Goal: Task Accomplishment & Management: Manage account settings

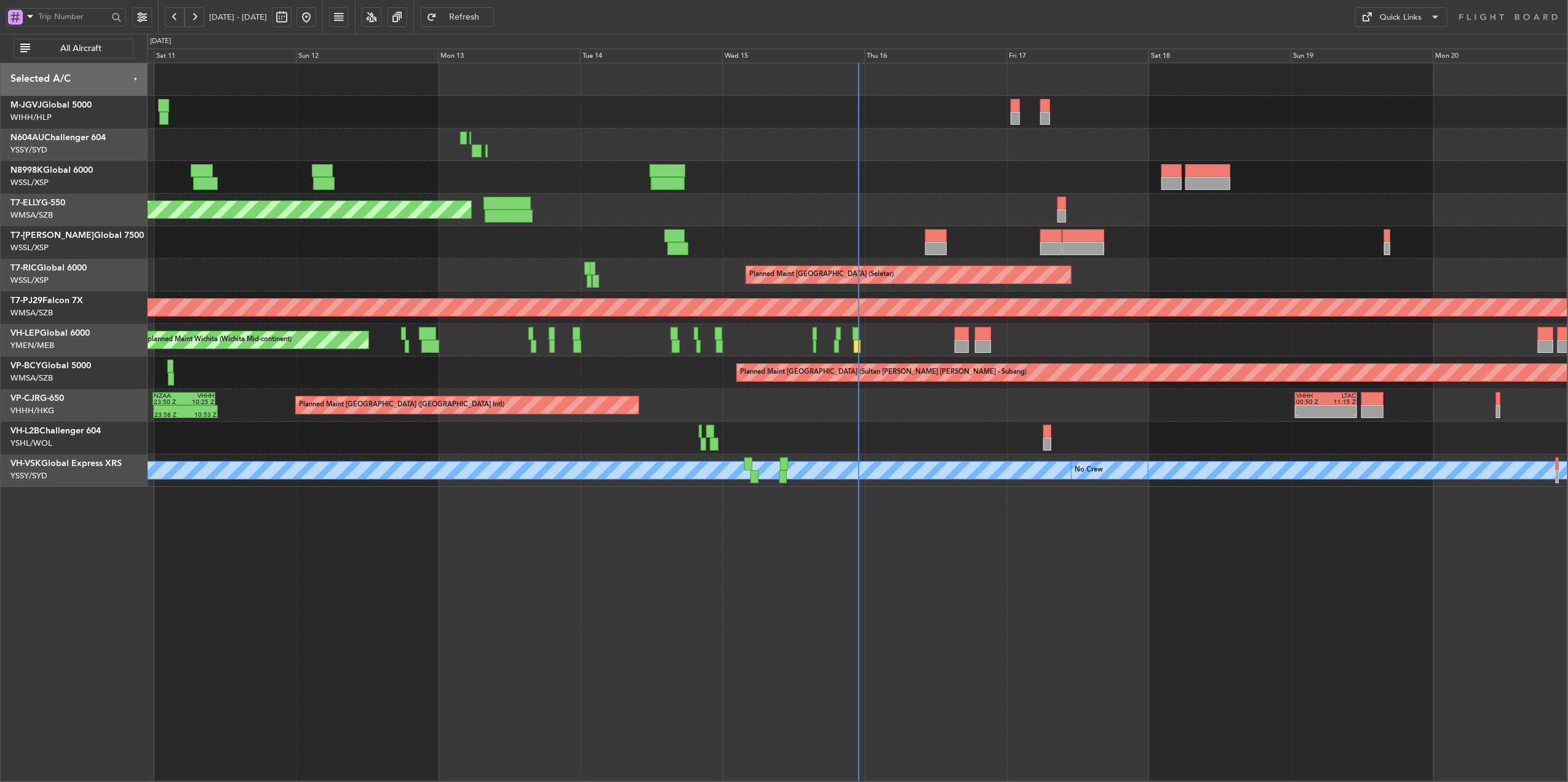
click at [682, 559] on div "Planned Maint Singapore (Seletar) Planned Maint Singapore (Seletar) Planned Mai…" at bounding box center [858, 422] width 1421 height 719
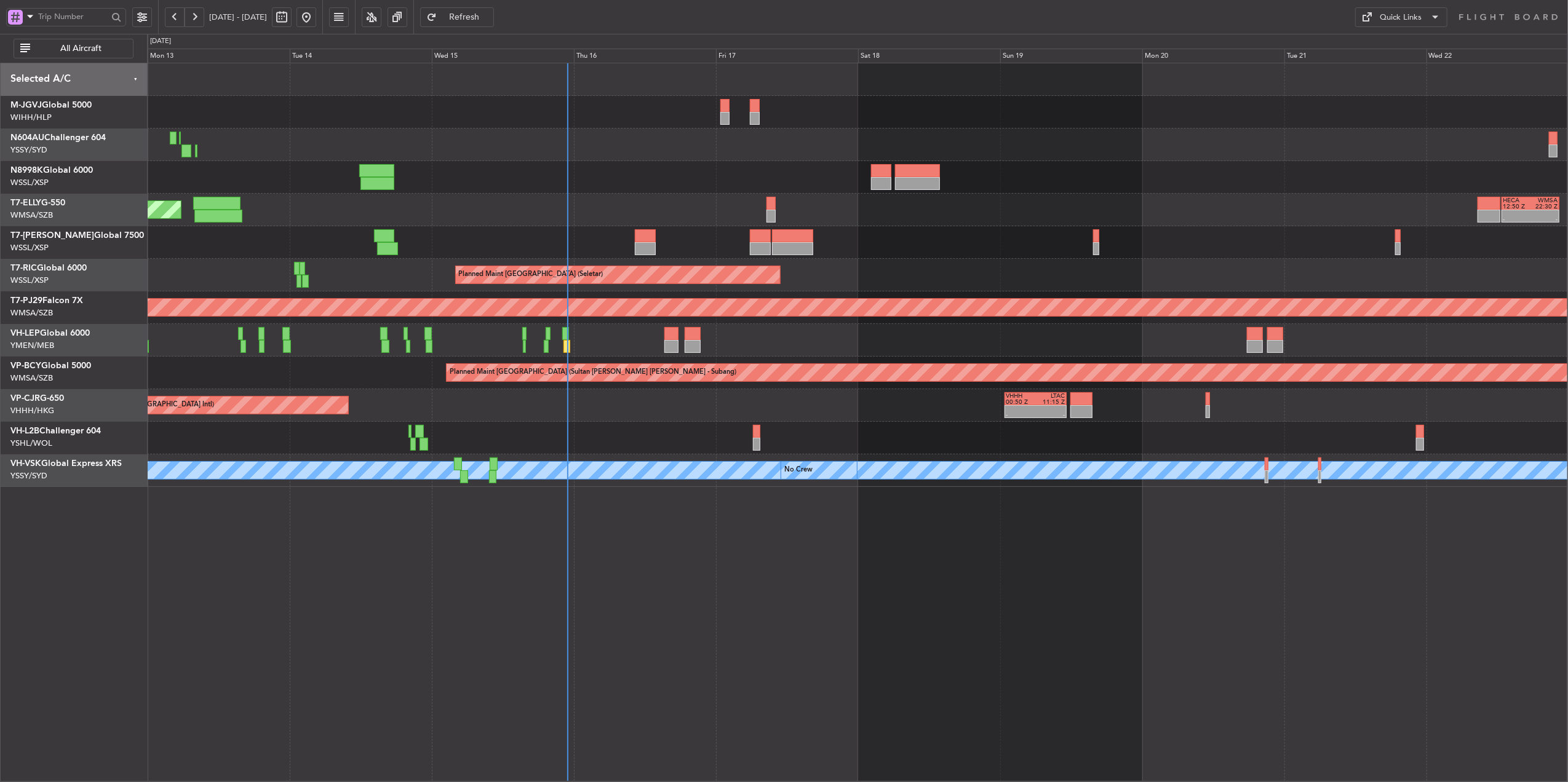
click at [751, 577] on div "Planned Maint Dubai (Dubai Intl) - - HECA 12:50 Z WMSA 22:30 Z Planned Maint Si…" at bounding box center [858, 422] width 1421 height 719
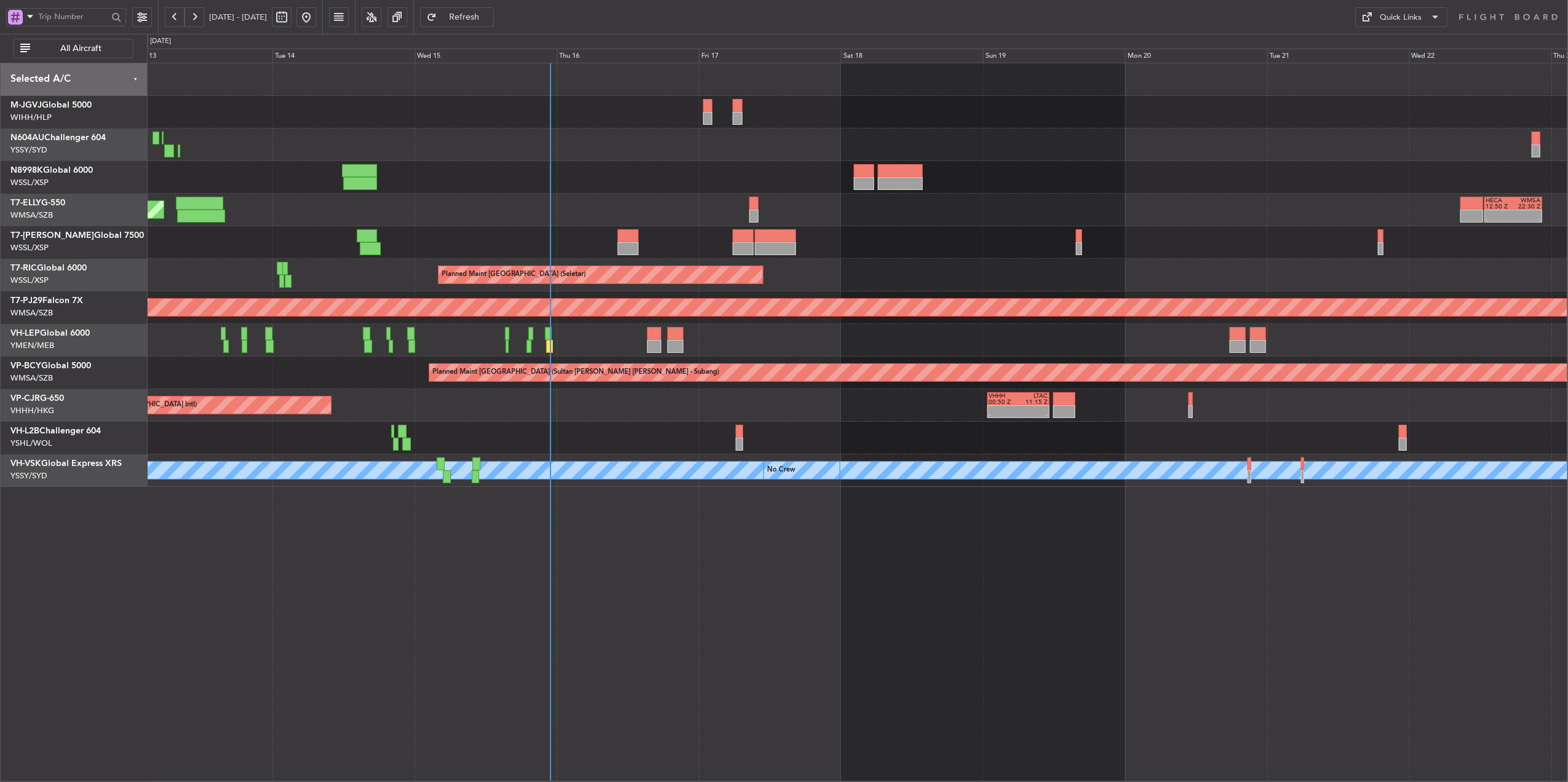
click at [680, 200] on div "Planned Maint Dubai (Dubai Intl) - - HECA 12:50 Z WMSA 22:30 Z" at bounding box center [857, 210] width 1421 height 32
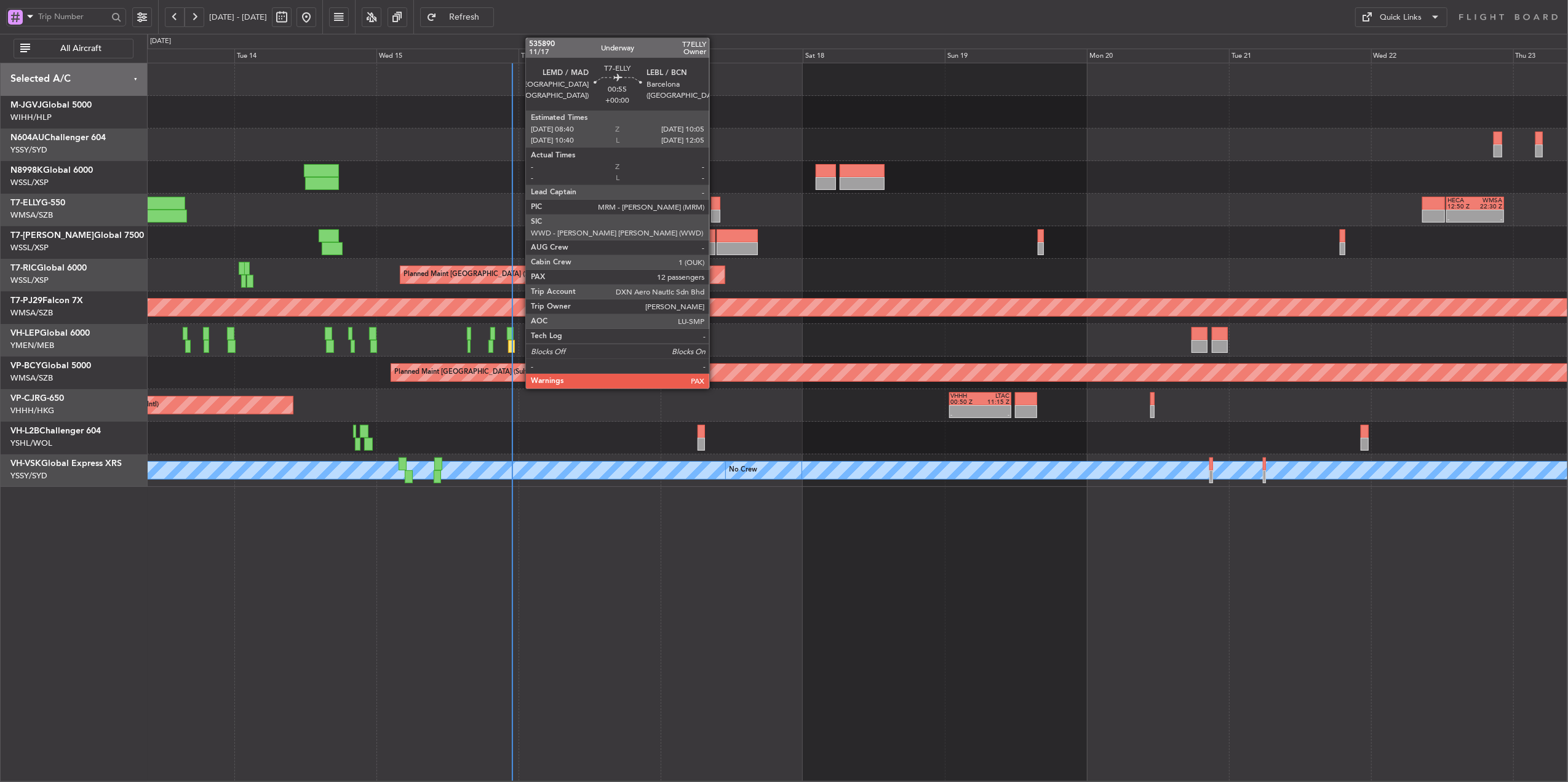
click at [715, 198] on div at bounding box center [715, 203] width 8 height 13
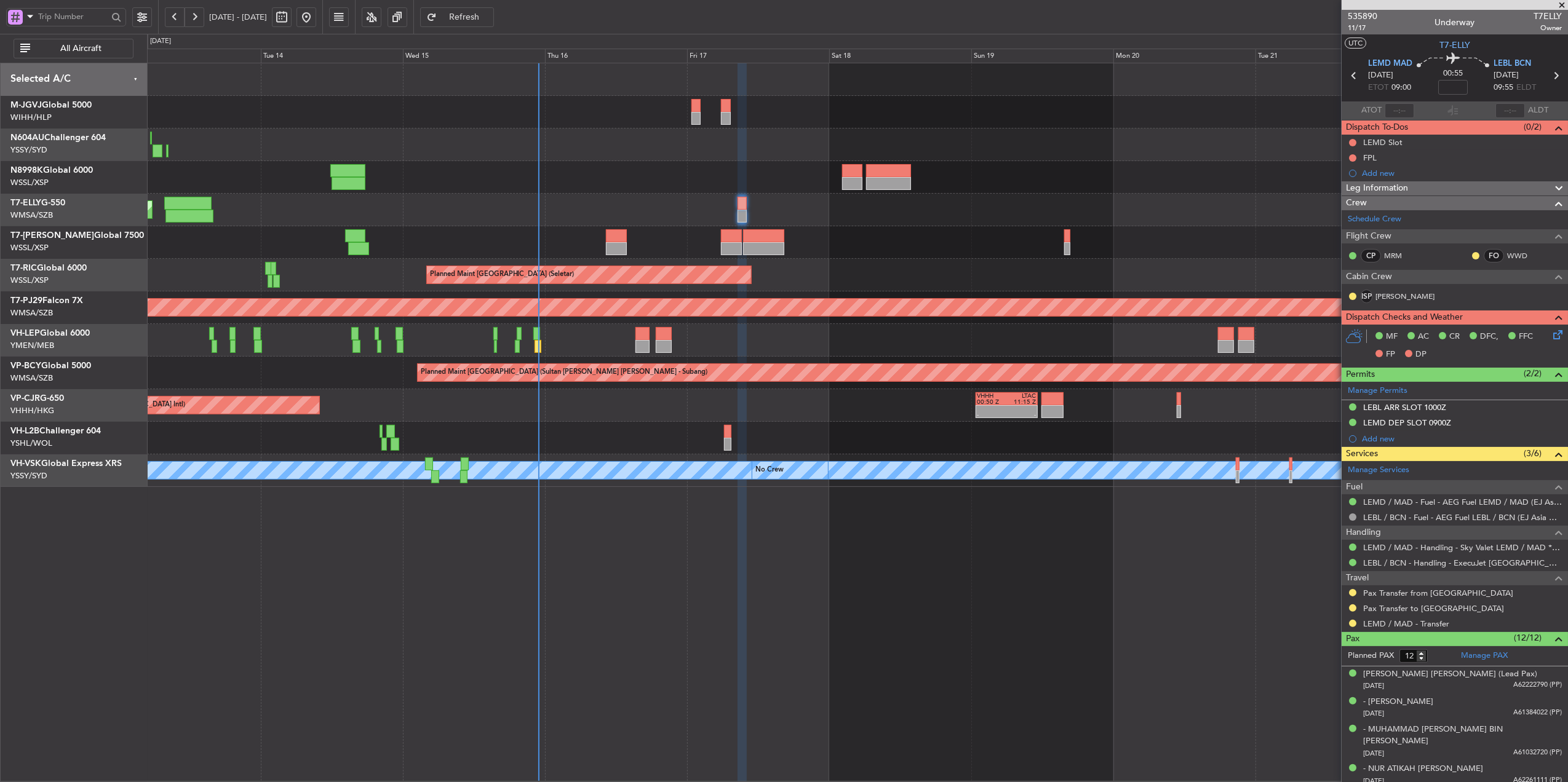
click at [691, 181] on div at bounding box center [857, 177] width 1421 height 32
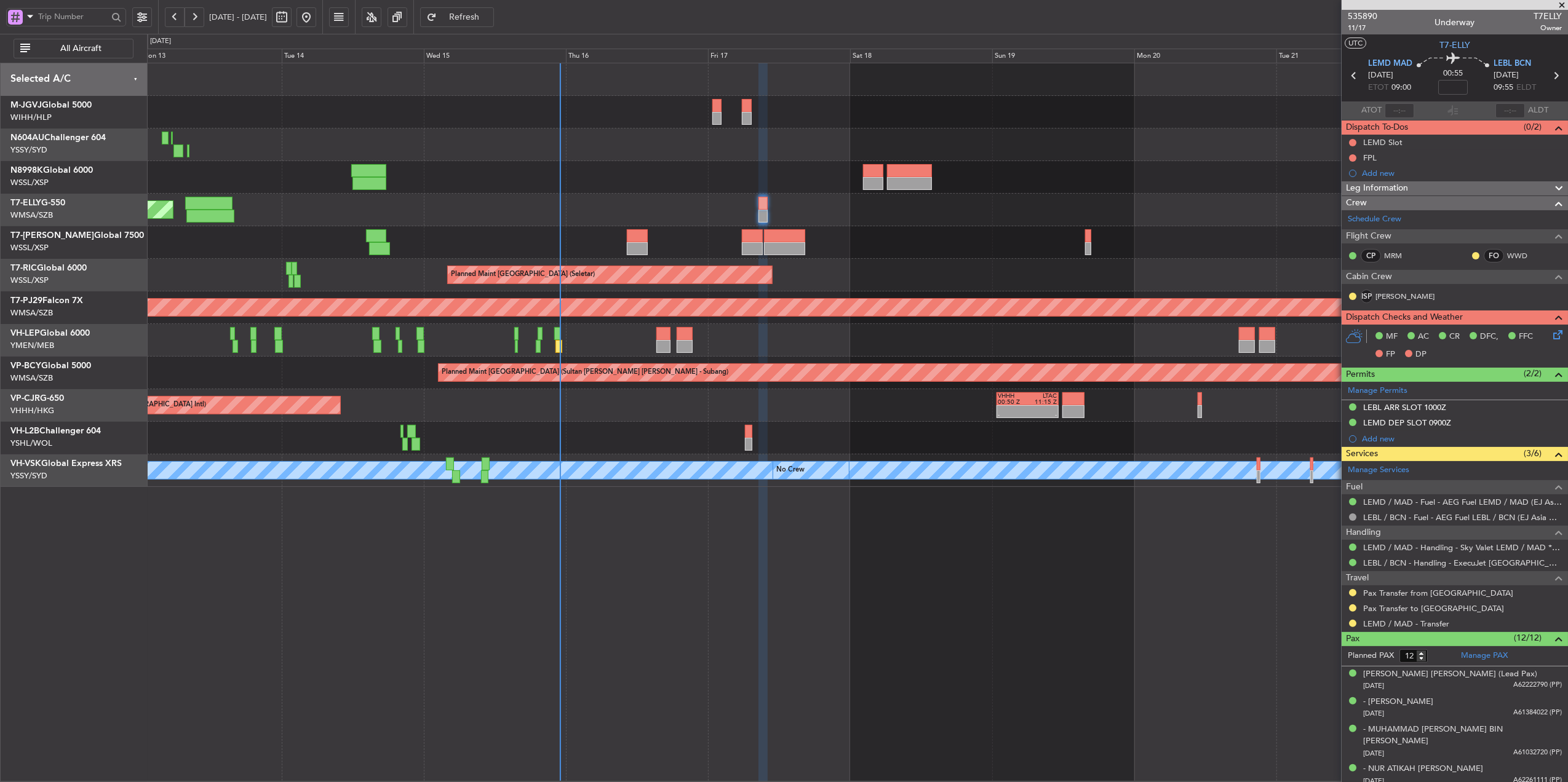
click at [684, 171] on div at bounding box center [857, 177] width 1421 height 32
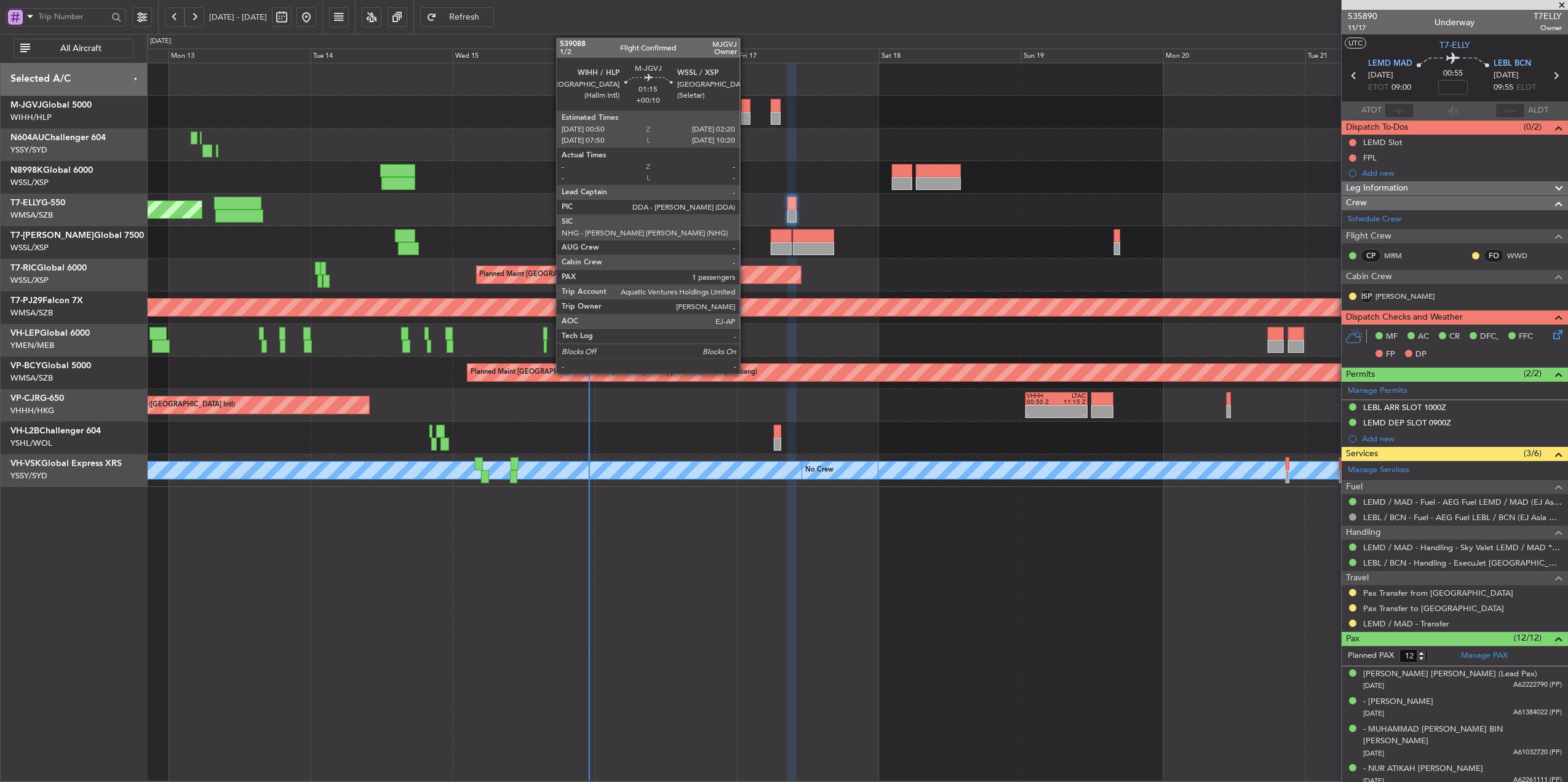
click at [746, 111] on div at bounding box center [746, 105] width 9 height 13
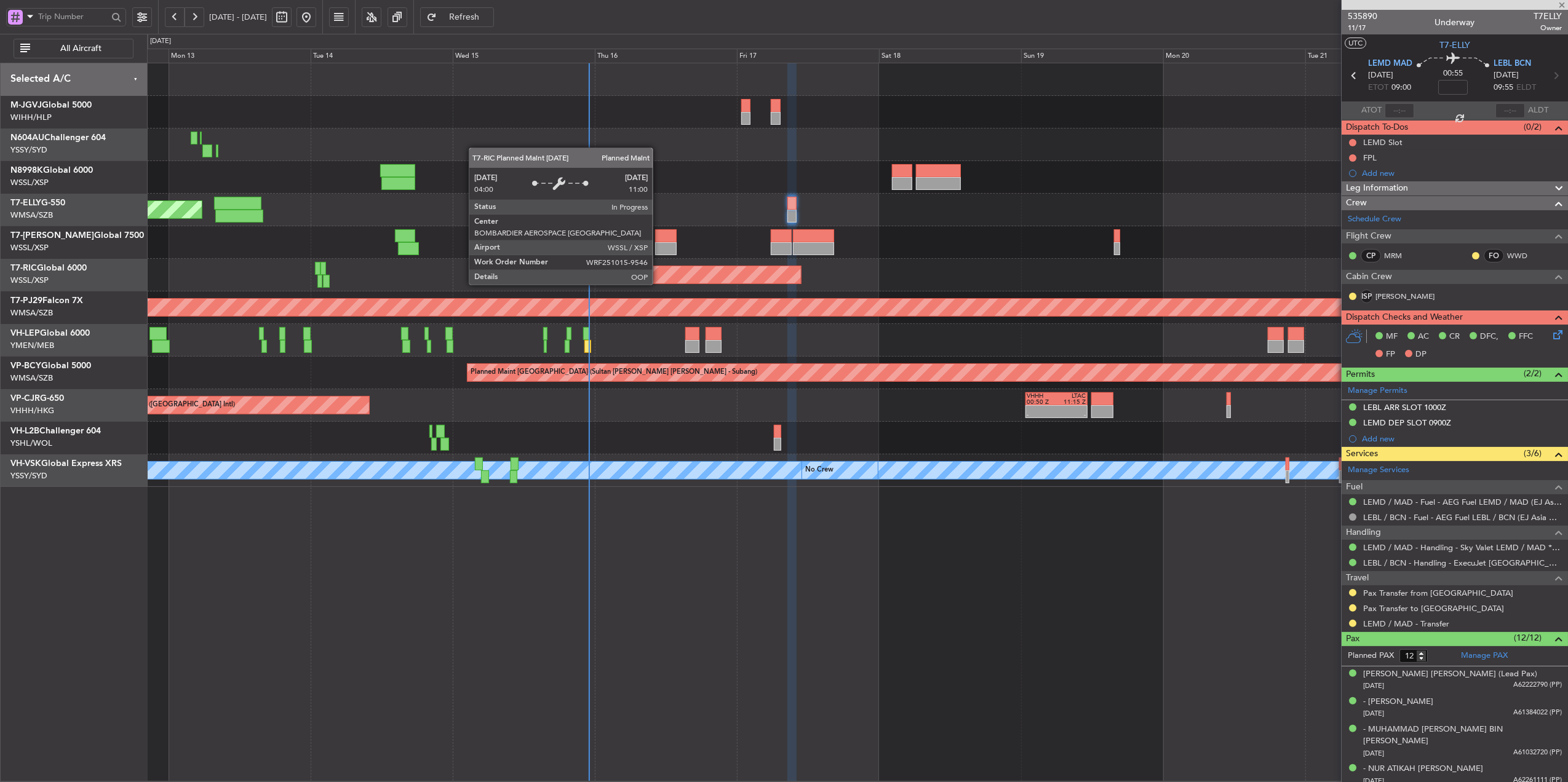
type input "+00:10"
type input "1"
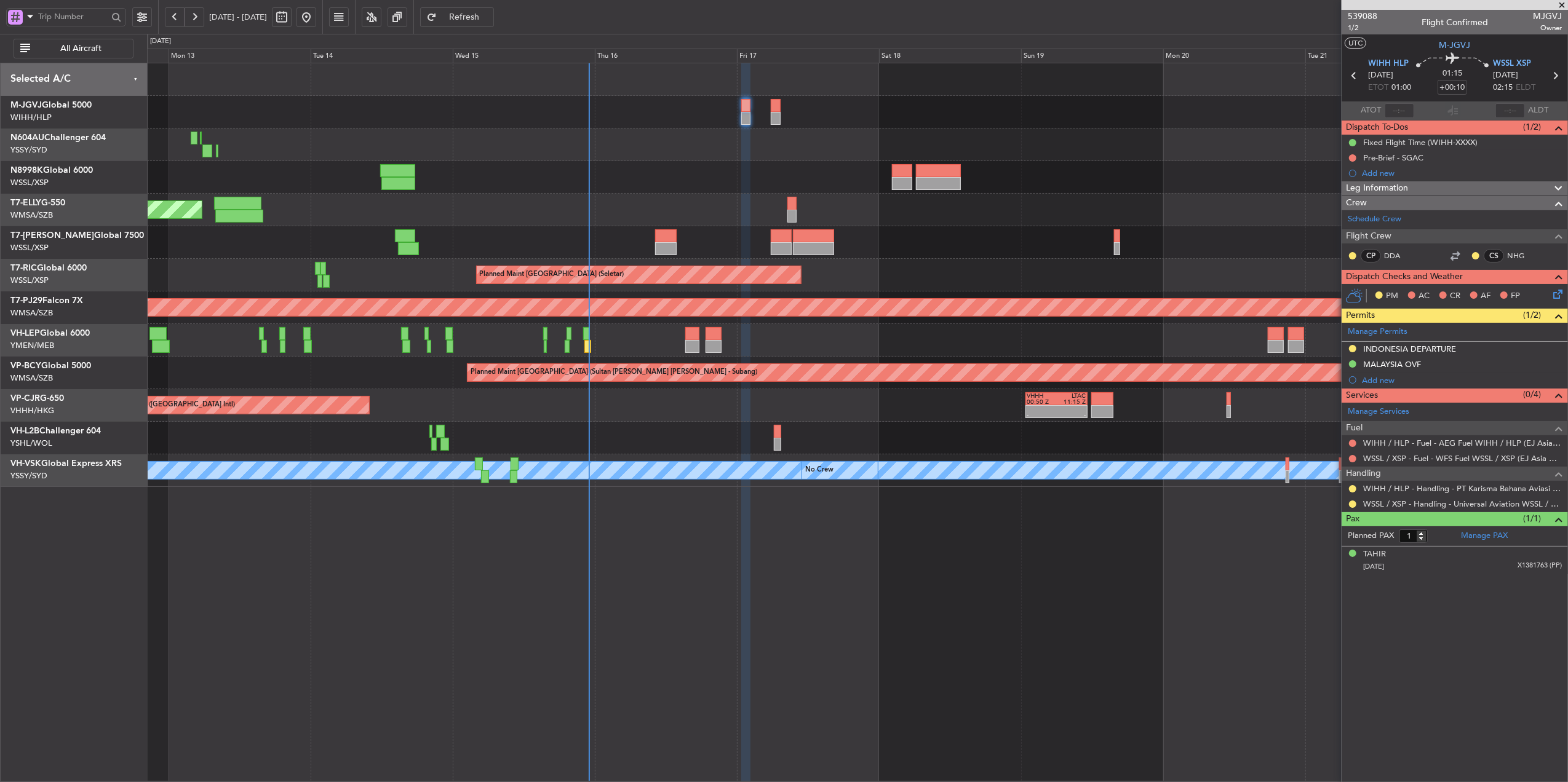
click at [490, 15] on span "Refresh" at bounding box center [465, 17] width 50 height 8
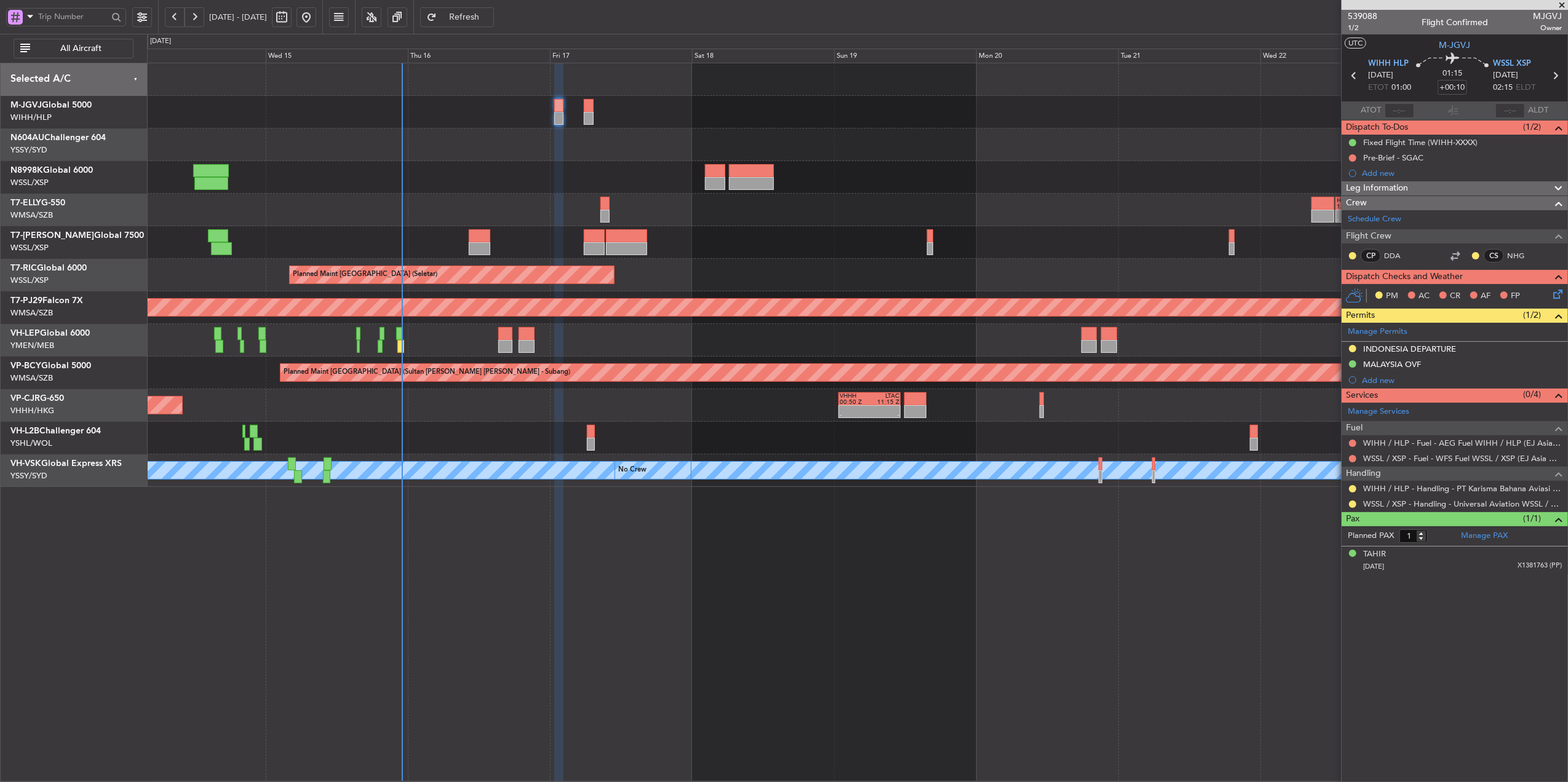
click at [817, 500] on div "- - HECA 12:50 Z WMSA 22:30 Z Planned Maint Dubai (Dubai Intl) Planned Maint Si…" at bounding box center [858, 422] width 1421 height 719
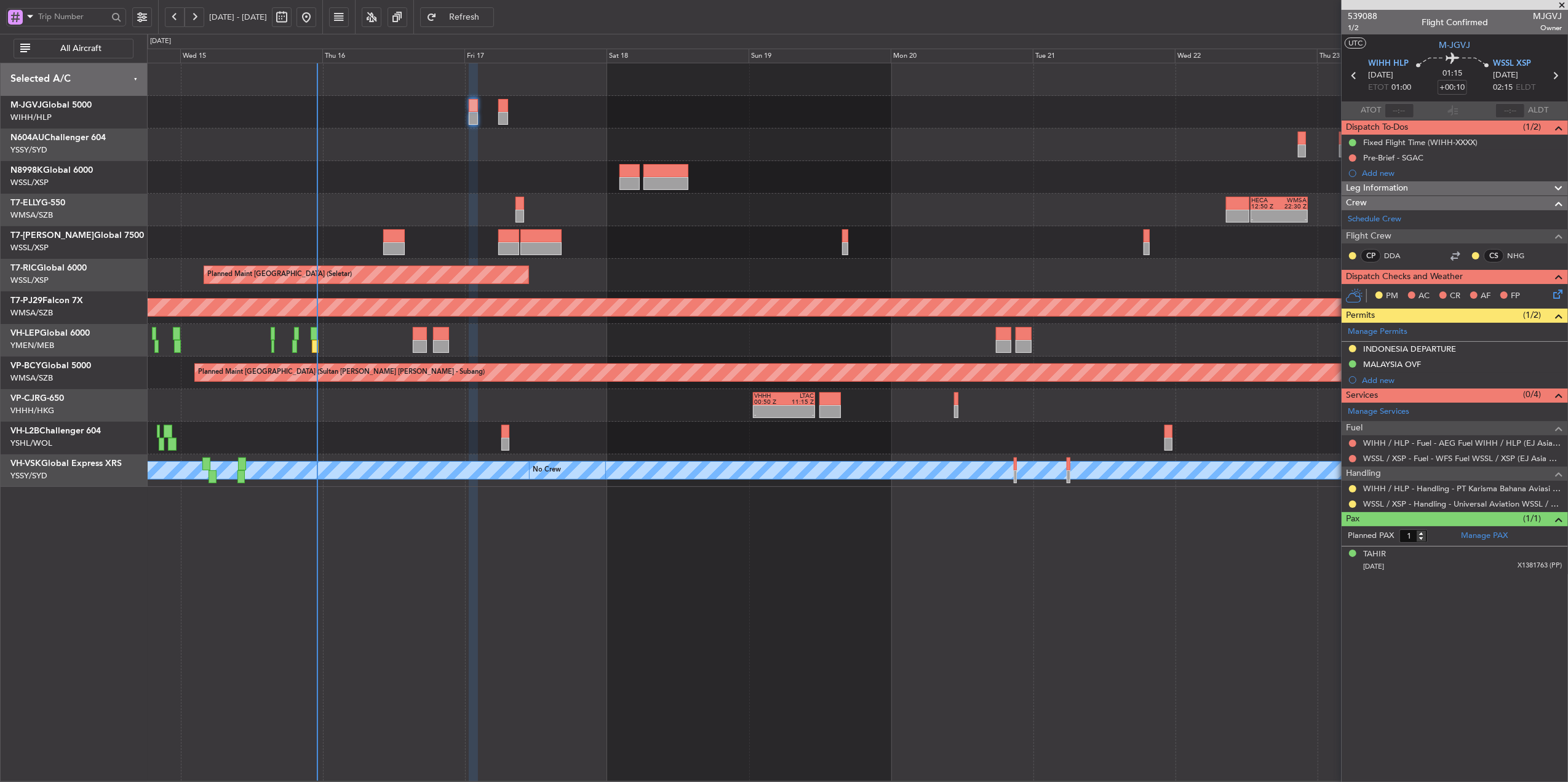
click at [950, 205] on div "- - HECA 12:50 Z WMSA 22:30 Z Planned Maint Dubai (Dubai Intl)" at bounding box center [857, 210] width 1421 height 32
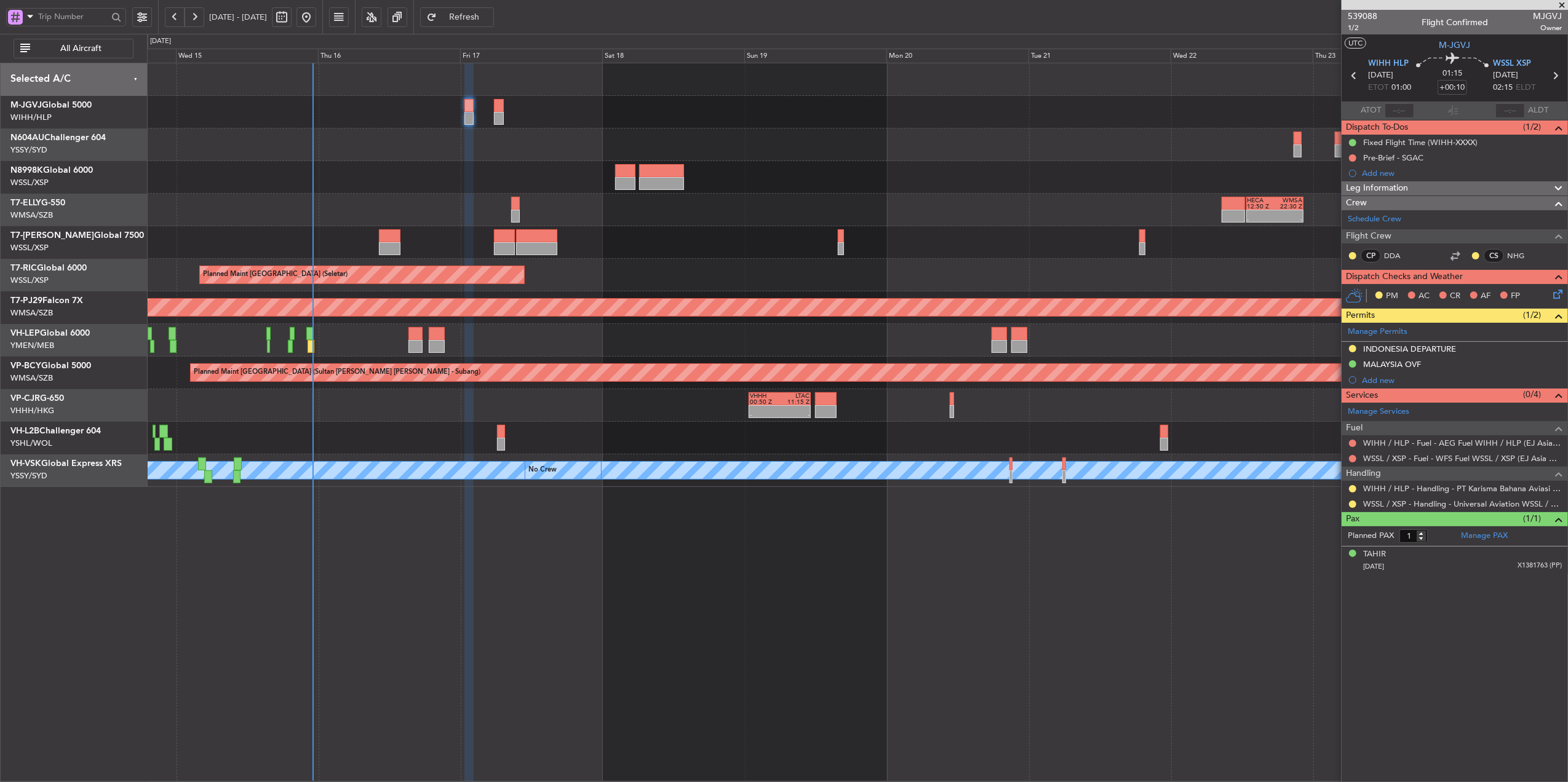
click at [862, 237] on div at bounding box center [857, 242] width 1421 height 32
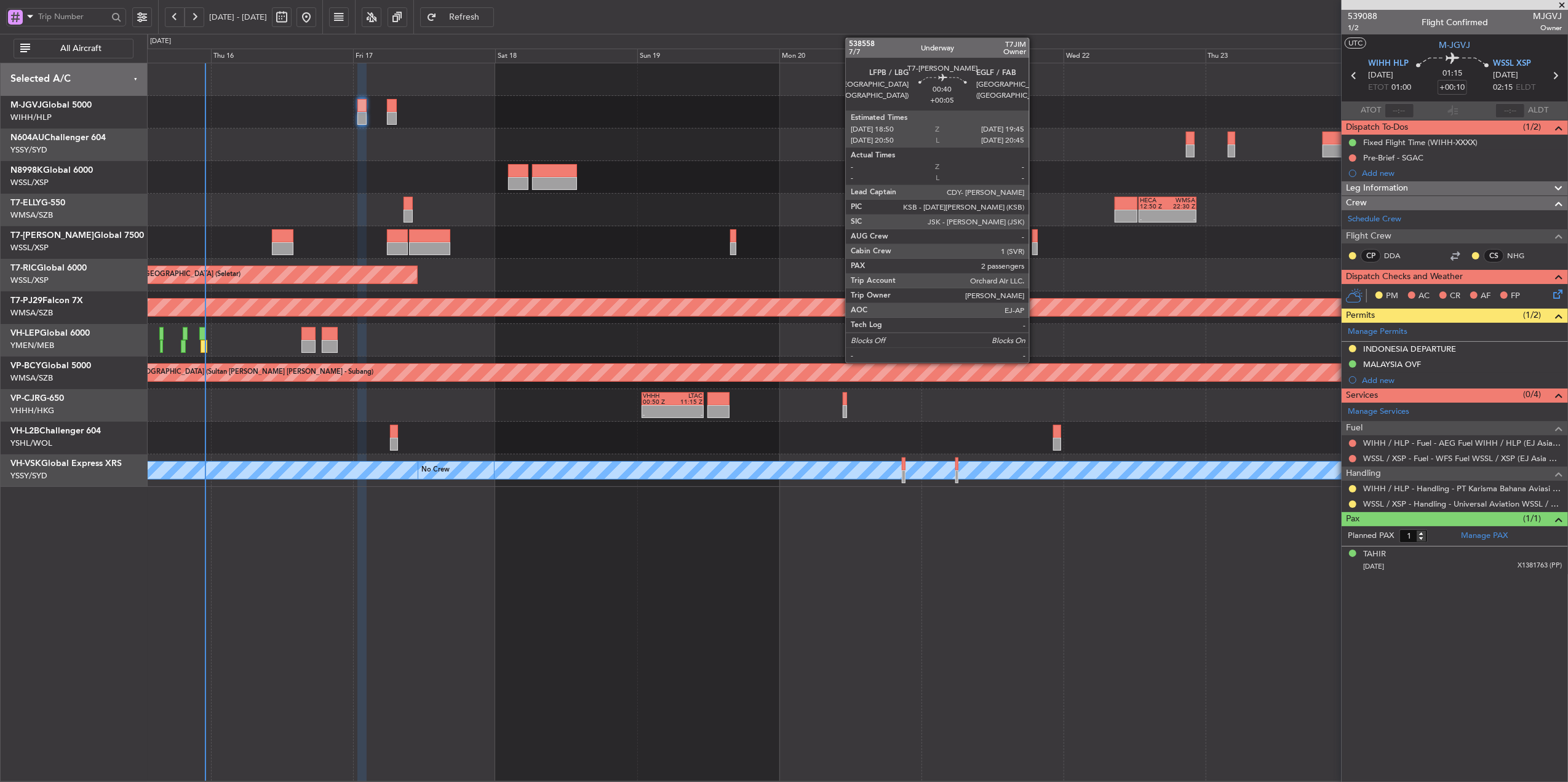
click at [1035, 235] on div at bounding box center [1035, 236] width 6 height 13
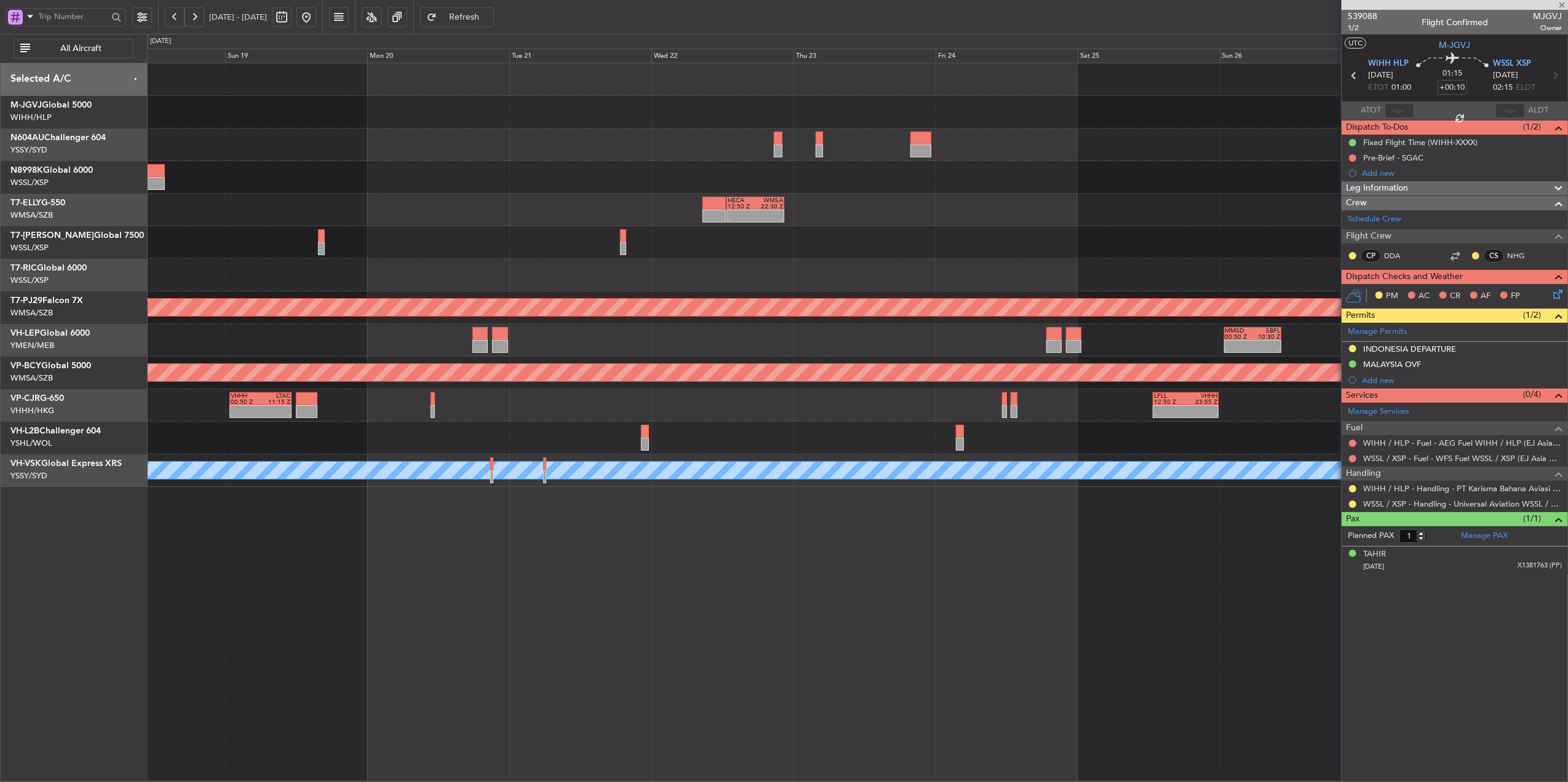
click at [791, 265] on div "- - HECA 12:50 Z WMSA 22:30 Z Planned Maint Singapore (Seletar) Planned Maint K…" at bounding box center [857, 275] width 1421 height 424
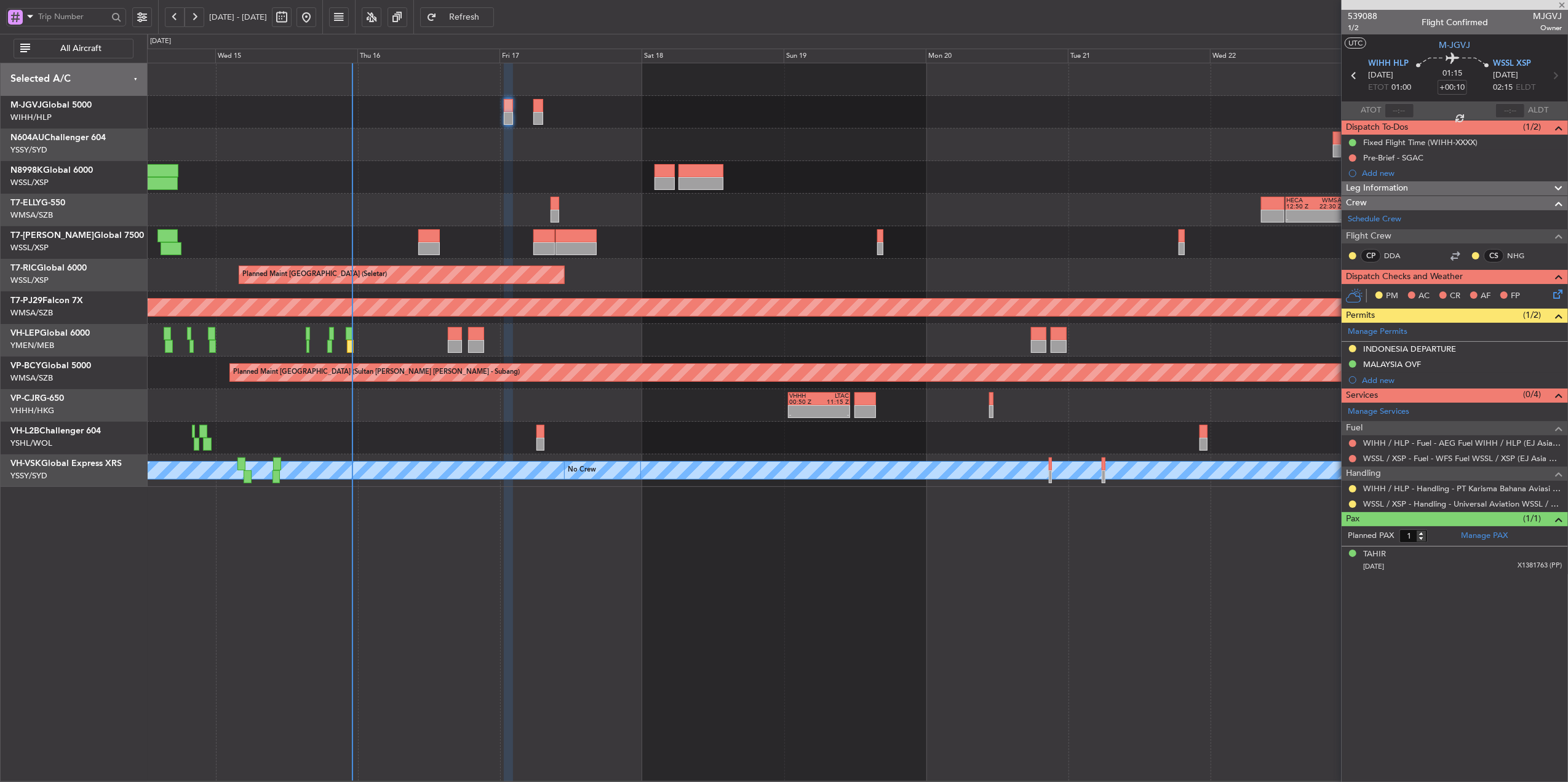
click at [1291, 296] on div "- - HECA 12:50 Z WMSA 22:30 Z Planned Maint Dubai (Dubai Intl) Planned Maint Si…" at bounding box center [857, 275] width 1421 height 424
type input "+00:05"
type input "2"
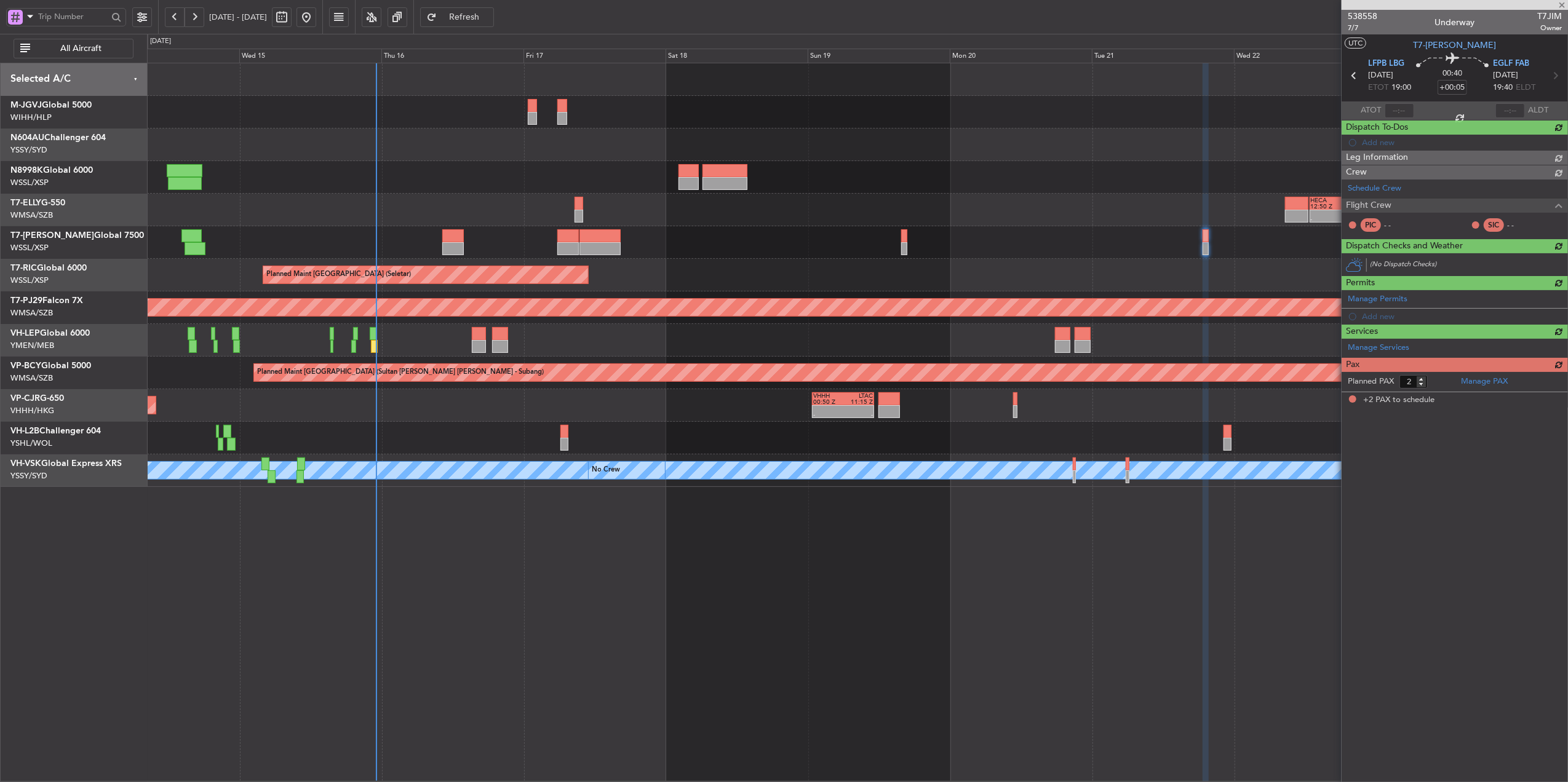
click at [876, 252] on div at bounding box center [857, 242] width 1421 height 32
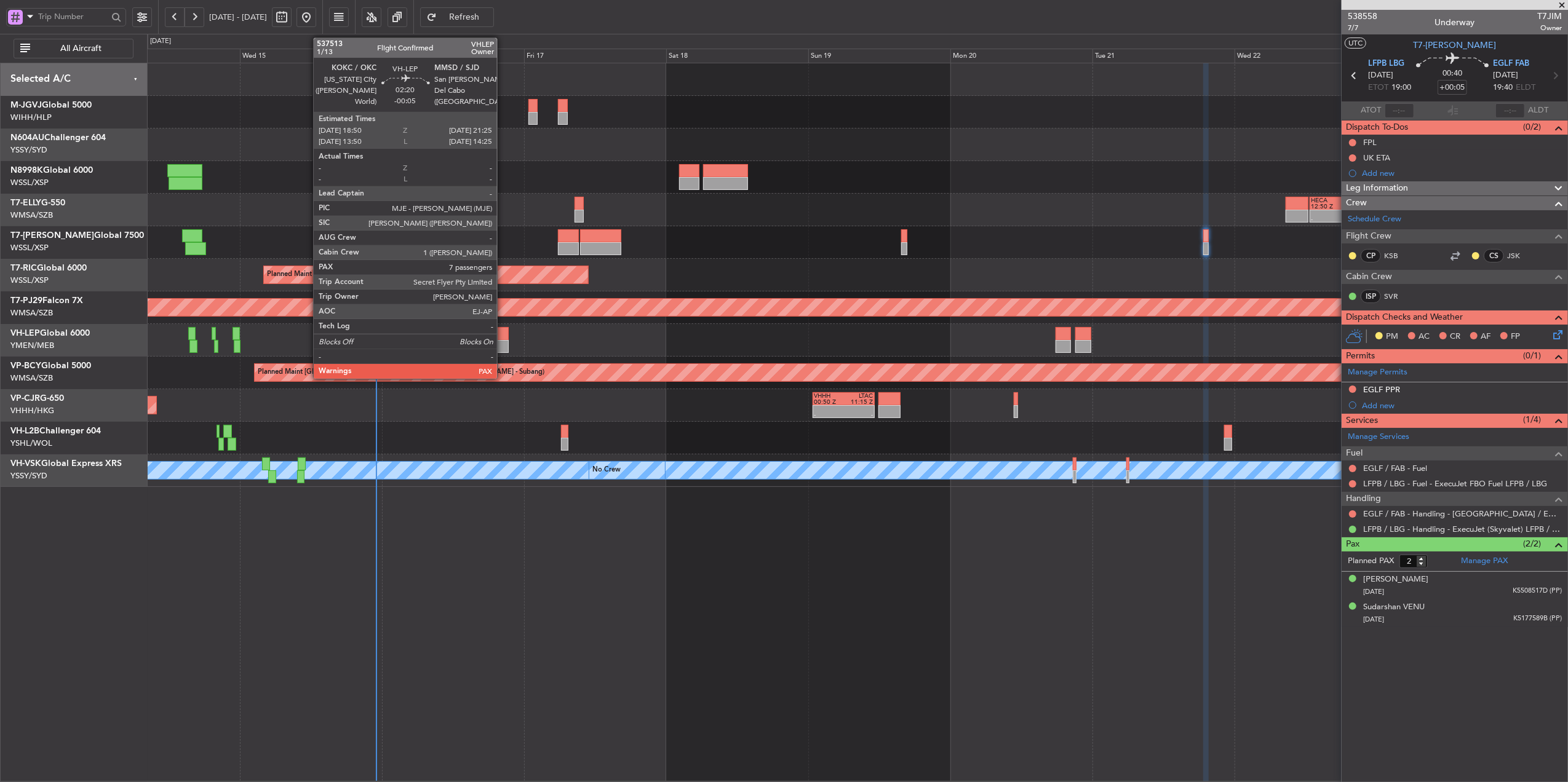
click at [503, 333] on div at bounding box center [501, 334] width 16 height 13
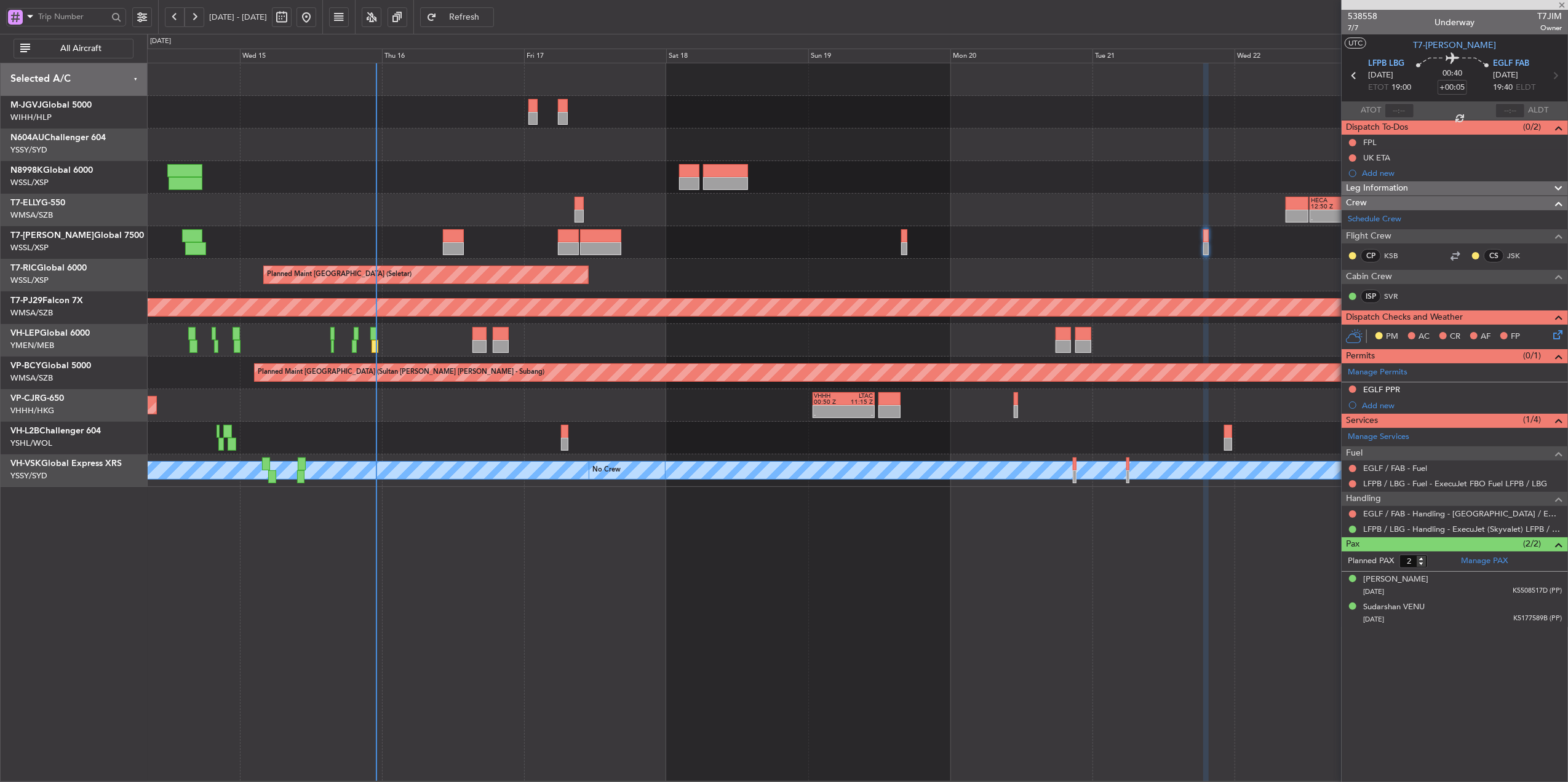
type input "-00:05"
type input "7"
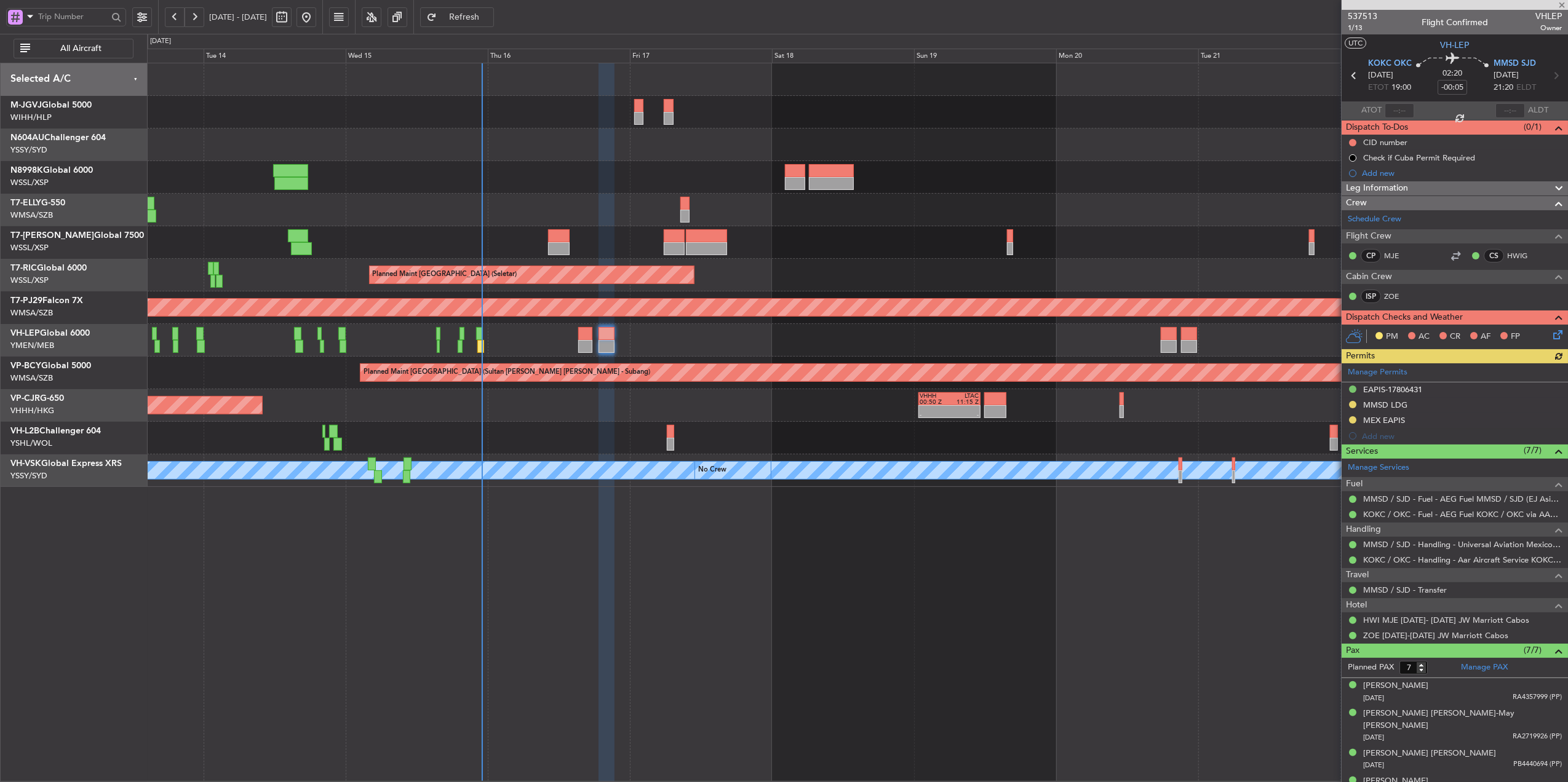
click at [593, 597] on div "- - HECA 12:50 Z WMSA 22:30 Z Planned Maint Dubai (Dubai Intl) Planned Maint Si…" at bounding box center [858, 422] width 1421 height 719
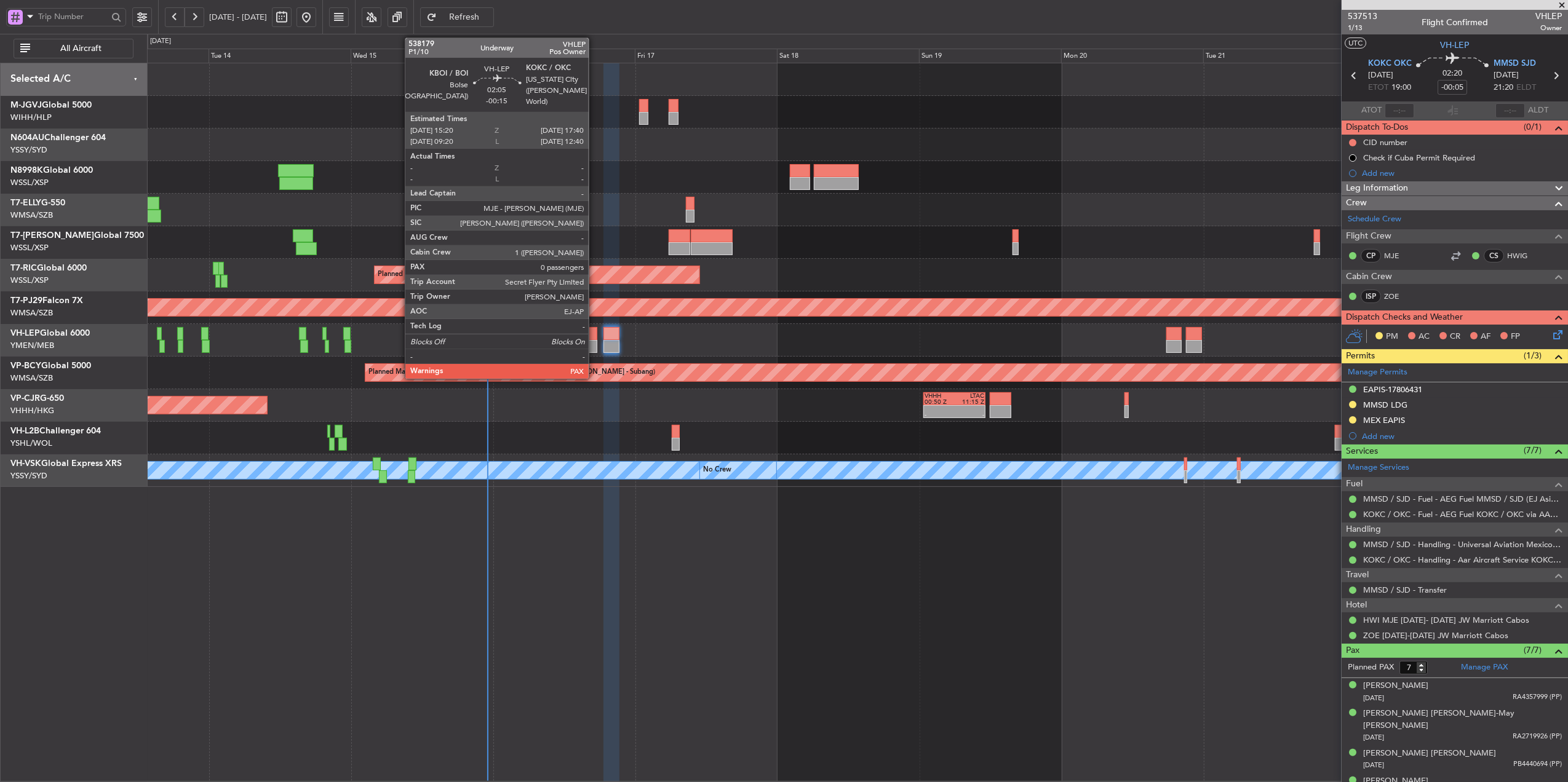
click at [594, 335] on div at bounding box center [591, 334] width 14 height 13
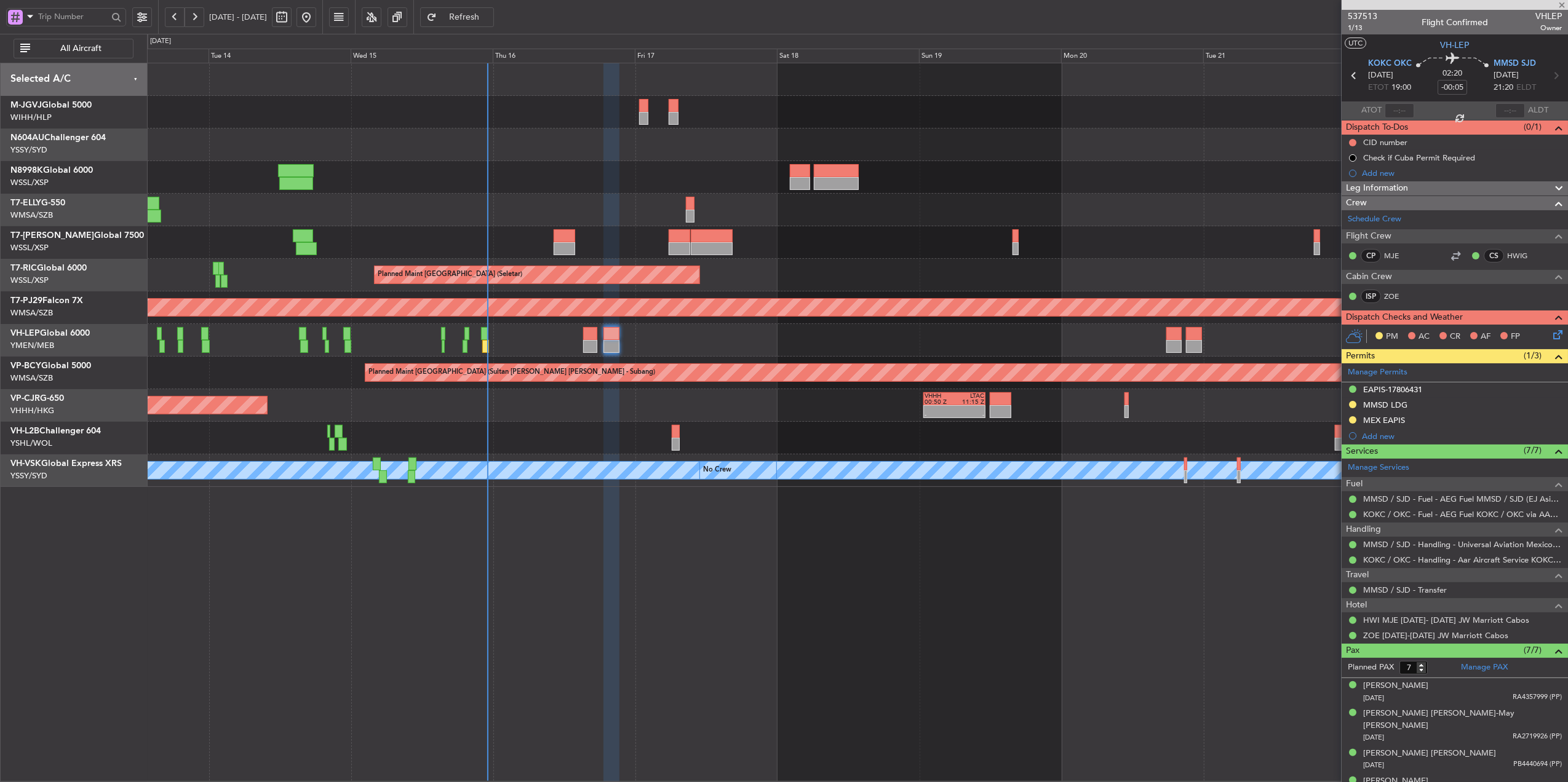
type input "-00:15"
type input "0"
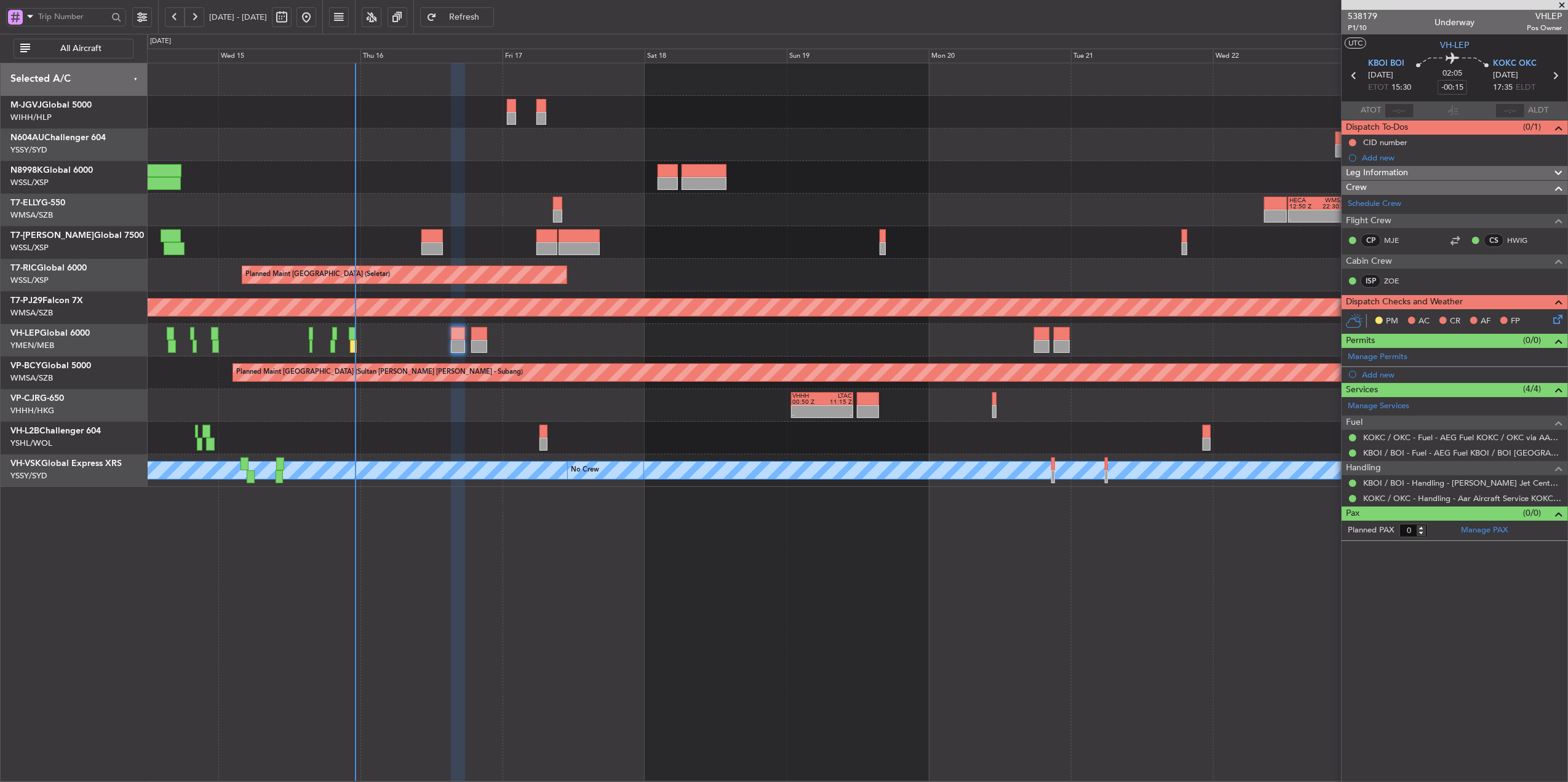
click at [618, 534] on div "- - HECA 12:50 Z WMSA 22:30 Z Planned Maint Dubai (Dubai Intl) Planned Maint Si…" at bounding box center [858, 422] width 1421 height 719
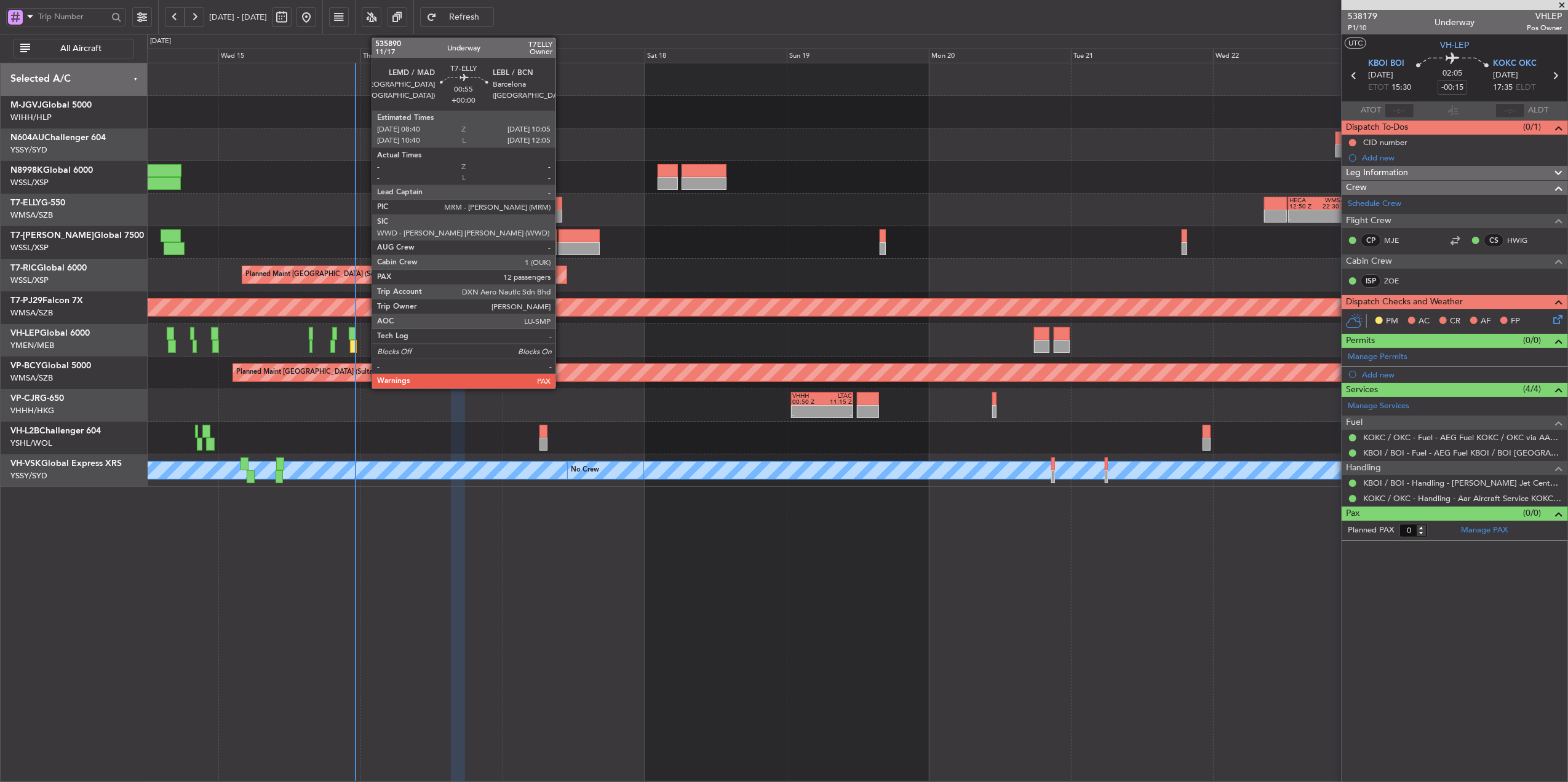
click at [561, 205] on div at bounding box center [557, 203] width 8 height 13
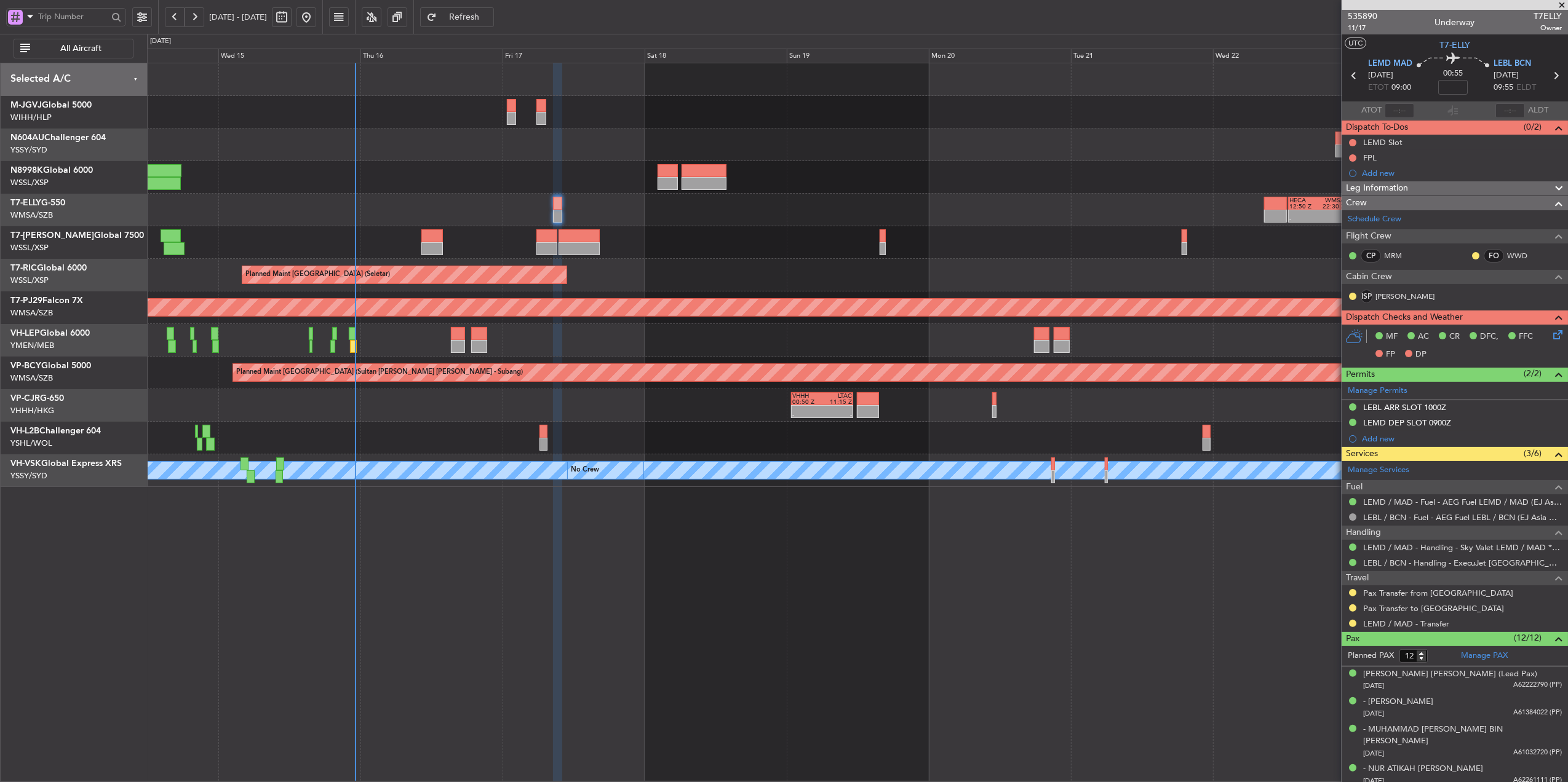
click at [993, 162] on div "- - HECA 12:50 Z WMSA 22:30 Z Planned Maint Dubai (Dubai Intl) Planned Maint Si…" at bounding box center [857, 275] width 1421 height 424
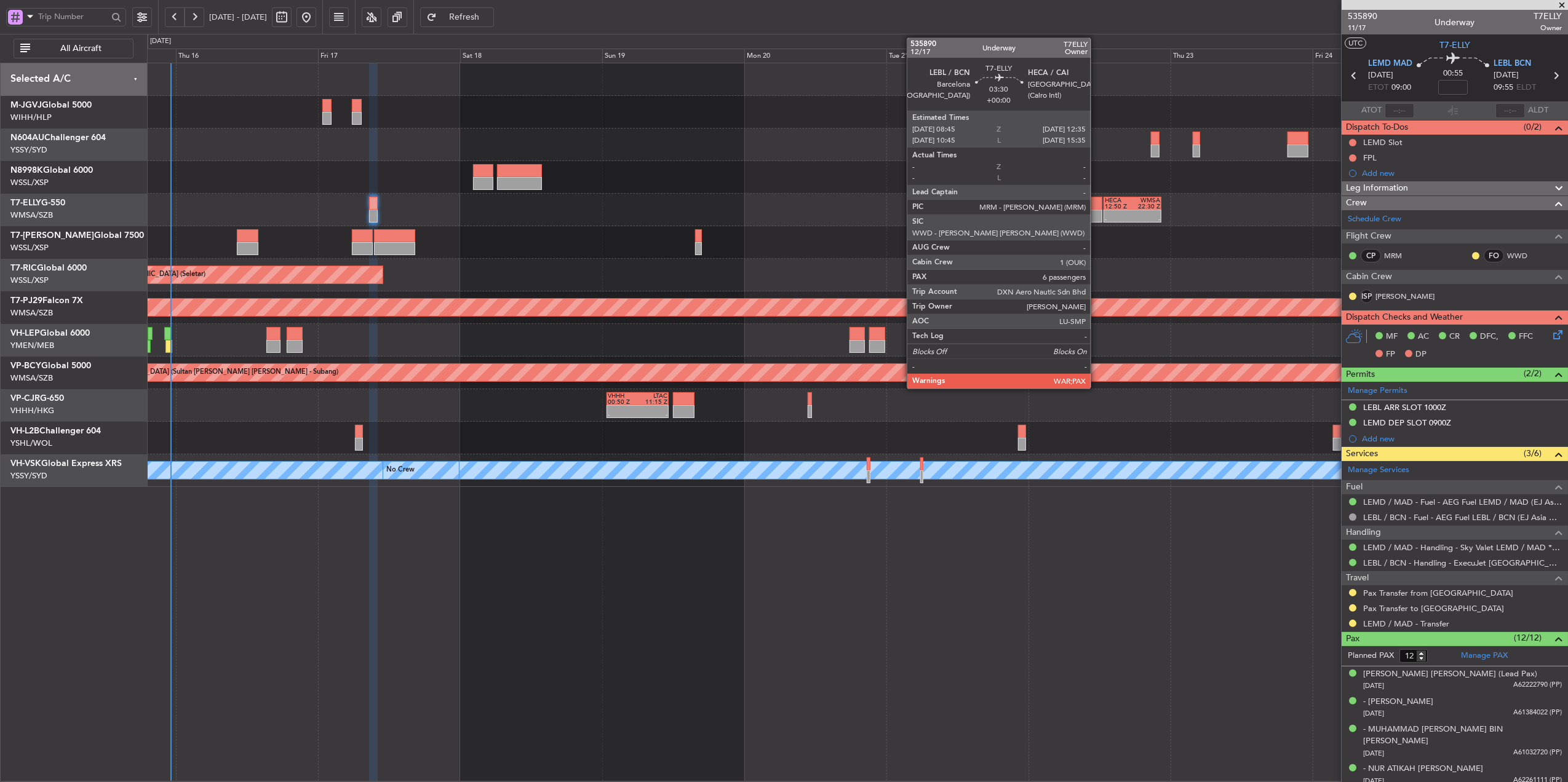
click at [1096, 217] on div at bounding box center [1091, 216] width 23 height 13
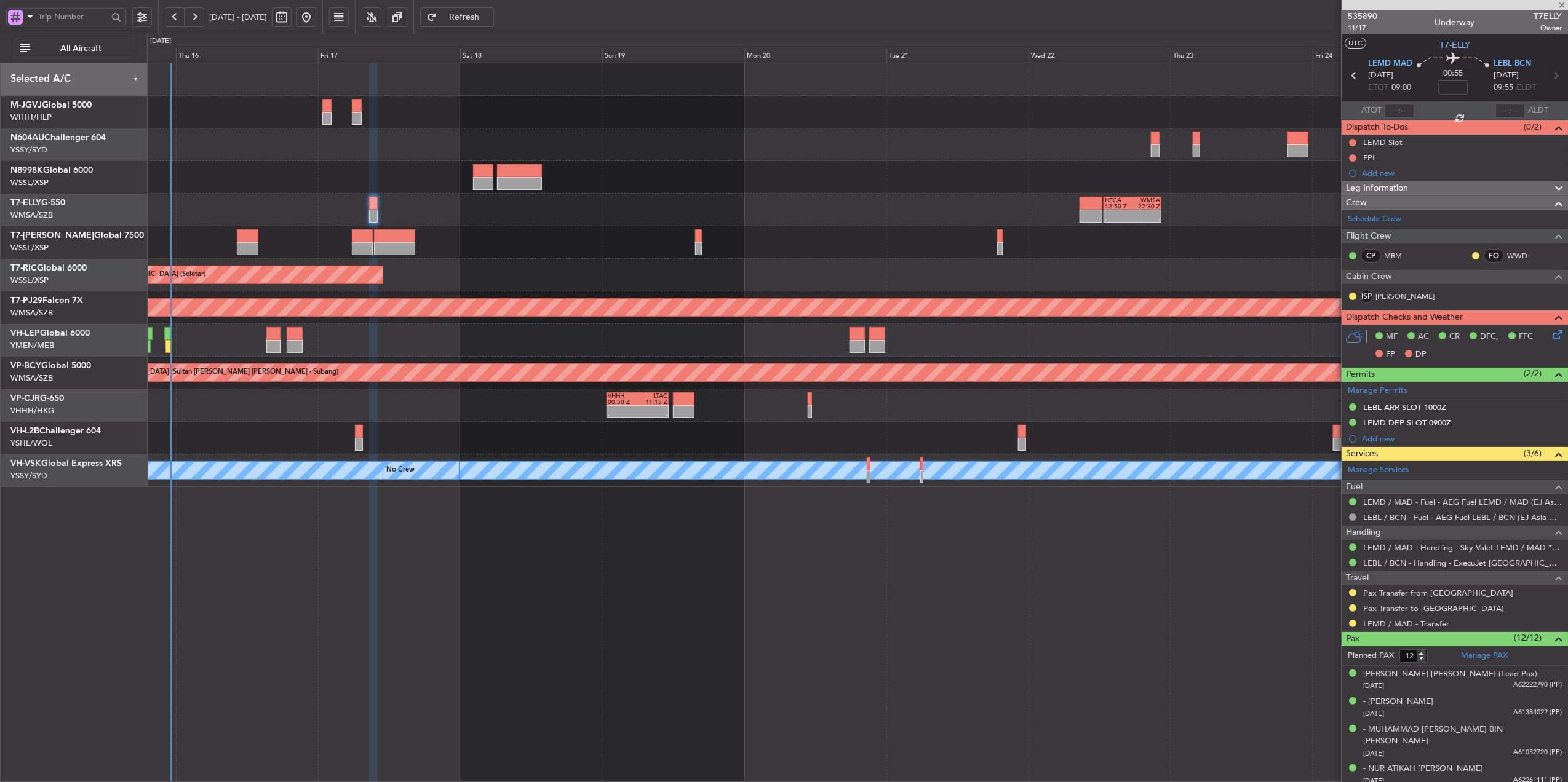
type input "6"
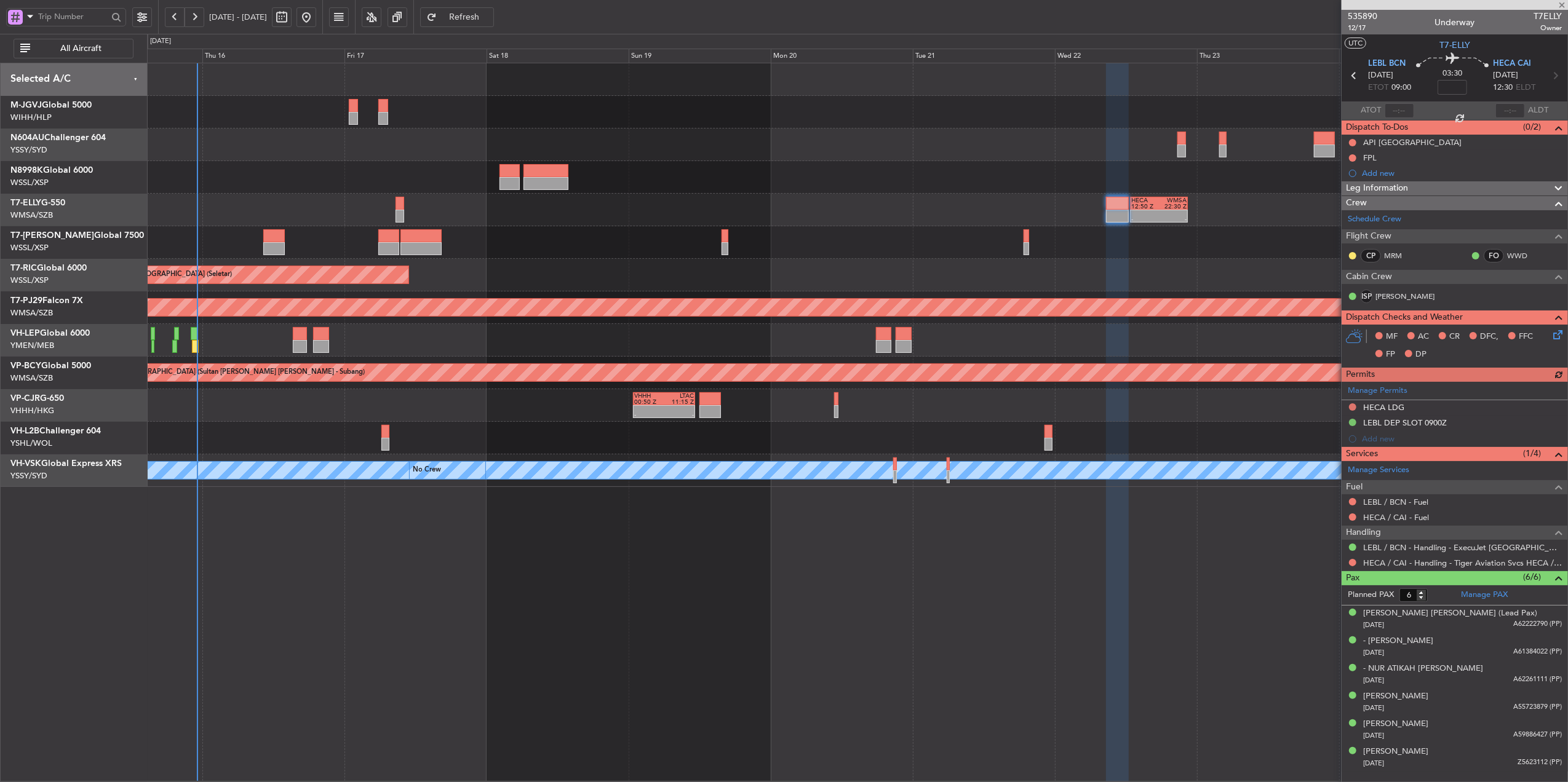
click at [742, 194] on div "- - HECA 12:50 Z WMSA 22:30 Z Planned Maint Dubai (Dubai Intl)" at bounding box center [857, 210] width 1421 height 32
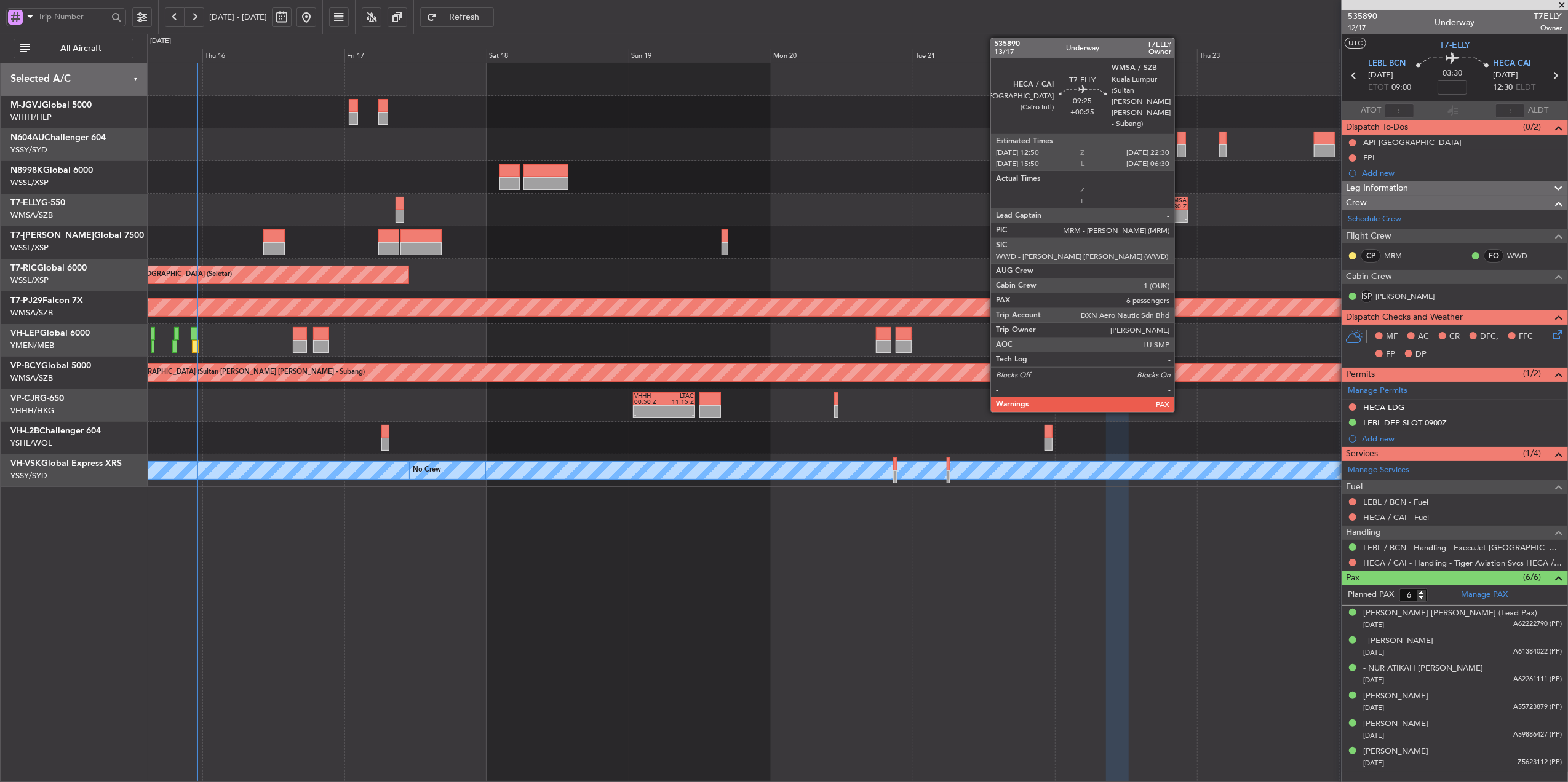
click at [1180, 220] on div "-" at bounding box center [1173, 220] width 28 height 6
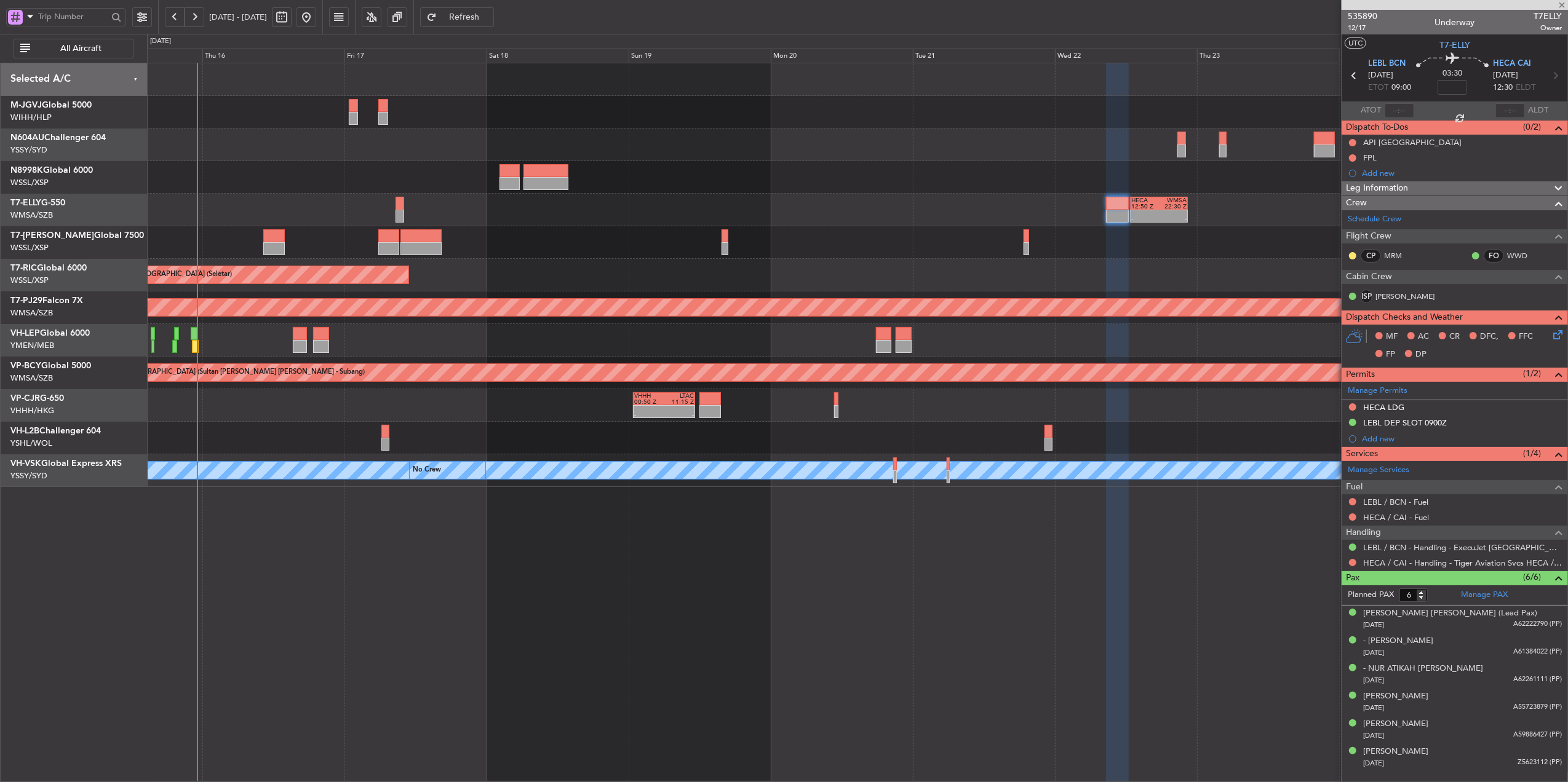
type input "+00:25"
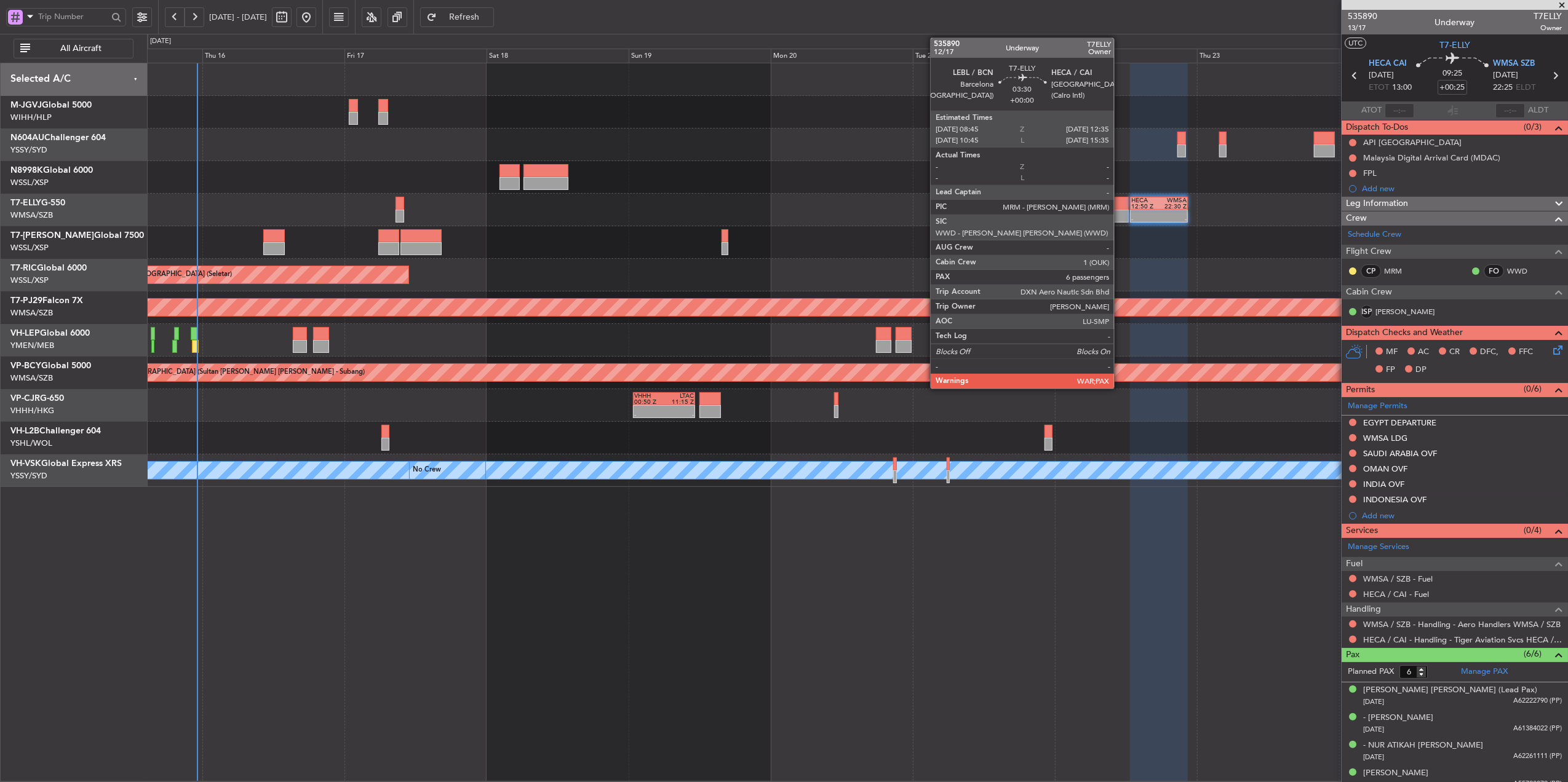
click at [1120, 215] on div at bounding box center [1117, 216] width 23 height 13
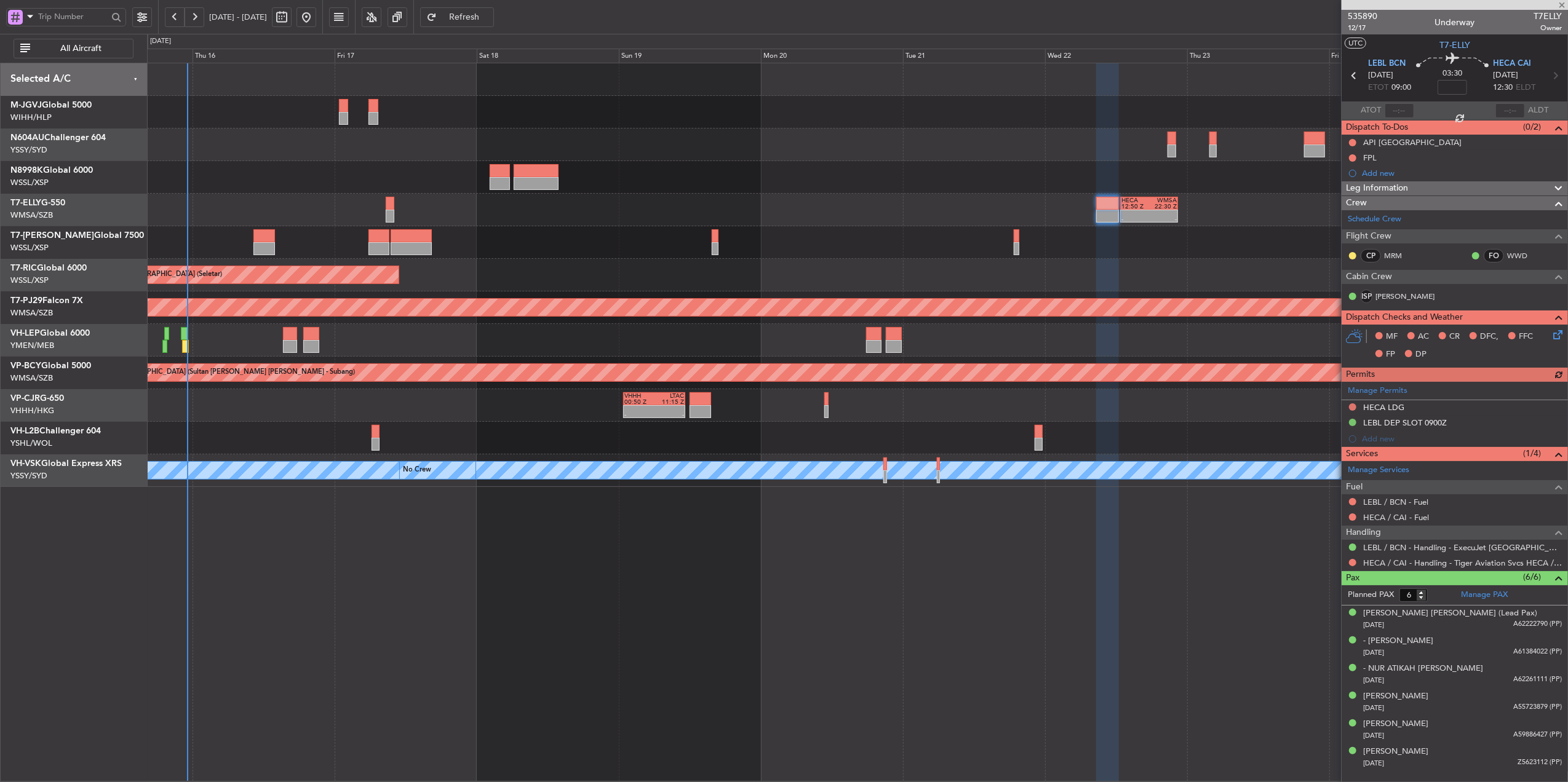
click at [1162, 250] on div at bounding box center [857, 242] width 1421 height 32
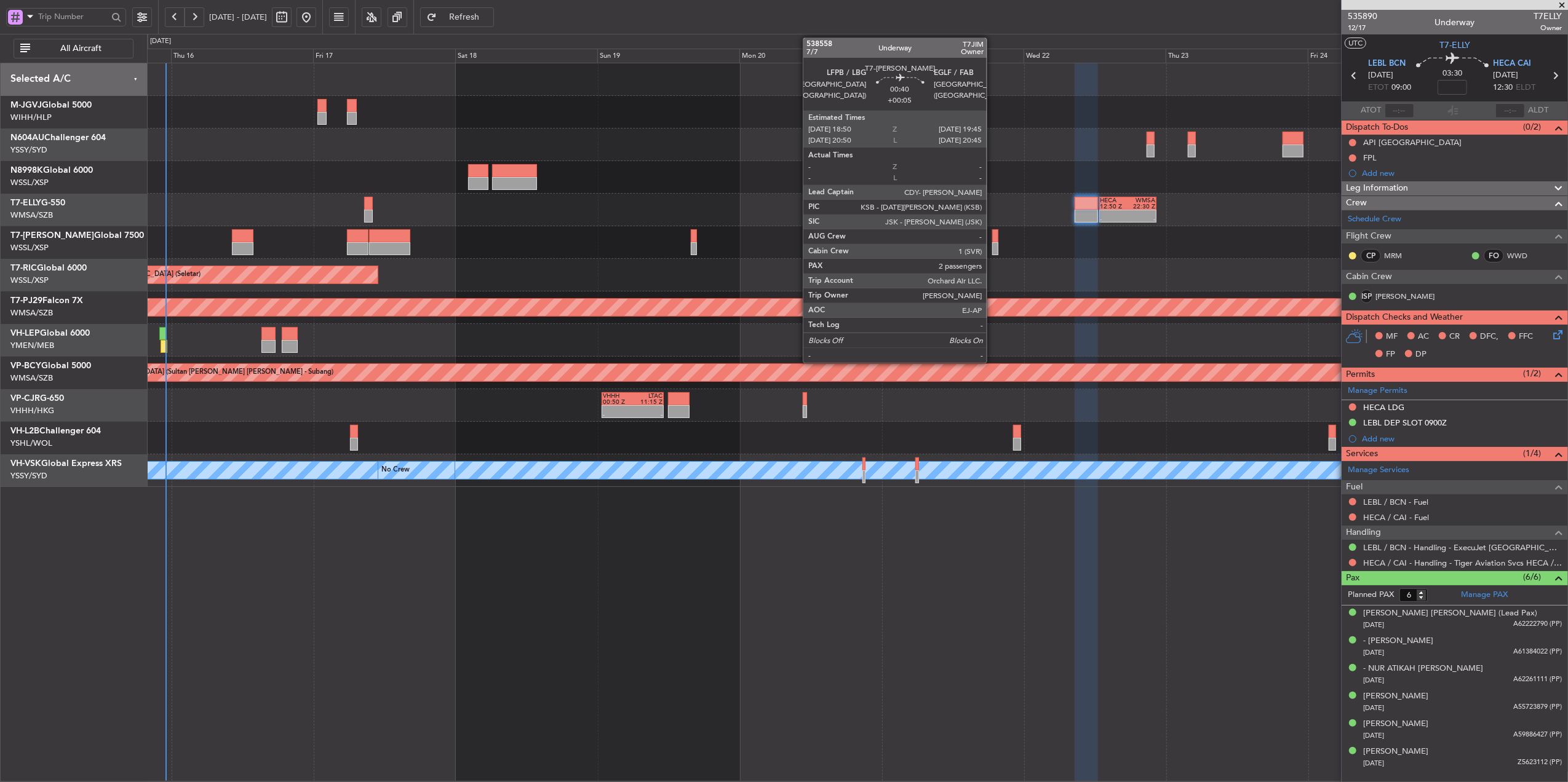
click at [992, 243] on div at bounding box center [995, 249] width 6 height 13
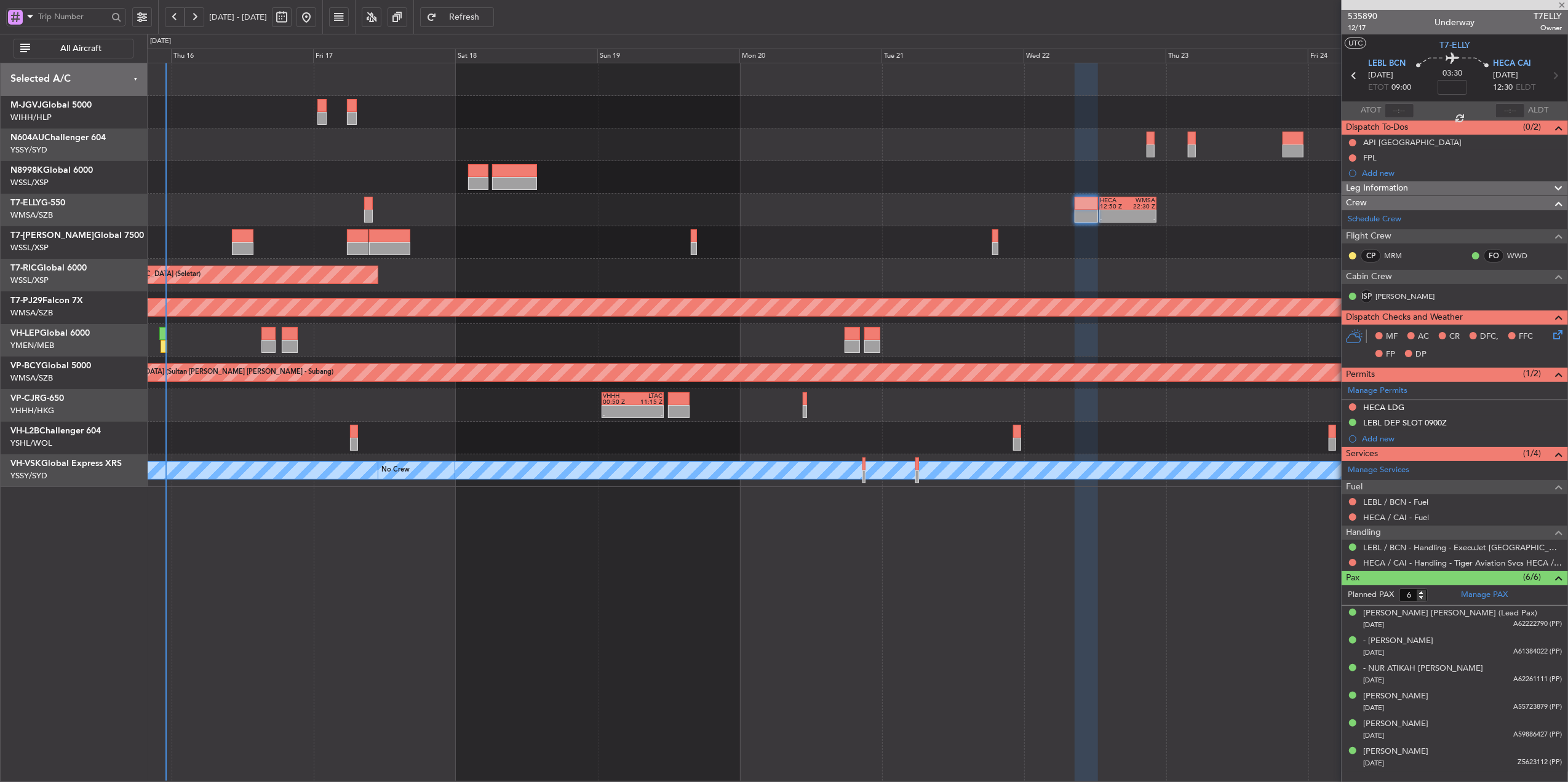
type input "+00:05"
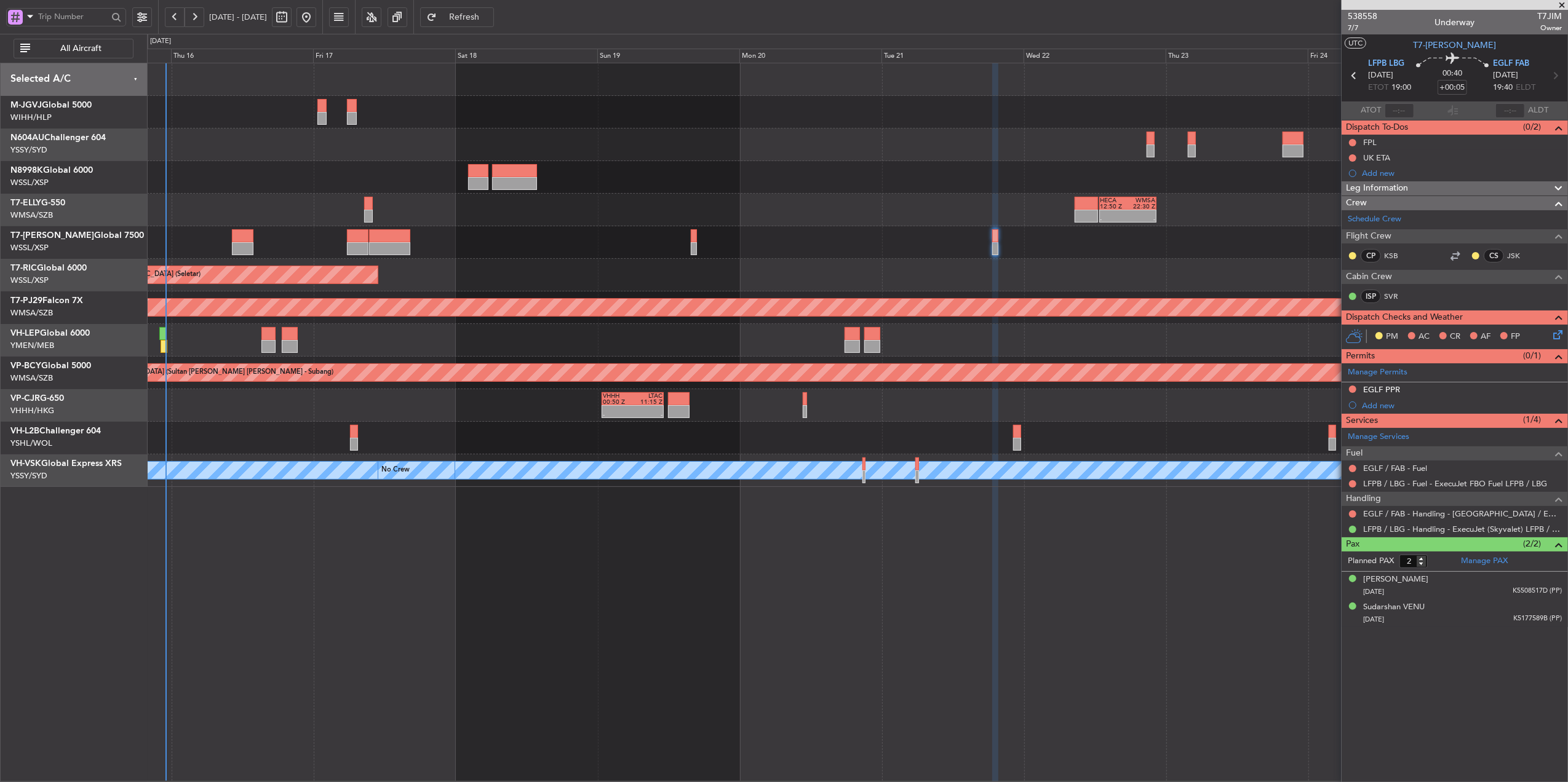
click at [973, 277] on div "Planned Maint [GEOGRAPHIC_DATA] (Seletar)" at bounding box center [857, 275] width 1421 height 32
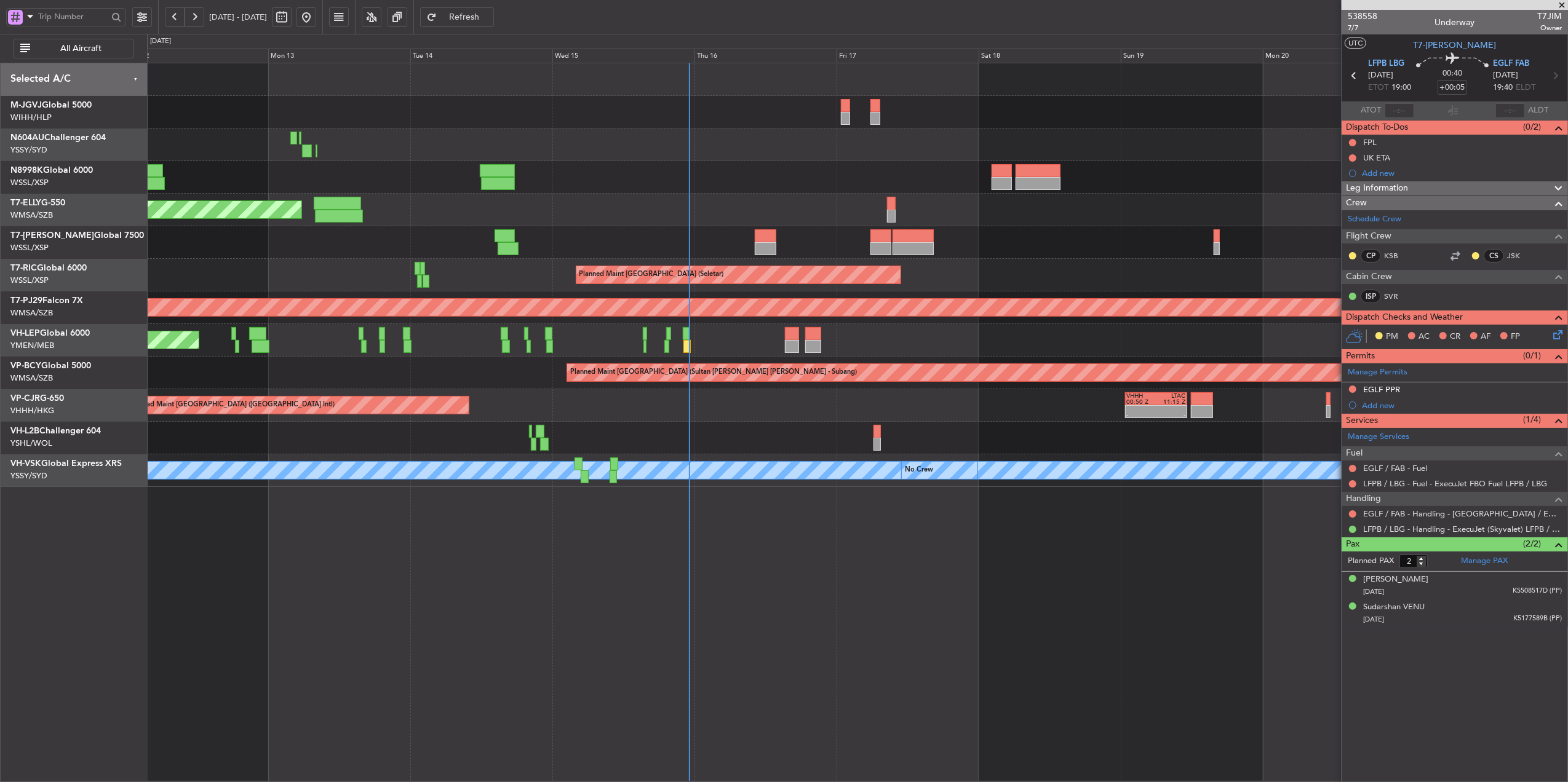
click at [618, 216] on div "Planned Maint Dubai (Dubai Intl) - - HECA 12:50 Z WMSA 22:30 Z Planned Maint Si…" at bounding box center [857, 275] width 1421 height 424
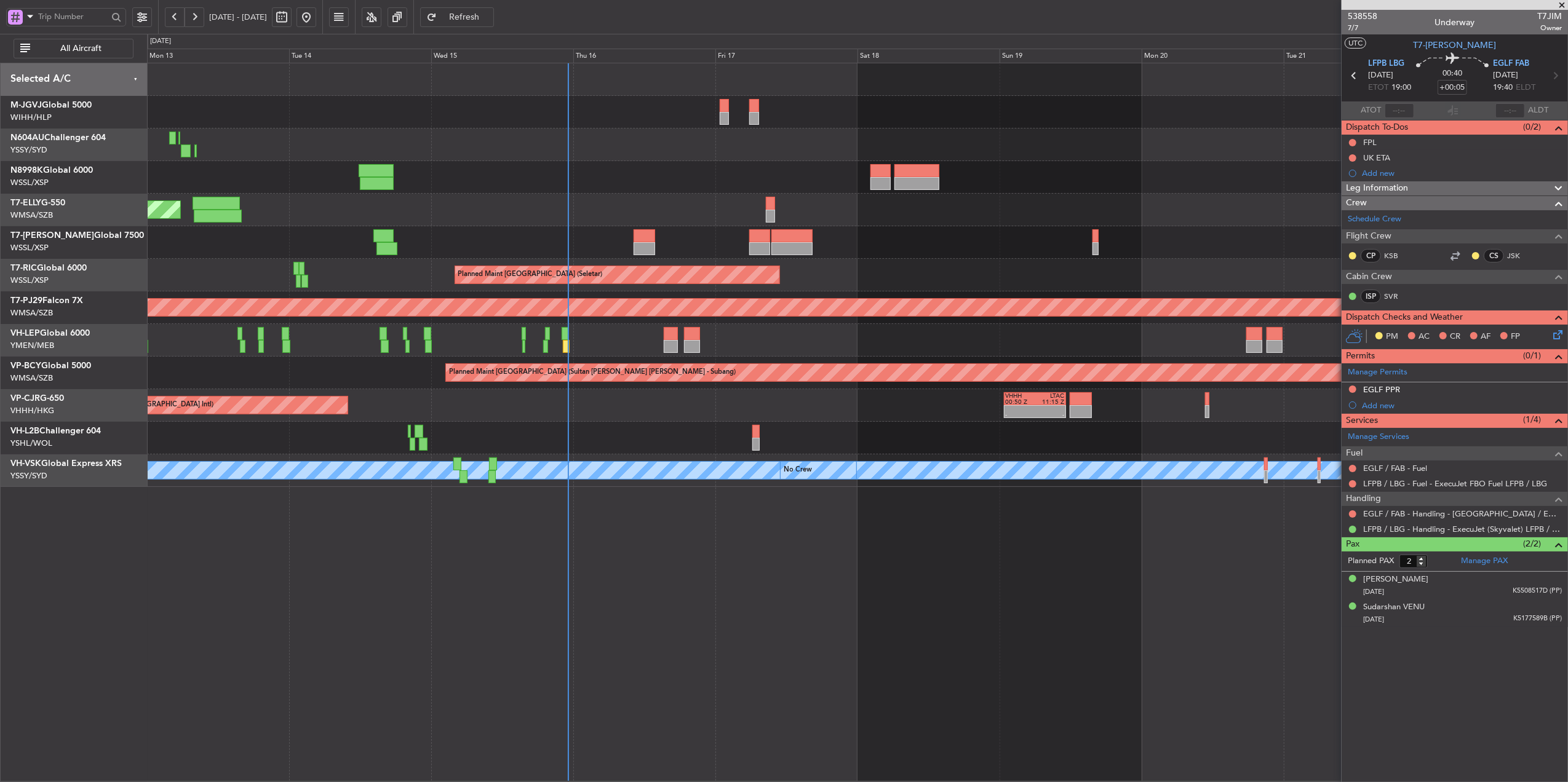
click at [533, 190] on div "Planned Maint Dubai (Dubai Intl) - - HECA 12:50 Z WMSA 22:30 Z Planned Maint Si…" at bounding box center [857, 275] width 1421 height 424
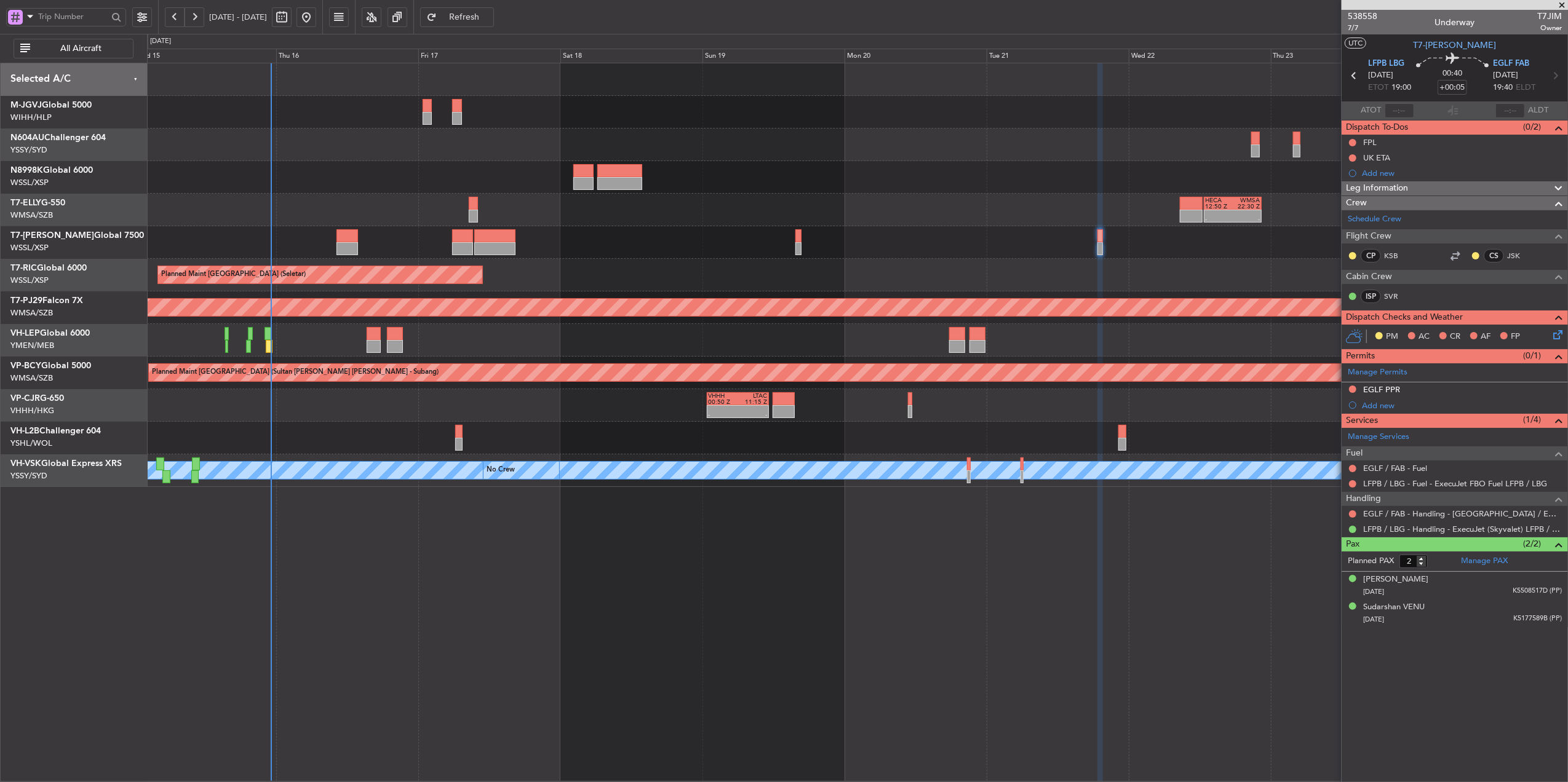
click at [737, 205] on div "- - HECA 12:50 Z WMSA 22:30 Z Planned Maint Dubai (Dubai Intl)" at bounding box center [857, 210] width 1421 height 32
click at [585, 183] on div "- - HECA 12:50 Z WMSA 22:30 Z Planned Maint Dubai (Dubai Intl) Planned Maint Si…" at bounding box center [857, 275] width 1421 height 424
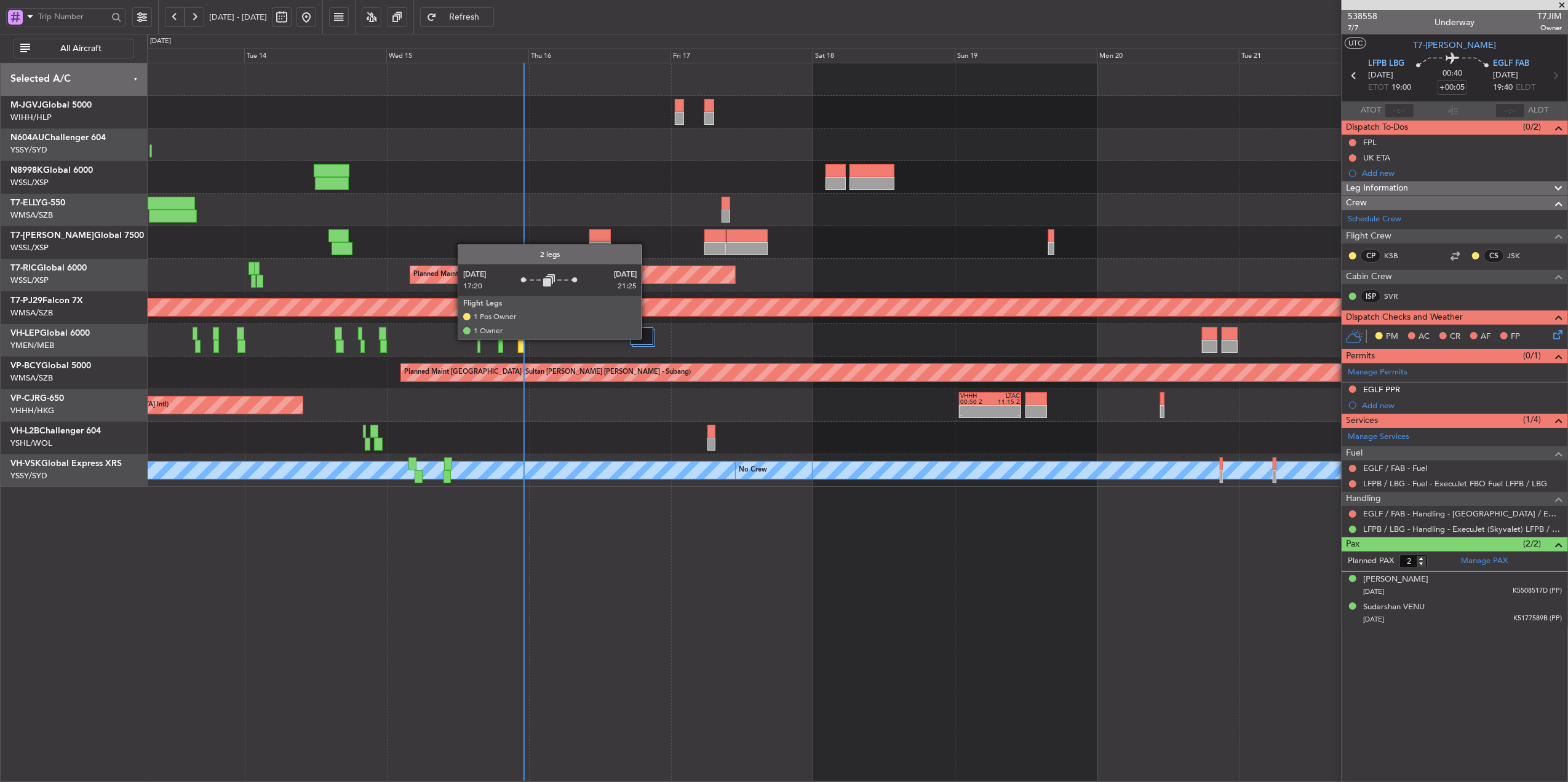
click at [647, 340] on div at bounding box center [642, 336] width 23 height 18
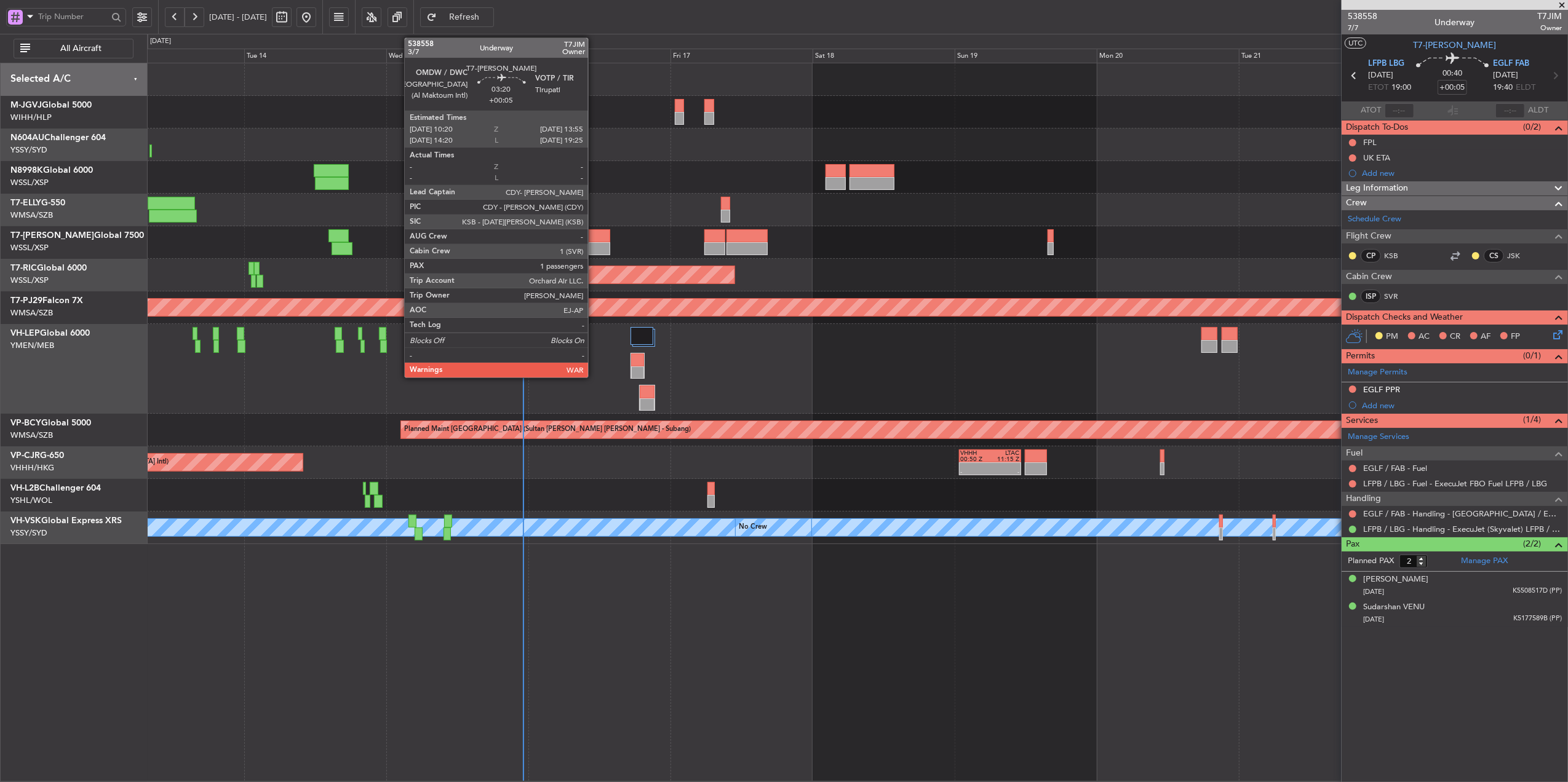
click at [594, 244] on div at bounding box center [599, 249] width 21 height 13
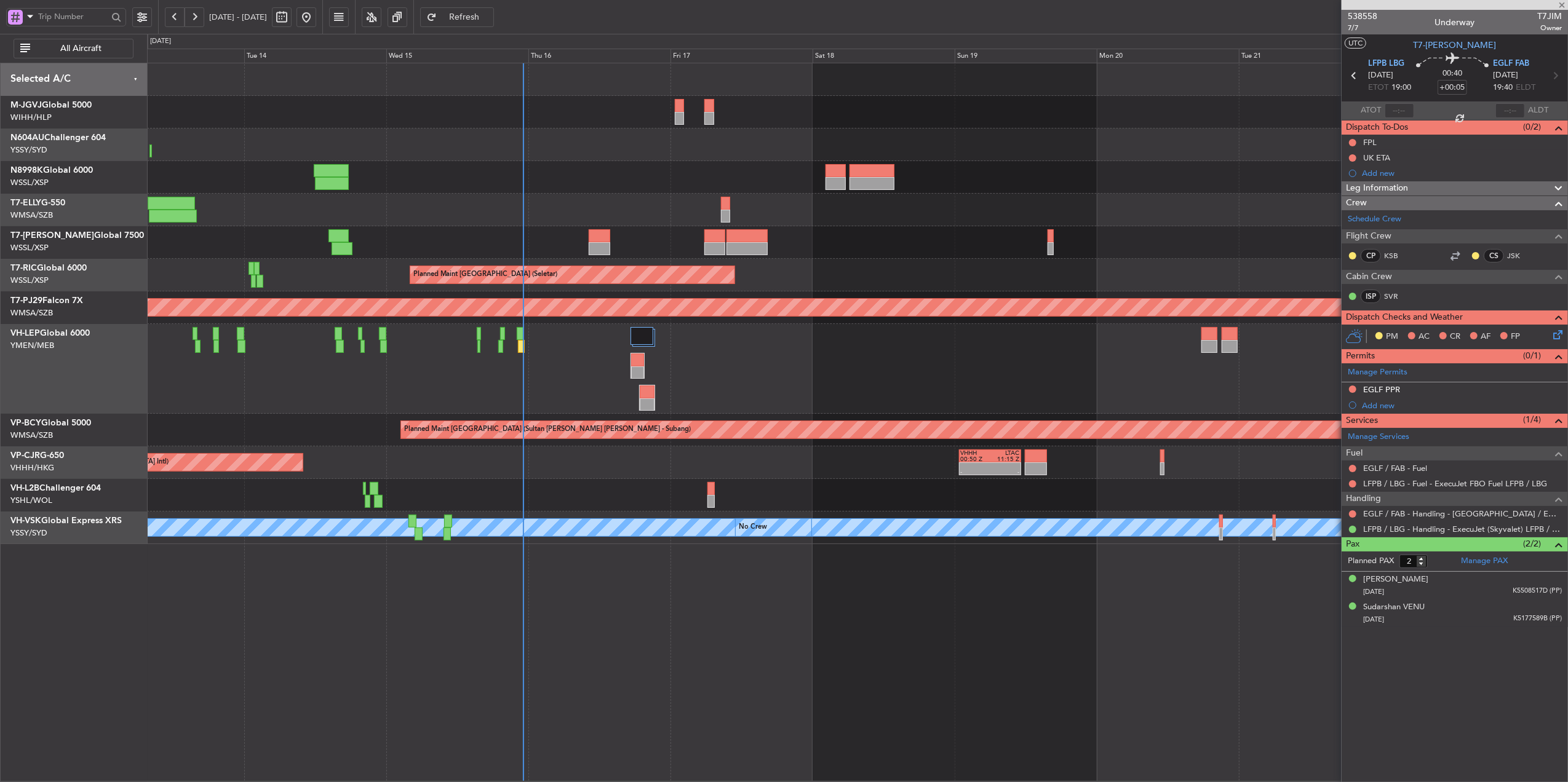
type input "1"
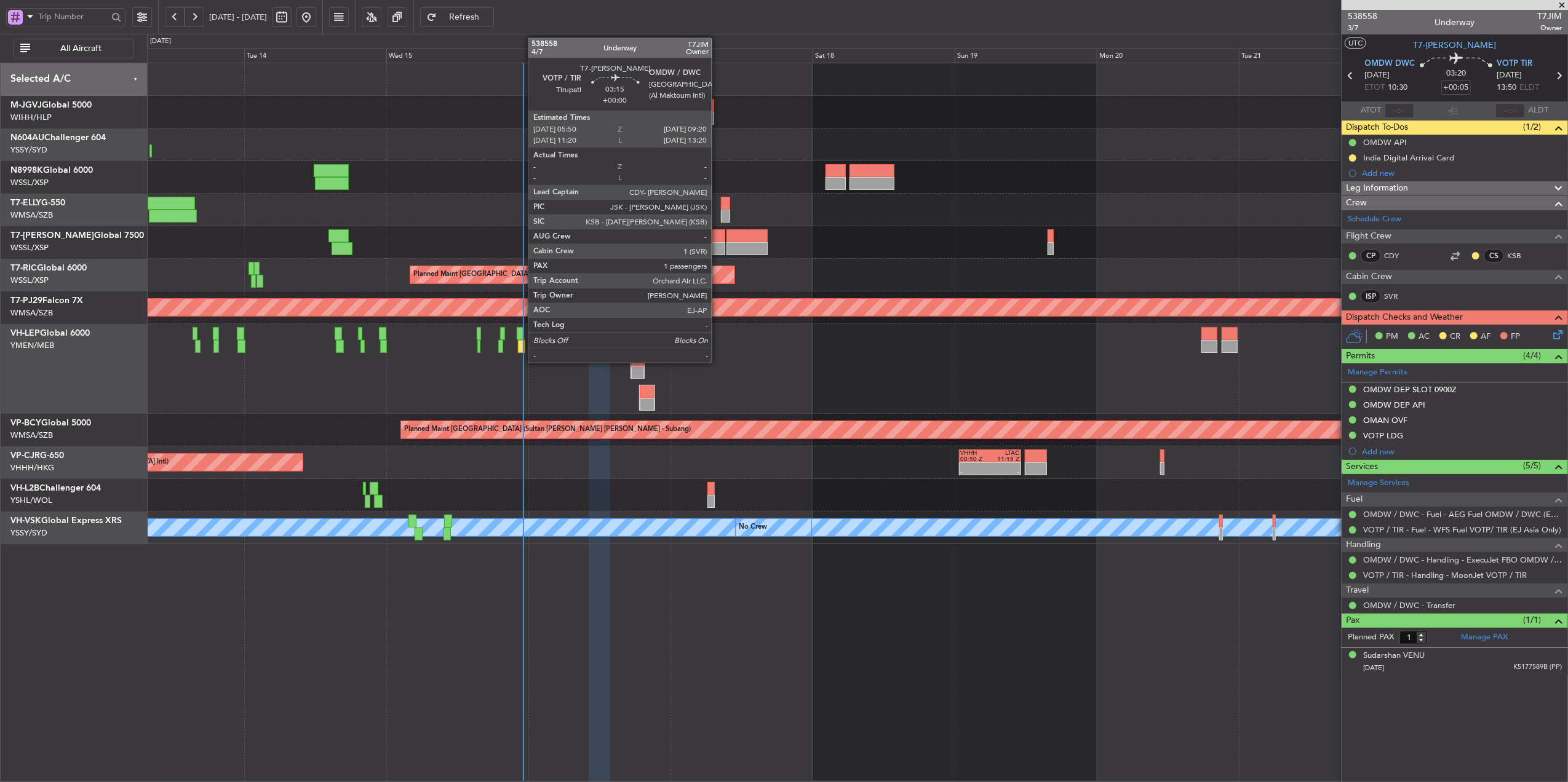
click at [717, 235] on div at bounding box center [715, 236] width 21 height 13
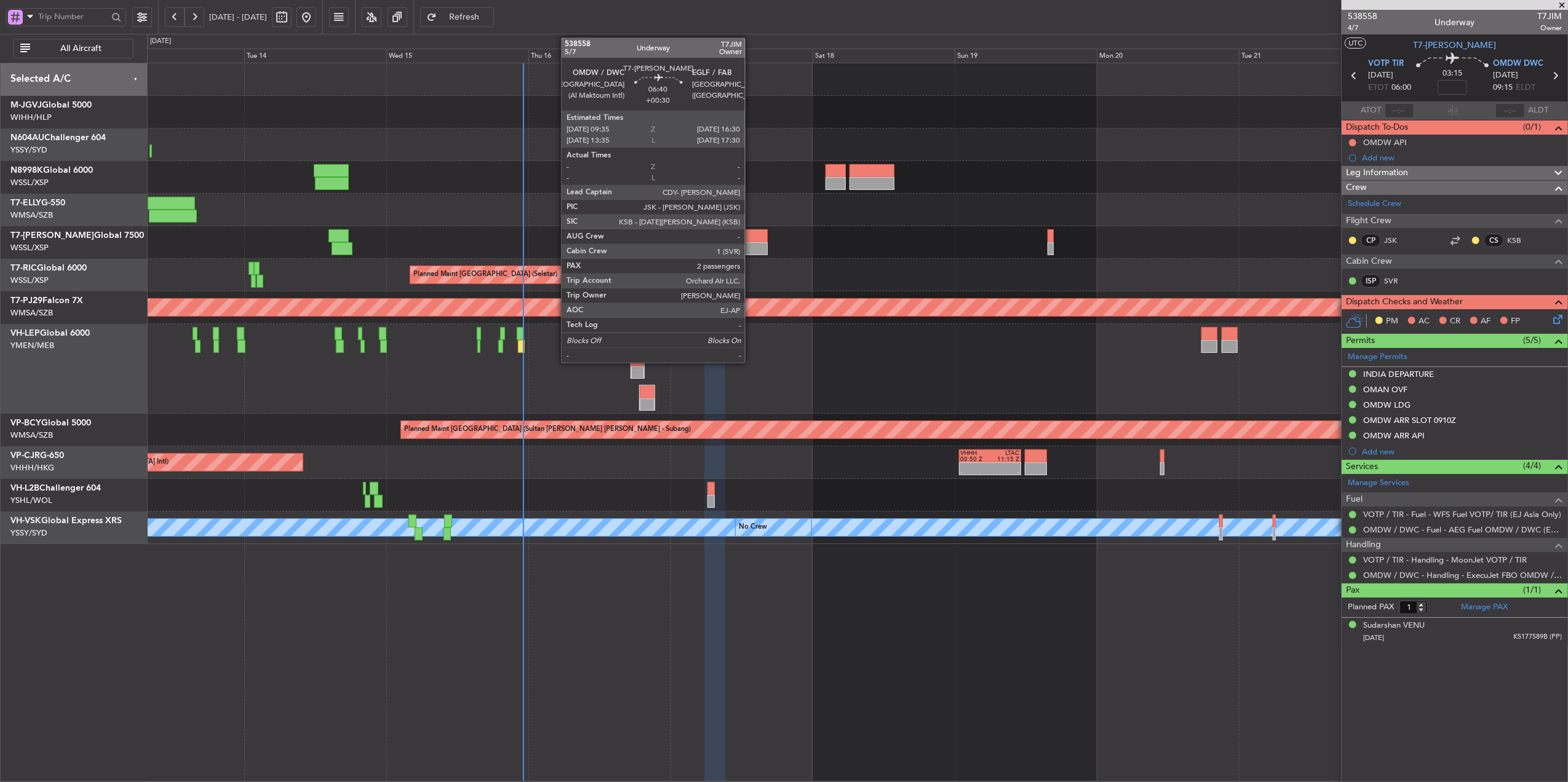
click at [751, 238] on div at bounding box center [747, 236] width 41 height 13
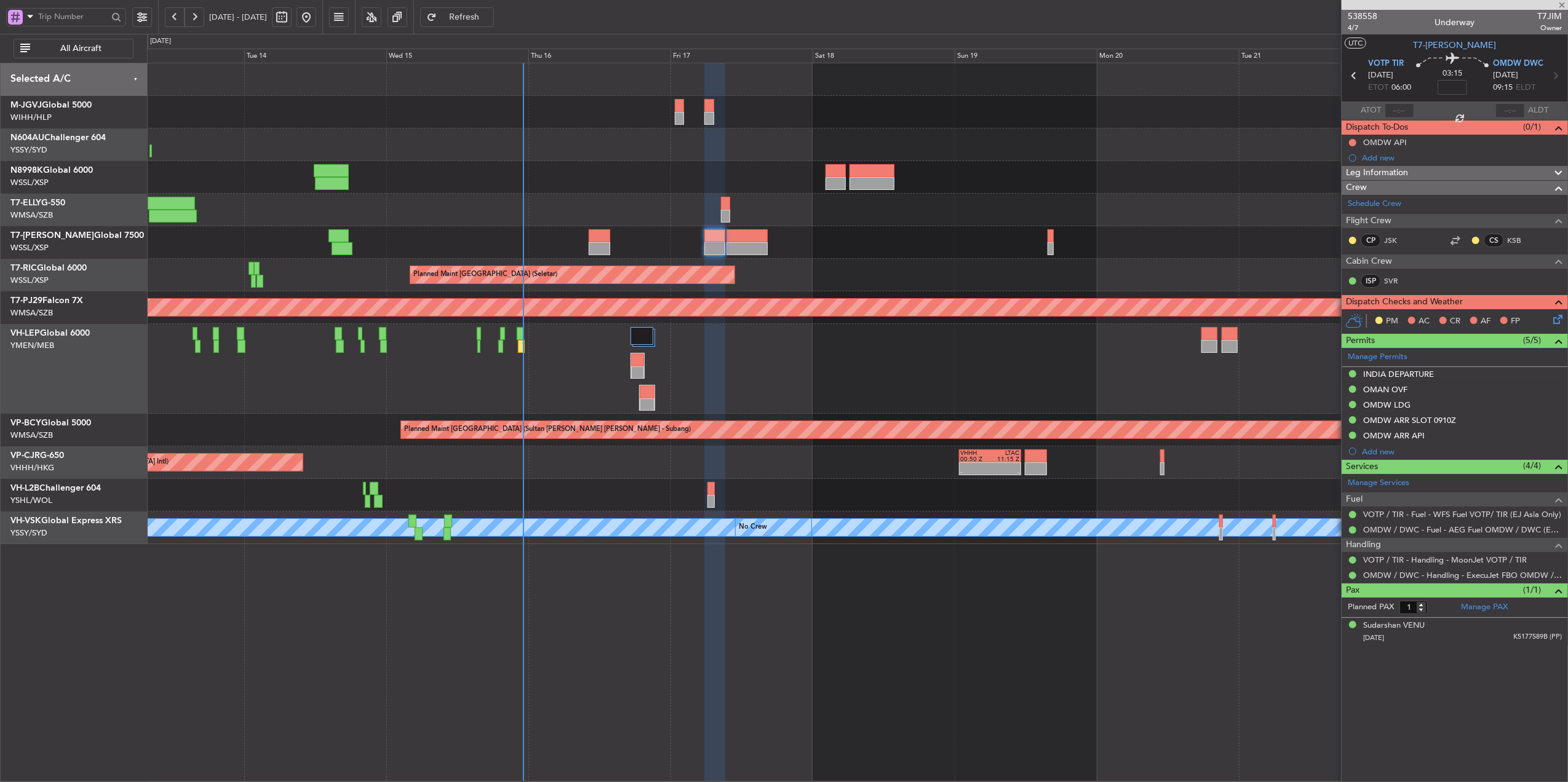
type input "+00:30"
type input "2"
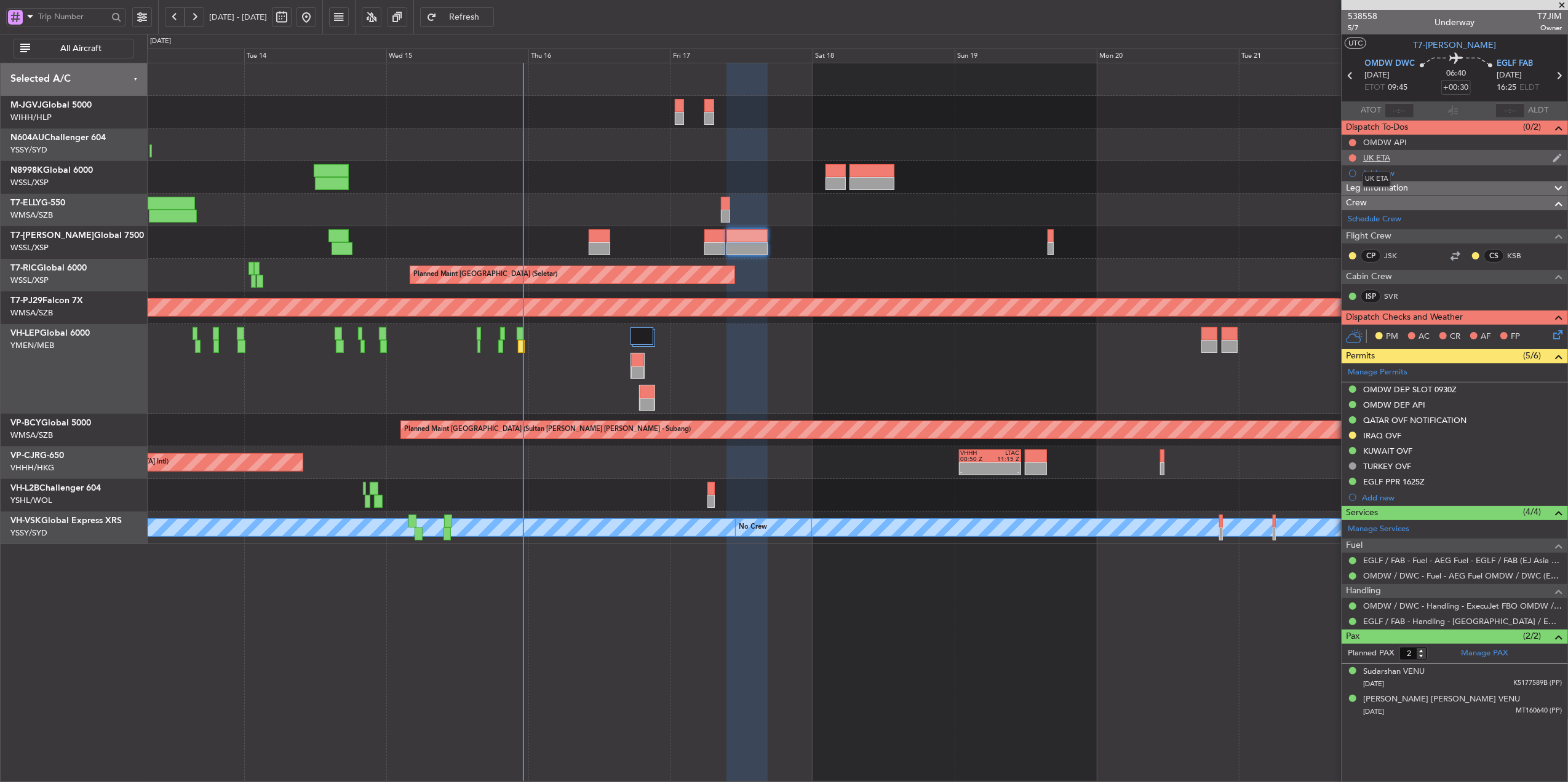
click at [1377, 156] on div "UK ETA" at bounding box center [1377, 158] width 27 height 10
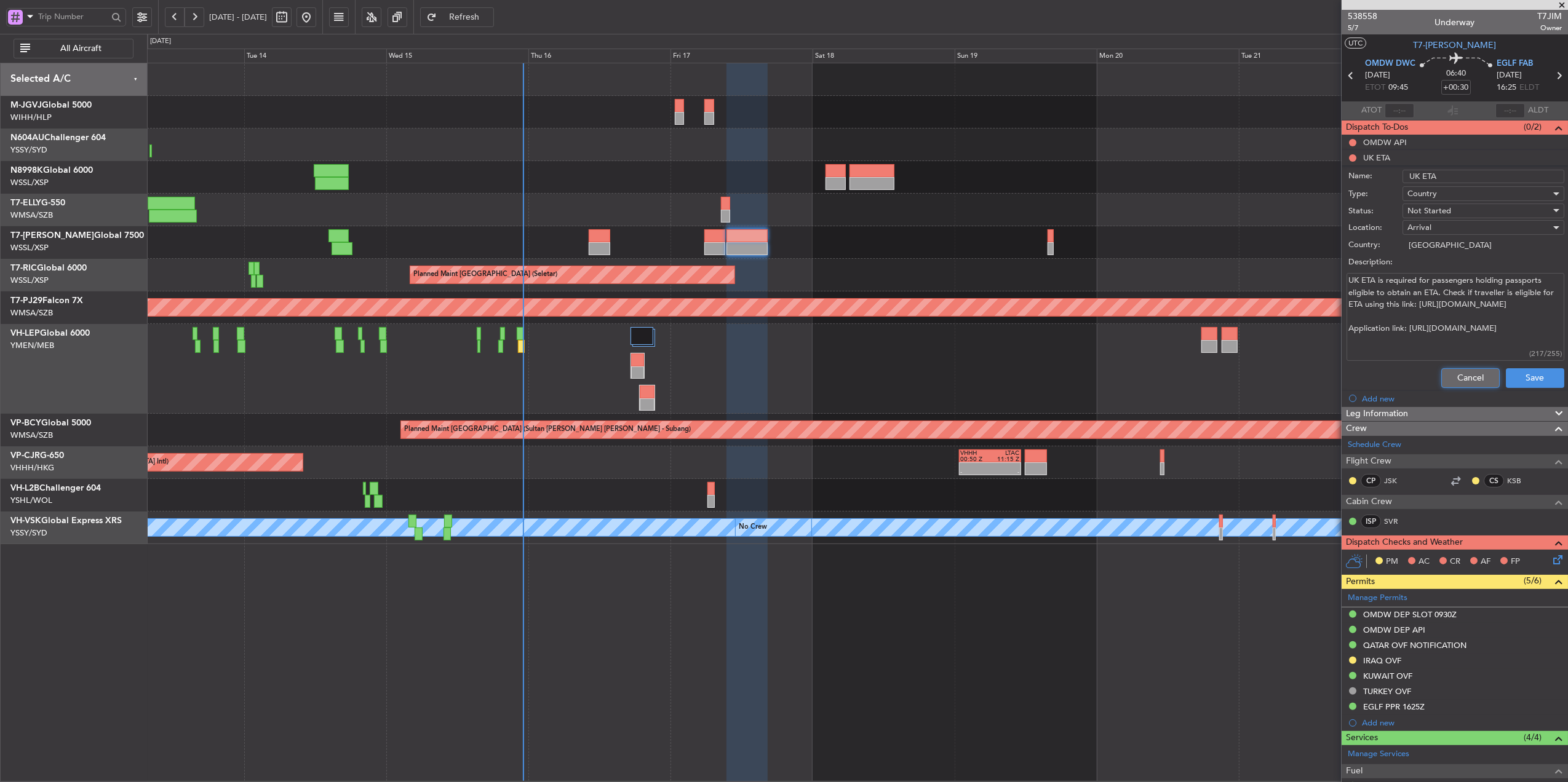
click at [1443, 375] on button "Cancel" at bounding box center [1470, 378] width 58 height 19
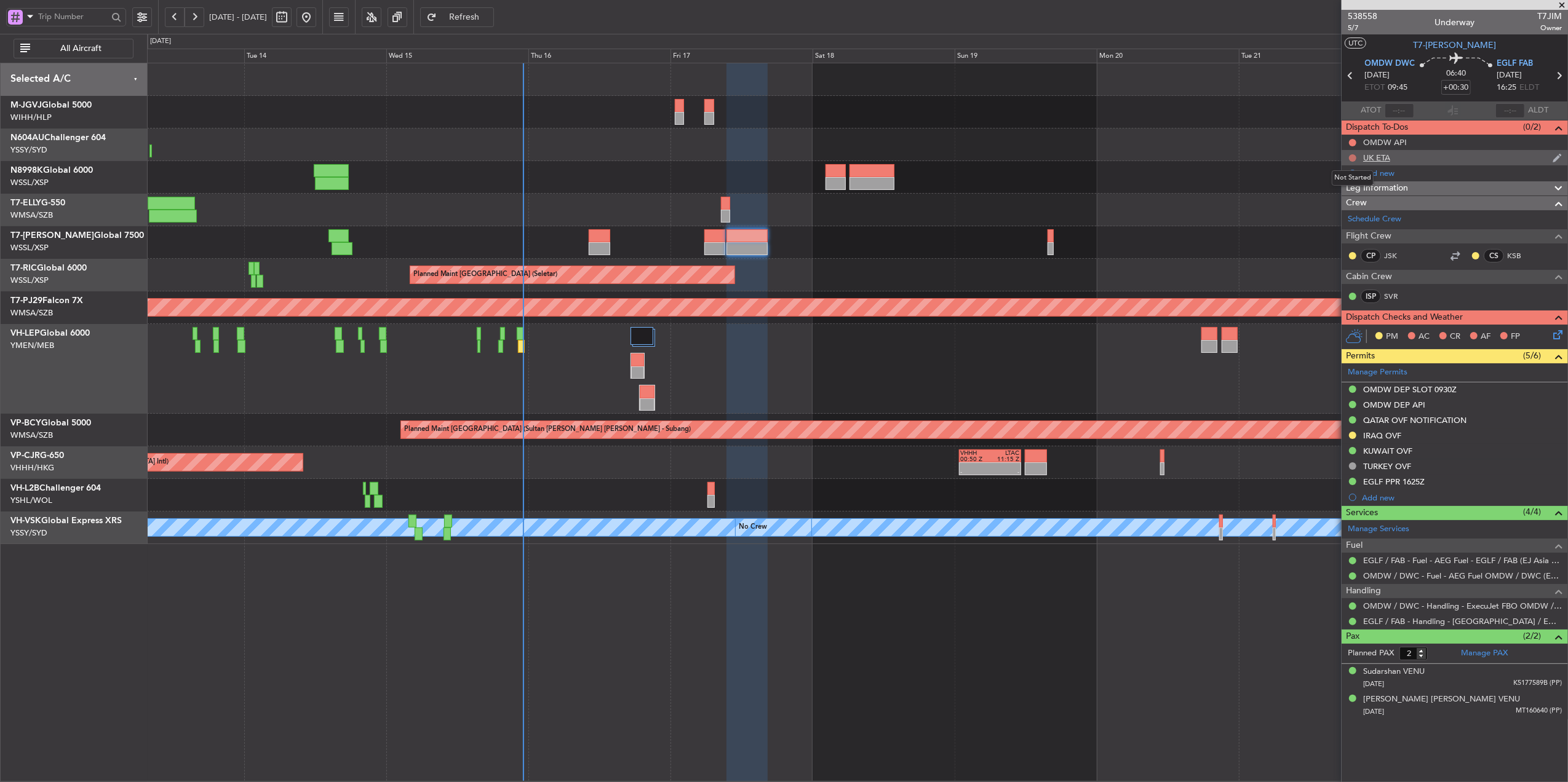
click at [1352, 156] on button at bounding box center [1352, 158] width 7 height 7
click at [1101, 362] on div "Unplanned Maint Wichita (Wichita Mid-continent)" at bounding box center [857, 369] width 1421 height 90
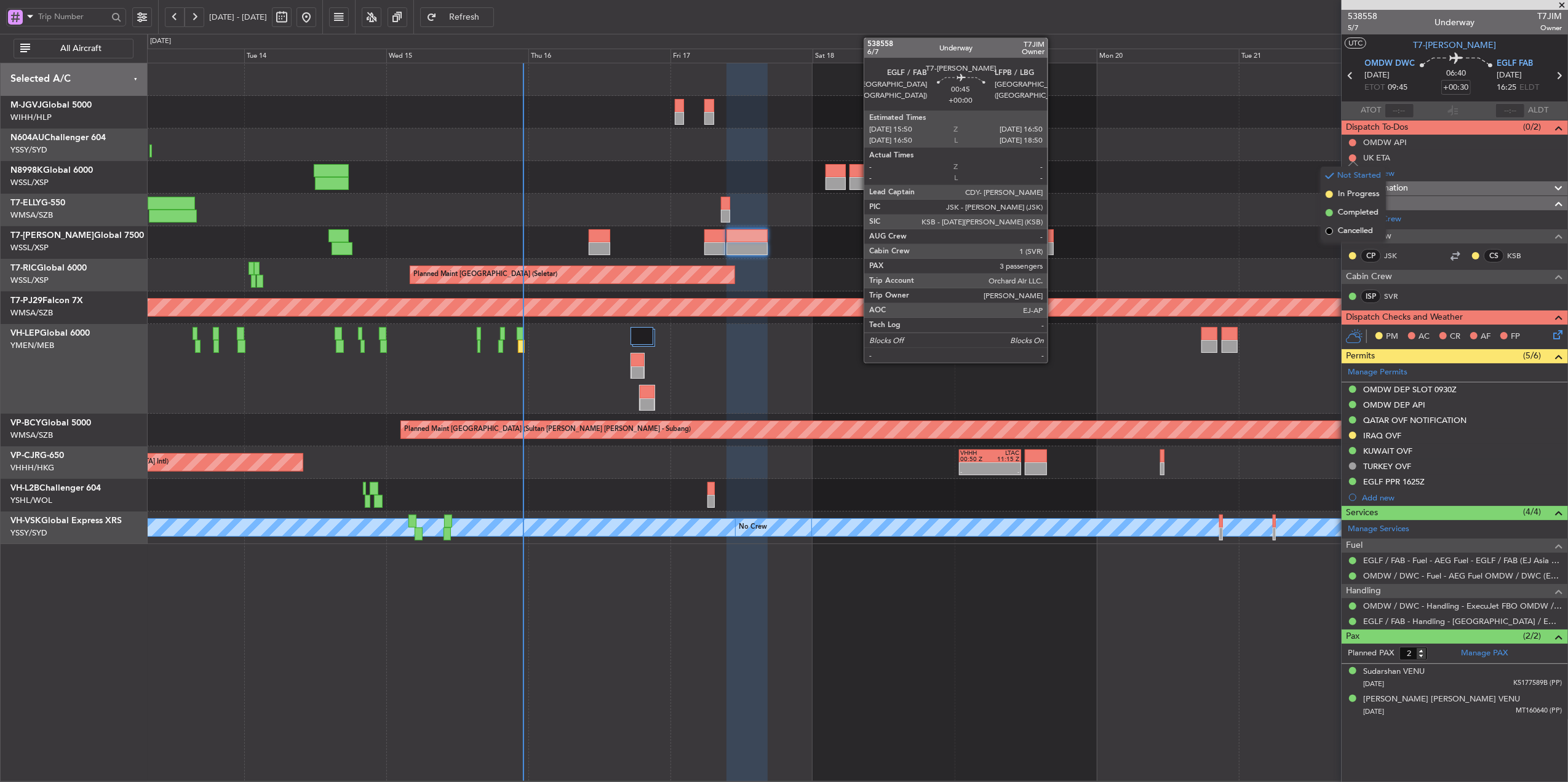
click at [1053, 239] on div at bounding box center [1051, 236] width 6 height 13
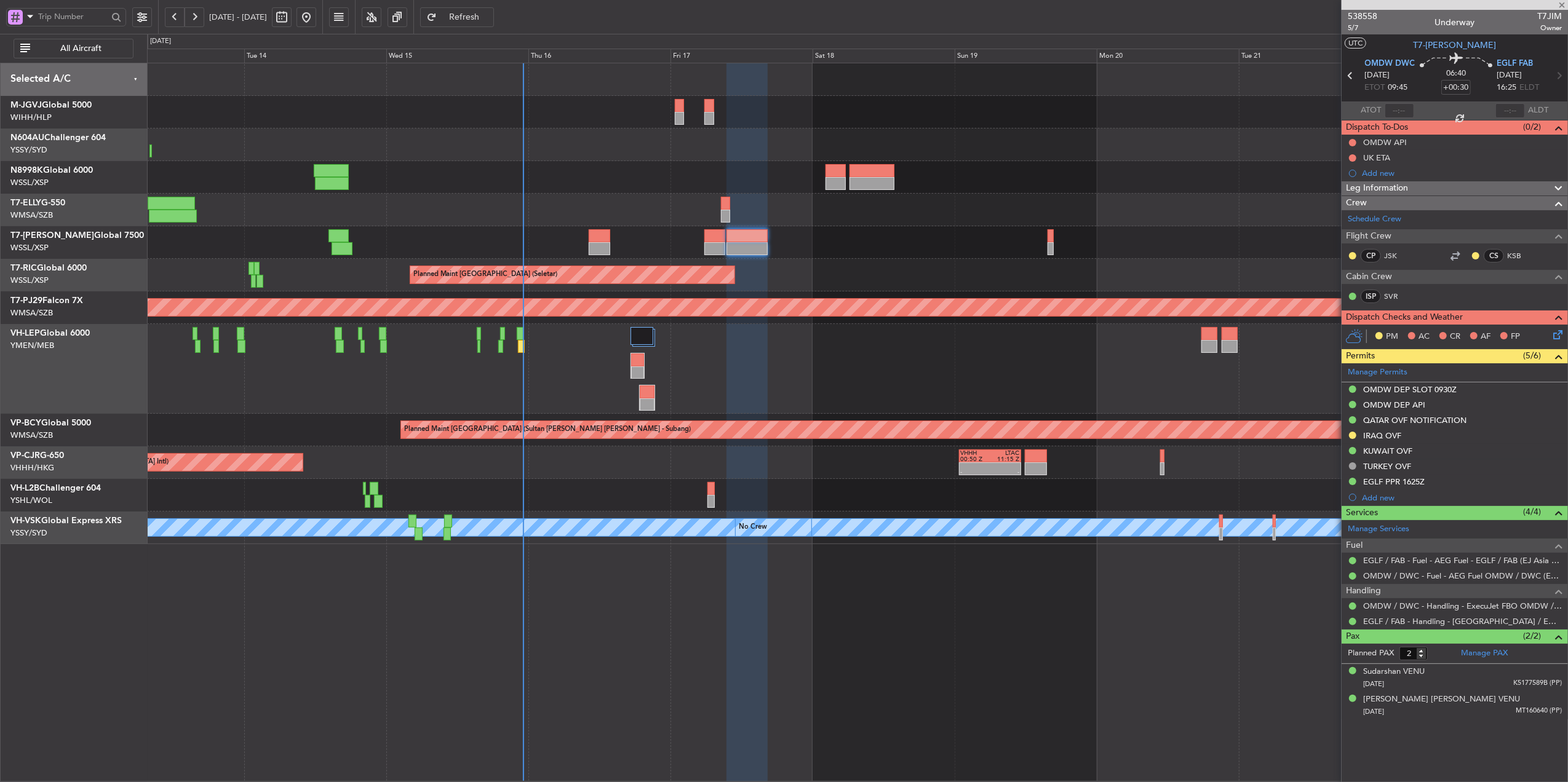
type input "3"
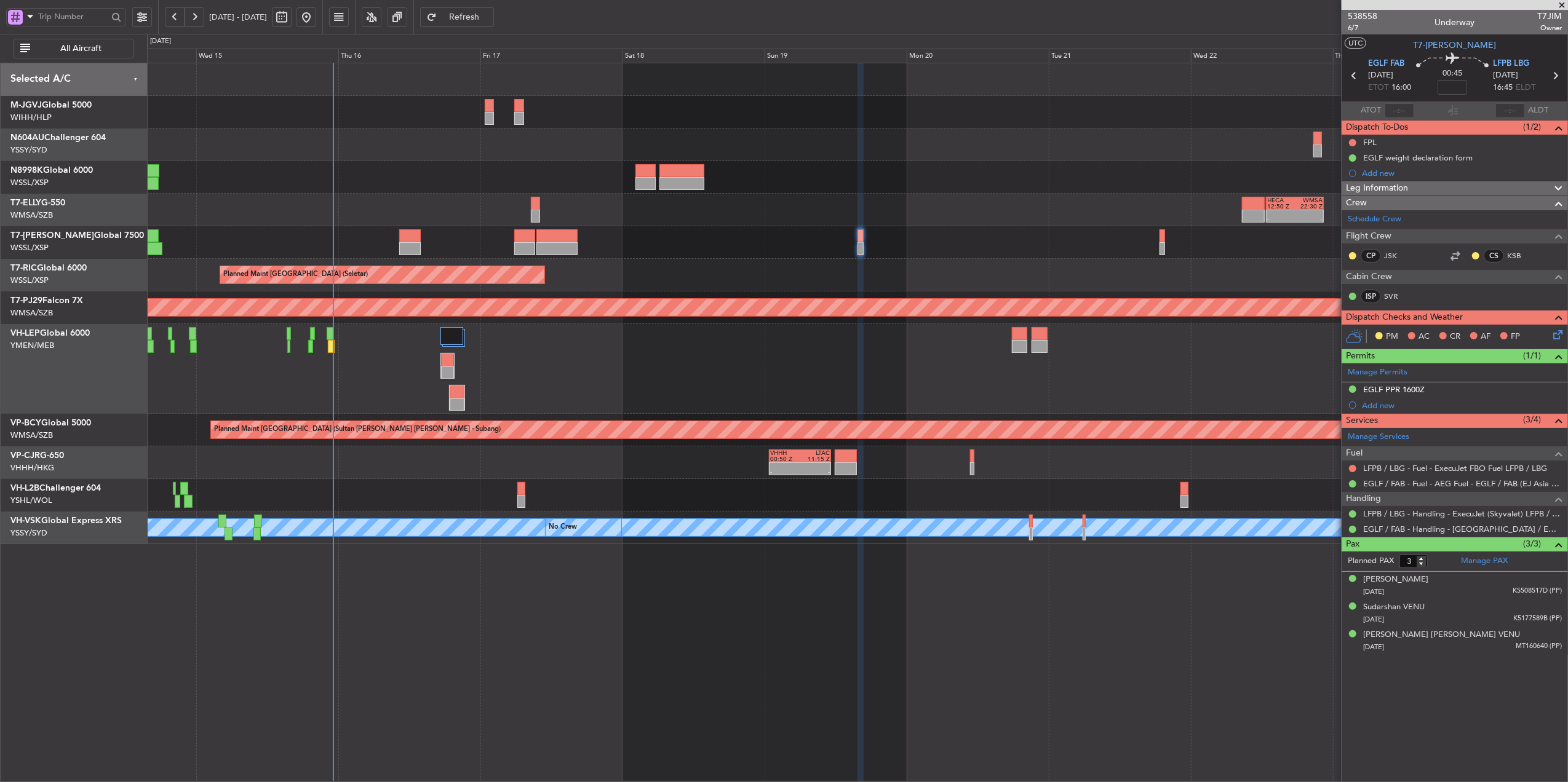
click at [616, 242] on div at bounding box center [857, 242] width 1421 height 32
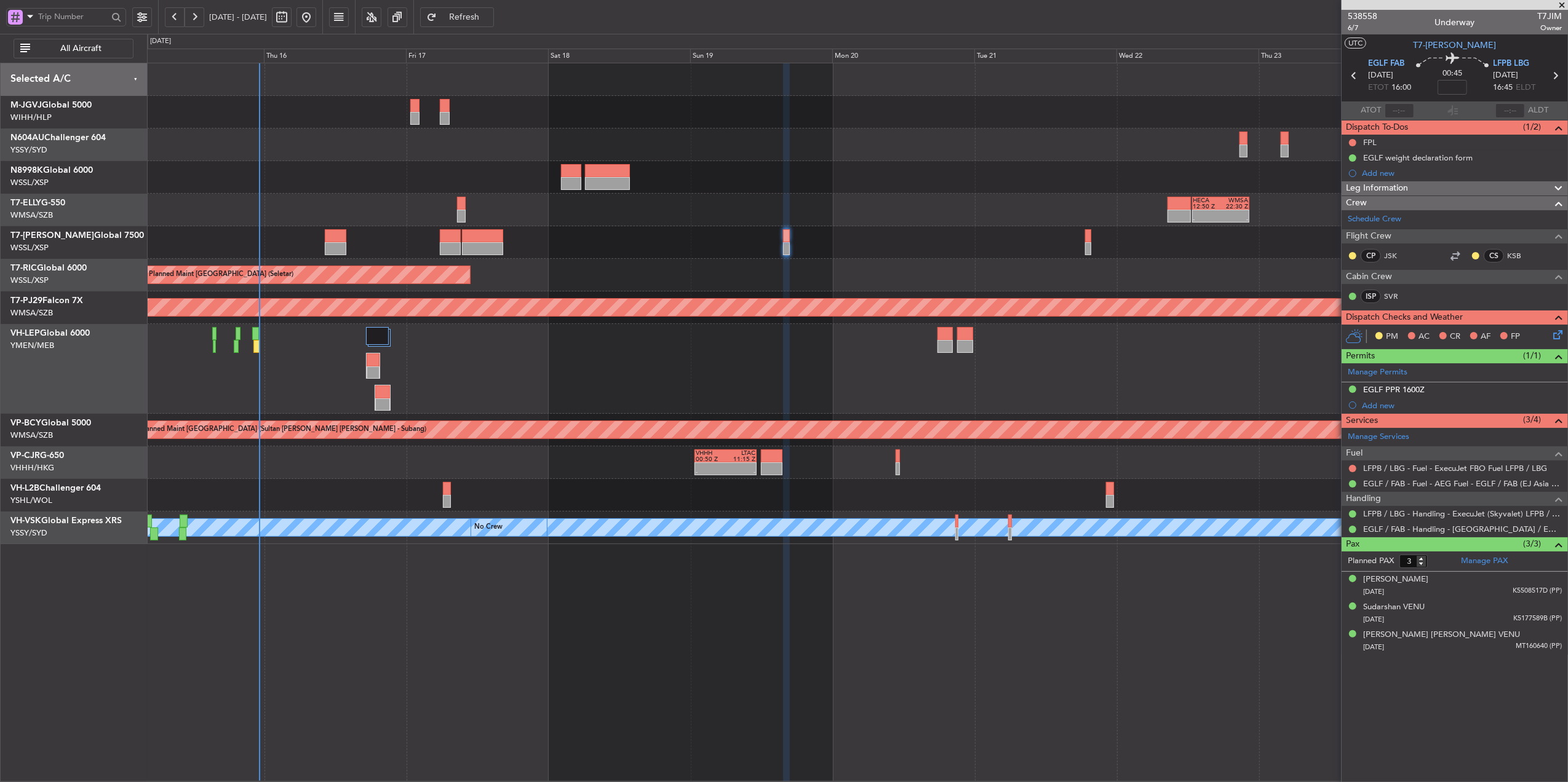
click at [751, 265] on div "- - HECA 12:50 Z WMSA 22:30 Z Planned Maint Dubai (Dubai Intl) Planned Maint Si…" at bounding box center [857, 304] width 1421 height 481
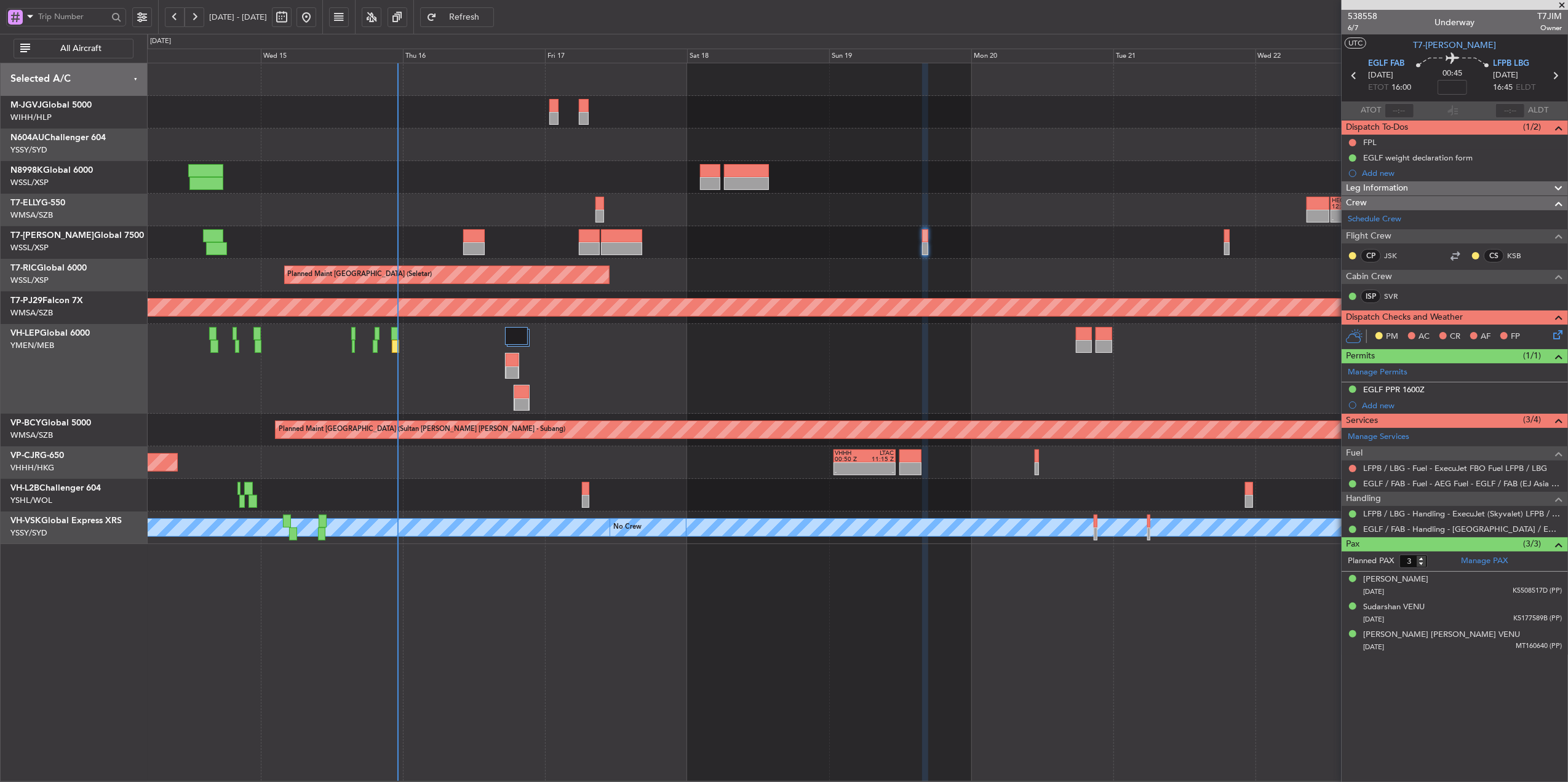
click at [698, 356] on div "- - MMSD 00:50 Z SBFL 10:30 Z Unplanned Maint Wichita (Wichita Mid-continent)" at bounding box center [857, 369] width 1421 height 90
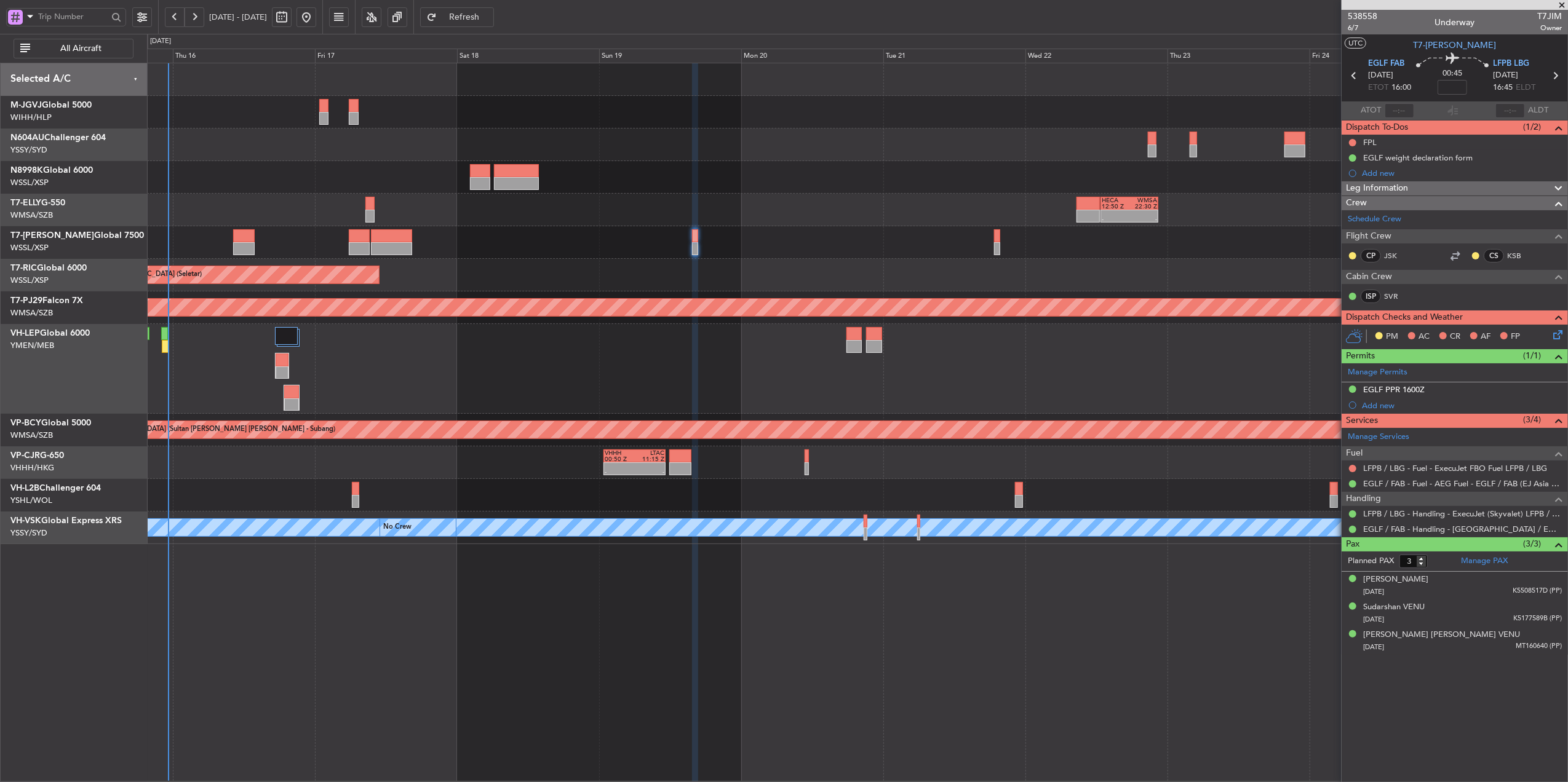
click at [824, 260] on div "- - HECA 12:50 Z WMSA 22:30 Z Planned Maint Singapore (Seletar) Planned Maint K…" at bounding box center [857, 304] width 1421 height 481
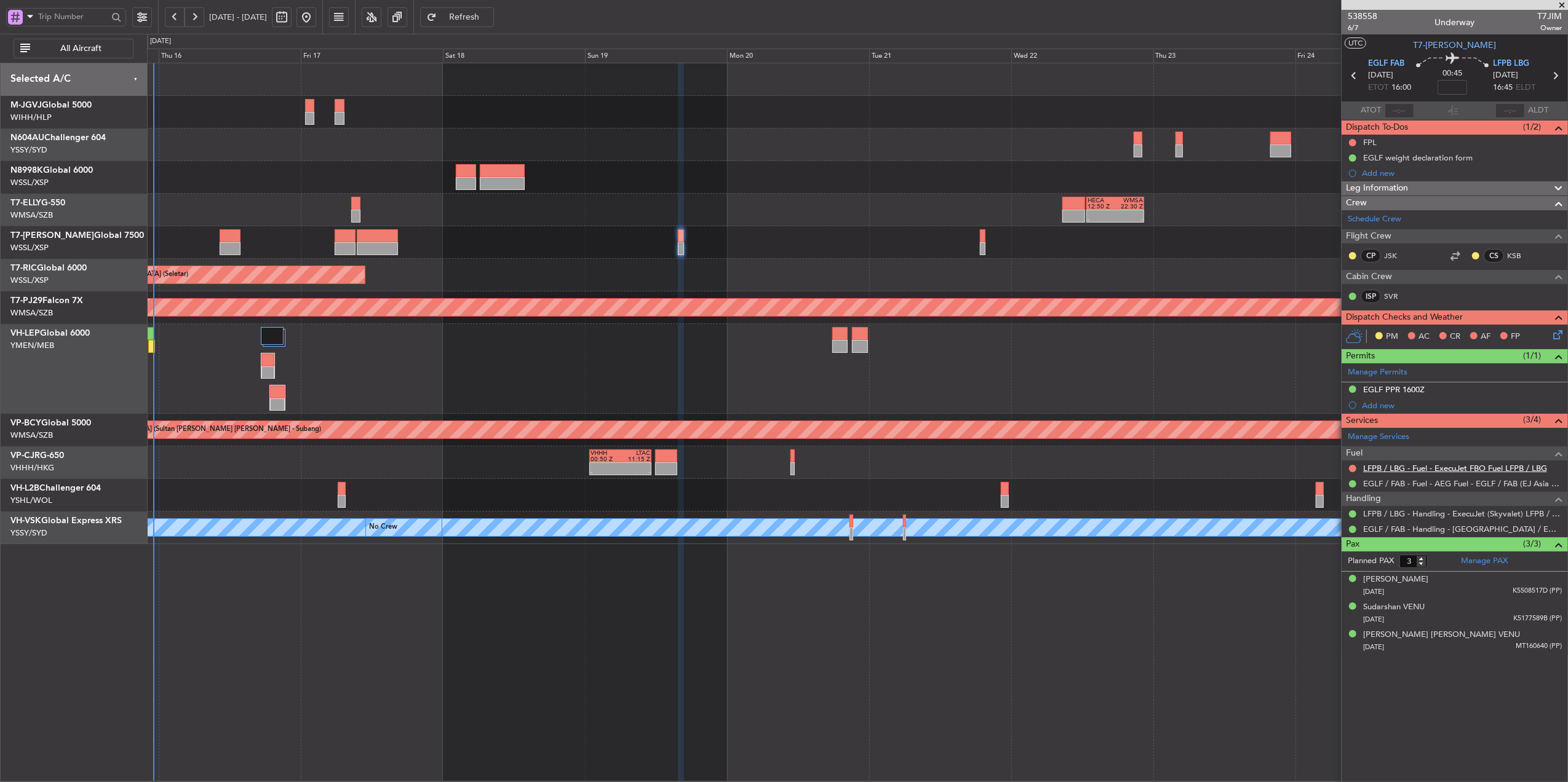
click at [1426, 472] on link "LFPB / LBG - Fuel - ExecuJet FBO Fuel LFPB / LBG" at bounding box center [1455, 468] width 184 height 10
click at [1431, 469] on link "LFPB / LBG - Fuel - ExecuJet FBO Fuel LFPB / LBG" at bounding box center [1455, 468] width 184 height 10
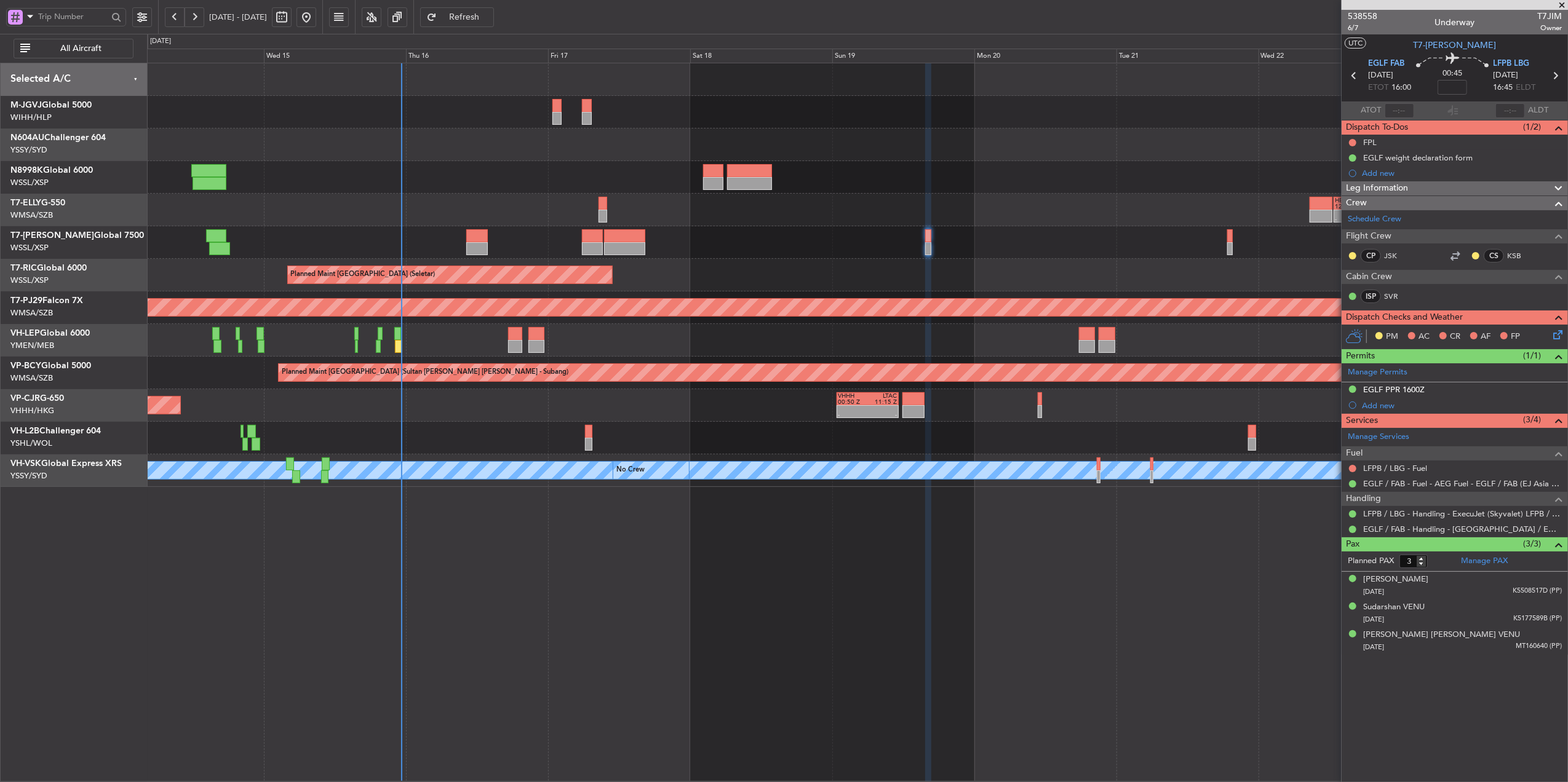
click at [439, 387] on div "Planned Maint [GEOGRAPHIC_DATA] (Sultan [PERSON_NAME] [PERSON_NAME] - Subang)" at bounding box center [857, 373] width 1421 height 32
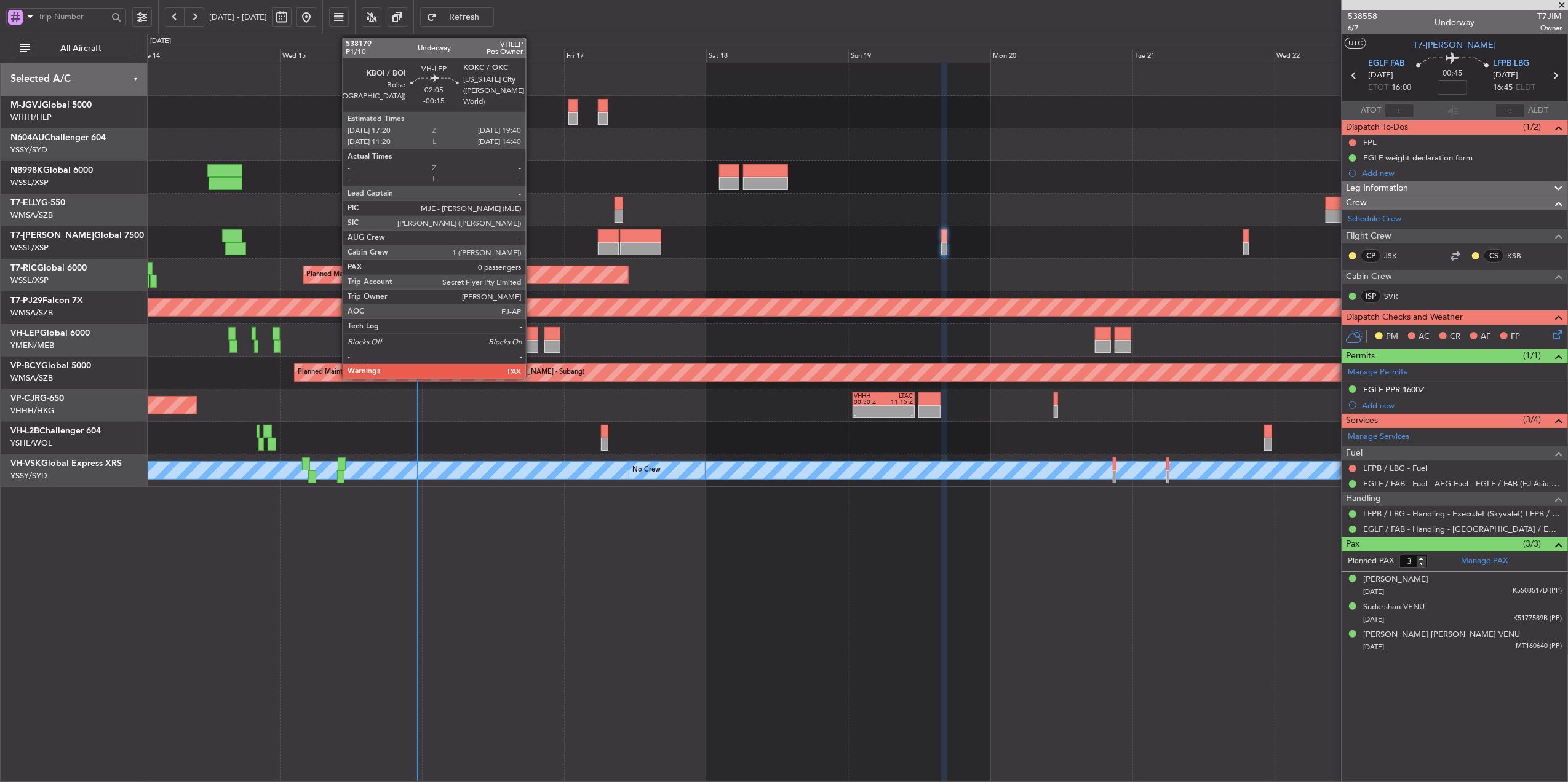
click at [532, 344] on div at bounding box center [531, 347] width 14 height 13
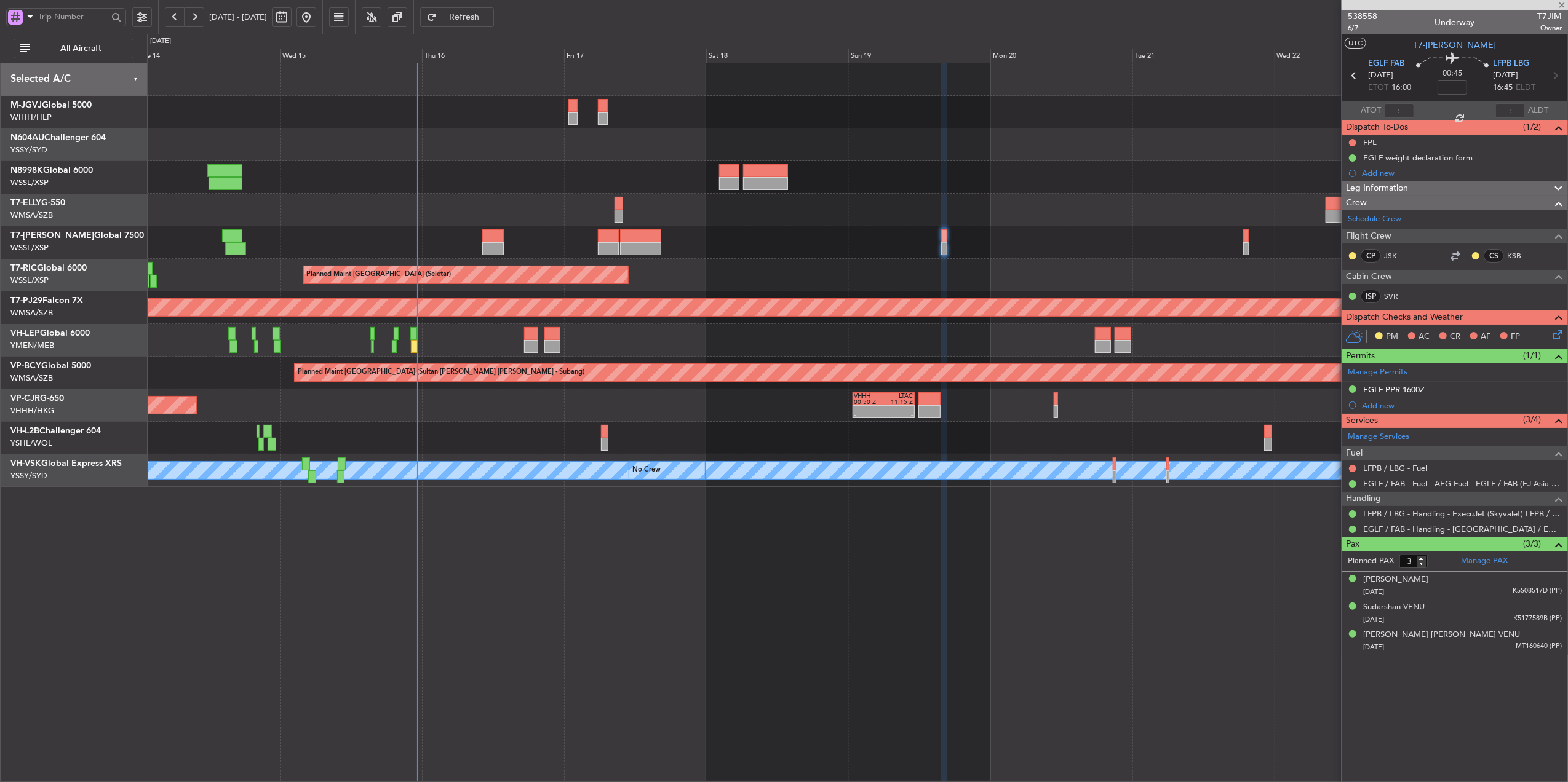
type input "-00:15"
type input "0"
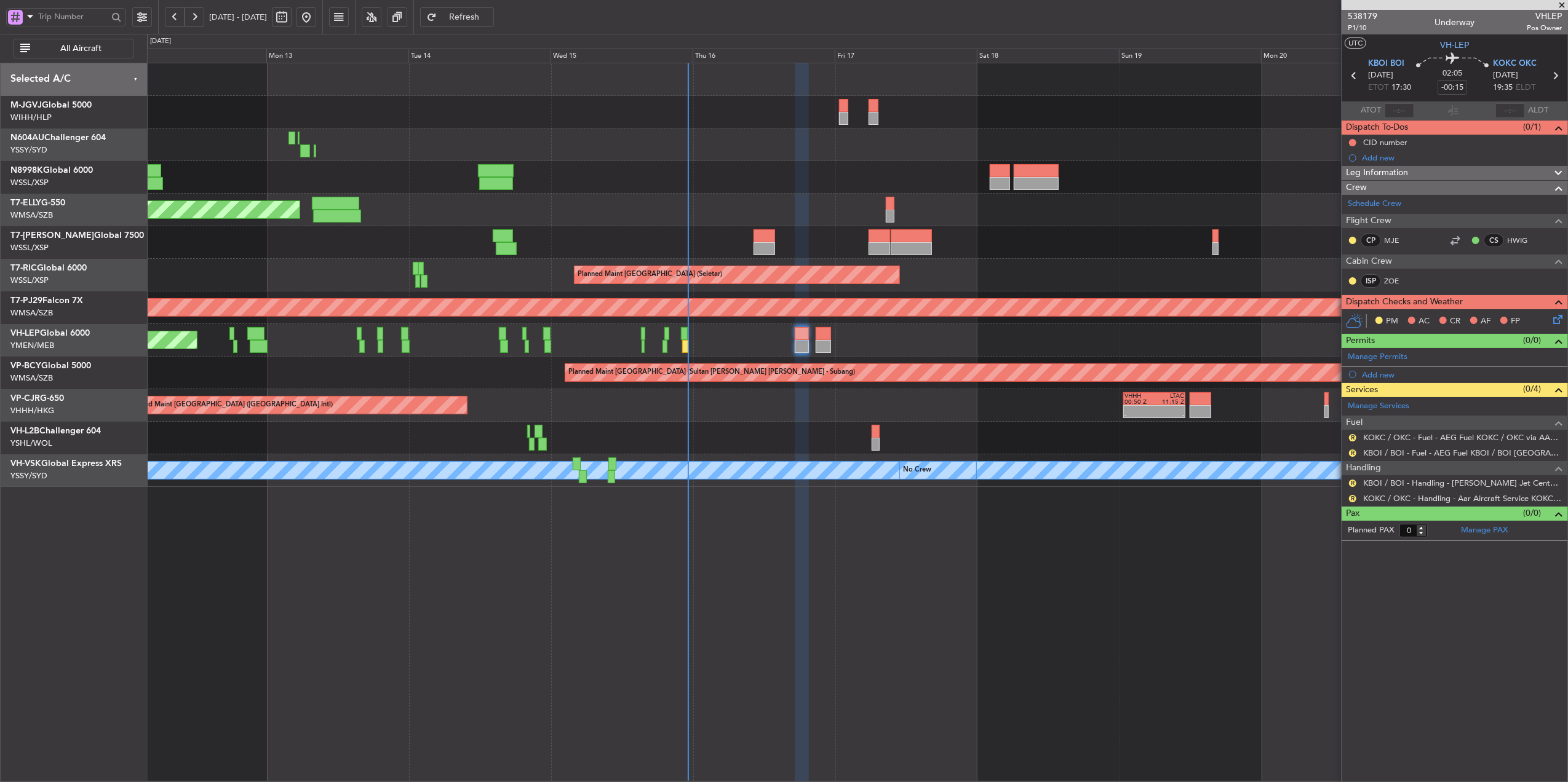
click at [762, 461] on div "Planned Maint Dubai (Dubai Intl) - - HECA 12:50 Z WMSA 22:30 Z Planned Maint Si…" at bounding box center [857, 275] width 1421 height 424
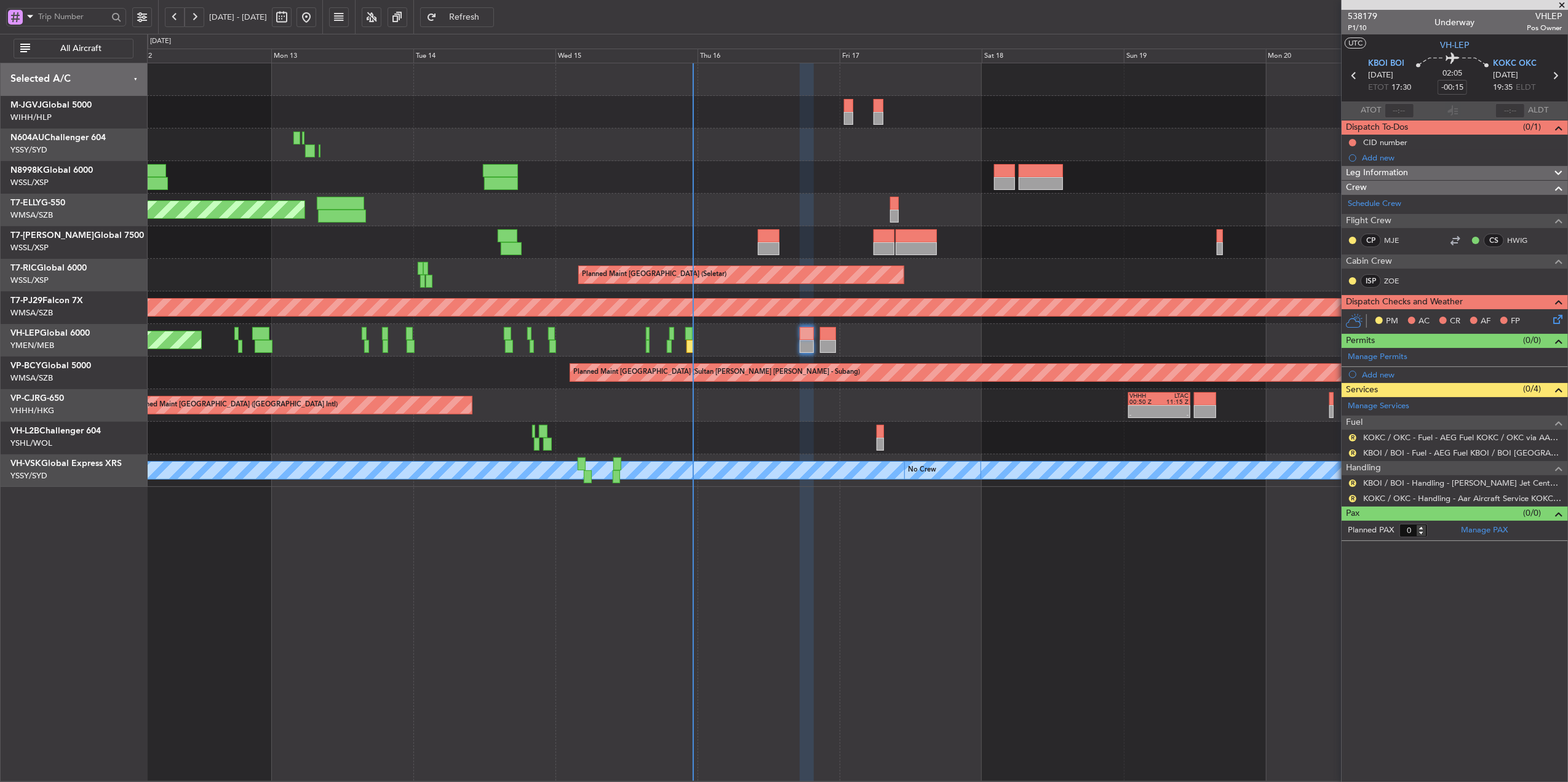
click at [470, 10] on button "Refresh" at bounding box center [457, 17] width 74 height 19
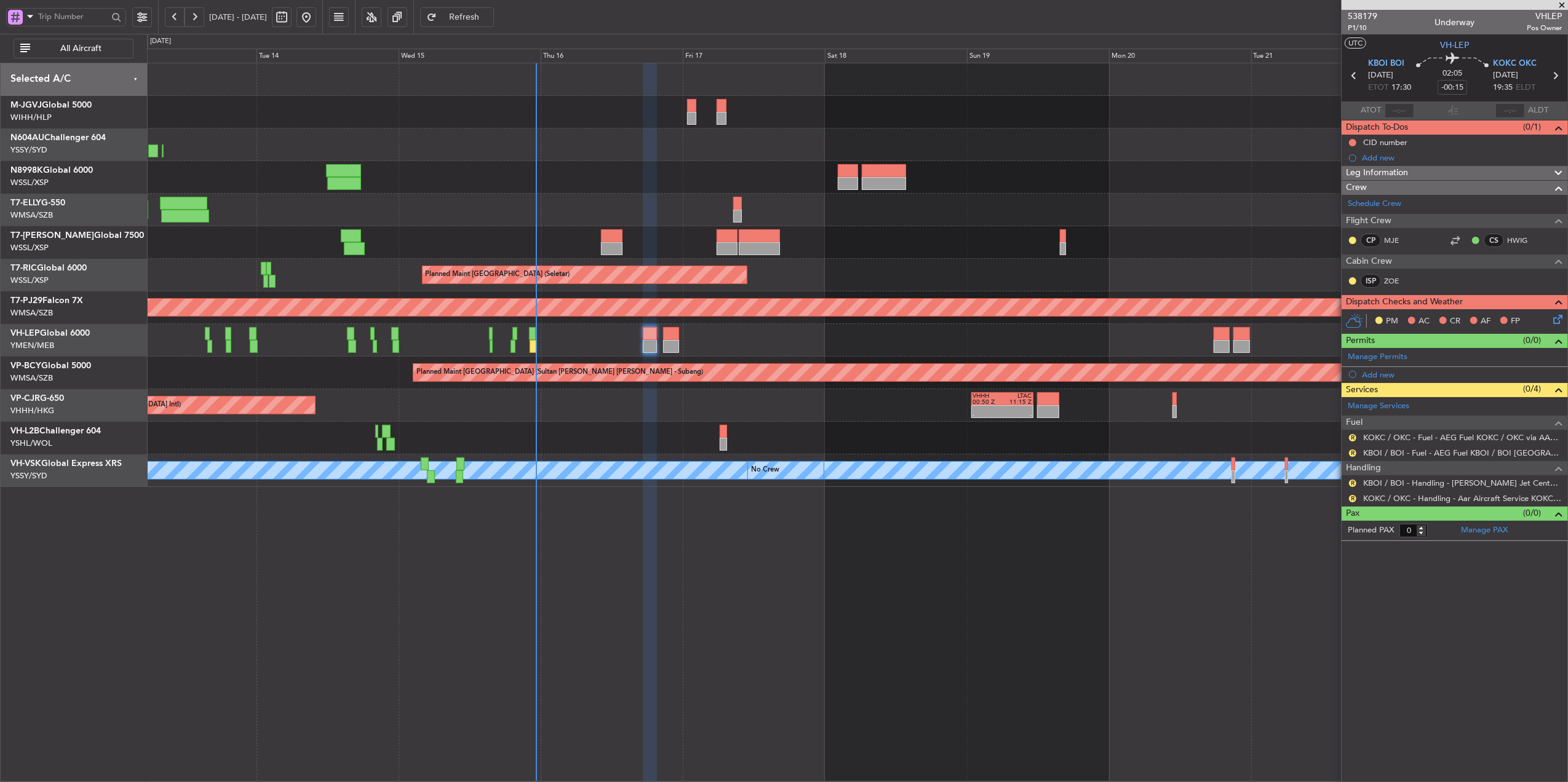
click at [822, 419] on div "Planned Maint Hong Kong (Hong Kong Intl) - - VHHH 00:50 Z LTAC 11:15 Z 23:58 Z …" at bounding box center [857, 406] width 1421 height 32
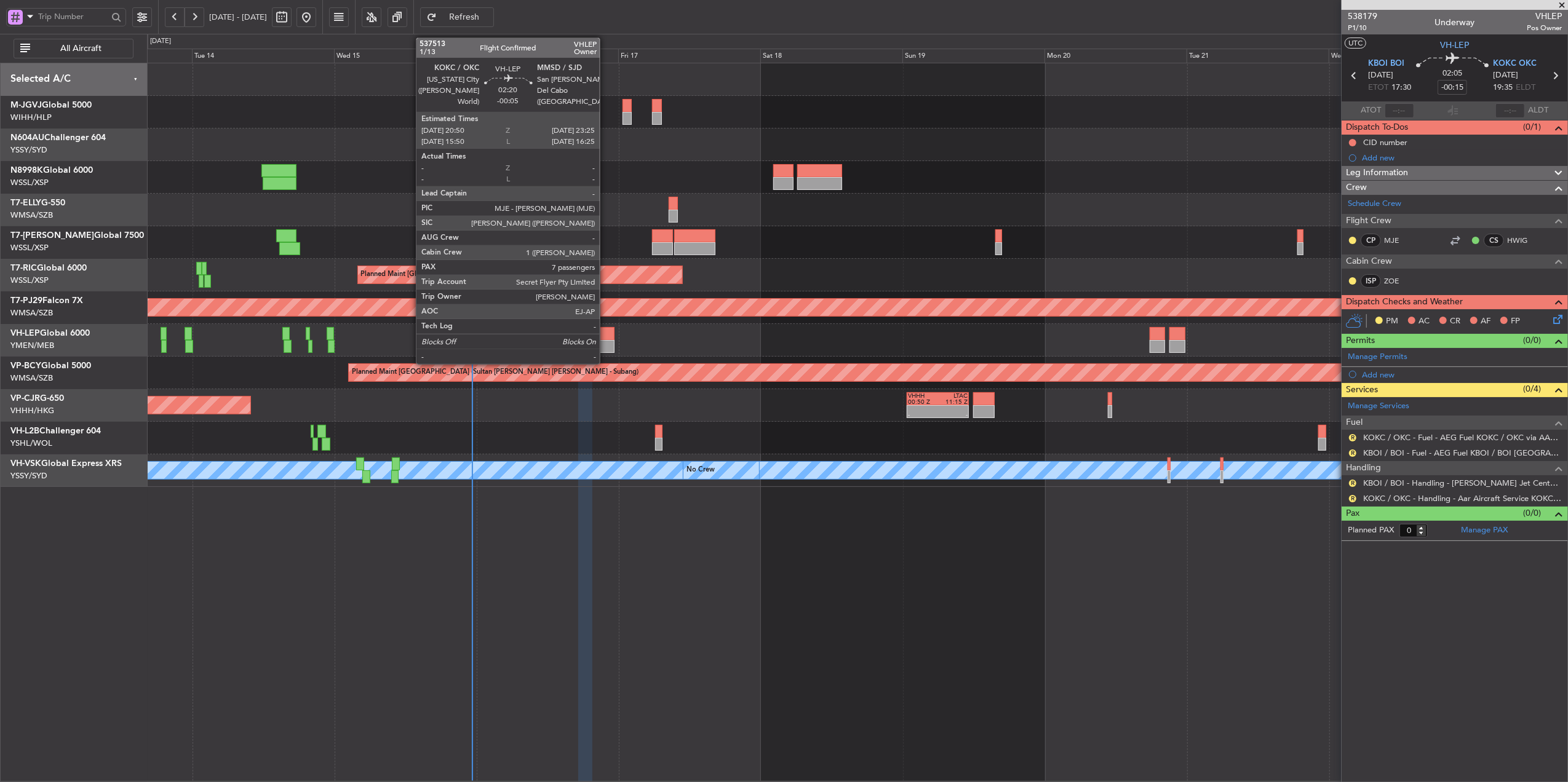
click at [605, 345] on div at bounding box center [607, 347] width 16 height 13
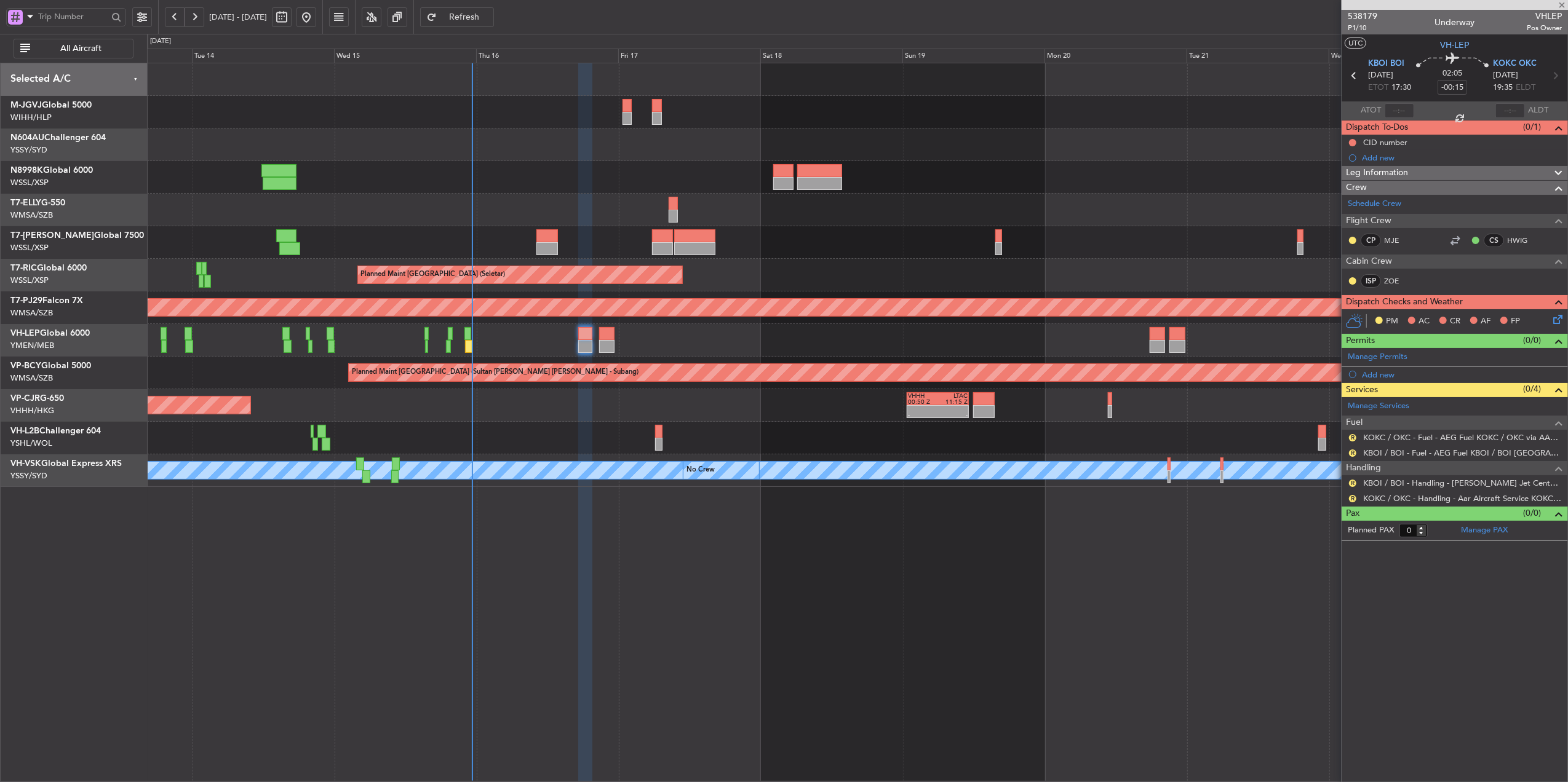
type input "-00:05"
type input "7"
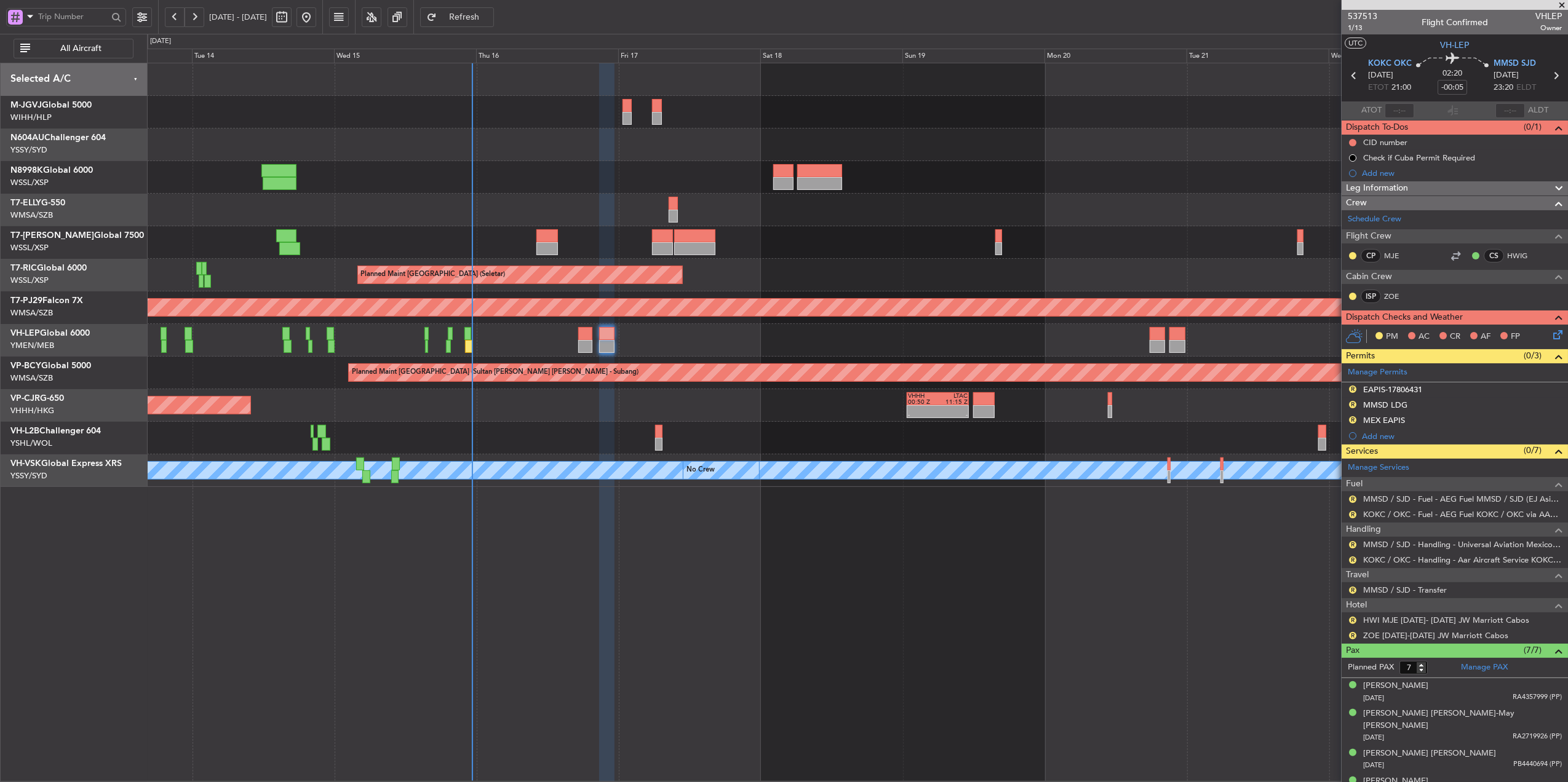
click at [586, 379] on div "- - HECA 12:50 Z WMSA 22:30 Z Planned Maint Dubai (Dubai Intl) Planned Maint Si…" at bounding box center [857, 275] width 1421 height 424
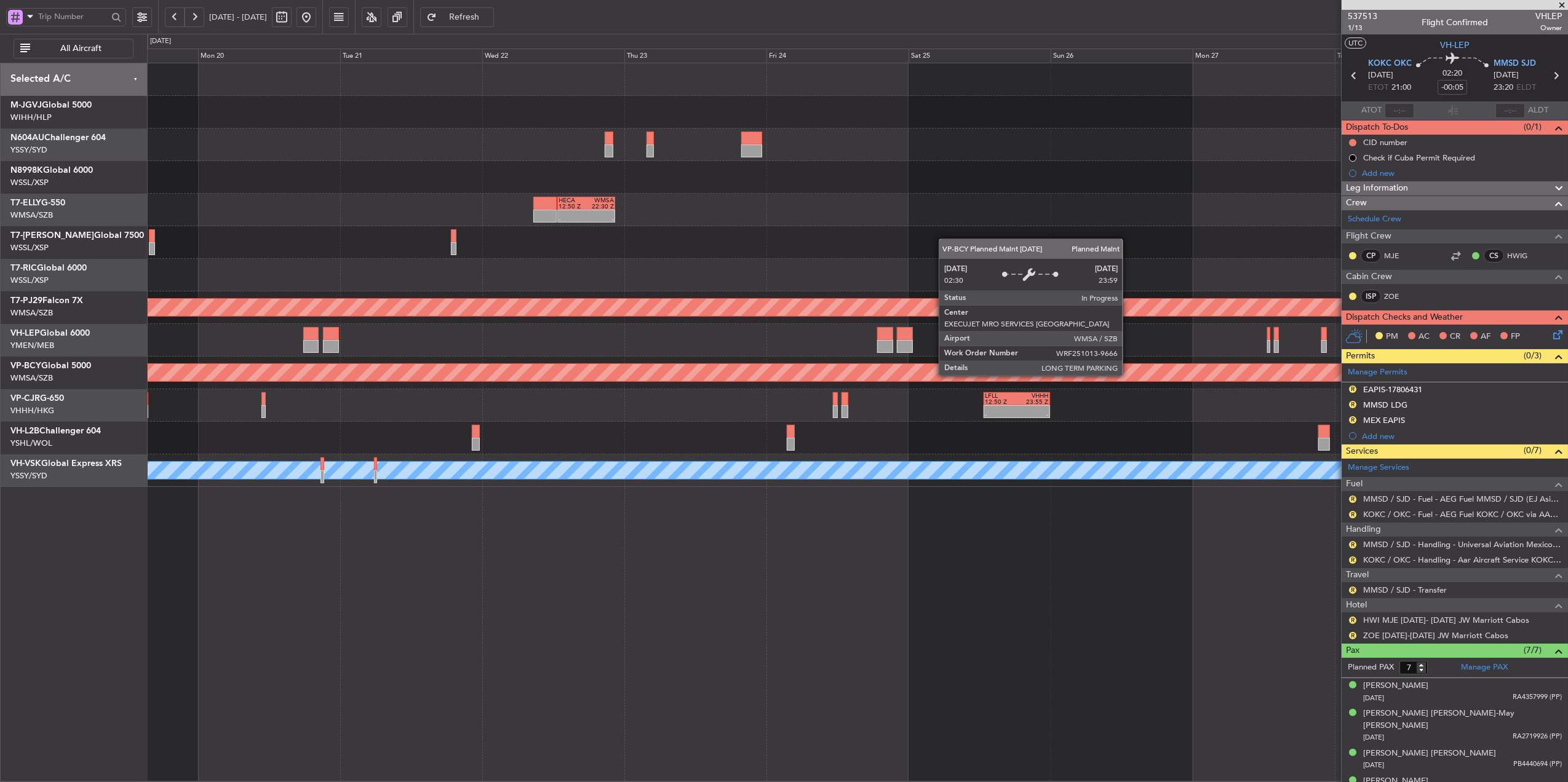
click at [442, 387] on div "Planned Maint [GEOGRAPHIC_DATA] (Sultan [PERSON_NAME] [PERSON_NAME] - Subang)" at bounding box center [857, 373] width 1421 height 32
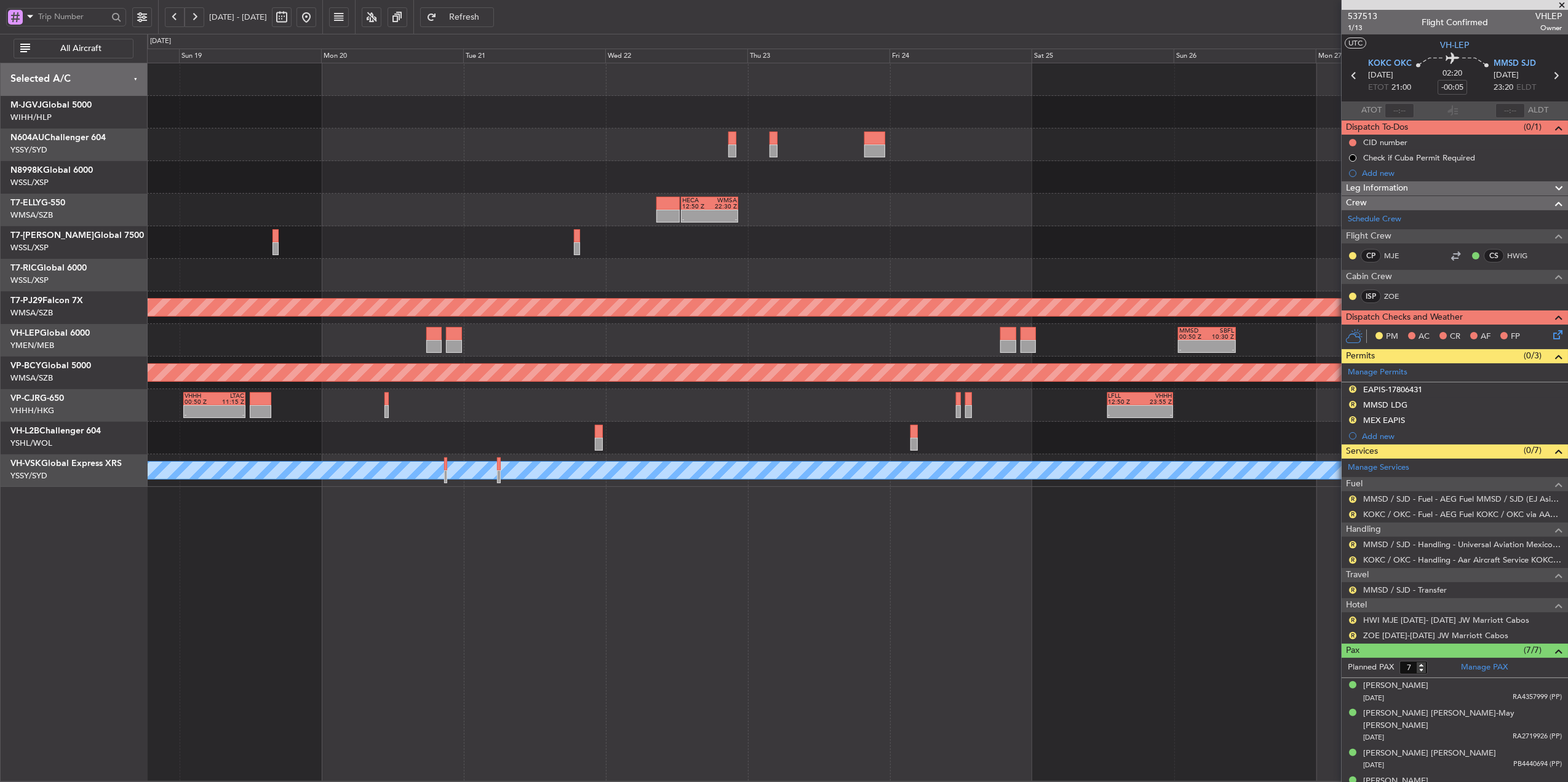
click at [838, 323] on div "- - HECA 12:50 Z WMSA 22:30 Z Planned Maint Singapore (Seletar) Planned Maint K…" at bounding box center [857, 275] width 1421 height 424
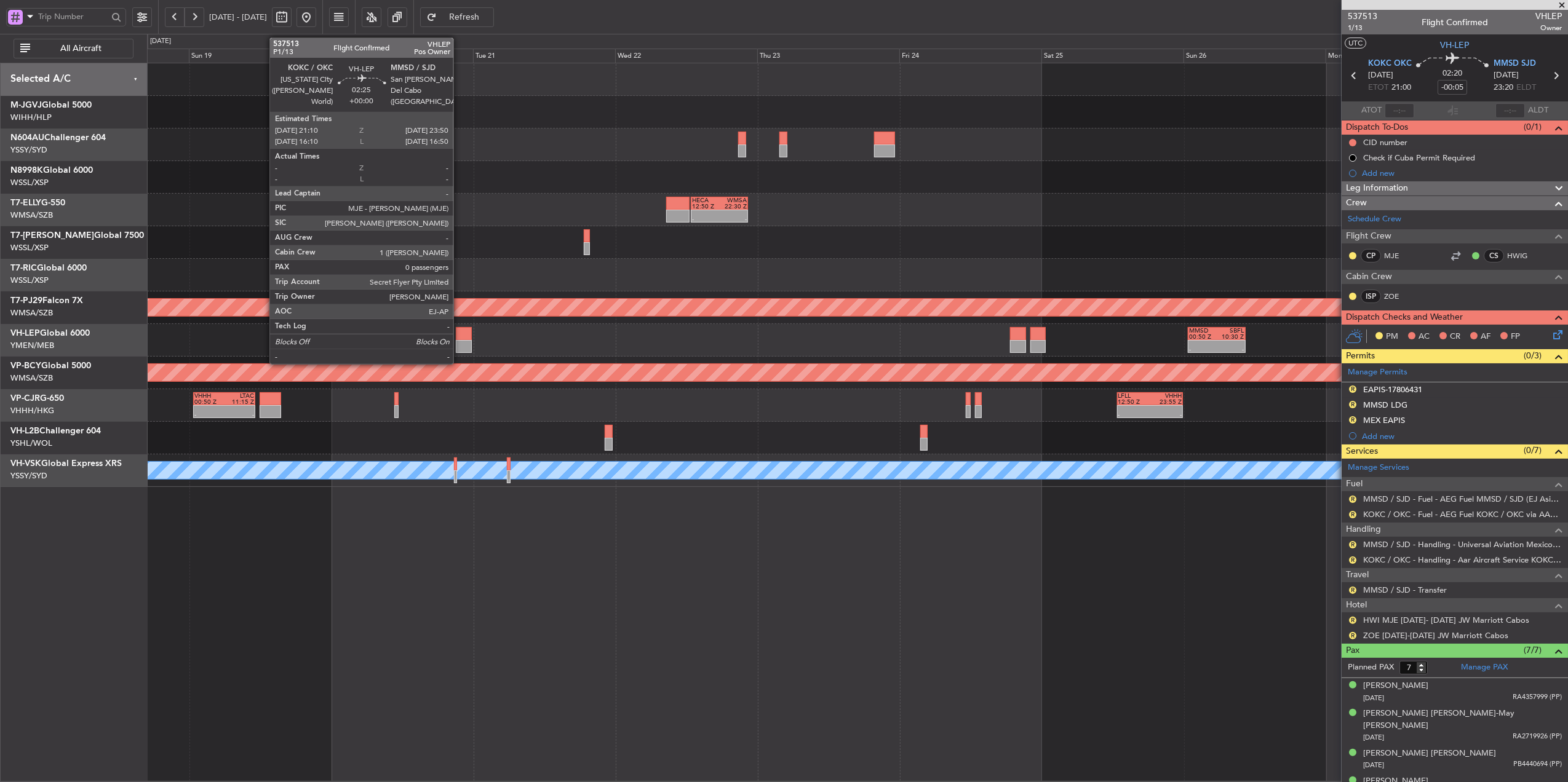
click at [459, 338] on div at bounding box center [464, 334] width 16 height 13
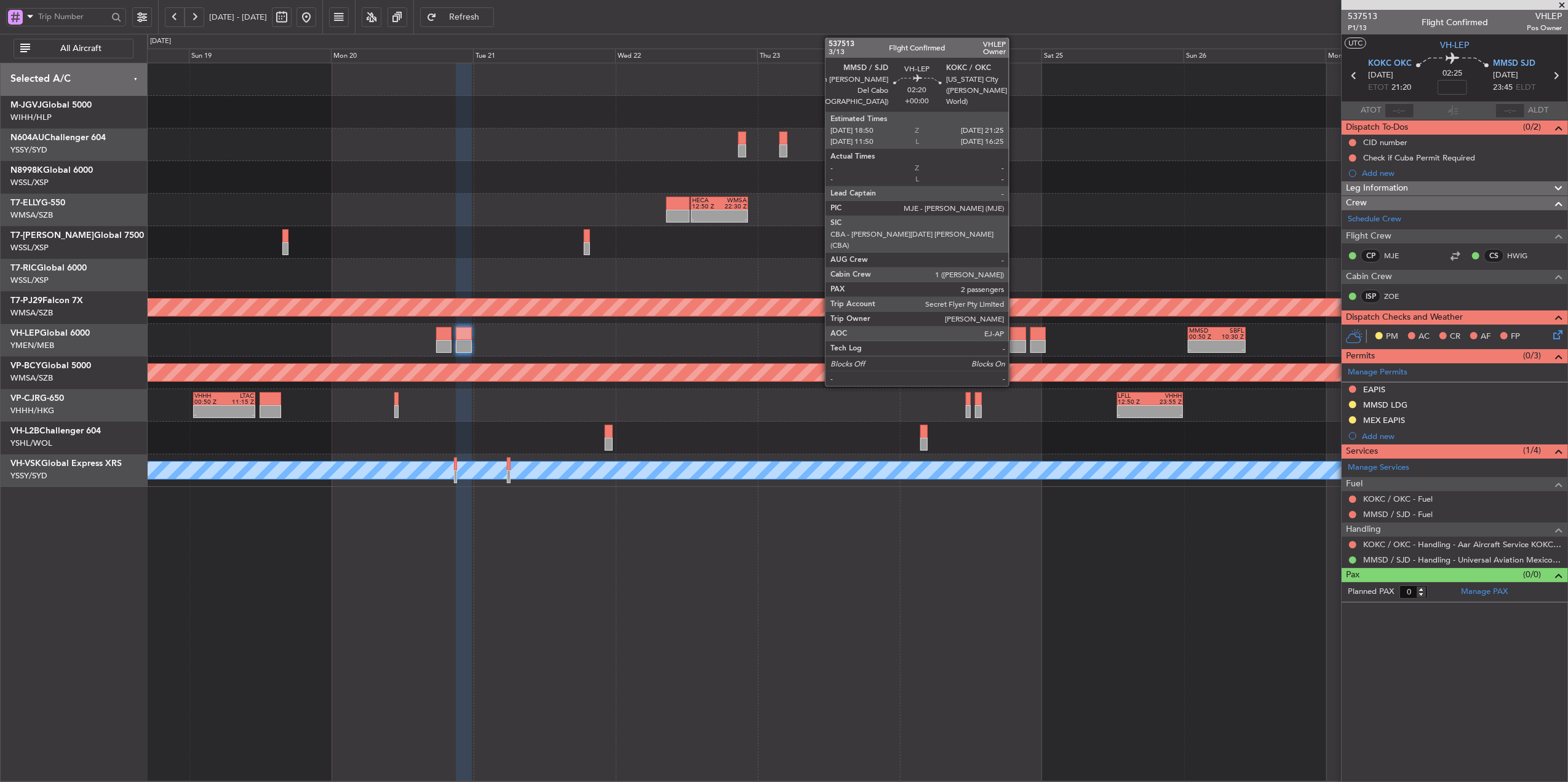
click at [1014, 342] on div at bounding box center [1018, 347] width 16 height 13
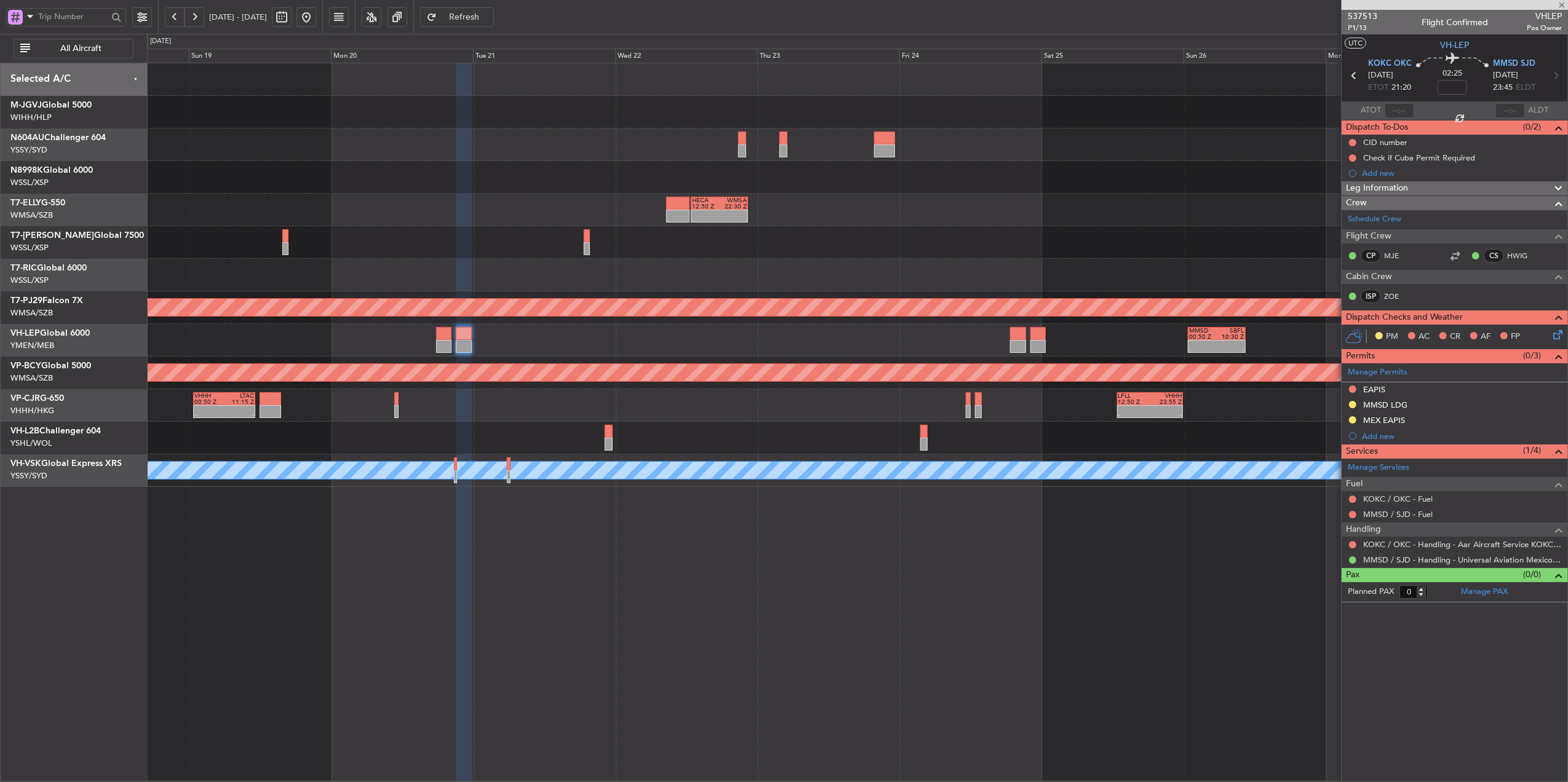
click at [712, 347] on div "- - MMSD 00:50 Z SBFL 10:30 Z" at bounding box center [857, 340] width 1421 height 32
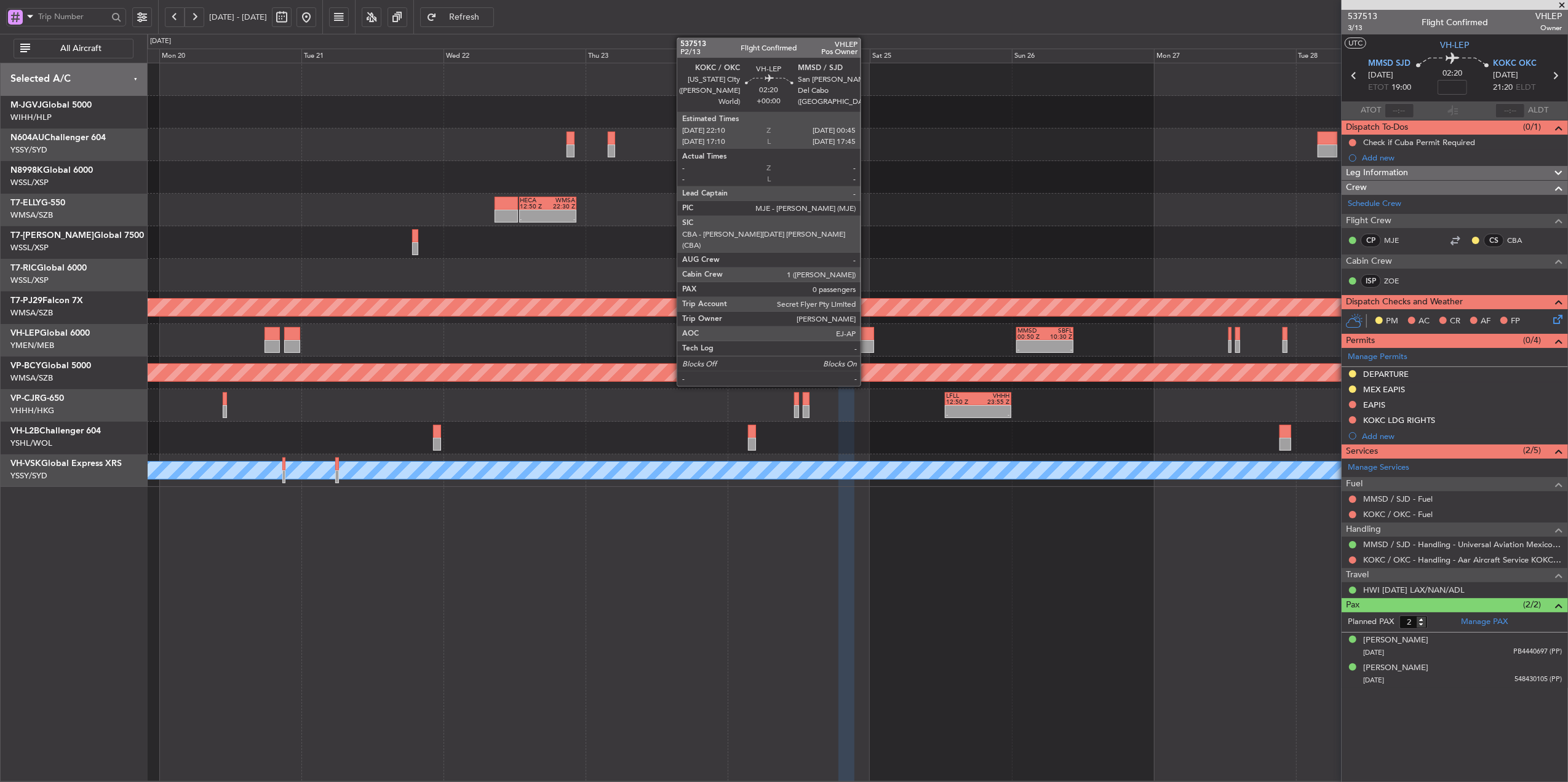
click at [866, 345] on div at bounding box center [866, 347] width 16 height 13
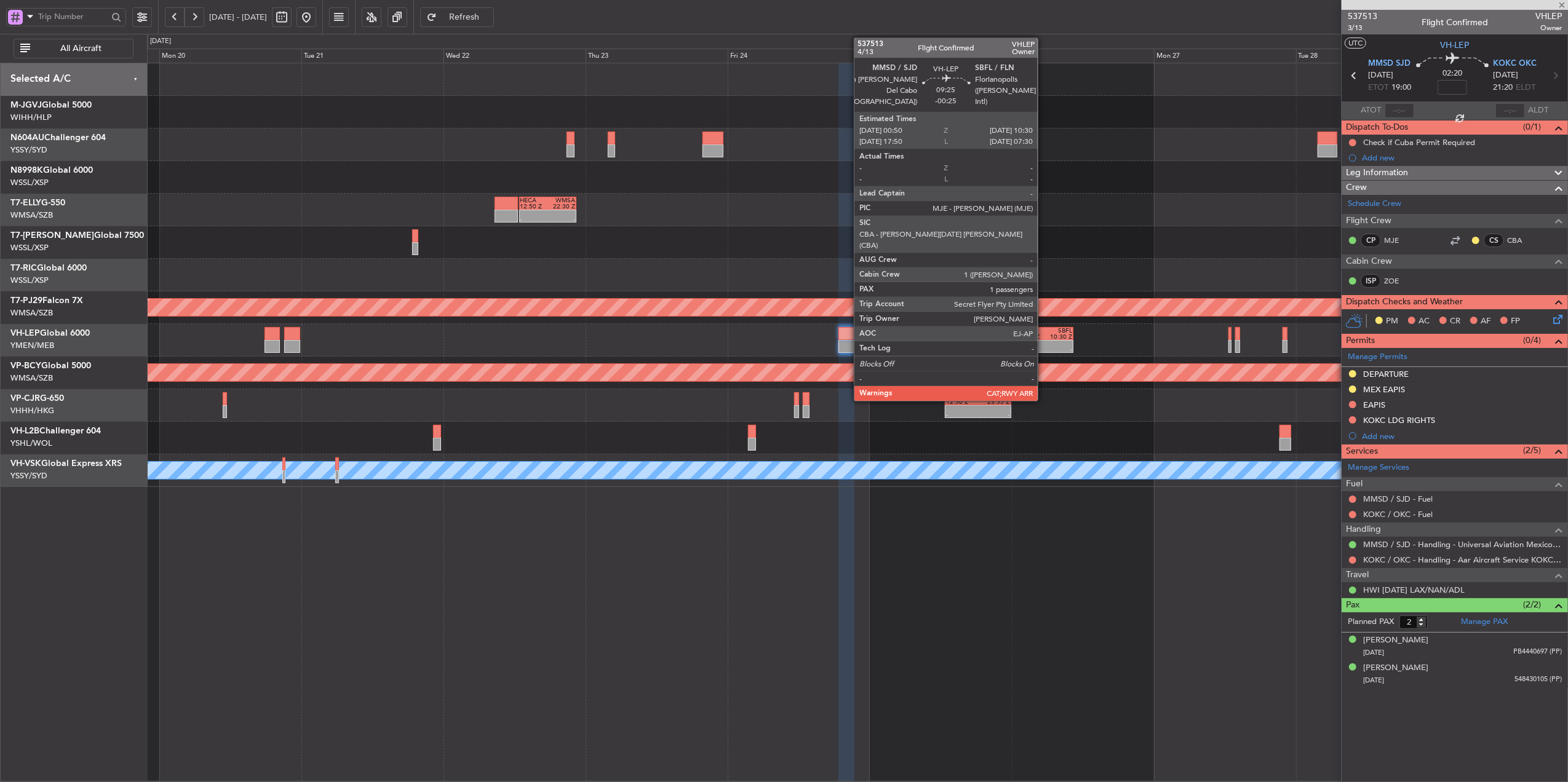
type input "0"
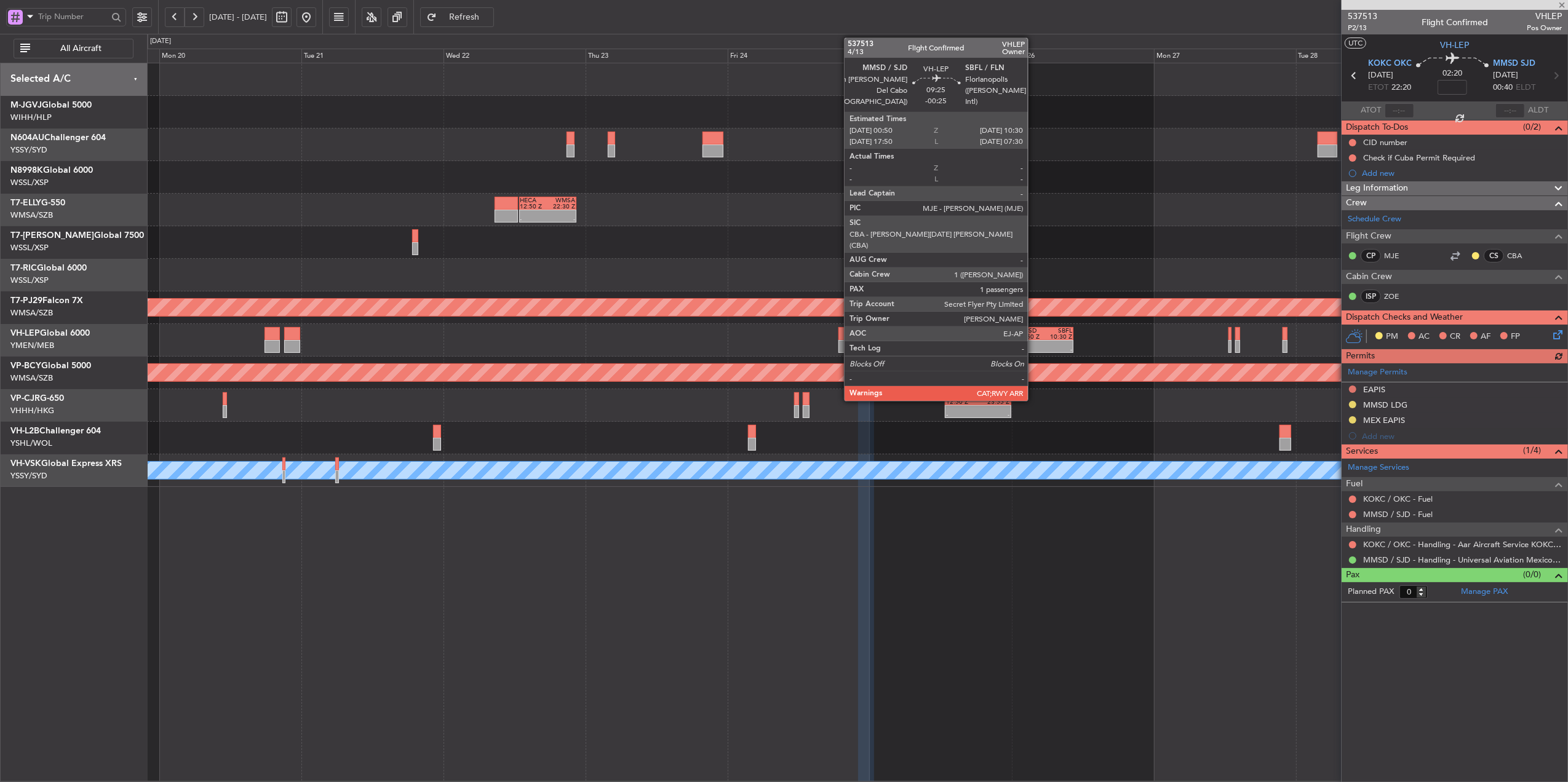
click at [1034, 330] on div "MMSD" at bounding box center [1031, 331] width 28 height 6
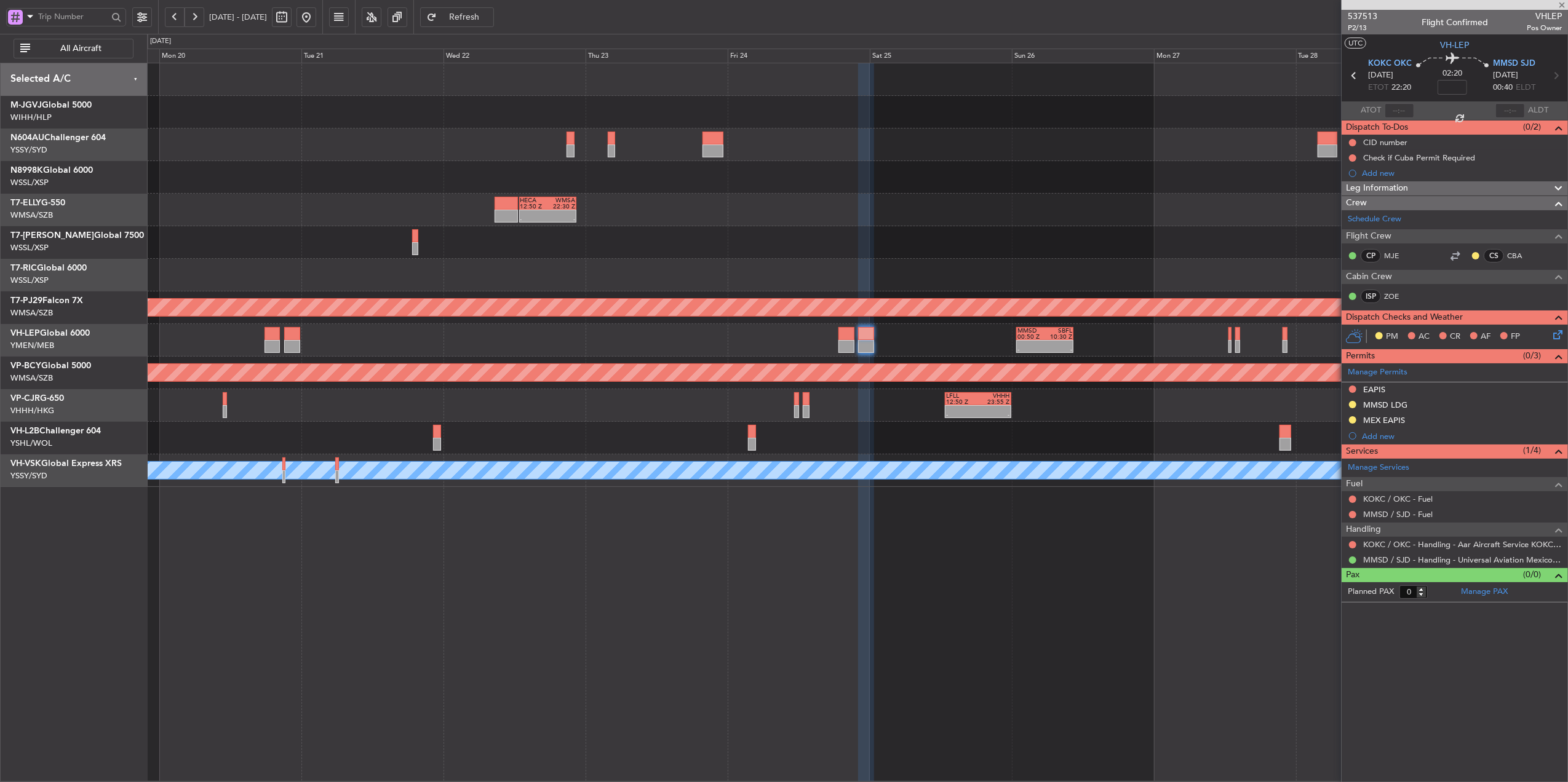
type input "-00:25"
type input "1"
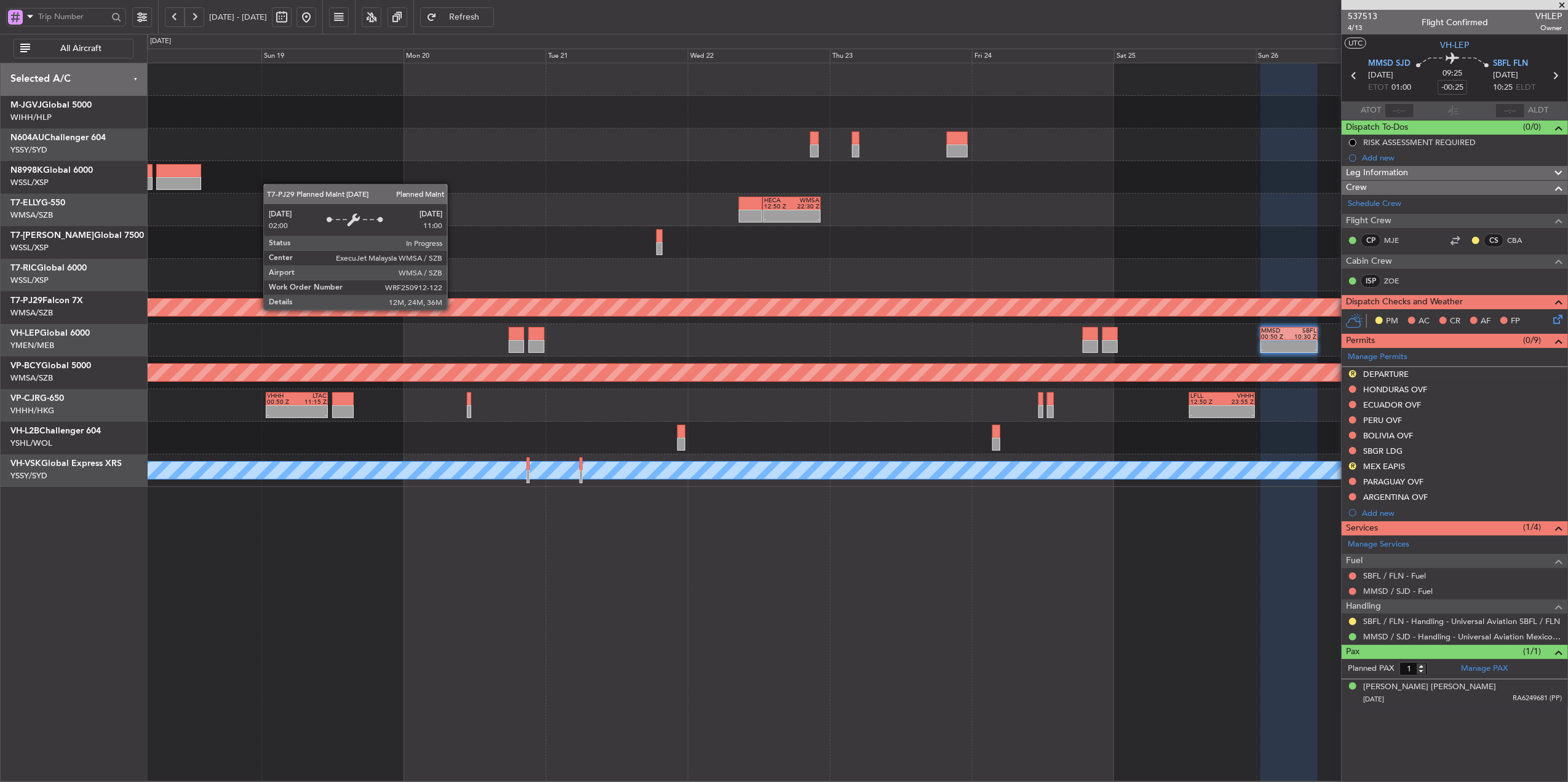
click at [1050, 303] on div "Planned Maint [GEOGRAPHIC_DATA] (Sultan [PERSON_NAME] [PERSON_NAME] - Subang)" at bounding box center [806, 307] width 4155 height 17
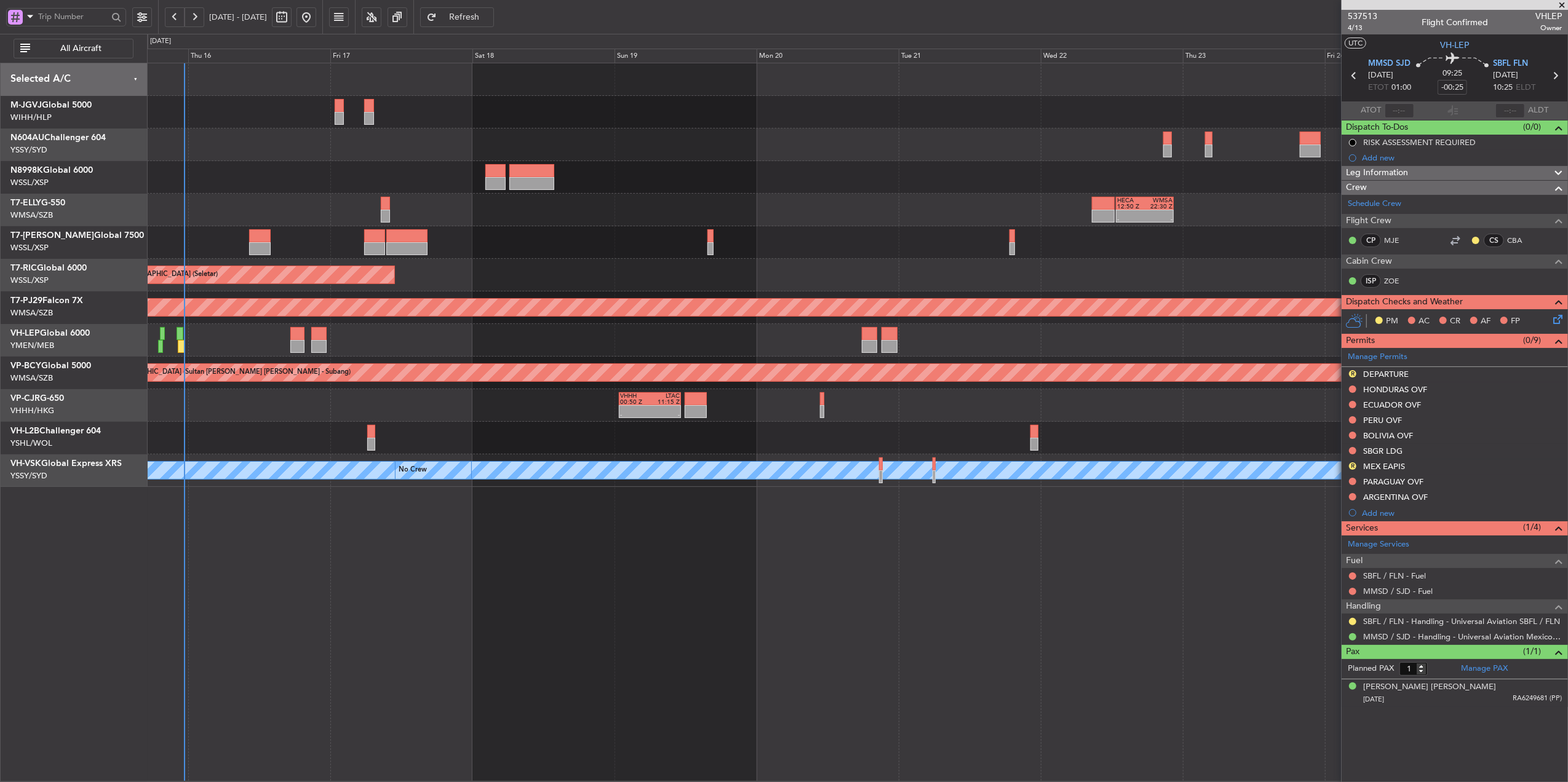
click at [1125, 338] on div "- - MMSD 00:50 Z SBFL 10:30 Z" at bounding box center [857, 340] width 1421 height 32
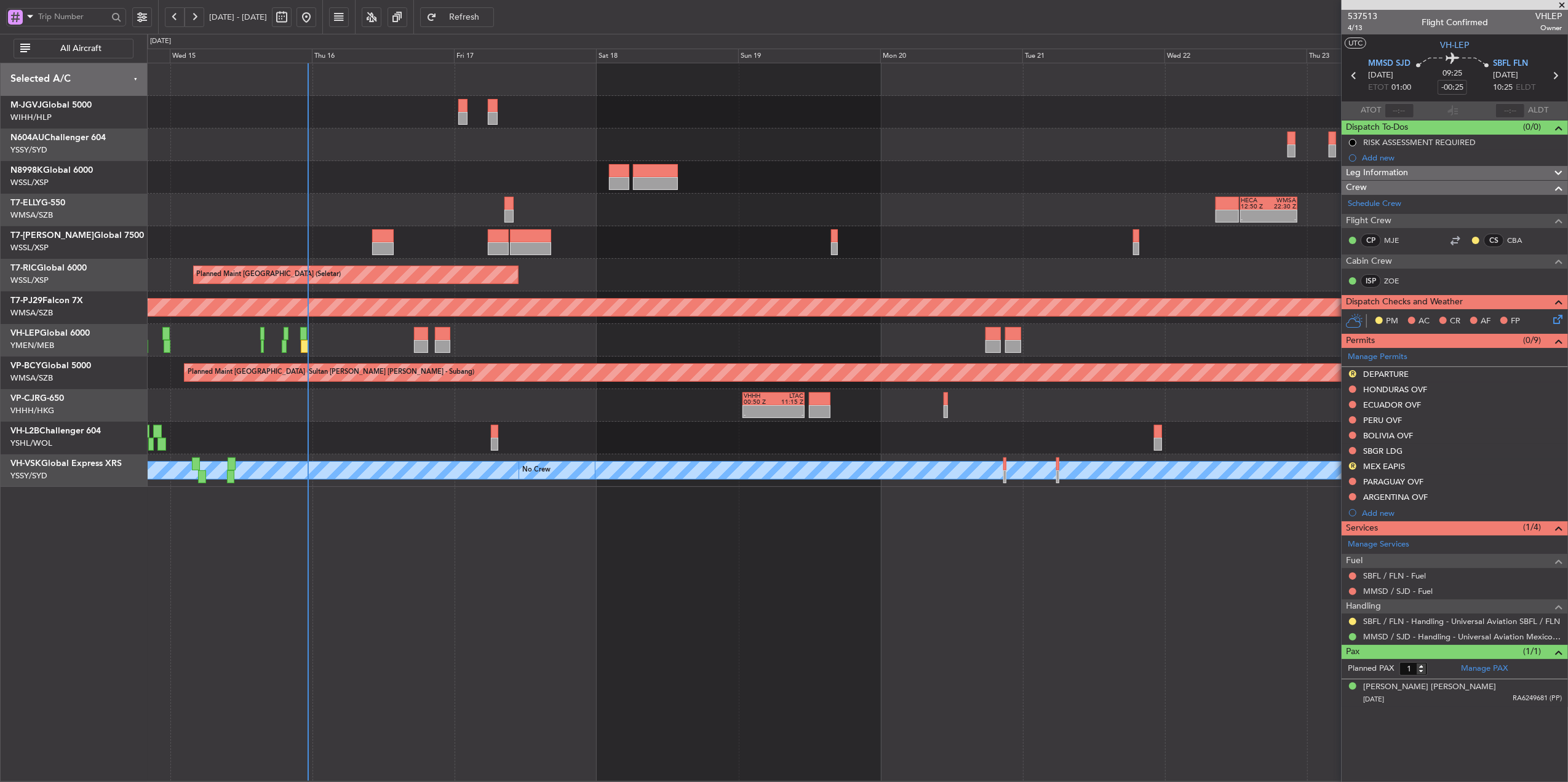
click at [658, 264] on div "- - HECA 12:50 Z WMSA 22:30 Z Planned Maint Dubai (Dubai Intl) Planned Maint Si…" at bounding box center [857, 275] width 1421 height 424
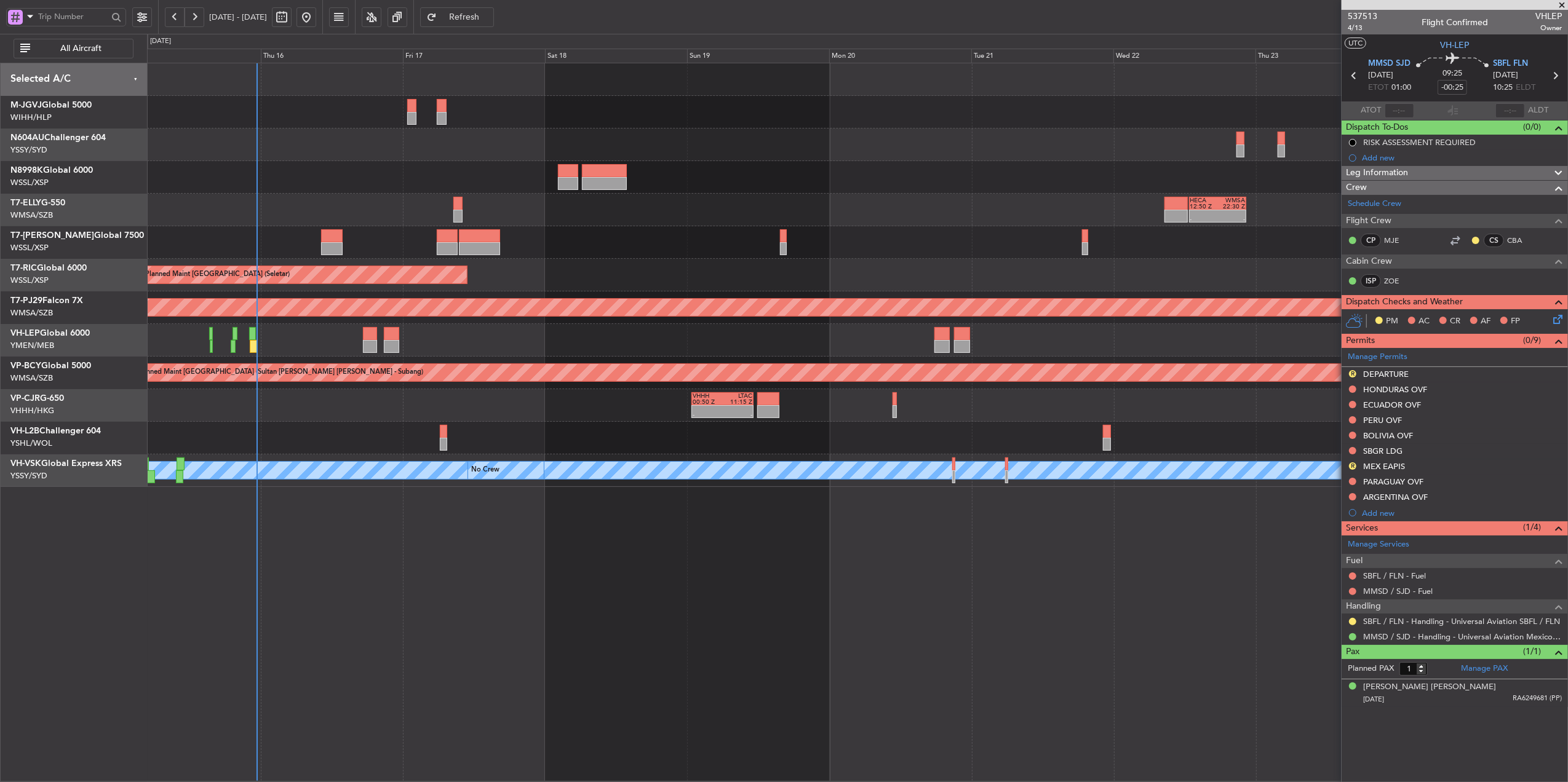
click at [704, 232] on div at bounding box center [857, 242] width 1421 height 32
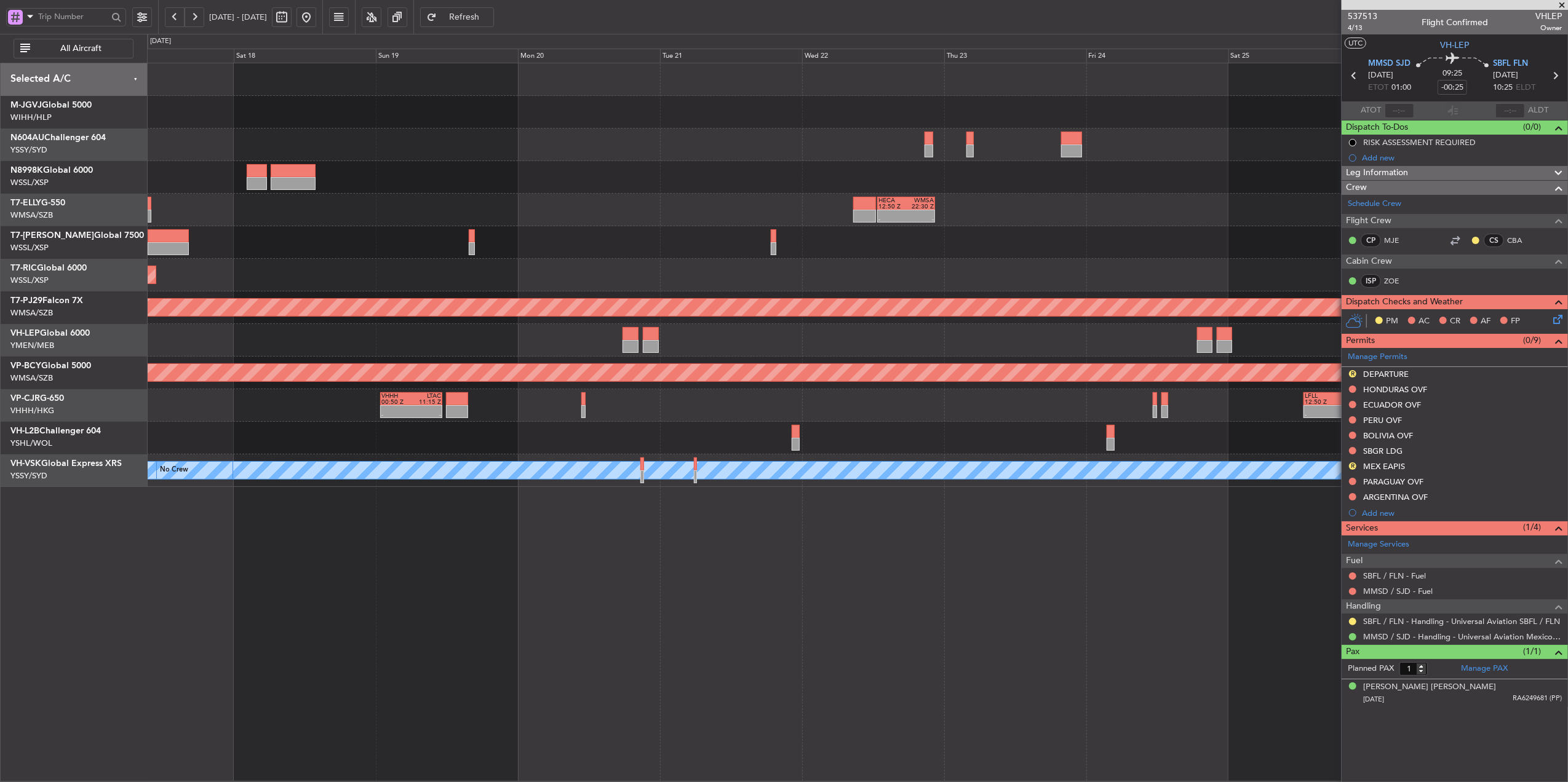
click at [603, 231] on div "- - HECA 12:50 Z WMSA 22:30 Z Planned Maint Singapore (Seletar) Planned Maint K…" at bounding box center [857, 275] width 1421 height 424
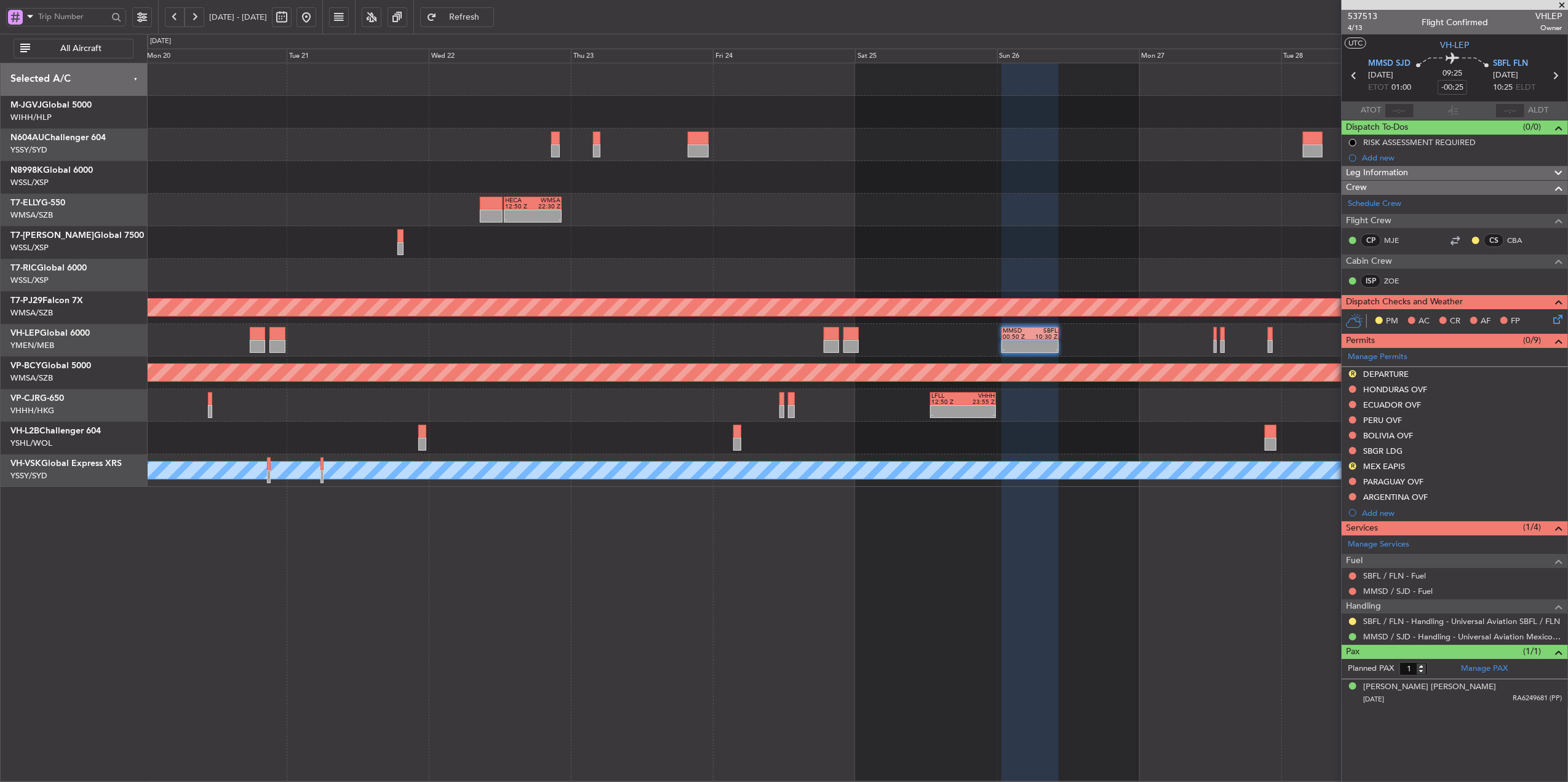
click at [348, 302] on div "- - HECA 12:50 Z WMSA 22:30 Z Planned Maint Kuala Lumpur (Sultan Abdul Aziz Sha…" at bounding box center [857, 275] width 1421 height 424
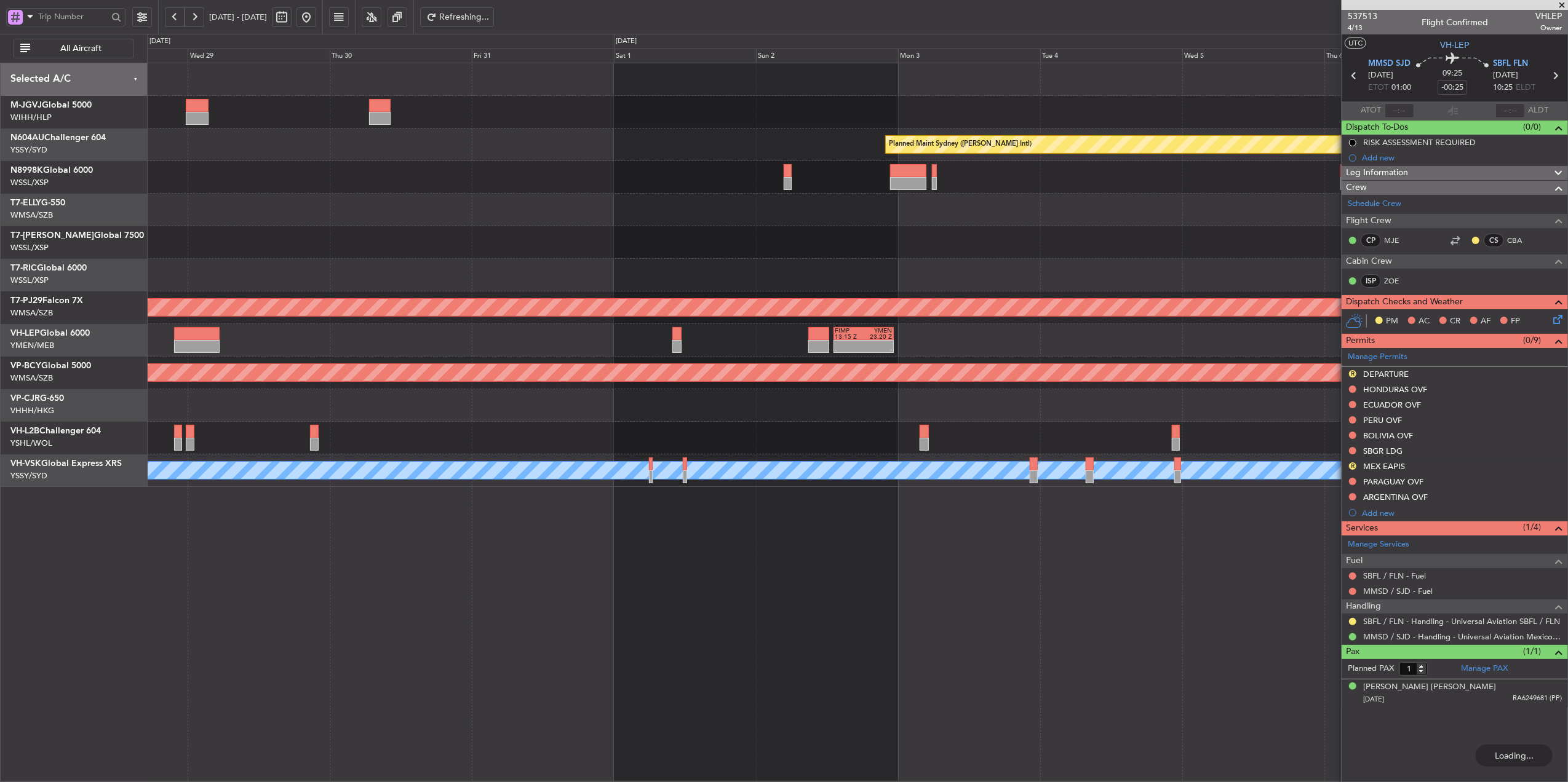
click at [612, 344] on div "- - FIMP 13:15 Z YMEN 23:20 Z MMSD 00:50 Z SBFL 10:30 Z - -" at bounding box center [857, 340] width 1421 height 32
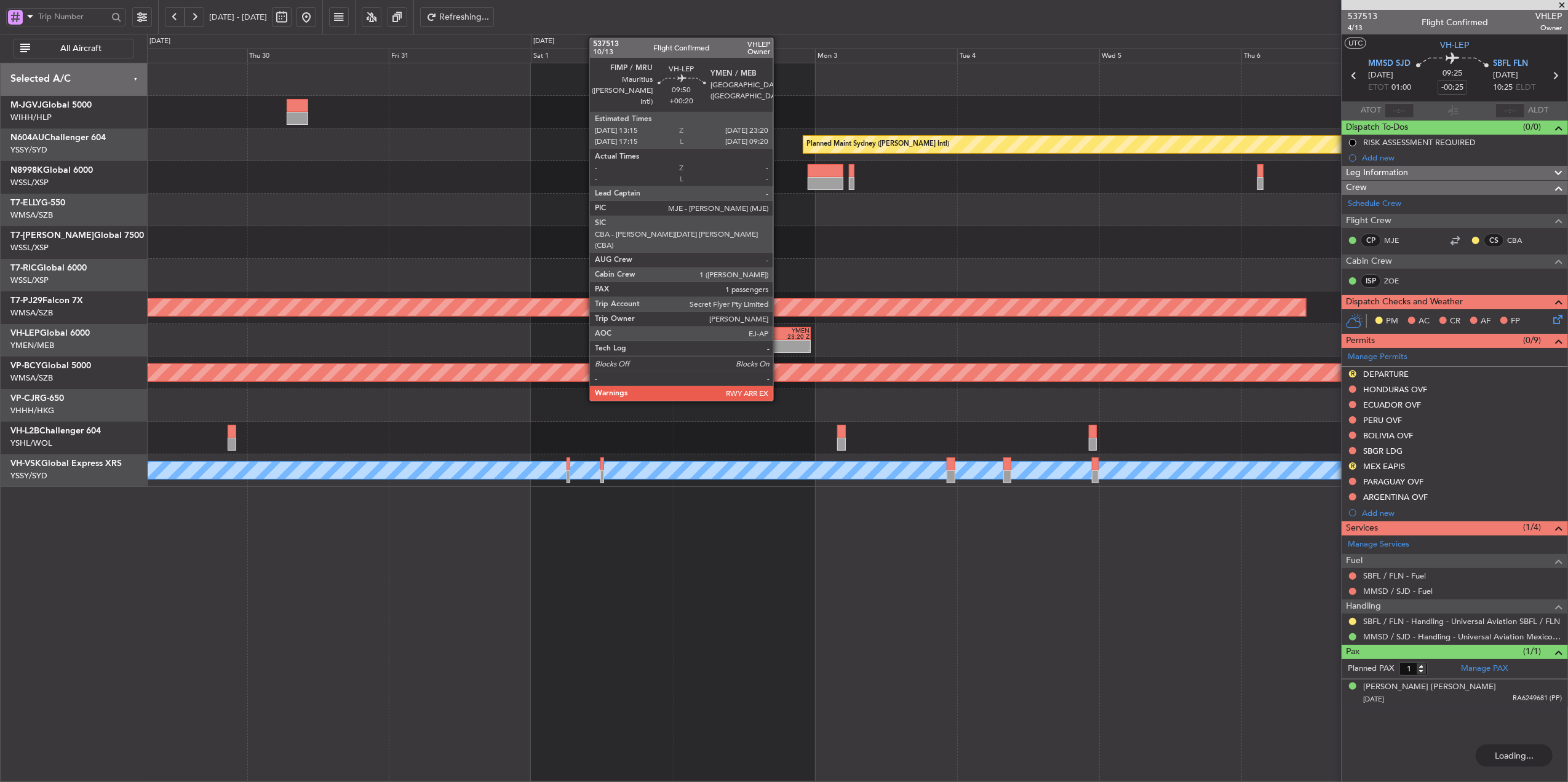
click at [779, 332] on div "FIMP" at bounding box center [767, 331] width 29 height 6
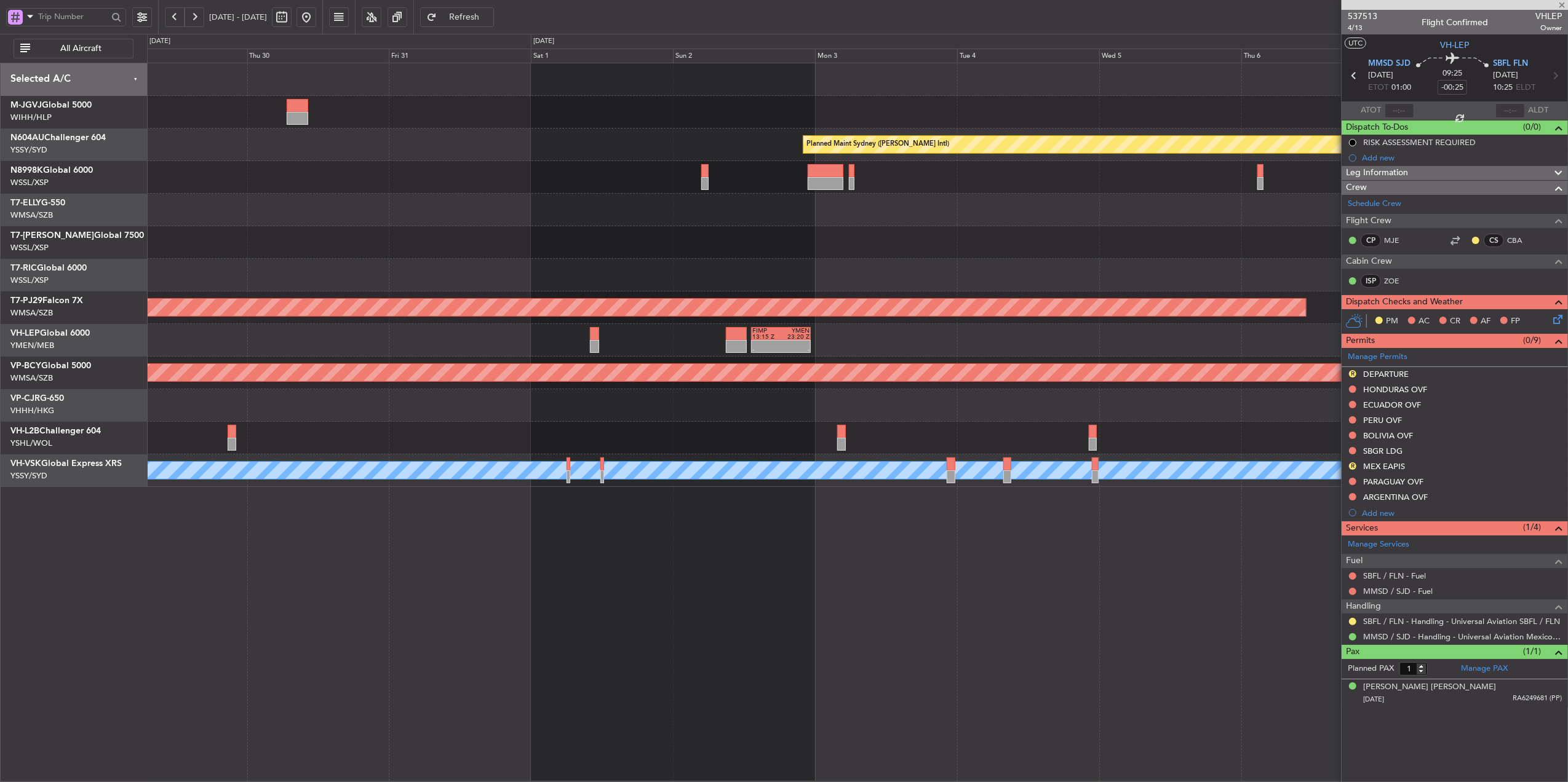
type input "+00:20"
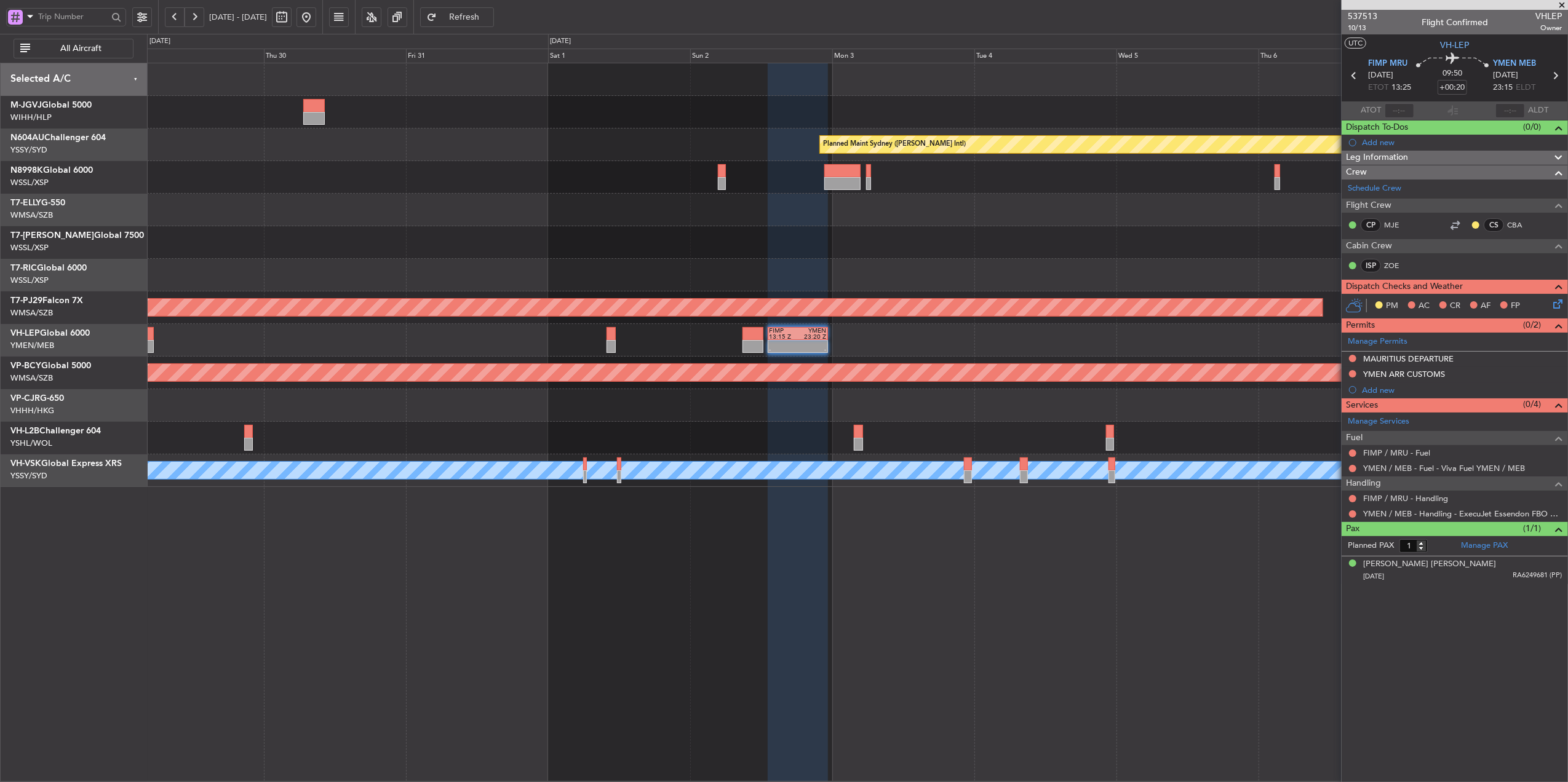
click at [749, 475] on div "[PERSON_NAME]" at bounding box center [857, 471] width 1421 height 32
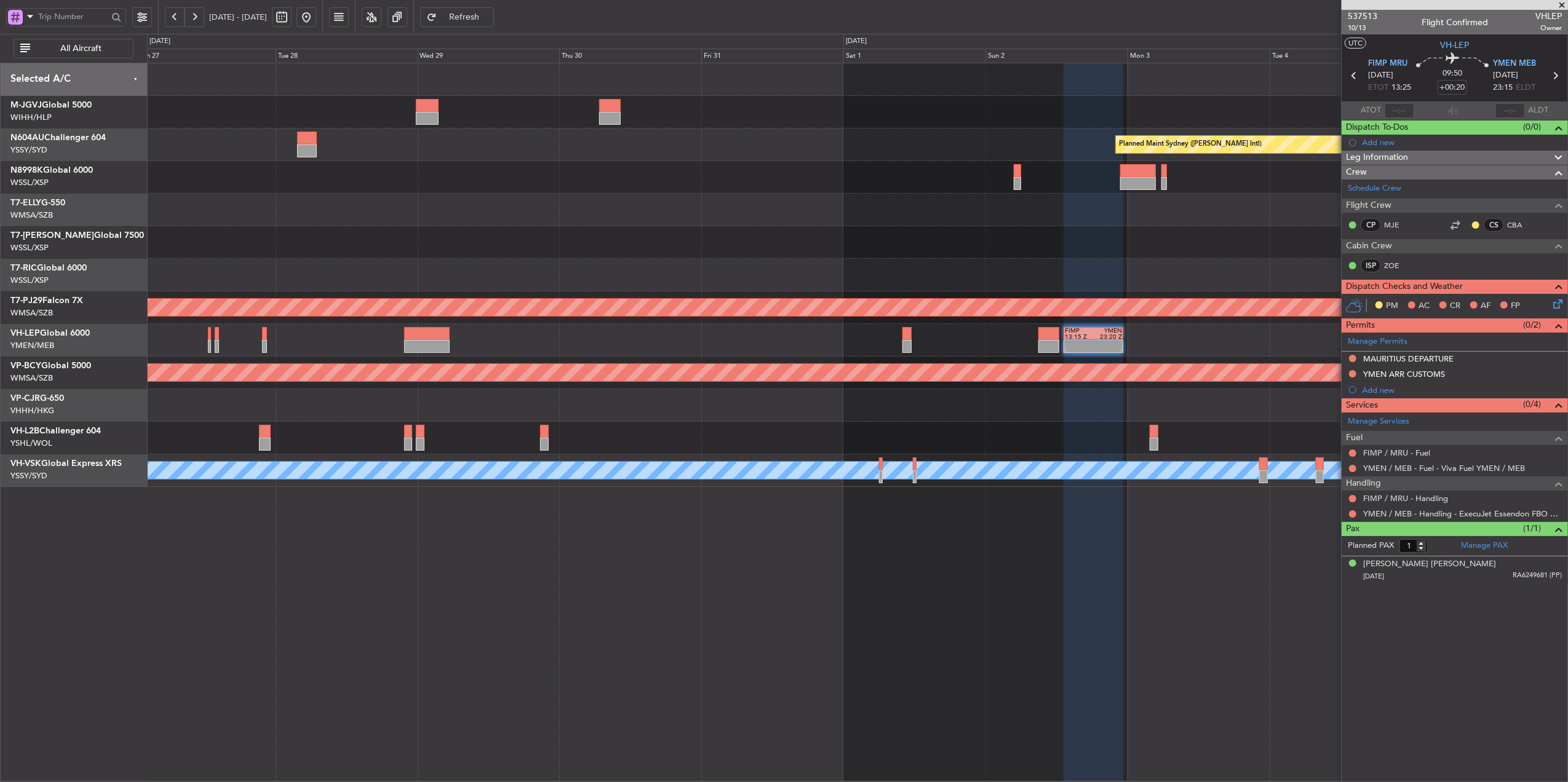
click at [847, 316] on div "Planned Maint [GEOGRAPHIC_DATA] (Sultan [PERSON_NAME] [PERSON_NAME] - Subang)" at bounding box center [857, 307] width 1421 height 32
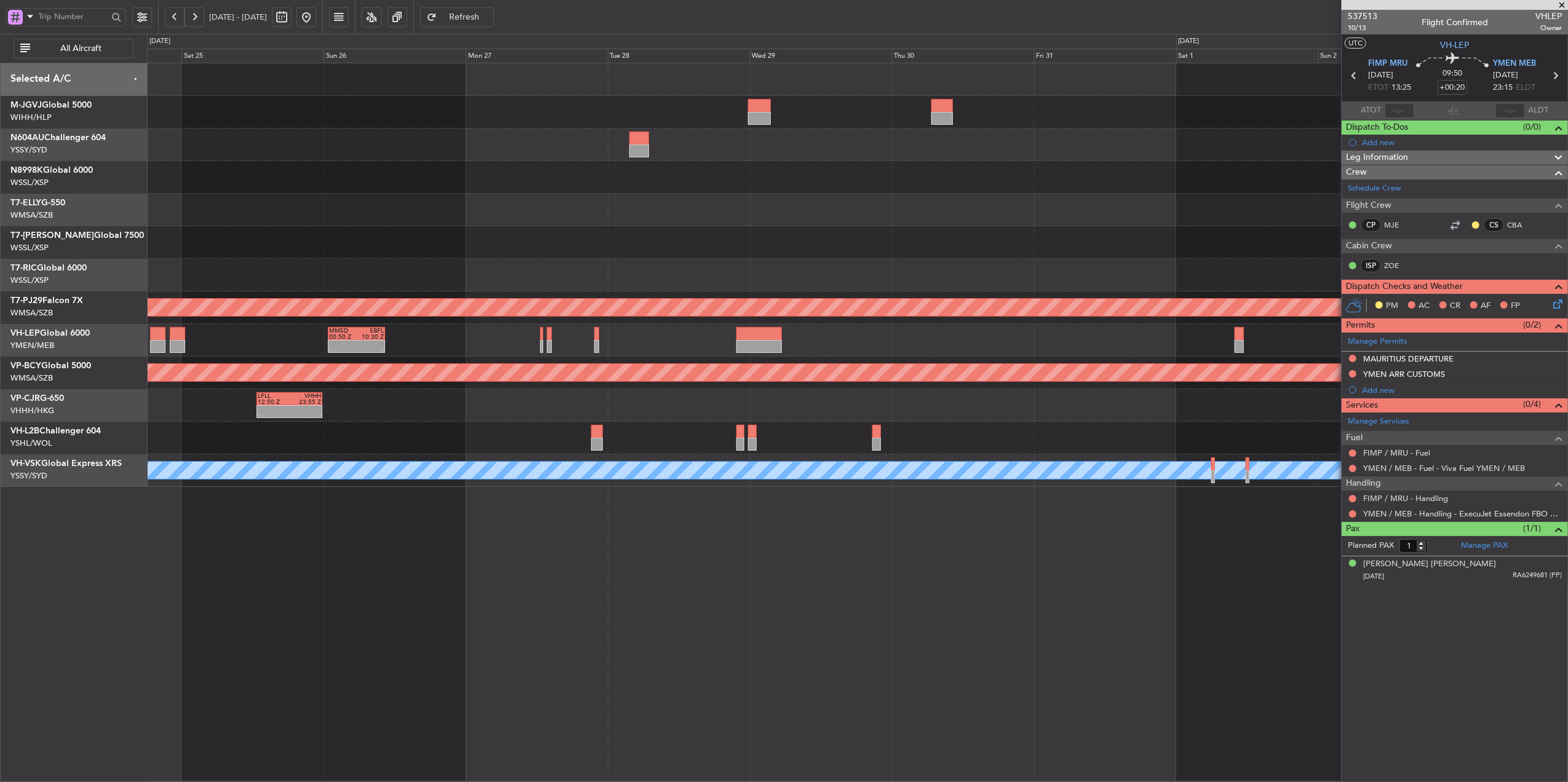
click at [759, 352] on div "- - FIMP 13:15 Z YMEN 23:20 Z - - MMSD 00:50 Z SBFL 10:30 Z" at bounding box center [857, 340] width 1421 height 32
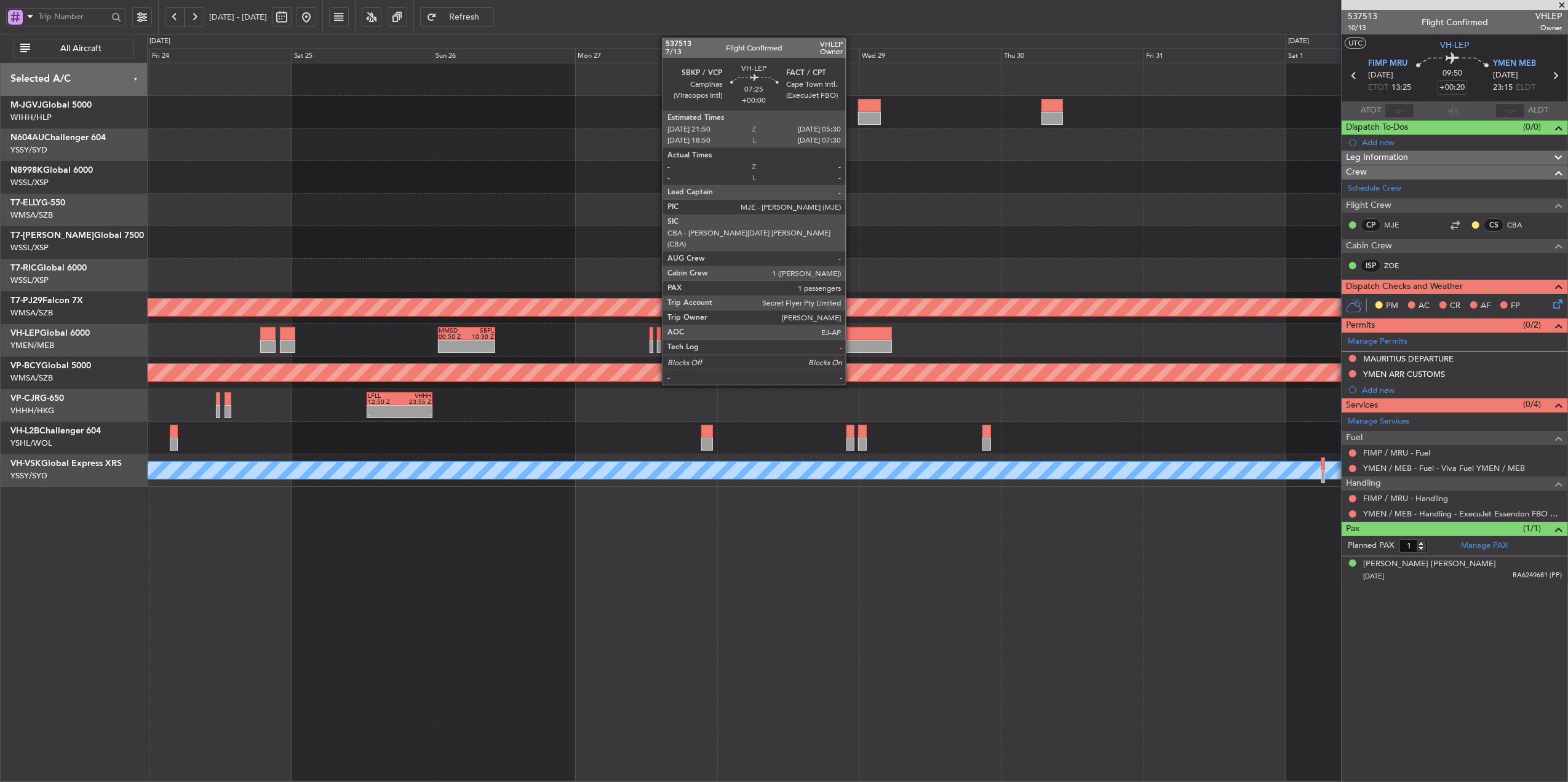
click at [857, 342] on div at bounding box center [869, 347] width 45 height 13
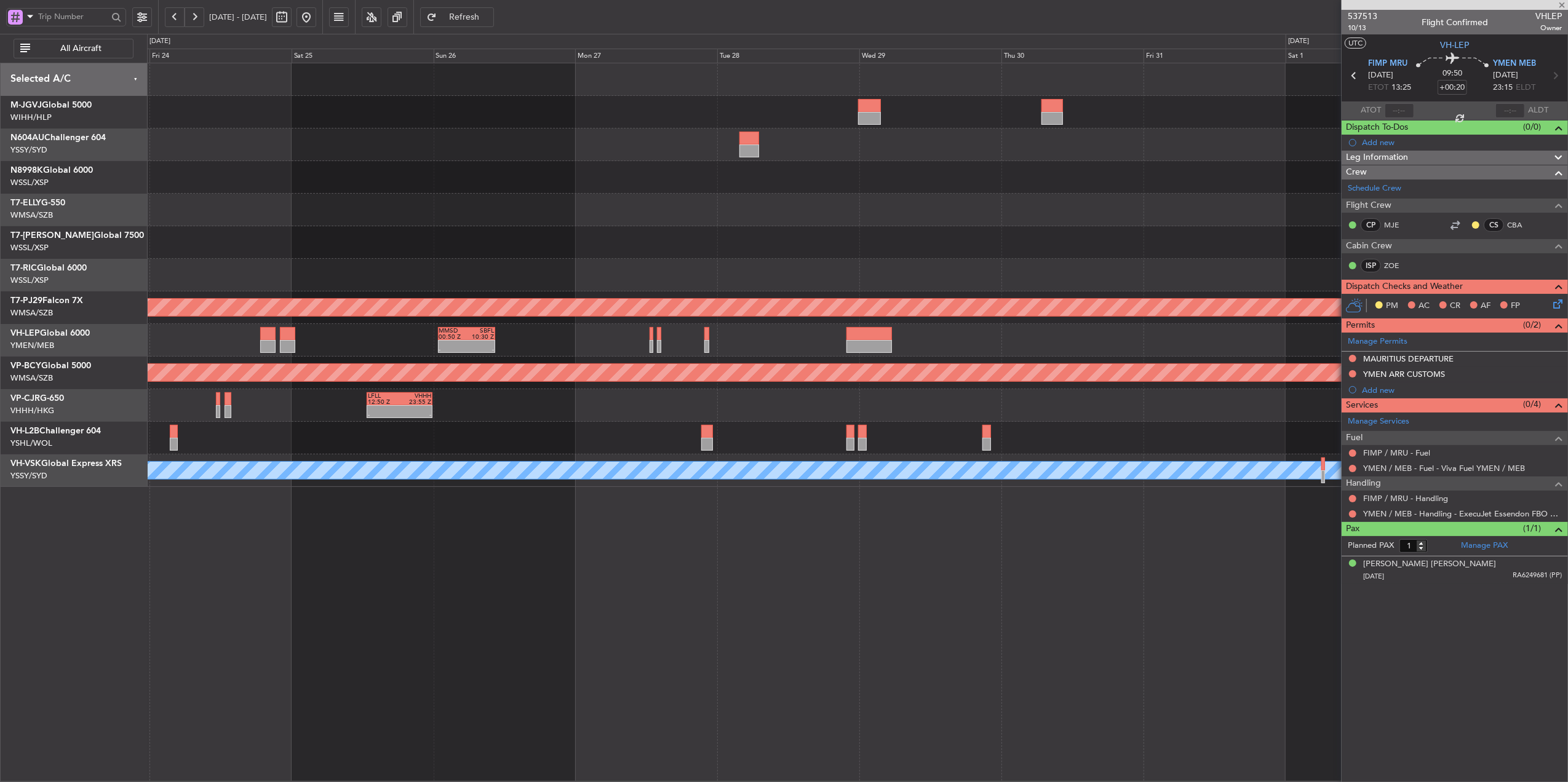
click at [1005, 586] on div "Planned Maint Sydney (Kingsford Smith Intl) - - HECA 12:50 Z WMSA 22:30 Z Plann…" at bounding box center [858, 422] width 1421 height 719
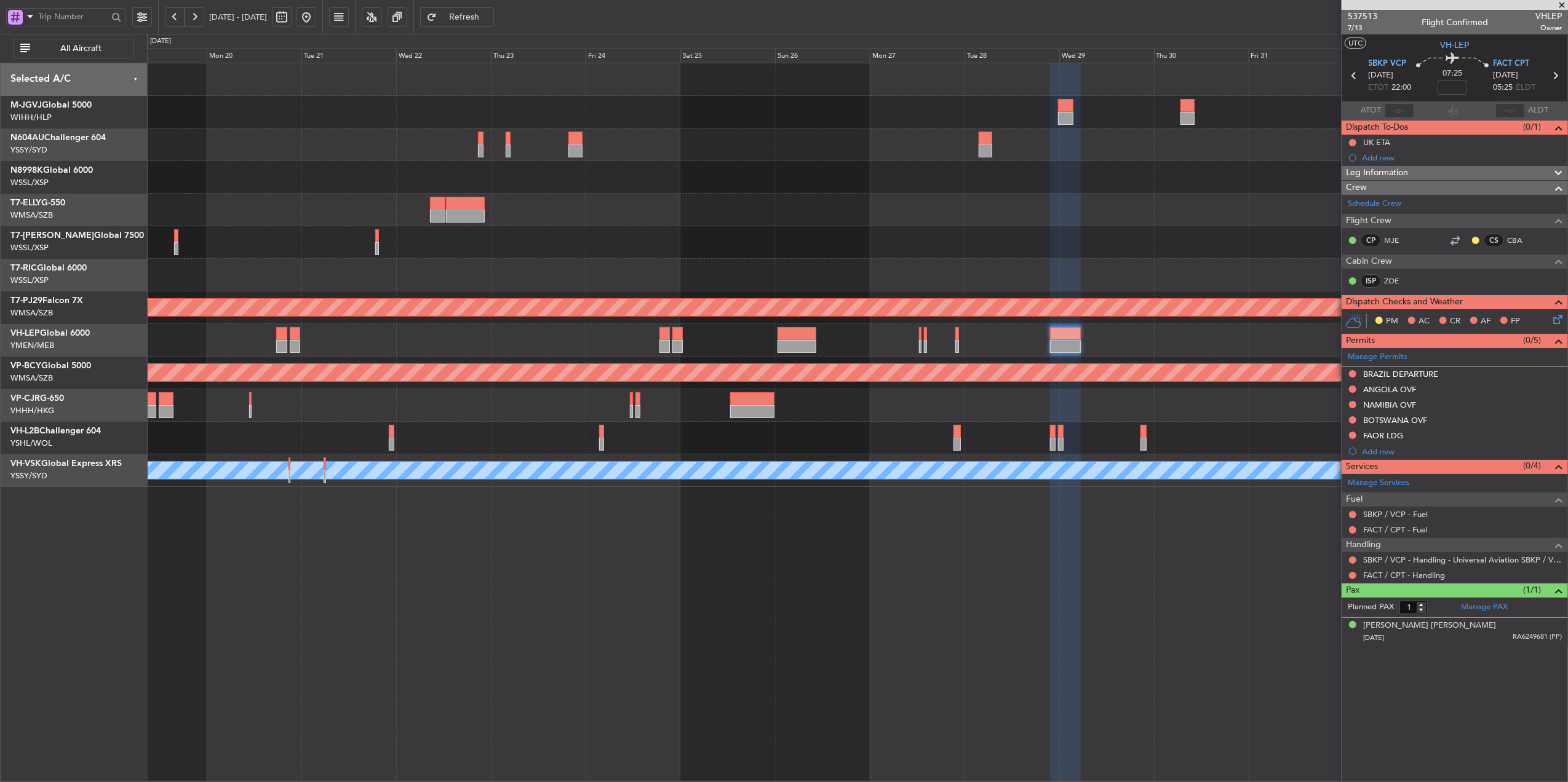
click at [316, 25] on button at bounding box center [306, 17] width 19 height 19
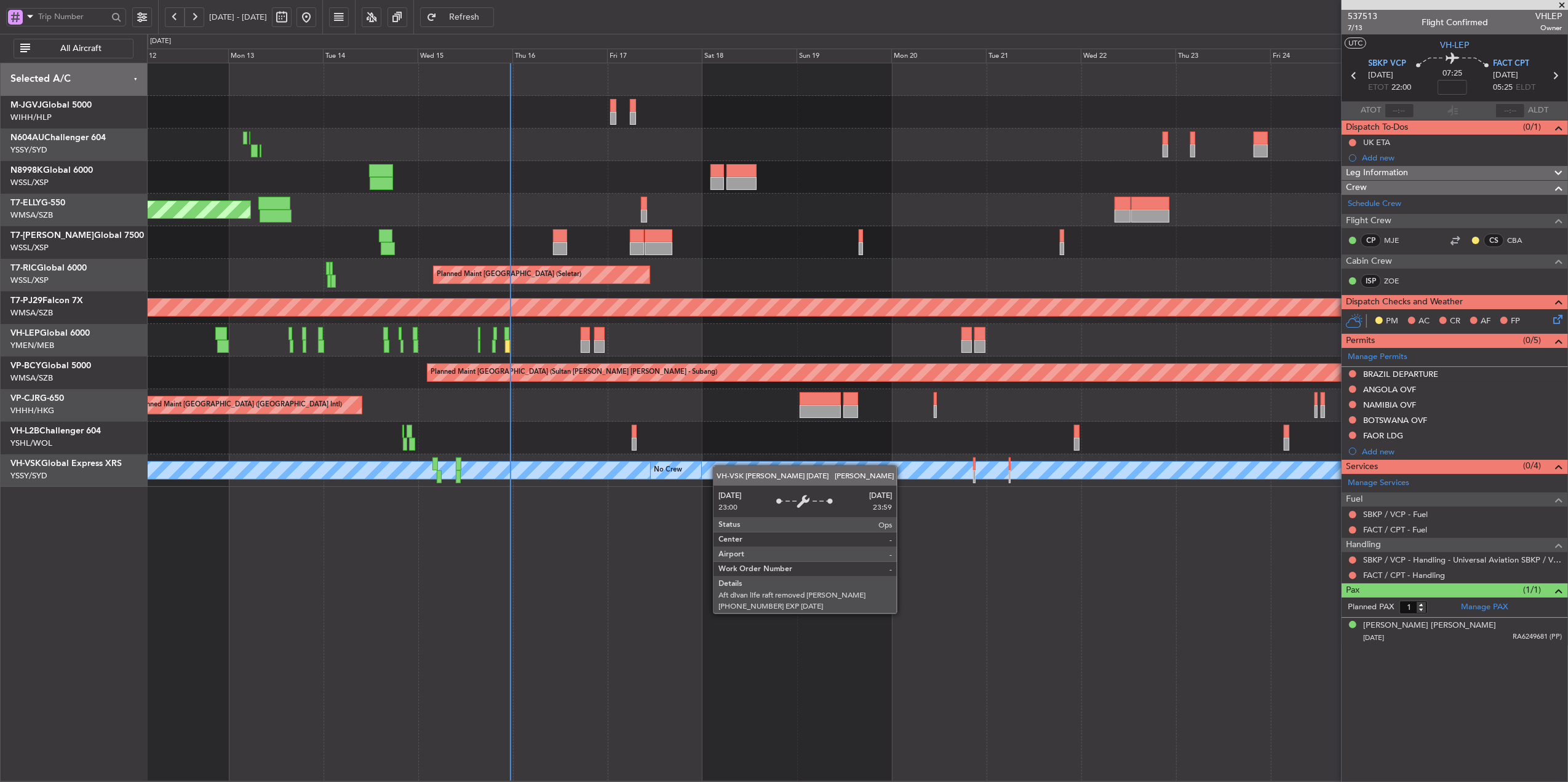
click at [712, 468] on div "MEL No Crew" at bounding box center [857, 471] width 1421 height 32
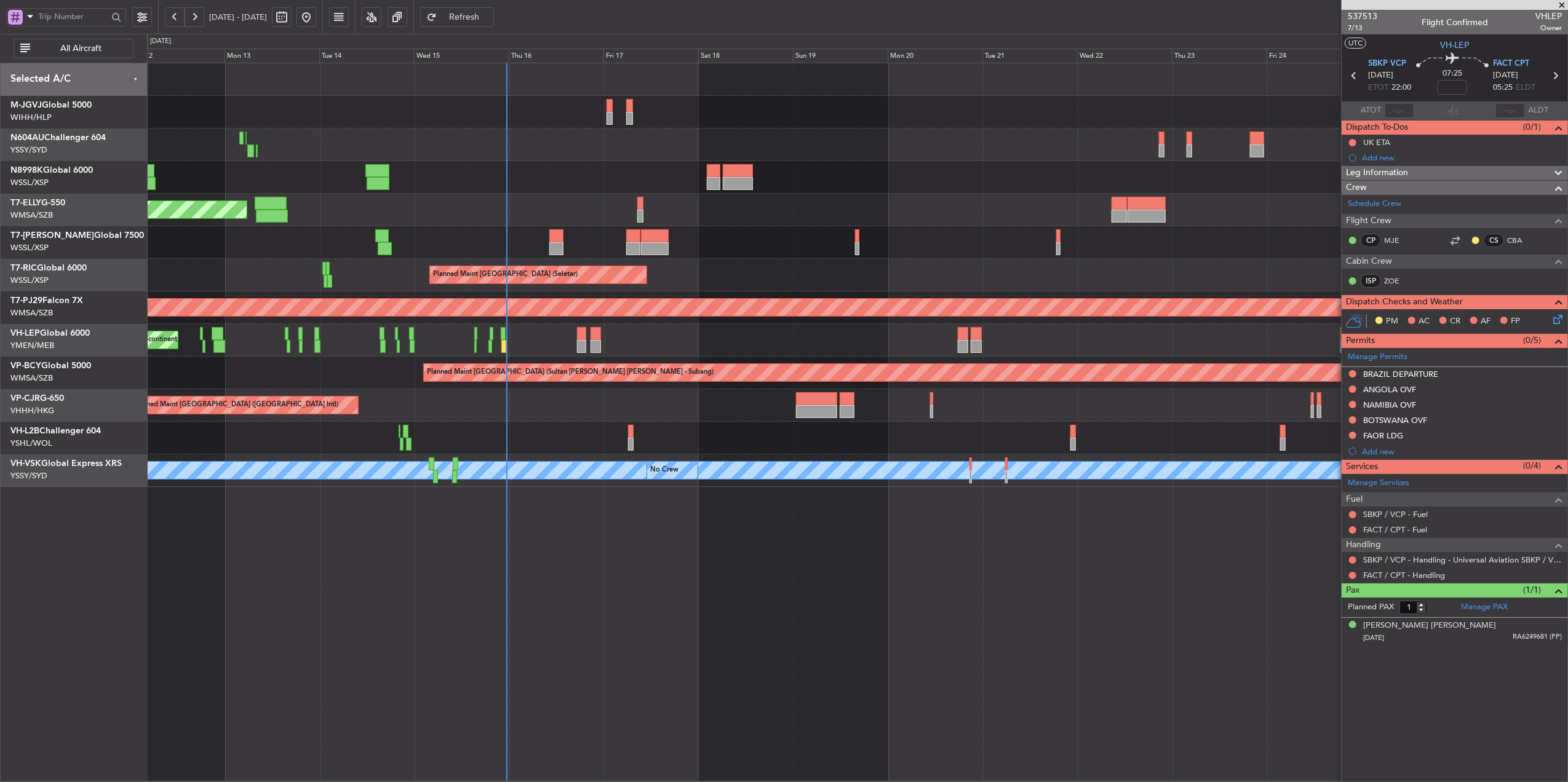
click at [818, 606] on div "Planned Maint [GEOGRAPHIC_DATA] (Seletar) Planned Maint [GEOGRAPHIC_DATA] (Sele…" at bounding box center [858, 422] width 1421 height 719
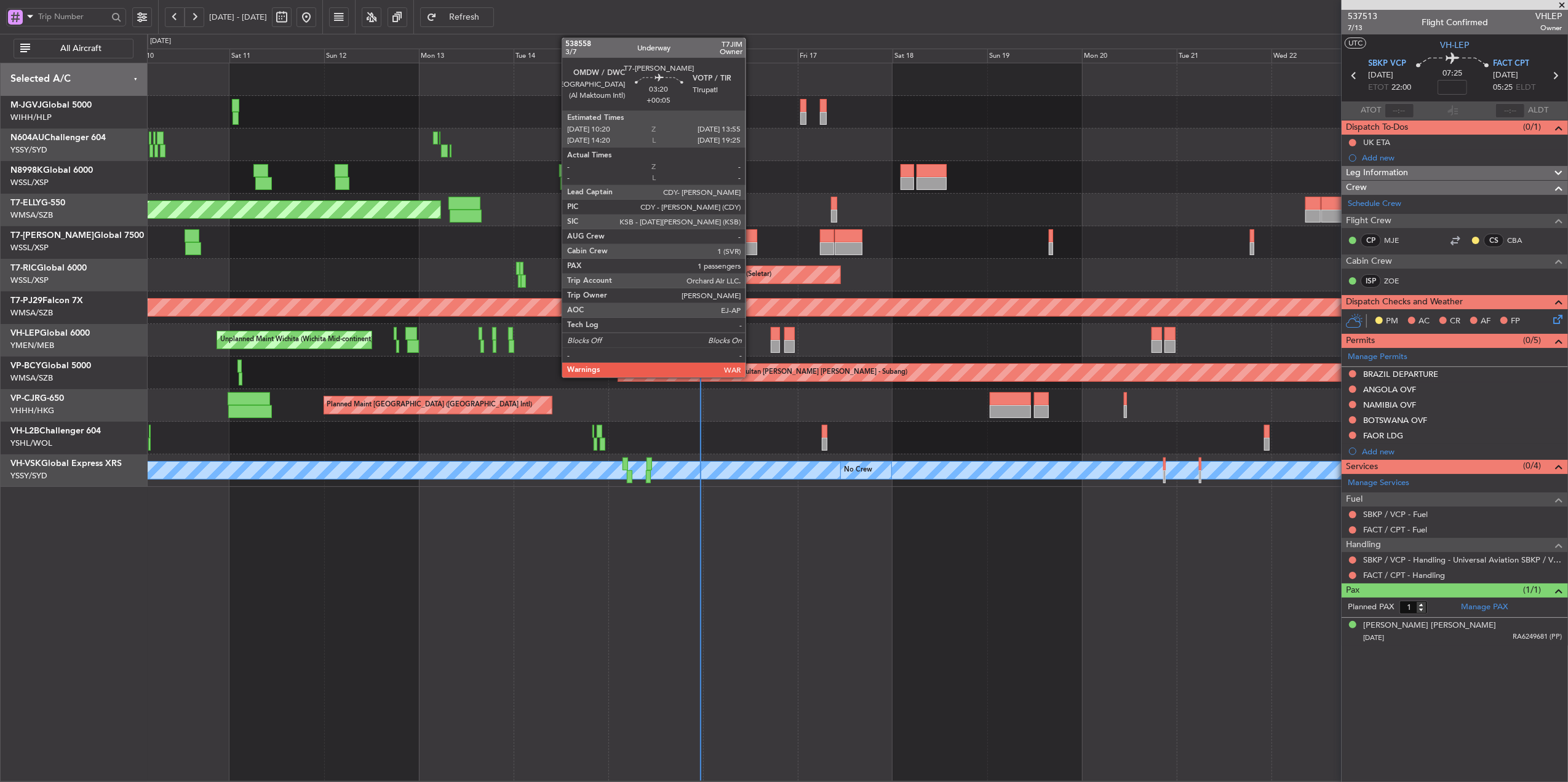
click at [751, 236] on div at bounding box center [750, 236] width 14 height 13
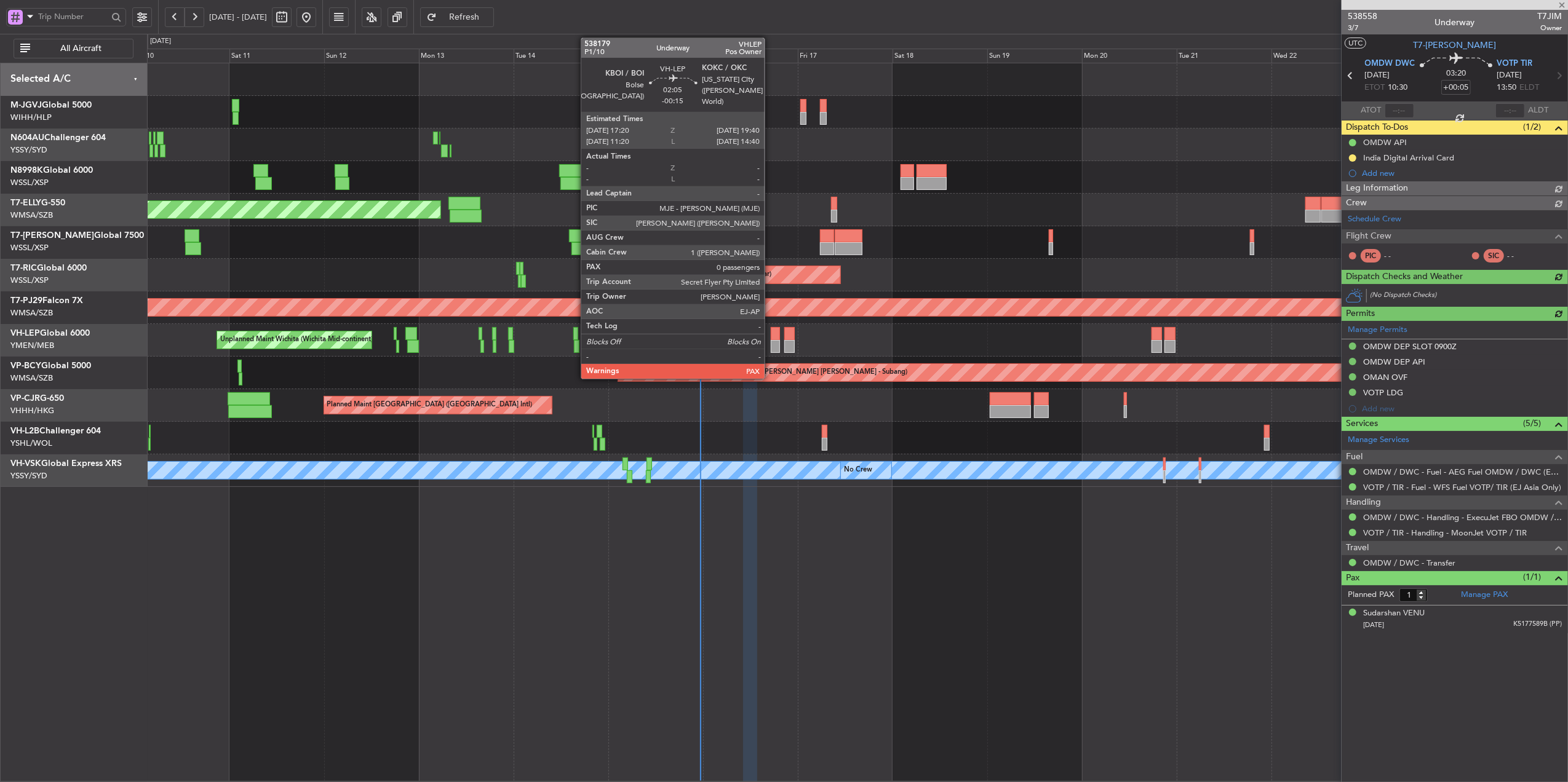
click at [771, 342] on div at bounding box center [775, 347] width 9 height 13
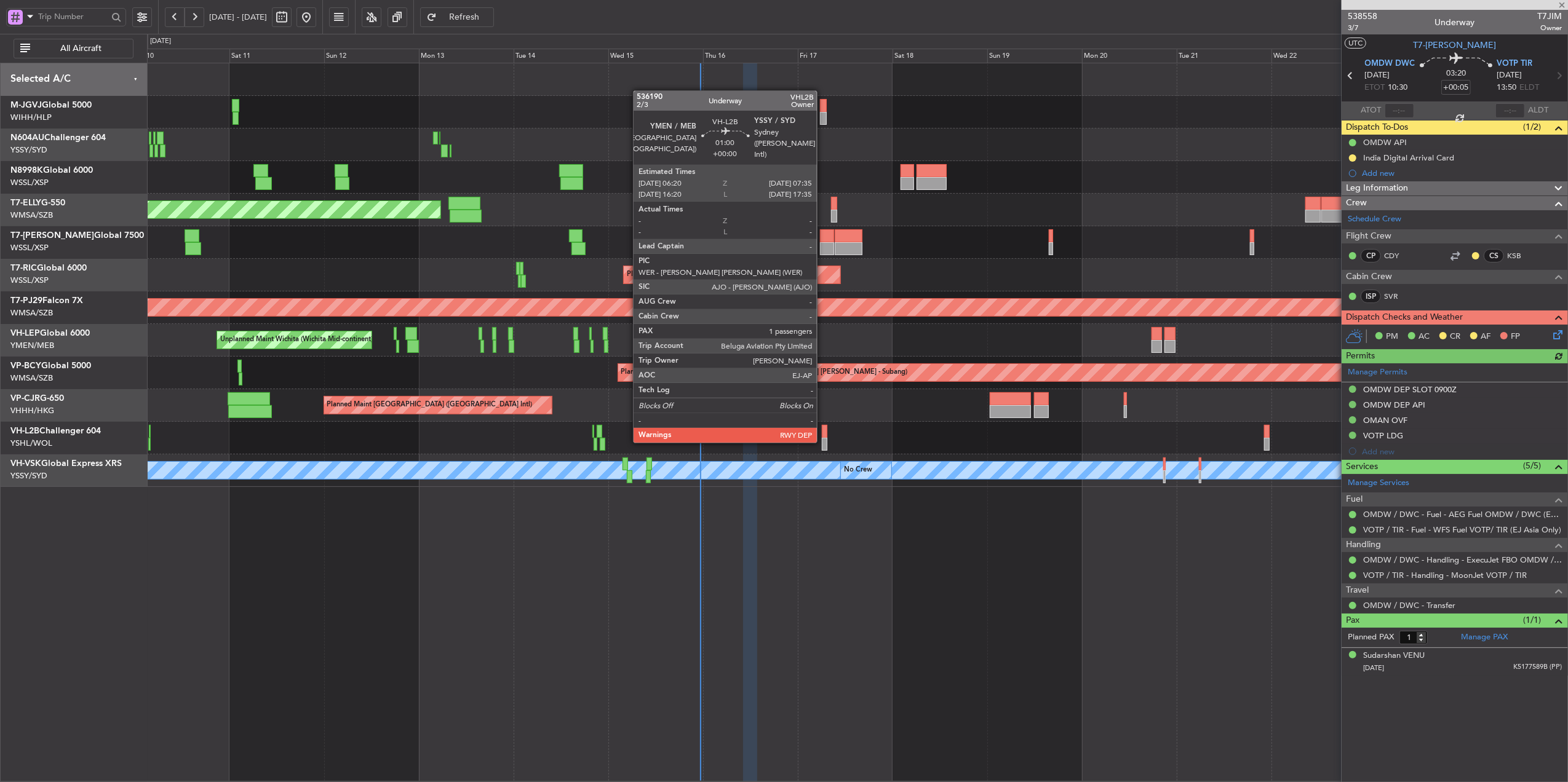
type input "-00:15"
type input "0"
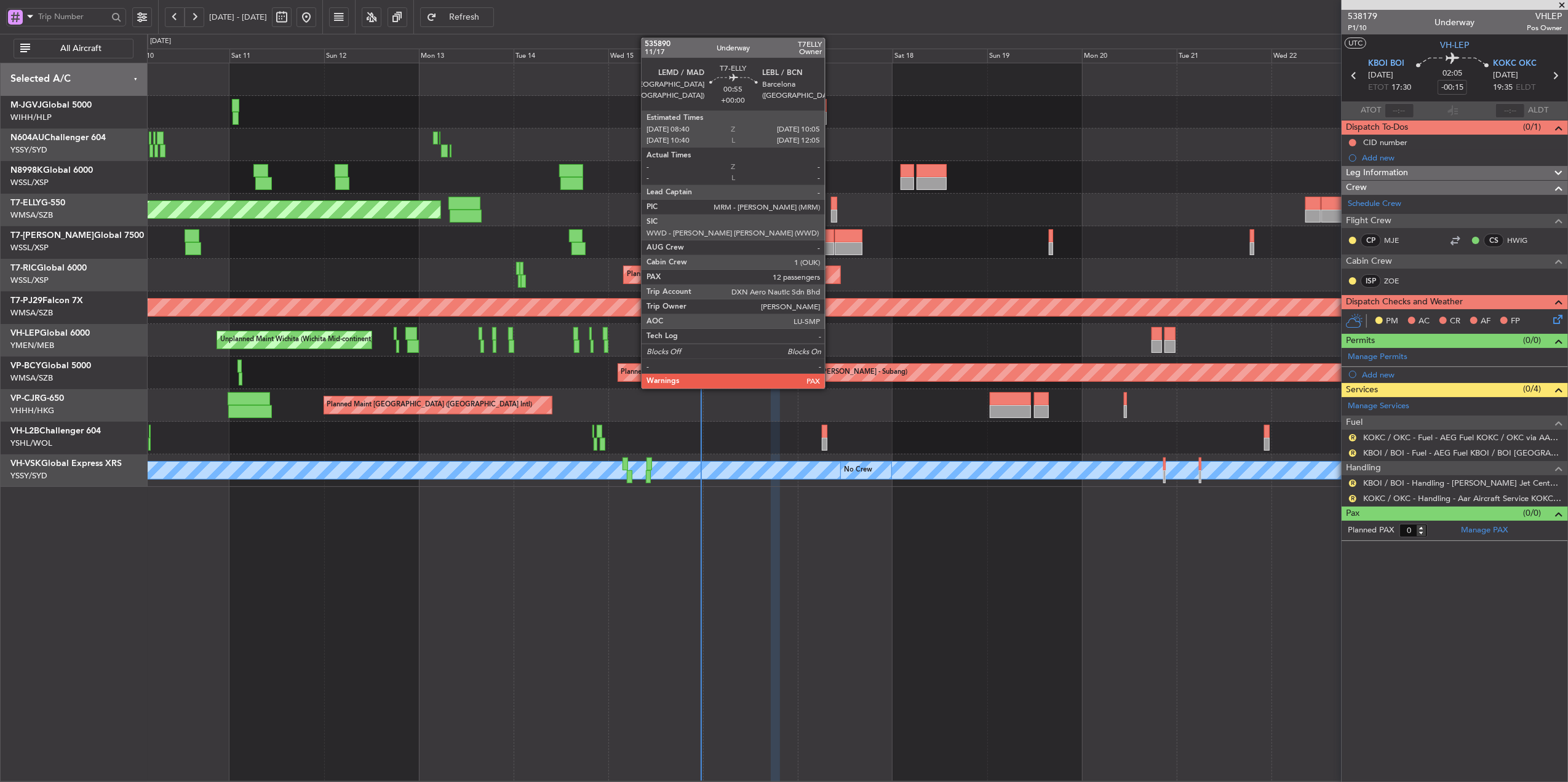
click at [831, 214] on div at bounding box center [834, 216] width 6 height 13
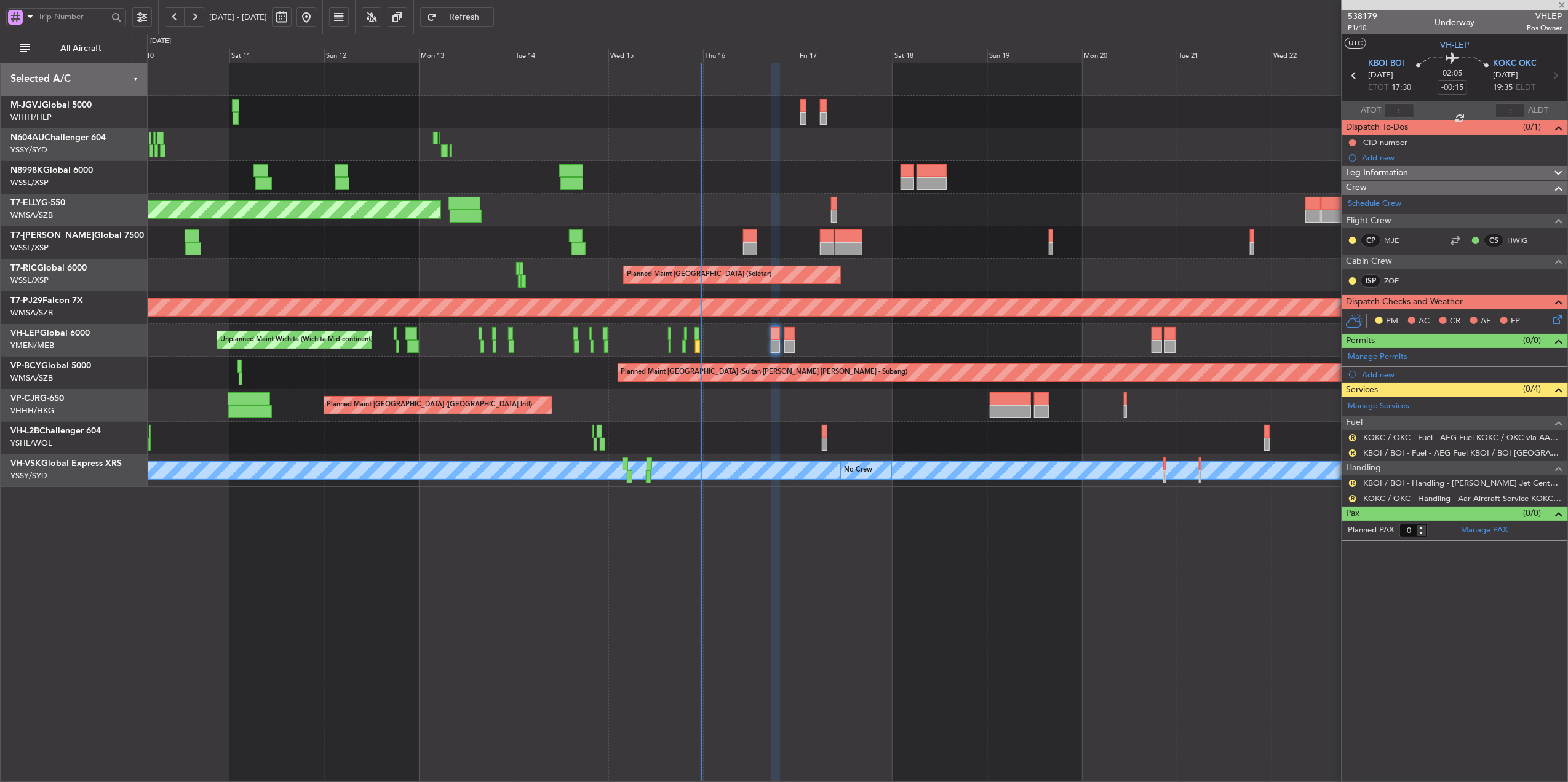
type input "12"
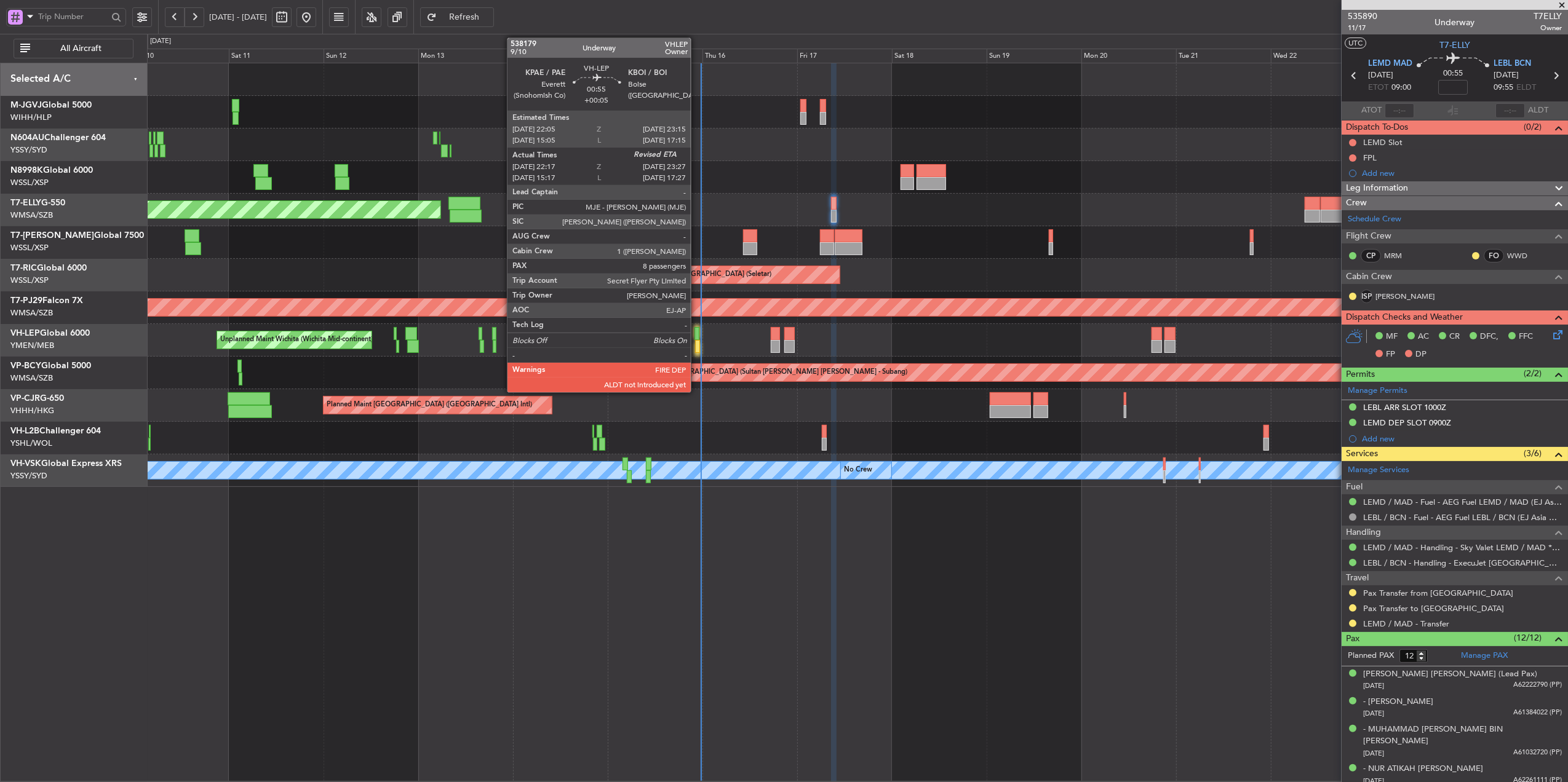
click at [696, 343] on div at bounding box center [698, 347] width 5 height 13
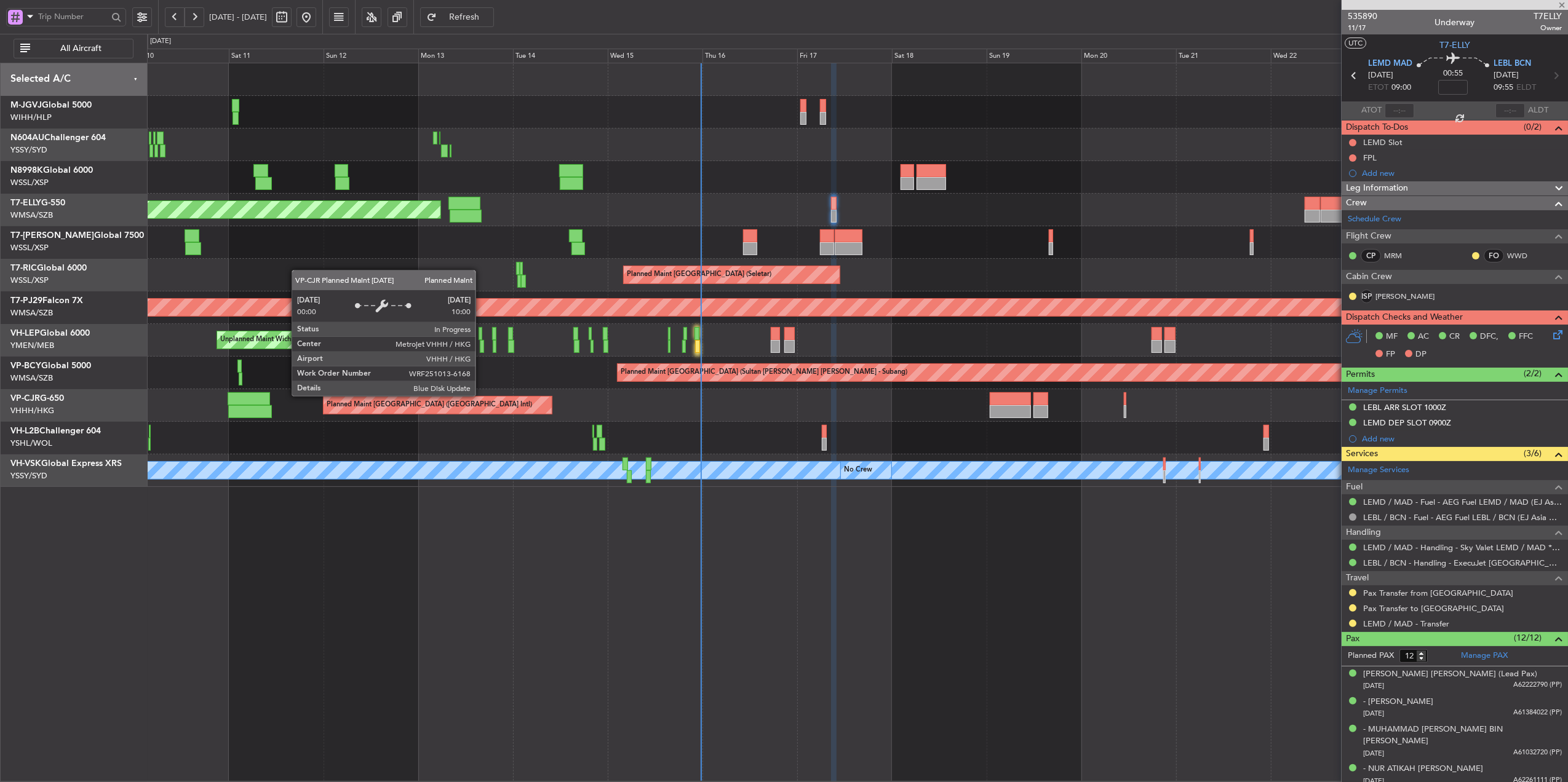
type input "+00:05"
type input "22:27"
type input "8"
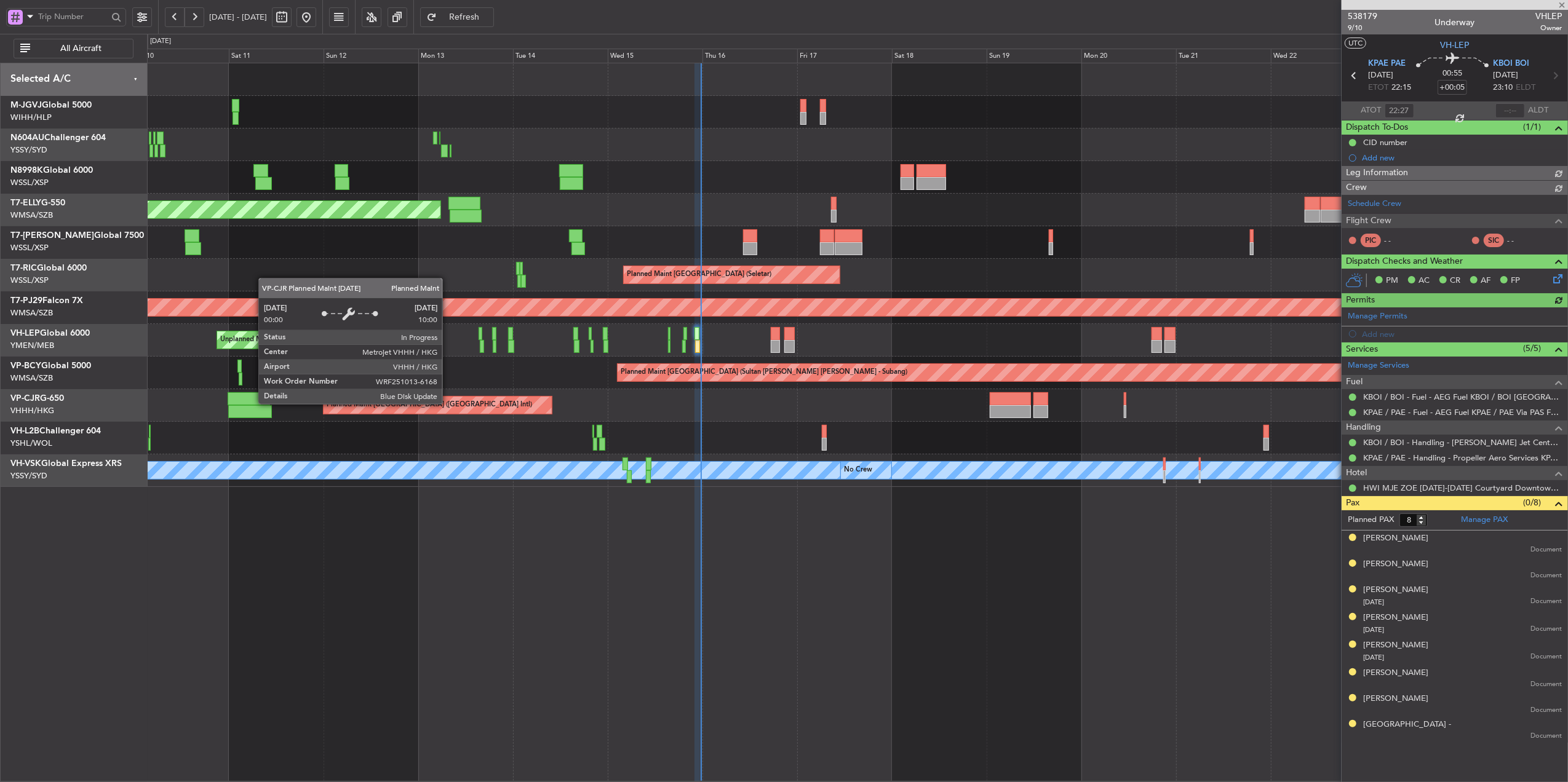
type input "[PERSON_NAME] (HHAFI)"
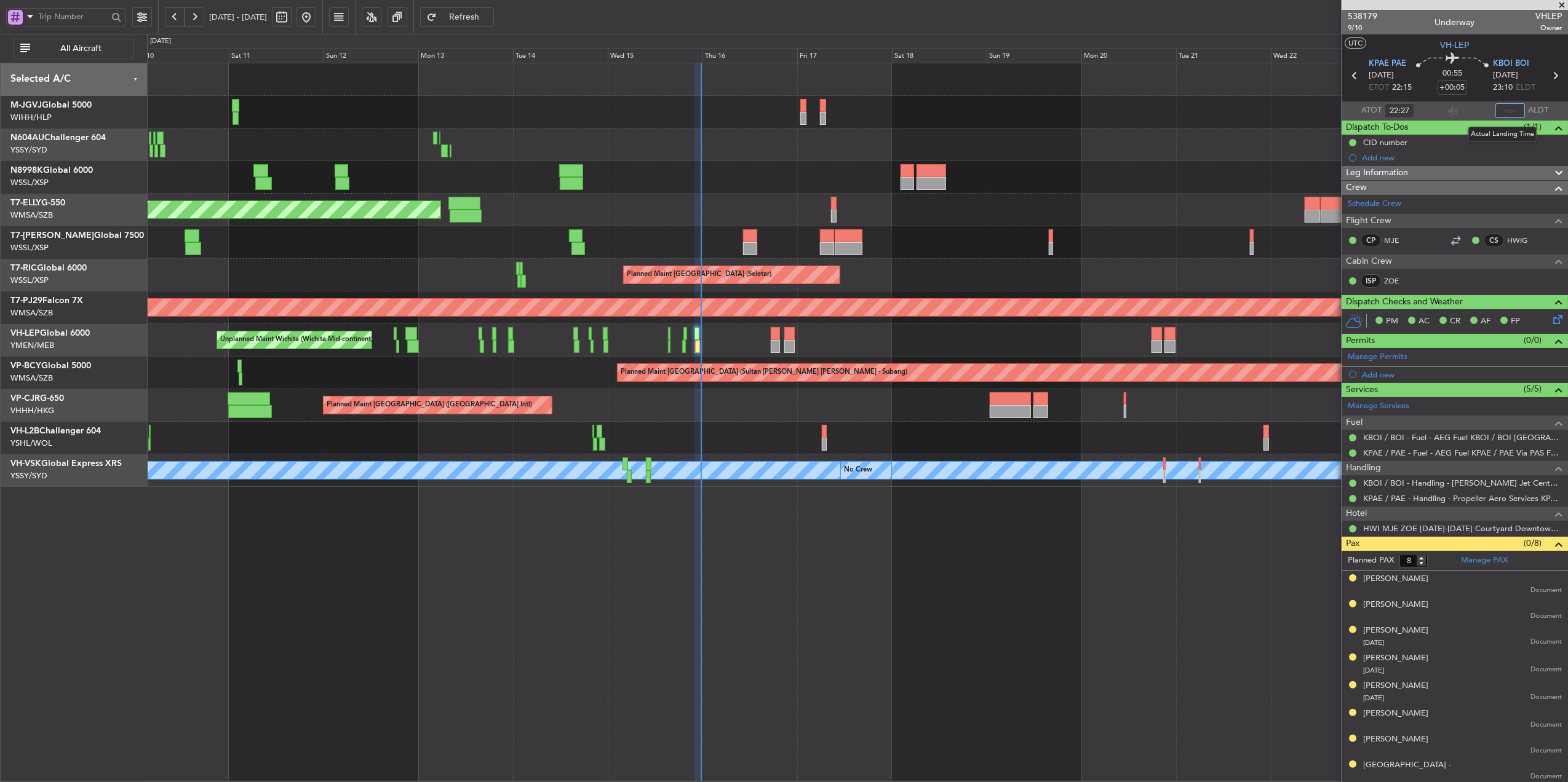
click at [1497, 109] on input "text" at bounding box center [1511, 110] width 30 height 15
type input "23:31"
click at [714, 621] on div "Planned Maint [GEOGRAPHIC_DATA] (Seletar) Planned Maint [GEOGRAPHIC_DATA] (Sele…" at bounding box center [858, 422] width 1421 height 719
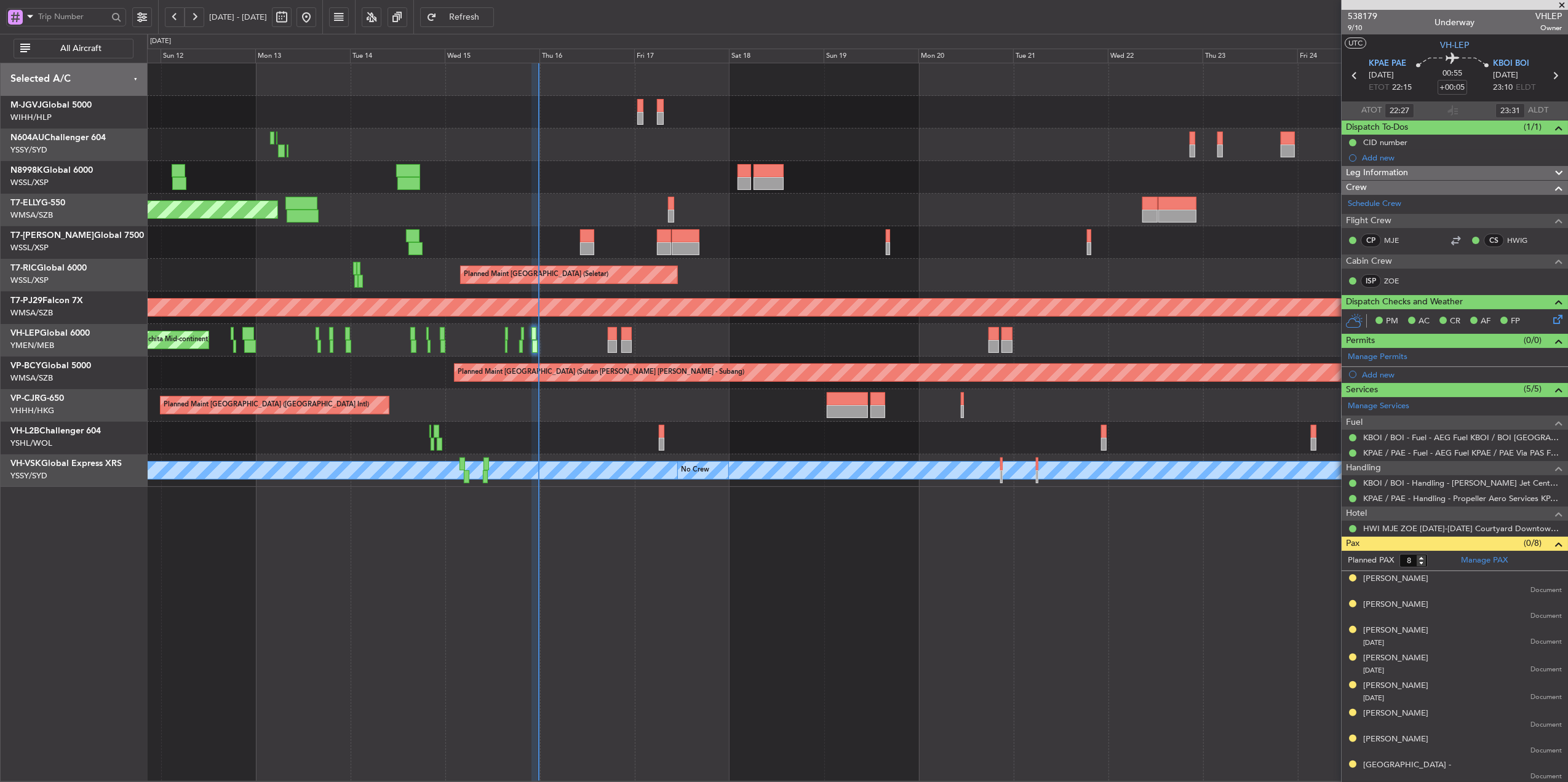
click at [490, 17] on span "Refresh" at bounding box center [465, 17] width 50 height 8
type input "[PERSON_NAME] (HHAFI)"
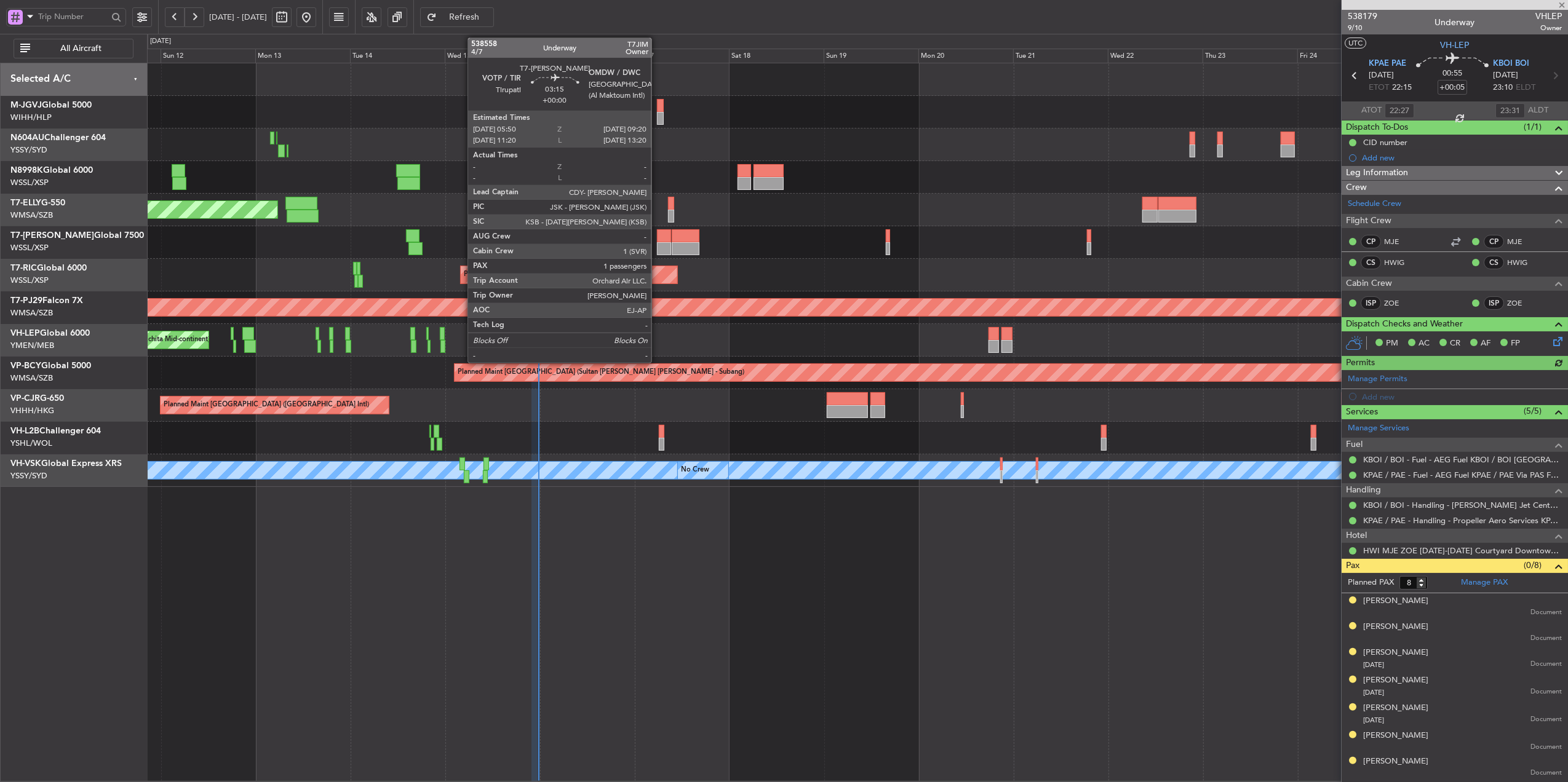
click at [658, 243] on div at bounding box center [664, 249] width 14 height 13
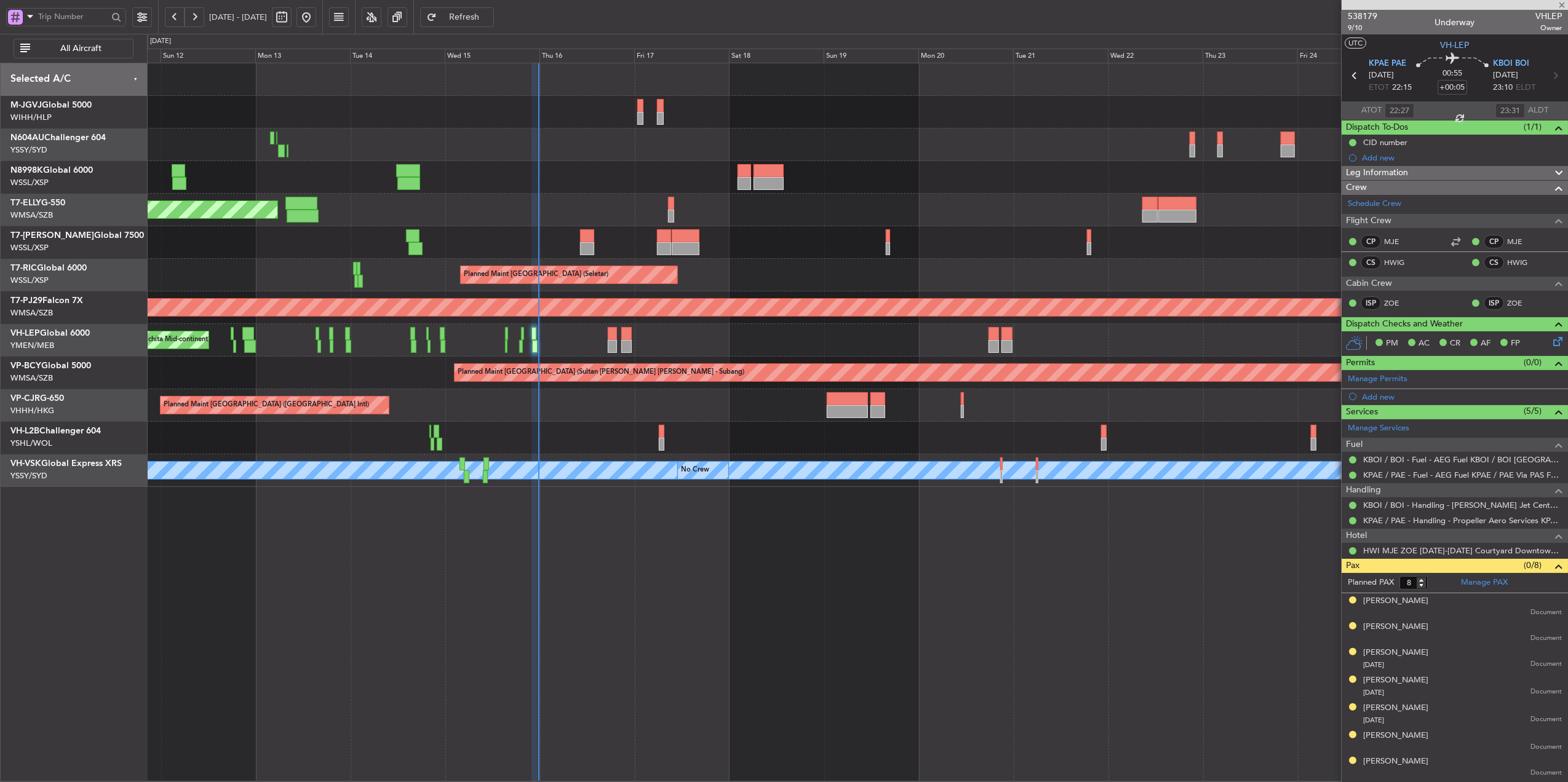
type input "1"
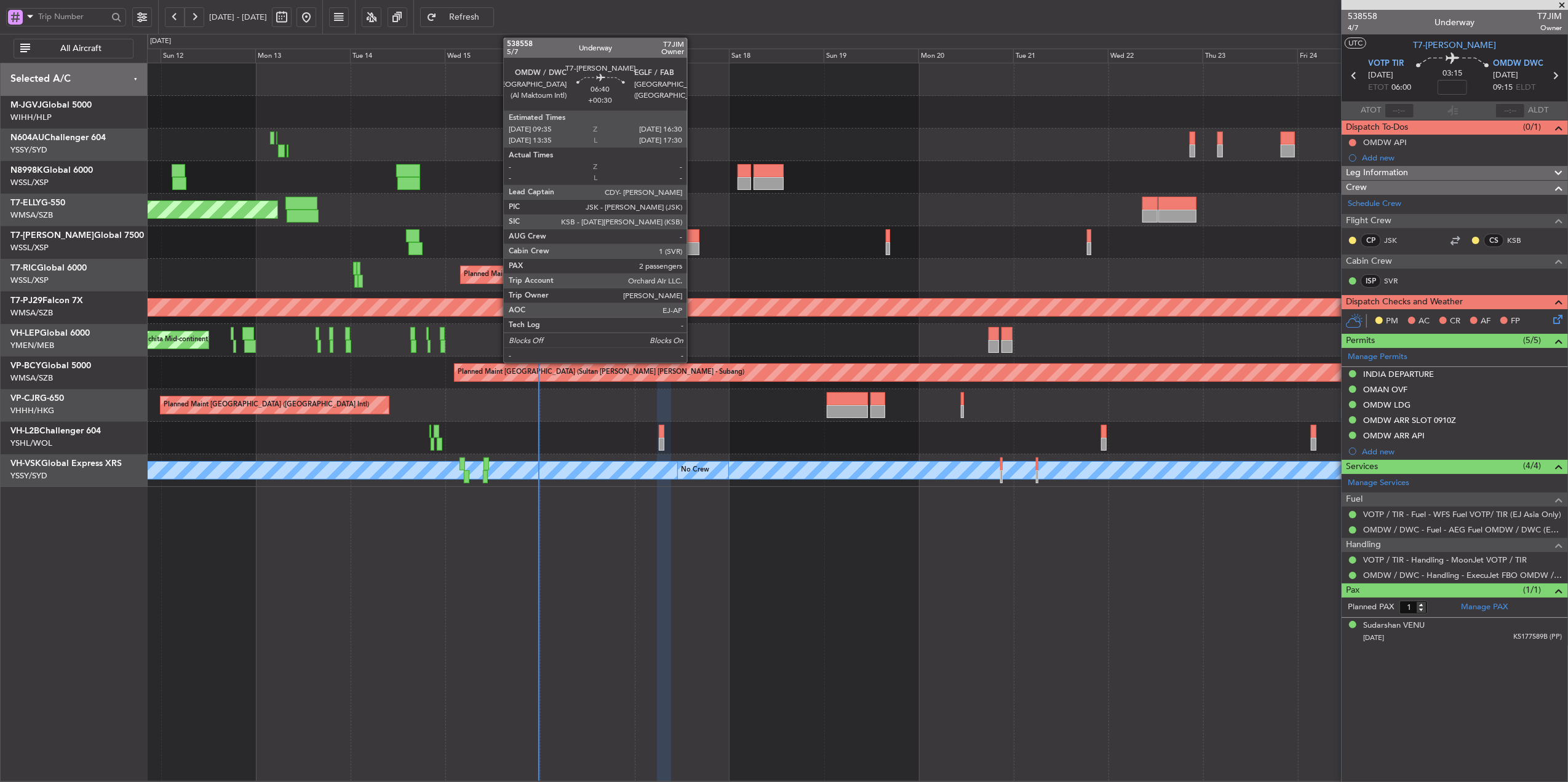
click at [693, 251] on div at bounding box center [685, 249] width 28 height 13
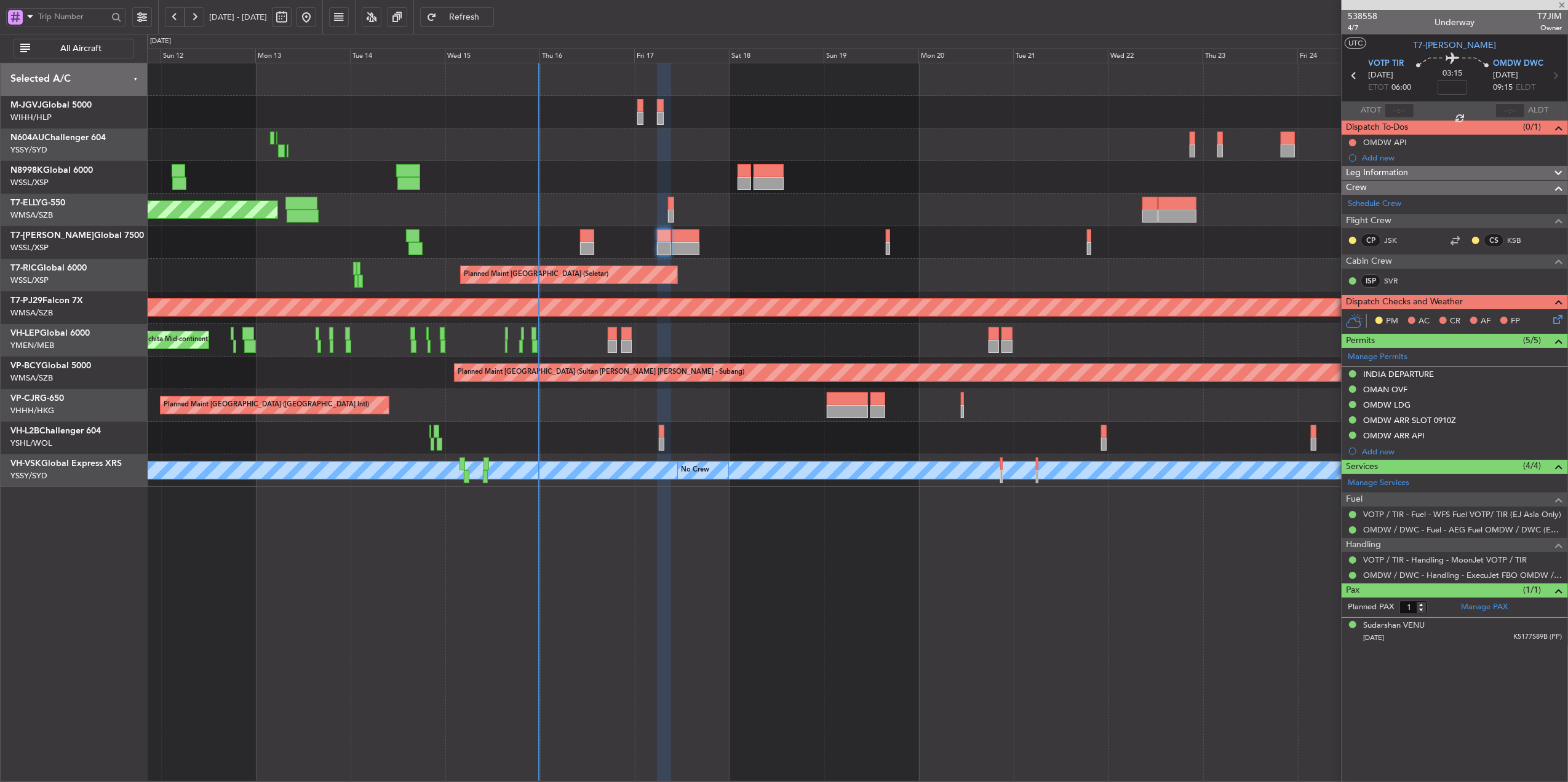
type input "+00:30"
type input "2"
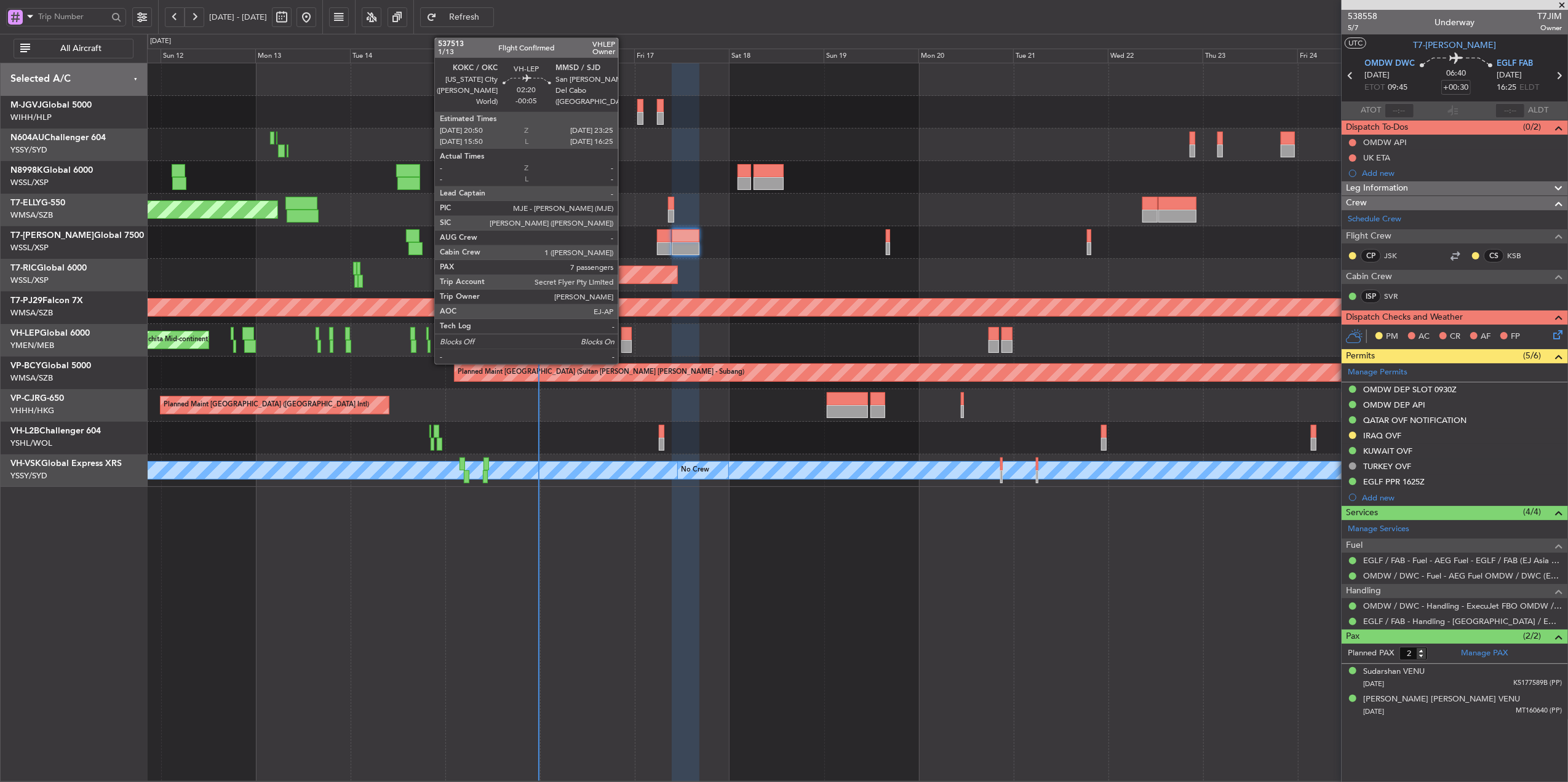
click at [624, 334] on div at bounding box center [627, 334] width 10 height 13
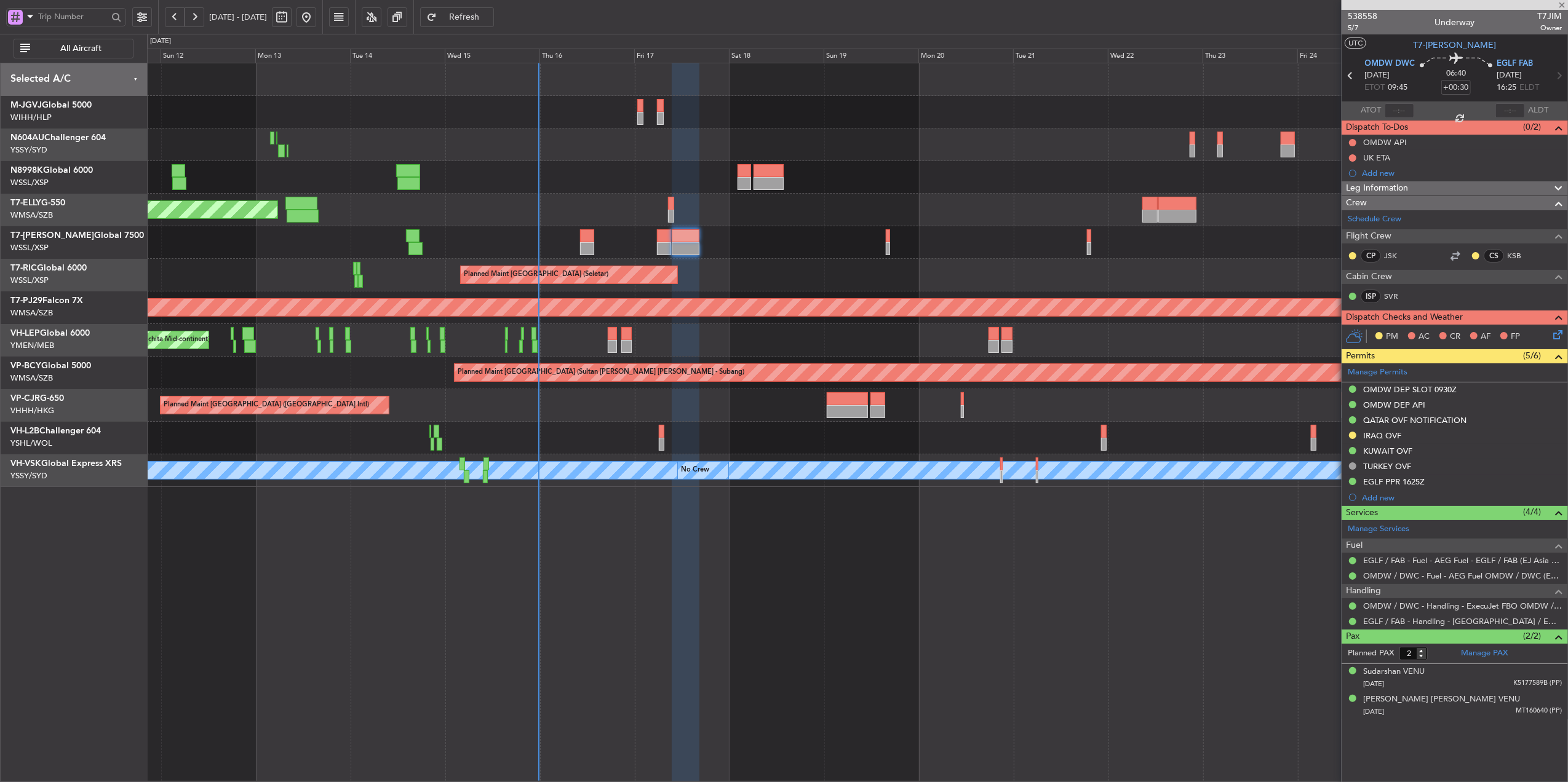
type input "-00:05"
type input "7"
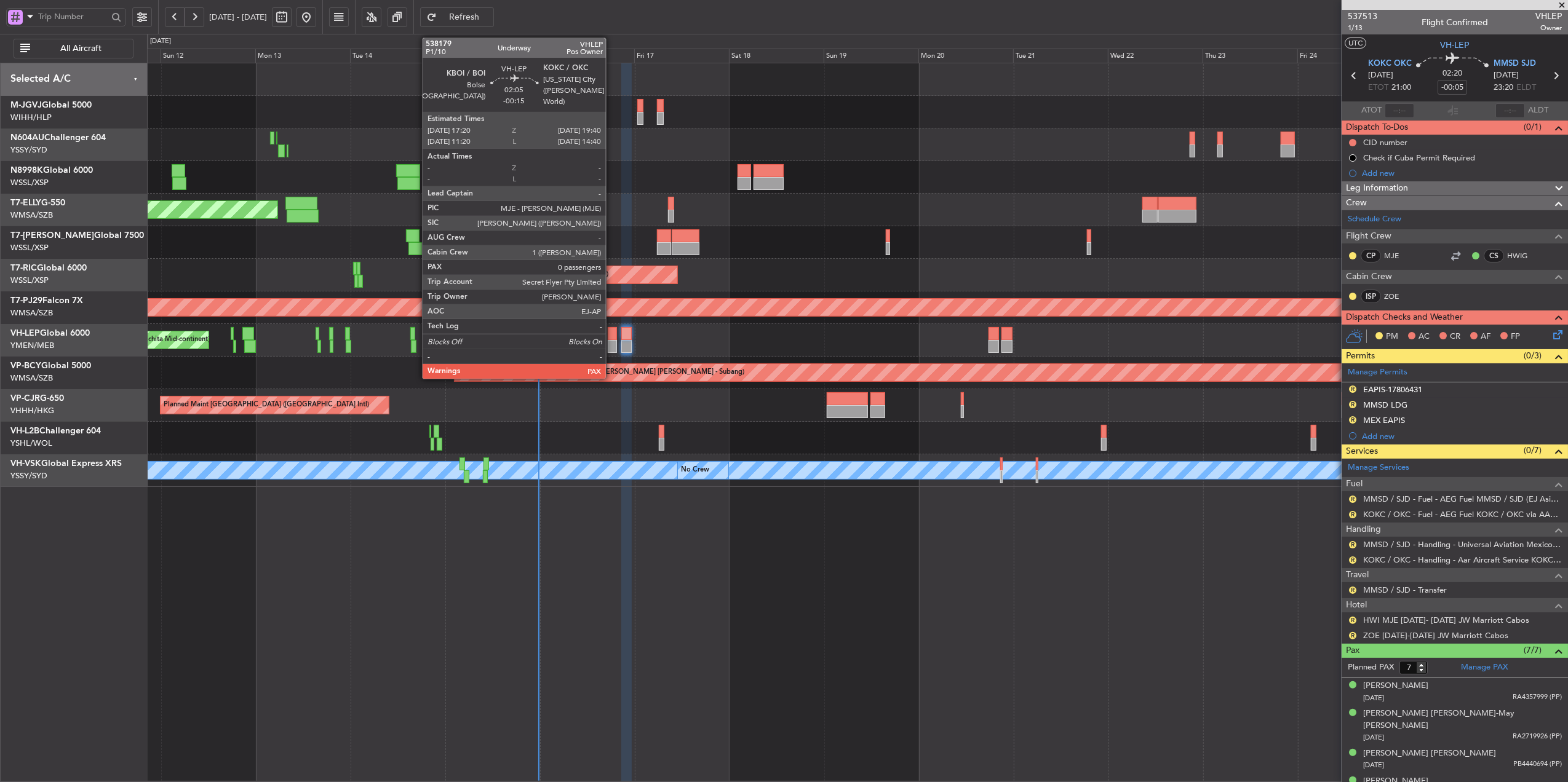
click at [612, 345] on div at bounding box center [612, 347] width 9 height 13
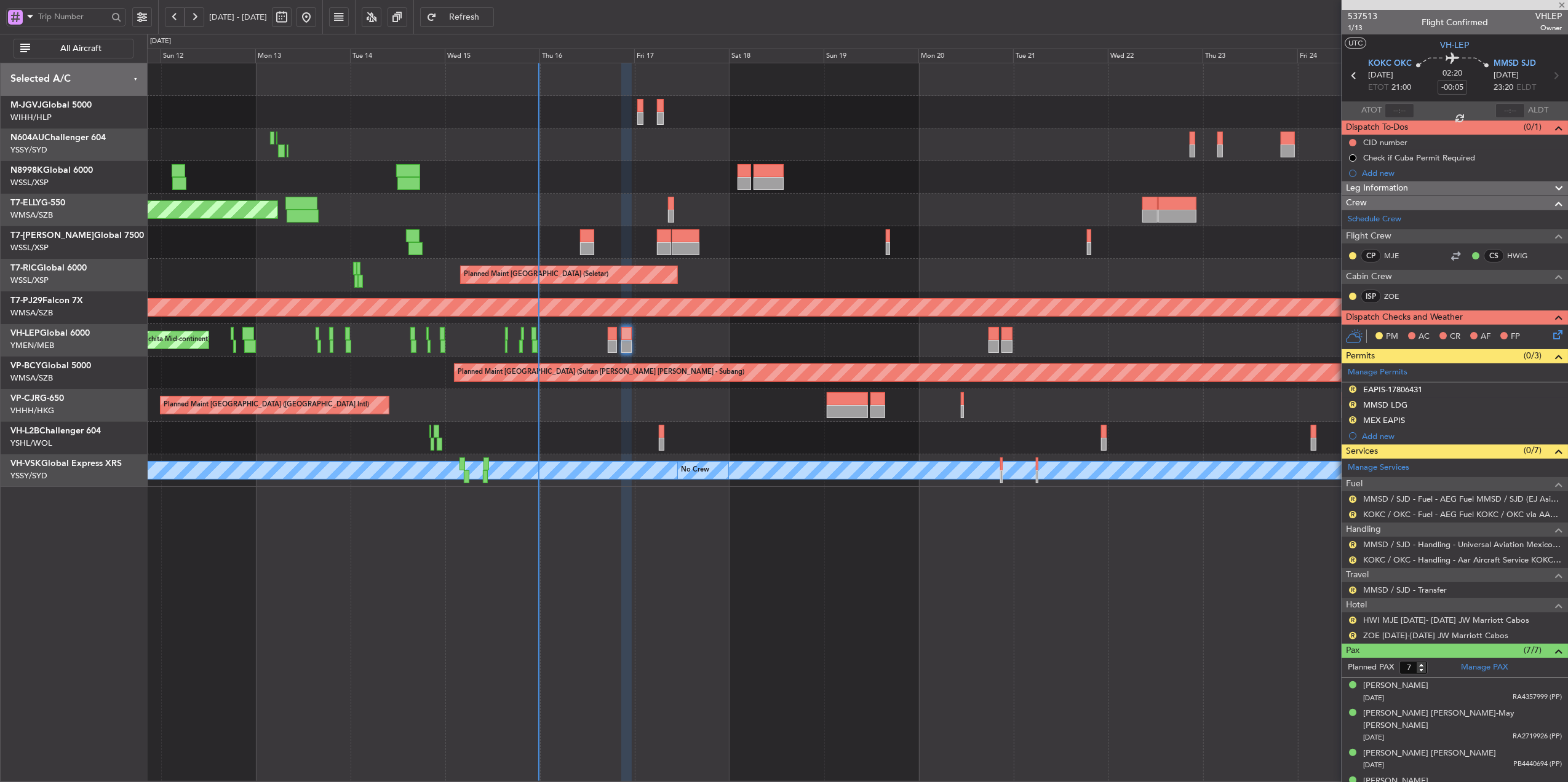
type input "-00:15"
type input "0"
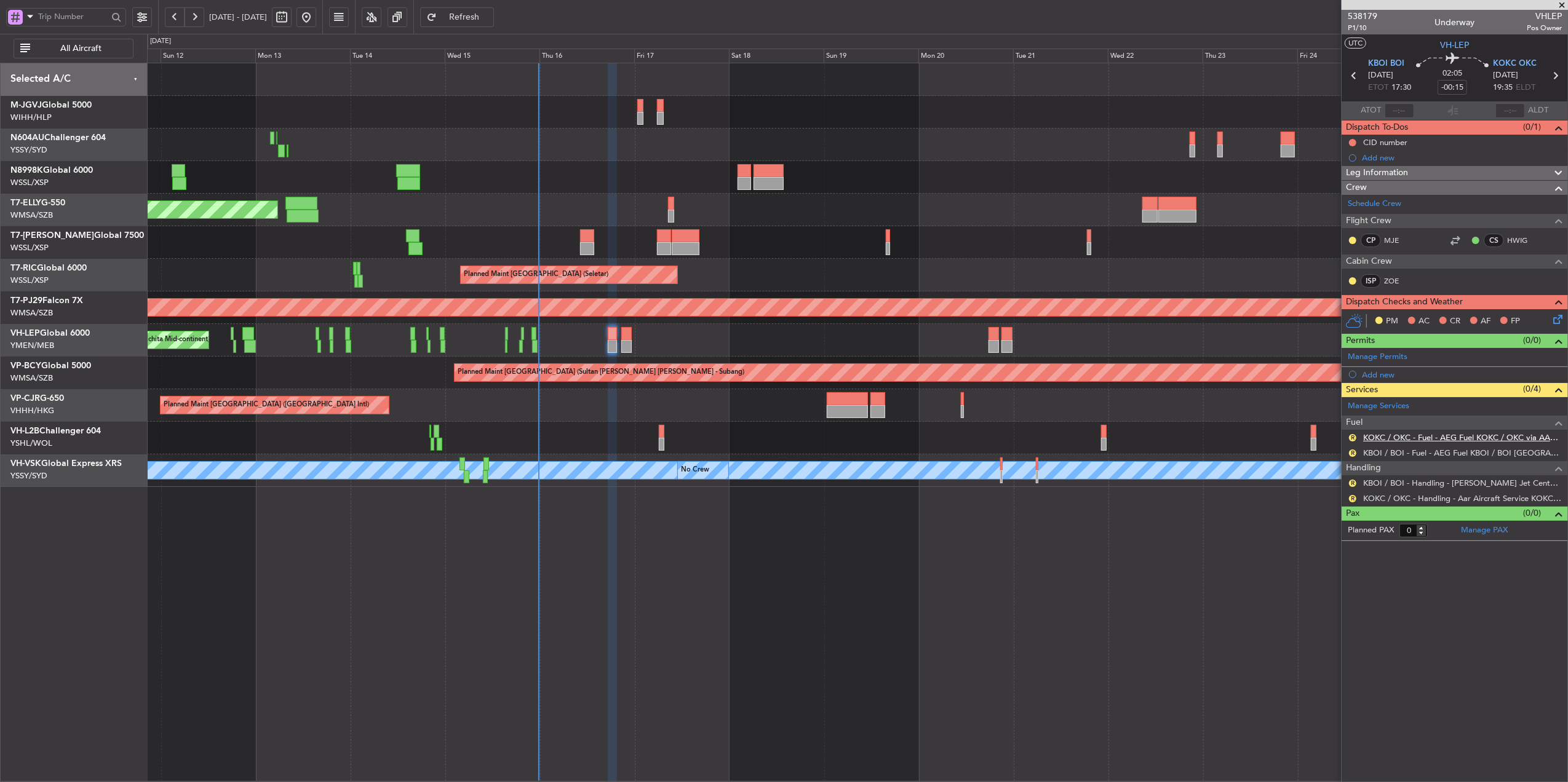
click at [1458, 439] on link "KOKC / OKC - Fuel - AEG Fuel KOKC / OKC via AAR (EJ Asia Only)" at bounding box center [1463, 437] width 199 height 10
click at [1351, 438] on button "R" at bounding box center [1352, 437] width 7 height 7
click at [1326, 505] on li "Requested" at bounding box center [1353, 513] width 142 height 19
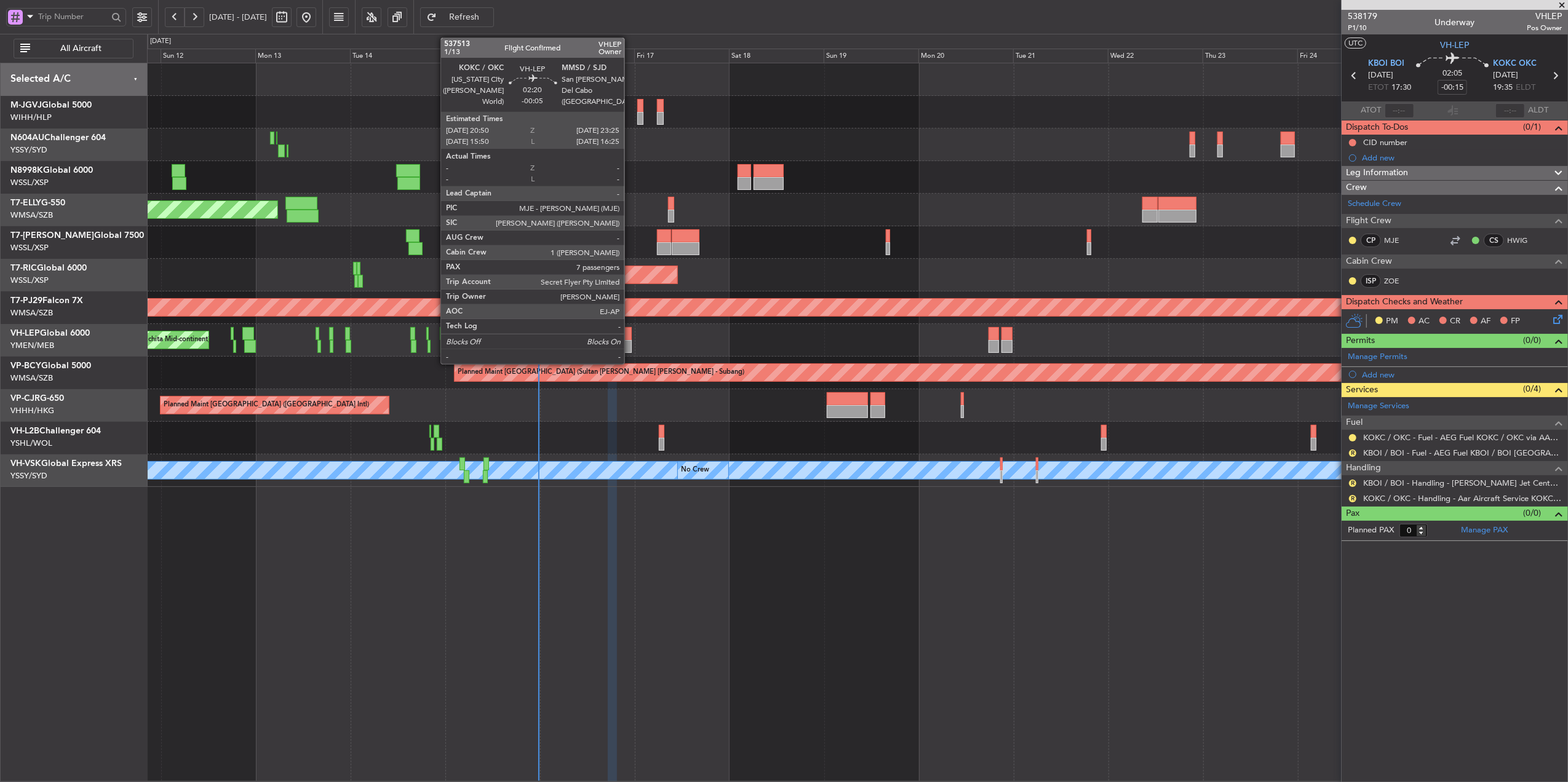
click at [630, 338] on div at bounding box center [627, 334] width 10 height 13
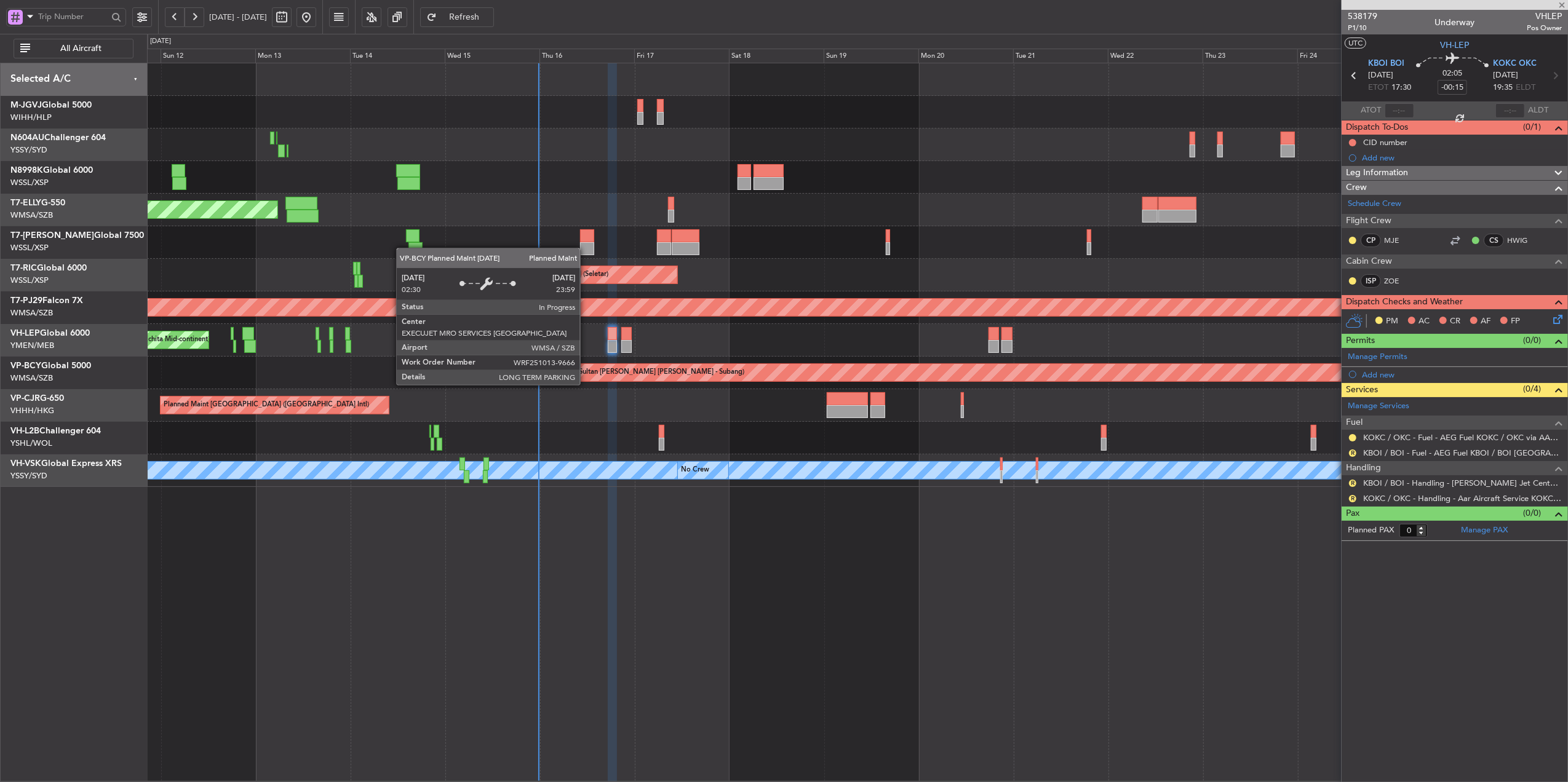
type input "-00:05"
type input "7"
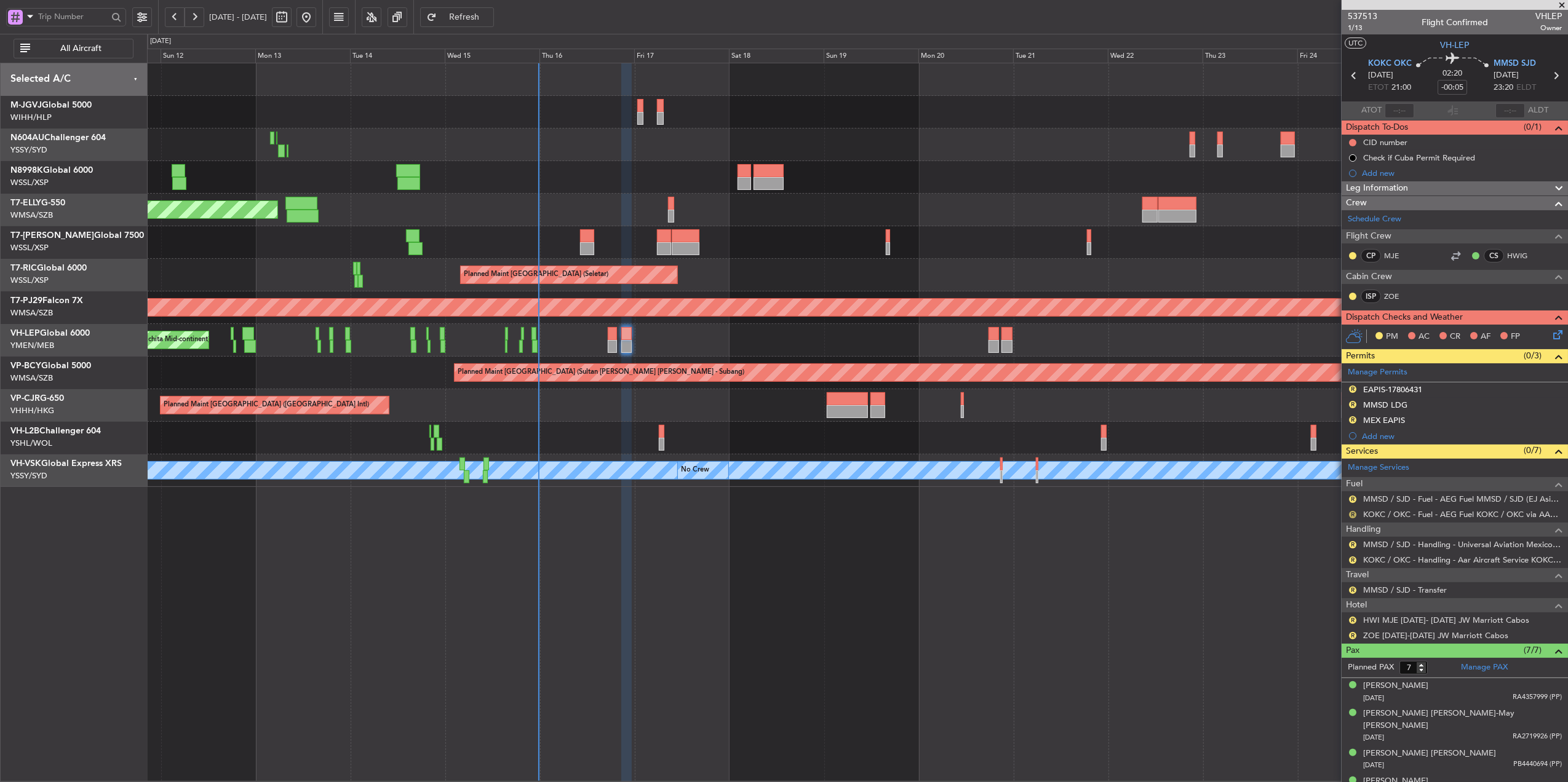
click at [1352, 514] on button "R" at bounding box center [1352, 514] width 7 height 7
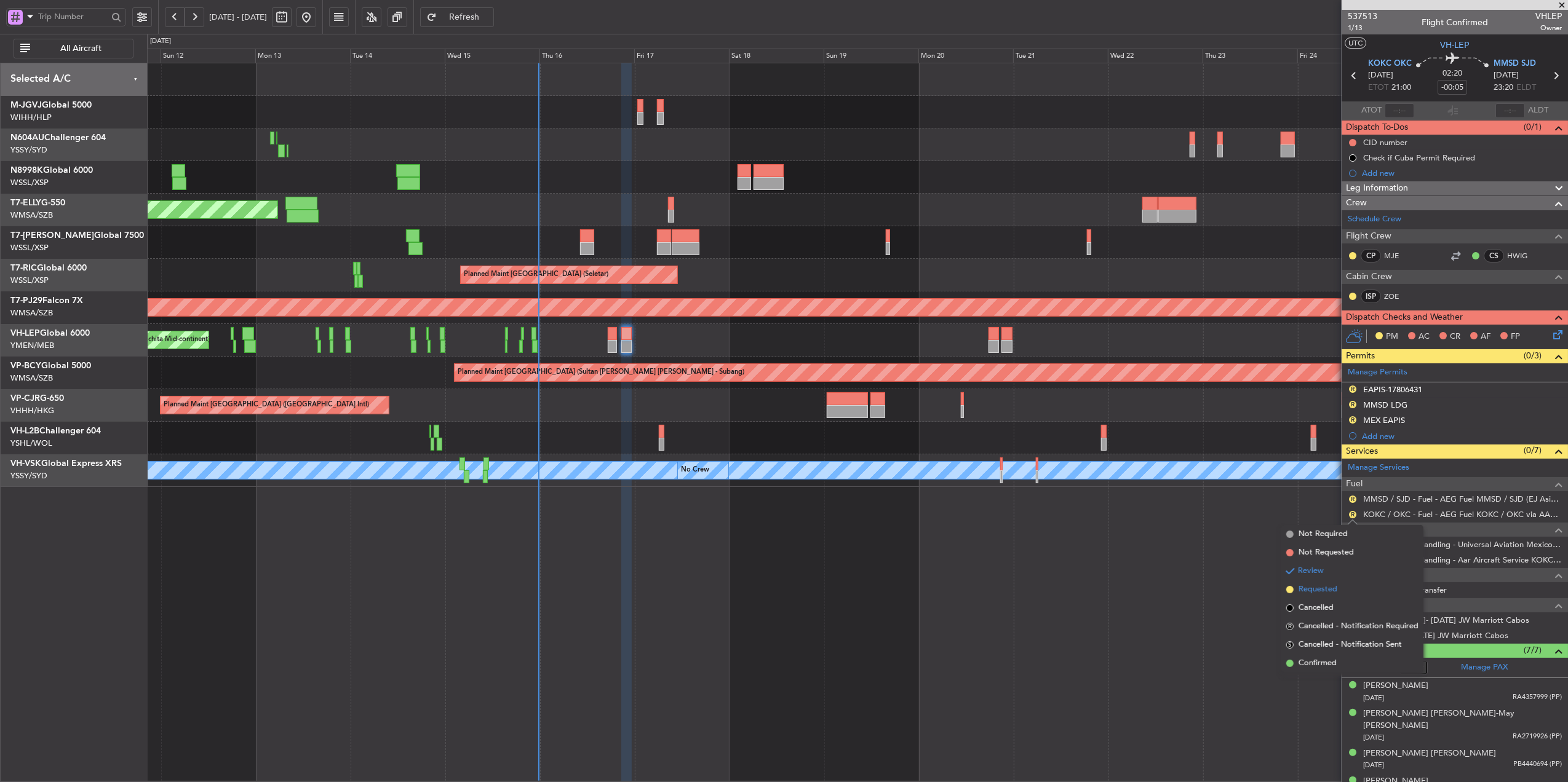
click at [1310, 586] on span "Requested" at bounding box center [1318, 590] width 39 height 12
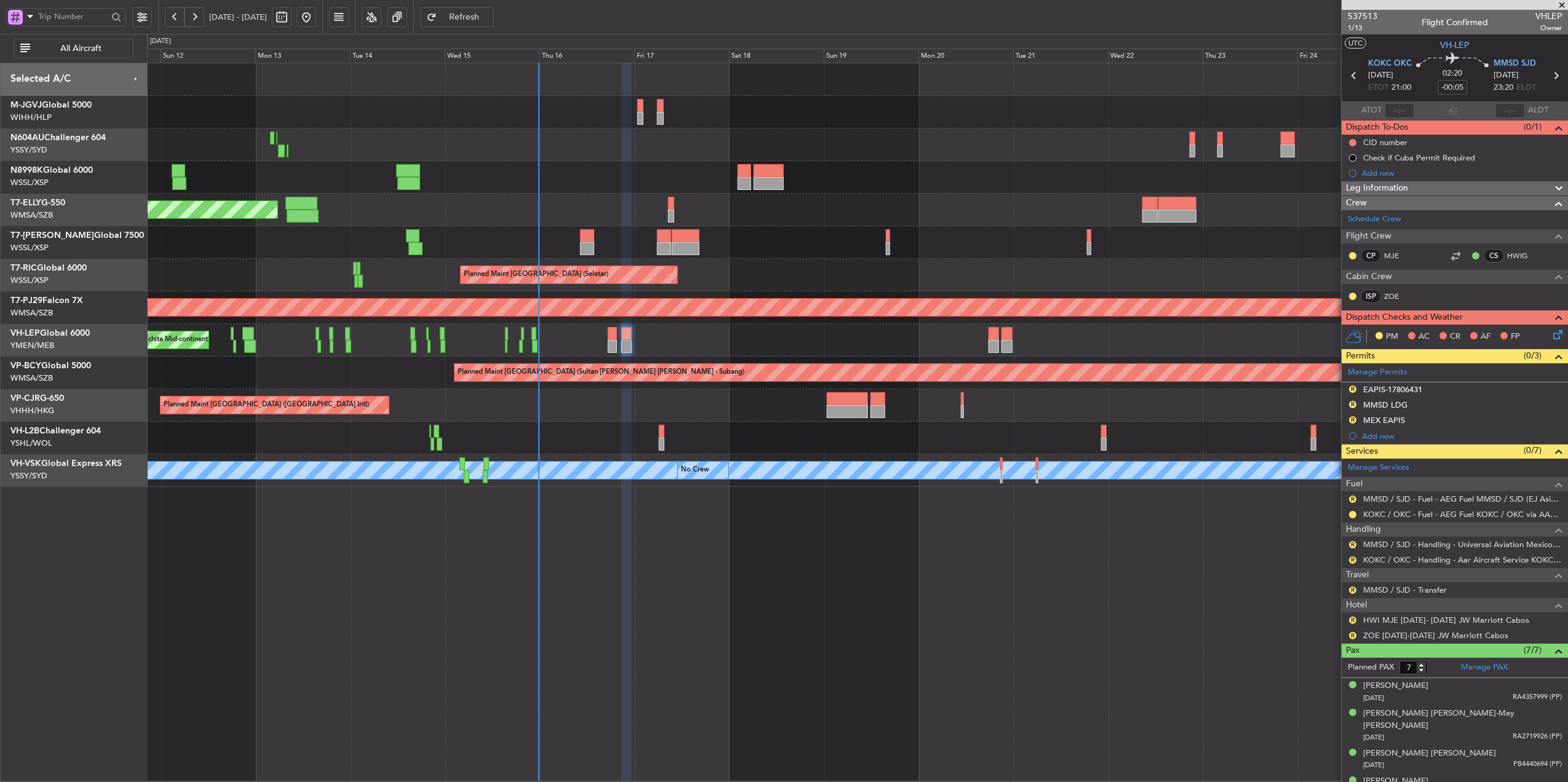
click at [1348, 619] on nimbus-traffic-light "R" at bounding box center [1352, 620] width 10 height 10
click at [1354, 621] on button "R" at bounding box center [1352, 620] width 7 height 7
click at [1336, 761] on li "Confirmed" at bounding box center [1353, 770] width 142 height 19
click at [1352, 637] on button "R" at bounding box center [1352, 635] width 7 height 7
click at [1328, 620] on span "Confirmed" at bounding box center [1317, 620] width 38 height 12
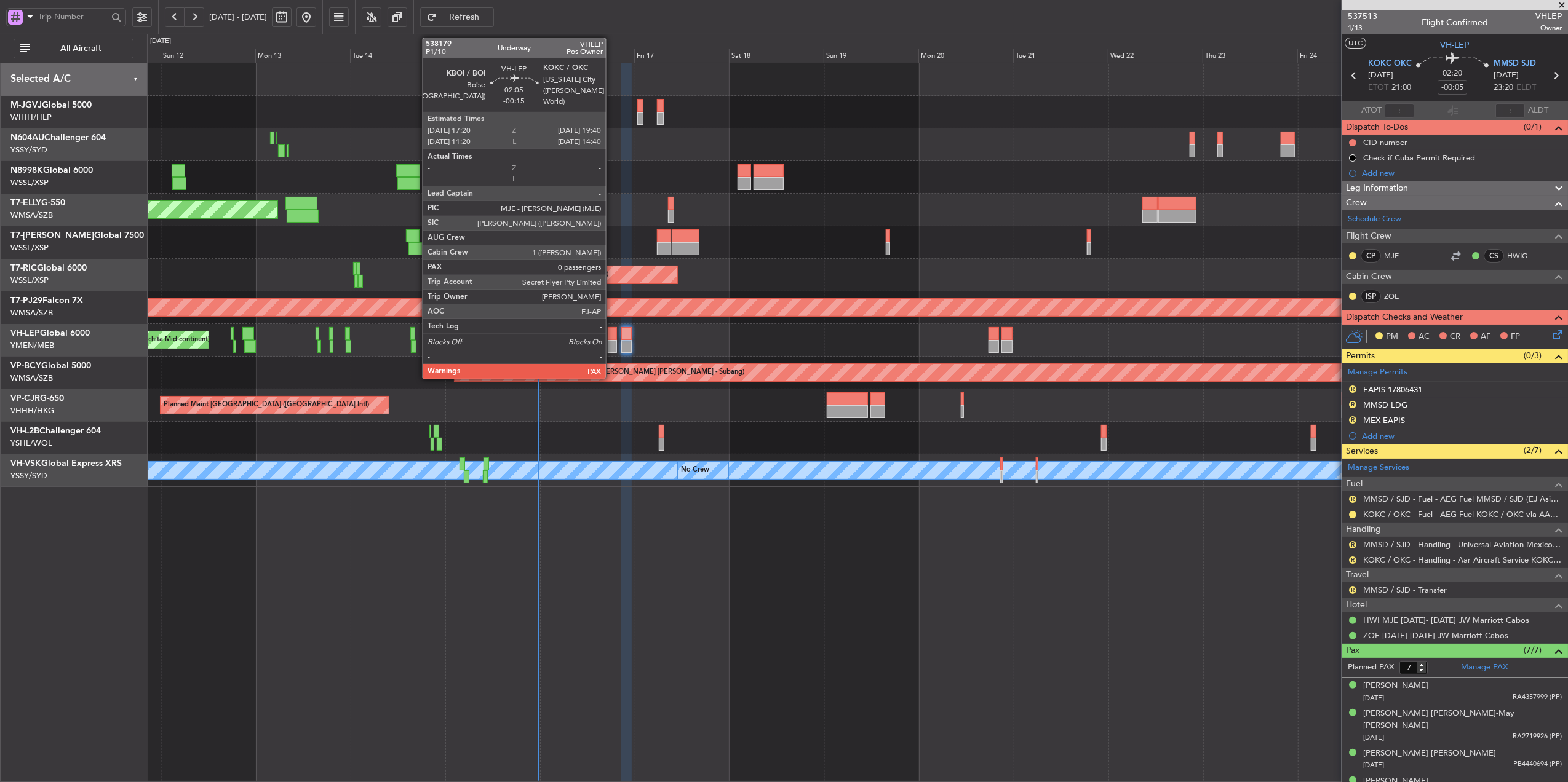
click at [612, 332] on div at bounding box center [612, 334] width 9 height 13
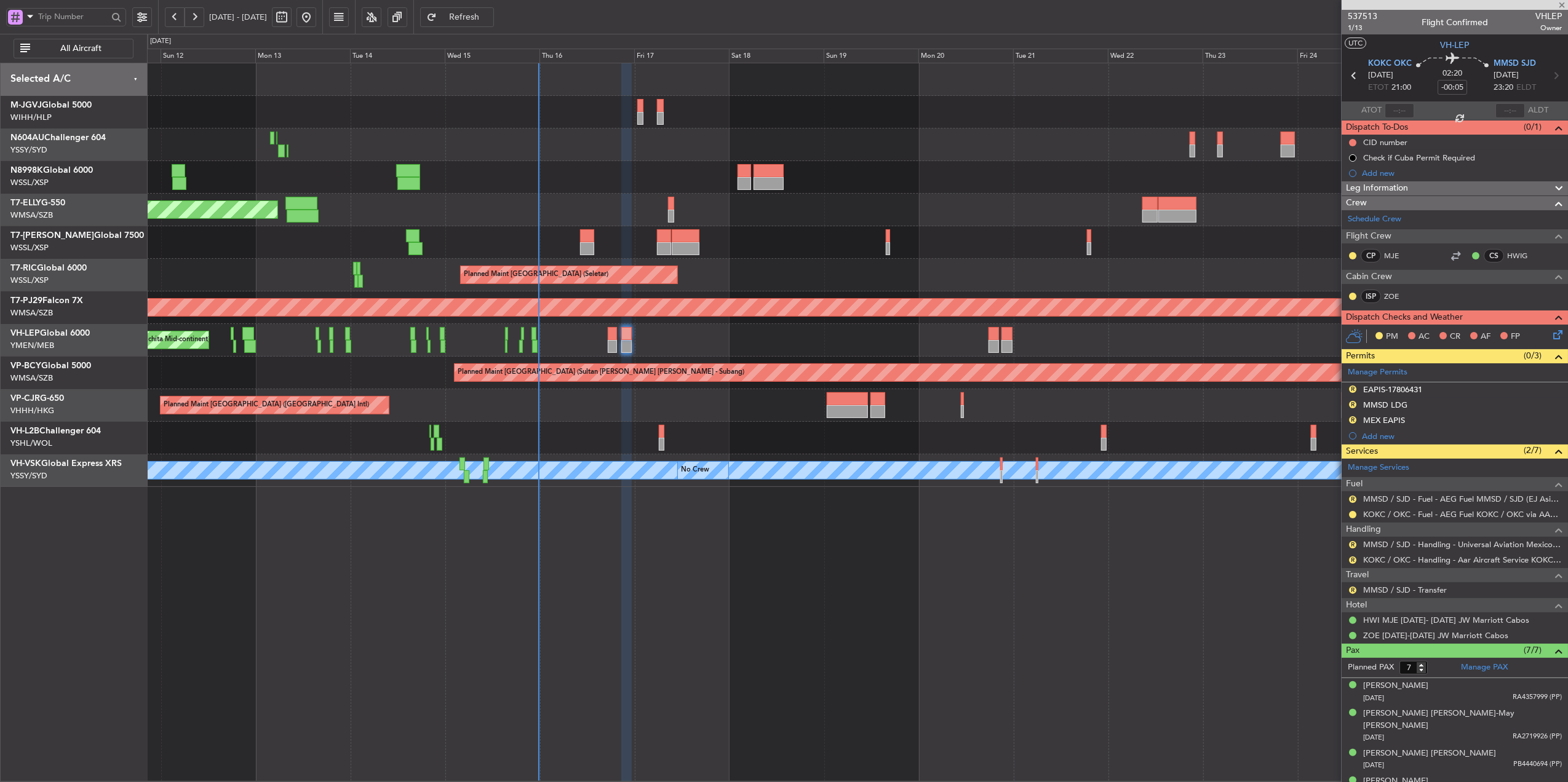
type input "-00:15"
type input "0"
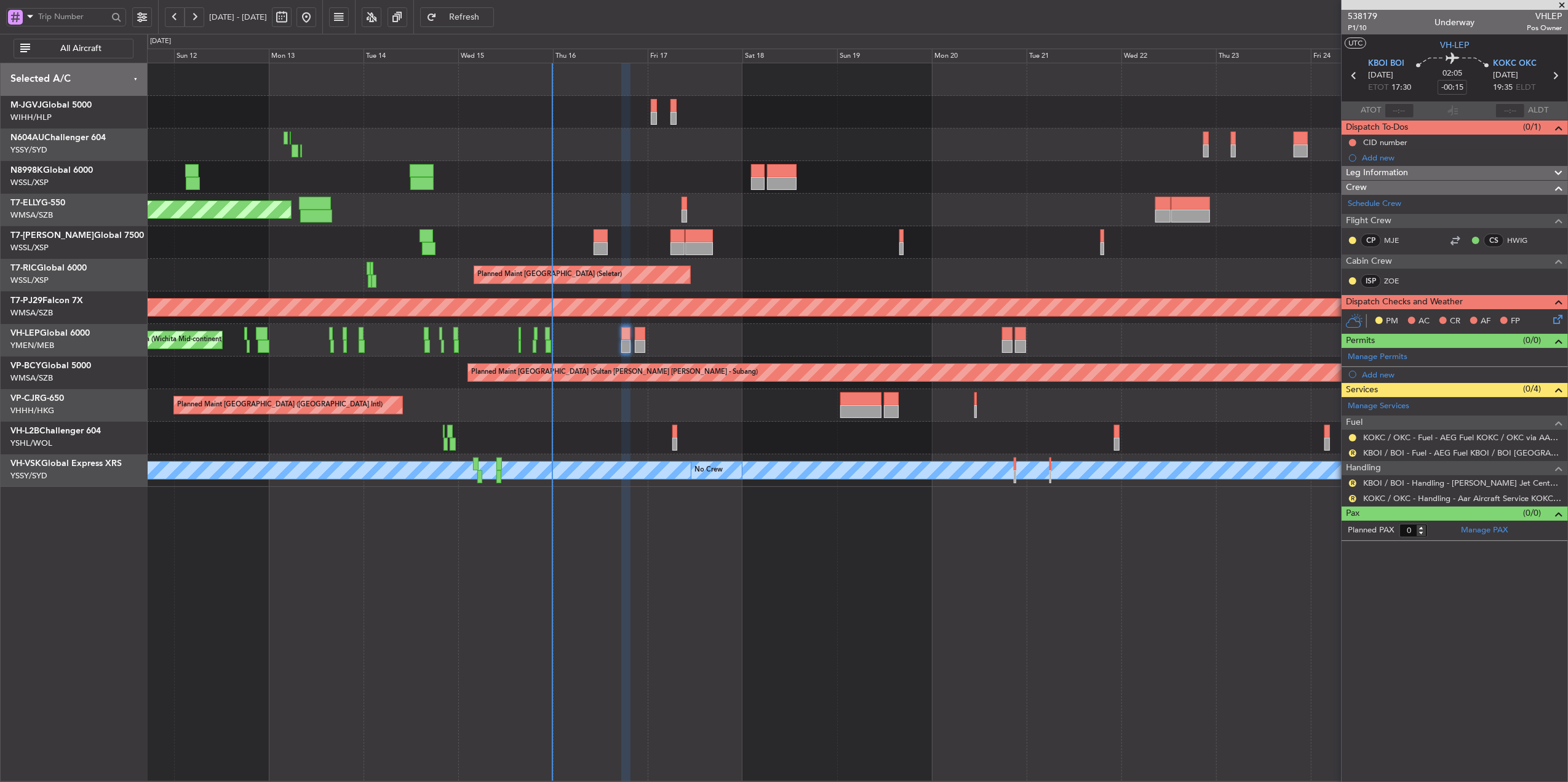
click at [601, 342] on div "Unplanned Maint Wichita (Wichita Mid-continent)" at bounding box center [857, 340] width 1421 height 32
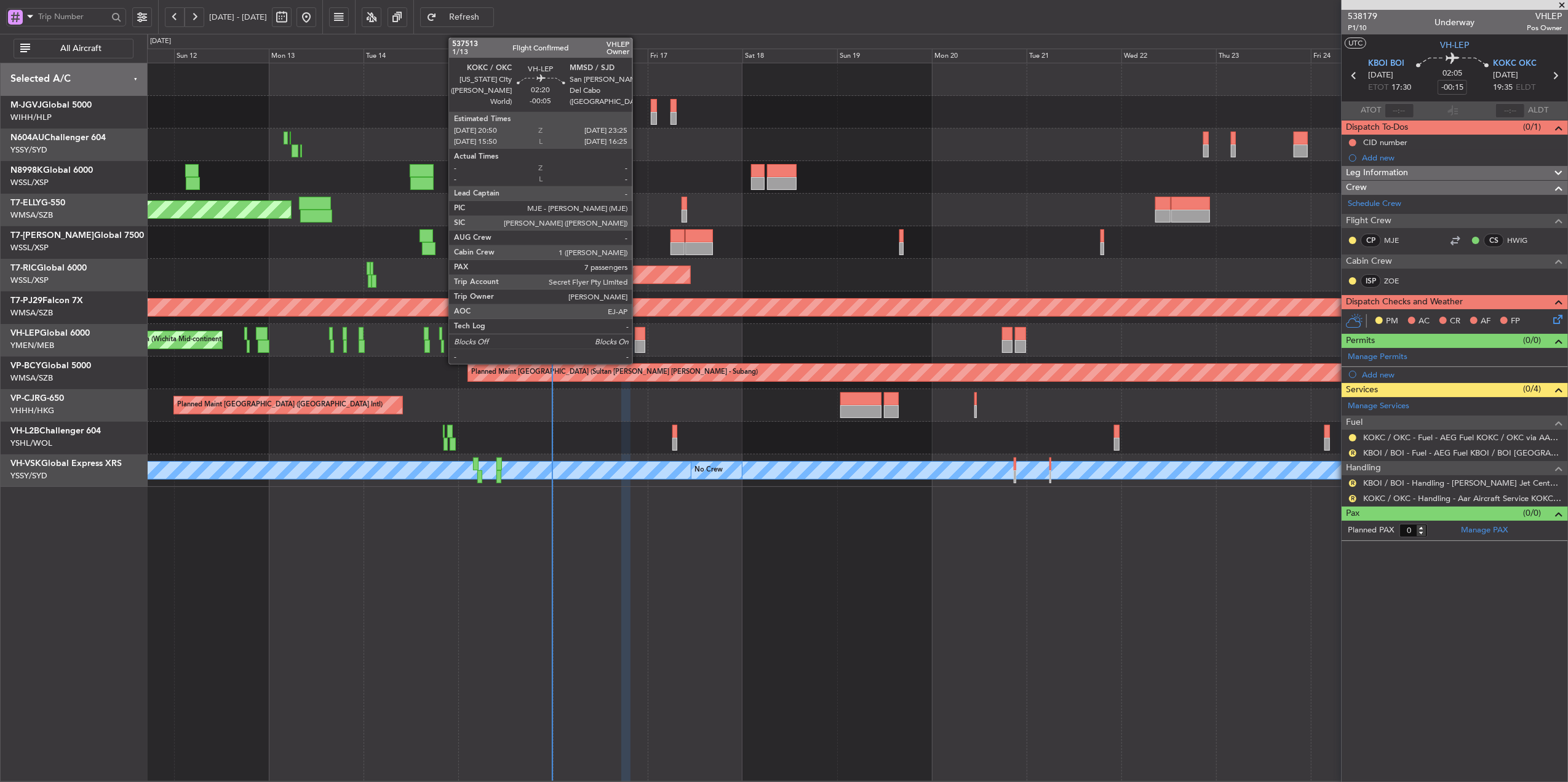
click at [640, 336] on div at bounding box center [640, 334] width 10 height 13
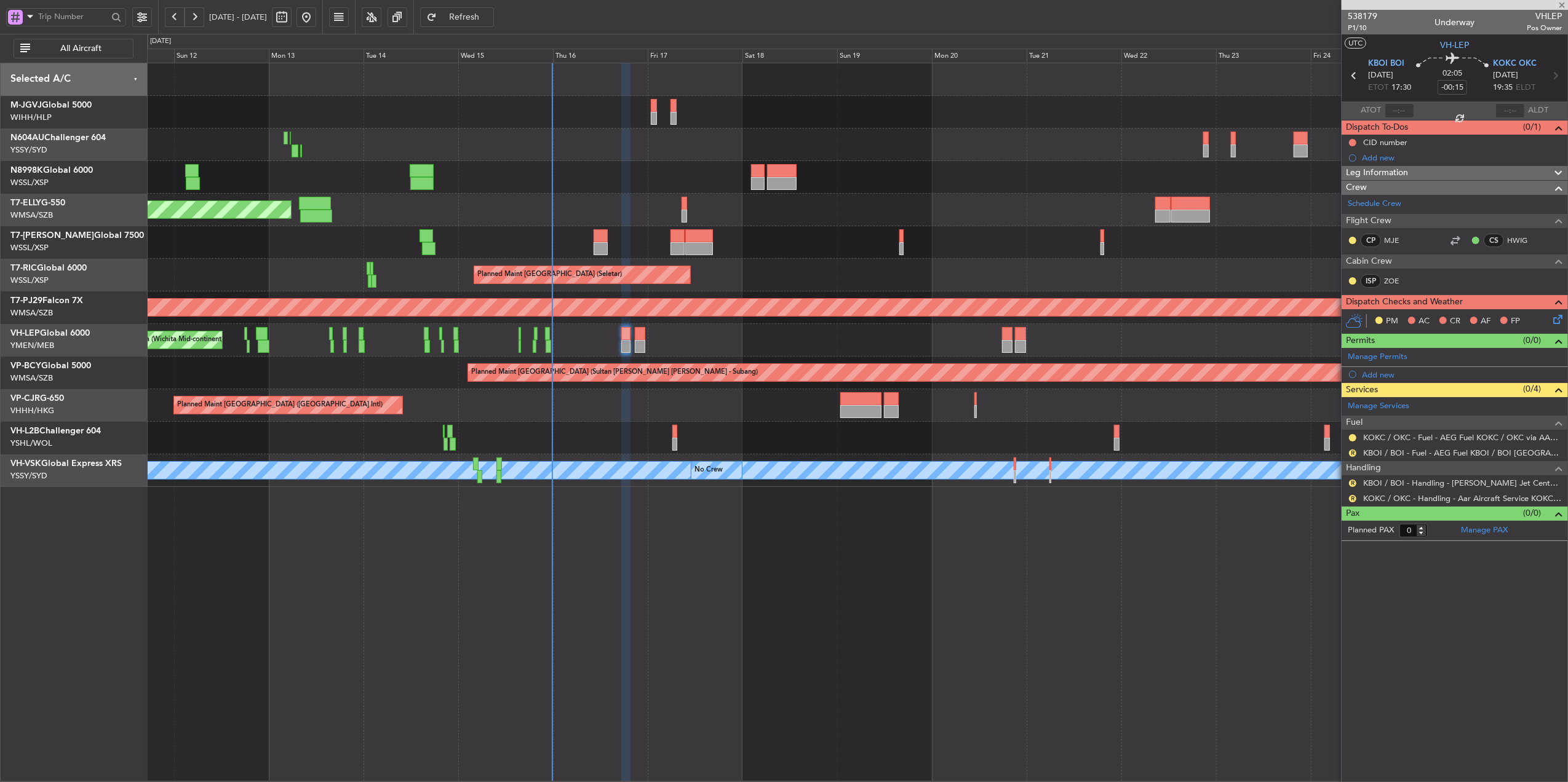
type input "-00:05"
type input "7"
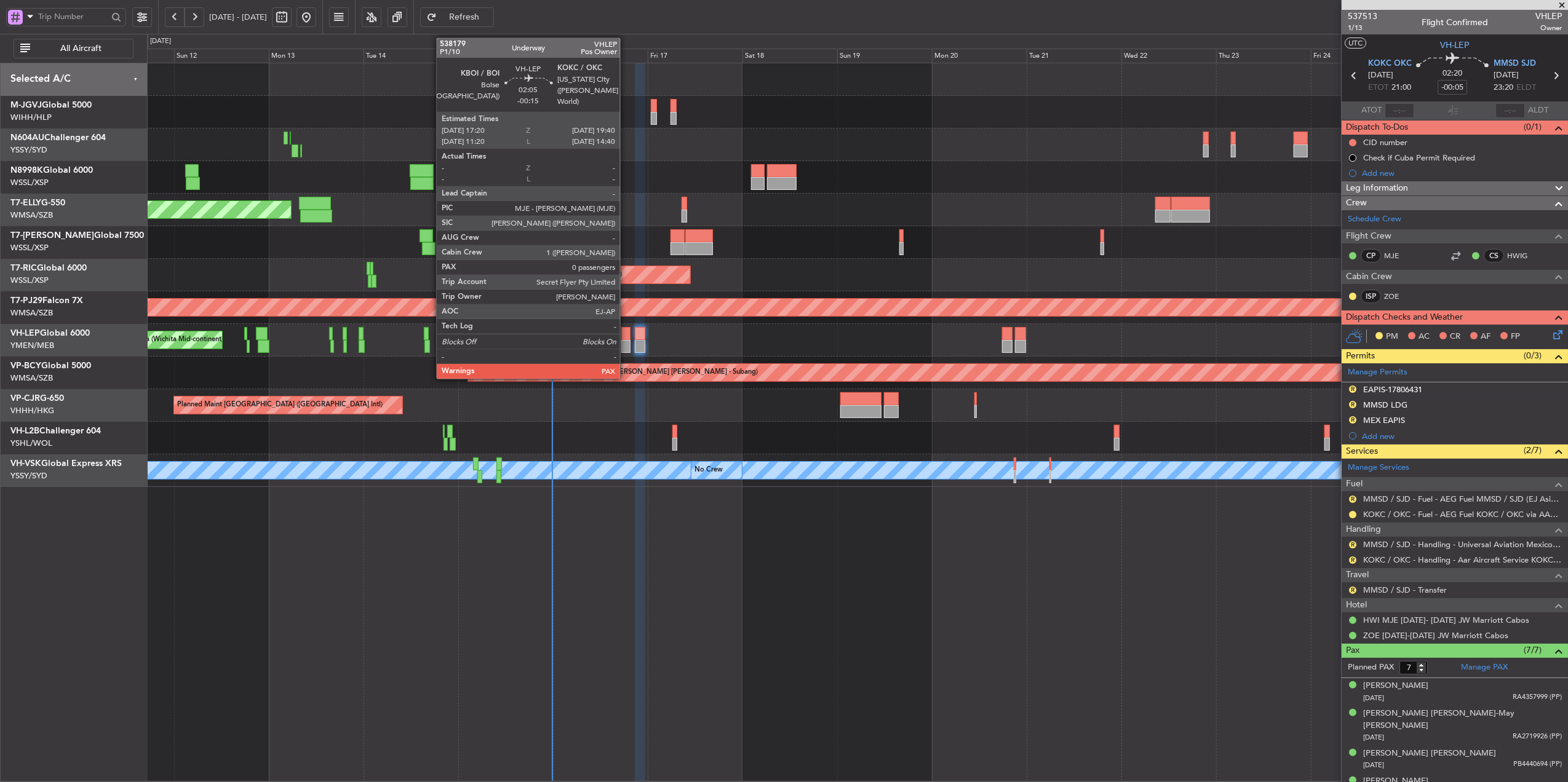
click at [625, 337] on div at bounding box center [626, 334] width 9 height 13
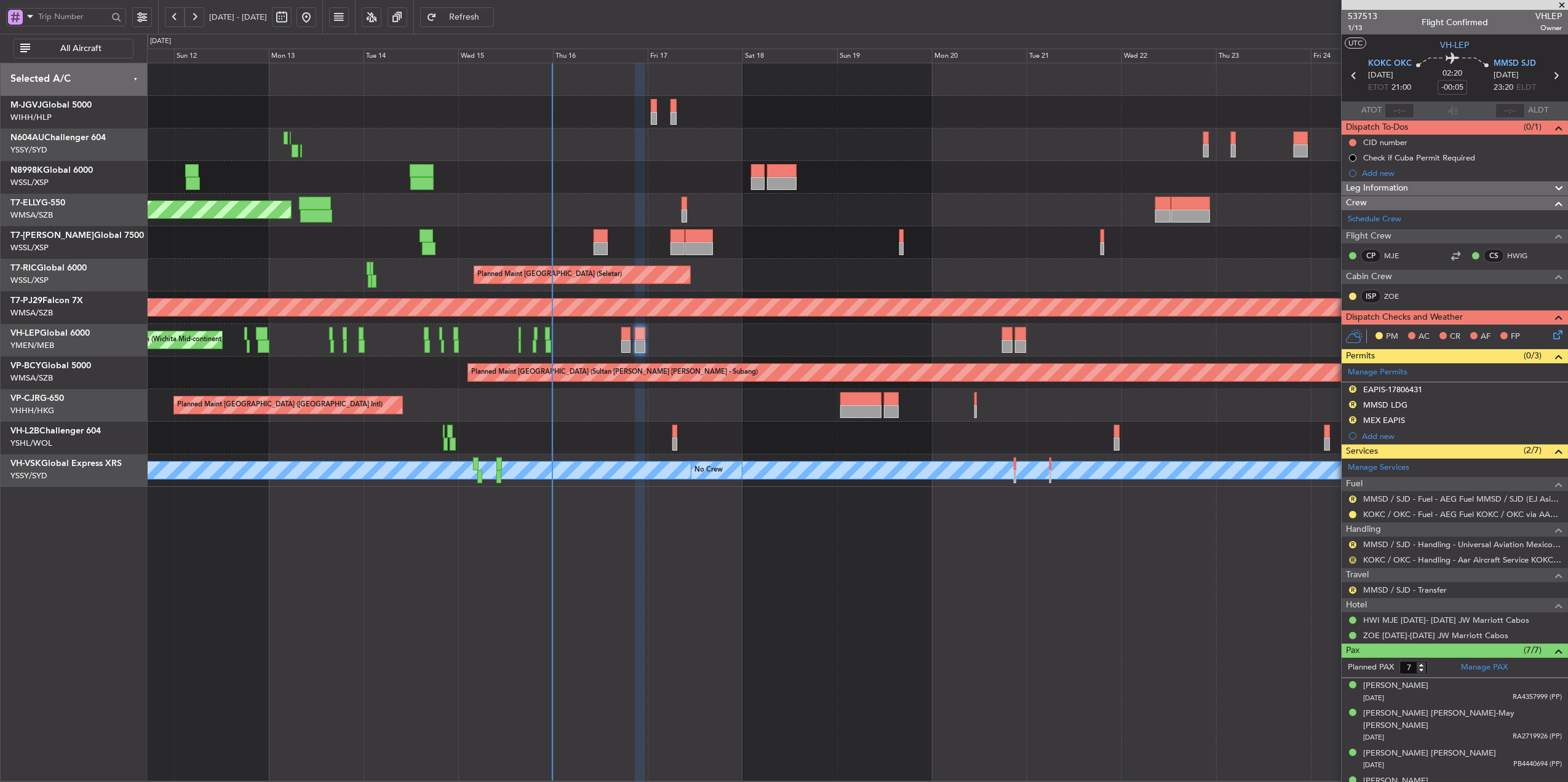
click at [1354, 562] on button "R" at bounding box center [1352, 560] width 7 height 7
click at [1326, 630] on span "Requested" at bounding box center [1318, 635] width 39 height 12
click at [1352, 515] on button at bounding box center [1352, 514] width 7 height 7
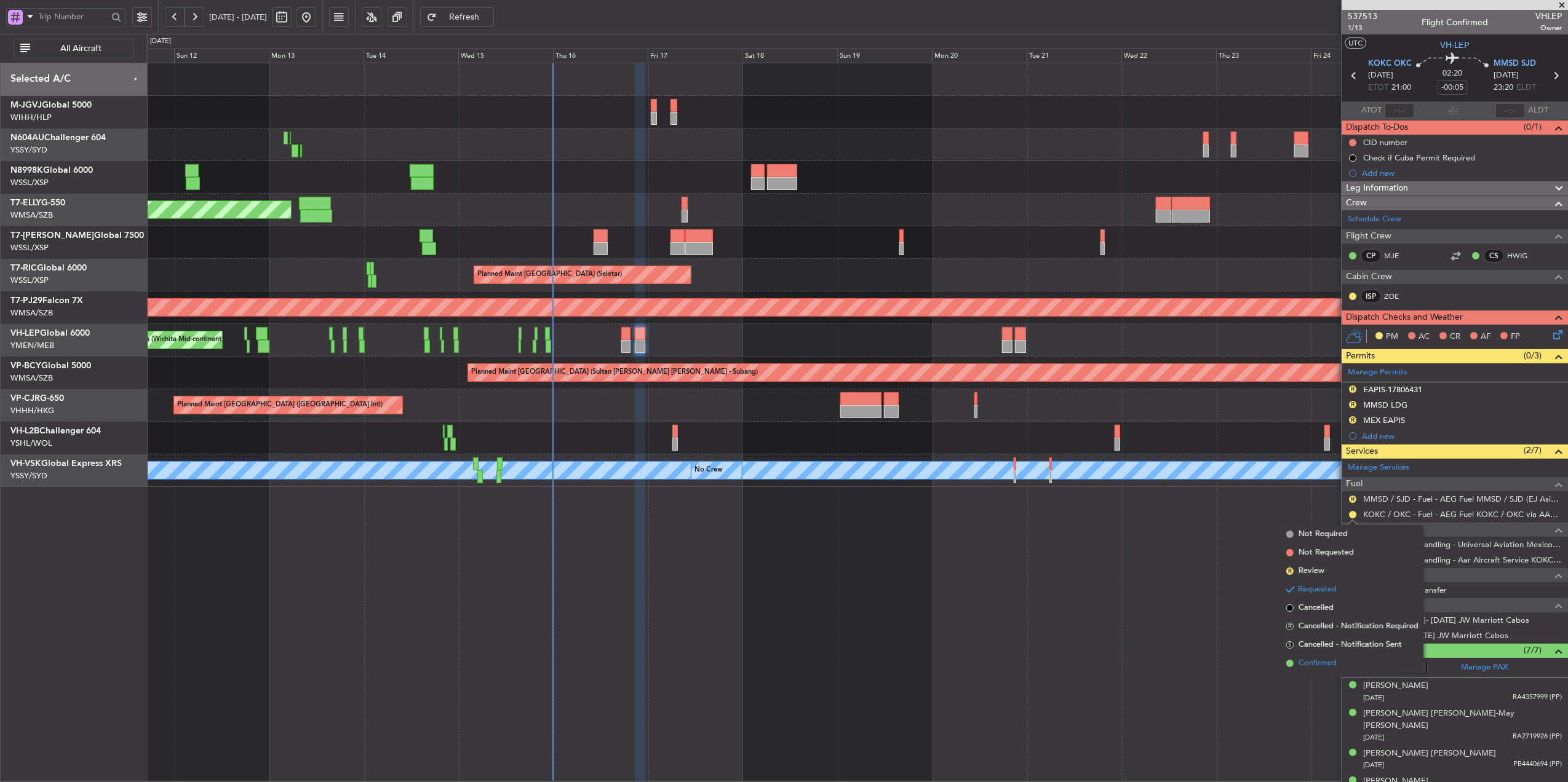
click at [1314, 658] on span "Confirmed" at bounding box center [1317, 663] width 38 height 12
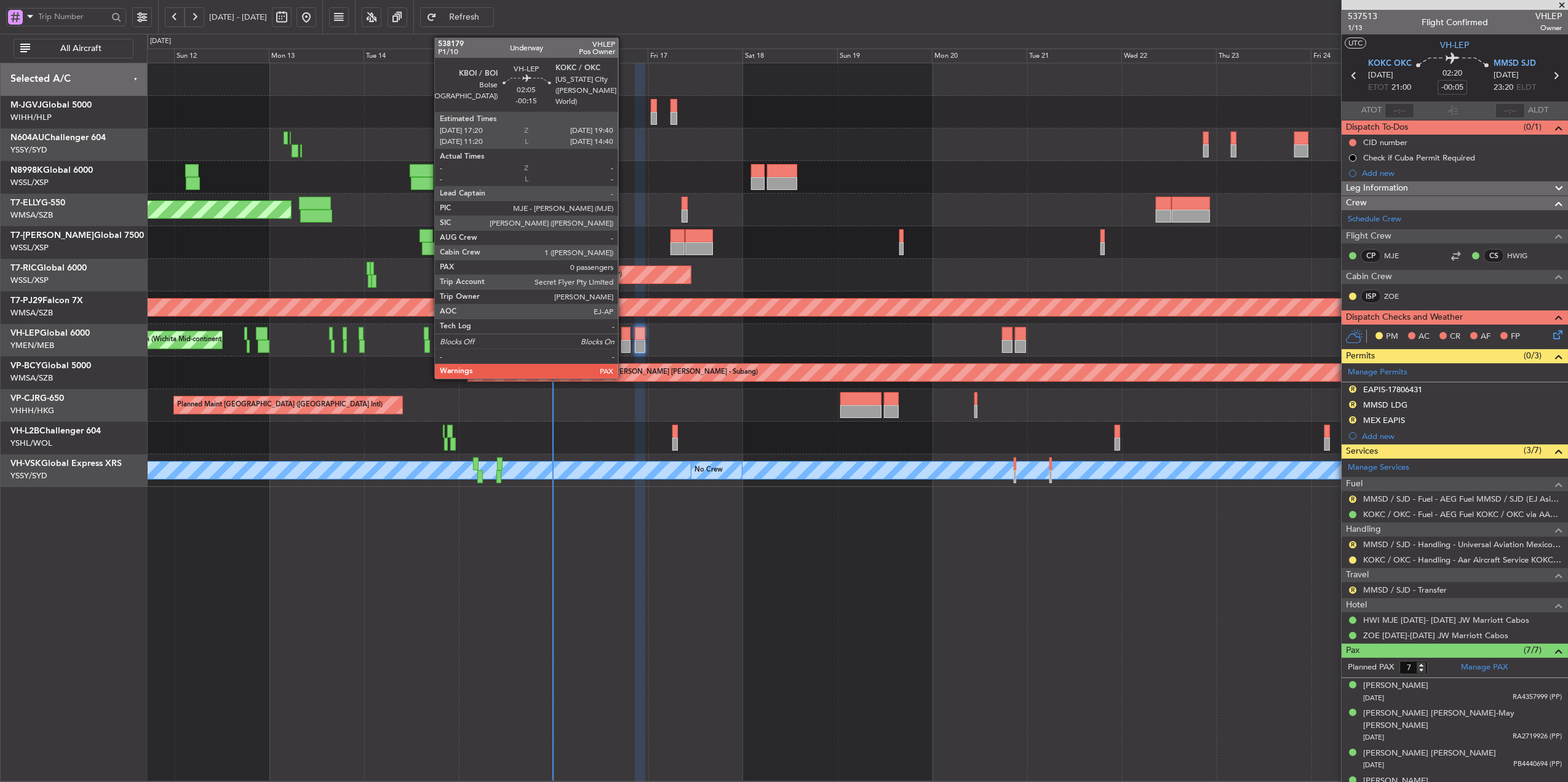
click at [624, 333] on div at bounding box center [626, 334] width 9 height 13
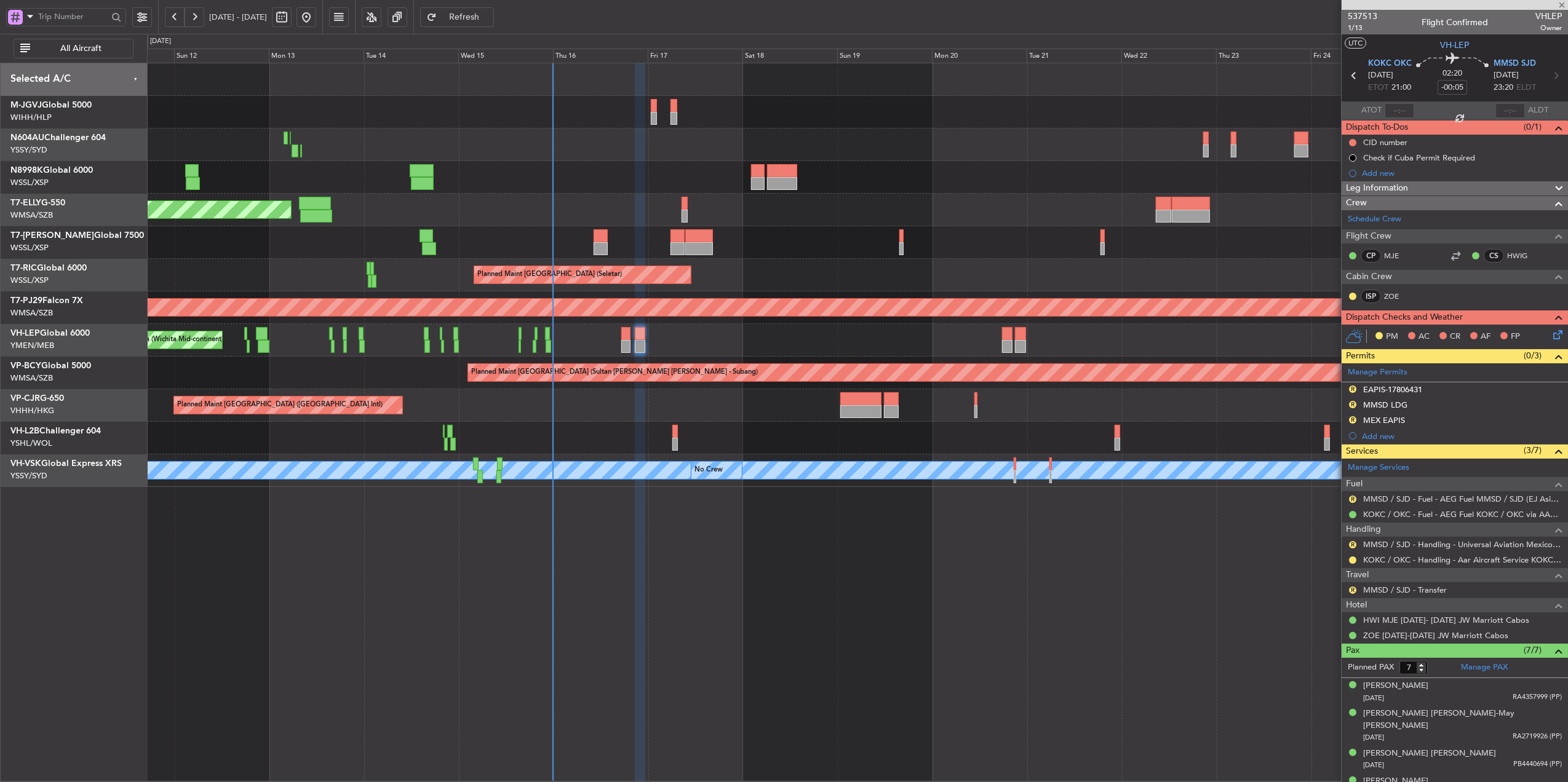
type input "-00:15"
type input "0"
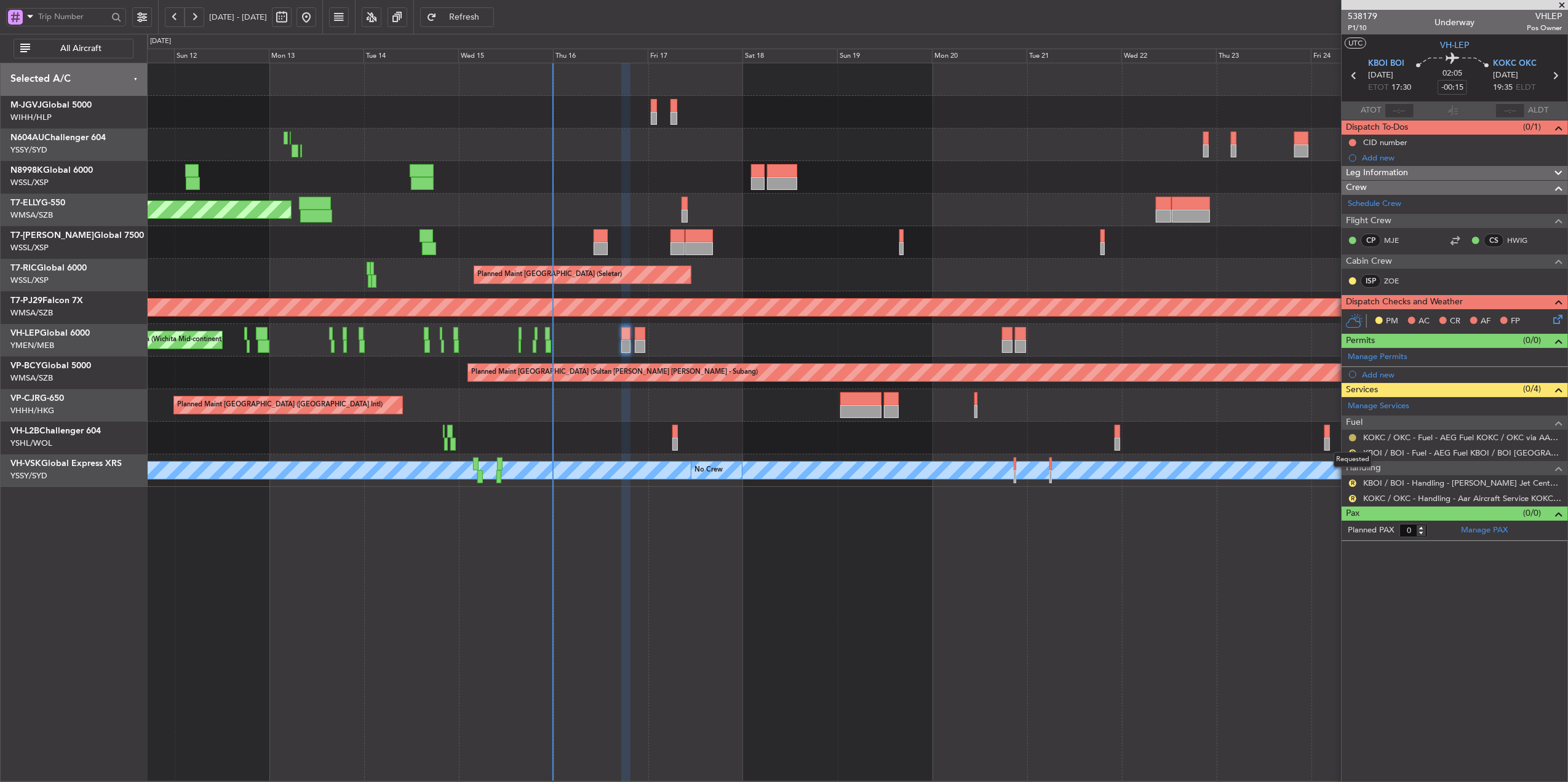
click at [1350, 438] on button at bounding box center [1352, 437] width 7 height 7
click at [1303, 588] on span "Confirmed" at bounding box center [1317, 586] width 38 height 12
click at [1421, 455] on link "KBOI / BOI - Fuel - AEG Fuel KBOI / BOI Via Jackson Jet Center (EJ Asia Only)" at bounding box center [1463, 453] width 199 height 10
click at [1354, 451] on button "R" at bounding box center [1352, 453] width 7 height 7
click at [1317, 527] on span "Requested" at bounding box center [1318, 528] width 39 height 12
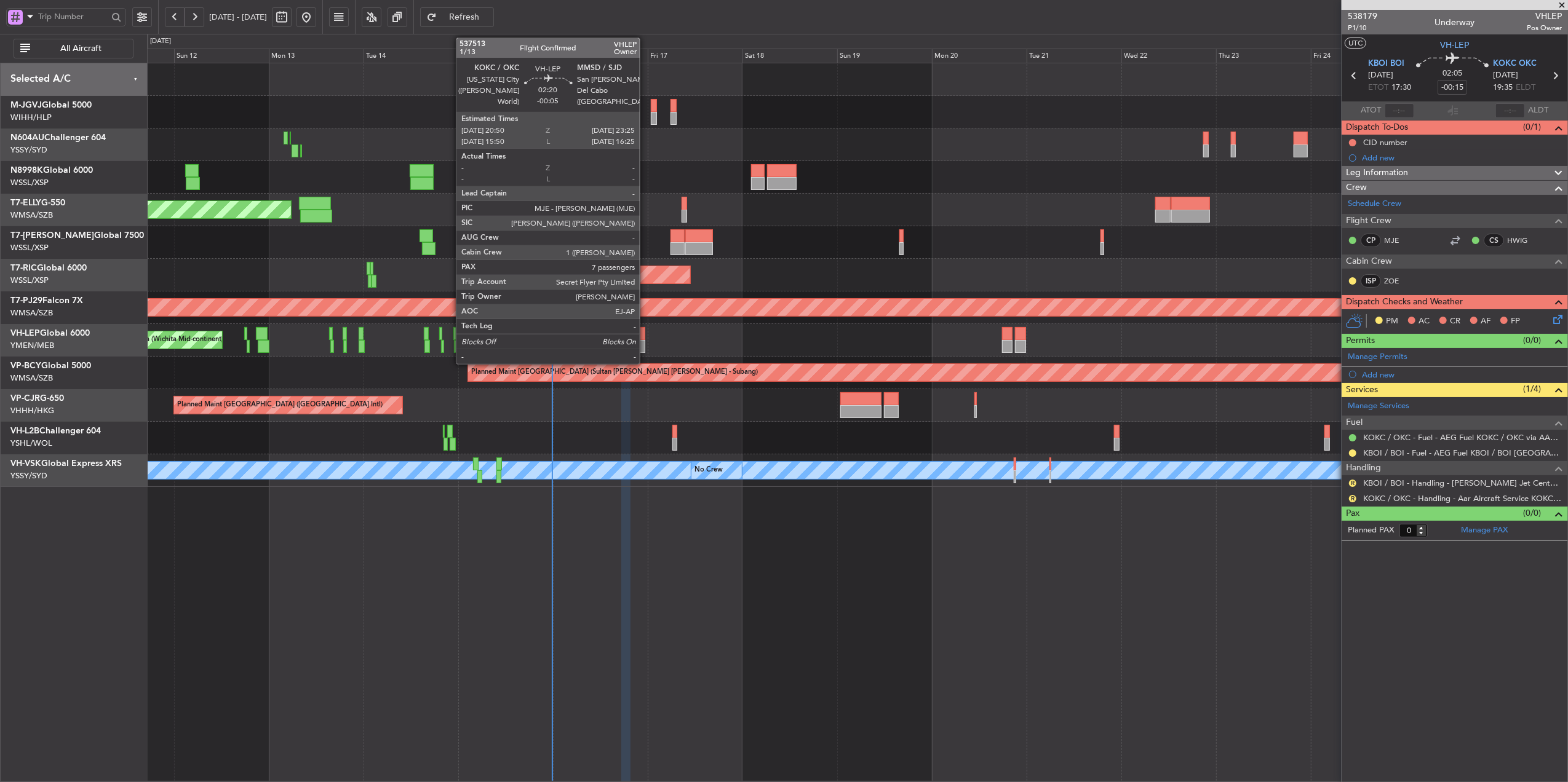
click at [645, 341] on div at bounding box center [640, 347] width 10 height 13
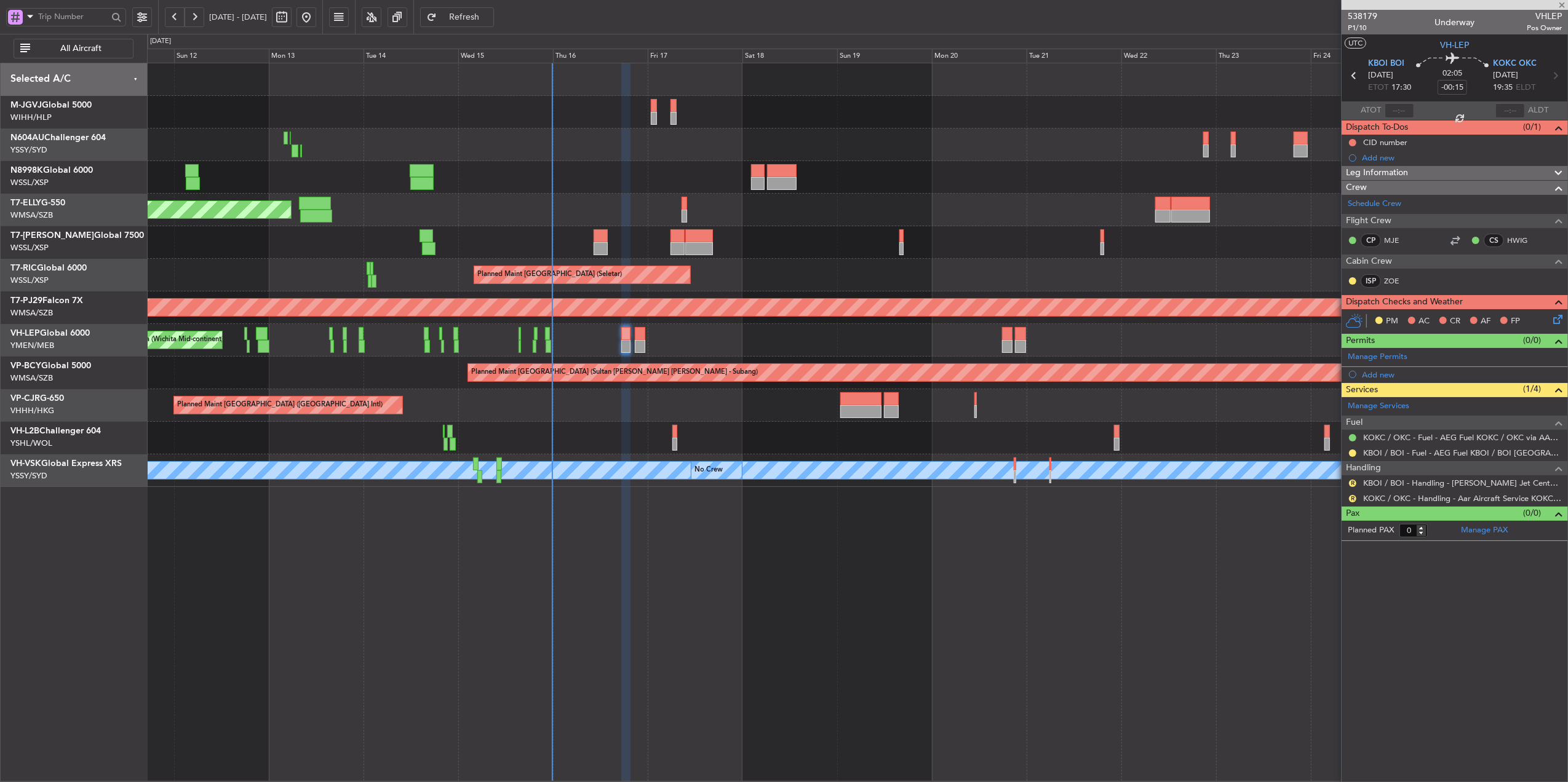
type input "-00:05"
type input "7"
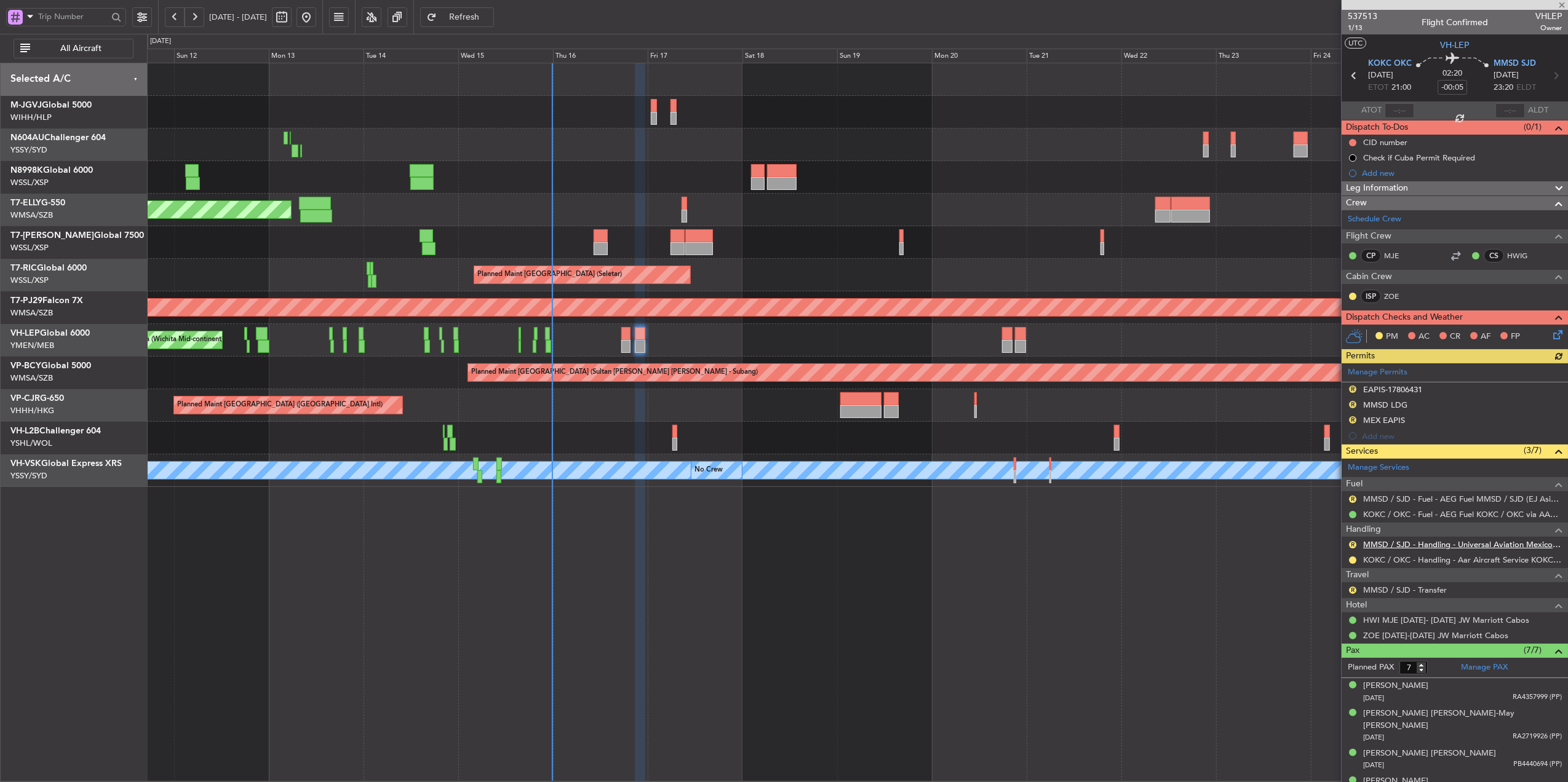
click at [1465, 546] on link "MMSD / SJD - Handling - Universal Aviation Mexico MMSD / SJD" at bounding box center [1463, 544] width 199 height 10
click at [1351, 499] on button "R" at bounding box center [1352, 499] width 7 height 7
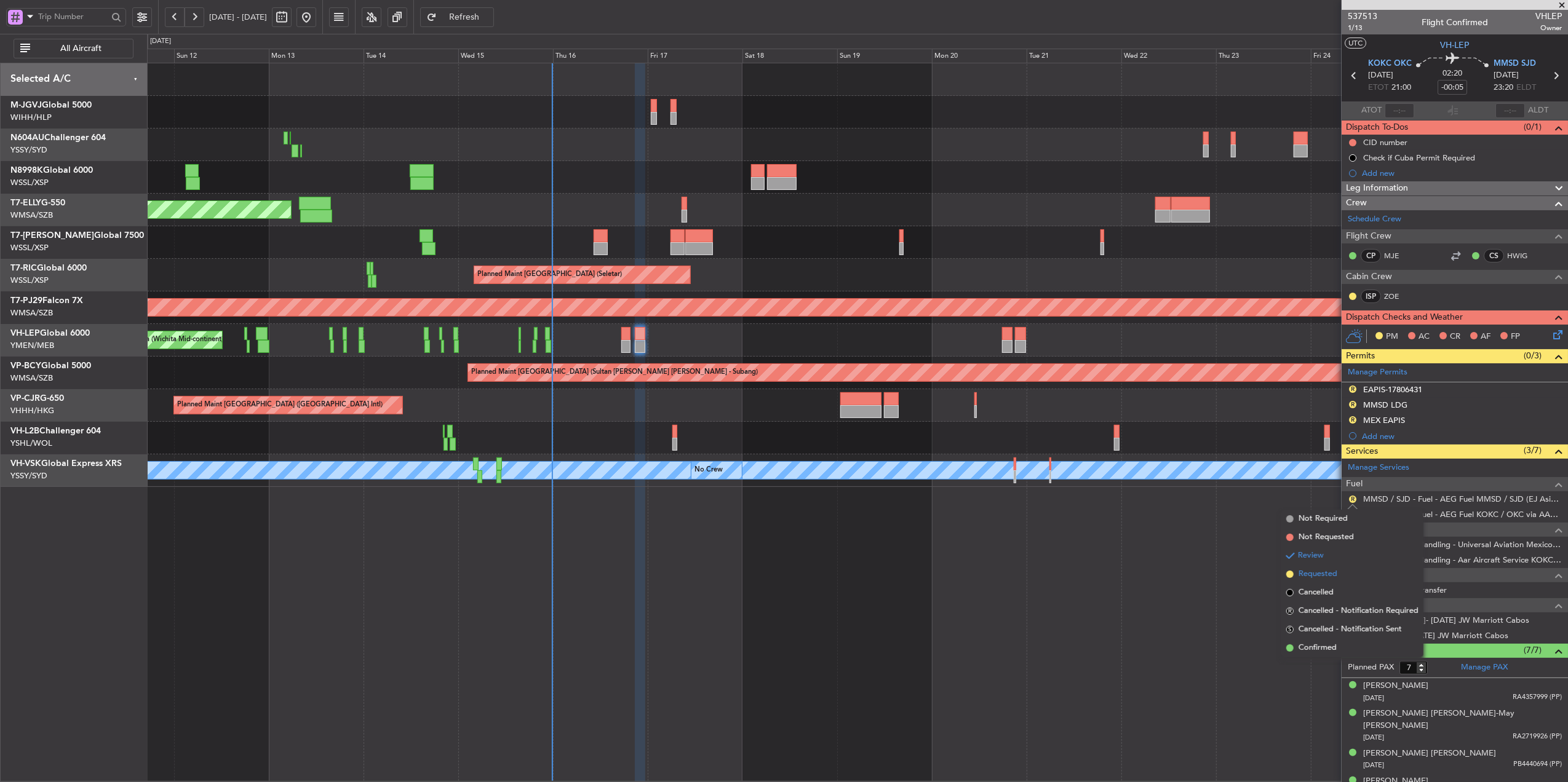
click at [1325, 574] on span "Requested" at bounding box center [1318, 574] width 39 height 12
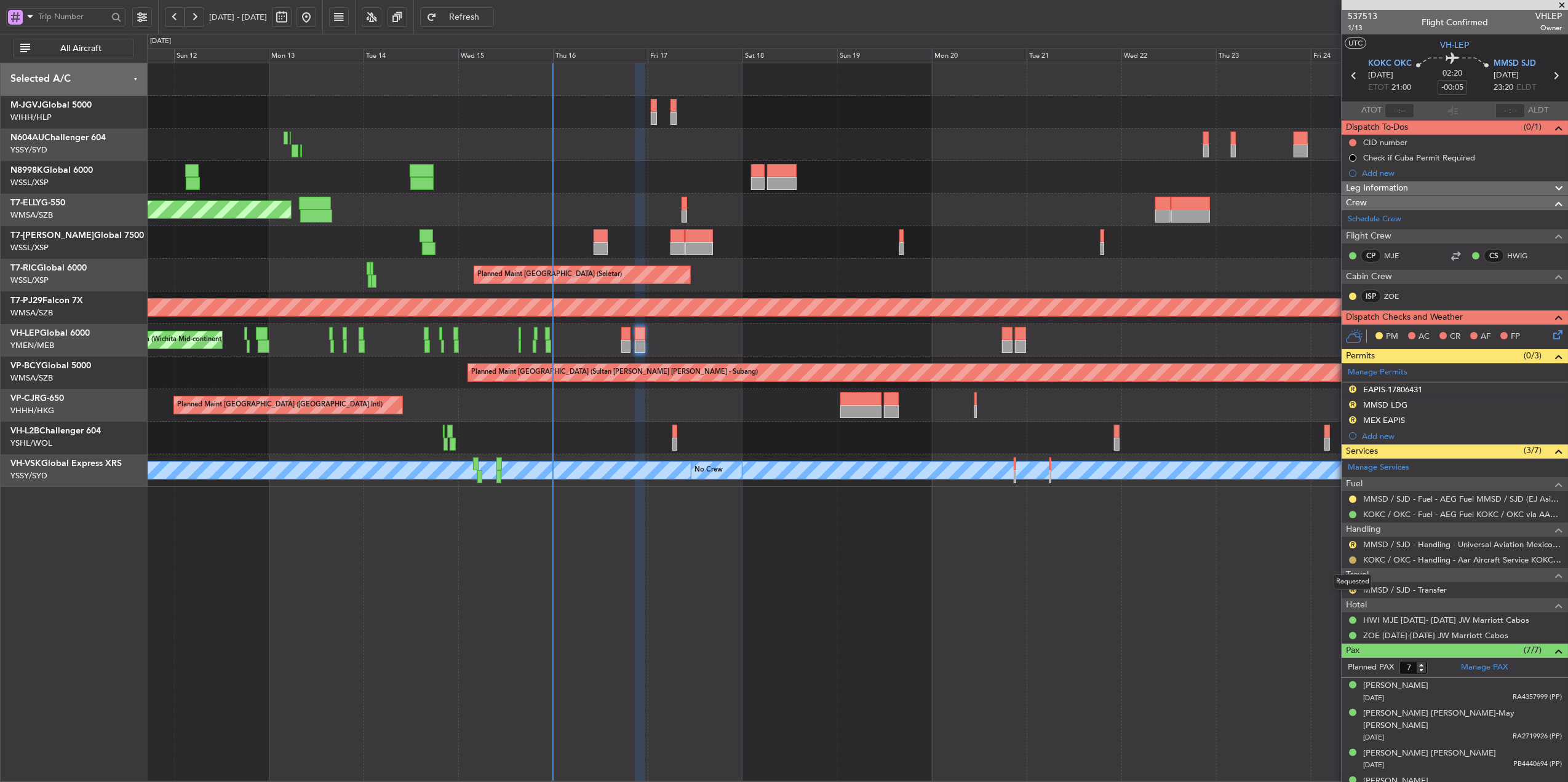
click at [1352, 563] on button at bounding box center [1352, 560] width 7 height 7
click at [1322, 705] on span "Confirmed" at bounding box center [1317, 708] width 38 height 12
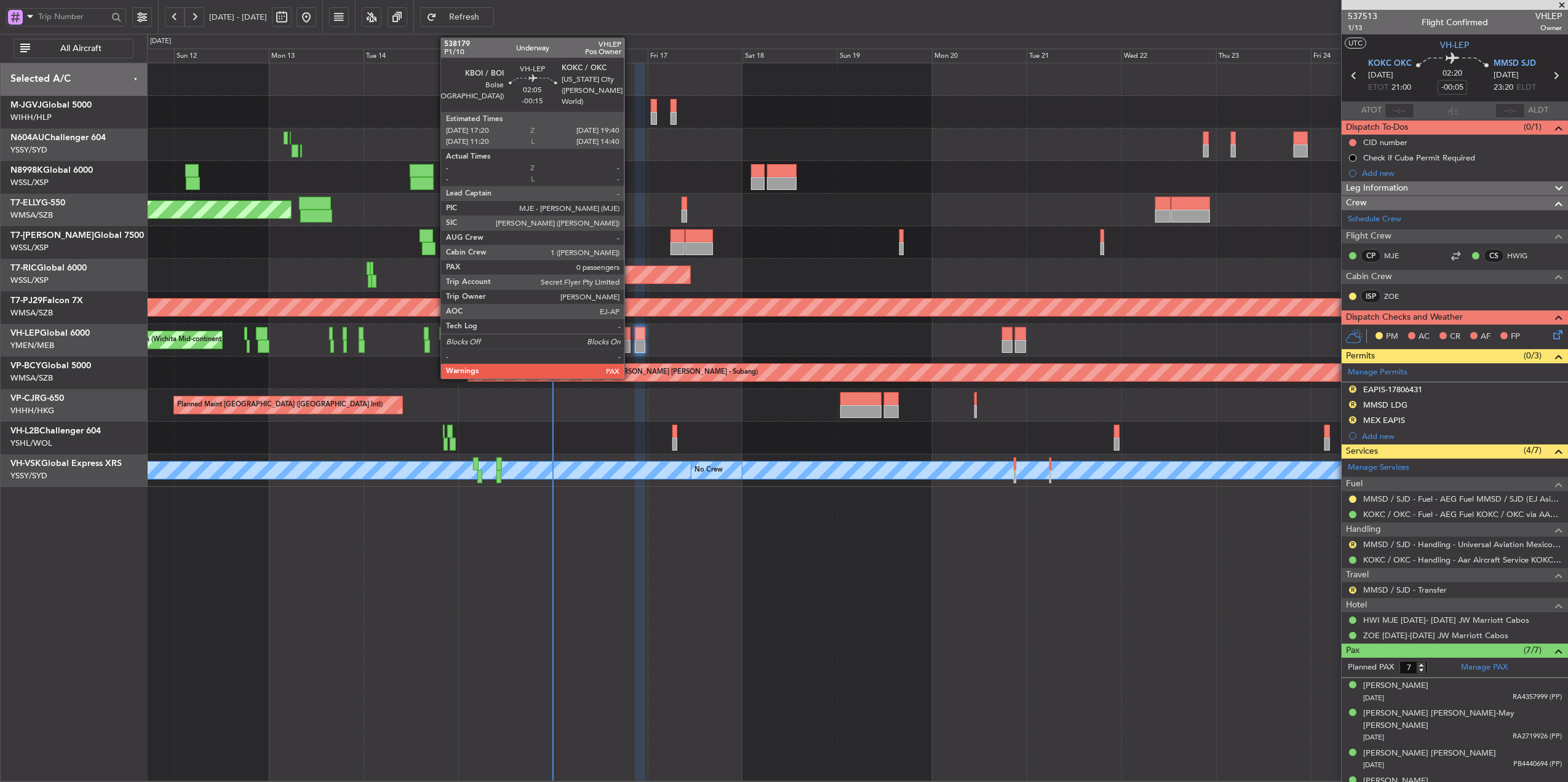
click at [630, 342] on div at bounding box center [626, 347] width 9 height 13
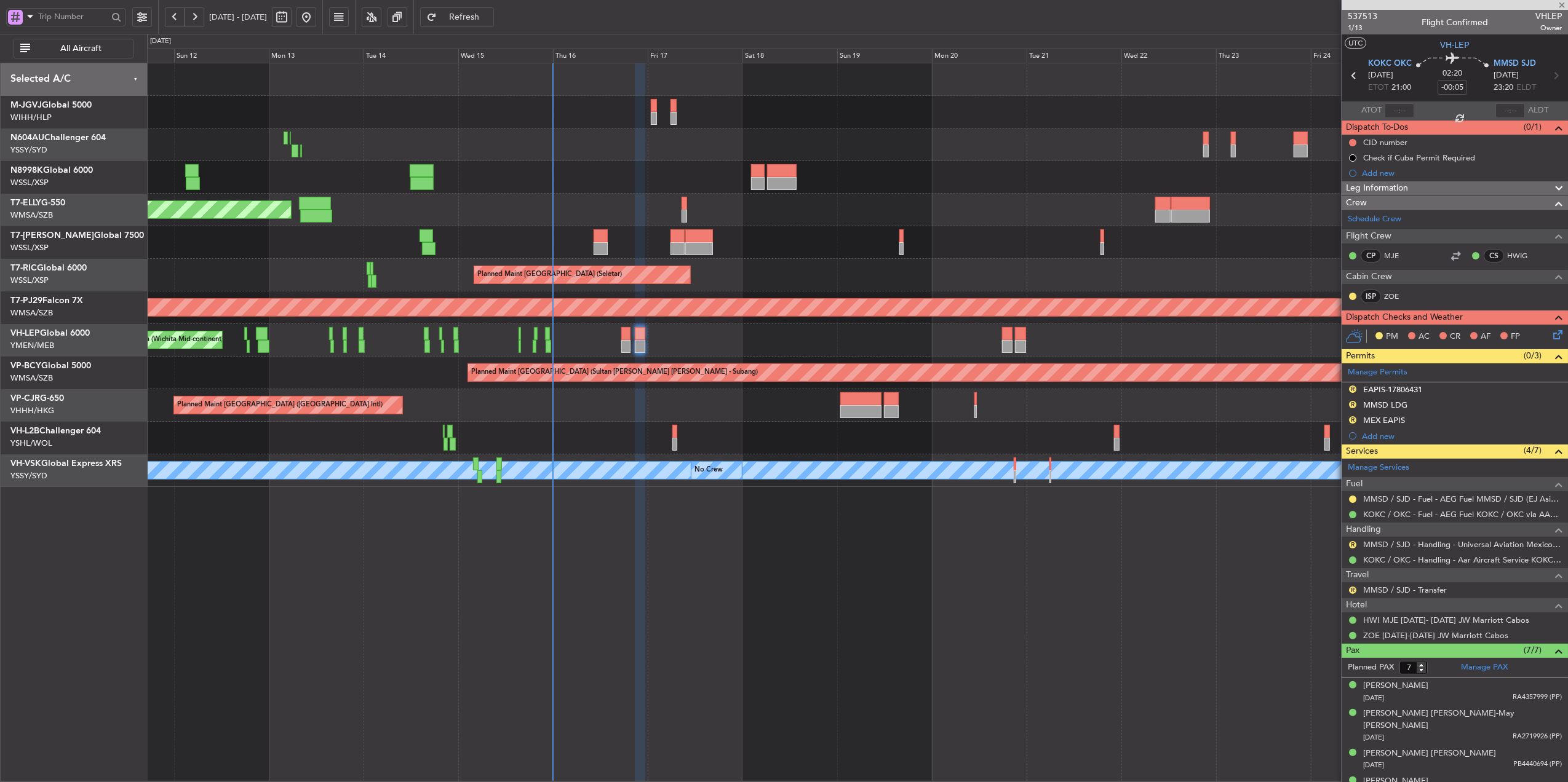
type input "-00:15"
type input "0"
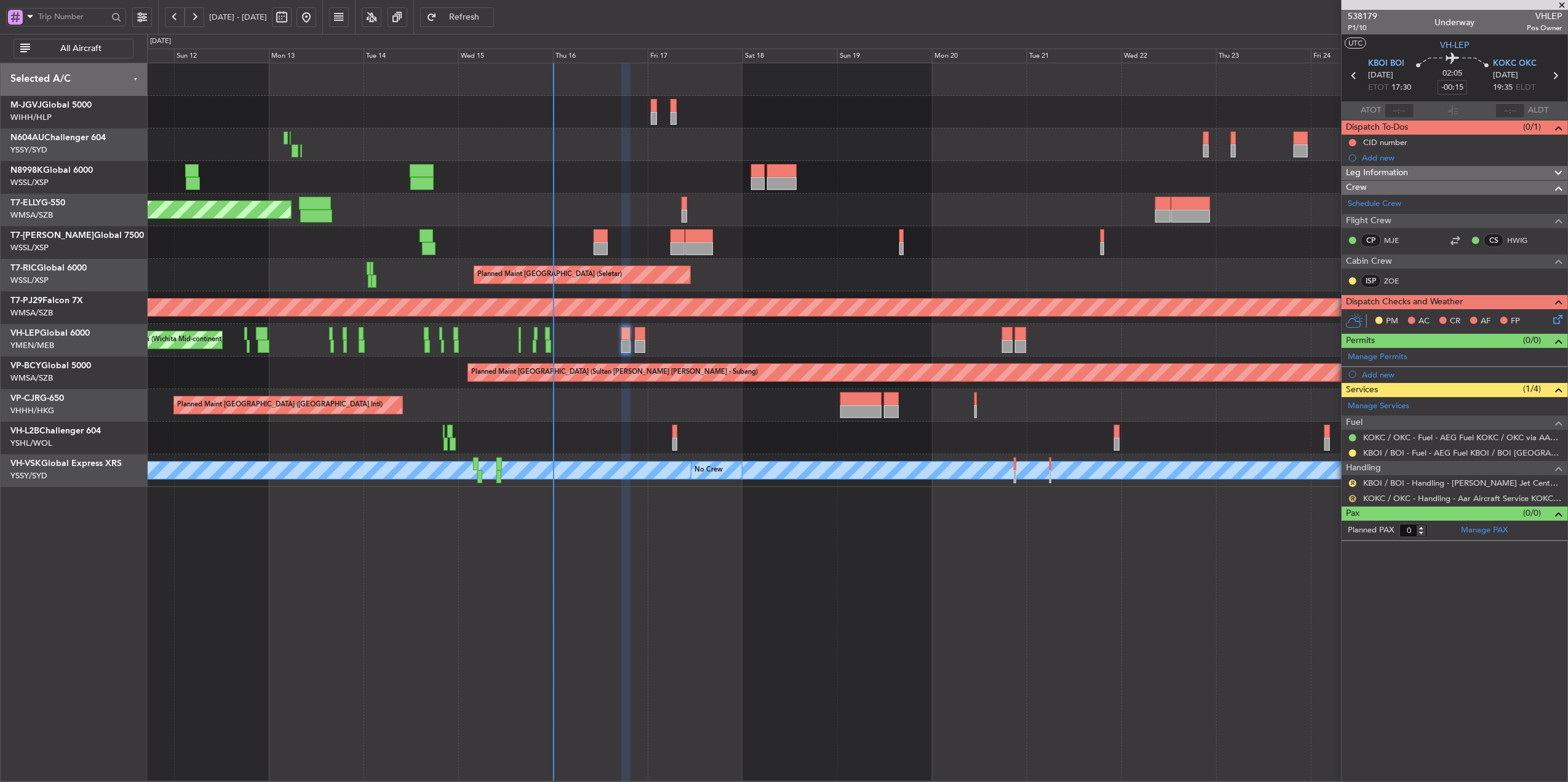
click at [1354, 499] on button "R" at bounding box center [1352, 499] width 7 height 7
click at [1315, 648] on span "Confirmed" at bounding box center [1317, 647] width 38 height 12
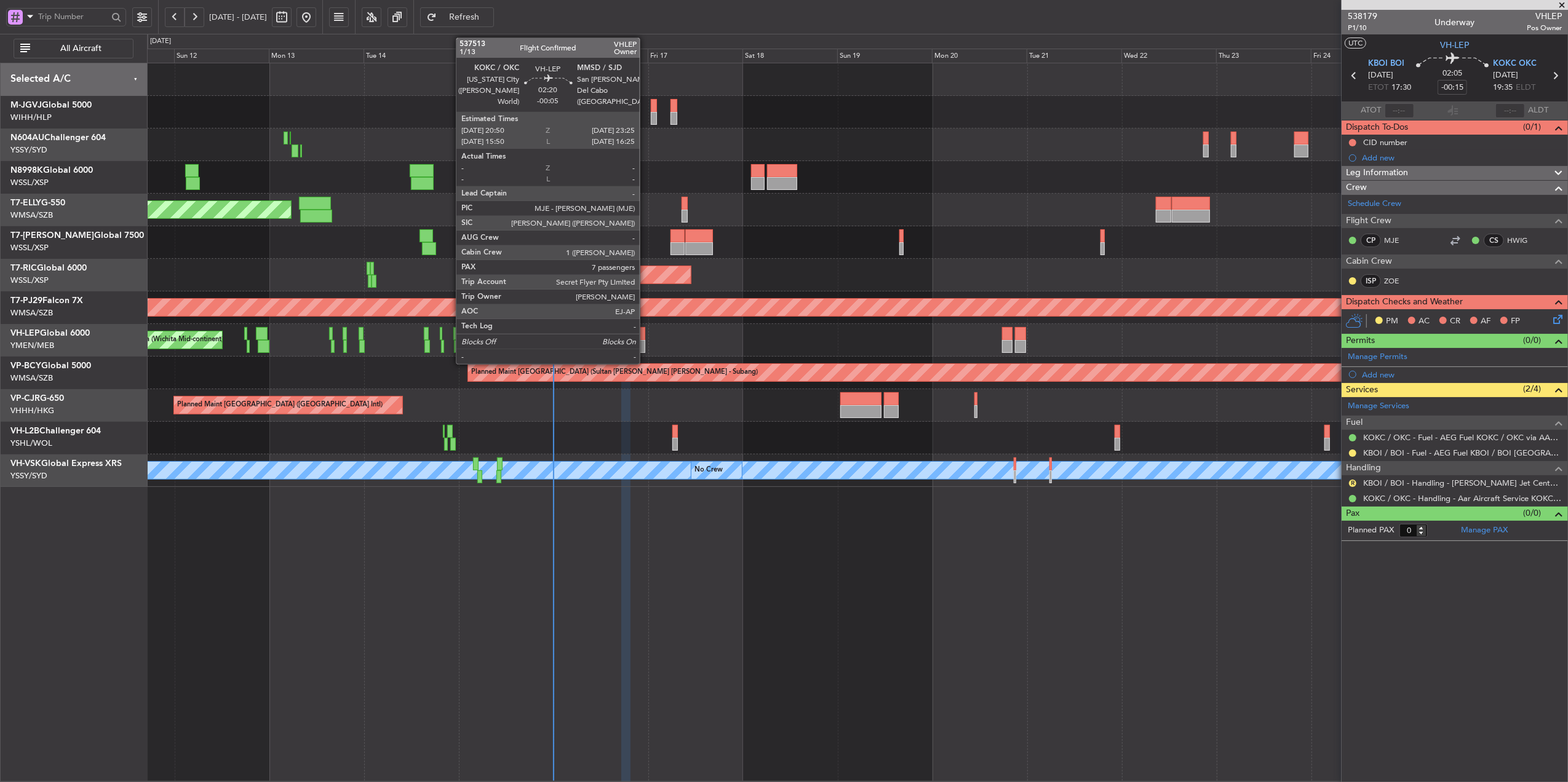
click at [645, 338] on div at bounding box center [640, 334] width 10 height 13
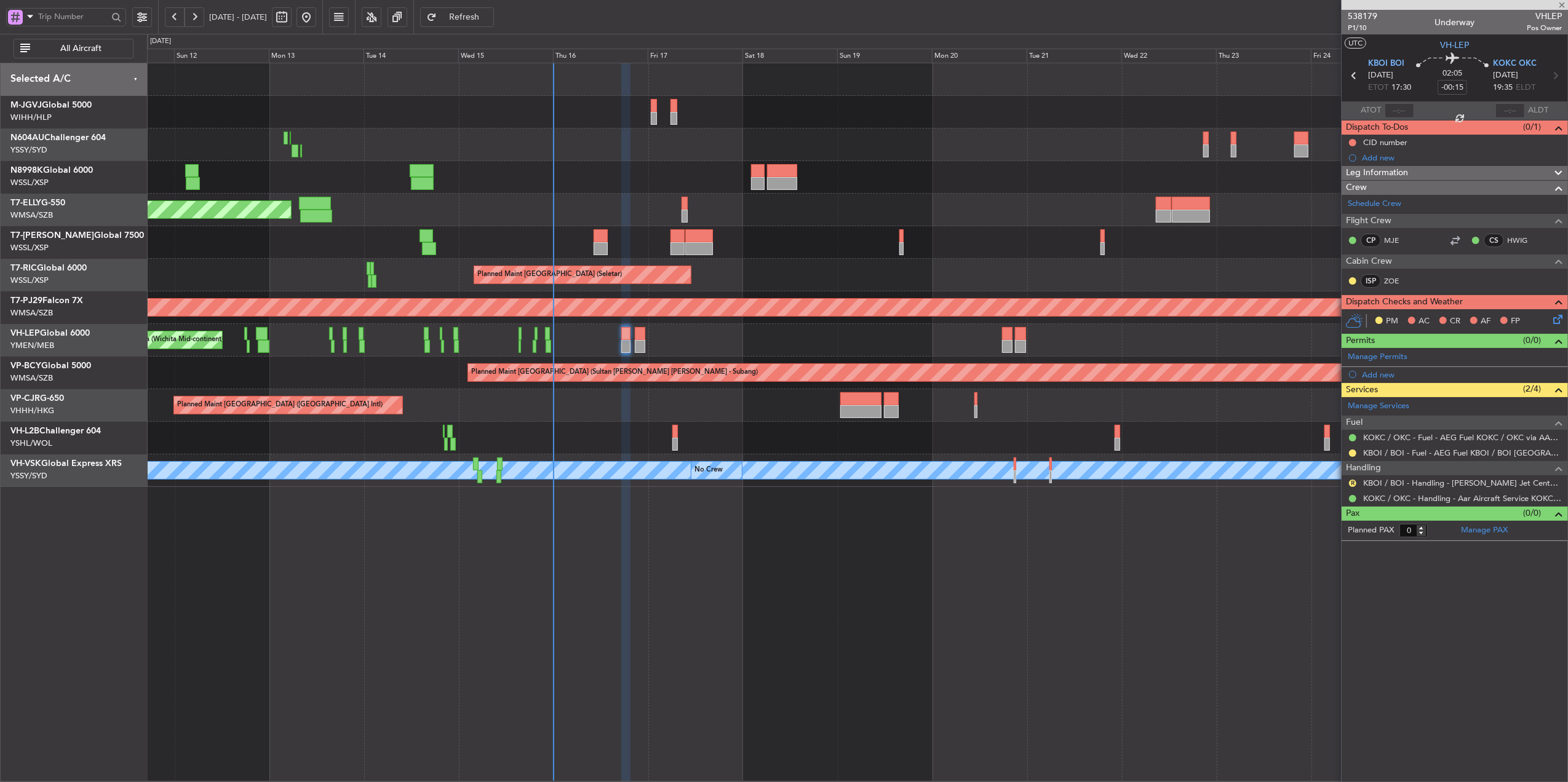
type input "-00:05"
type input "7"
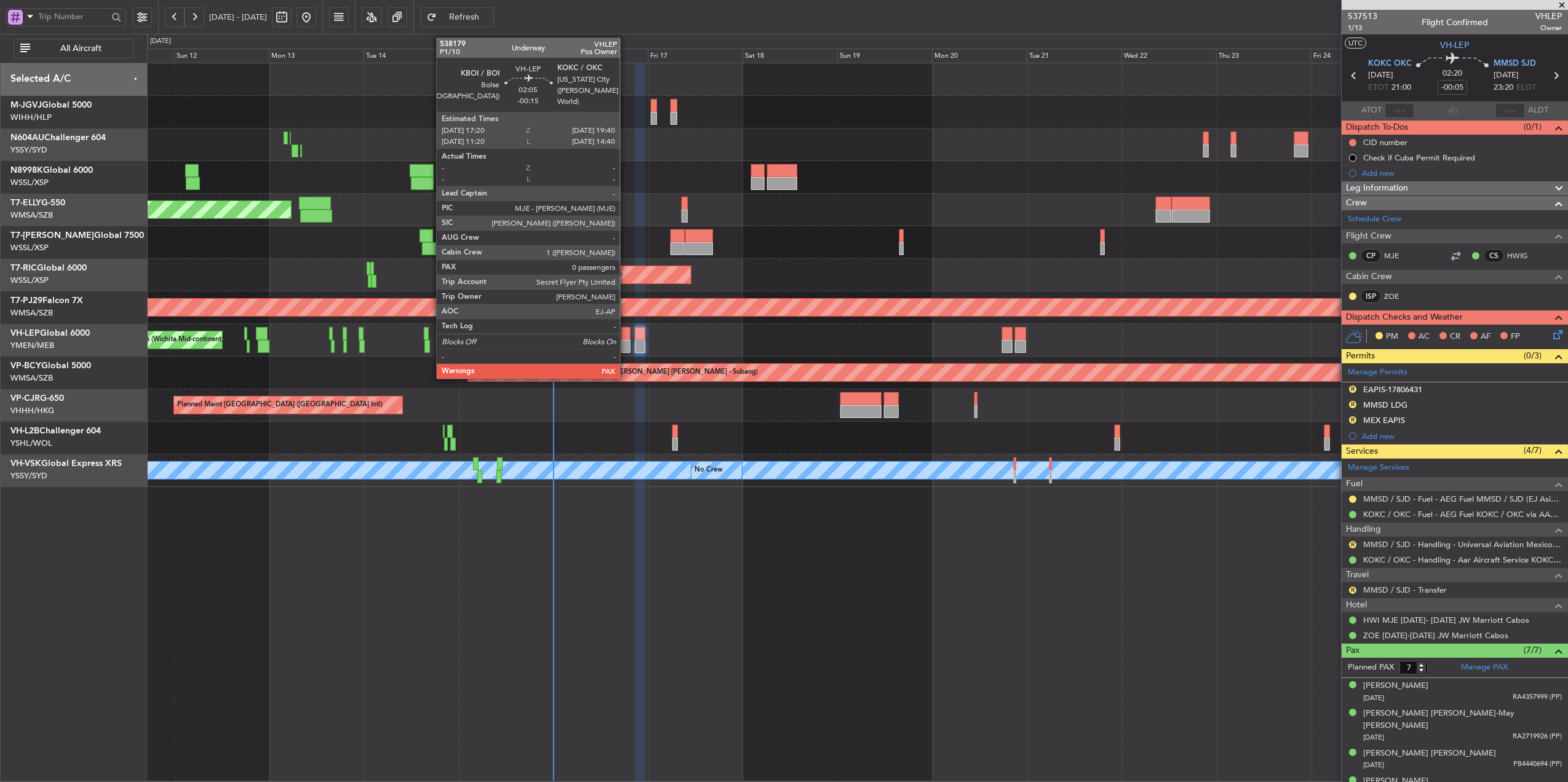
click at [625, 340] on div at bounding box center [626, 334] width 9 height 13
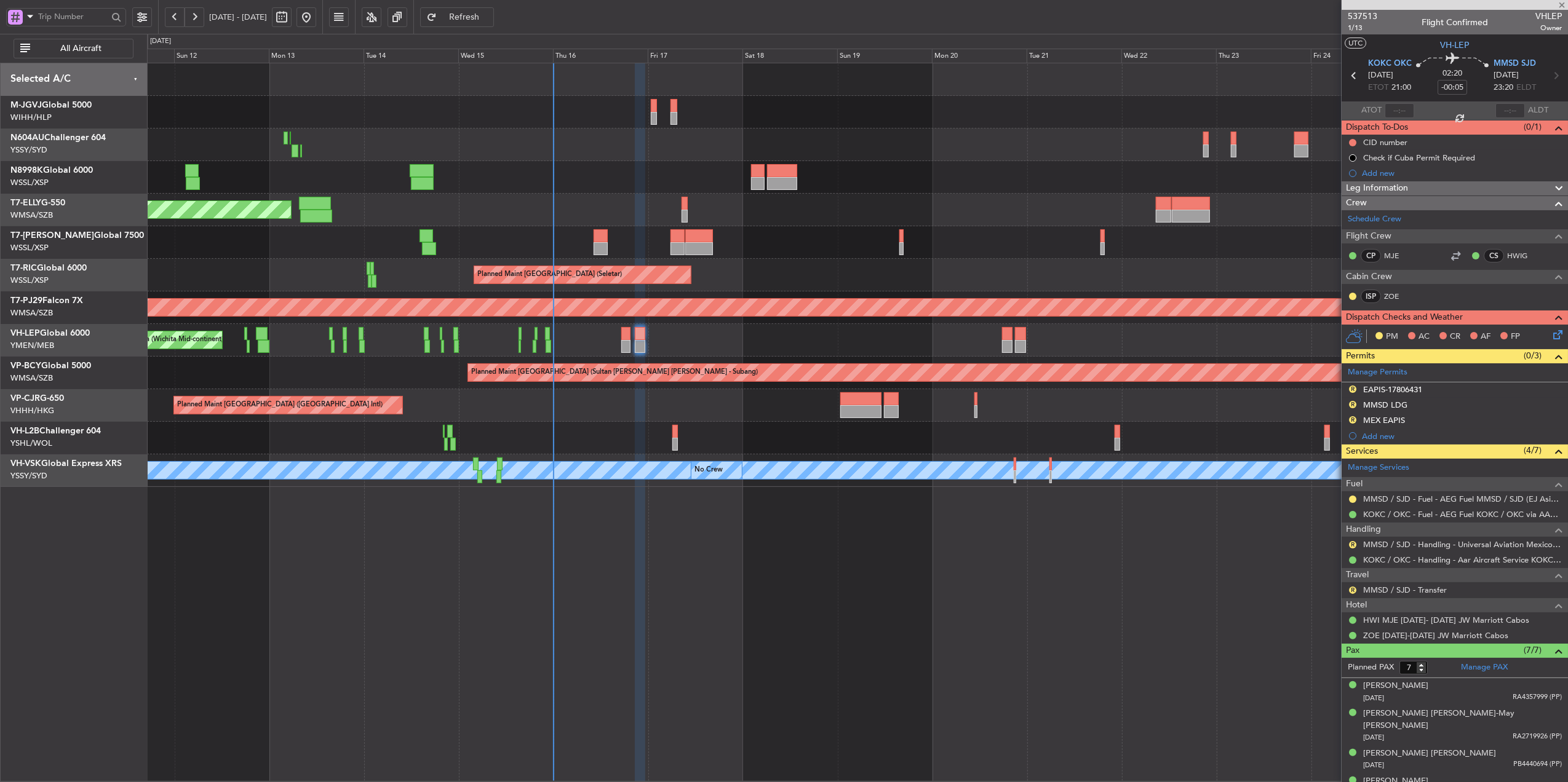
type input "-00:15"
type input "0"
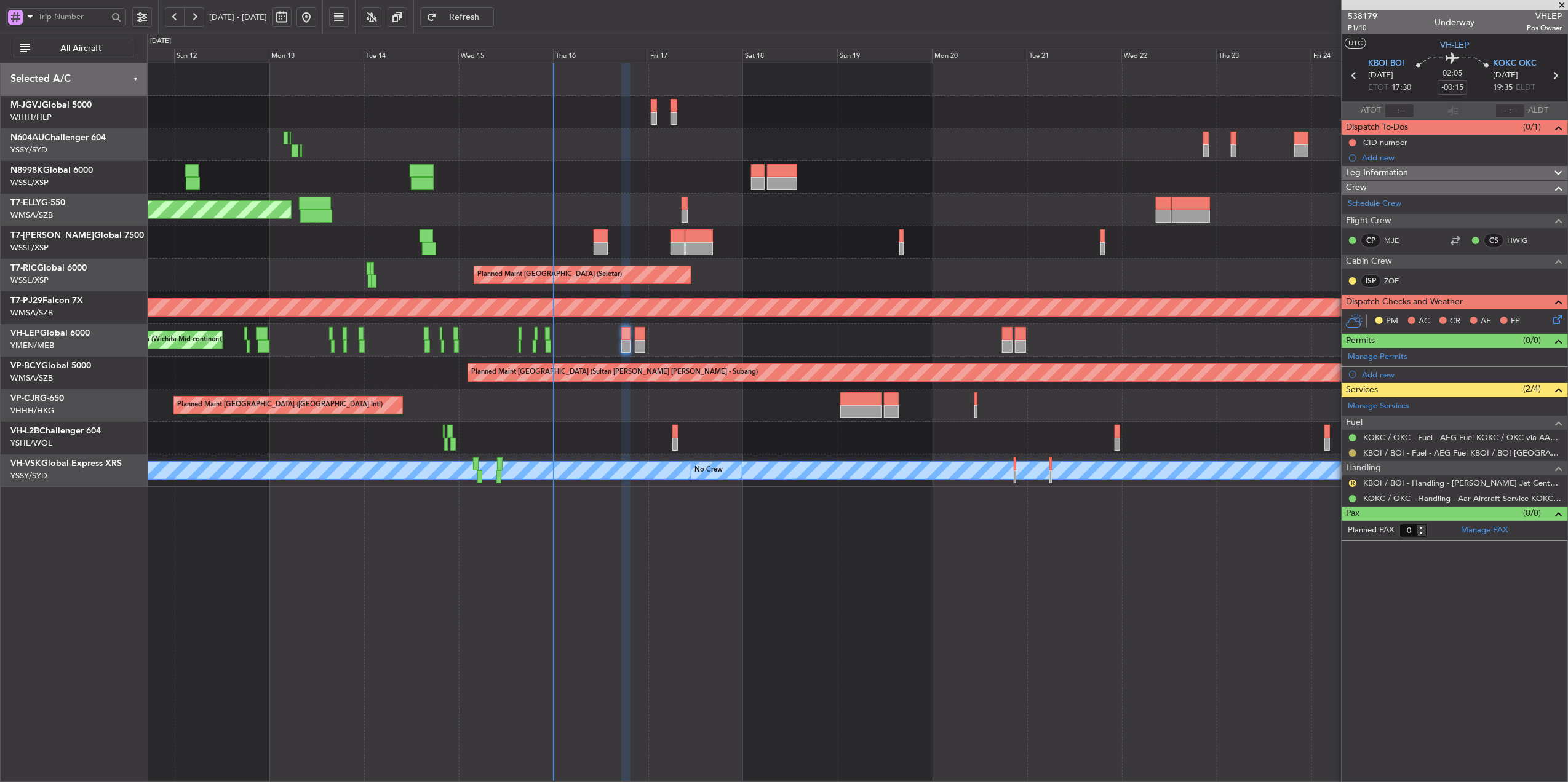
click at [1352, 453] on button at bounding box center [1352, 453] width 7 height 7
click at [1321, 601] on span "Confirmed" at bounding box center [1317, 602] width 38 height 12
click at [1425, 485] on link "KBOI / BOI - Handling - Jackson Jet Center KBOI / BOI" at bounding box center [1463, 483] width 199 height 10
click at [1354, 484] on button "R" at bounding box center [1352, 483] width 7 height 7
click at [1330, 560] on span "Requested" at bounding box center [1318, 558] width 39 height 12
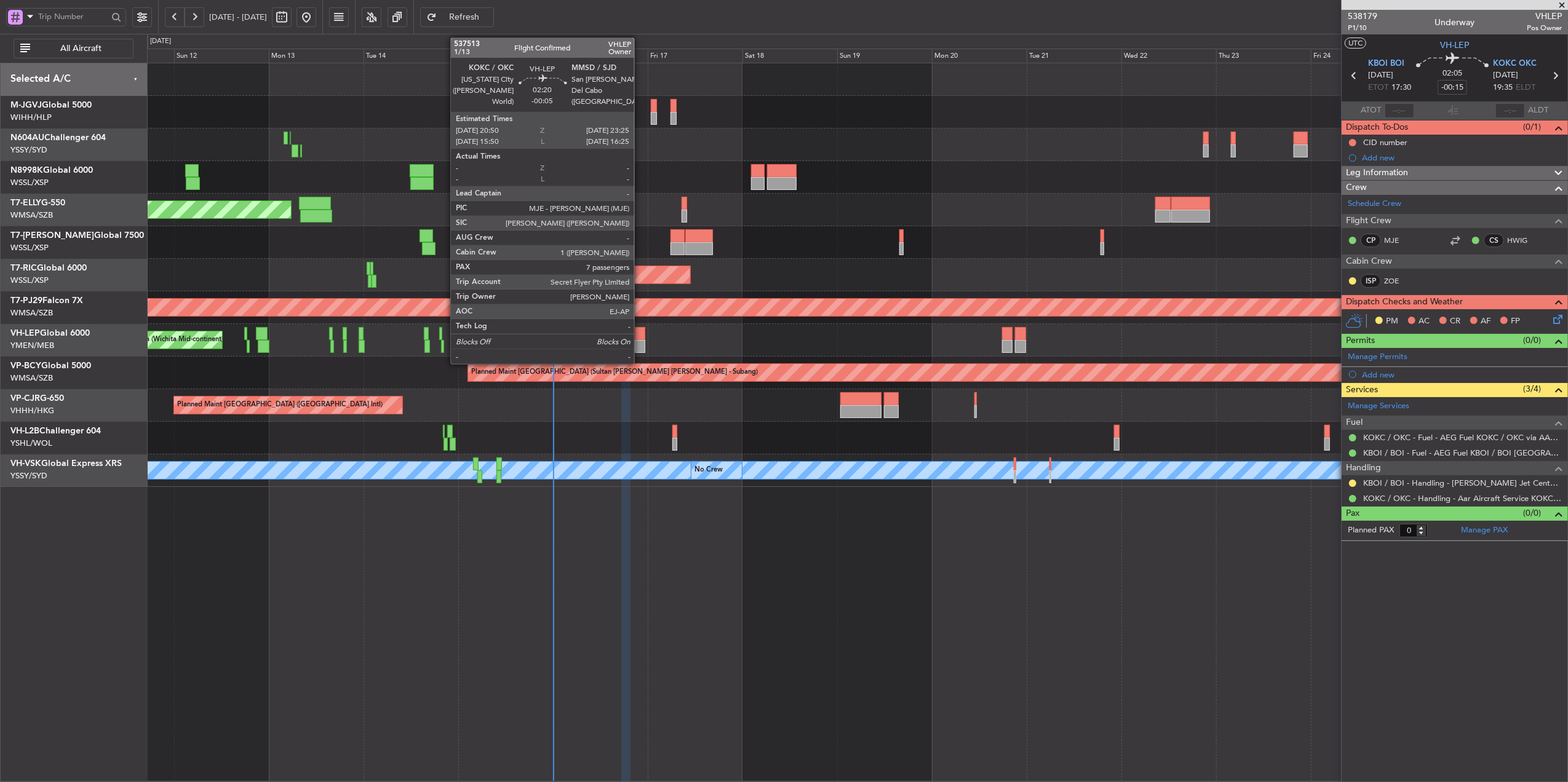
click at [640, 340] on div at bounding box center [640, 334] width 10 height 13
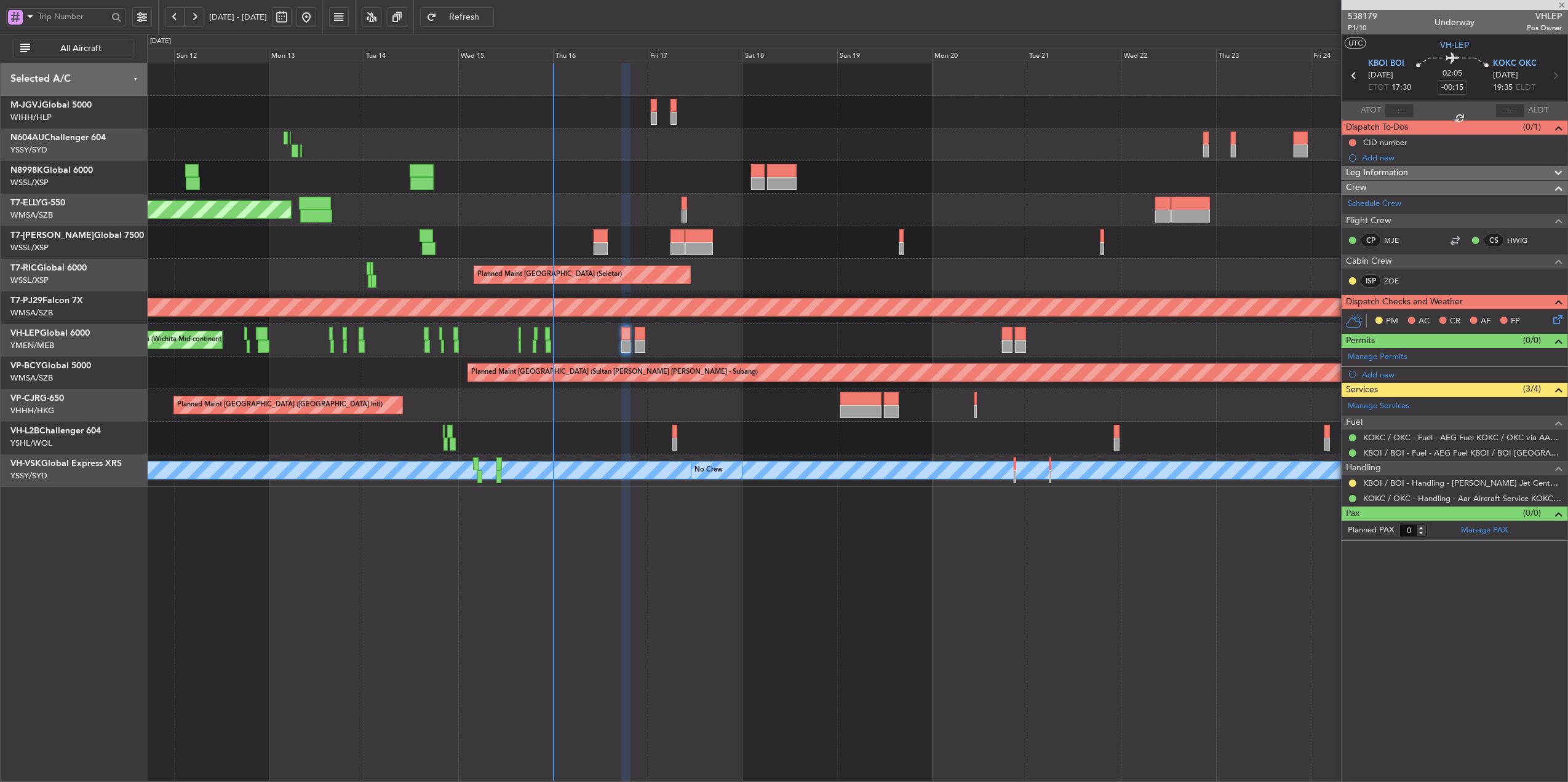
type input "-00:05"
type input "7"
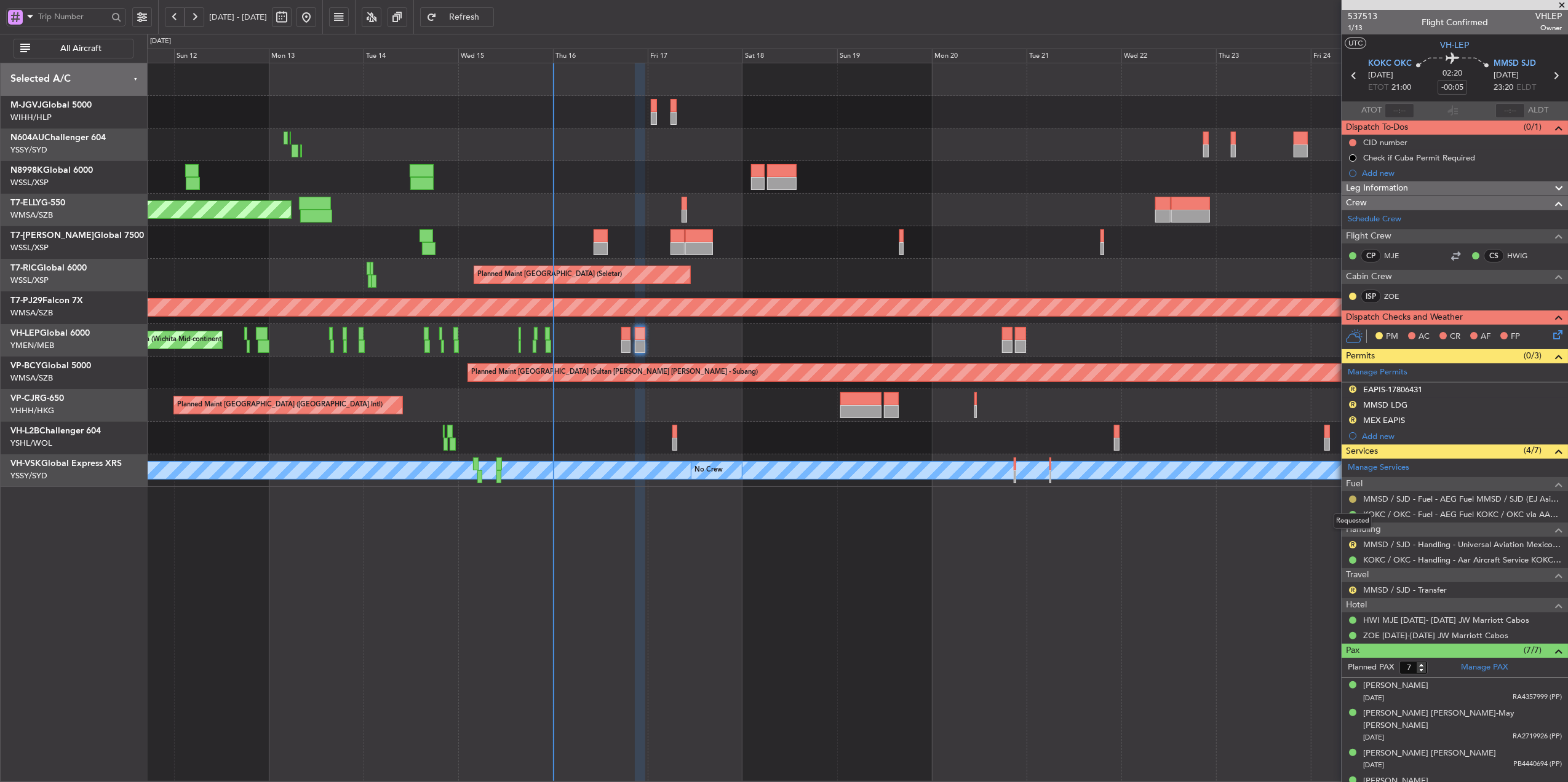
click at [1351, 500] on button at bounding box center [1352, 499] width 7 height 7
click at [1330, 650] on span "Confirmed" at bounding box center [1317, 648] width 38 height 12
click at [1435, 546] on link "MMSD / SJD - Handling - Universal Aviation Mexico MMSD / SJD" at bounding box center [1463, 544] width 199 height 10
click at [1350, 547] on button "R" at bounding box center [1352, 544] width 7 height 7
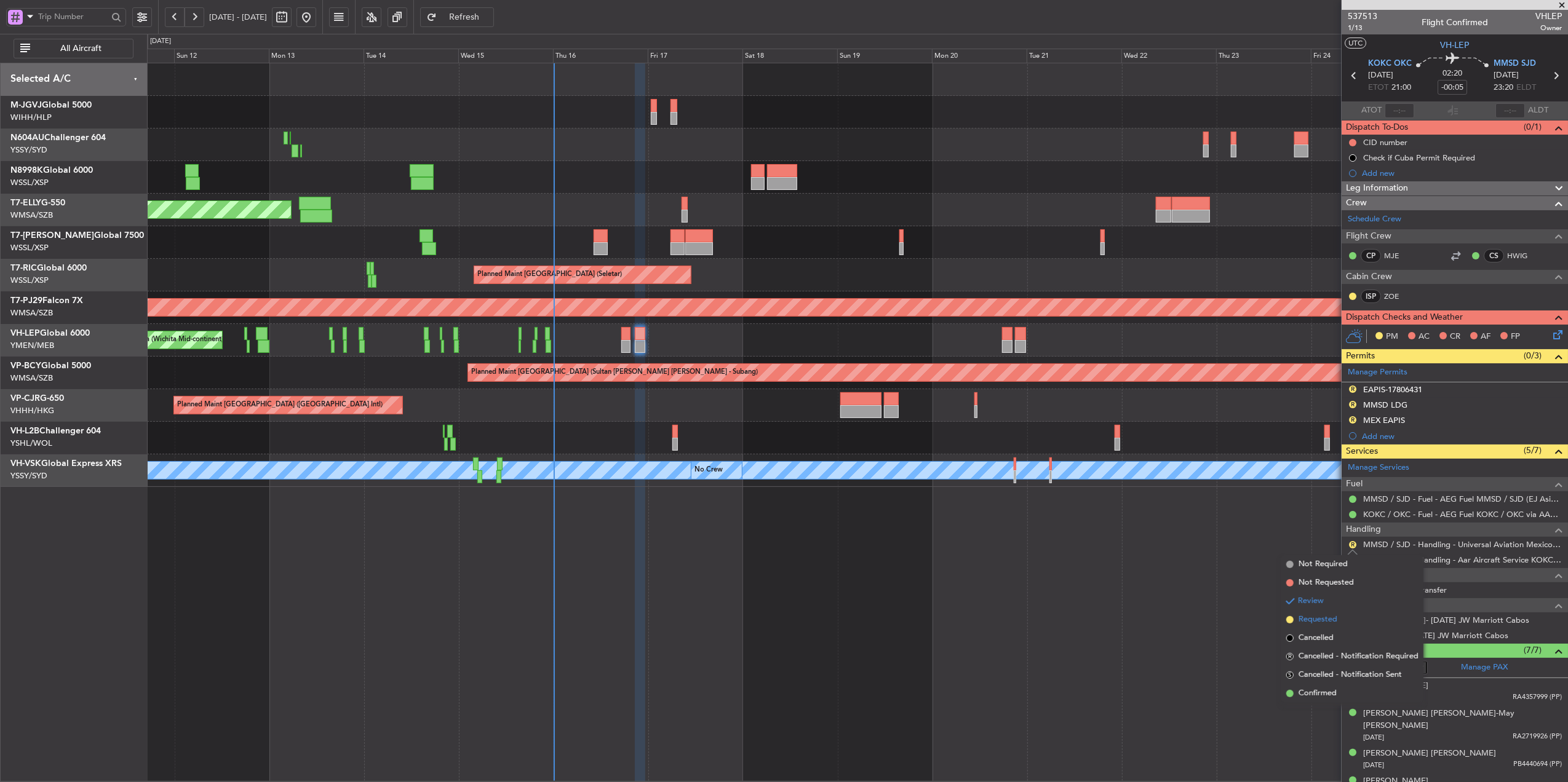
click at [1332, 621] on span "Requested" at bounding box center [1318, 619] width 39 height 12
click at [1354, 592] on button "R" at bounding box center [1352, 590] width 7 height 7
click at [1322, 661] on span "Requested" at bounding box center [1318, 665] width 39 height 12
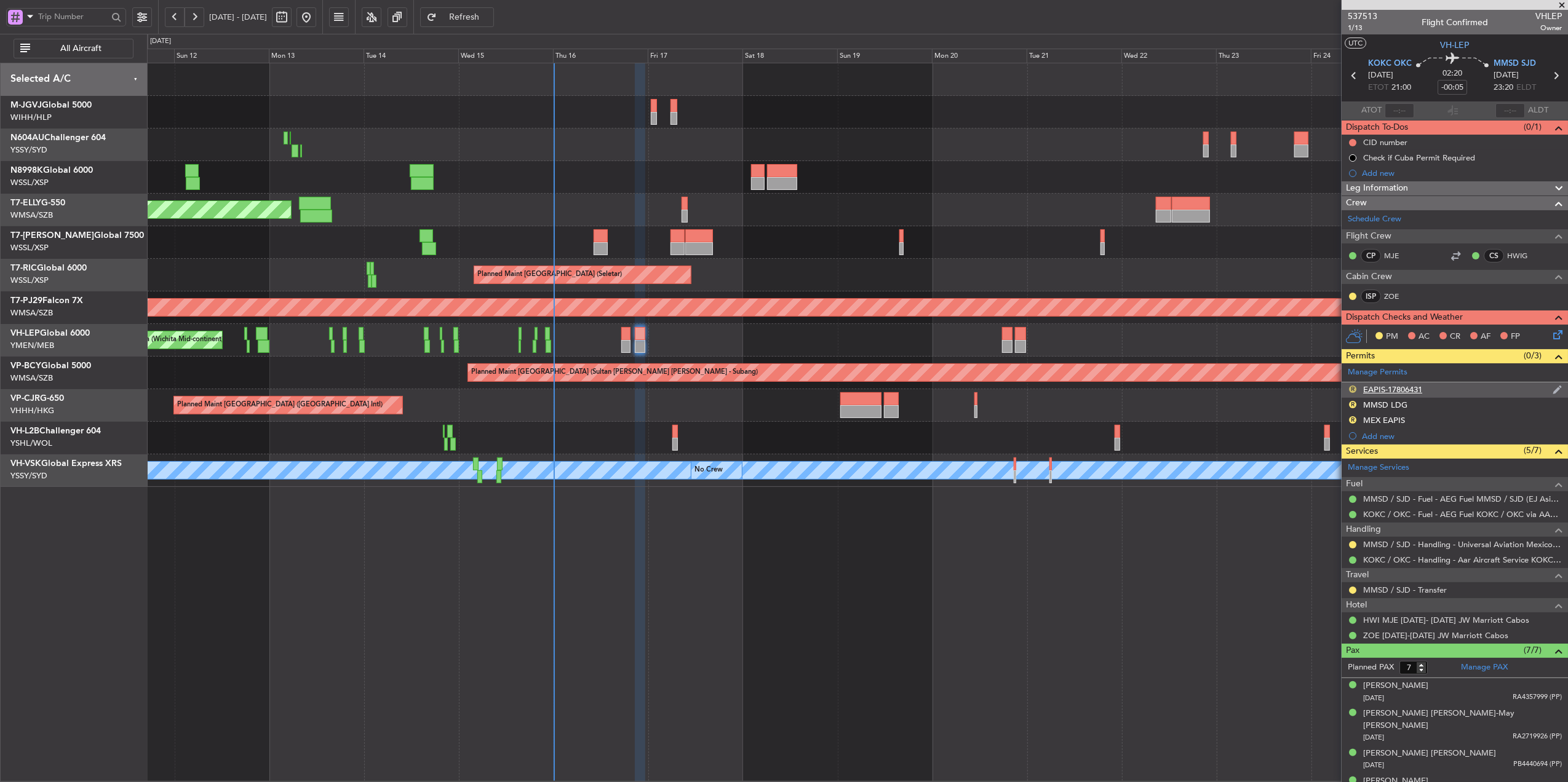
click at [1354, 392] on button "R" at bounding box center [1352, 389] width 7 height 7
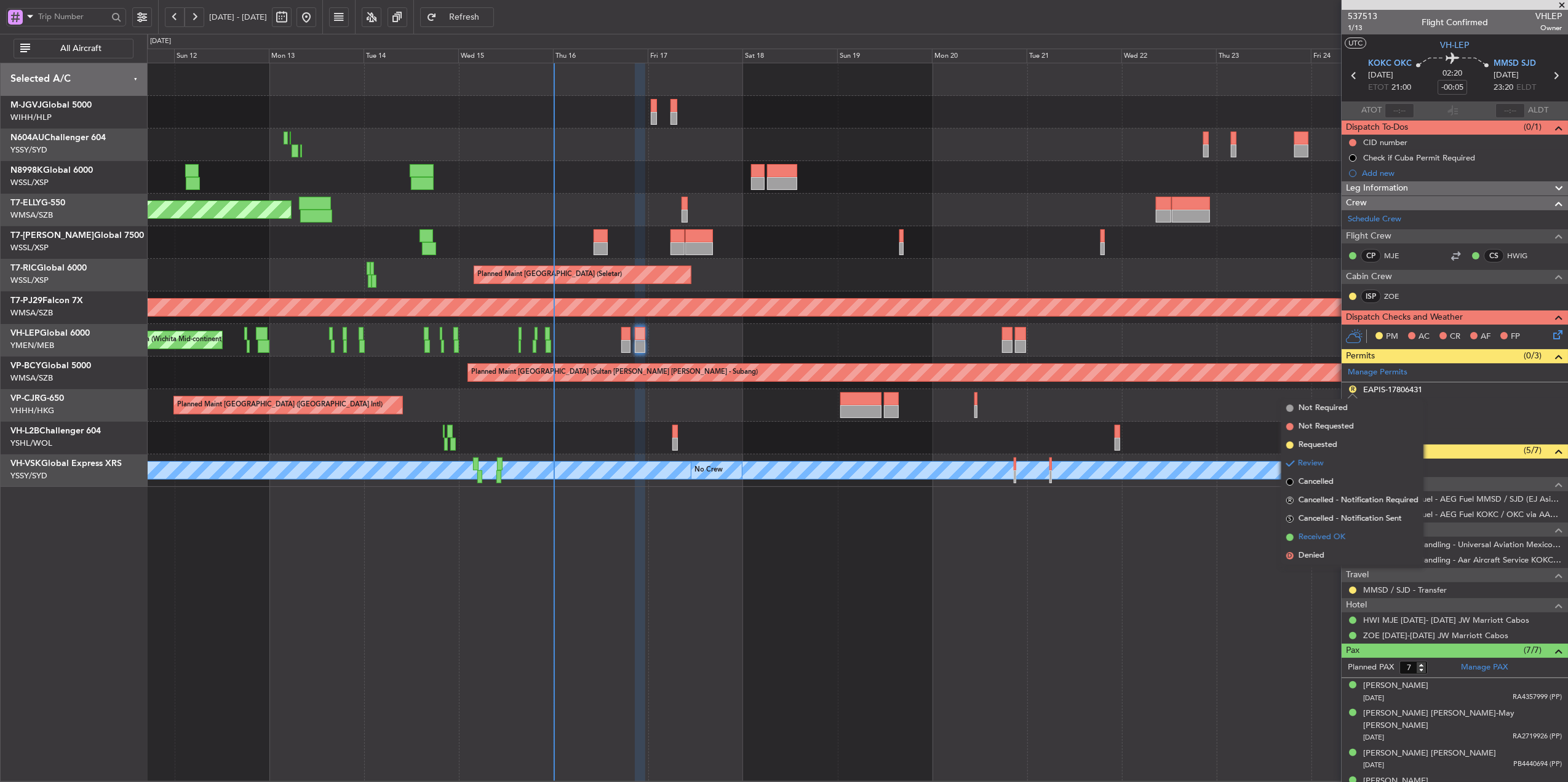
click at [1336, 532] on span "Received OK" at bounding box center [1322, 537] width 47 height 12
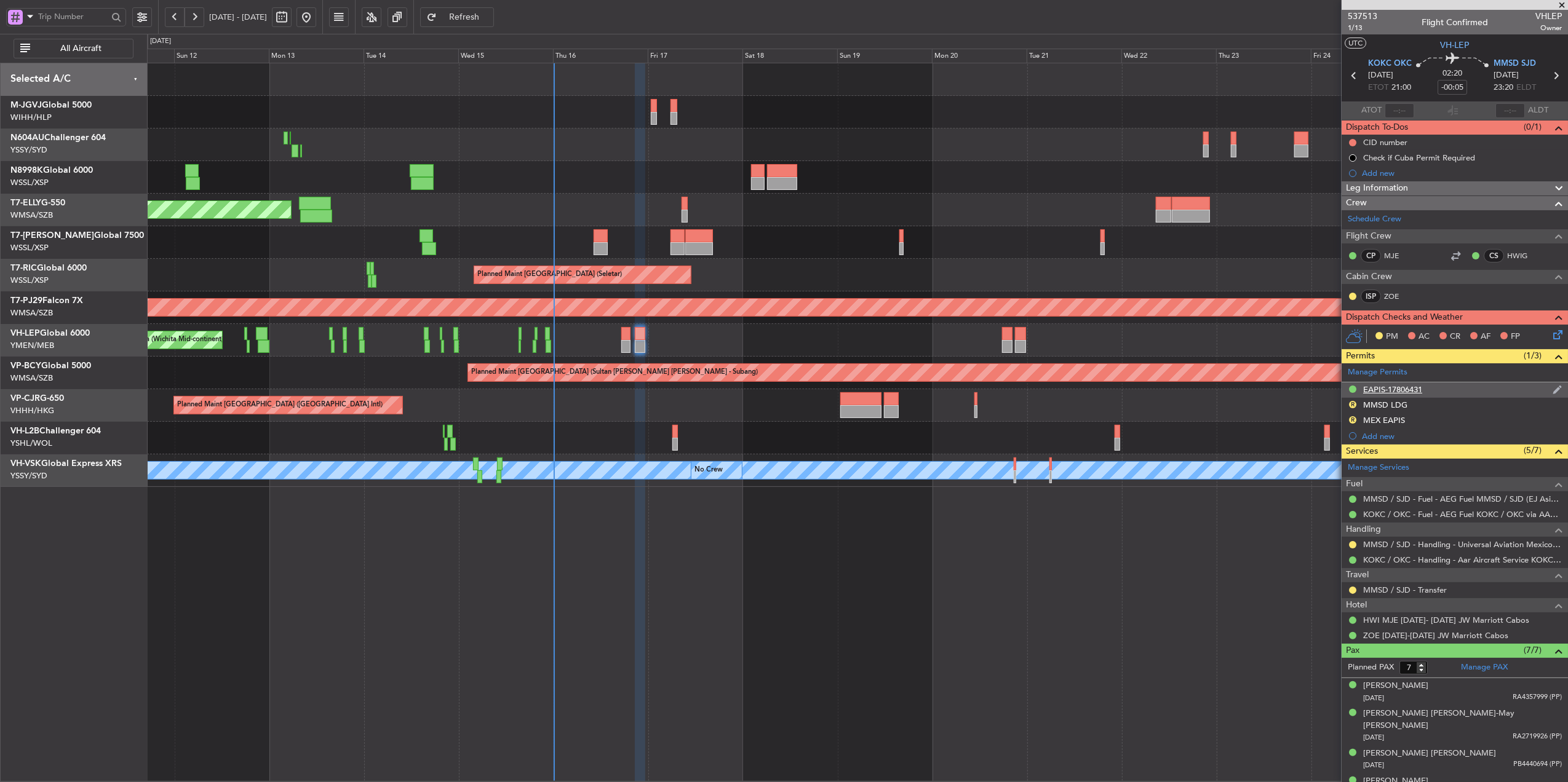
click at [1443, 390] on div "EAPIS-17806431" at bounding box center [1455, 390] width 226 height 15
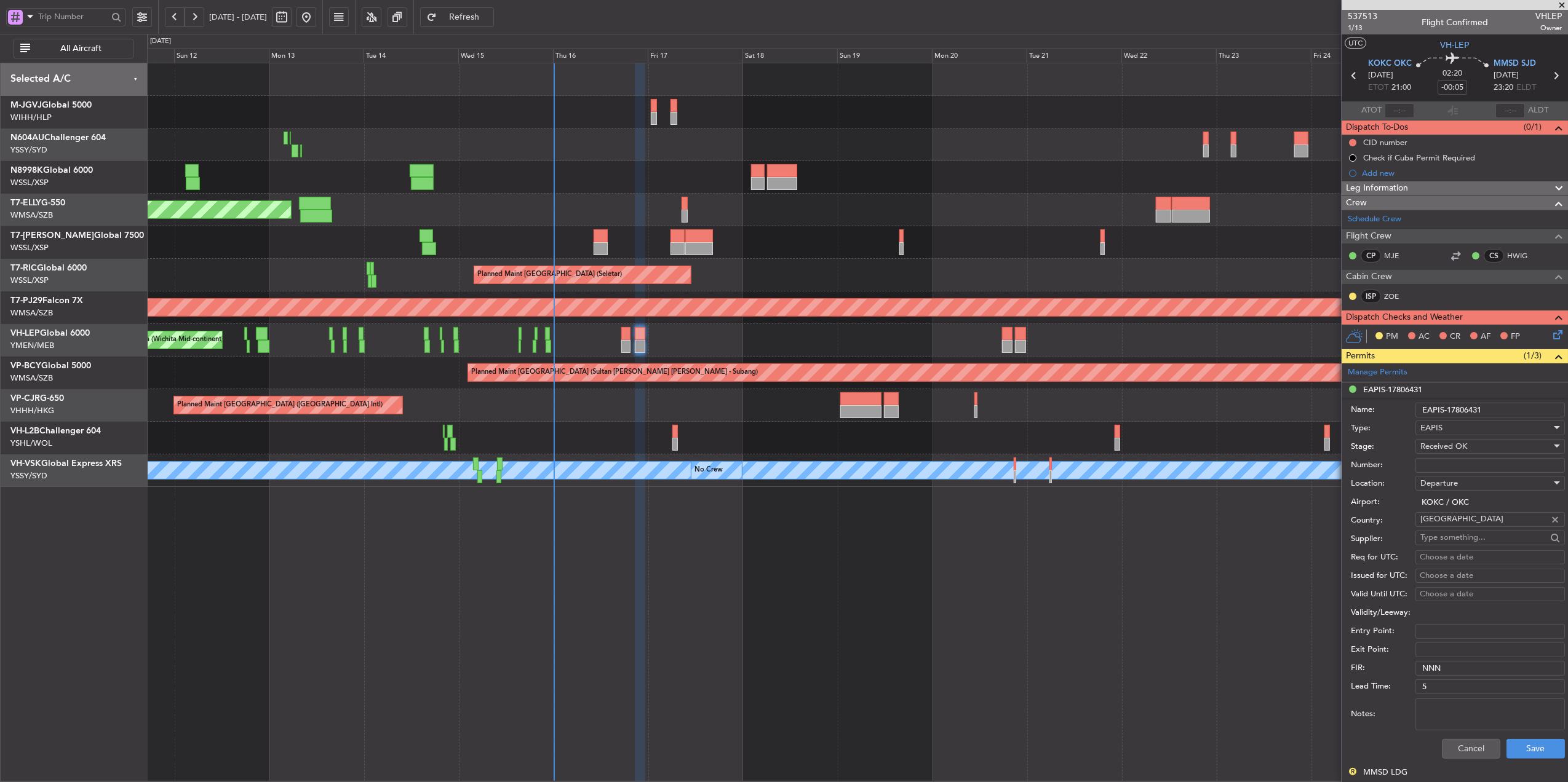
click at [1497, 413] on input "EAPIS-17806431" at bounding box center [1490, 410] width 149 height 15
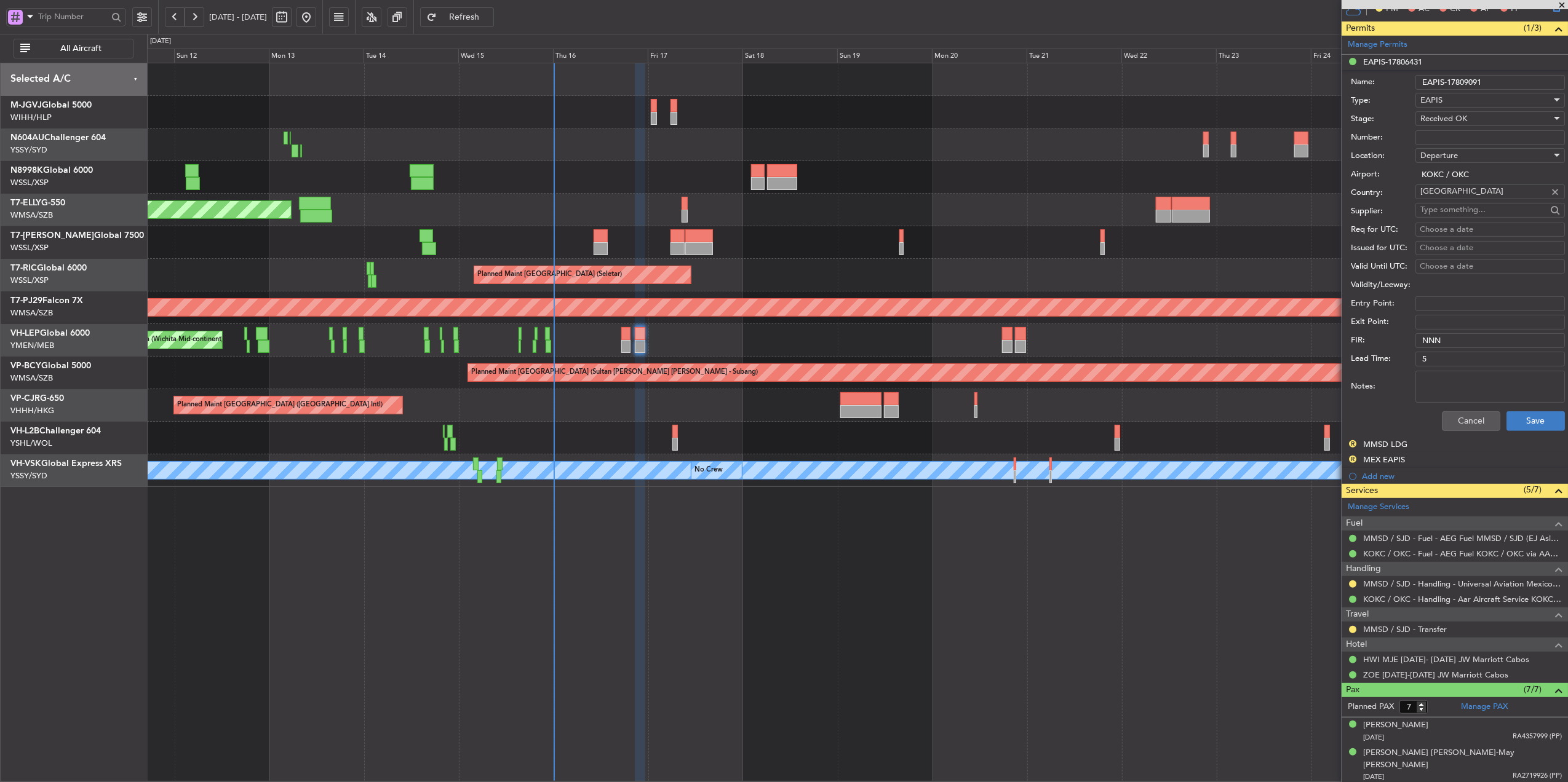
type input "EAPIS-17809091"
click at [1517, 420] on button "Save" at bounding box center [1536, 421] width 58 height 19
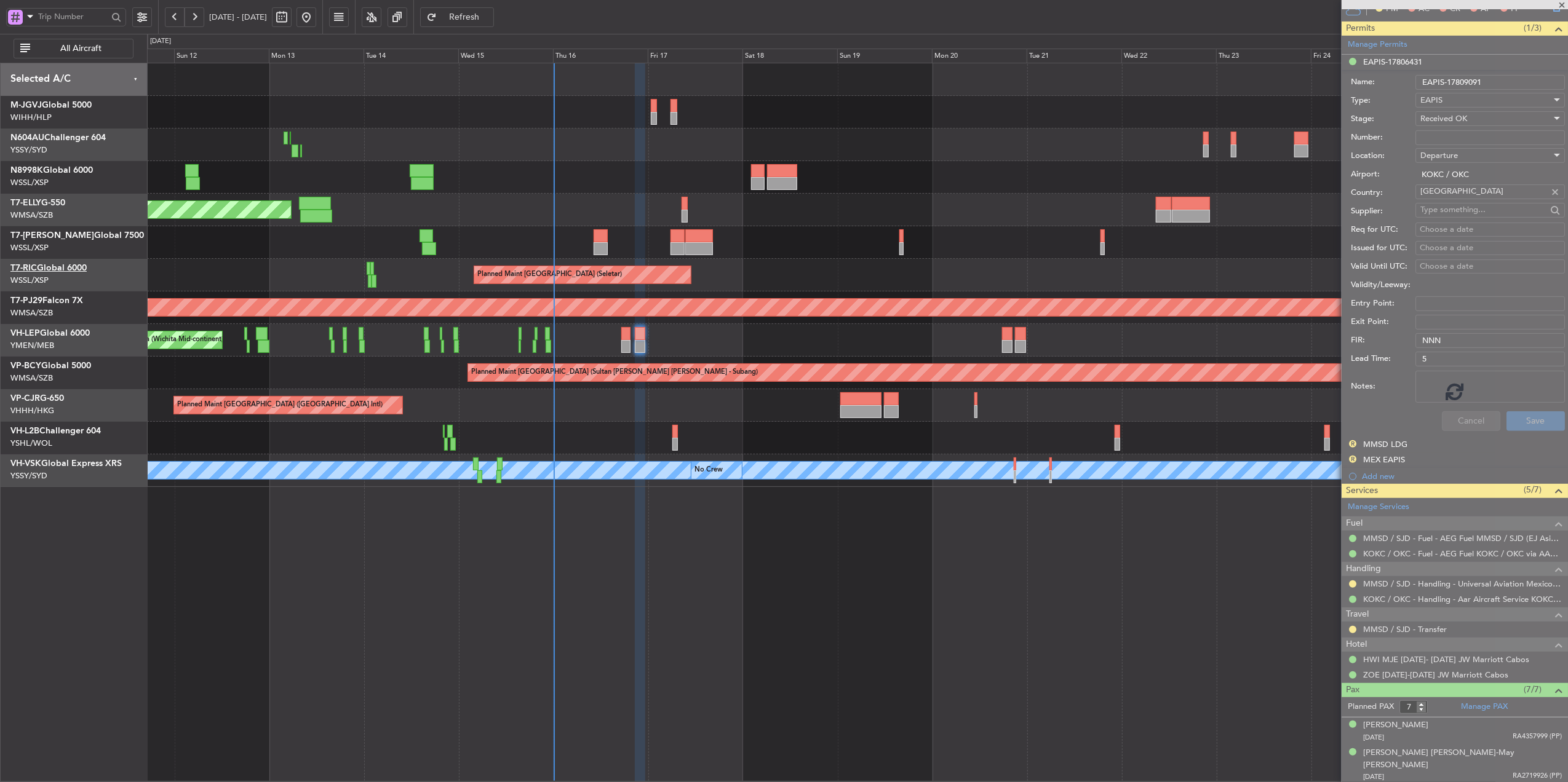
scroll to position [92, 0]
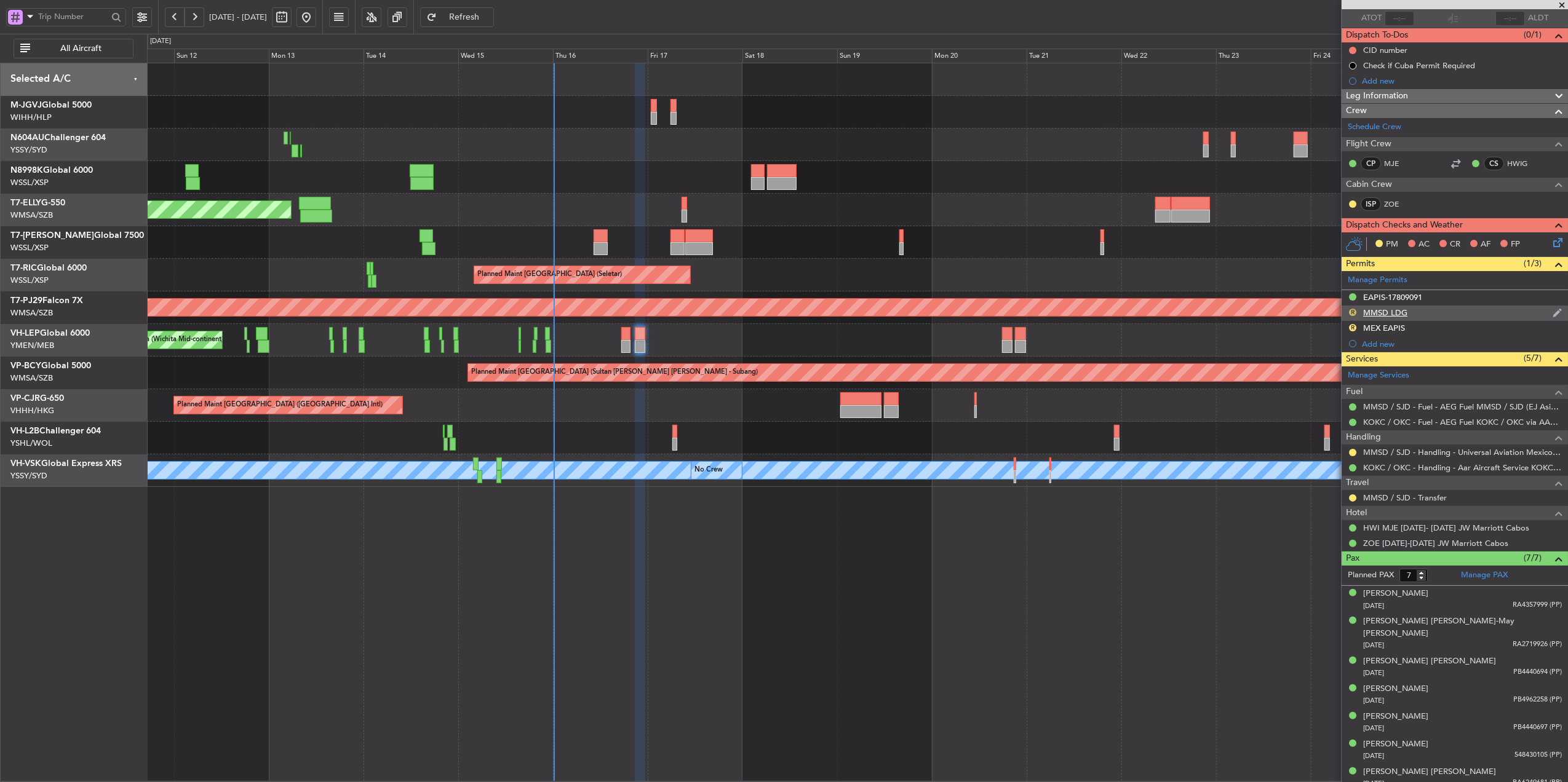
click at [1354, 311] on button "R" at bounding box center [1352, 312] width 7 height 7
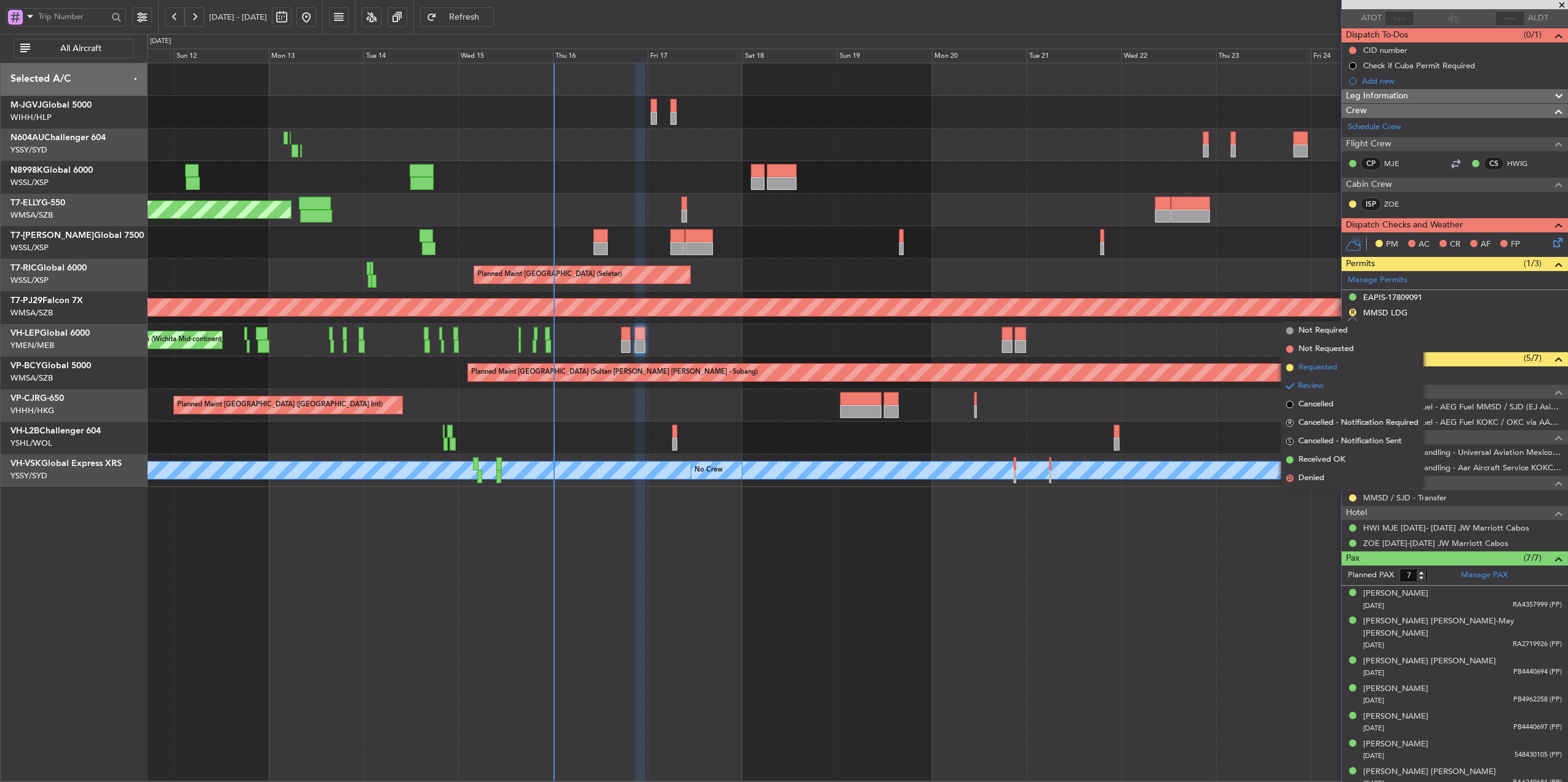
click at [1347, 365] on li "Requested" at bounding box center [1353, 367] width 142 height 19
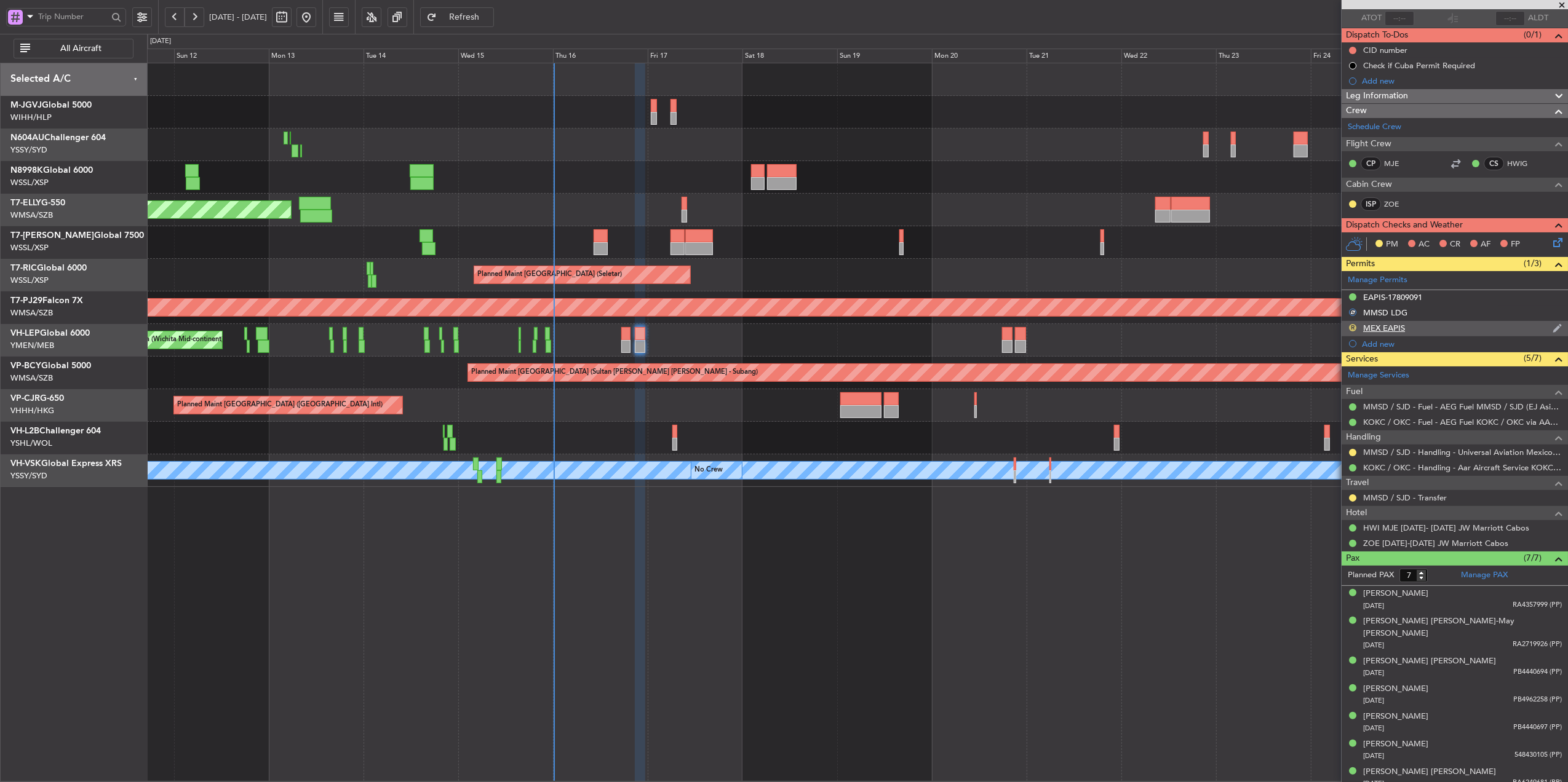
click at [1352, 328] on button "R" at bounding box center [1352, 327] width 7 height 7
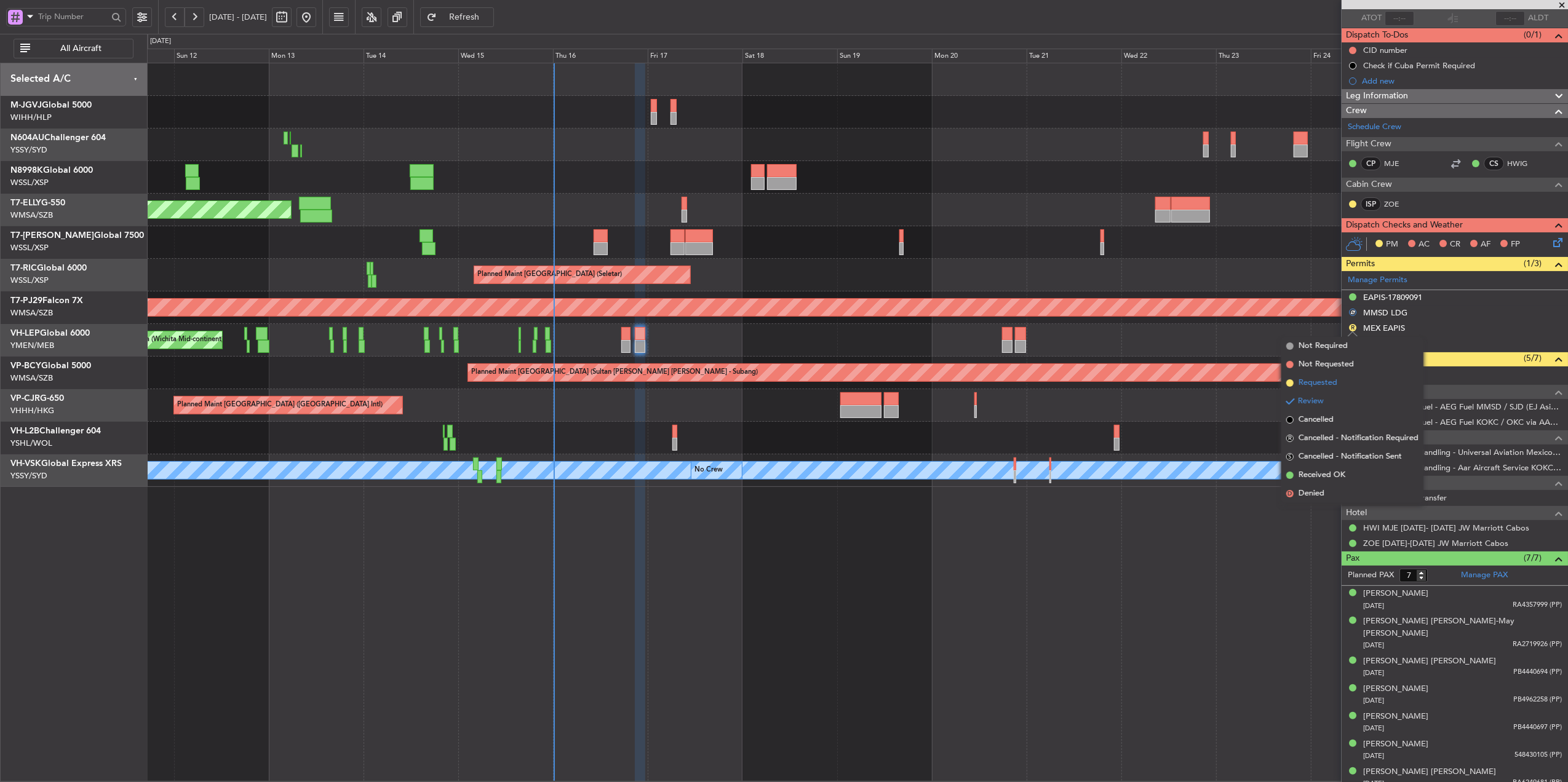
click at [1350, 379] on li "Requested" at bounding box center [1353, 383] width 142 height 19
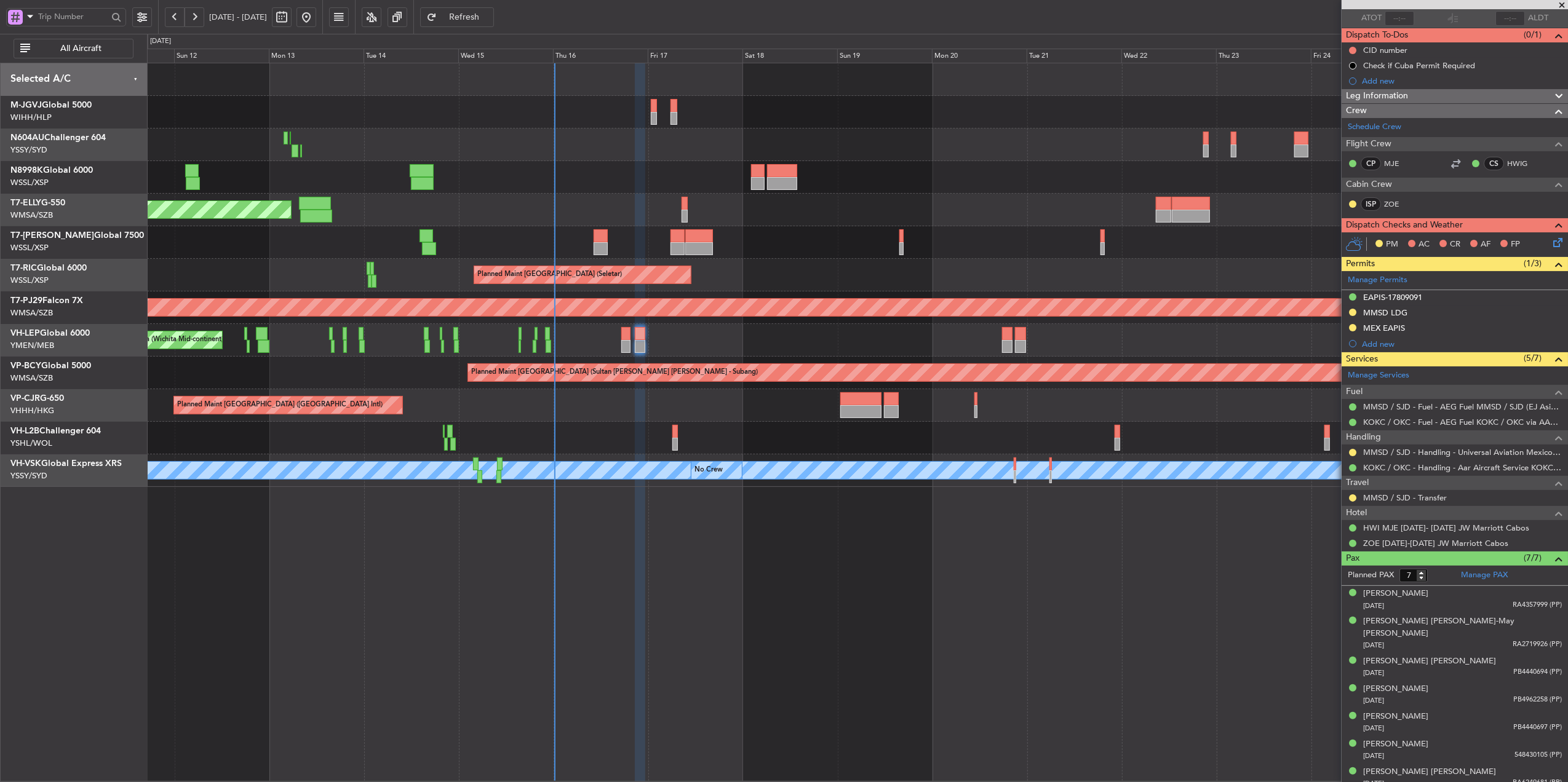
click at [813, 405] on div "Planned Maint [GEOGRAPHIC_DATA] ([GEOGRAPHIC_DATA] Intl)" at bounding box center [857, 406] width 1421 height 32
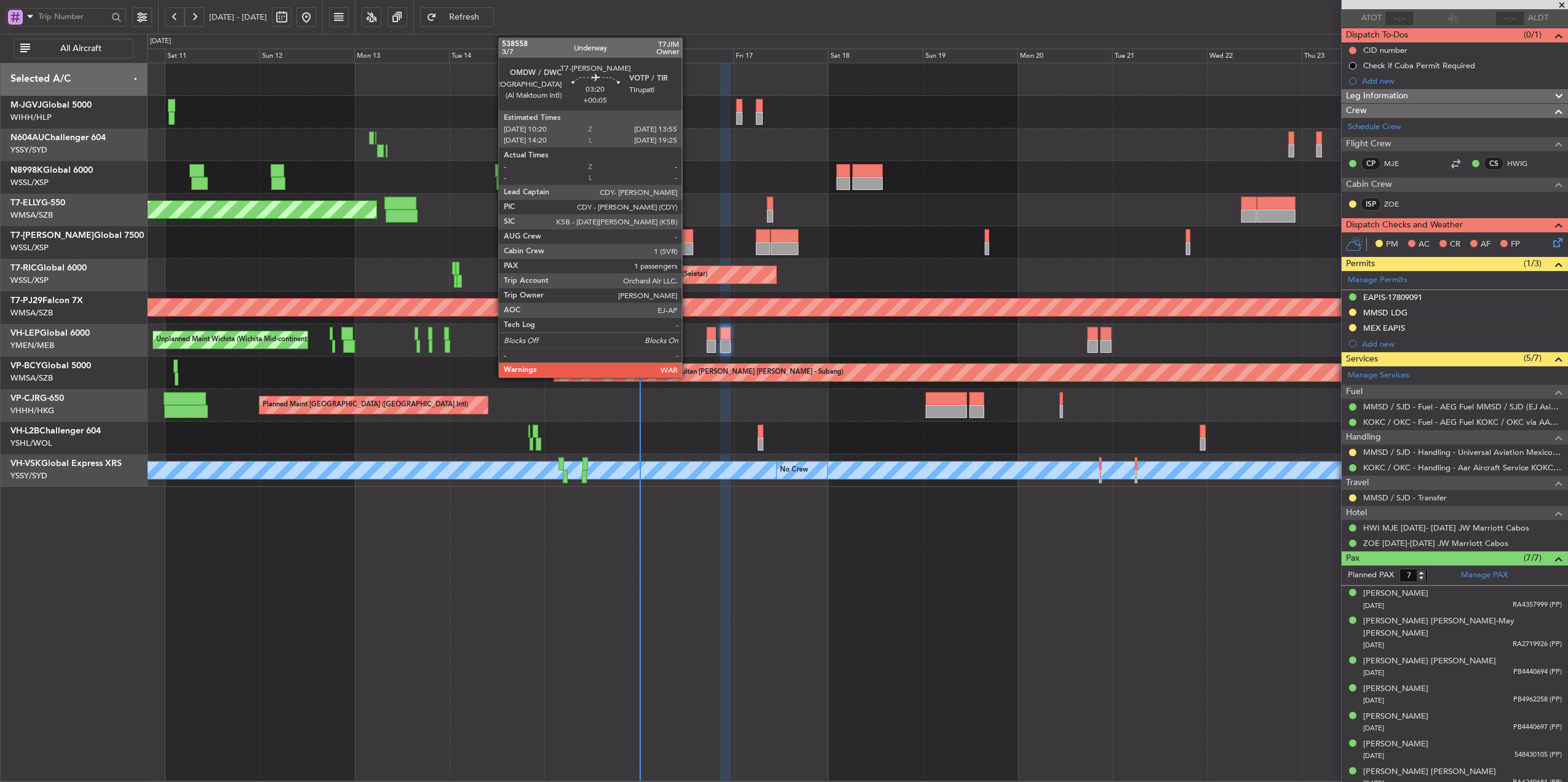
click at [688, 246] on div at bounding box center [686, 249] width 14 height 13
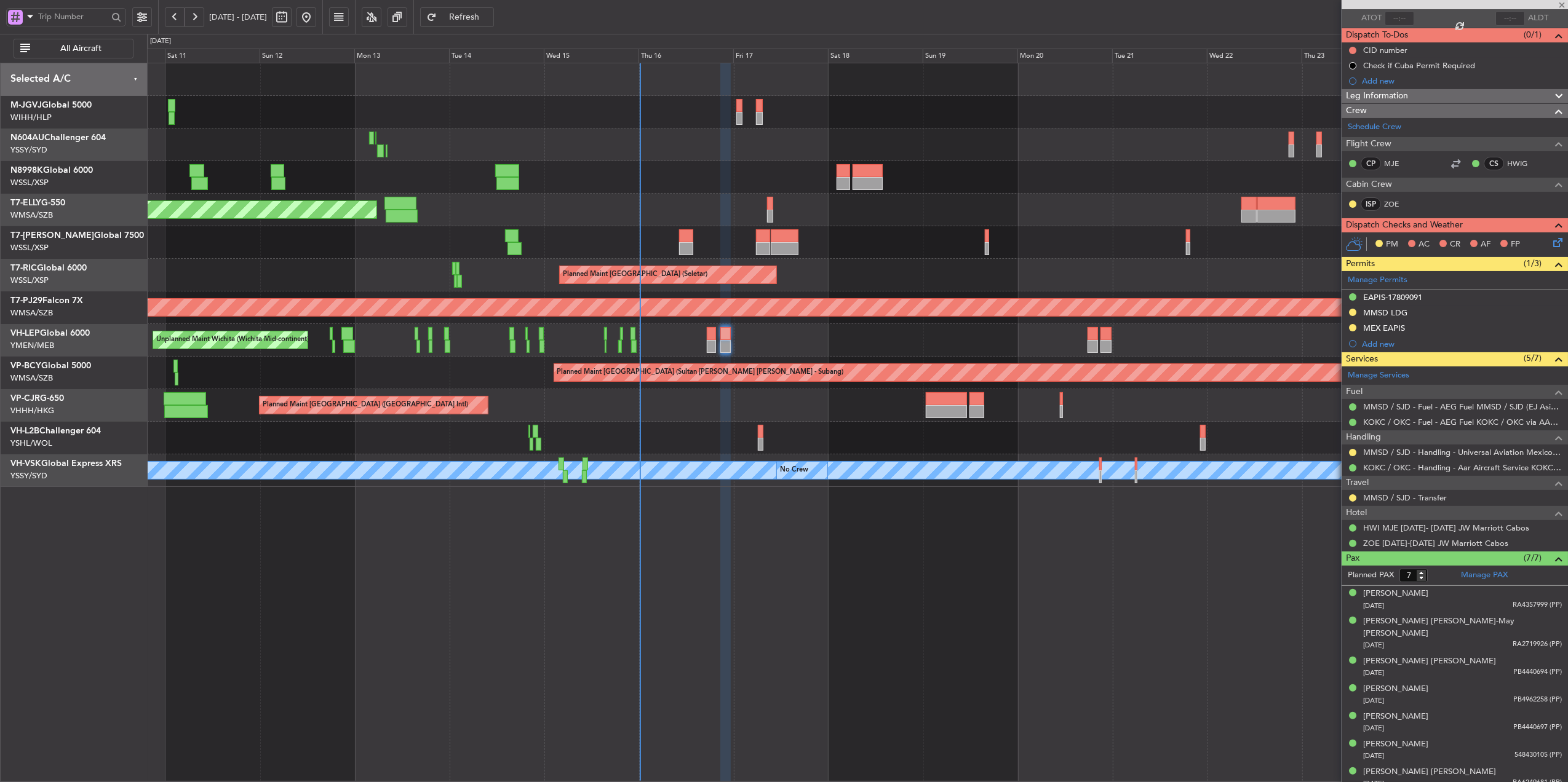
click at [717, 180] on div "Planned Maint [GEOGRAPHIC_DATA] (Seletar)" at bounding box center [857, 177] width 1421 height 32
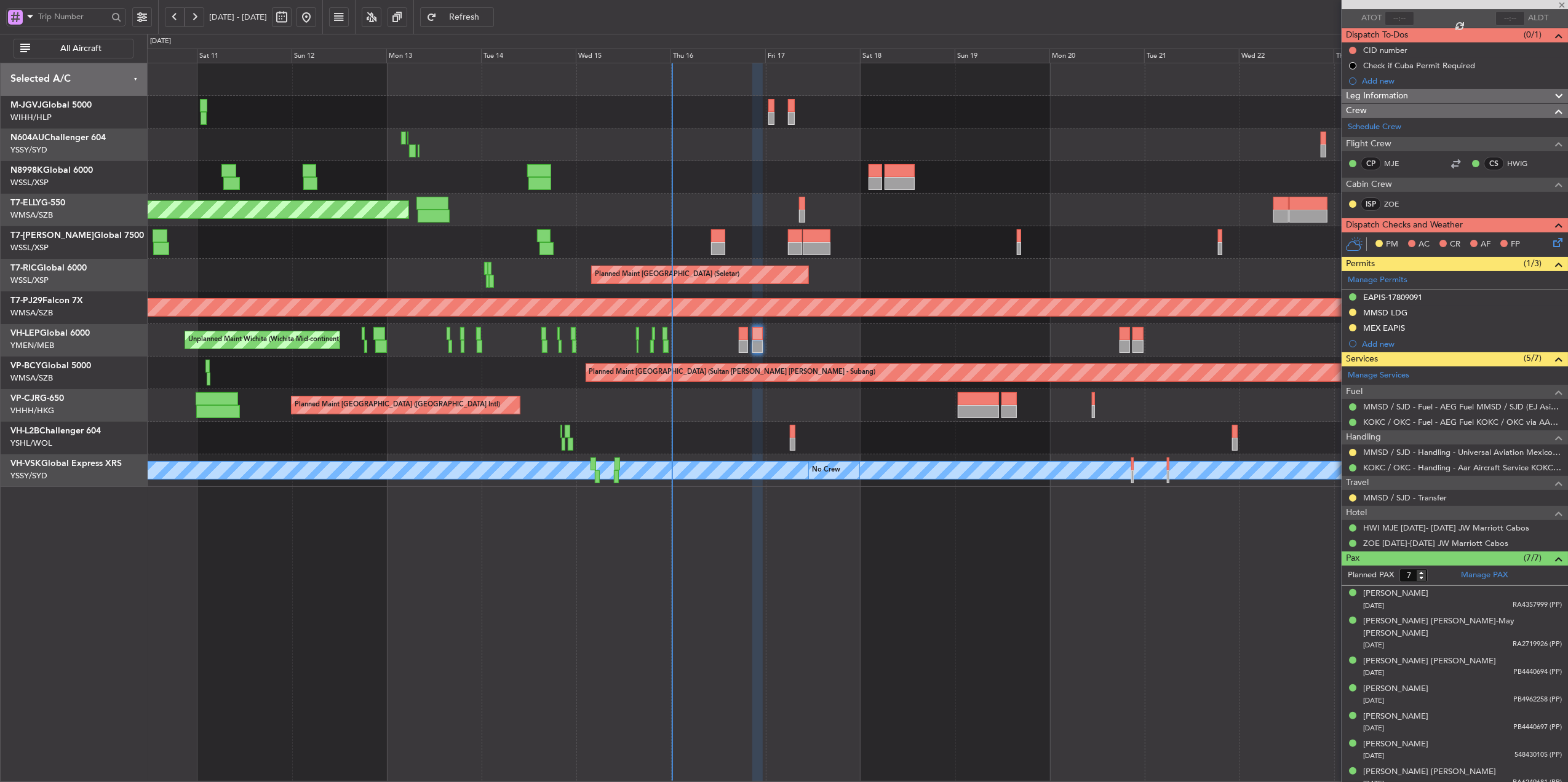
type input "+00:05"
type input "1"
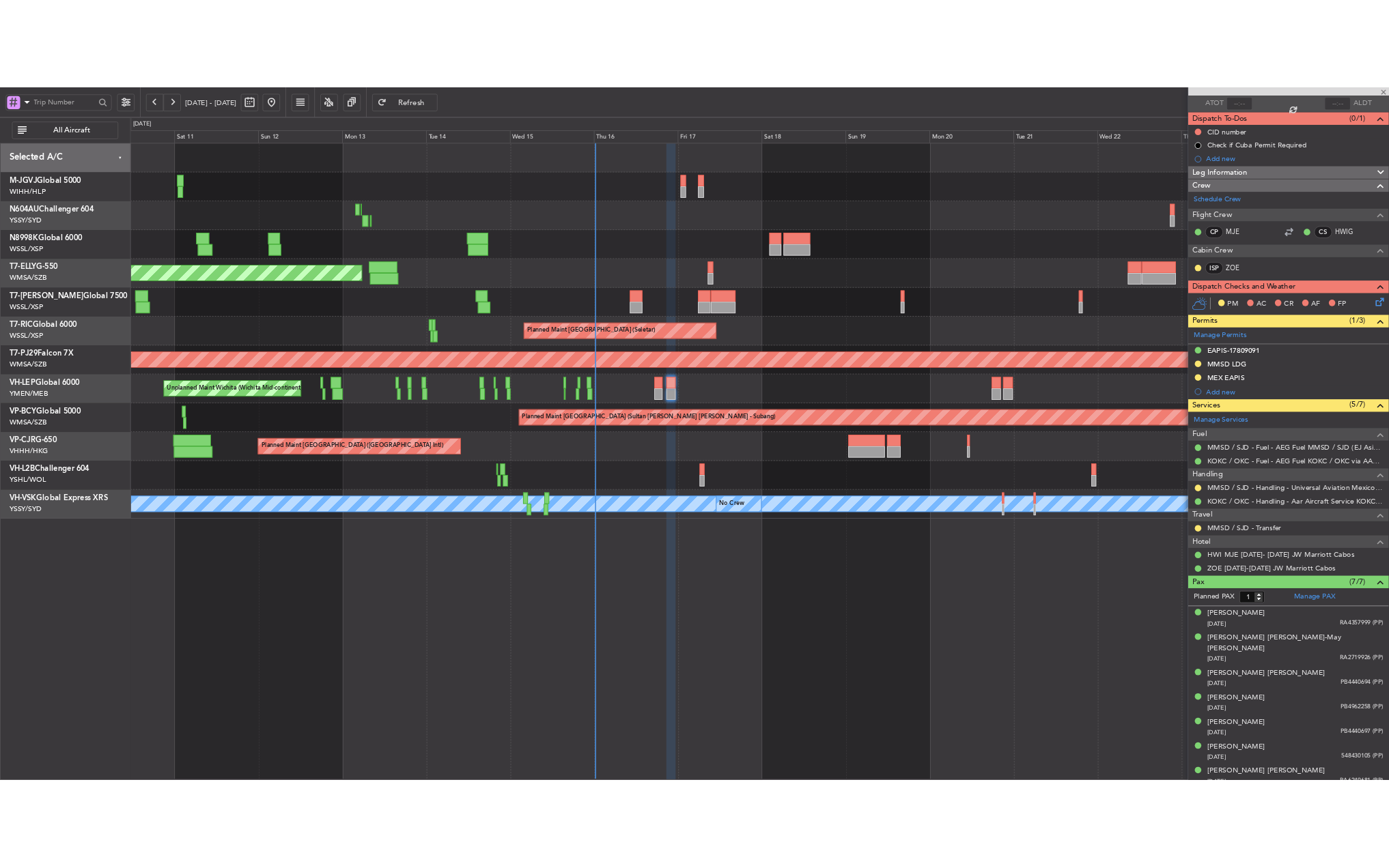
scroll to position [0, 0]
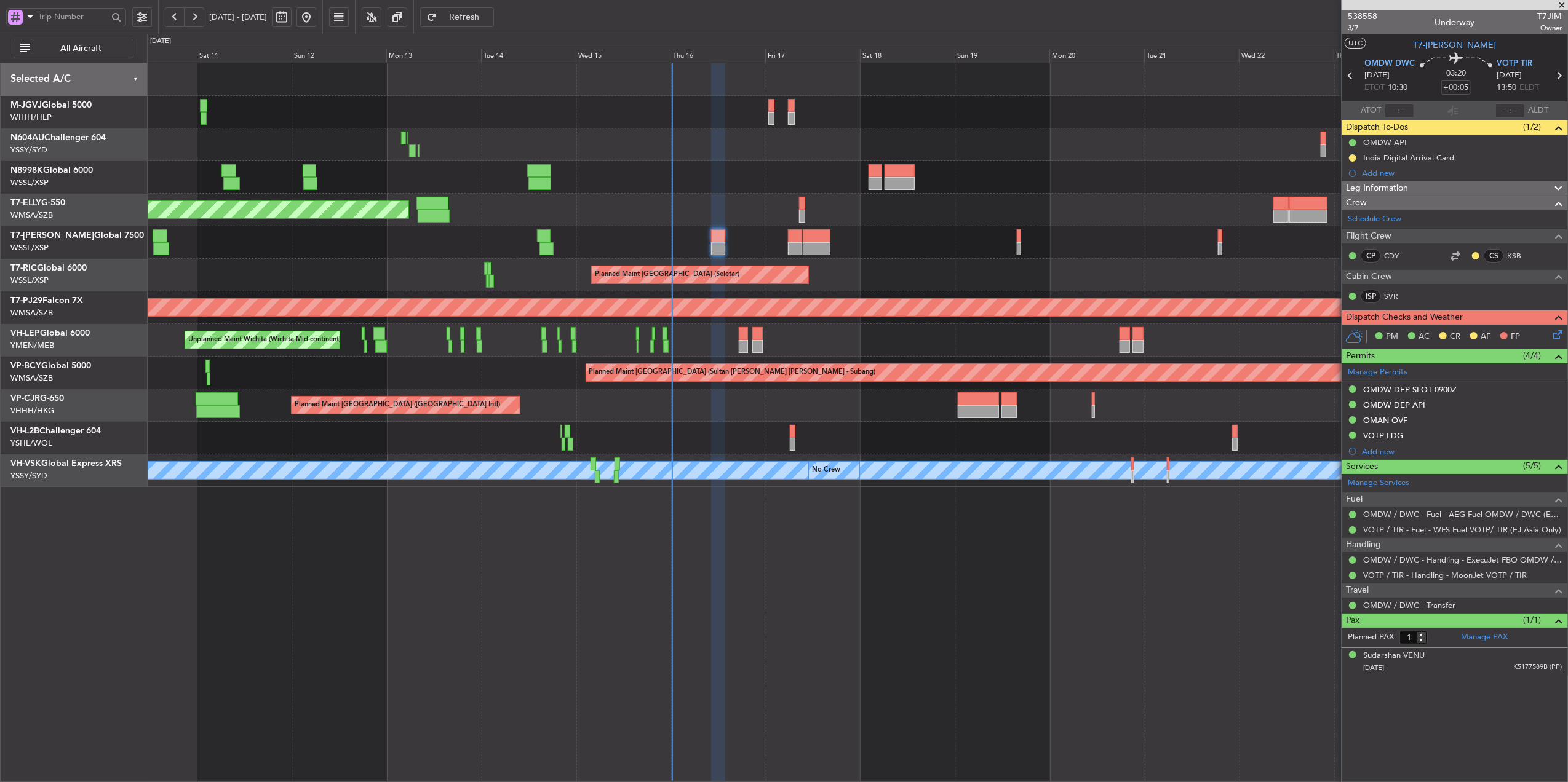
click at [785, 219] on div "Planned Maint [GEOGRAPHIC_DATA] (Seletar) Planned Maint [GEOGRAPHIC_DATA] (Sele…" at bounding box center [857, 275] width 1421 height 424
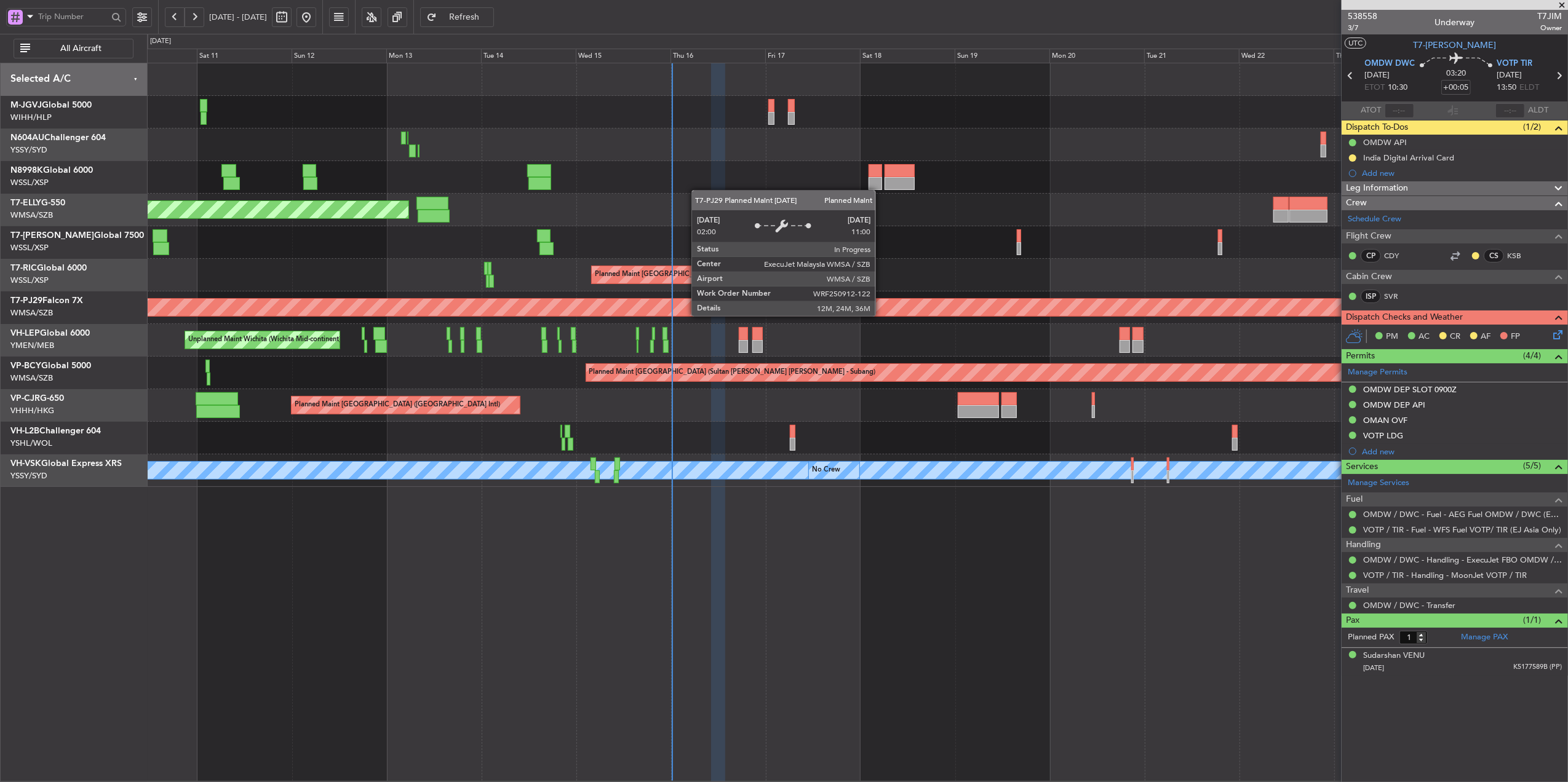
click at [827, 324] on div "Planned Maint [GEOGRAPHIC_DATA] (Seletar) Planned Maint [GEOGRAPHIC_DATA] (Sele…" at bounding box center [857, 275] width 1421 height 424
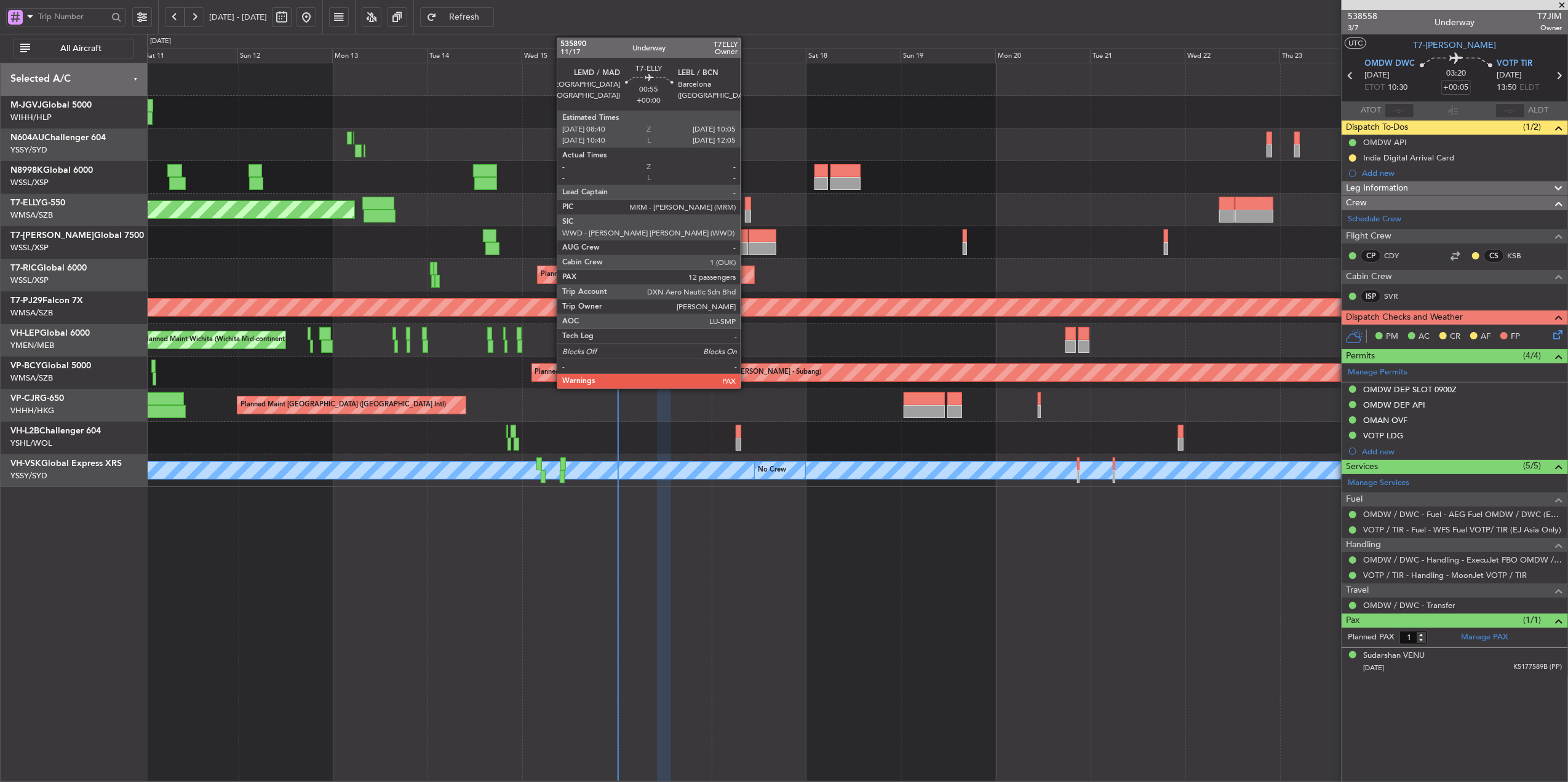
click at [746, 200] on div at bounding box center [748, 203] width 6 height 13
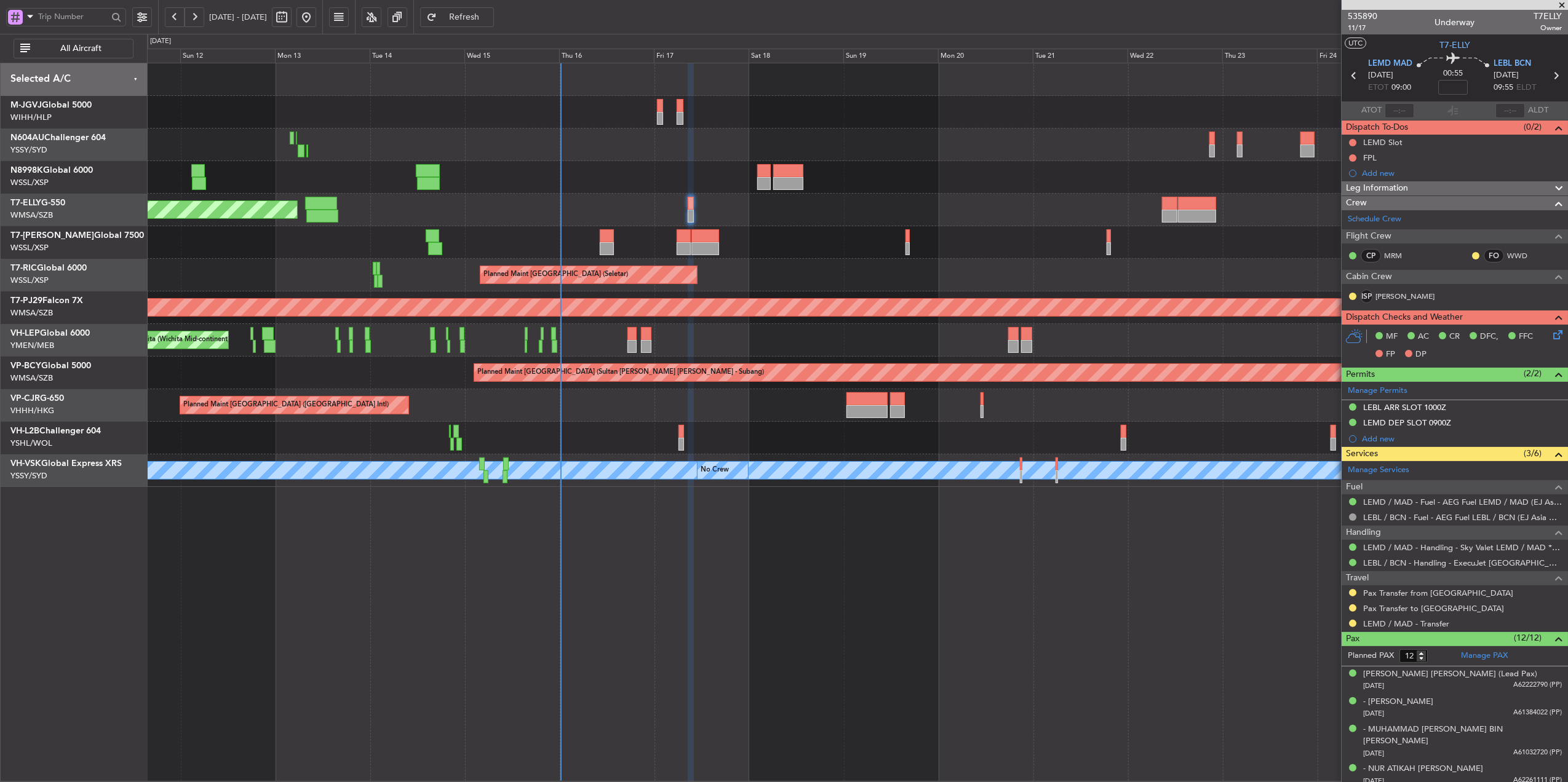
click at [645, 579] on div "Planned Maint [GEOGRAPHIC_DATA] (Seletar) Planned Maint [GEOGRAPHIC_DATA] (Sele…" at bounding box center [858, 422] width 1421 height 719
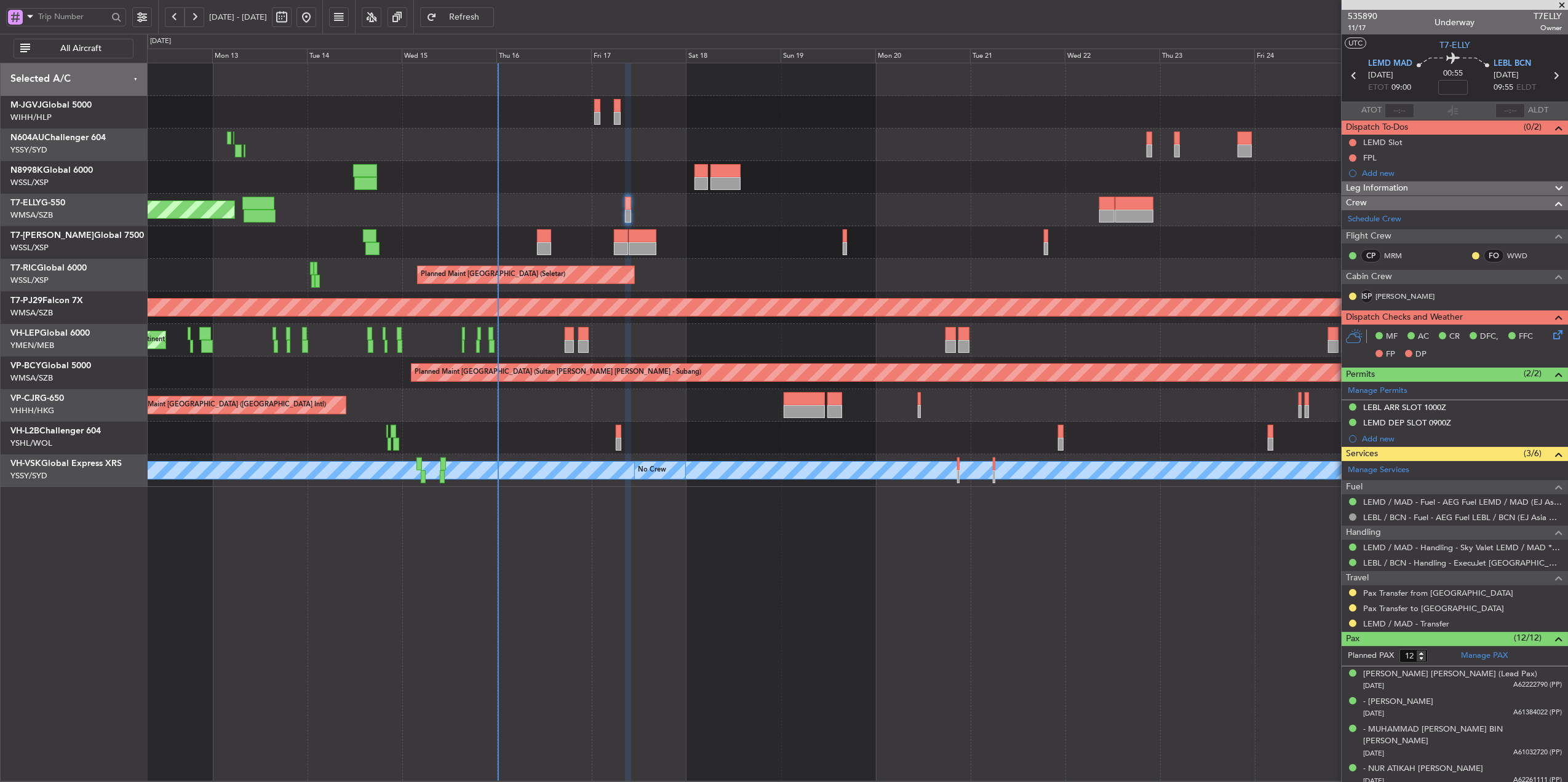
click at [1386, 604] on div "Pax Transfer to Madrid" at bounding box center [1455, 608] width 226 height 15
click at [1385, 610] on link "Pax Transfer to Madrid" at bounding box center [1434, 608] width 141 height 10
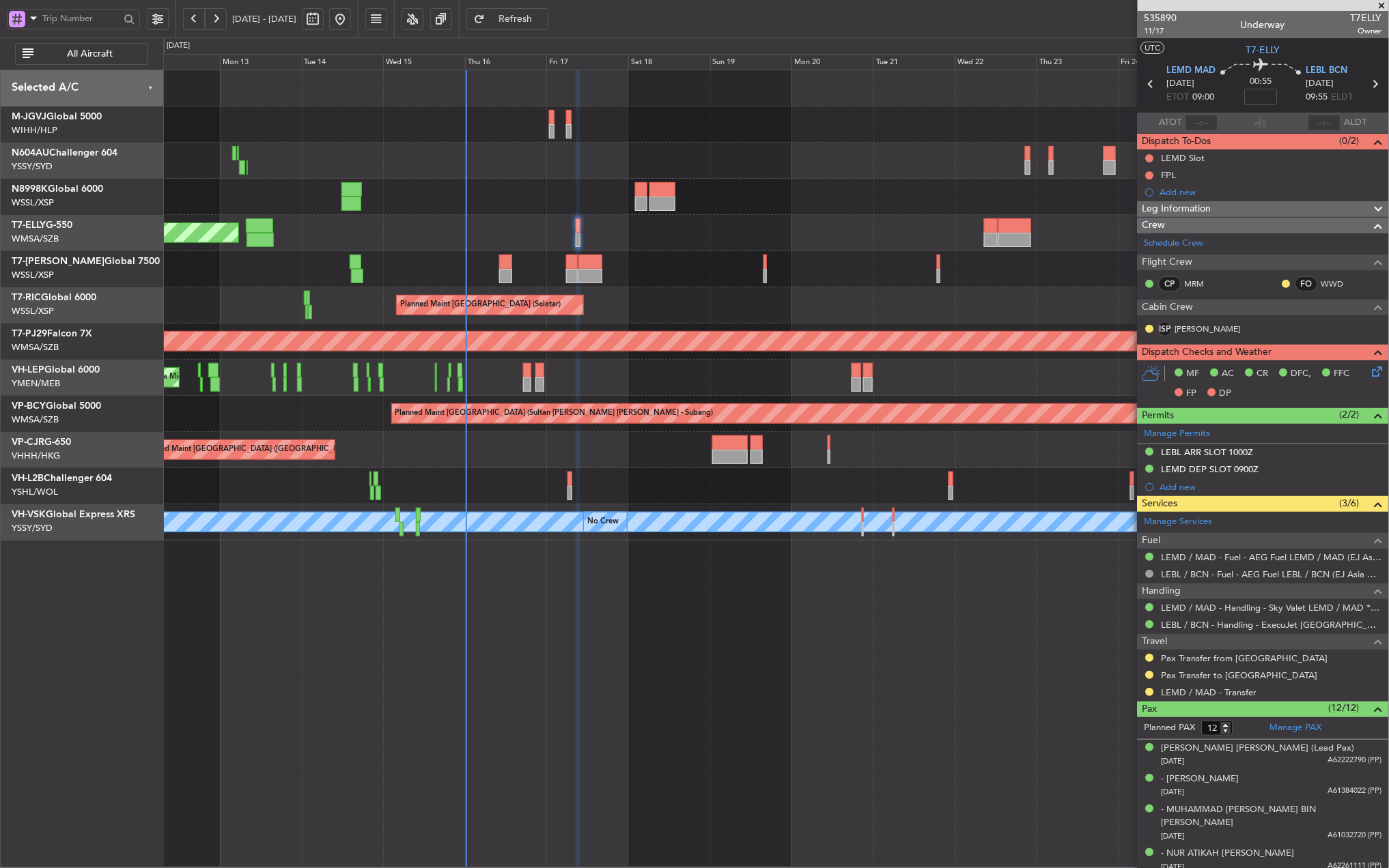
click at [583, 651] on div "Planned Maint [GEOGRAPHIC_DATA] (Seletar) Planned Maint [GEOGRAPHIC_DATA] (Sele…" at bounding box center [776, 469] width 1226 height 798
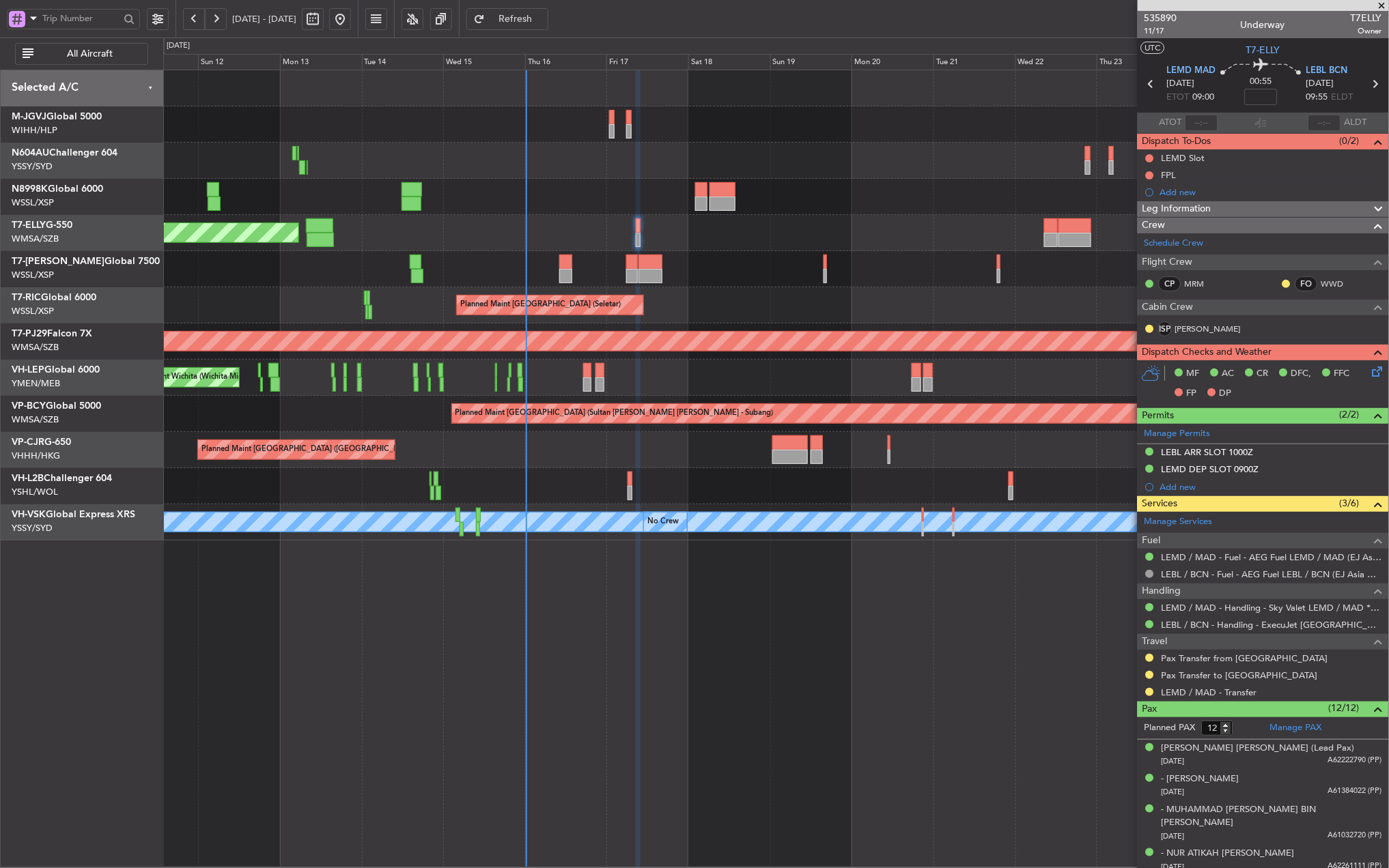
click at [649, 636] on div "Planned Maint [GEOGRAPHIC_DATA] (Seletar) Planned Maint [GEOGRAPHIC_DATA] (Sele…" at bounding box center [776, 469] width 1226 height 798
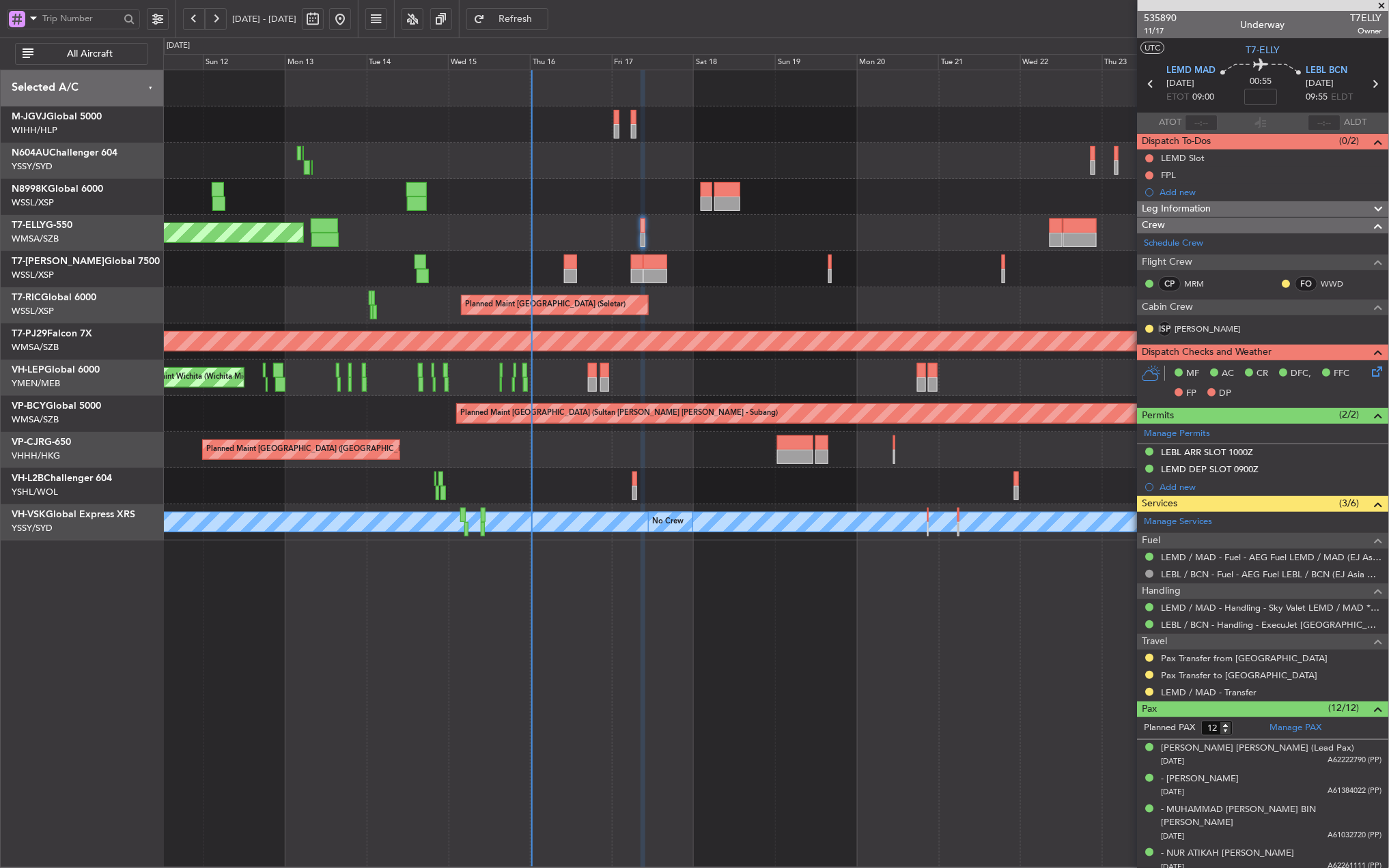
click at [621, 247] on div "Planned Maint [GEOGRAPHIC_DATA] ([GEOGRAPHIC_DATA] Intl)" at bounding box center [776, 233] width 1225 height 36
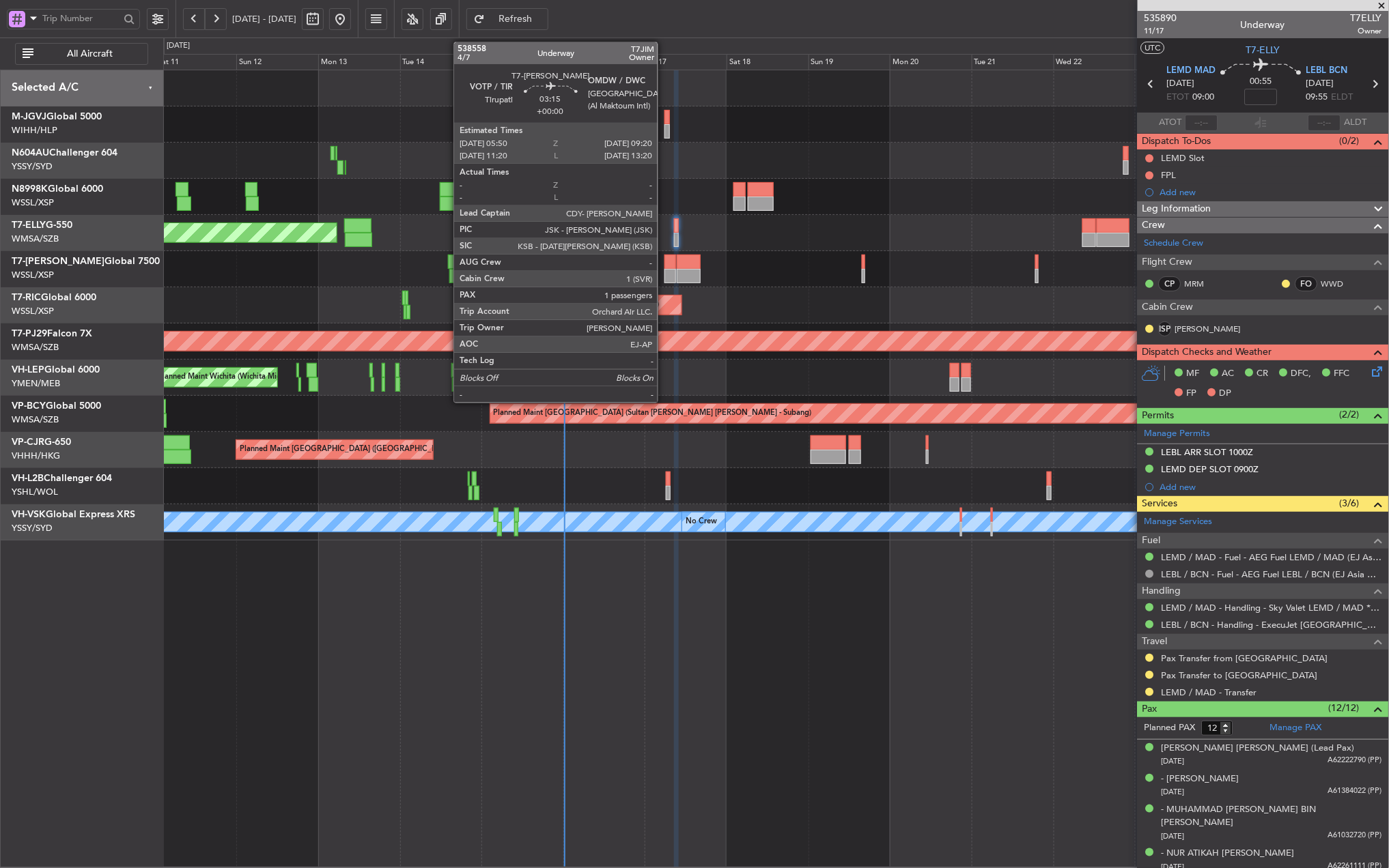
click at [665, 262] on div at bounding box center [670, 262] width 12 height 14
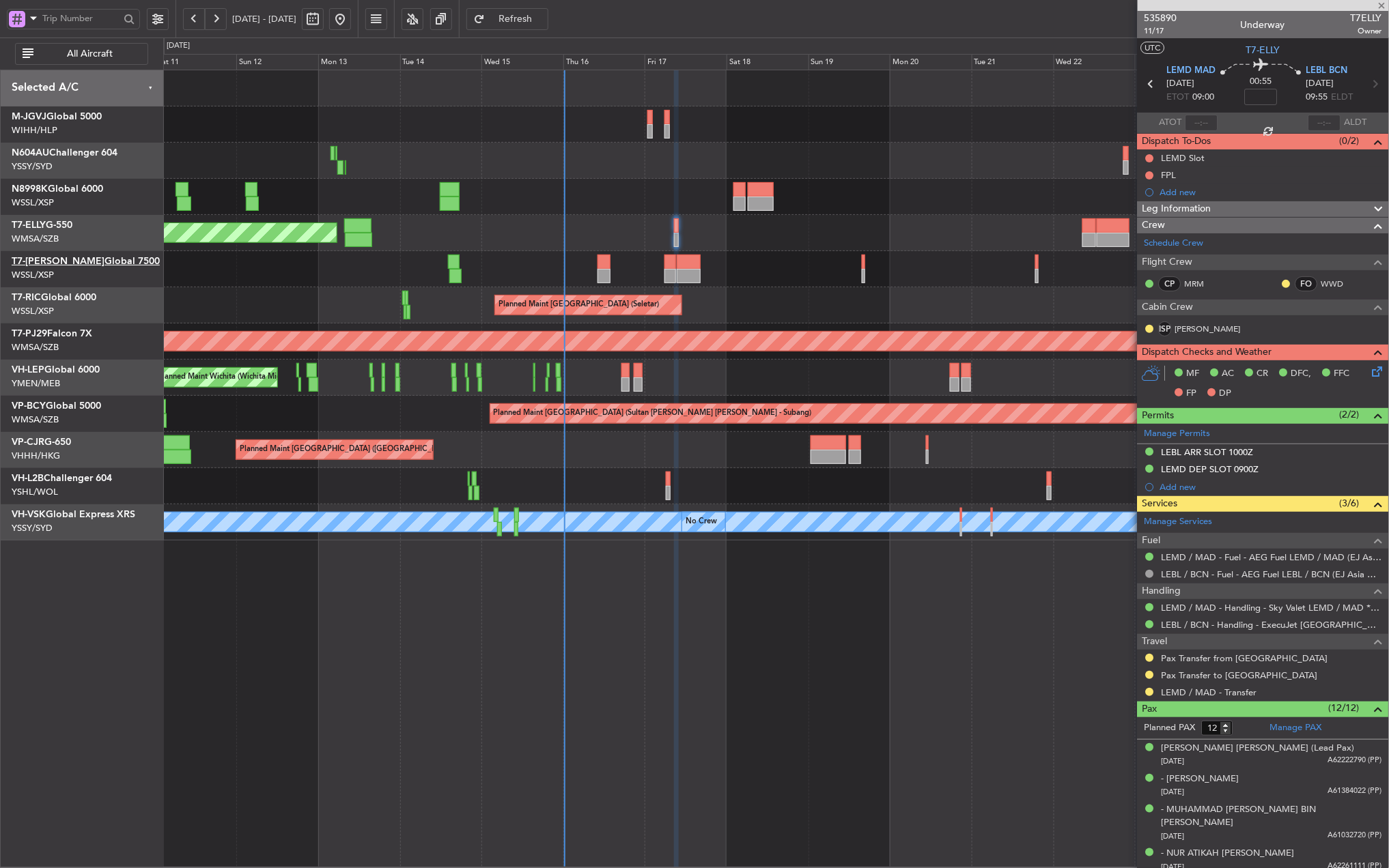
type input "1"
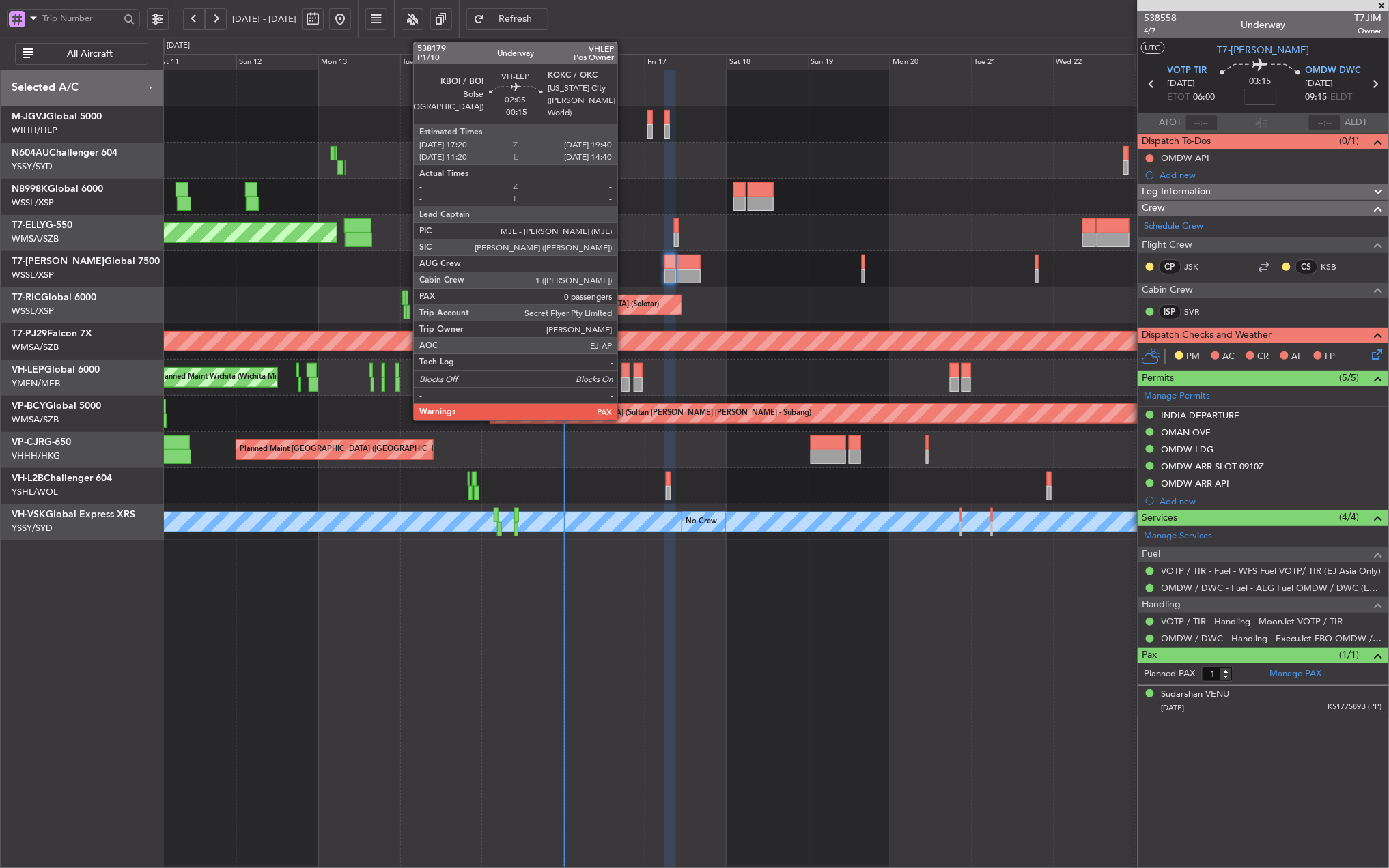
click at [623, 378] on div at bounding box center [625, 385] width 8 height 14
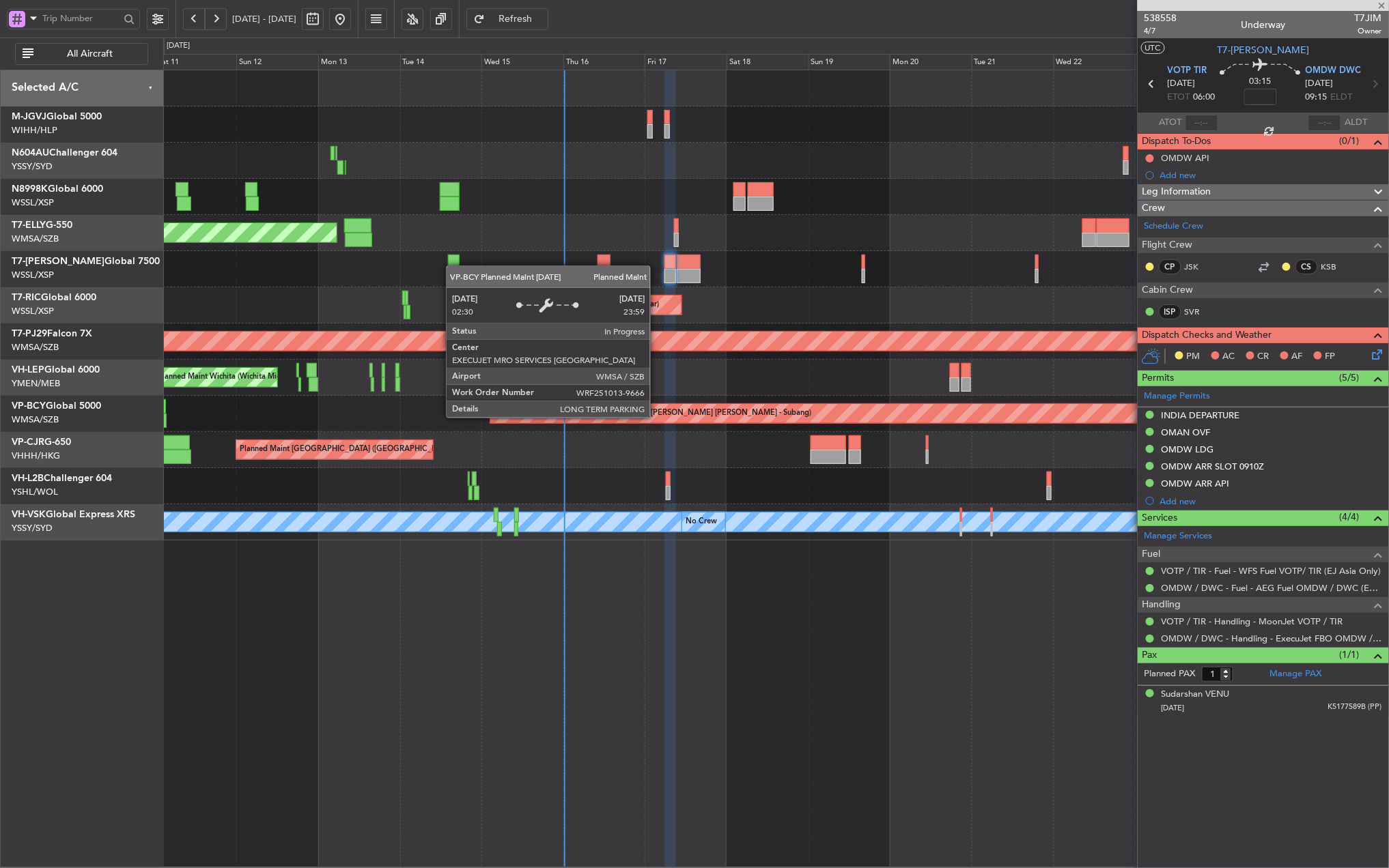
type input "-00:15"
type input "0"
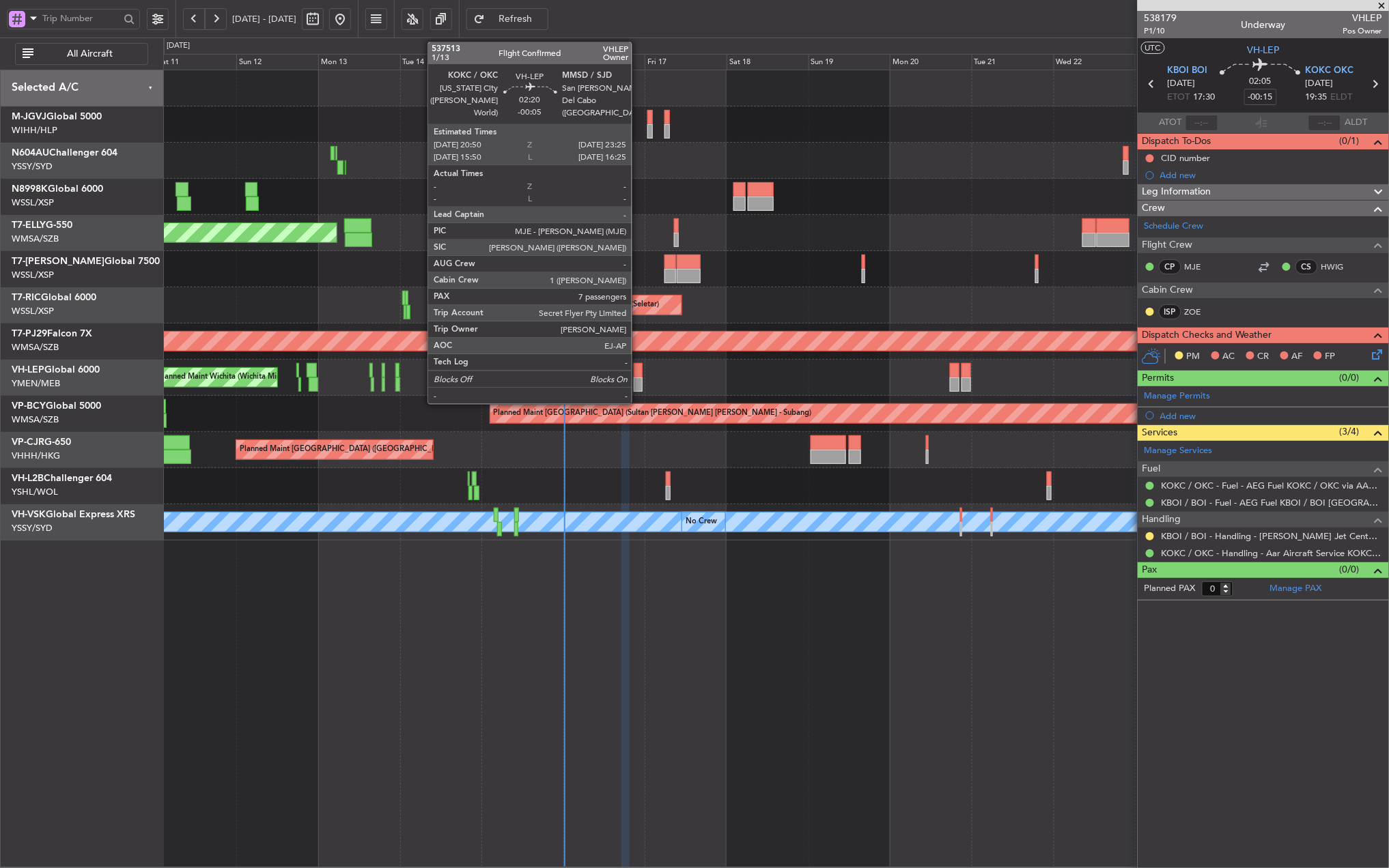
click at [637, 374] on div at bounding box center [638, 371] width 9 height 14
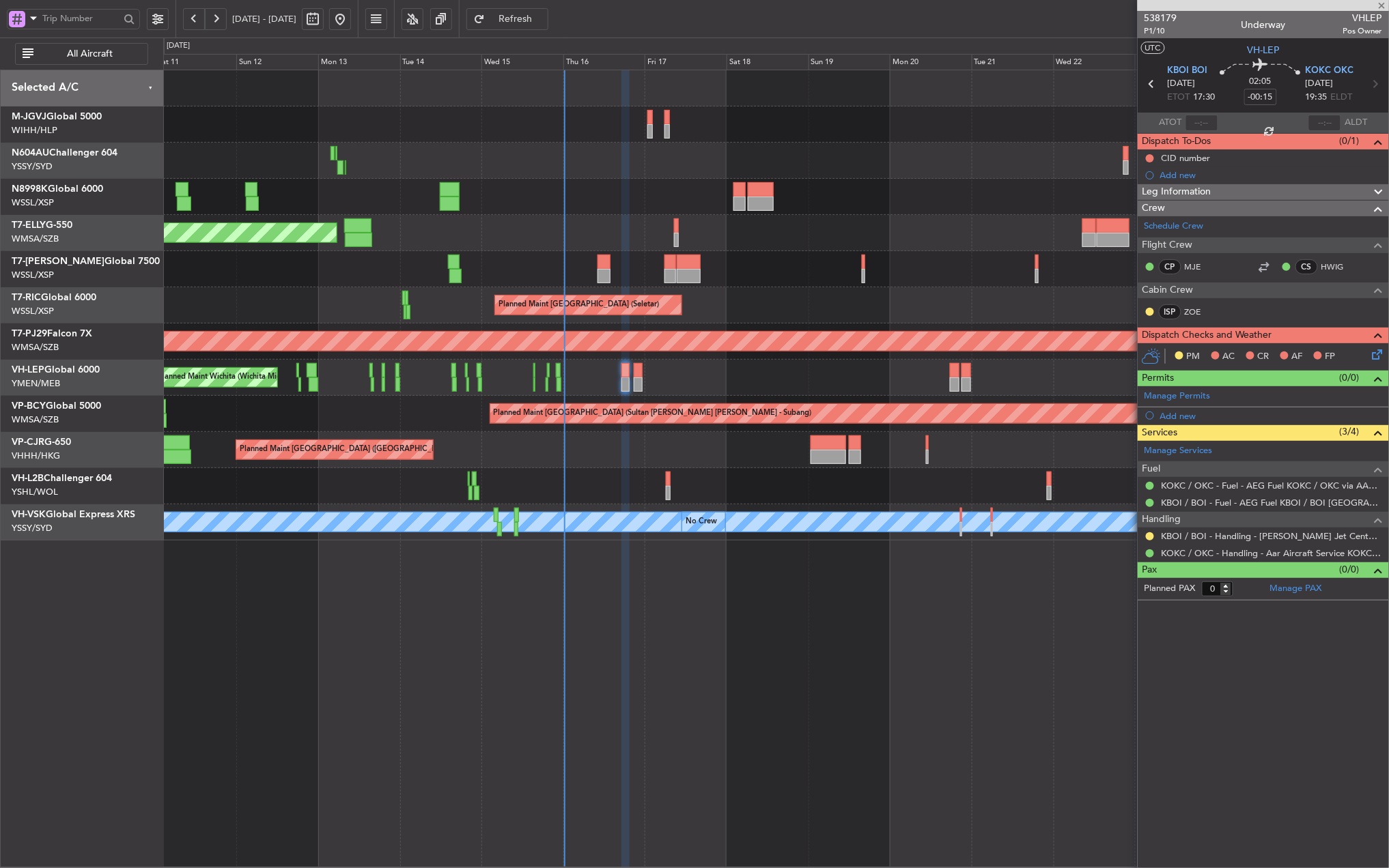
type input "-00:05"
type input "7"
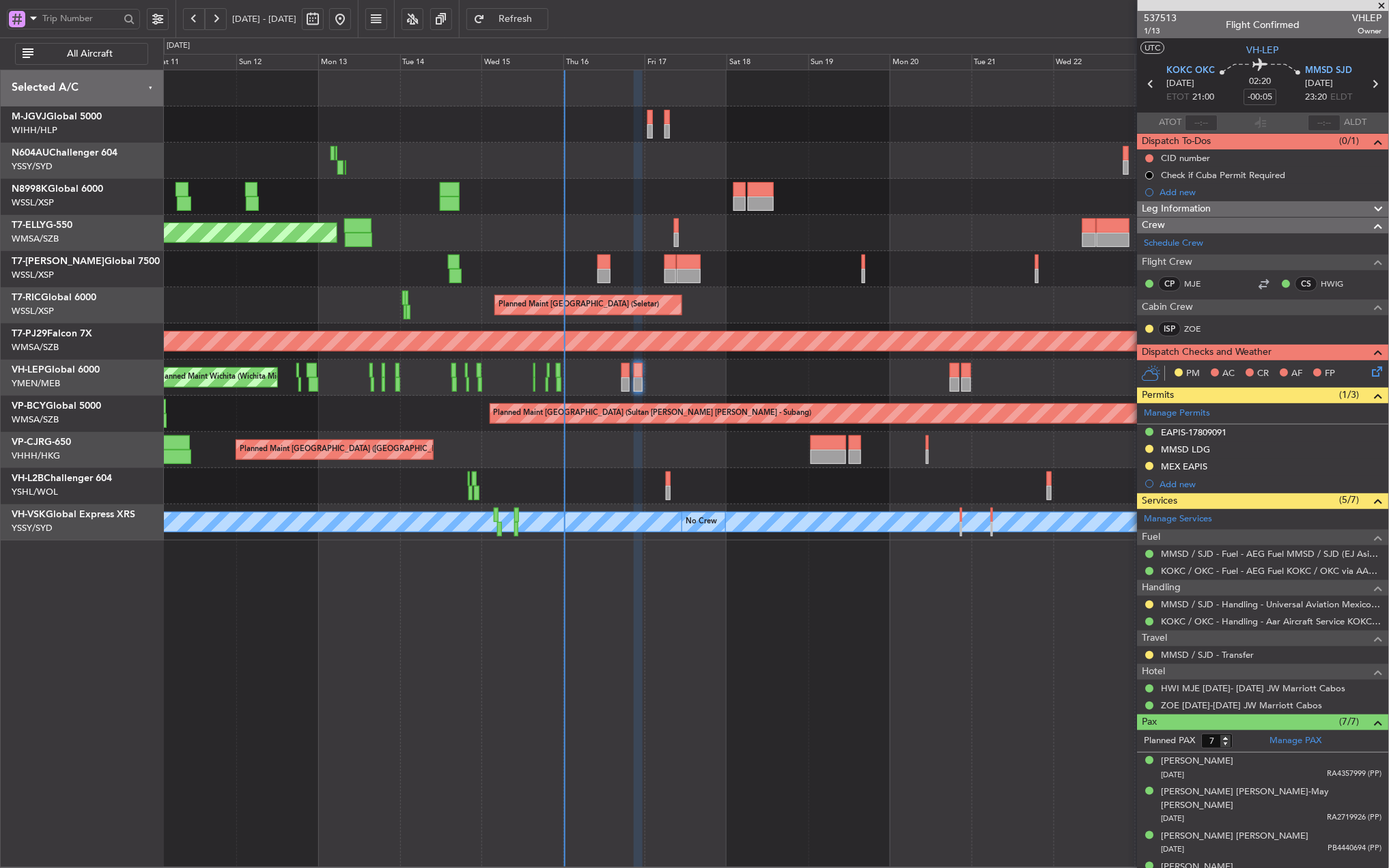
click at [665, 267] on div at bounding box center [670, 262] width 12 height 14
type input "1"
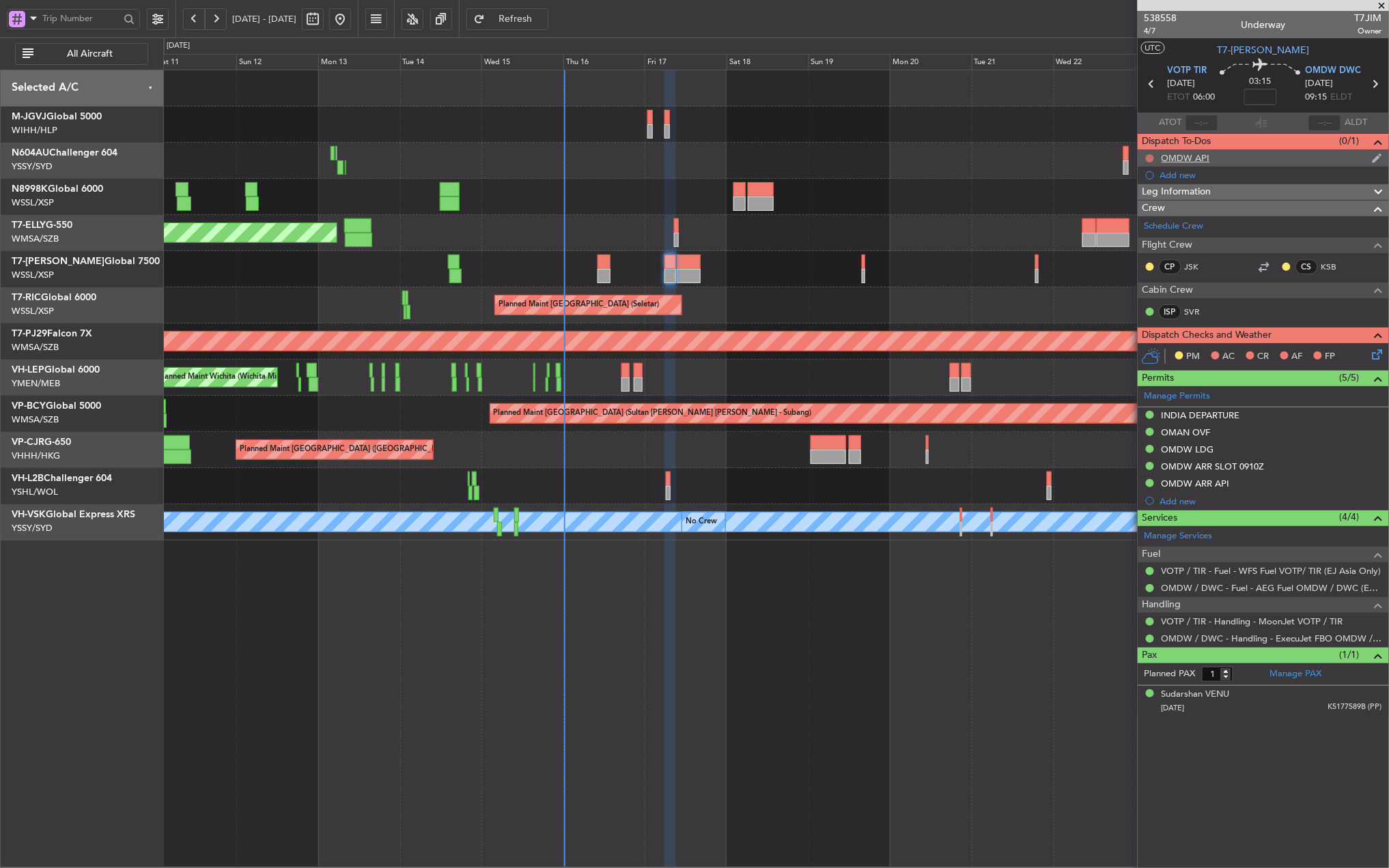
click at [1150, 156] on button at bounding box center [1149, 158] width 8 height 8
click at [1147, 214] on span "Completed" at bounding box center [1156, 219] width 45 height 14
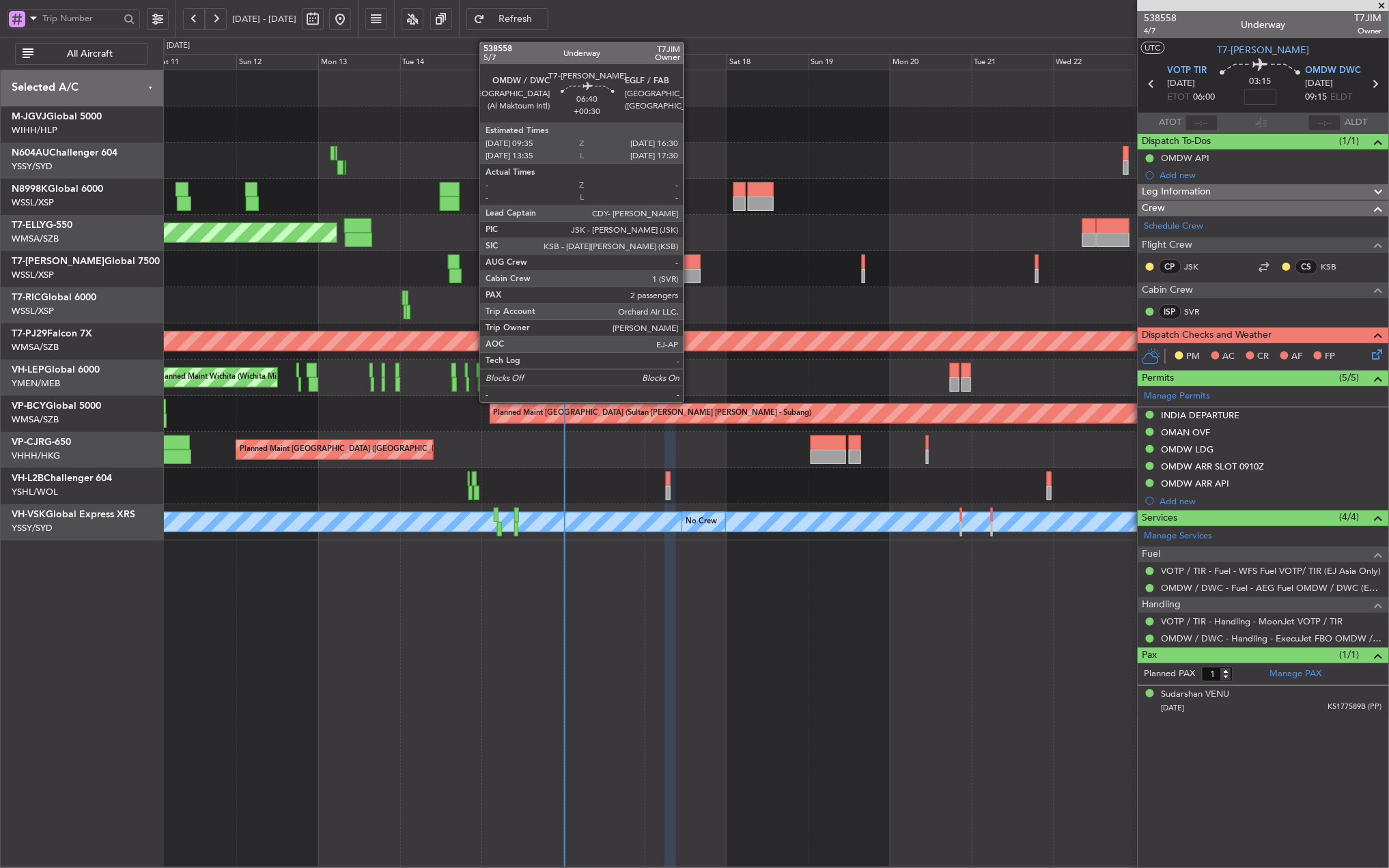
click at [690, 273] on div at bounding box center [688, 276] width 24 height 14
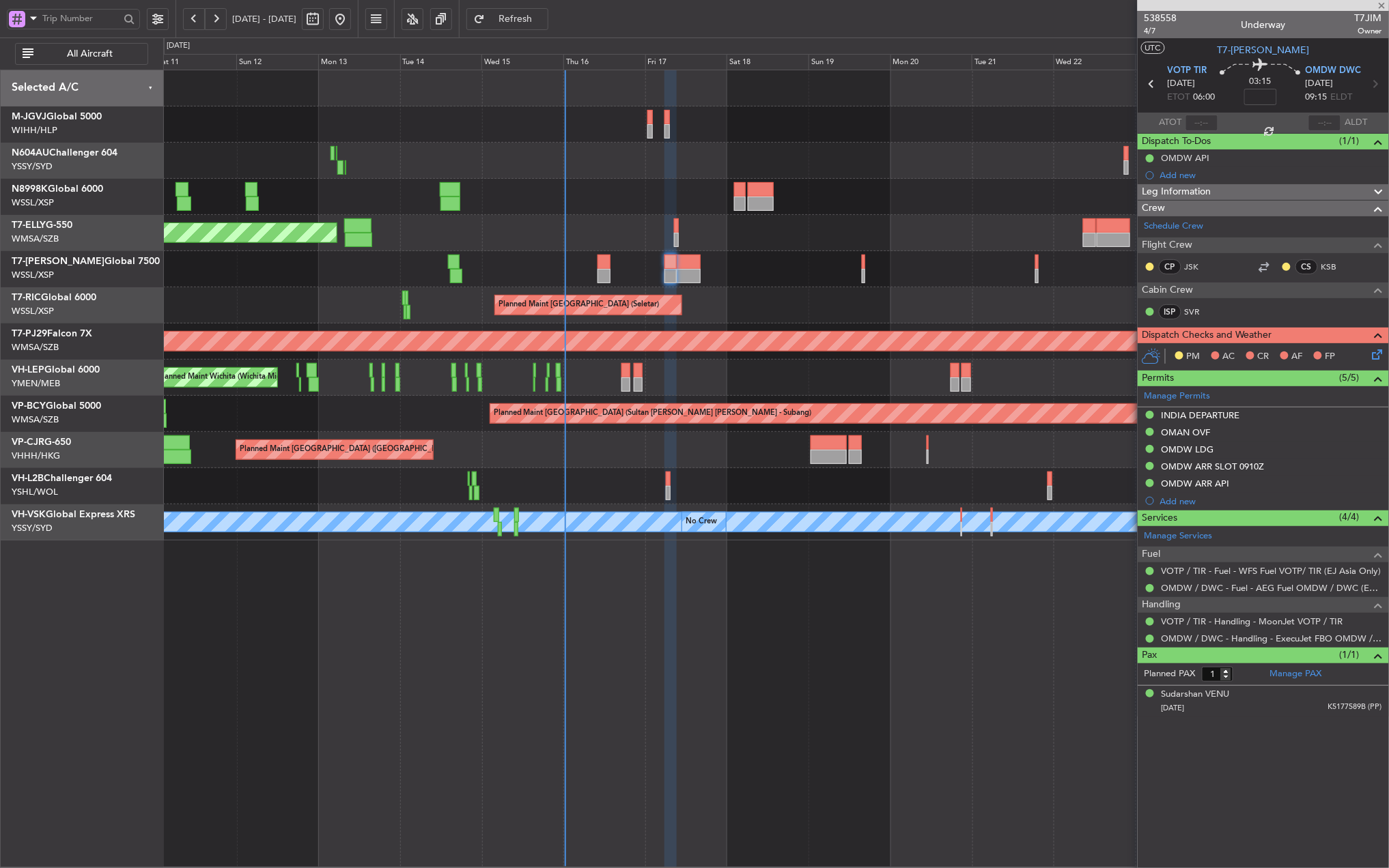
type input "+00:30"
type input "2"
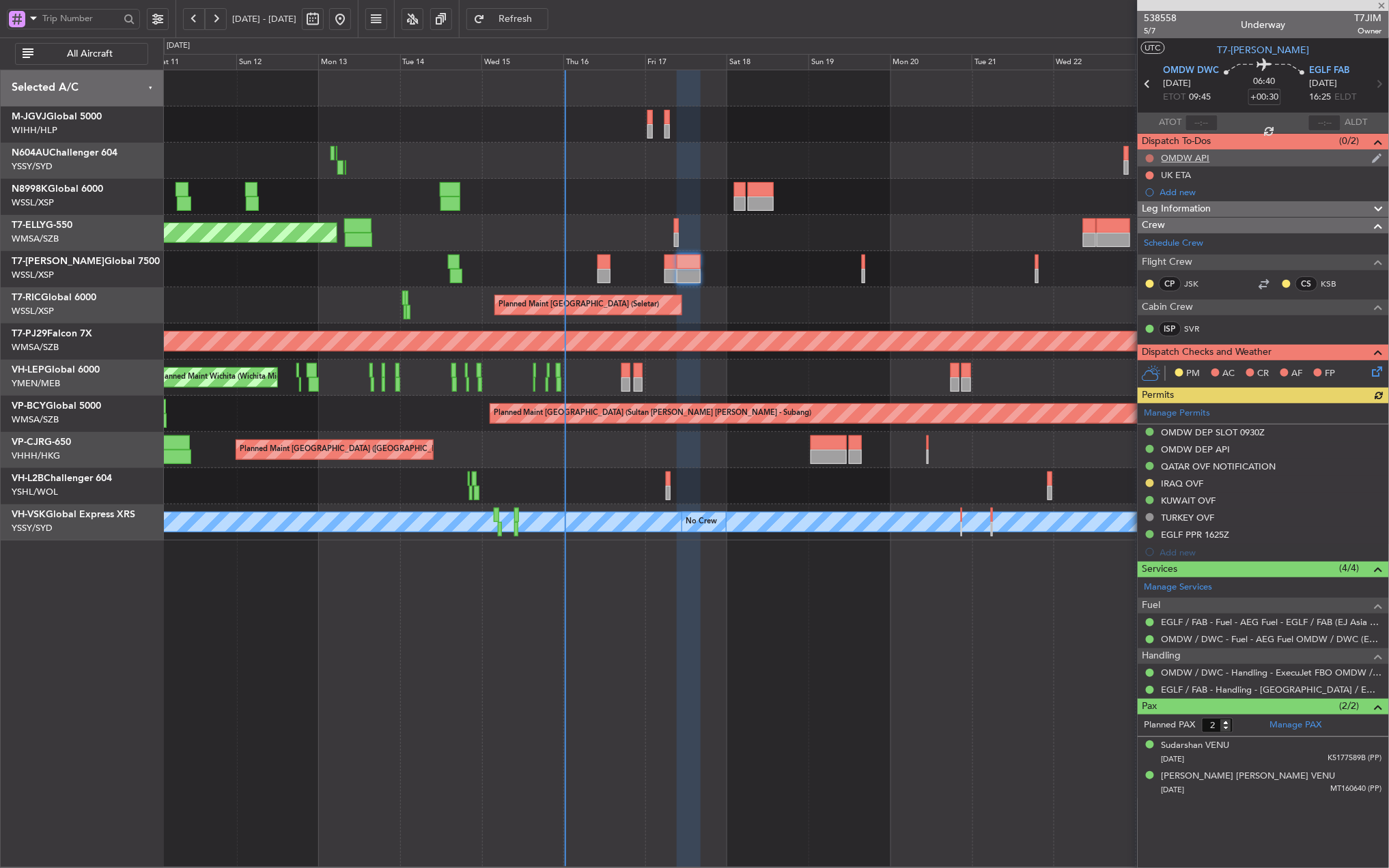
click at [1148, 158] on button at bounding box center [1149, 158] width 8 height 8
click at [1129, 211] on li "Completed" at bounding box center [1150, 219] width 72 height 21
click at [1150, 171] on button at bounding box center [1149, 175] width 8 height 8
click at [1151, 252] on span "Cancelled" at bounding box center [1153, 257] width 39 height 14
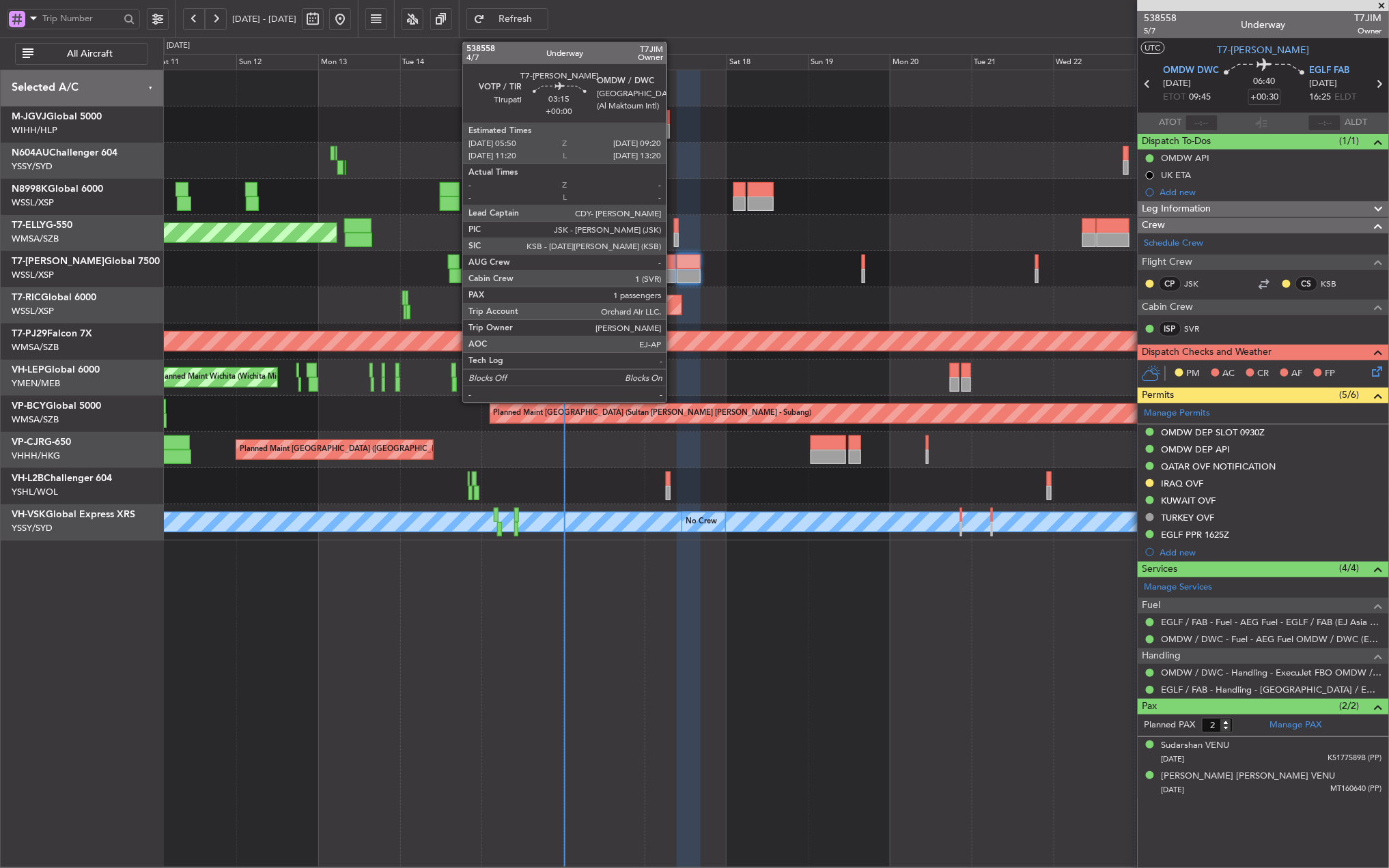
click at [673, 266] on div at bounding box center [670, 262] width 12 height 14
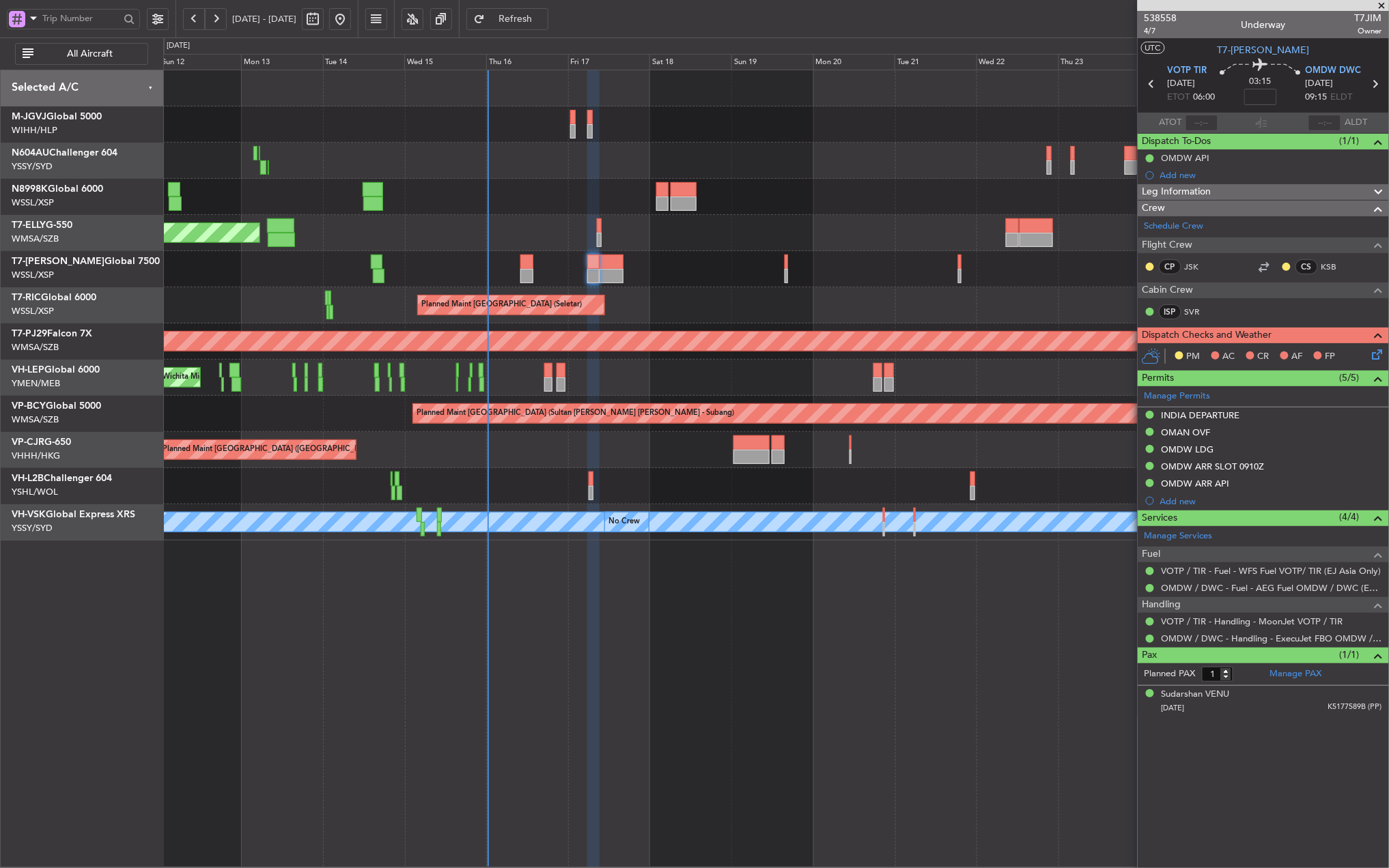
click at [820, 596] on div "Planned Maint [GEOGRAPHIC_DATA] (Seletar) Planned Maint [GEOGRAPHIC_DATA] (Sele…" at bounding box center [776, 469] width 1226 height 798
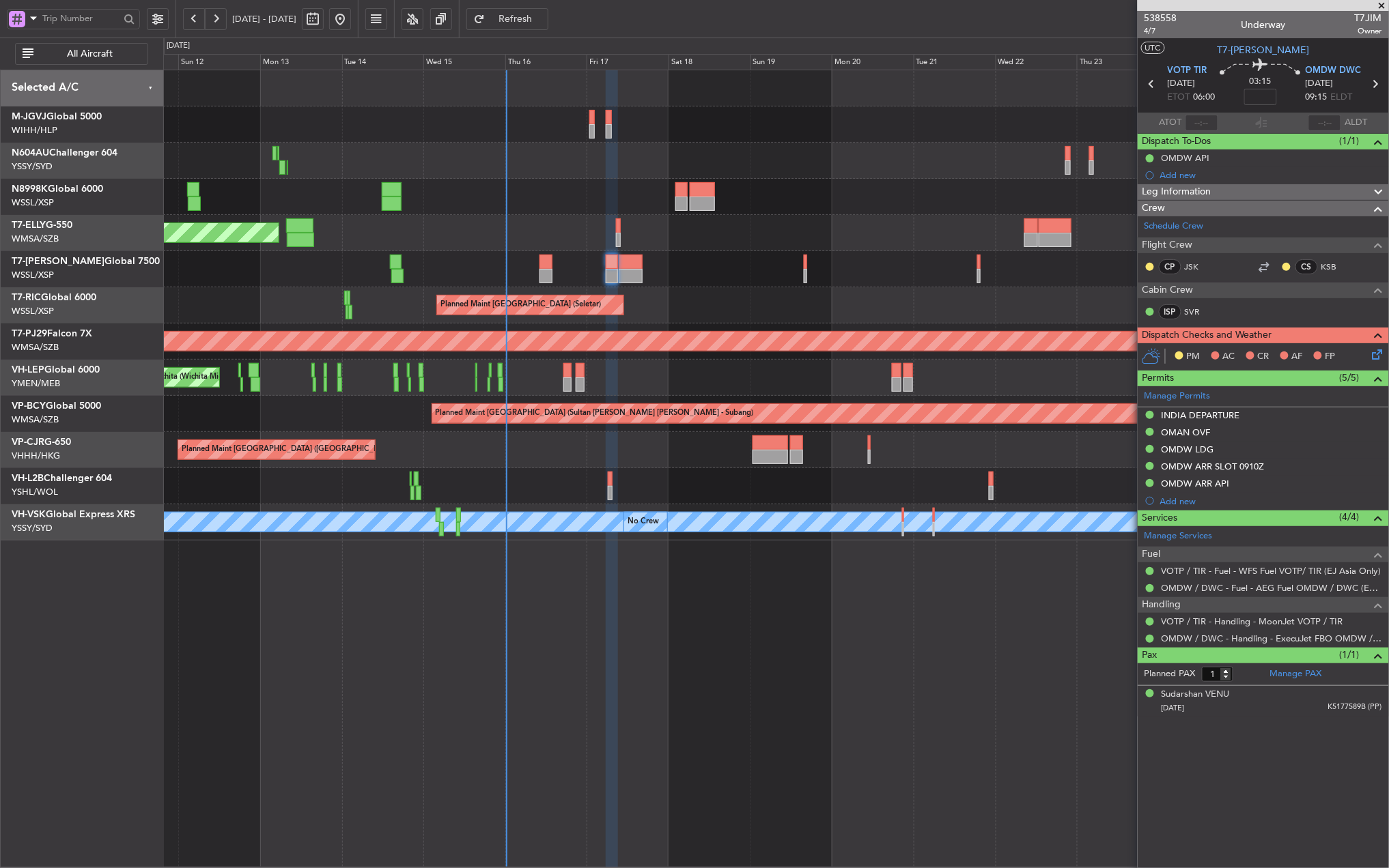
click at [637, 596] on div "Planned Maint [GEOGRAPHIC_DATA] (Seletar) Planned Maint [GEOGRAPHIC_DATA] (Sele…" at bounding box center [776, 469] width 1226 height 798
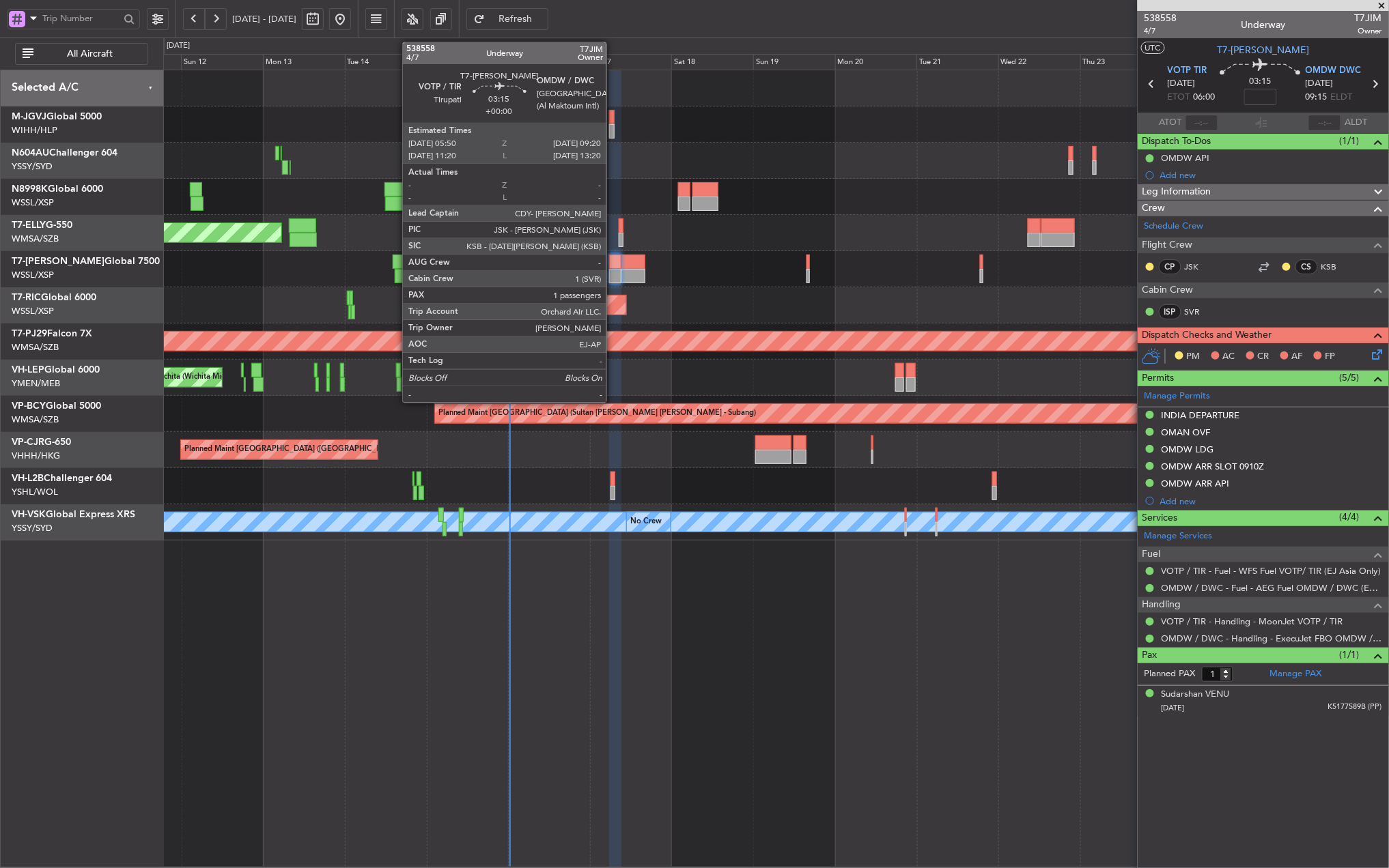
click at [612, 276] on div at bounding box center [615, 276] width 12 height 14
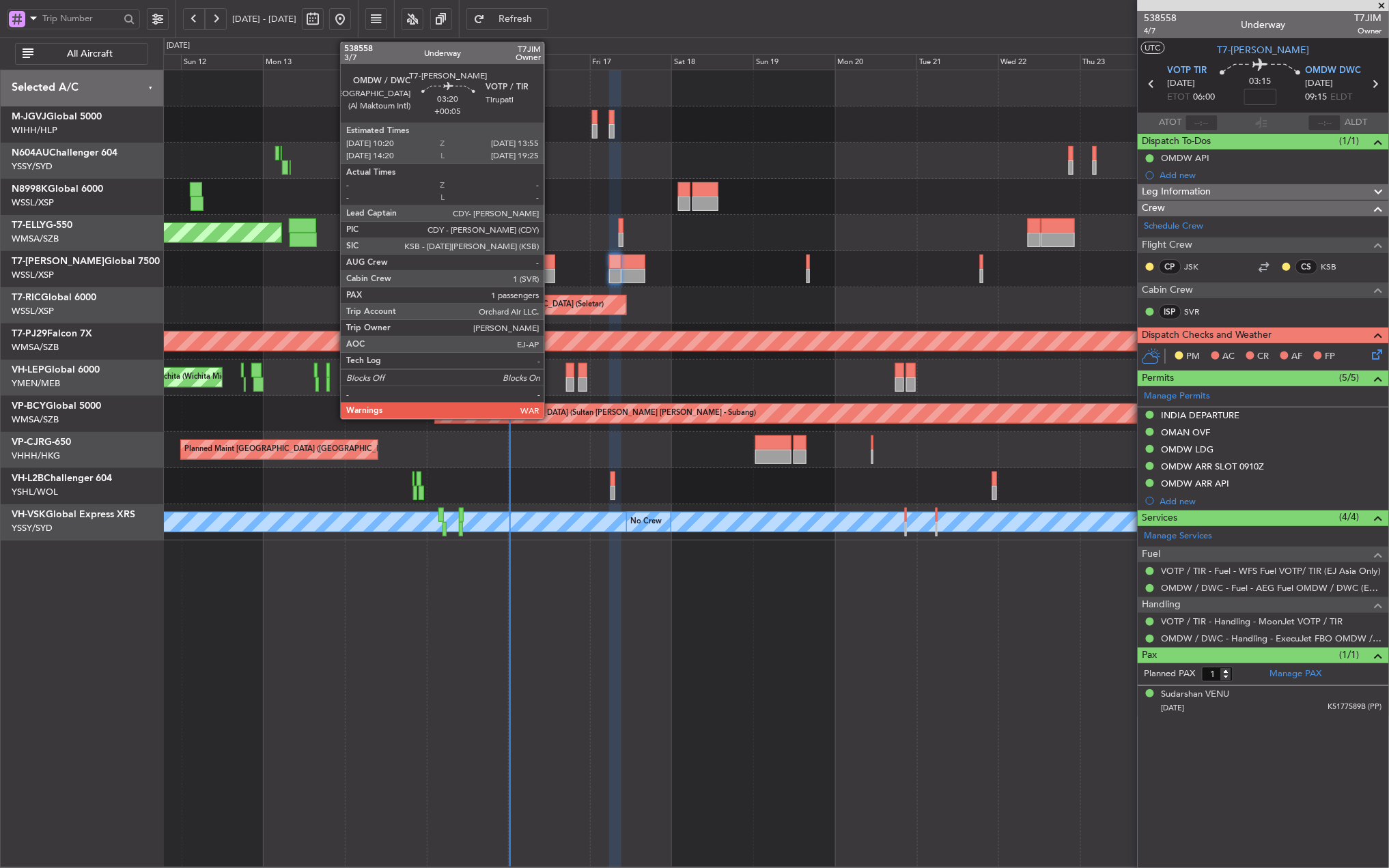
click at [550, 268] on div at bounding box center [548, 262] width 12 height 14
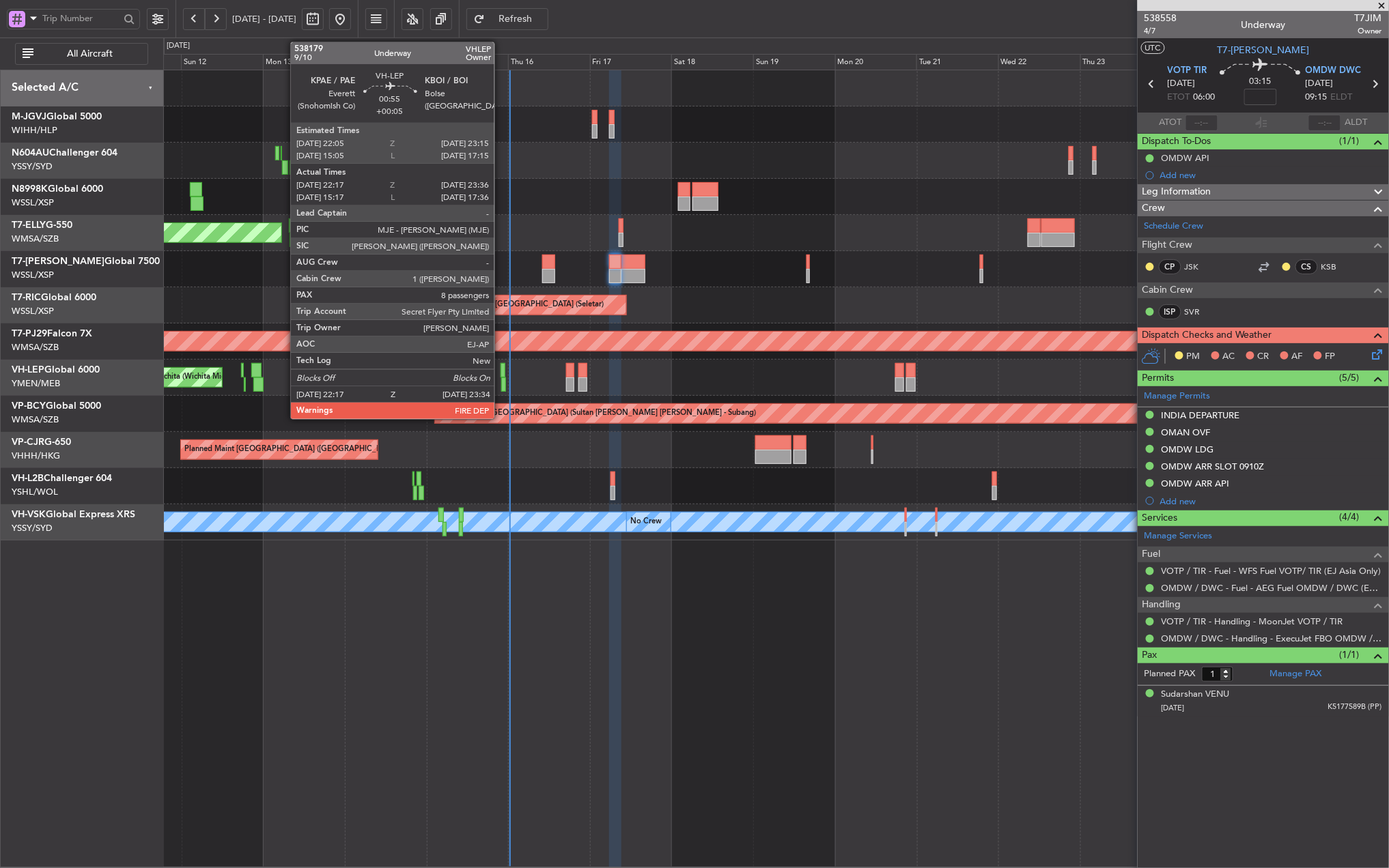
click at [501, 369] on div at bounding box center [503, 371] width 4 height 14
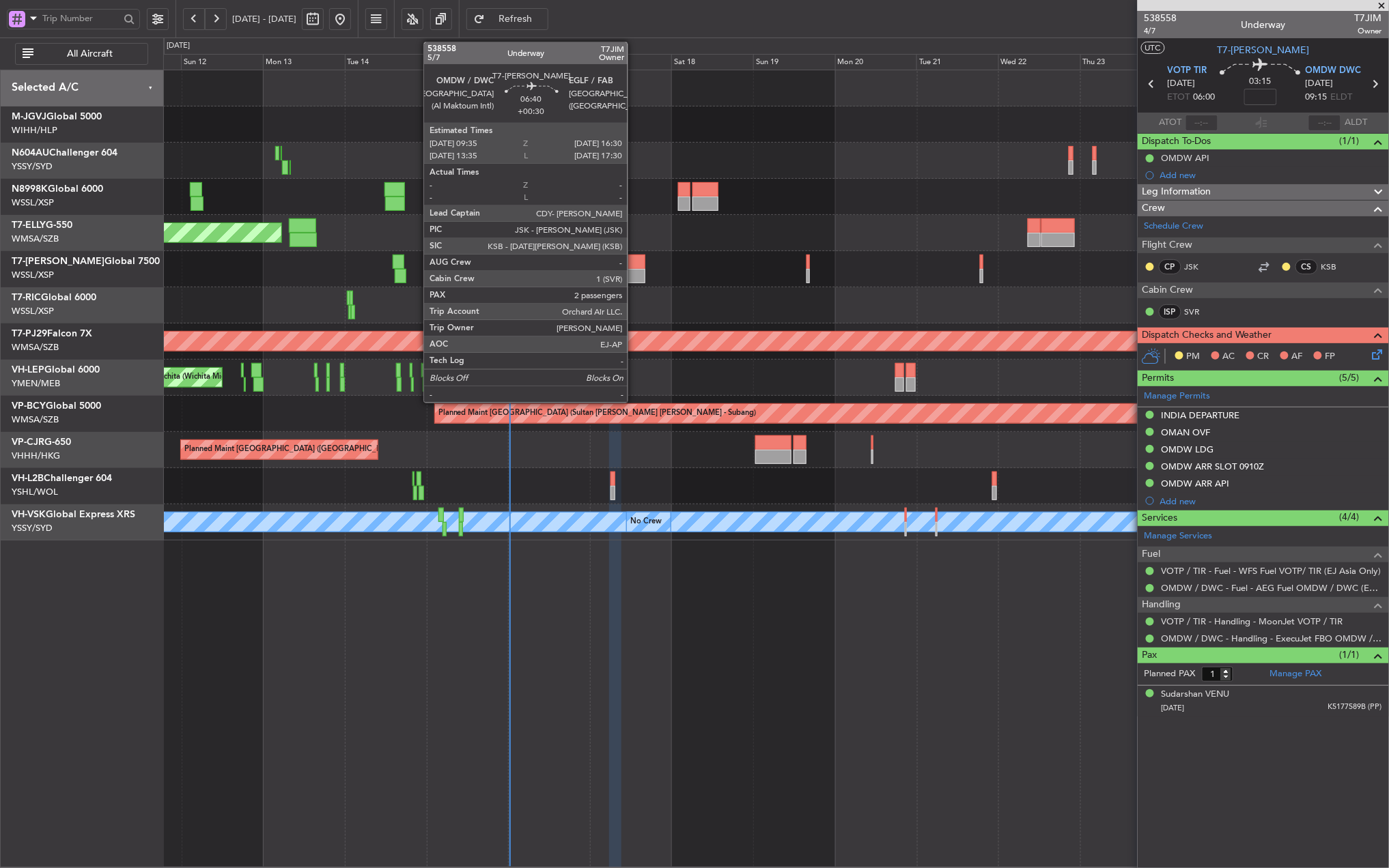
click at [634, 265] on div at bounding box center [633, 262] width 24 height 14
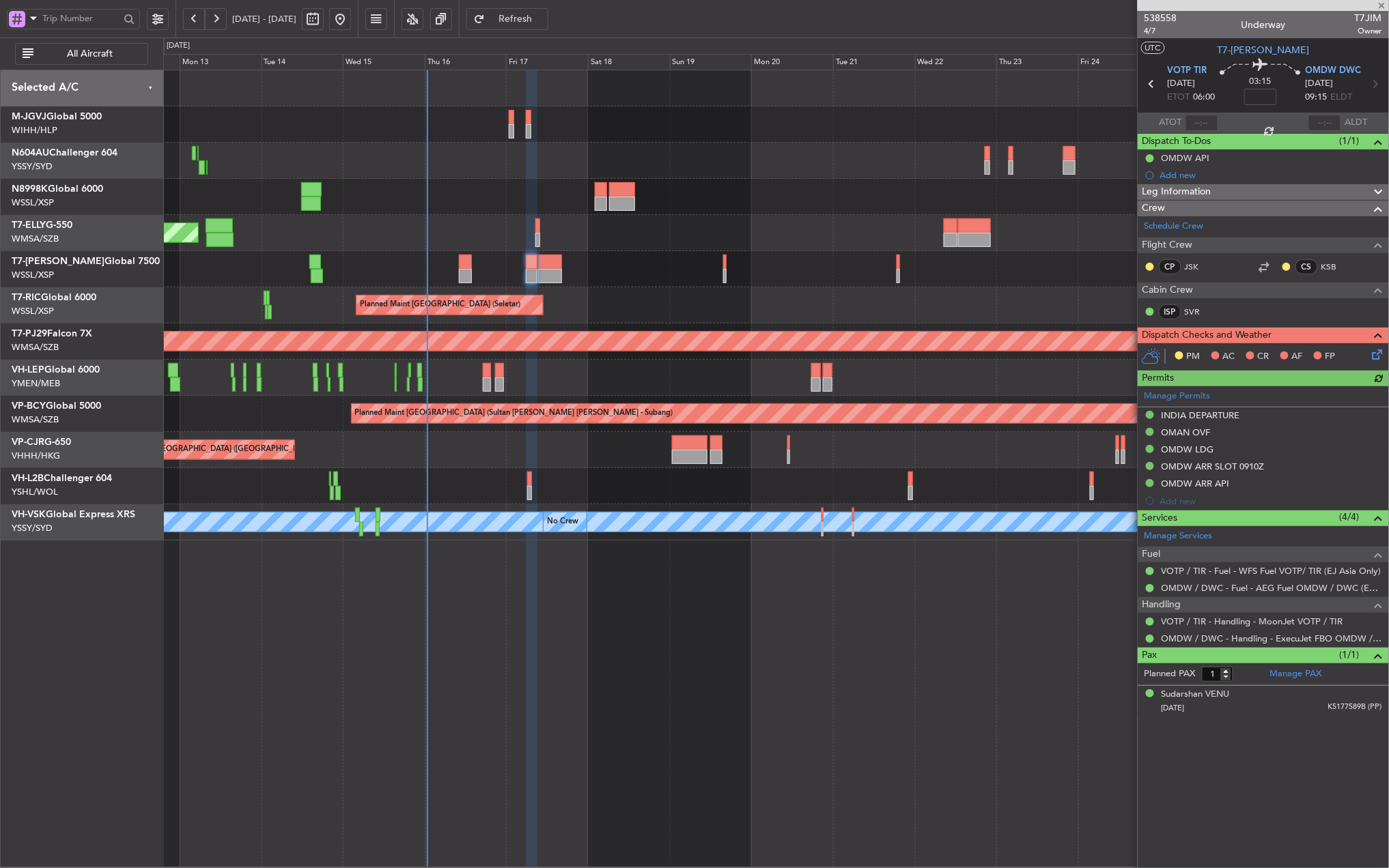
click at [708, 295] on div "Planned Maint [GEOGRAPHIC_DATA] (Seletar)" at bounding box center [776, 305] width 1225 height 36
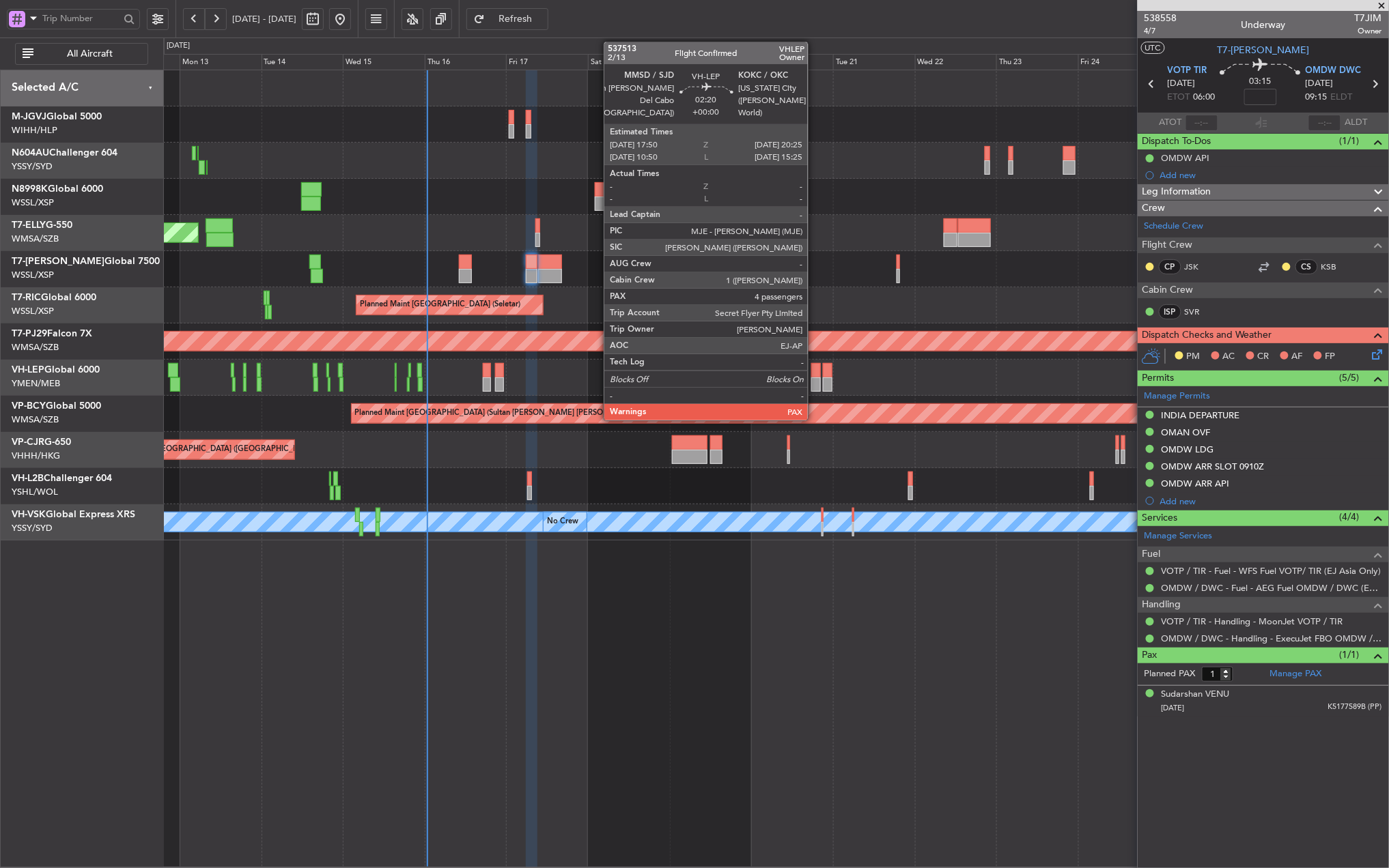
click at [814, 377] on div at bounding box center [815, 371] width 9 height 14
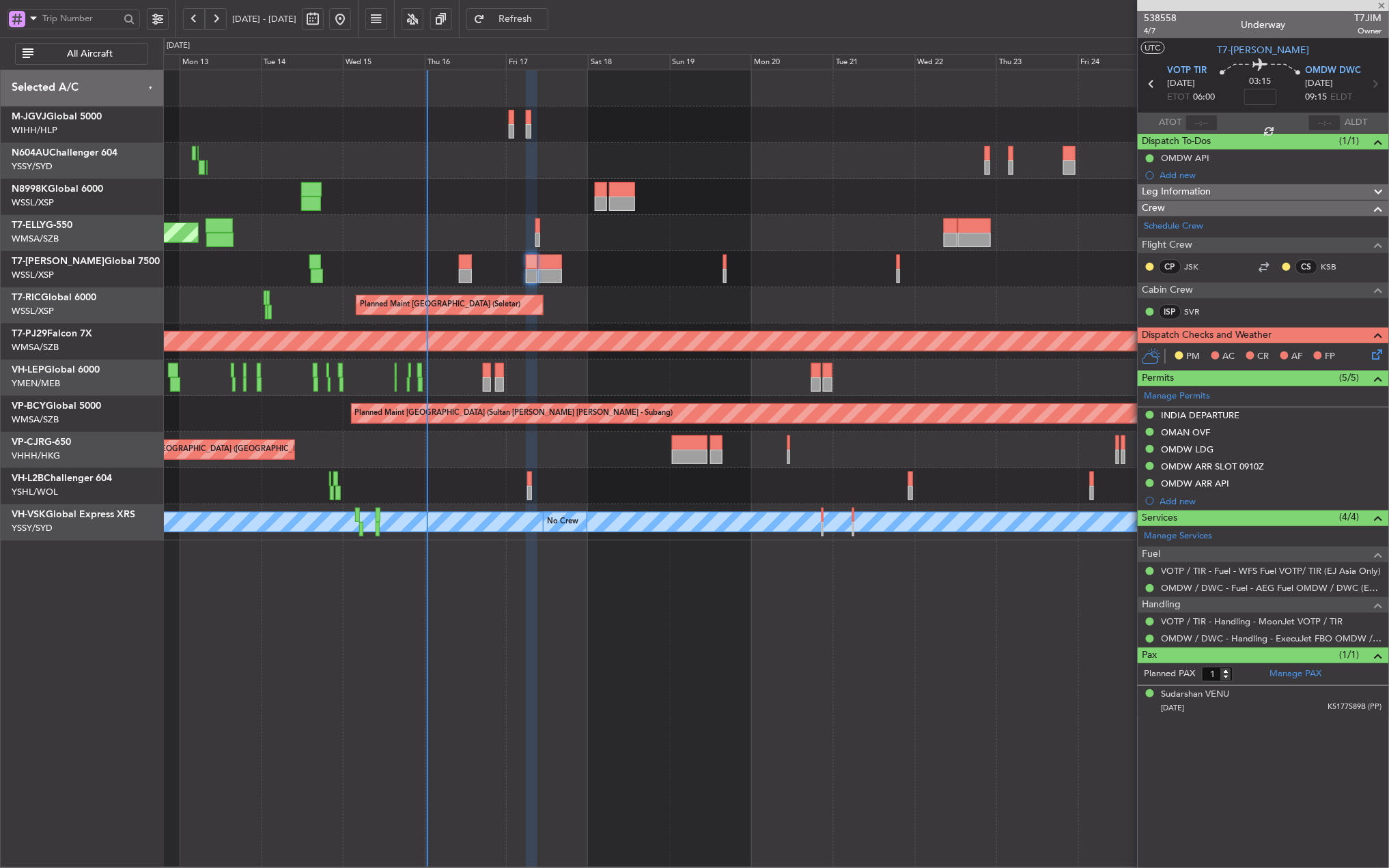
click at [771, 386] on div "Unplanned Maint Wichita (Wichita Mid-continent)" at bounding box center [776, 378] width 1225 height 36
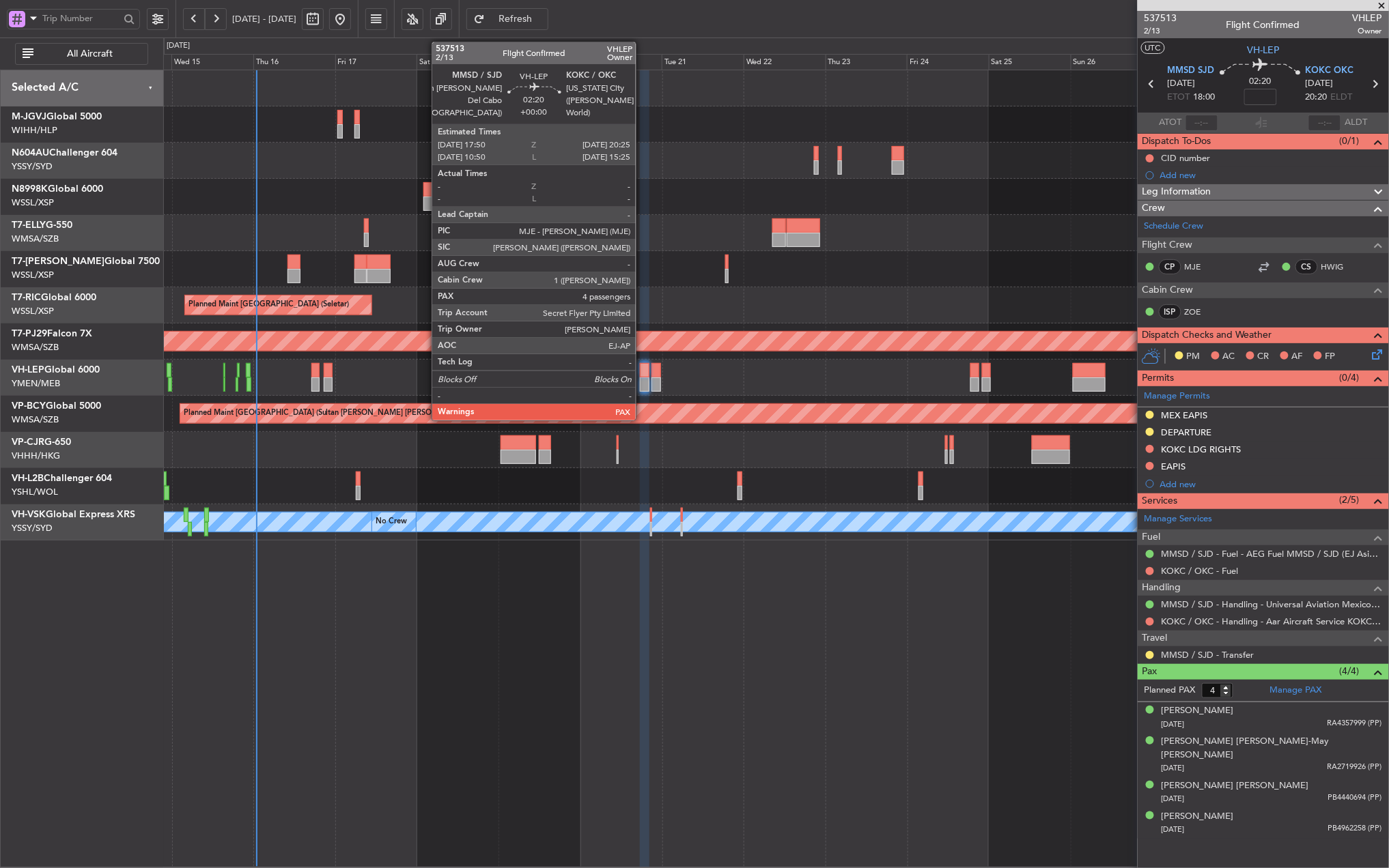
click at [642, 371] on div at bounding box center [644, 371] width 9 height 14
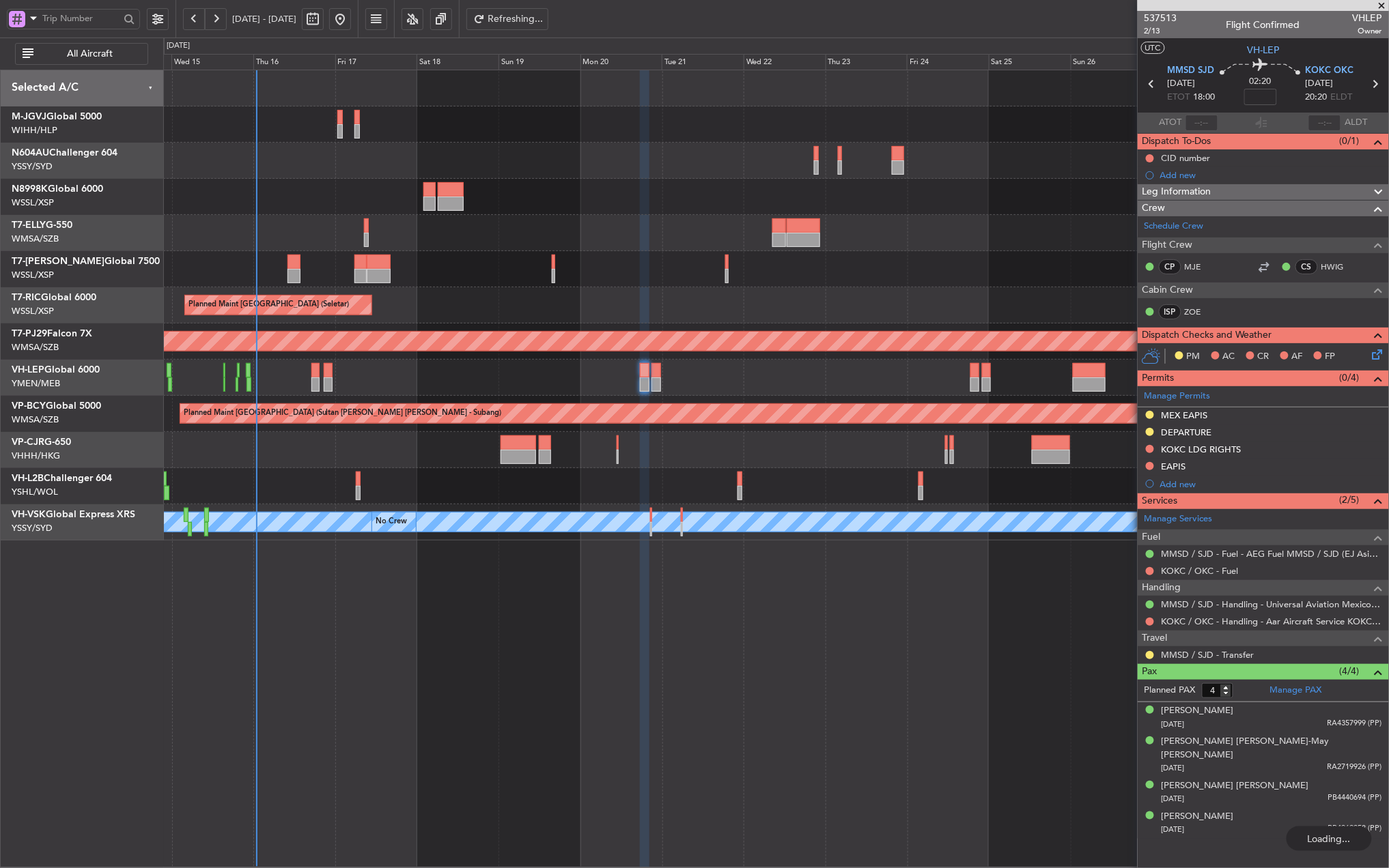
click at [634, 375] on div "Unplanned Maint Wichita (Wichita Mid-continent)" at bounding box center [776, 378] width 1225 height 36
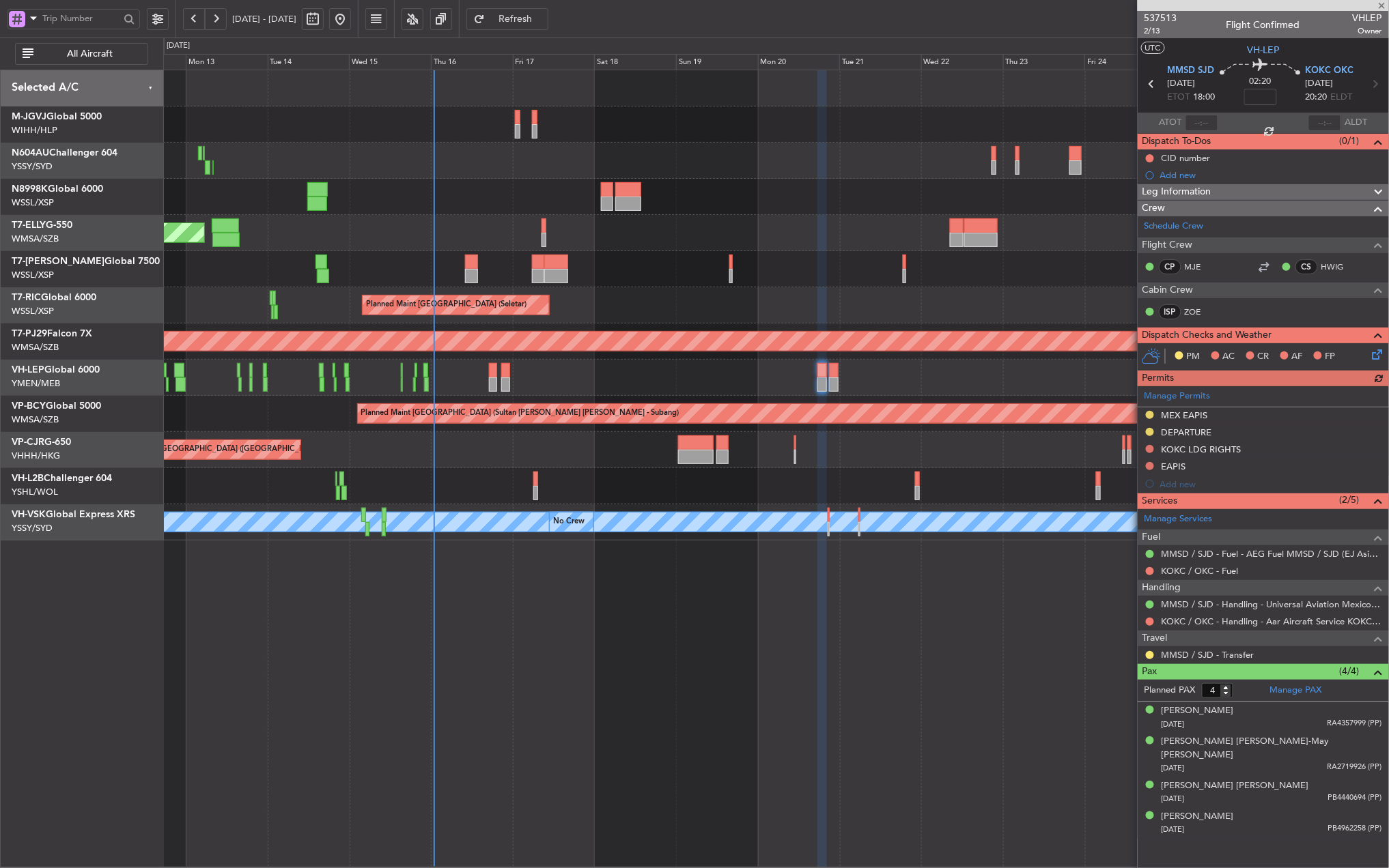
click at [754, 285] on div at bounding box center [776, 269] width 1225 height 36
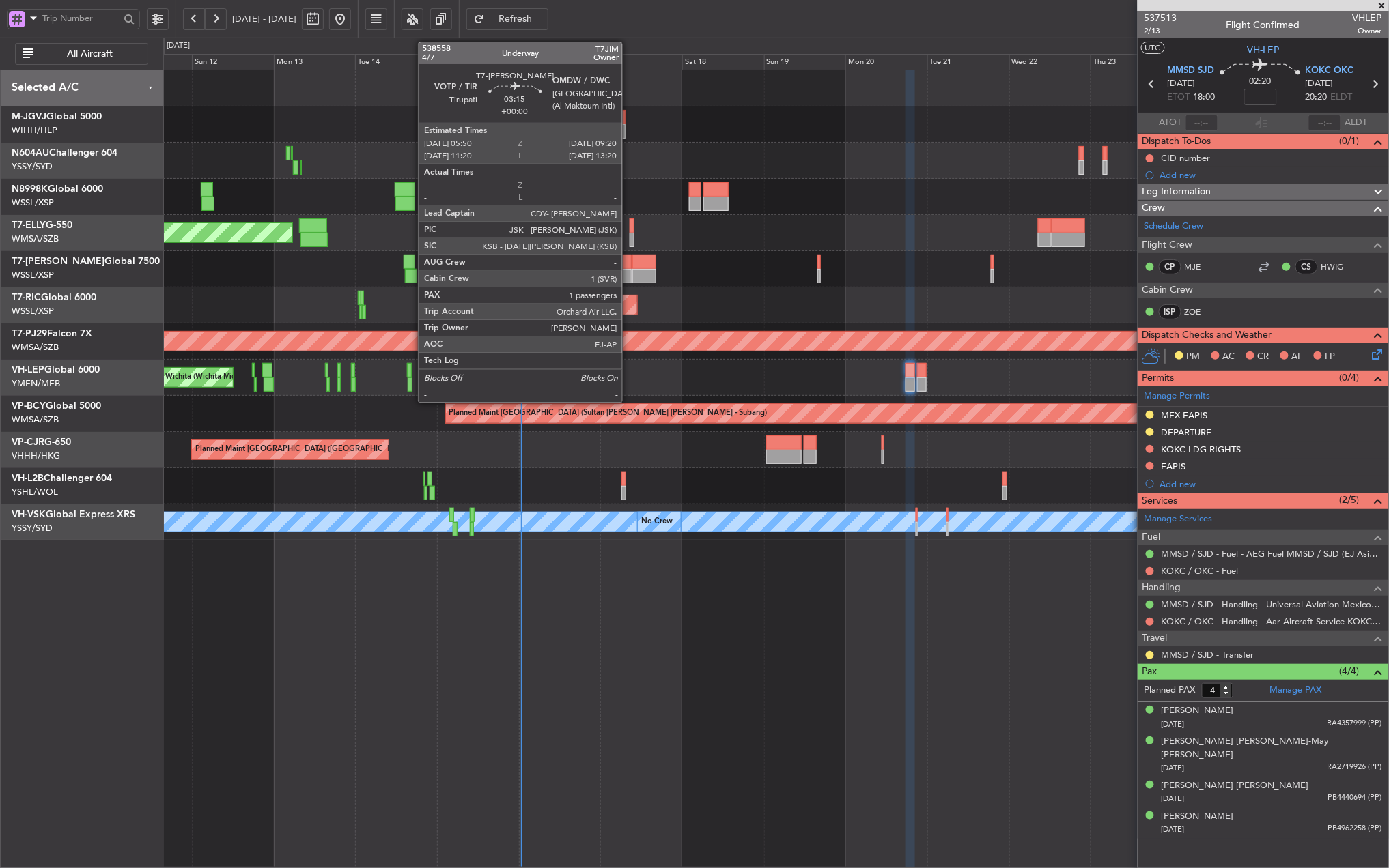
click at [628, 267] on div at bounding box center [625, 262] width 12 height 14
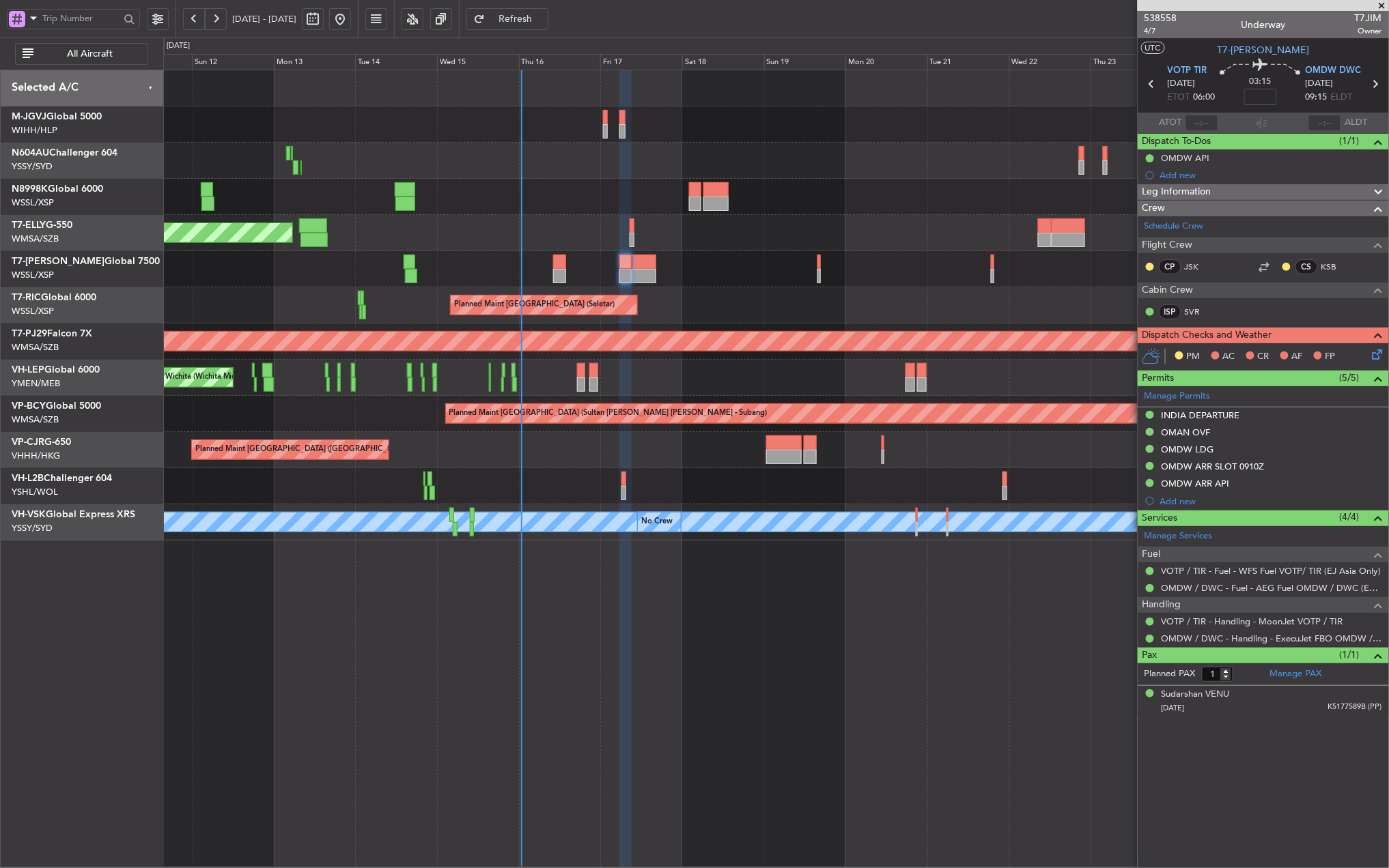
click at [734, 314] on div "Planned Maint [GEOGRAPHIC_DATA] (Seletar)" at bounding box center [776, 305] width 1225 height 36
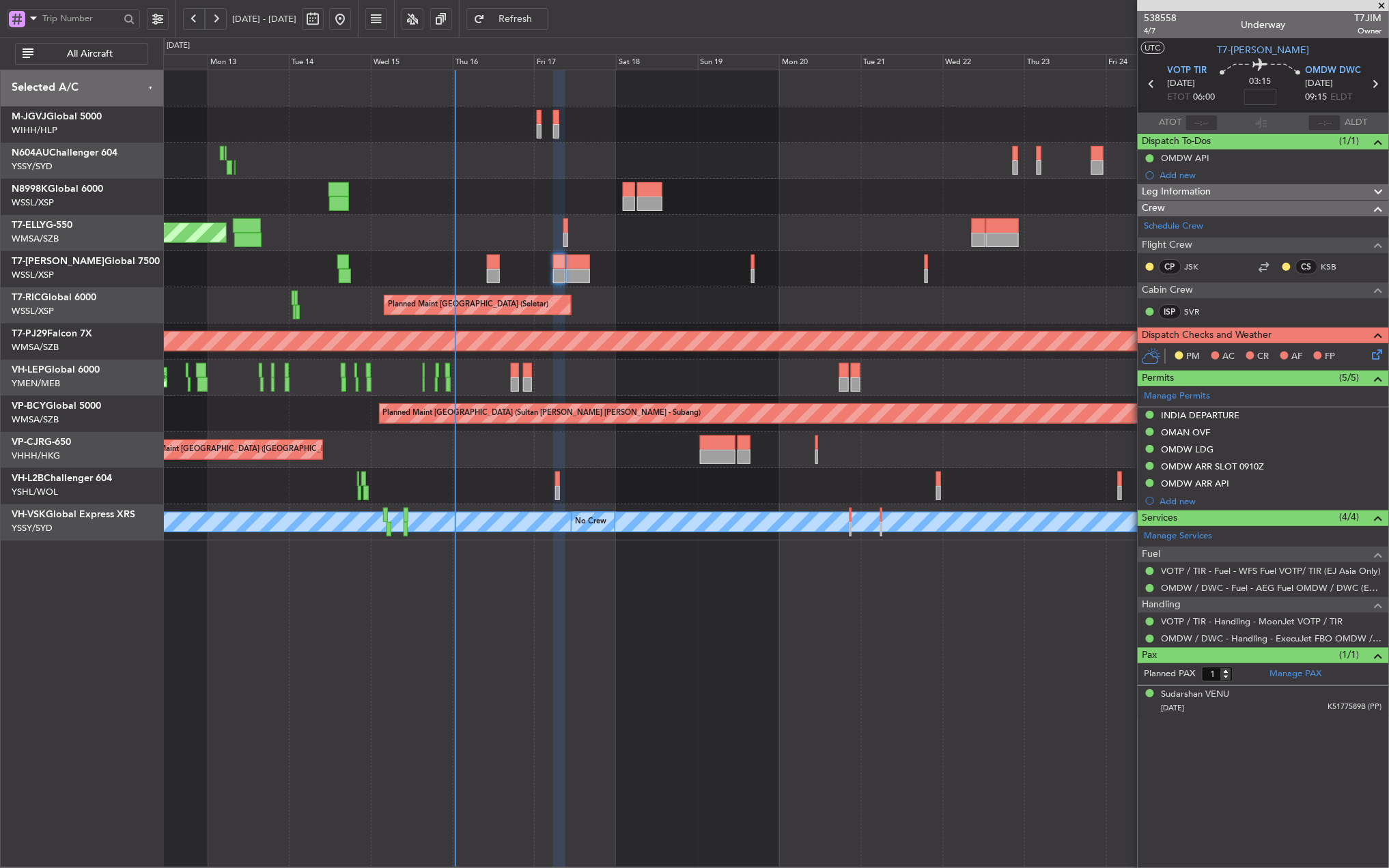
click at [488, 301] on div "Planned Maint [GEOGRAPHIC_DATA] (Seletar)" at bounding box center [776, 305] width 1225 height 36
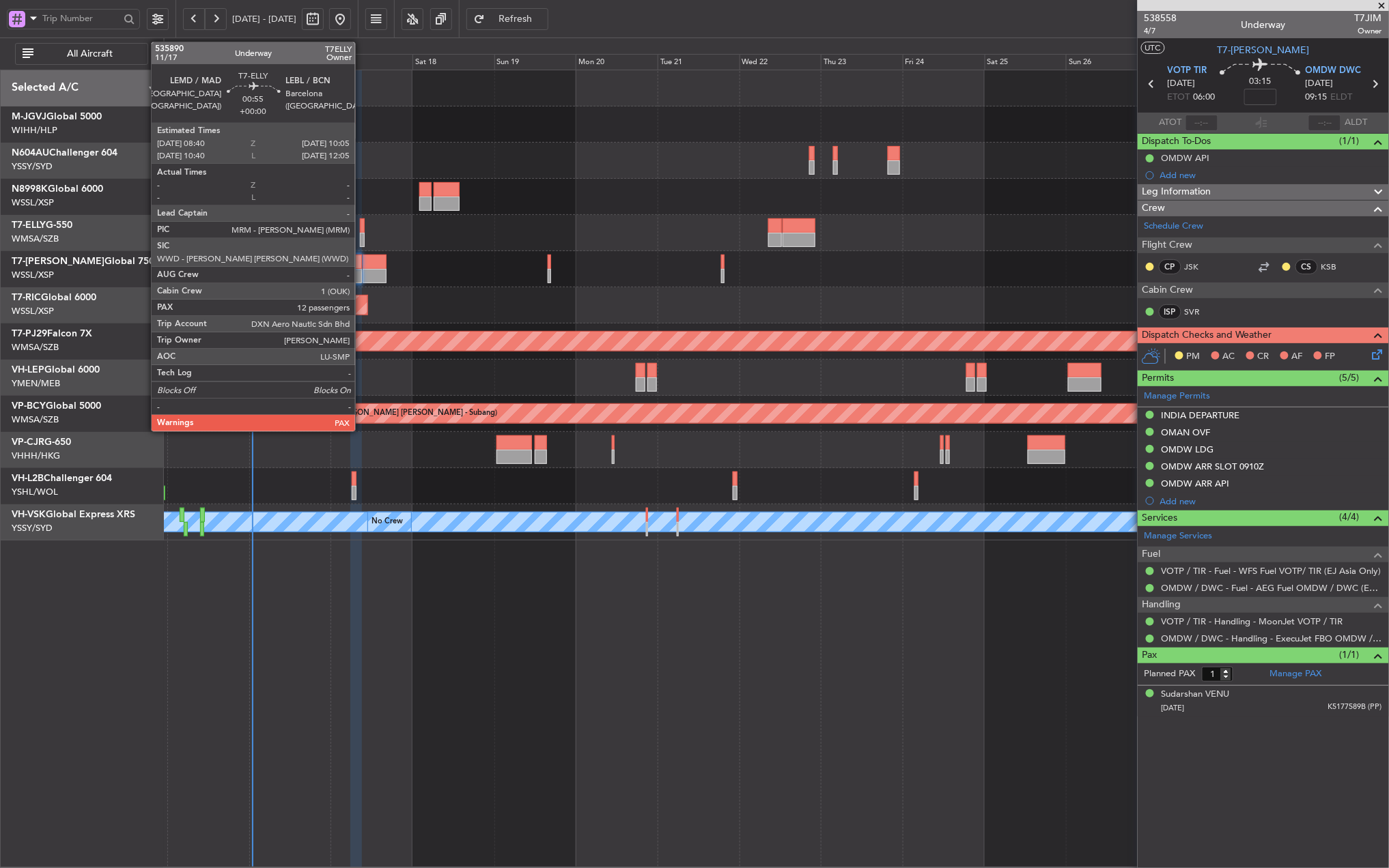
click at [361, 235] on div at bounding box center [363, 240] width 6 height 14
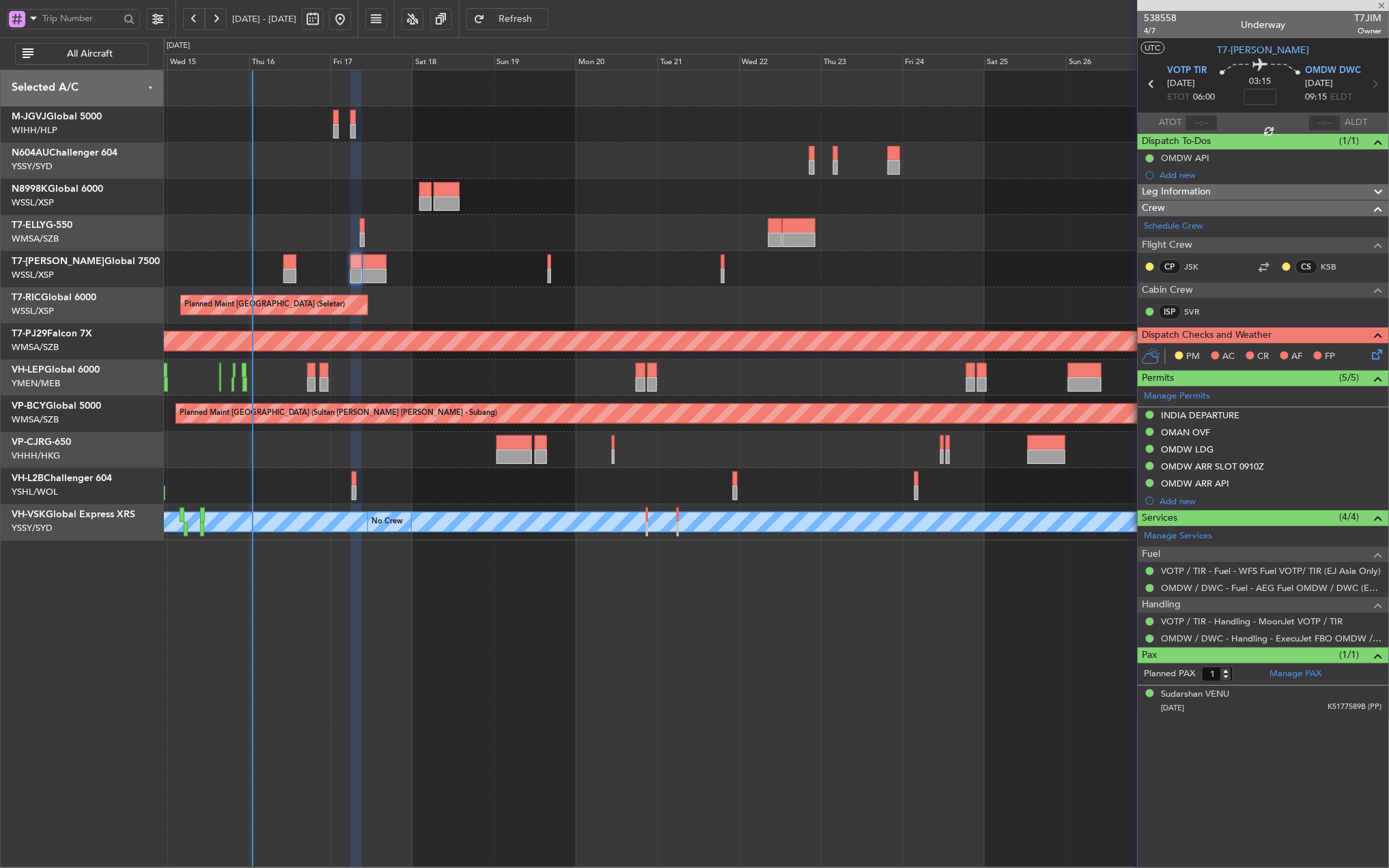
click at [492, 255] on div "Planned Maint Dubai (Dubai Intl) Planned Maint Singapore (Seletar) Planned Main…" at bounding box center [776, 305] width 1225 height 470
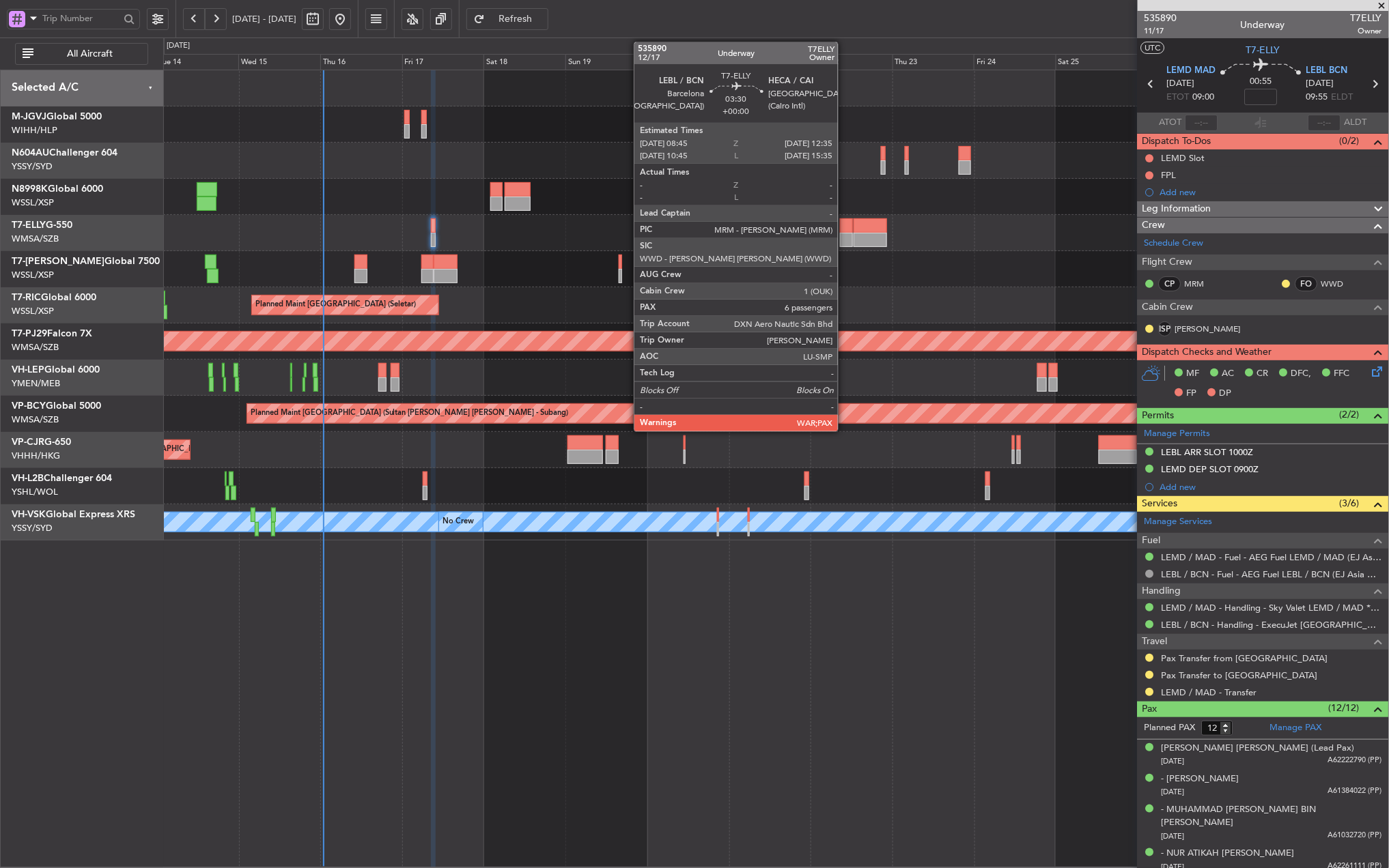
click at [844, 234] on div at bounding box center [846, 240] width 14 height 14
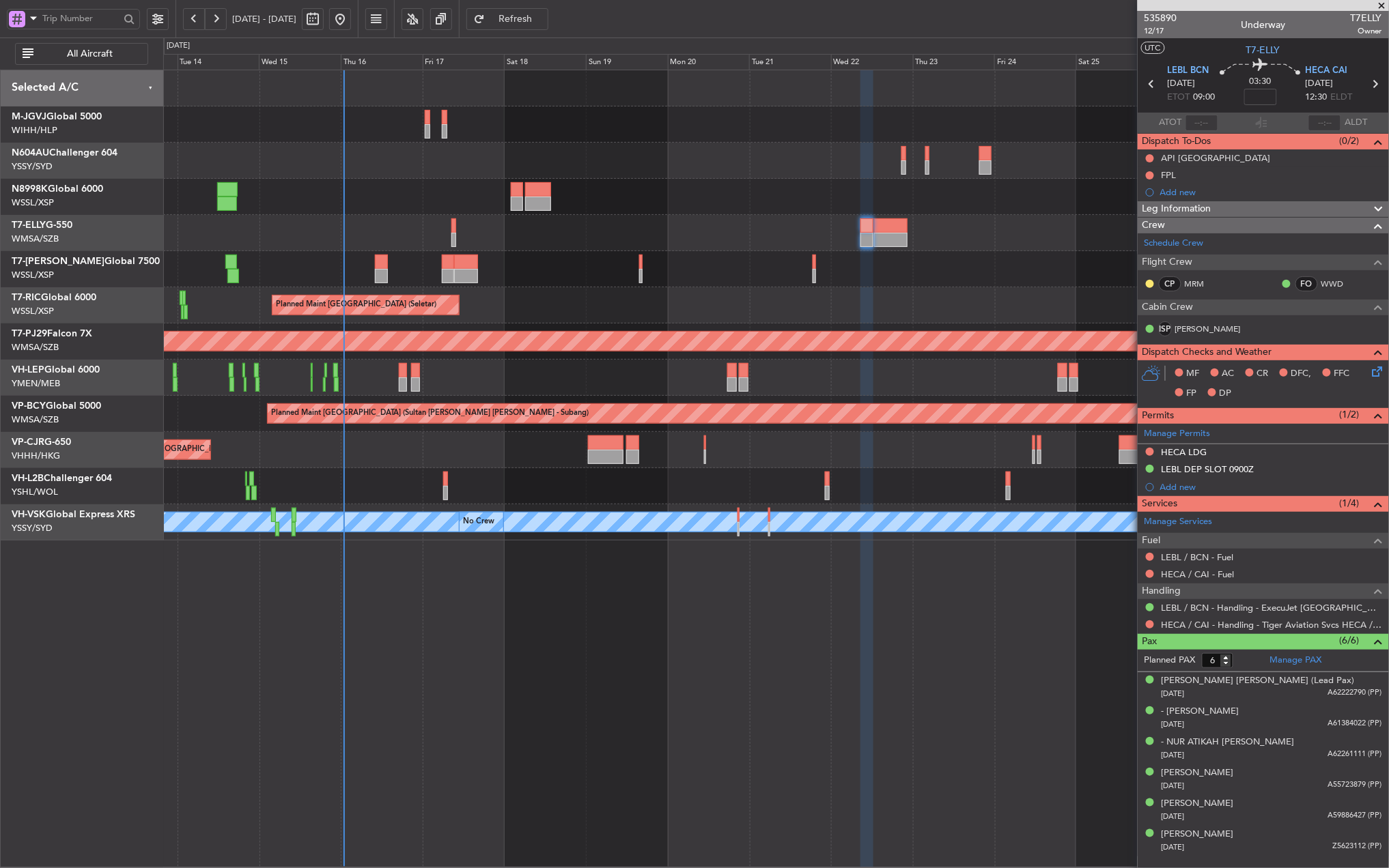
click at [883, 282] on div at bounding box center [776, 269] width 1225 height 36
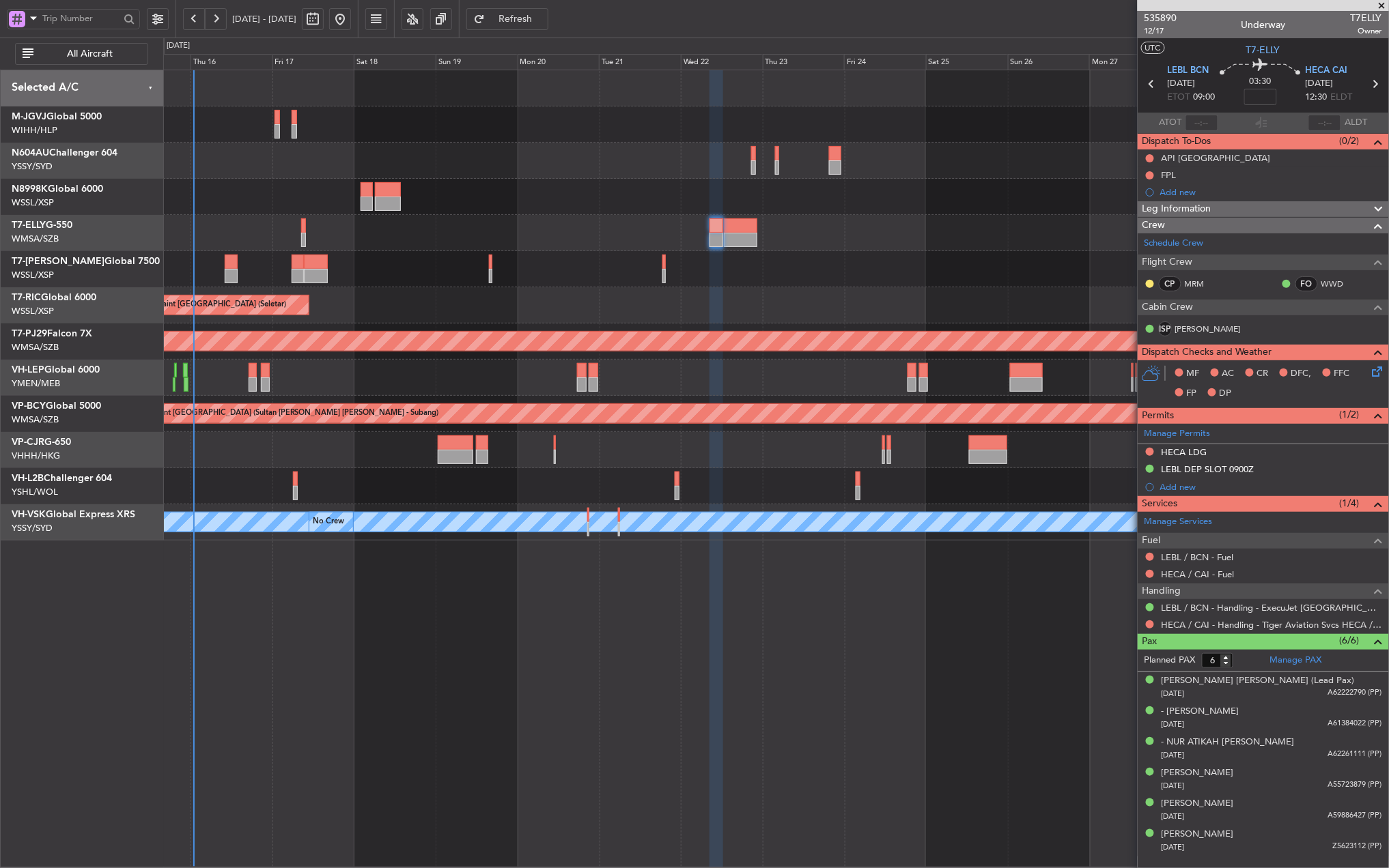
click at [693, 249] on div "Planned Maint [GEOGRAPHIC_DATA] ([GEOGRAPHIC_DATA] Intl)" at bounding box center [776, 233] width 1225 height 36
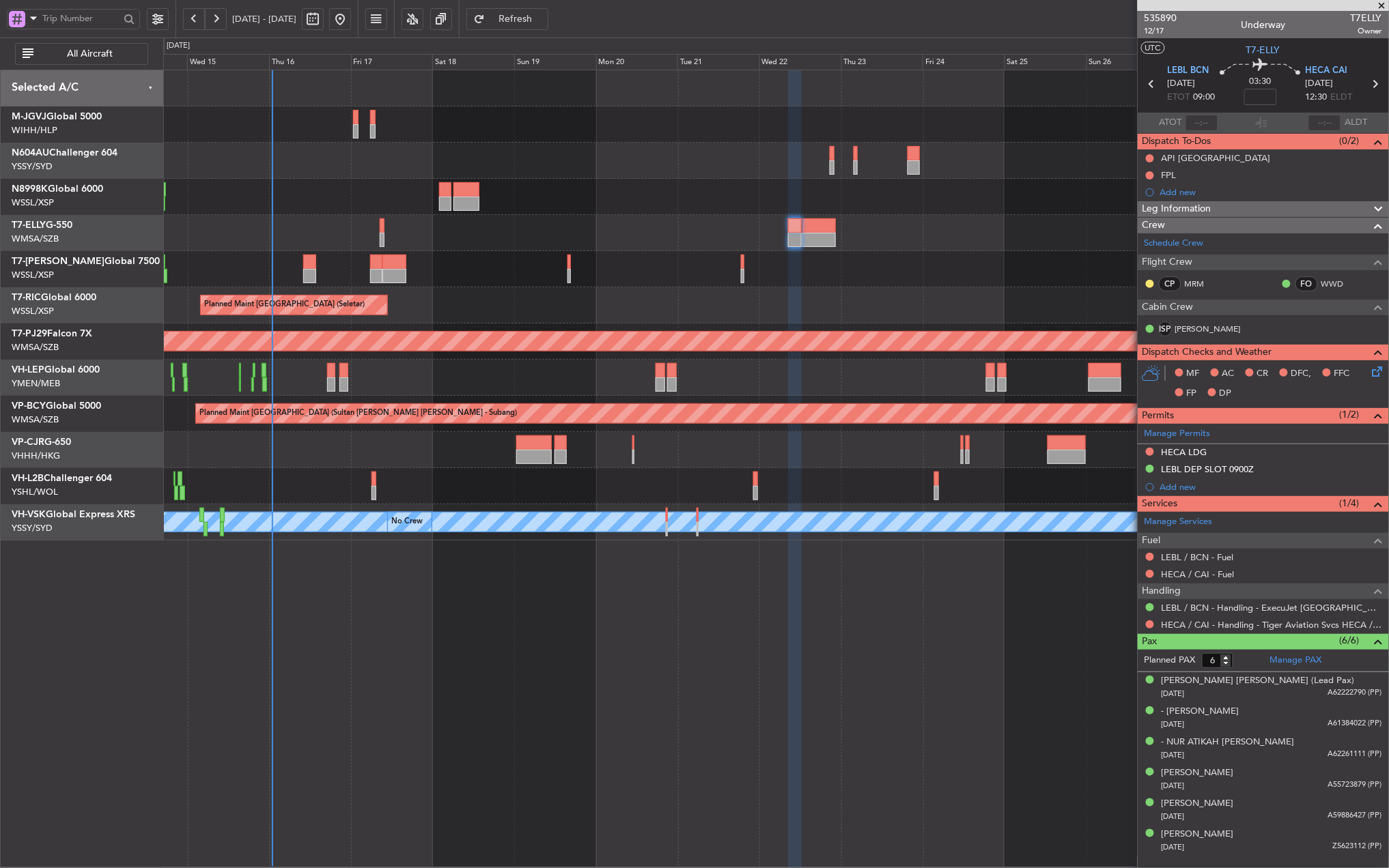
click at [605, 358] on div "Planned Maint [GEOGRAPHIC_DATA] (Sultan [PERSON_NAME] [PERSON_NAME] - Subang)" at bounding box center [776, 341] width 1225 height 36
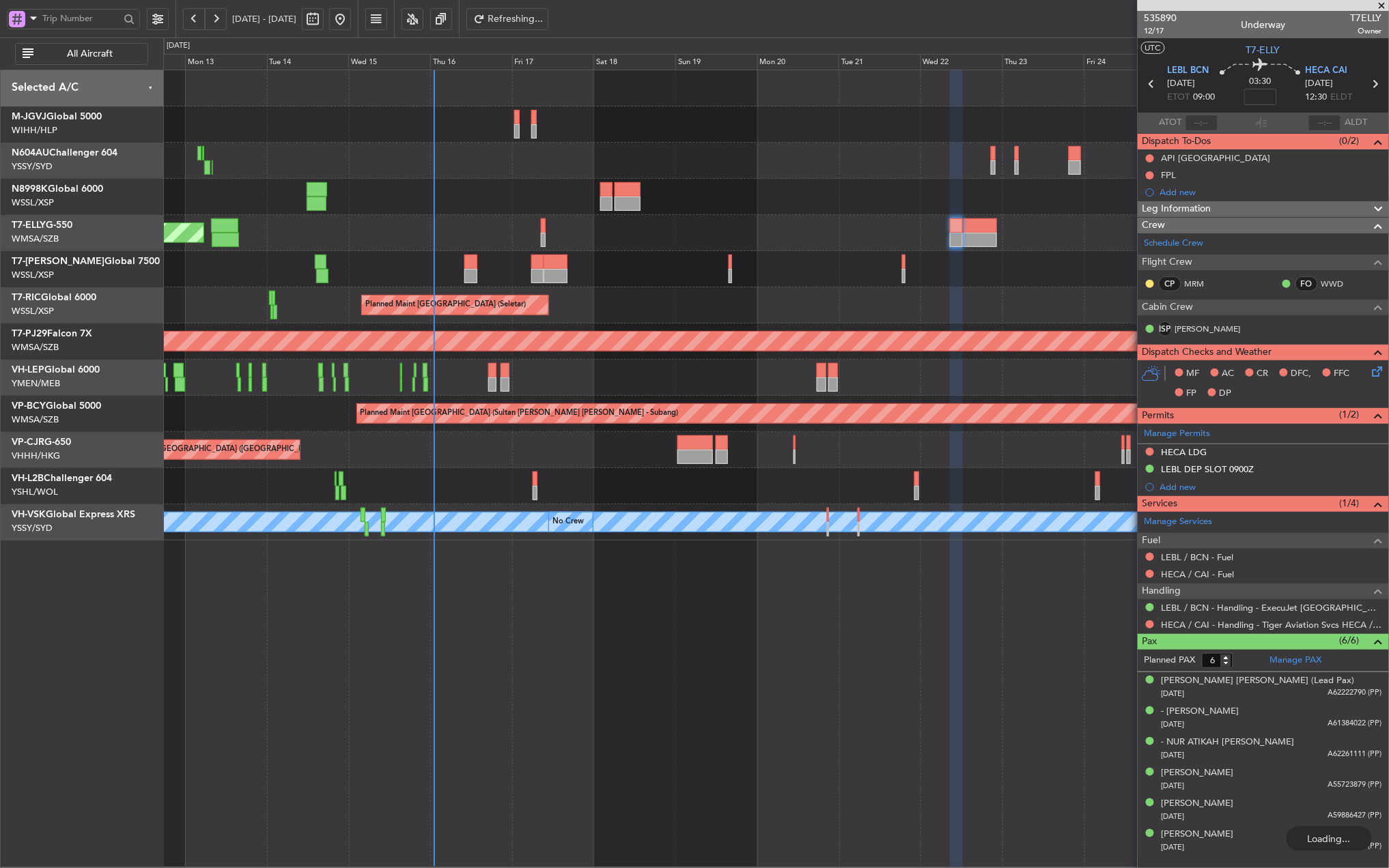
click at [593, 443] on div "Planned Maint [GEOGRAPHIC_DATA] ([GEOGRAPHIC_DATA] Intl)" at bounding box center [776, 450] width 1225 height 36
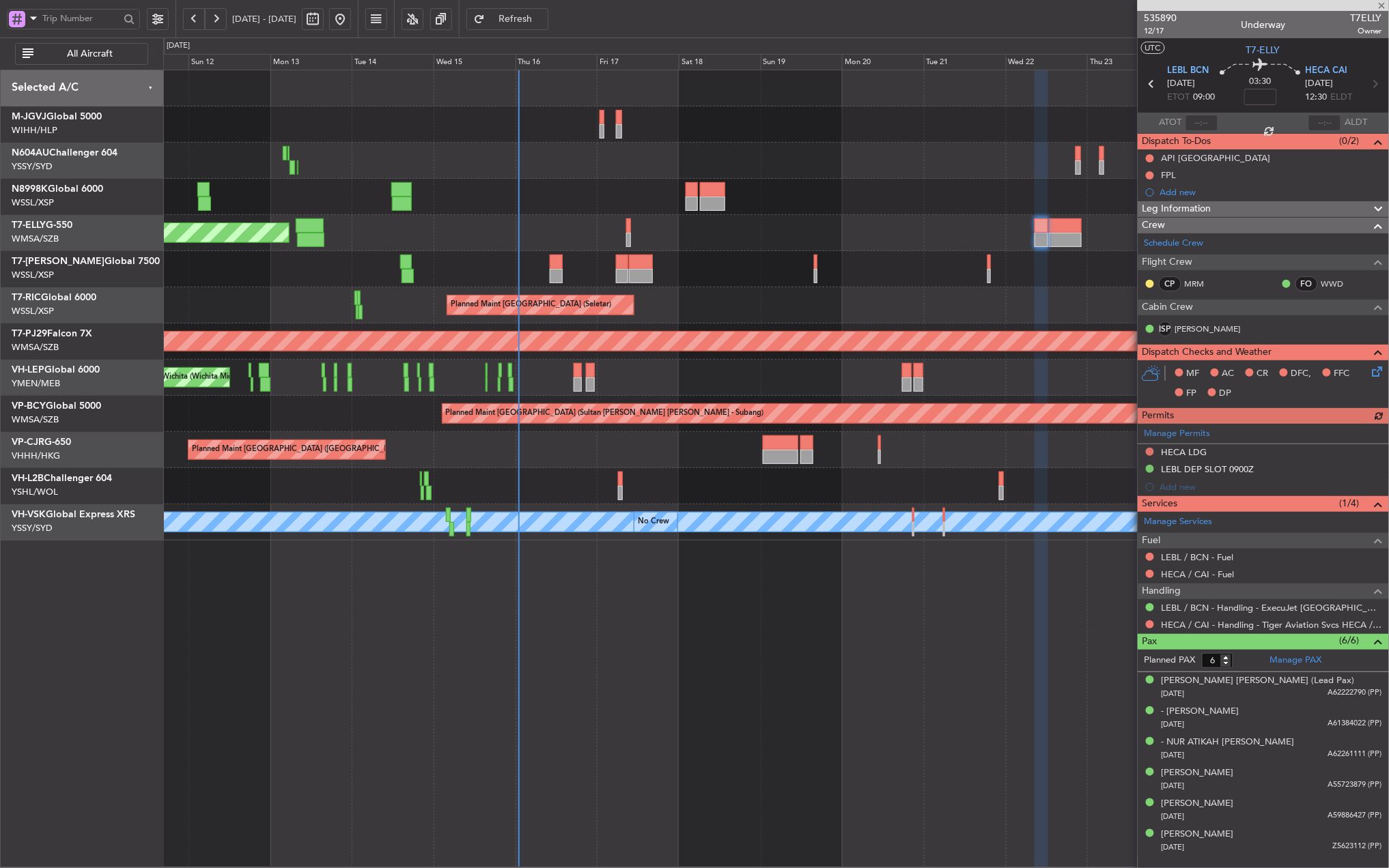
click at [646, 211] on div "Planned Maint [GEOGRAPHIC_DATA] (Seletar)" at bounding box center [776, 196] width 1225 height 36
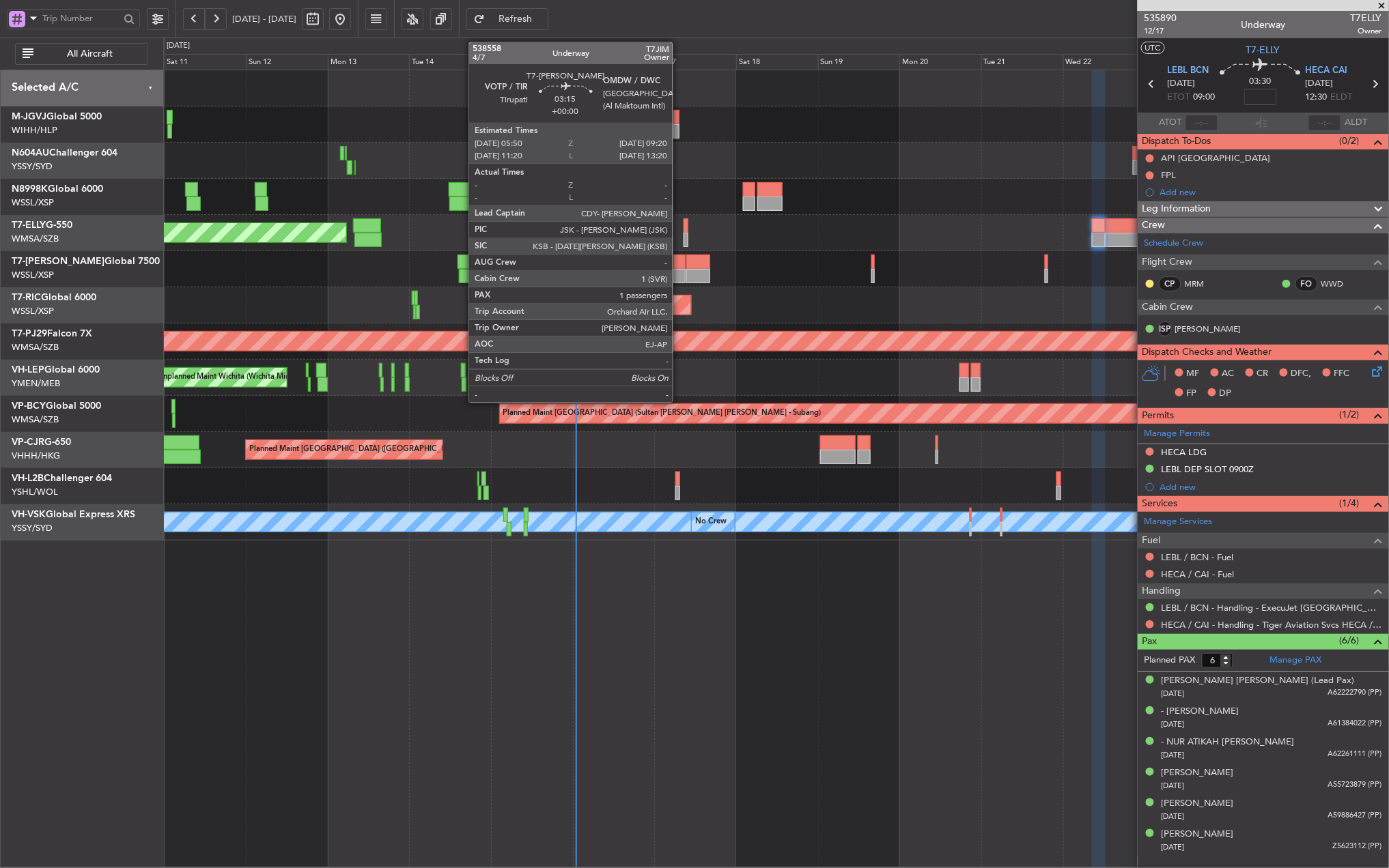
click at [679, 263] on div at bounding box center [679, 262] width 12 height 14
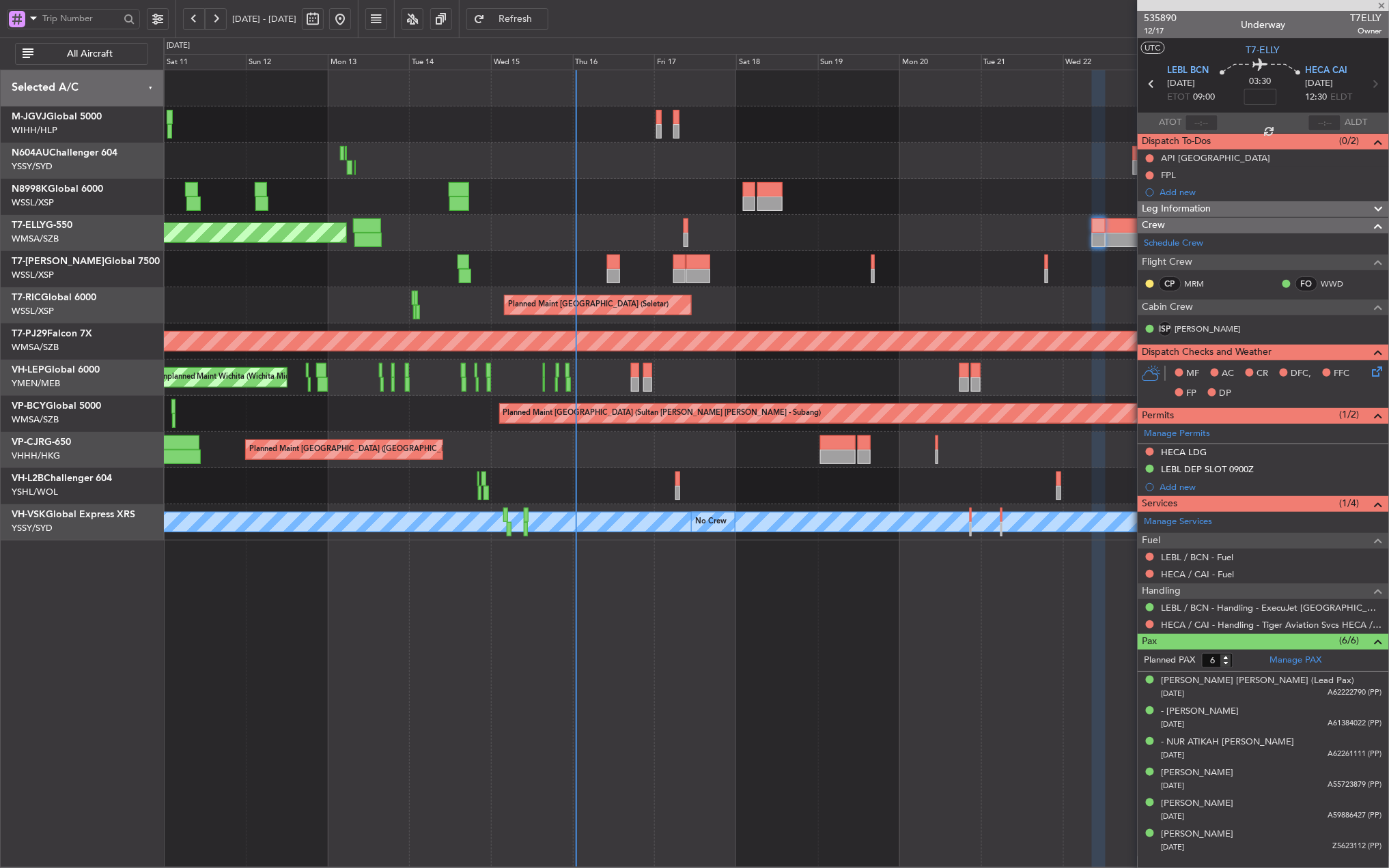
type input "1"
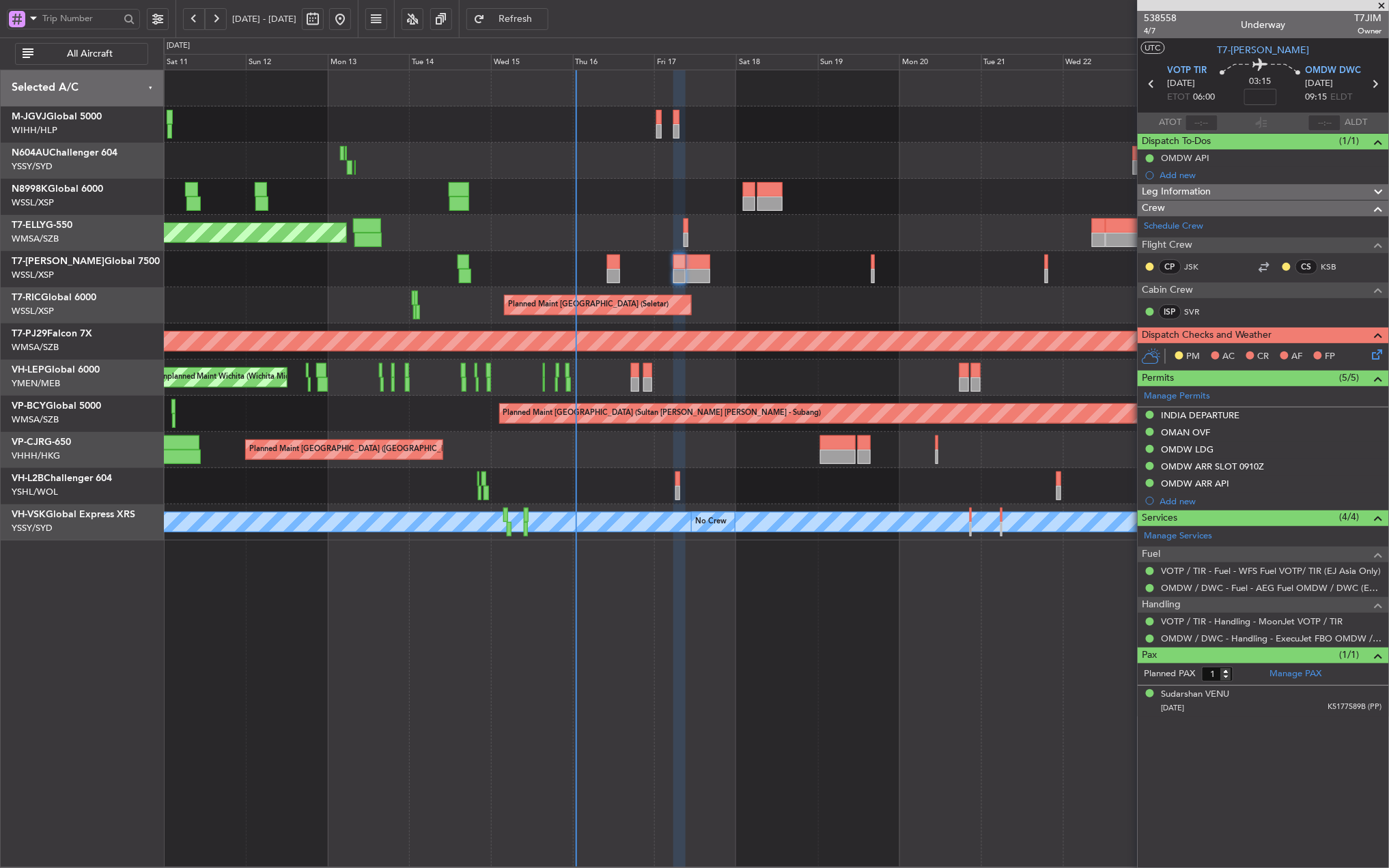
click at [755, 664] on div "Planned Maint Singapore (Seletar) Planned Maint Singapore (Seletar) Planned Mai…" at bounding box center [776, 469] width 1226 height 798
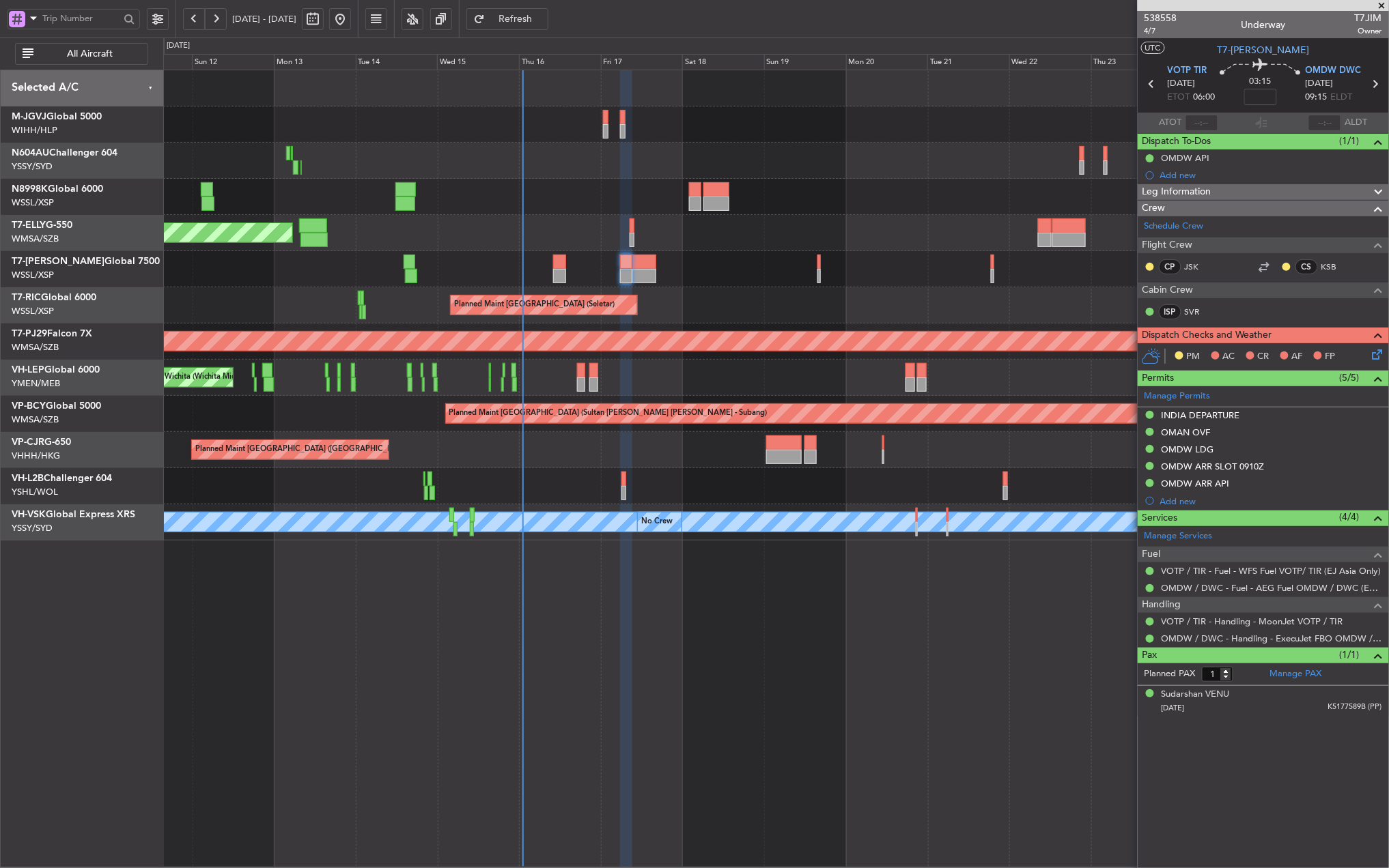
click at [776, 661] on div "Planned Maint [GEOGRAPHIC_DATA] (Seletar) Planned Maint [GEOGRAPHIC_DATA] (Sele…" at bounding box center [776, 469] width 1226 height 798
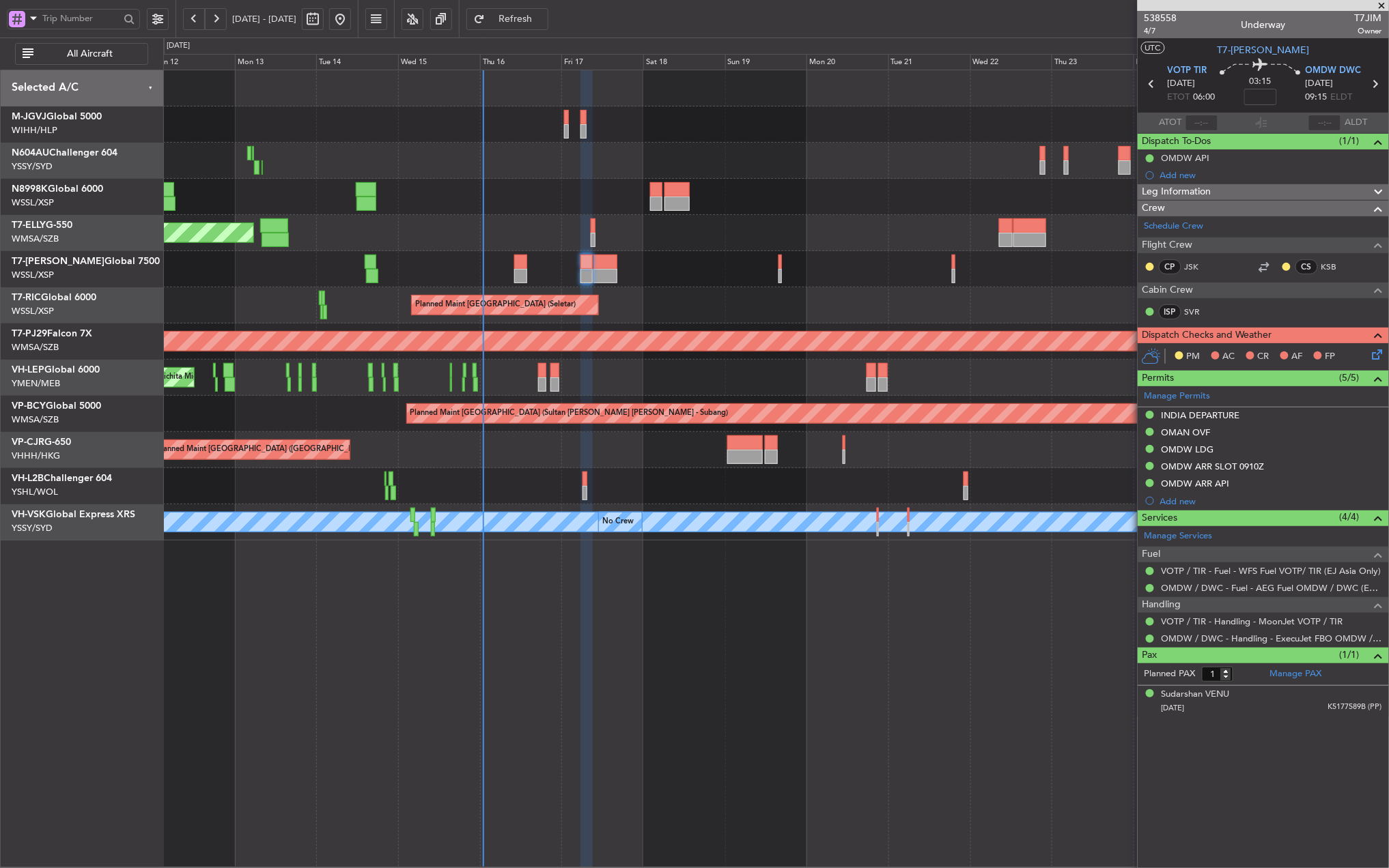
click at [734, 654] on div "Planned Maint [GEOGRAPHIC_DATA] (Seletar) Planned Maint [GEOGRAPHIC_DATA] (Sele…" at bounding box center [776, 469] width 1226 height 798
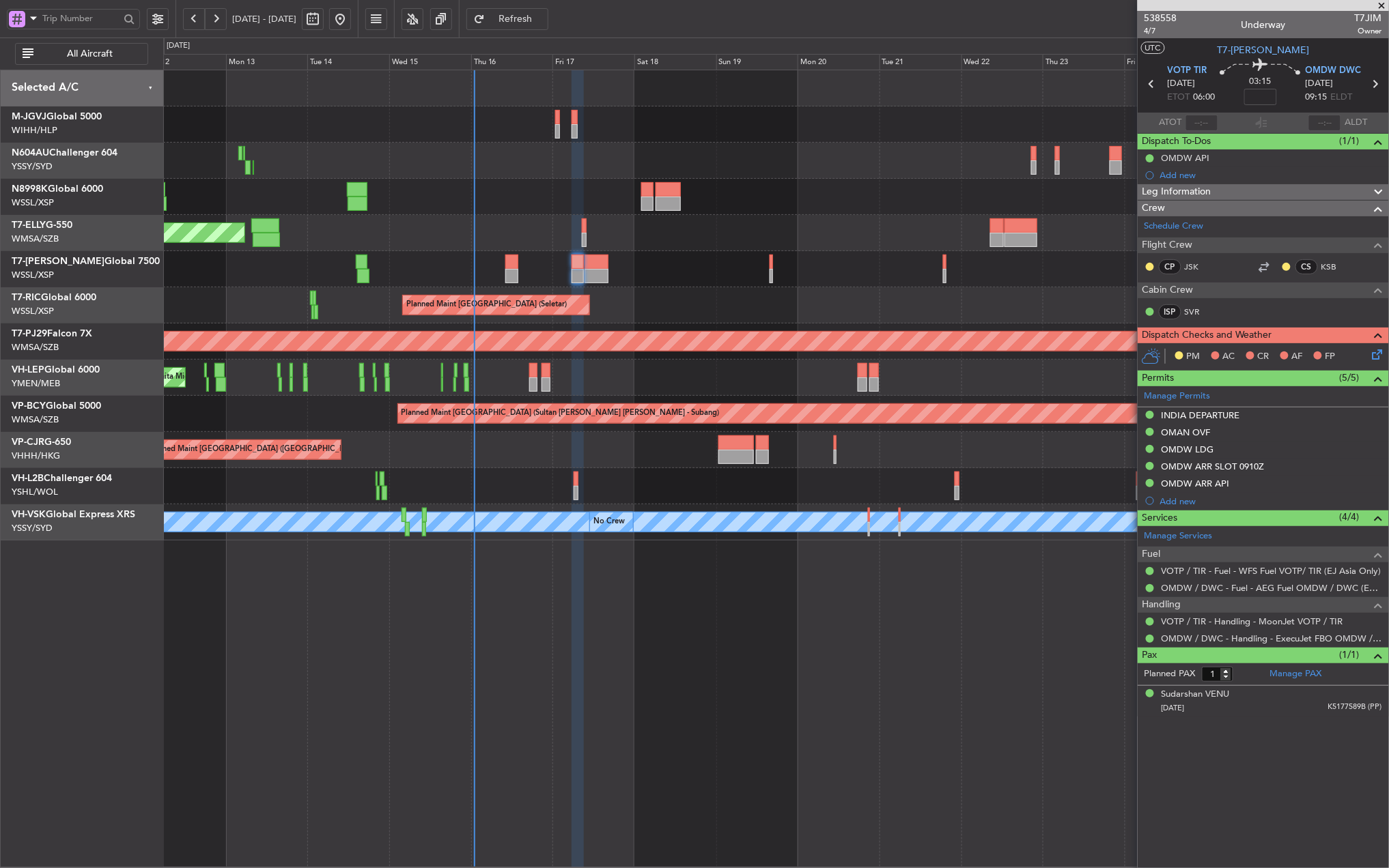
click at [697, 639] on div "Planned Maint [GEOGRAPHIC_DATA] (Seletar) Planned Maint [GEOGRAPHIC_DATA] (Sele…" at bounding box center [776, 469] width 1226 height 798
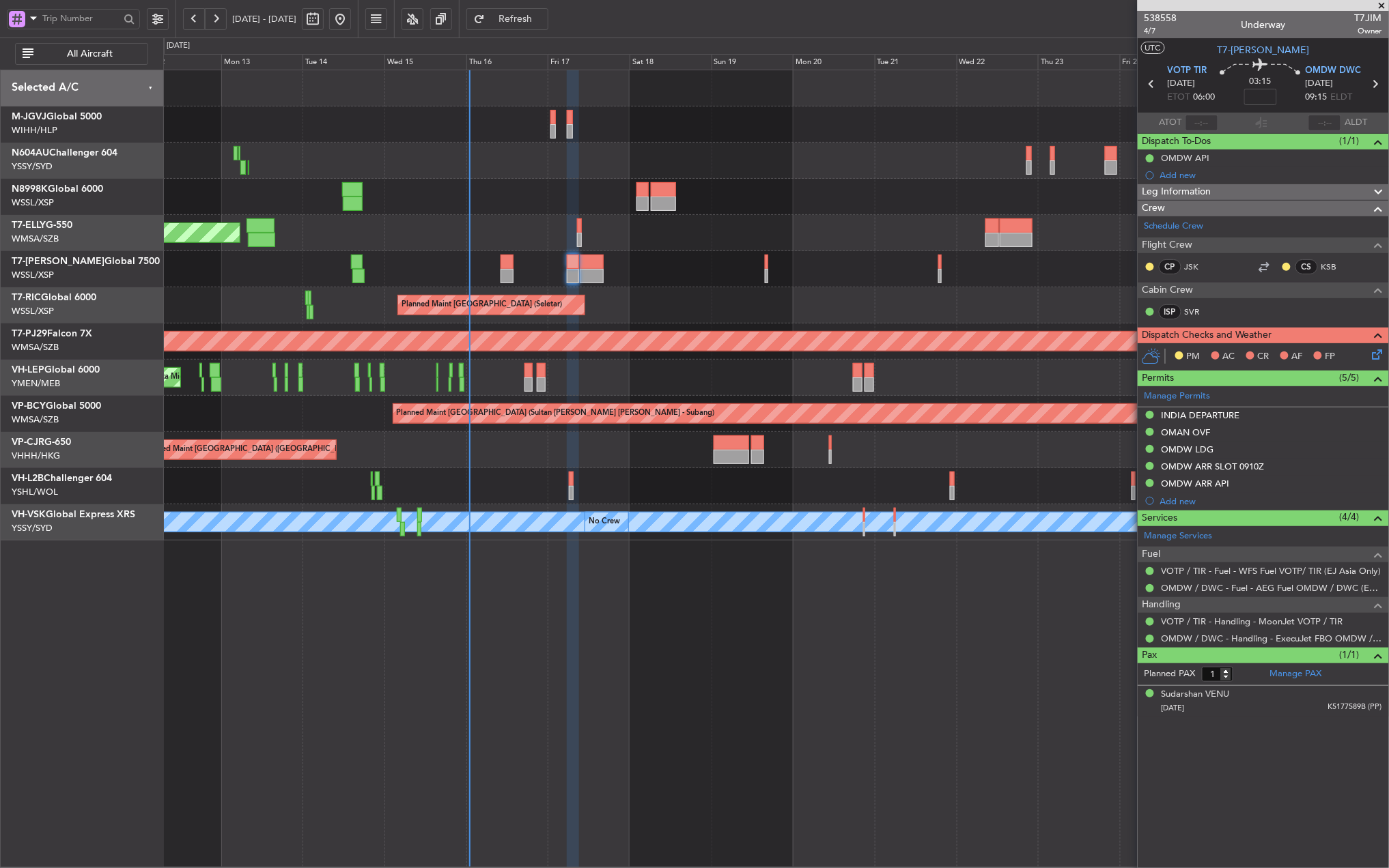
click at [856, 623] on div "Planned Maint [GEOGRAPHIC_DATA] (Seletar) Planned Maint [GEOGRAPHIC_DATA] (Sele…" at bounding box center [776, 469] width 1226 height 798
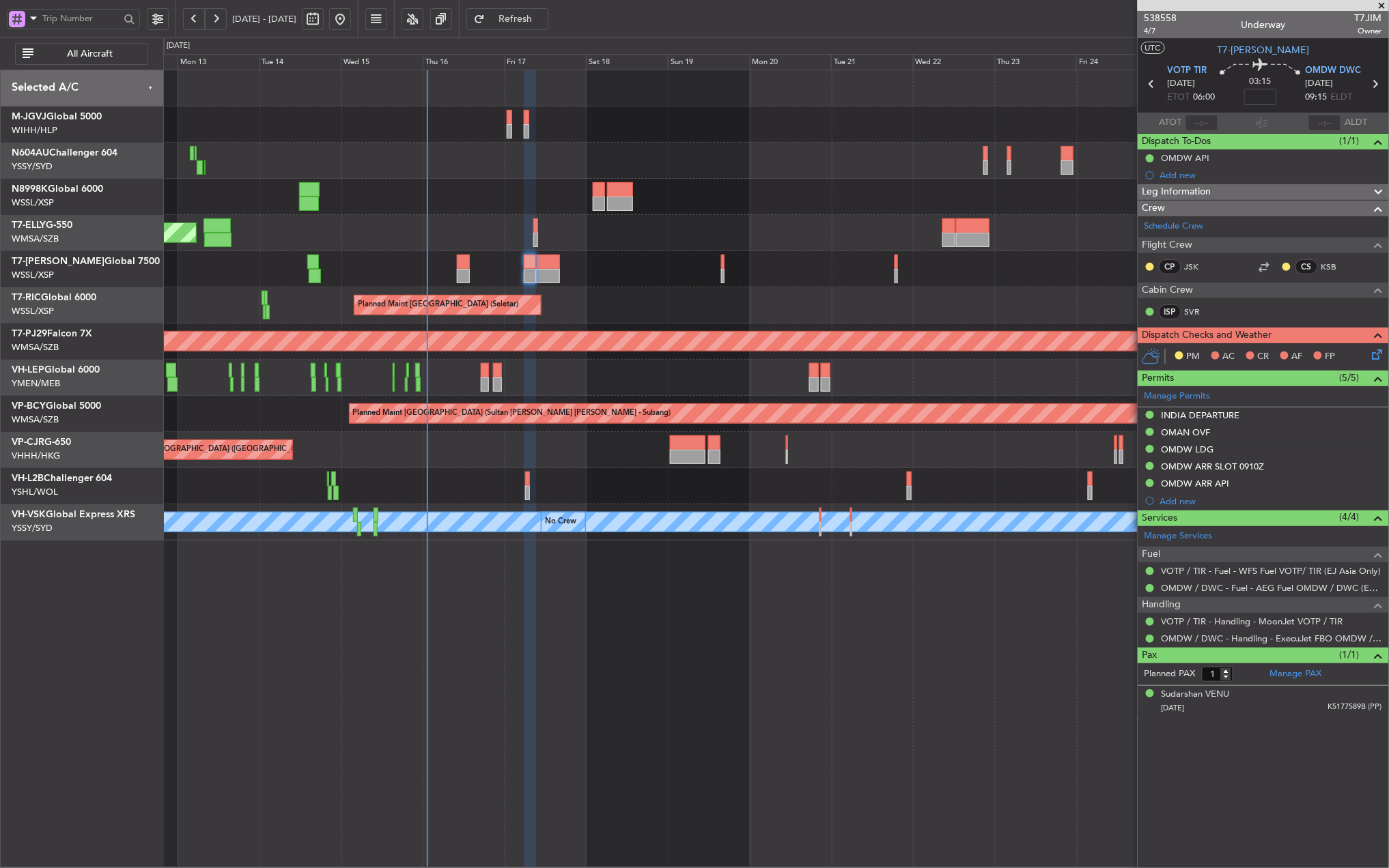
click at [853, 194] on div "Planned Maint [GEOGRAPHIC_DATA] (Seletar)" at bounding box center [776, 196] width 1225 height 36
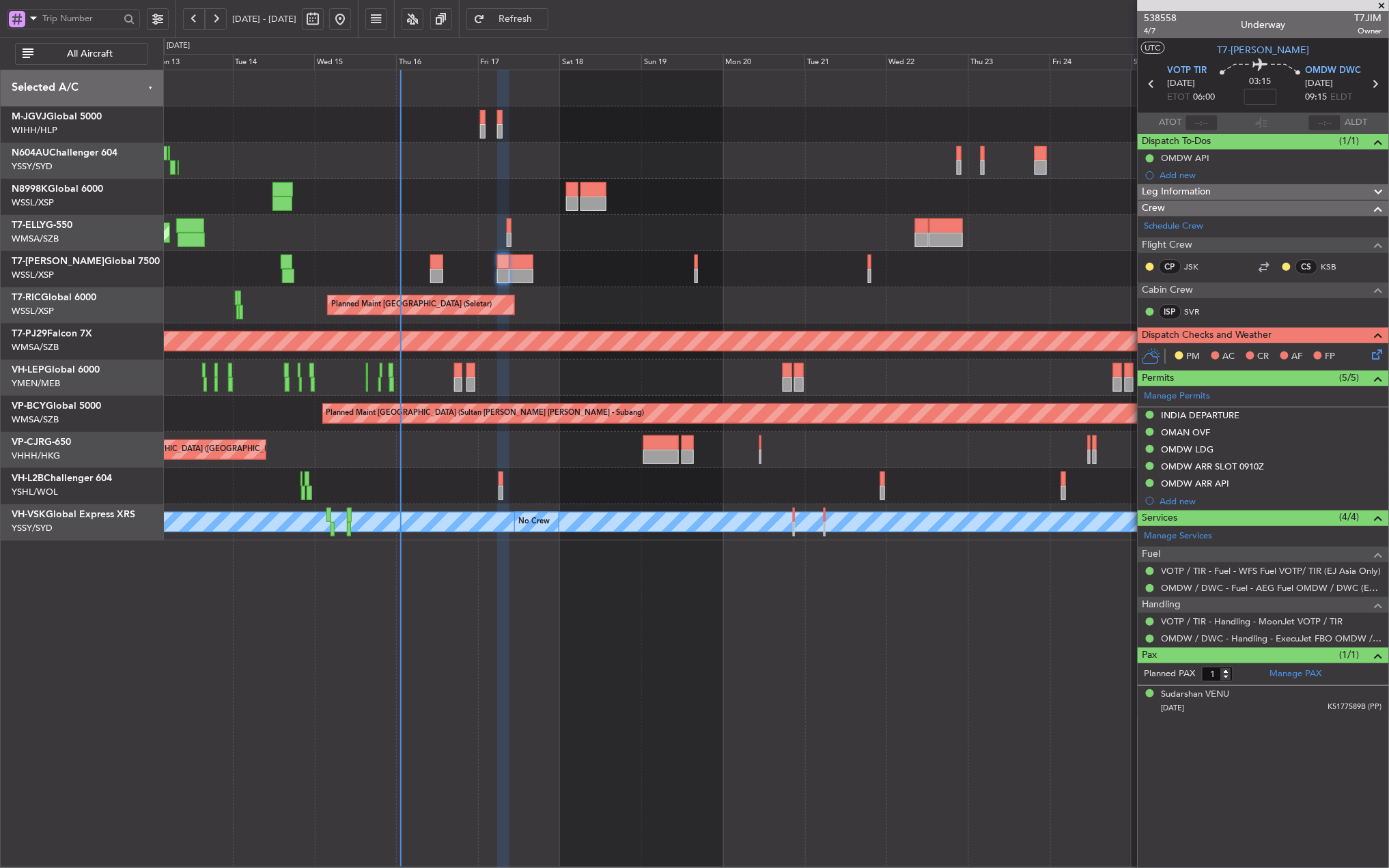
click at [702, 238] on div "Planned Maint [GEOGRAPHIC_DATA] ([GEOGRAPHIC_DATA] Intl)" at bounding box center [776, 233] width 1225 height 36
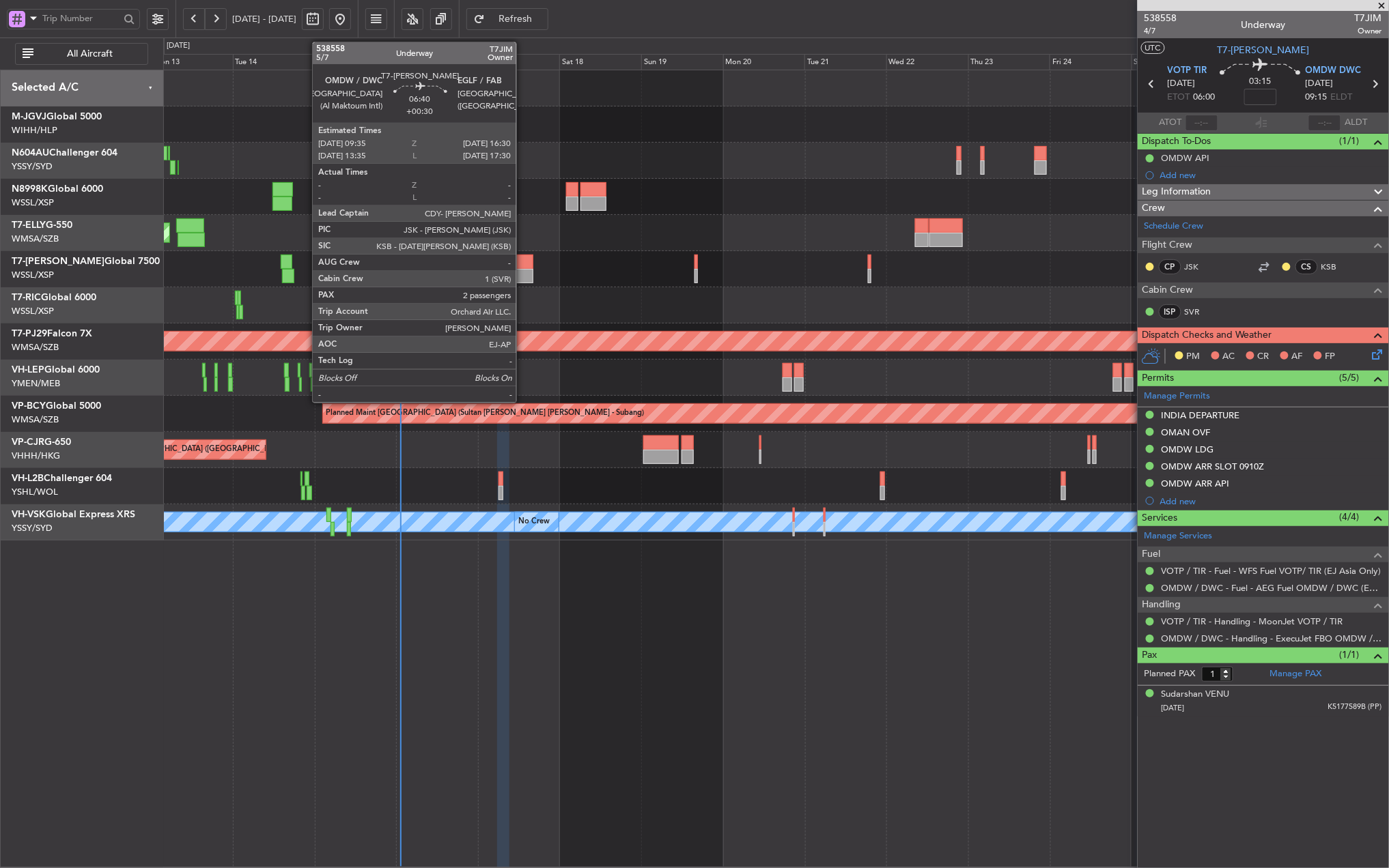
click at [524, 271] on div at bounding box center [521, 276] width 24 height 14
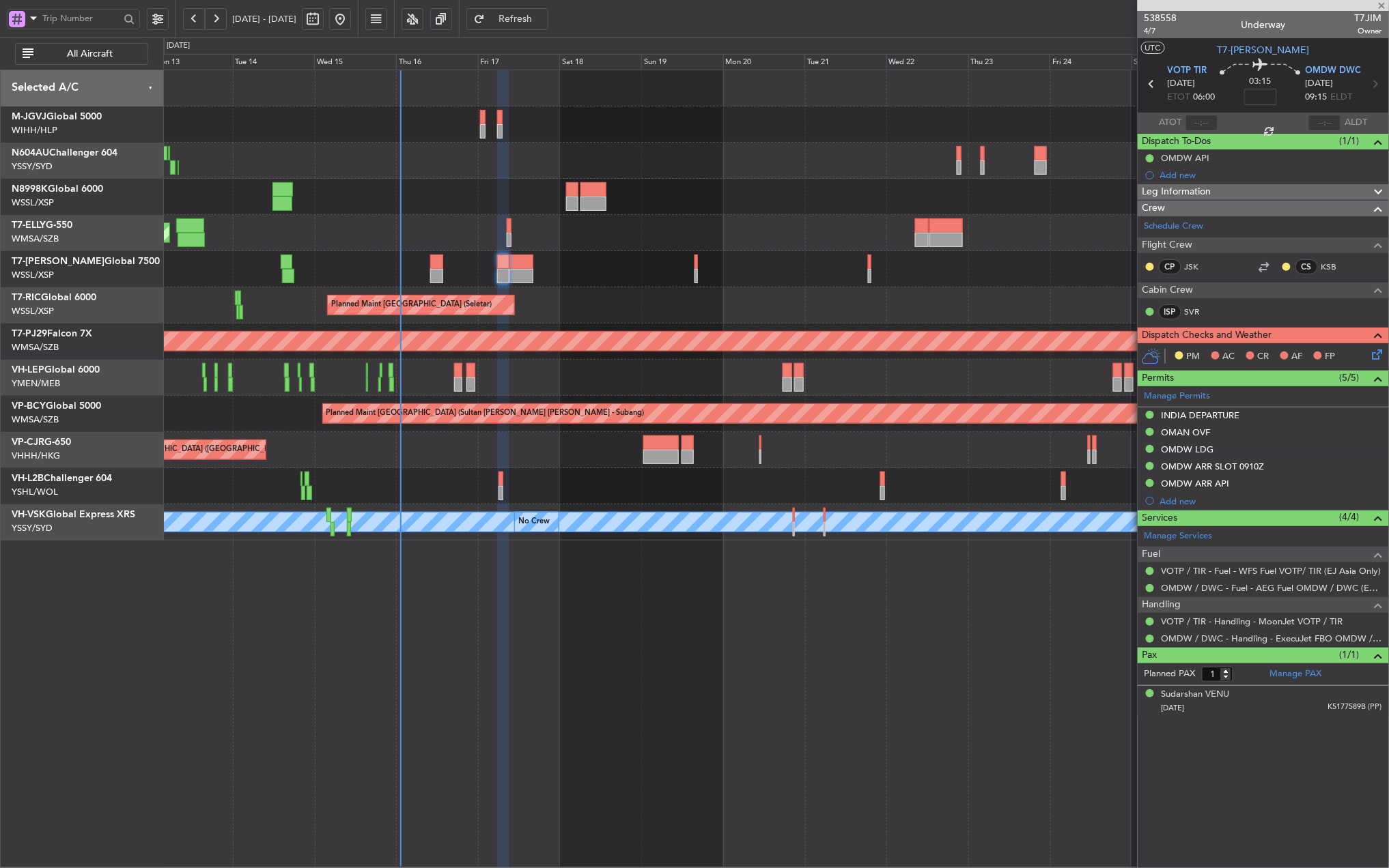
type input "+00:30"
type input "2"
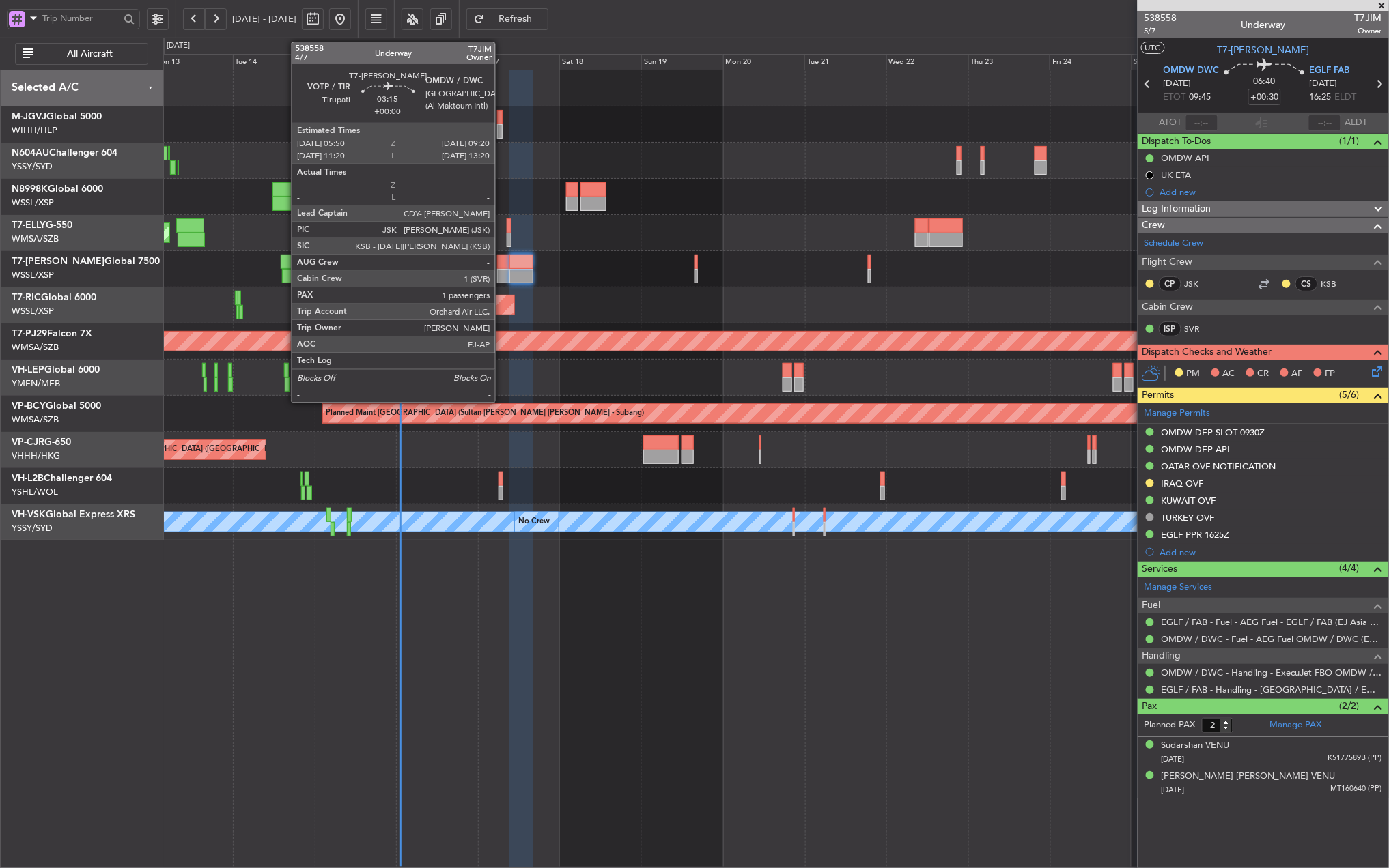
click at [501, 265] on div at bounding box center [503, 262] width 12 height 14
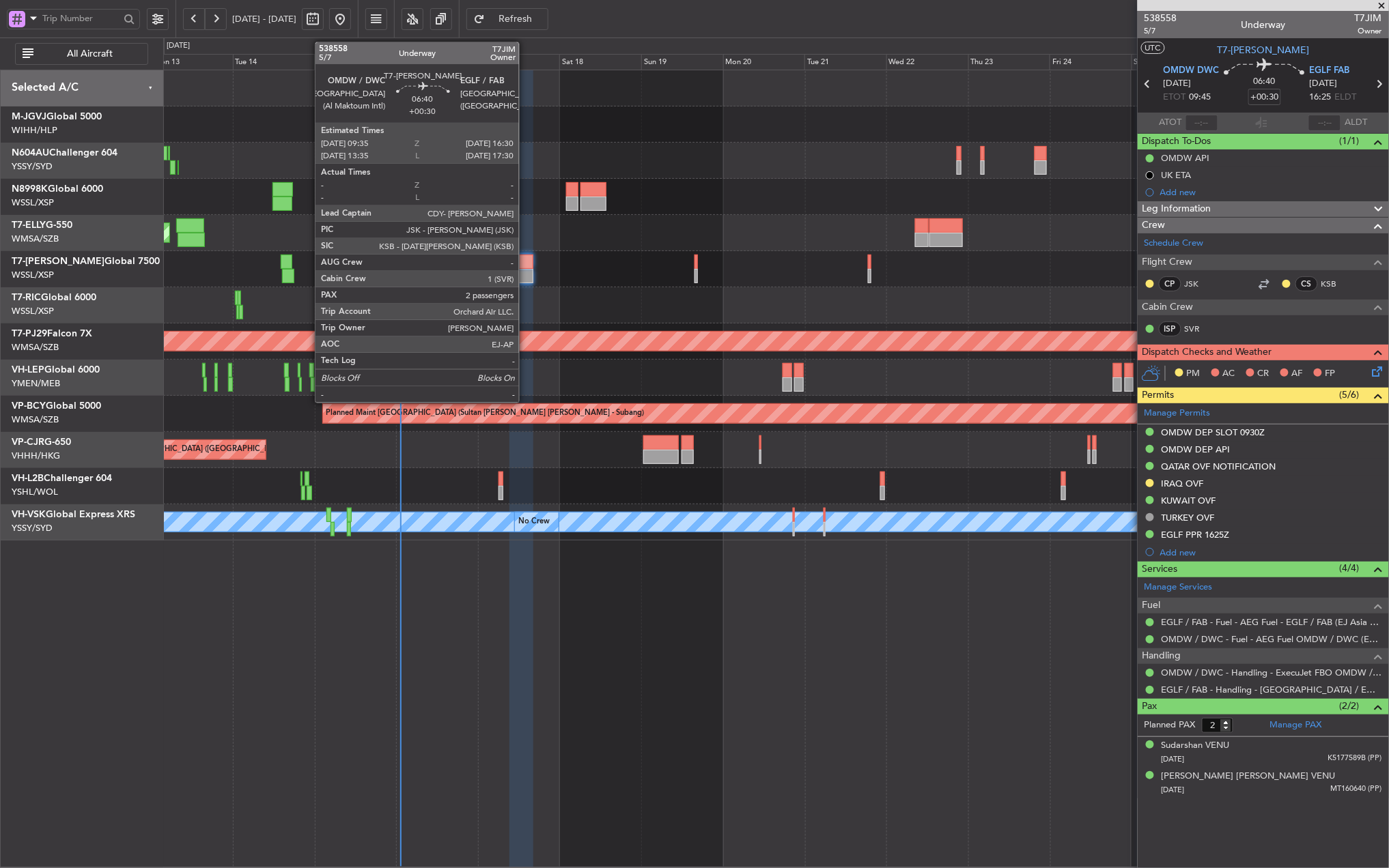
click at [525, 258] on div at bounding box center [521, 262] width 24 height 14
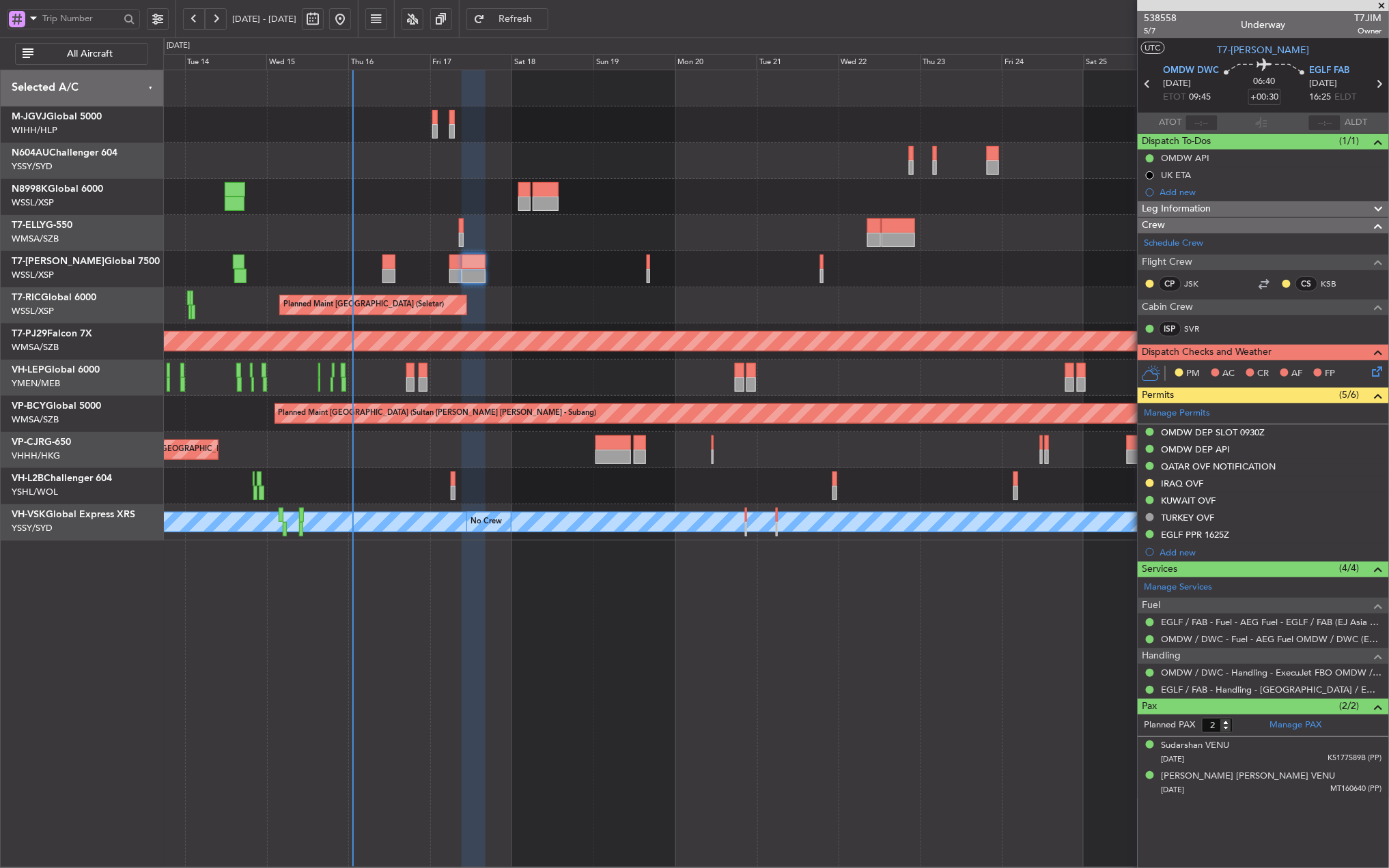
click at [926, 432] on div "Planned Maint [GEOGRAPHIC_DATA] ([GEOGRAPHIC_DATA] Intl)" at bounding box center [776, 450] width 1225 height 36
click at [1266, 100] on input "+00:30" at bounding box center [1265, 97] width 33 height 16
click at [1289, 105] on div "06:40 0" at bounding box center [1265, 84] width 90 height 50
type input "+00:00"
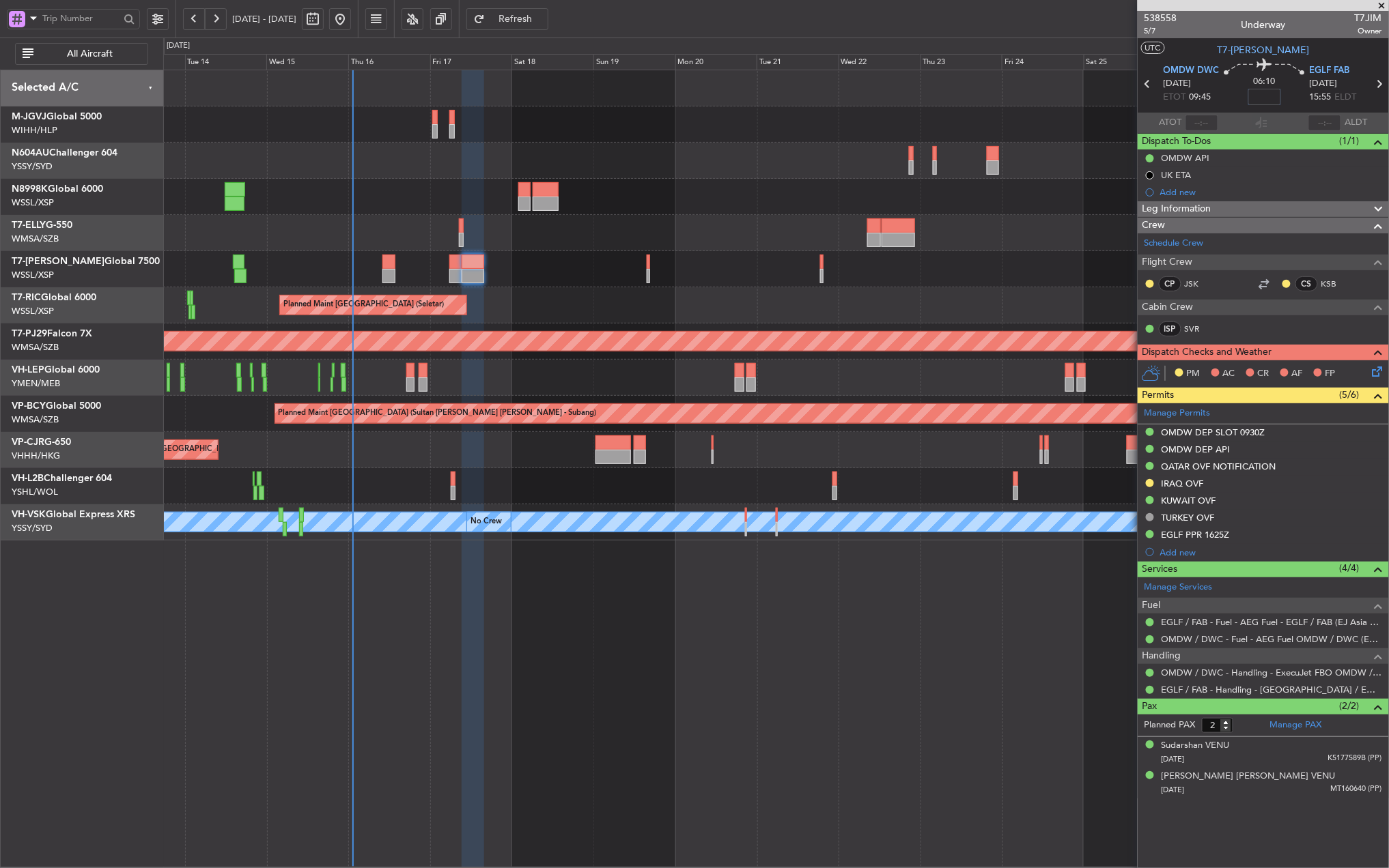
click at [1270, 99] on input at bounding box center [1265, 97] width 33 height 16
type input "+00:40"
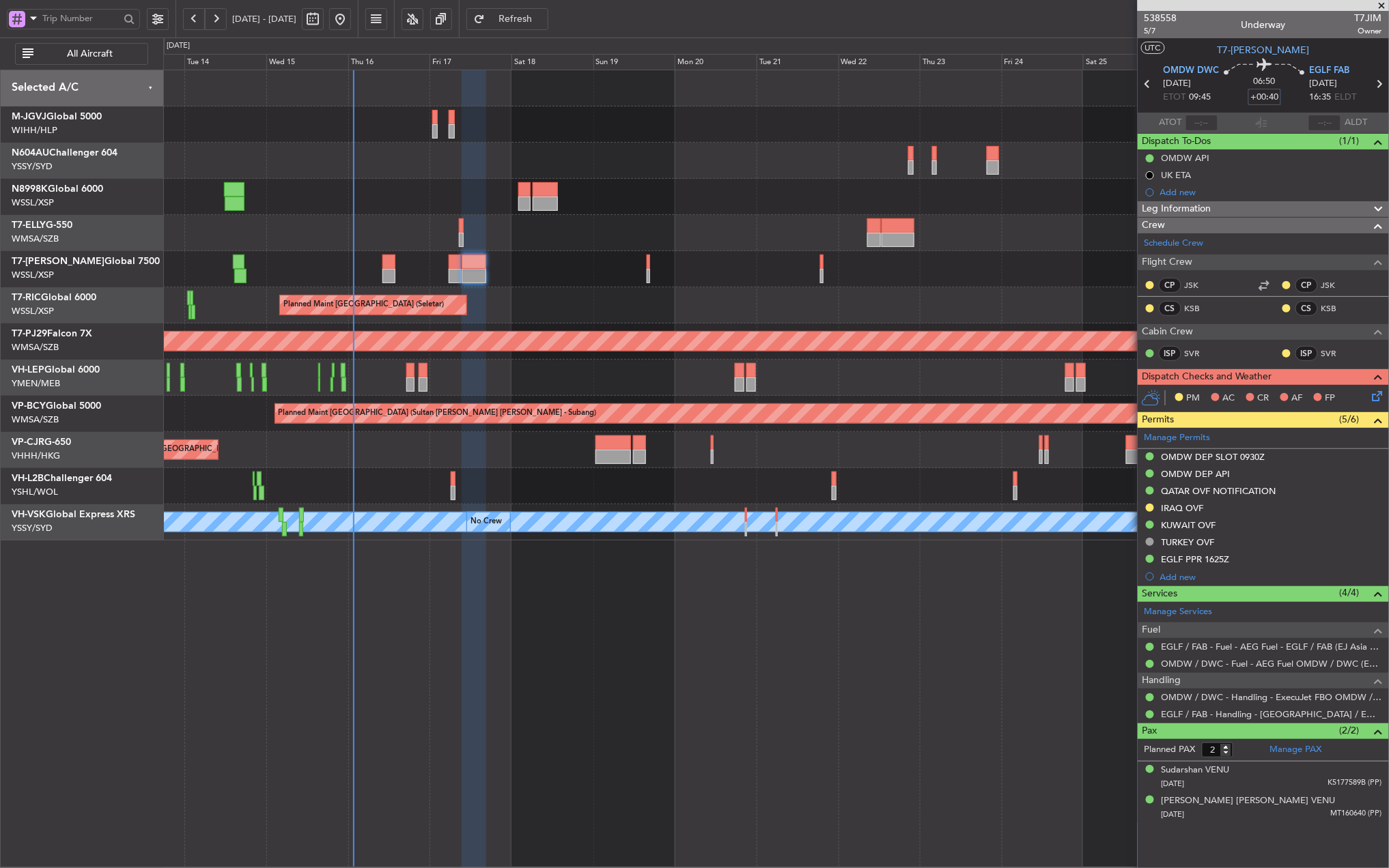
click at [744, 383] on div "Unplanned Maint Wichita (Wichita Mid-continent)" at bounding box center [776, 378] width 1225 height 36
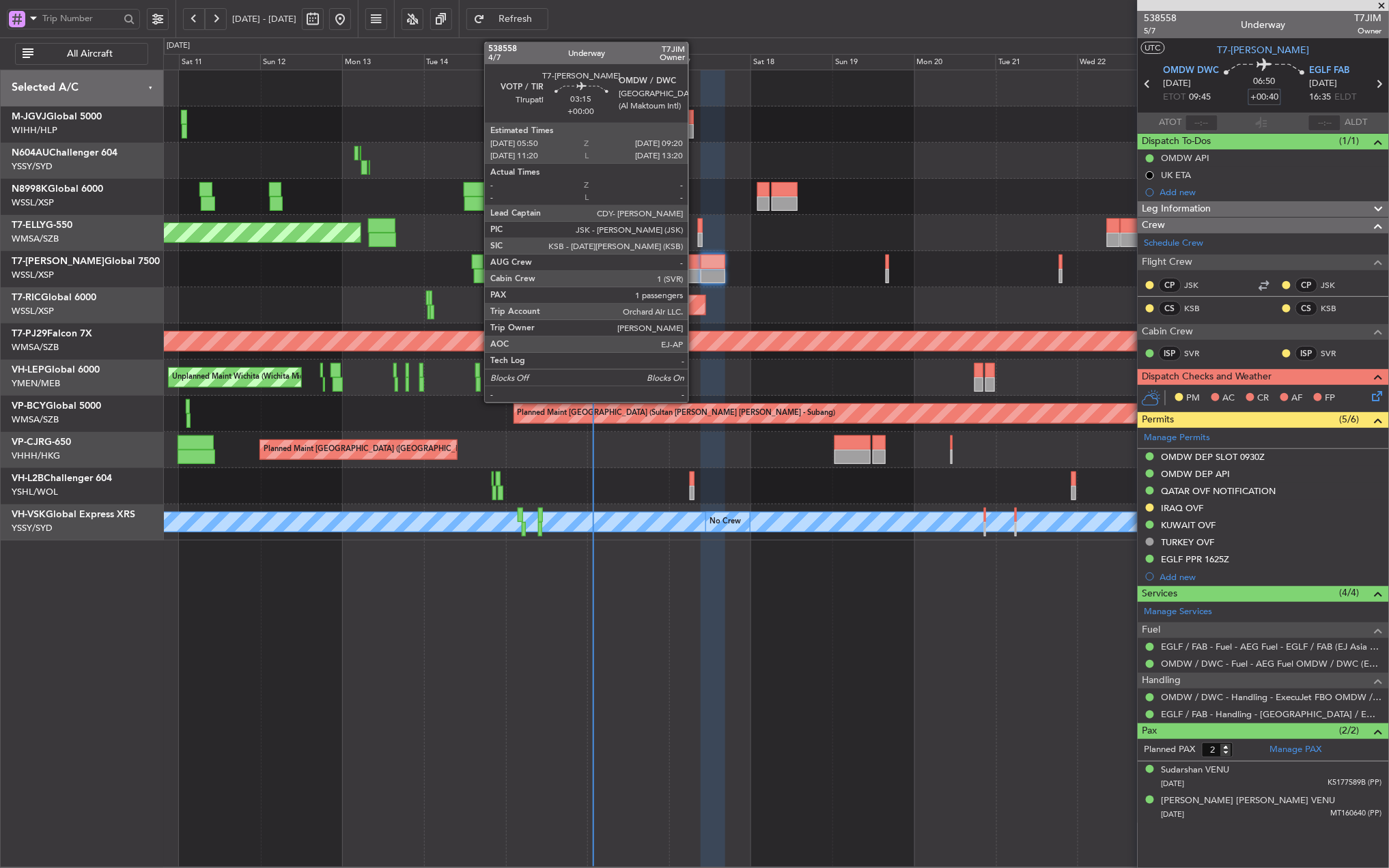
click at [694, 266] on div at bounding box center [694, 262] width 12 height 14
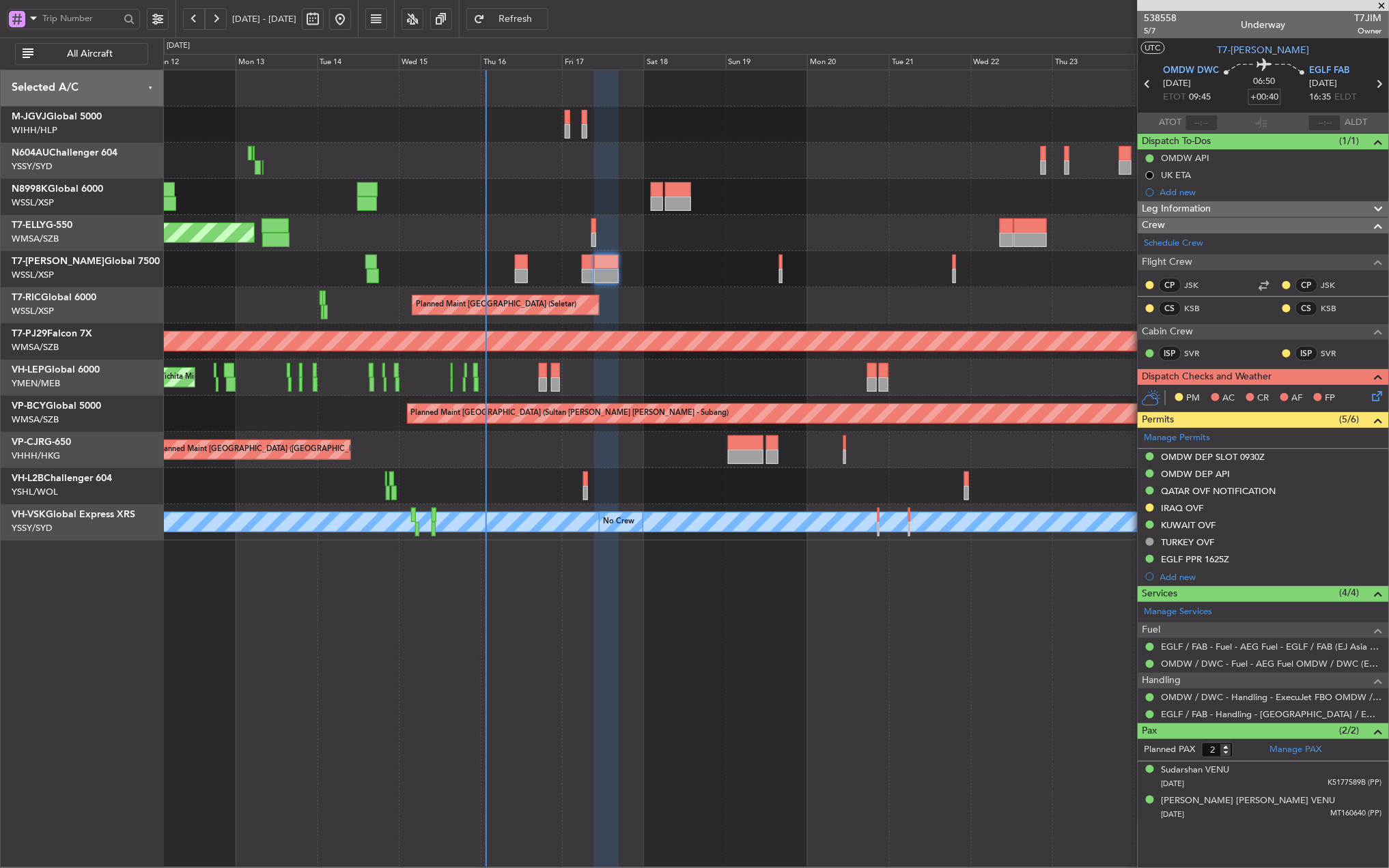
click at [734, 305] on div "Planned Maint [GEOGRAPHIC_DATA] (Seletar)" at bounding box center [776, 305] width 1225 height 36
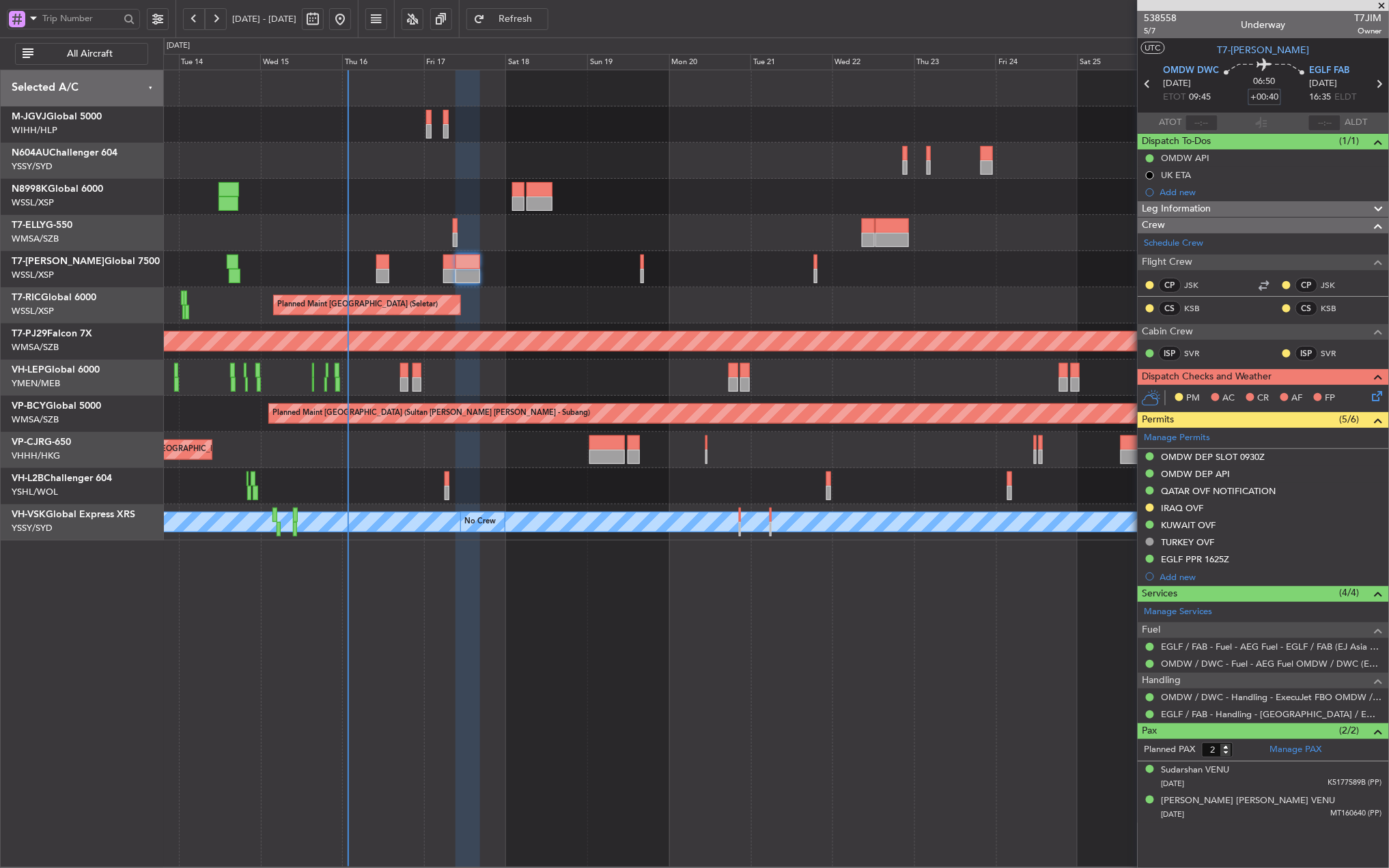
click at [782, 204] on div at bounding box center [776, 196] width 1225 height 36
click at [1189, 547] on div "TURKEY OVF" at bounding box center [1188, 542] width 53 height 11
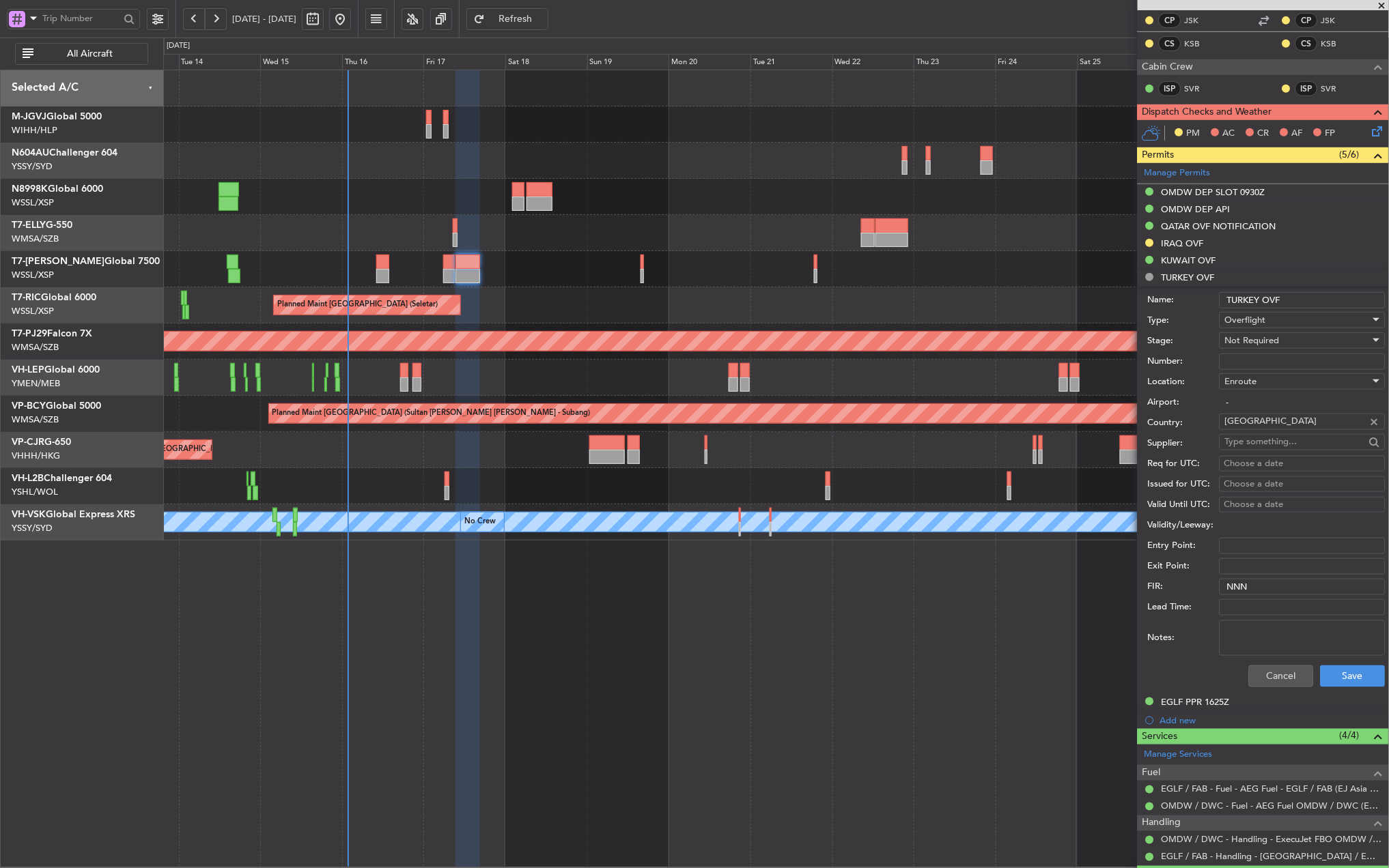
scroll to position [273, 0]
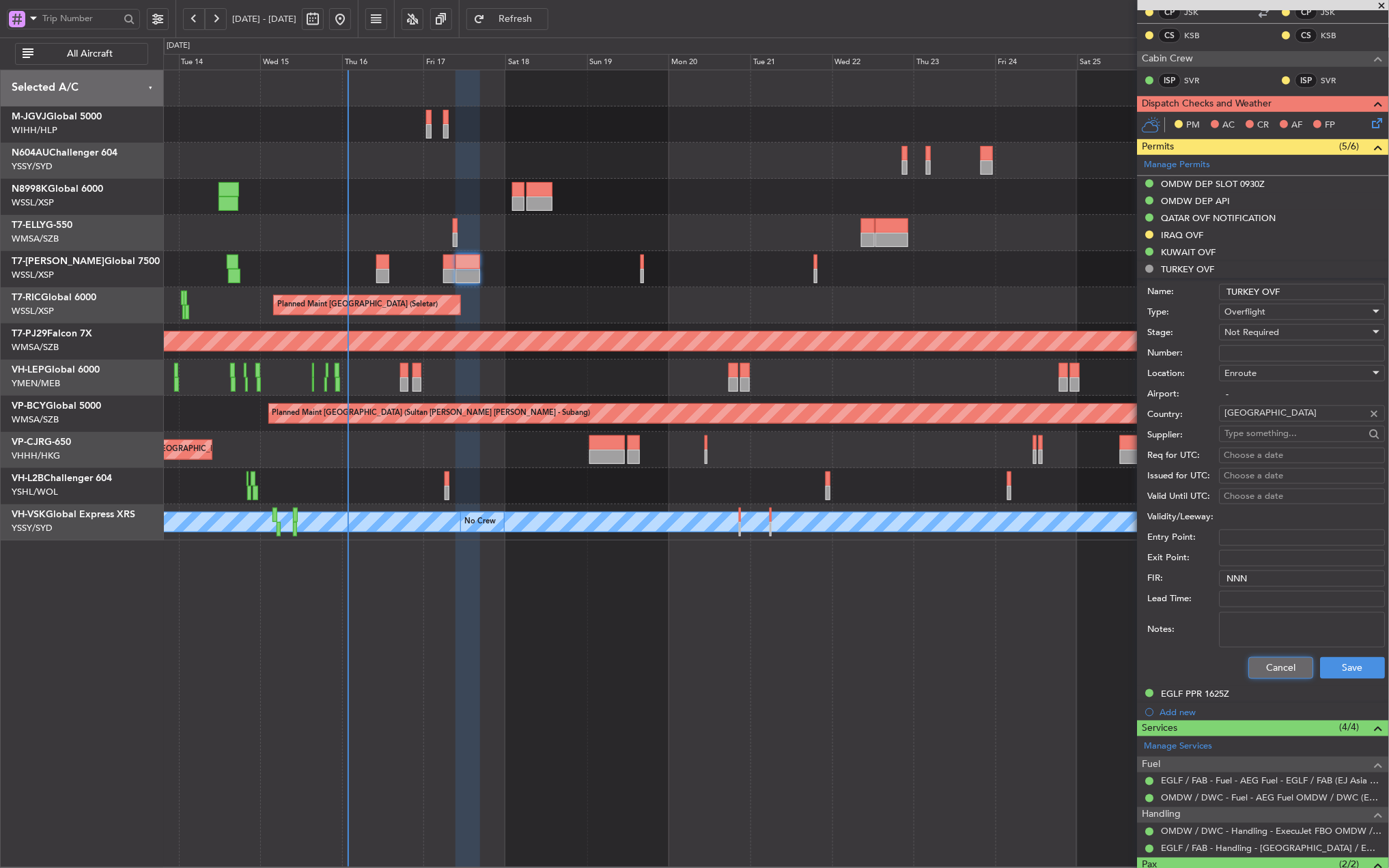
click at [1264, 659] on button "Cancel" at bounding box center [1281, 668] width 65 height 22
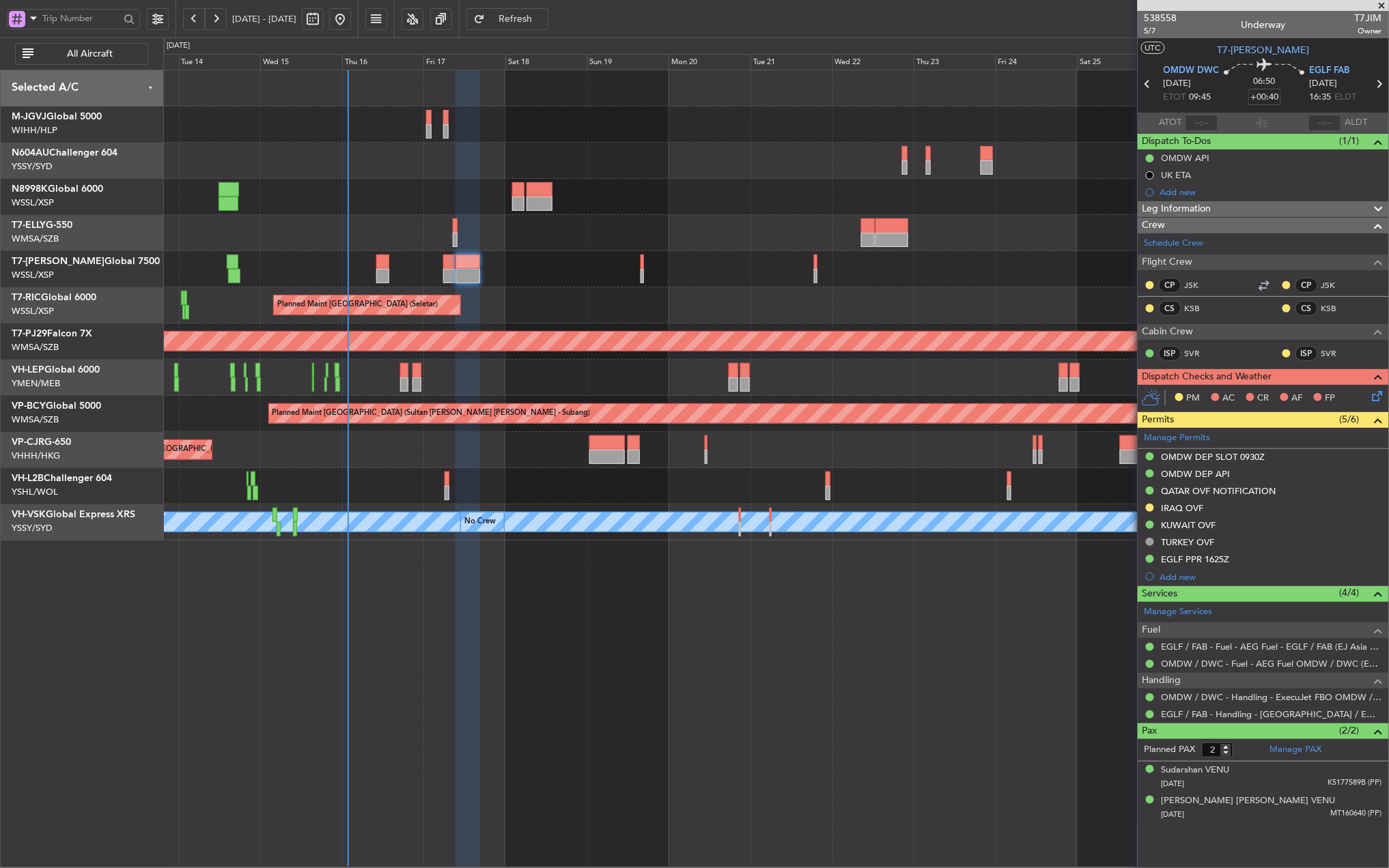
scroll to position [0, 0]
click at [1181, 197] on div "Add new" at bounding box center [1265, 192] width 209 height 11
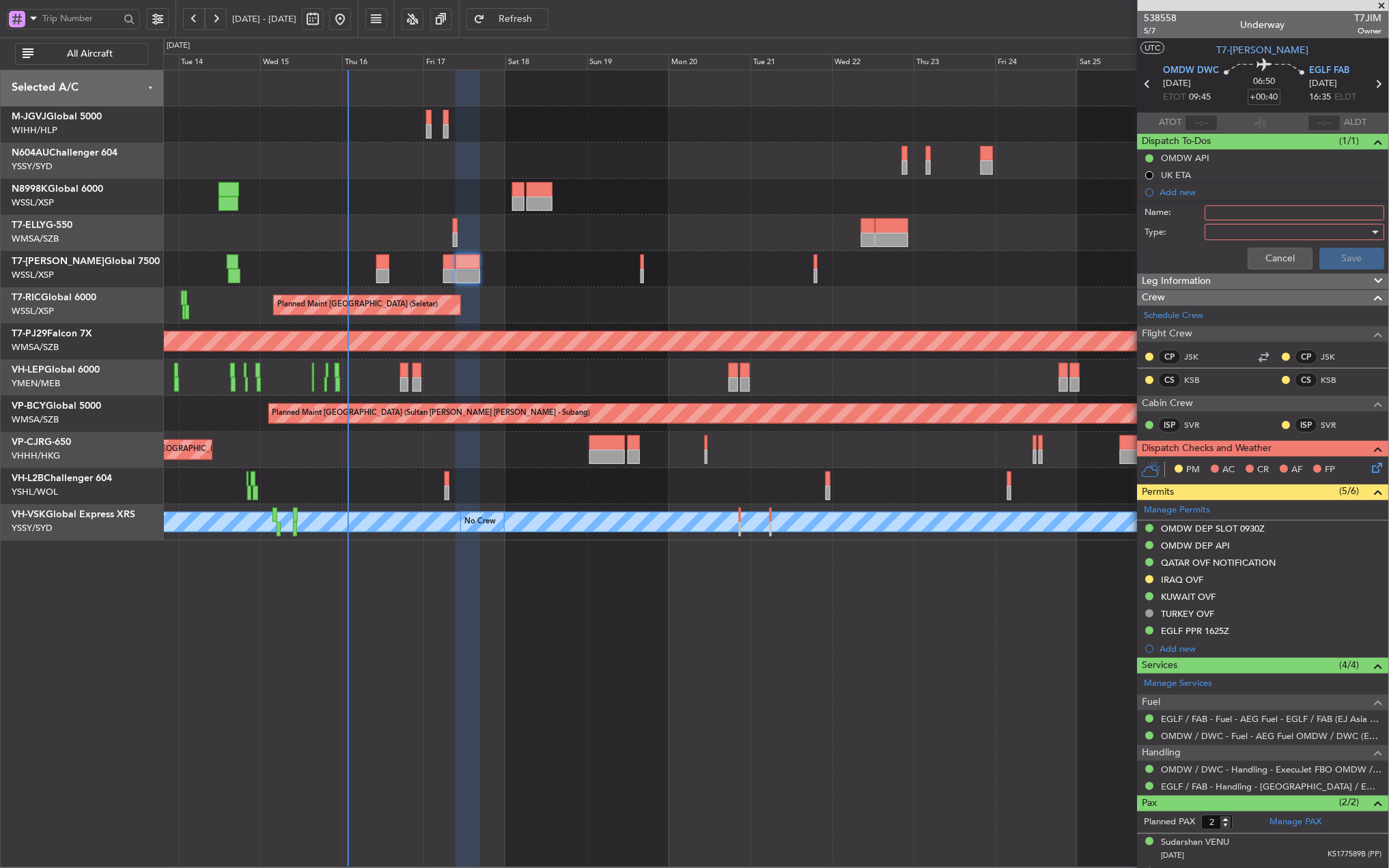
click at [1222, 214] on input "Name:" at bounding box center [1295, 213] width 179 height 15
type input "f"
click at [1227, 214] on input "Name:" at bounding box center [1295, 213] width 179 height 15
type input "ITEM 18 - RMK"
click at [1205, 236] on div at bounding box center [1295, 232] width 179 height 16
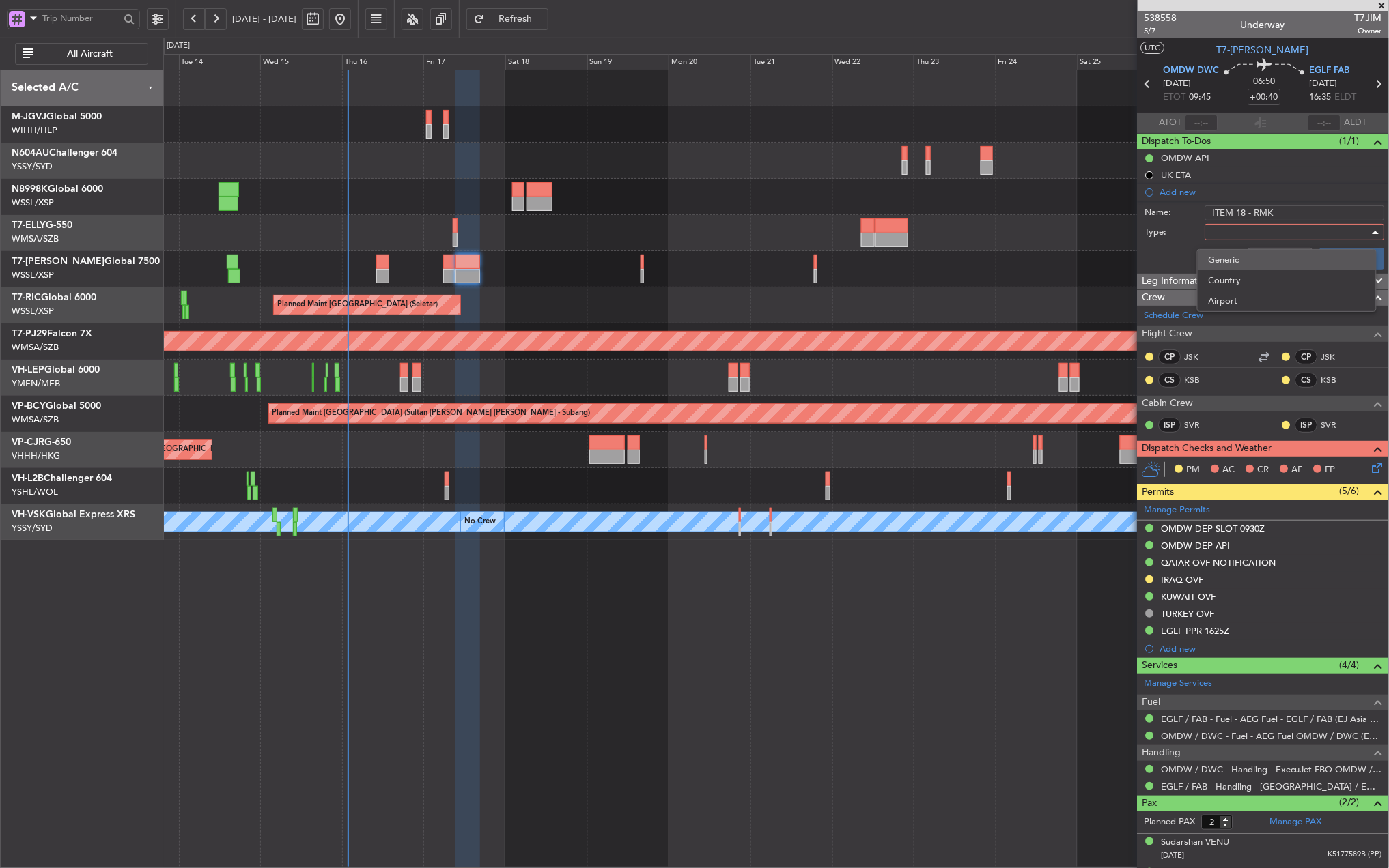
click at [1214, 252] on span "Generic" at bounding box center [1286, 260] width 157 height 21
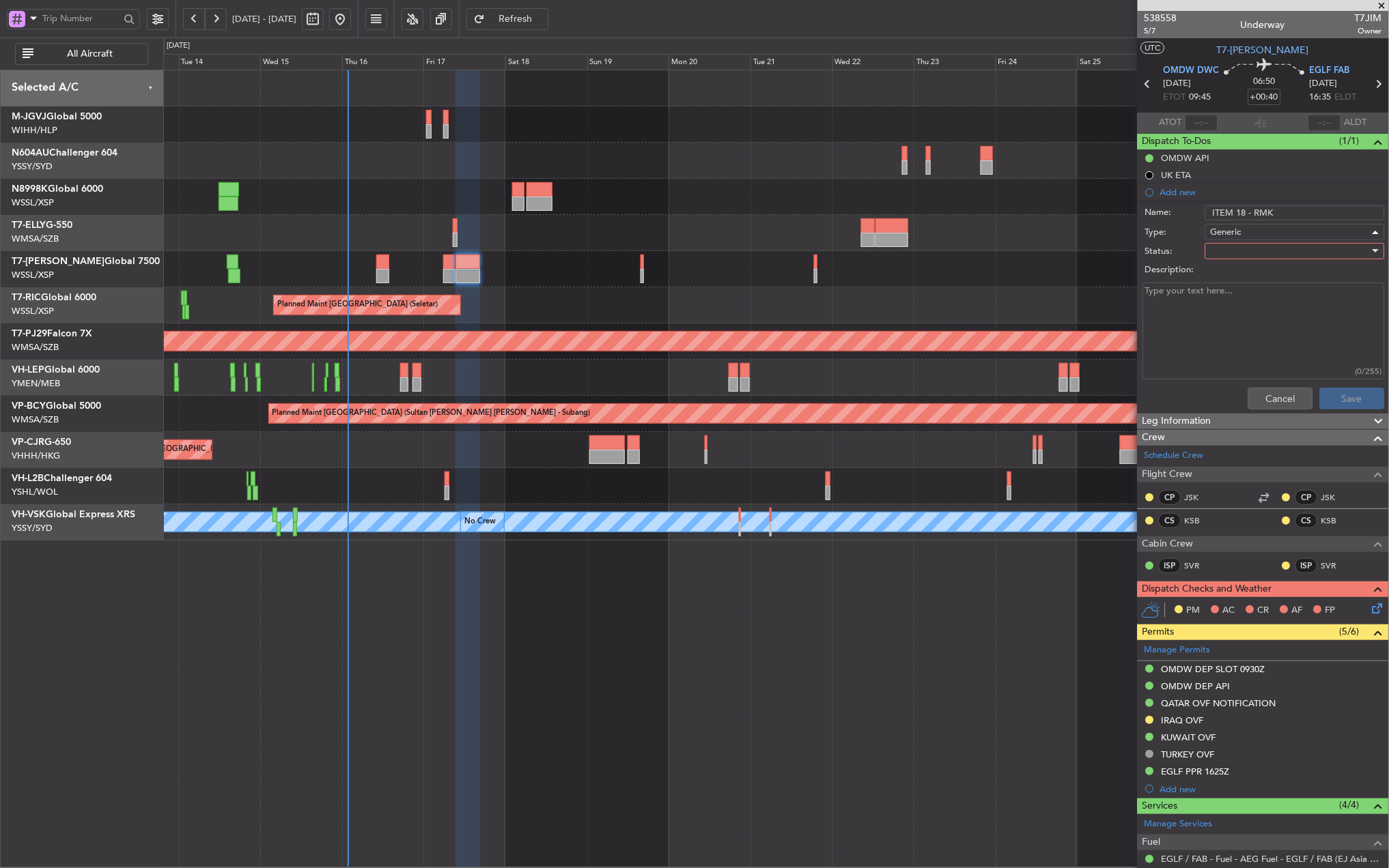
click at [1214, 252] on div at bounding box center [1290, 251] width 159 height 21
click at [1214, 282] on span "Not Started" at bounding box center [1286, 279] width 157 height 21
click at [1206, 312] on textarea "Description:" at bounding box center [1264, 331] width 242 height 97
type textarea "PRIVATE FLT"
click at [1322, 396] on button "Save" at bounding box center [1352, 399] width 65 height 22
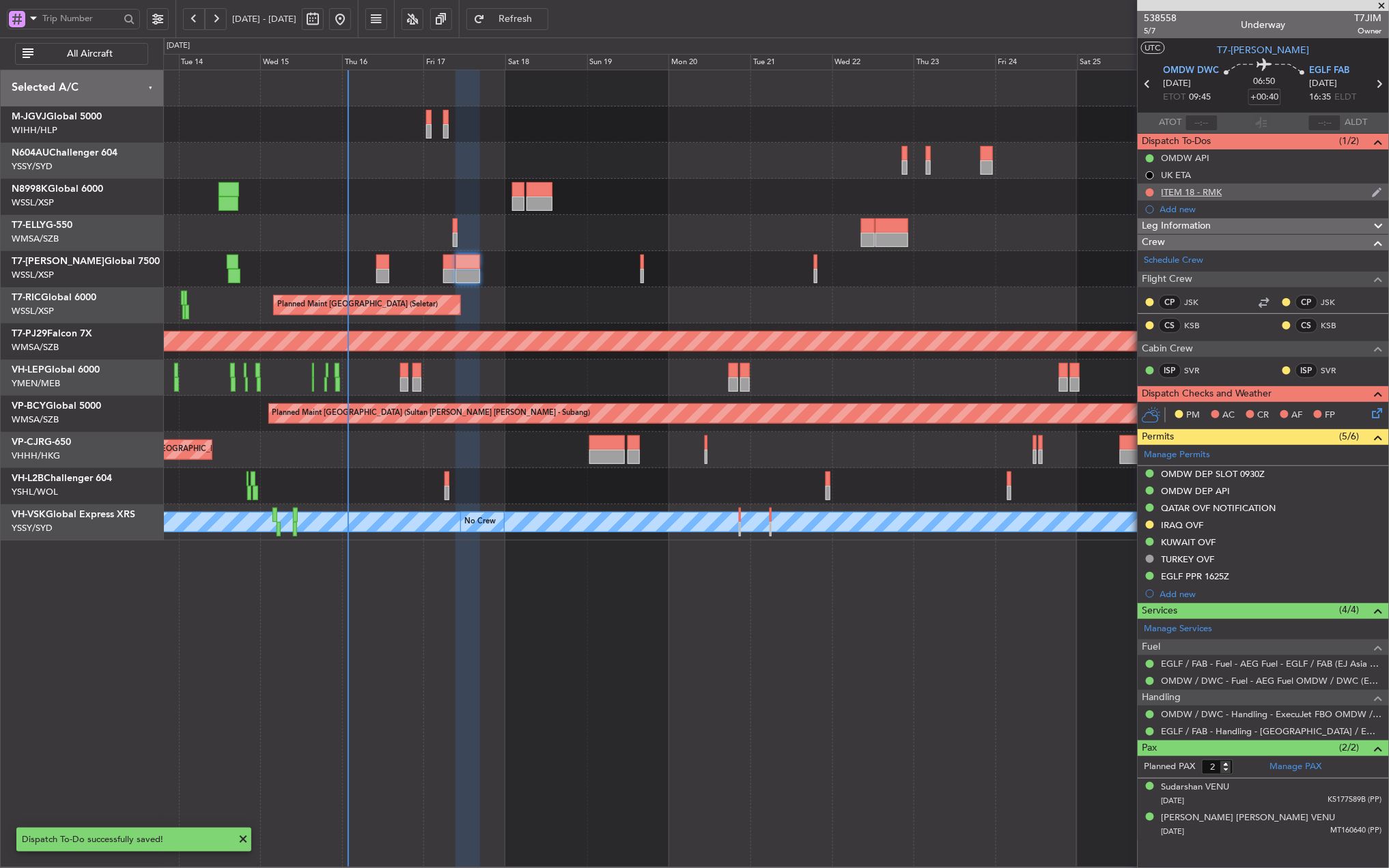
click at [1195, 186] on div "ITEM 18 - RMK" at bounding box center [1192, 192] width 61 height 11
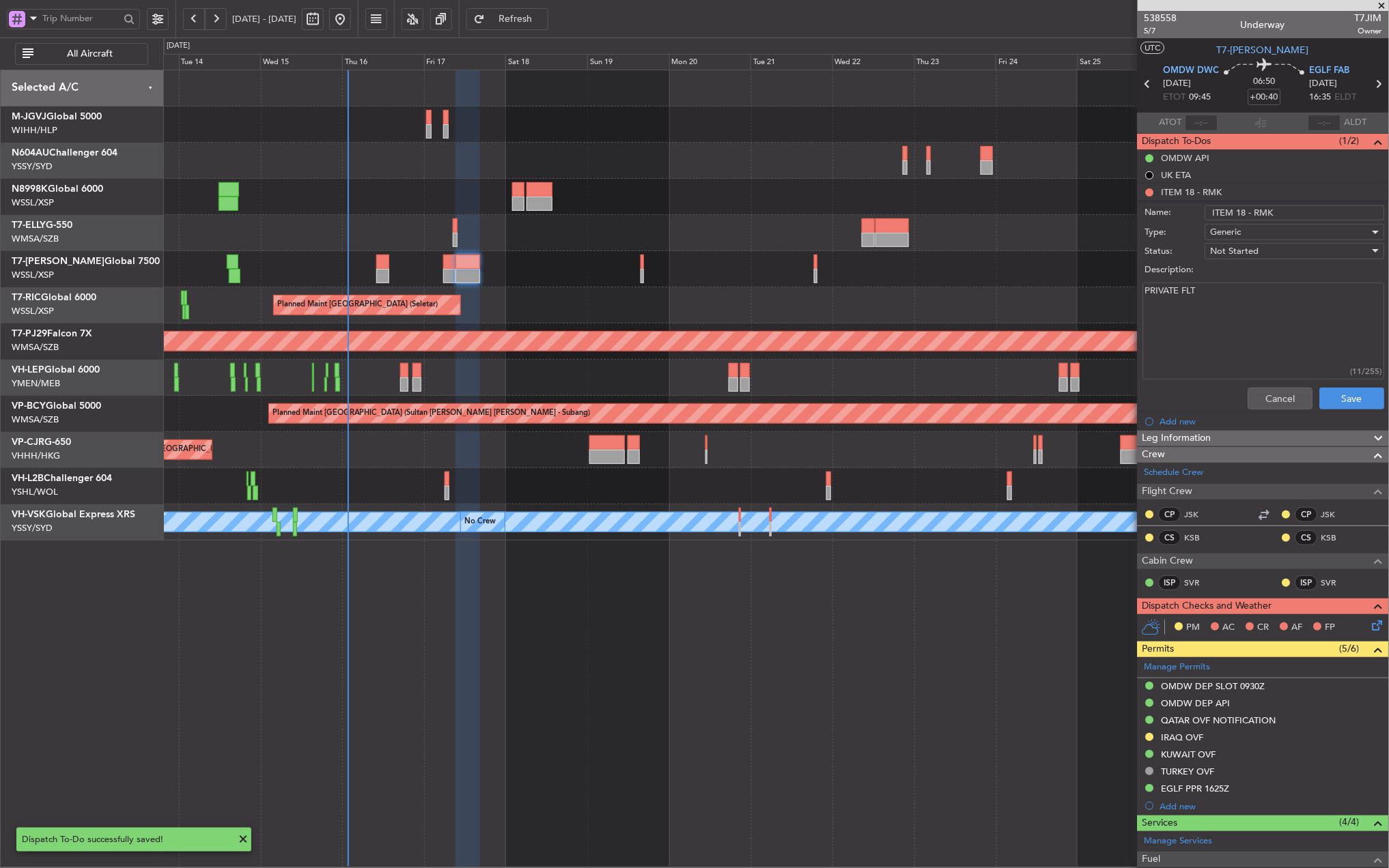
click at [1142, 292] on div "PRIVATE FLT (11/255)" at bounding box center [1263, 331] width 265 height 103
click at [1149, 288] on textarea "PRIVATE FLT" at bounding box center [1264, 331] width 242 height 97
type textarea "RMK/PRIVATE FLT"
click at [1337, 399] on button "Save" at bounding box center [1352, 399] width 65 height 22
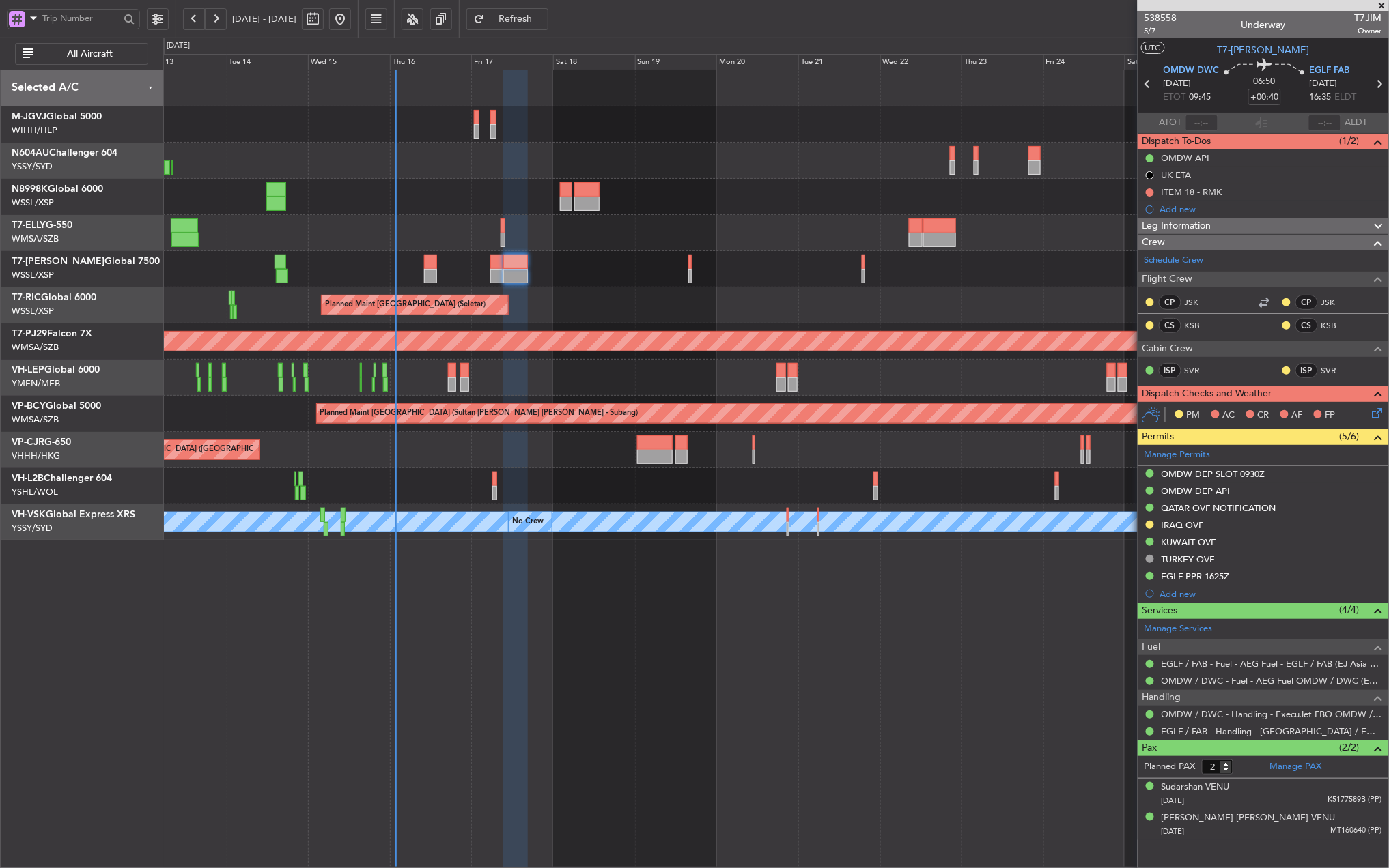
click at [572, 629] on div "Planned Maint [GEOGRAPHIC_DATA] ([GEOGRAPHIC_DATA] Intl) Planned Maint [GEOGRAP…" at bounding box center [776, 469] width 1226 height 798
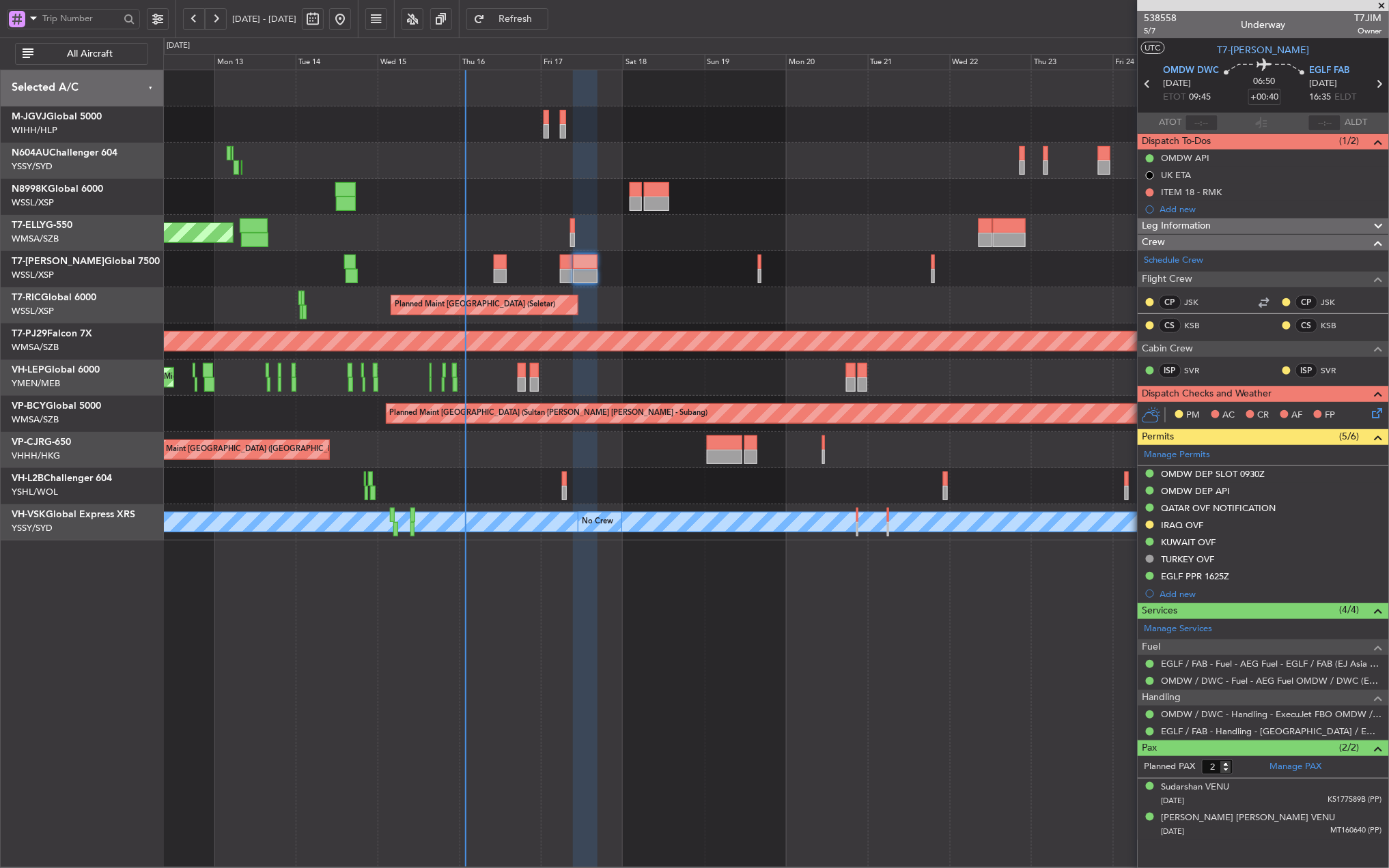
click at [703, 636] on div "Planned Maint [GEOGRAPHIC_DATA] (Seletar) Planned Maint [GEOGRAPHIC_DATA] (Sele…" at bounding box center [776, 469] width 1226 height 798
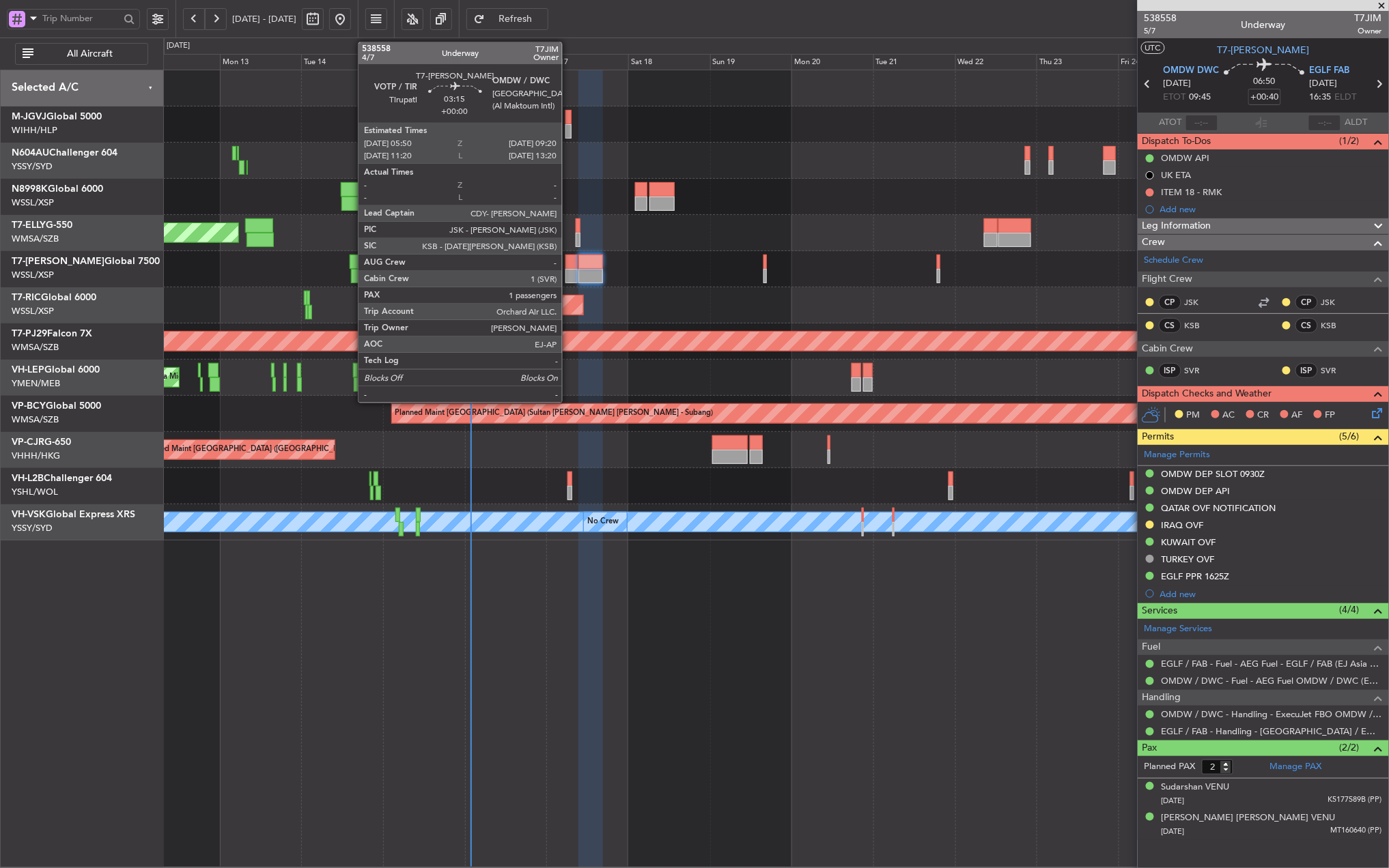
click at [568, 268] on div at bounding box center [571, 262] width 12 height 14
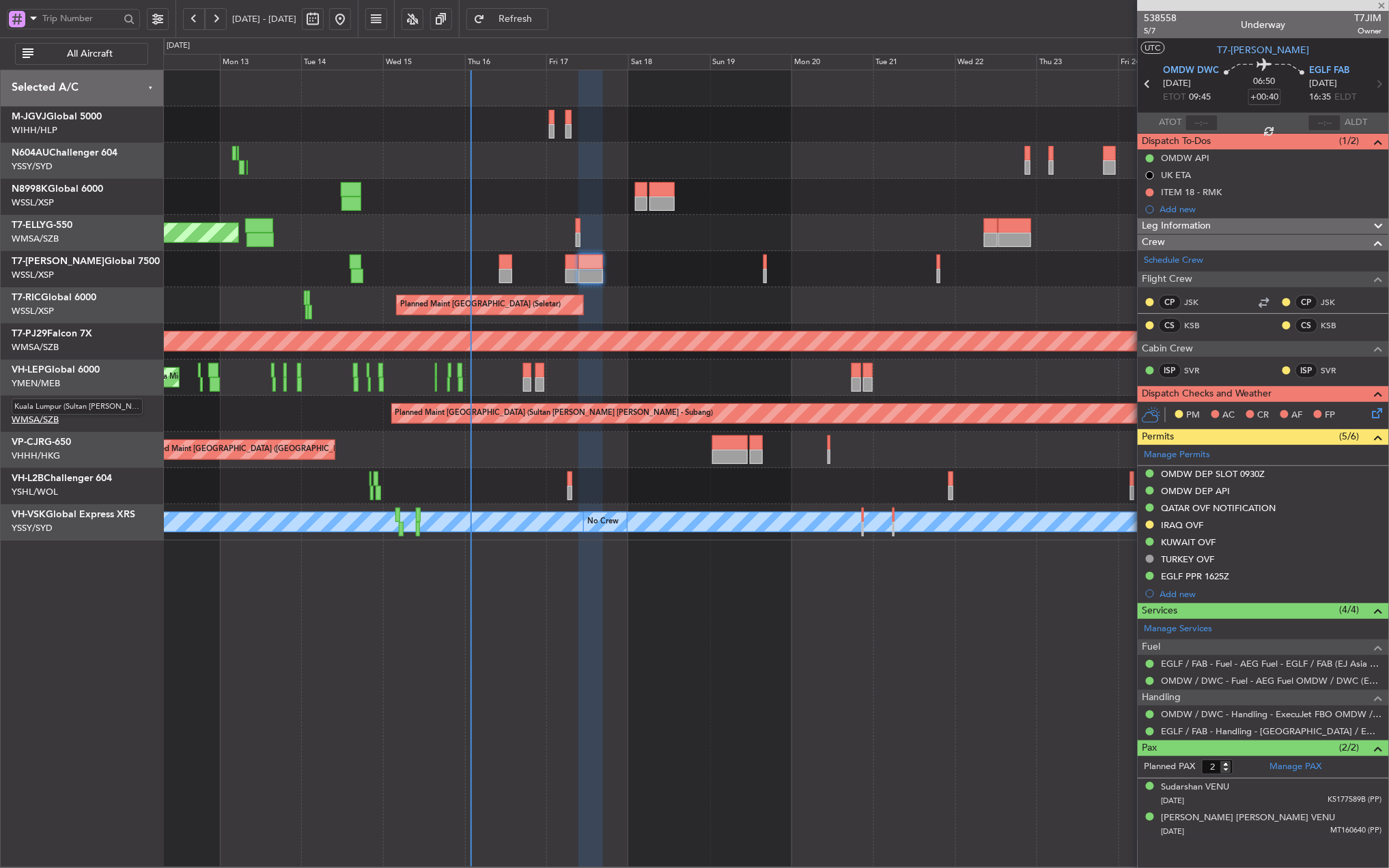
type input "1"
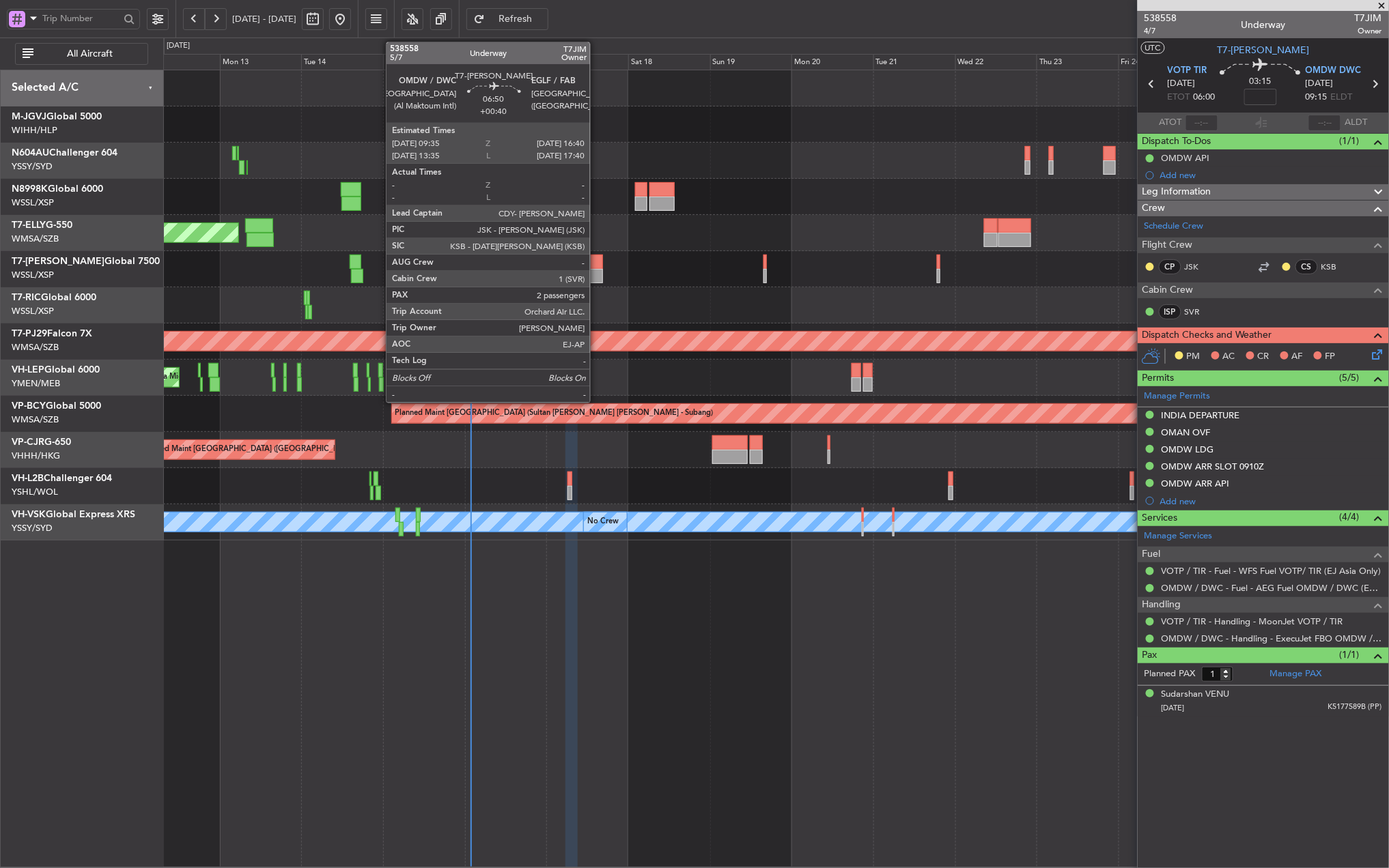
click at [596, 263] on div at bounding box center [591, 262] width 24 height 14
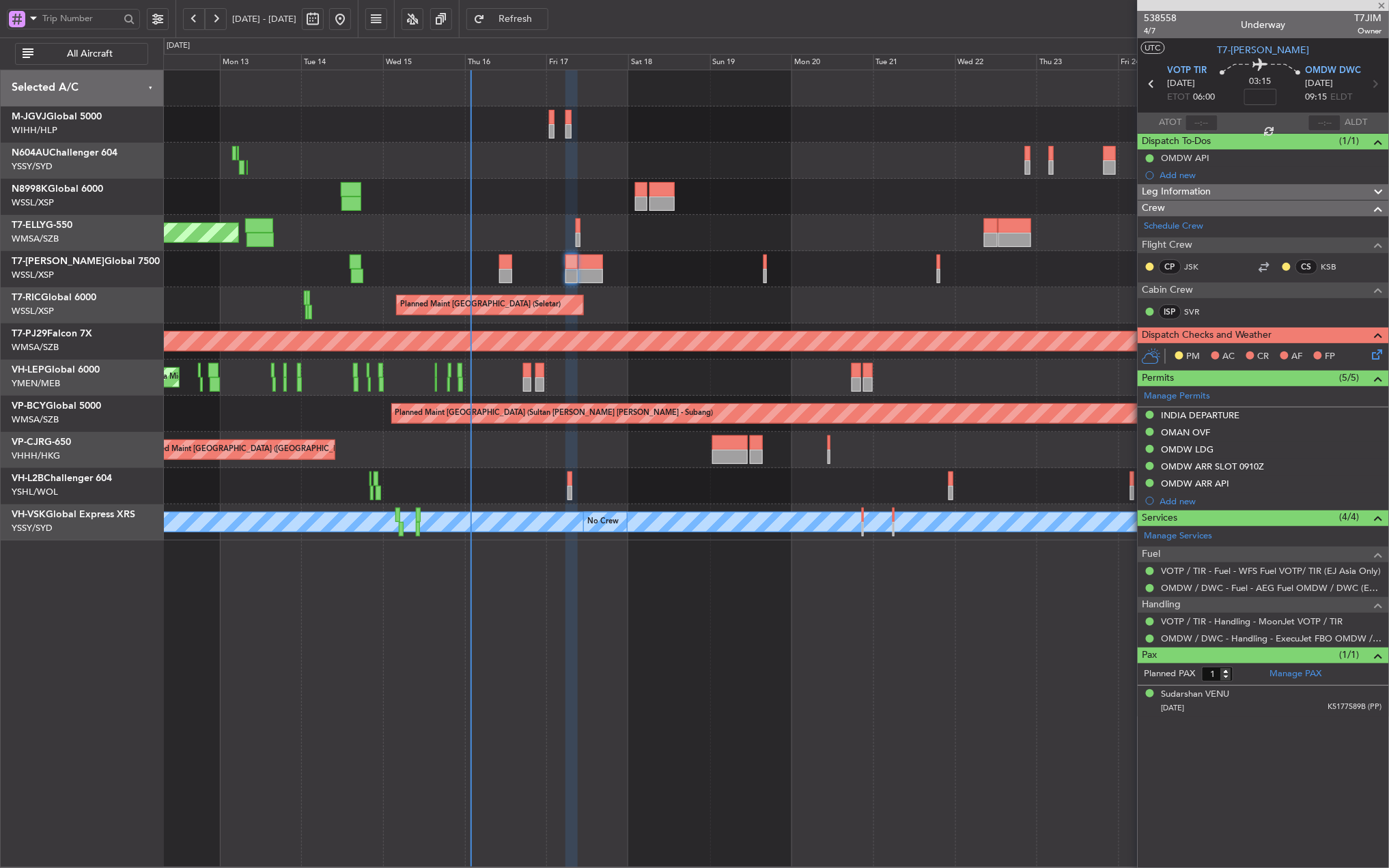
type input "+00:40"
type input "2"
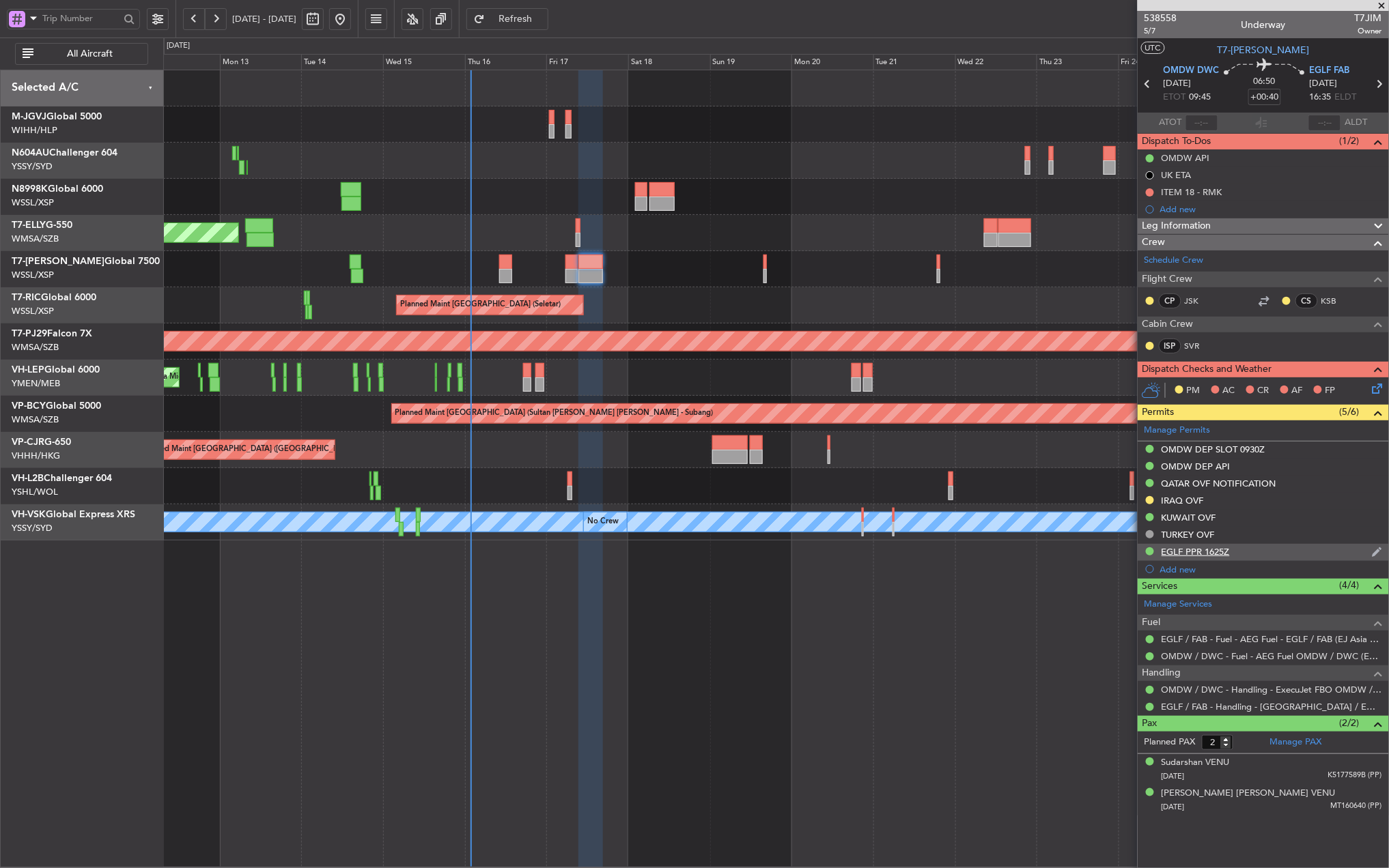
click at [1200, 547] on div "EGLF PPR 1625Z" at bounding box center [1195, 552] width 68 height 11
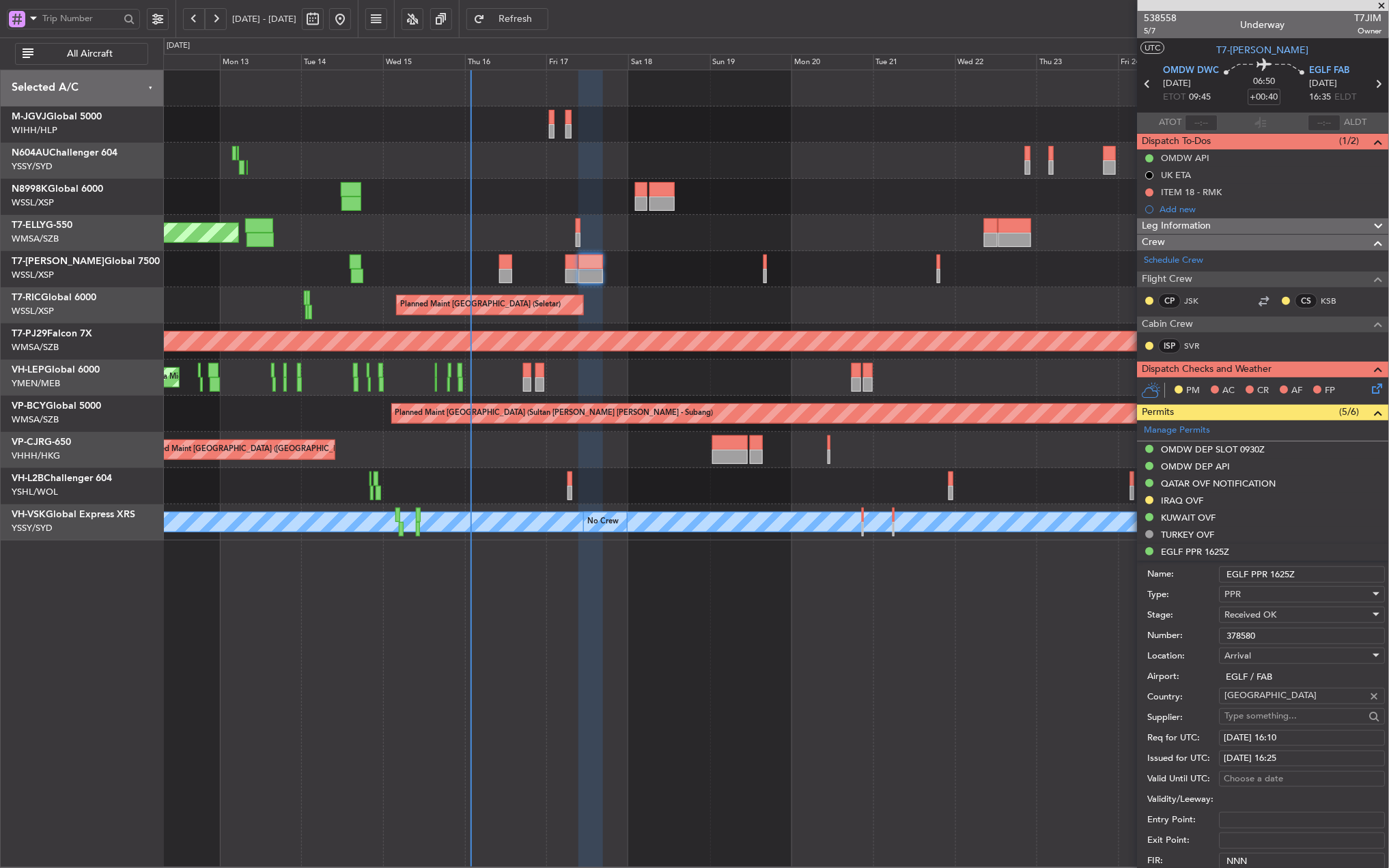
drag, startPoint x: 1273, startPoint y: 635, endPoint x: 1165, endPoint y: 631, distance: 108.1
click at [1165, 631] on div "Number: 378580" at bounding box center [1266, 636] width 237 height 21
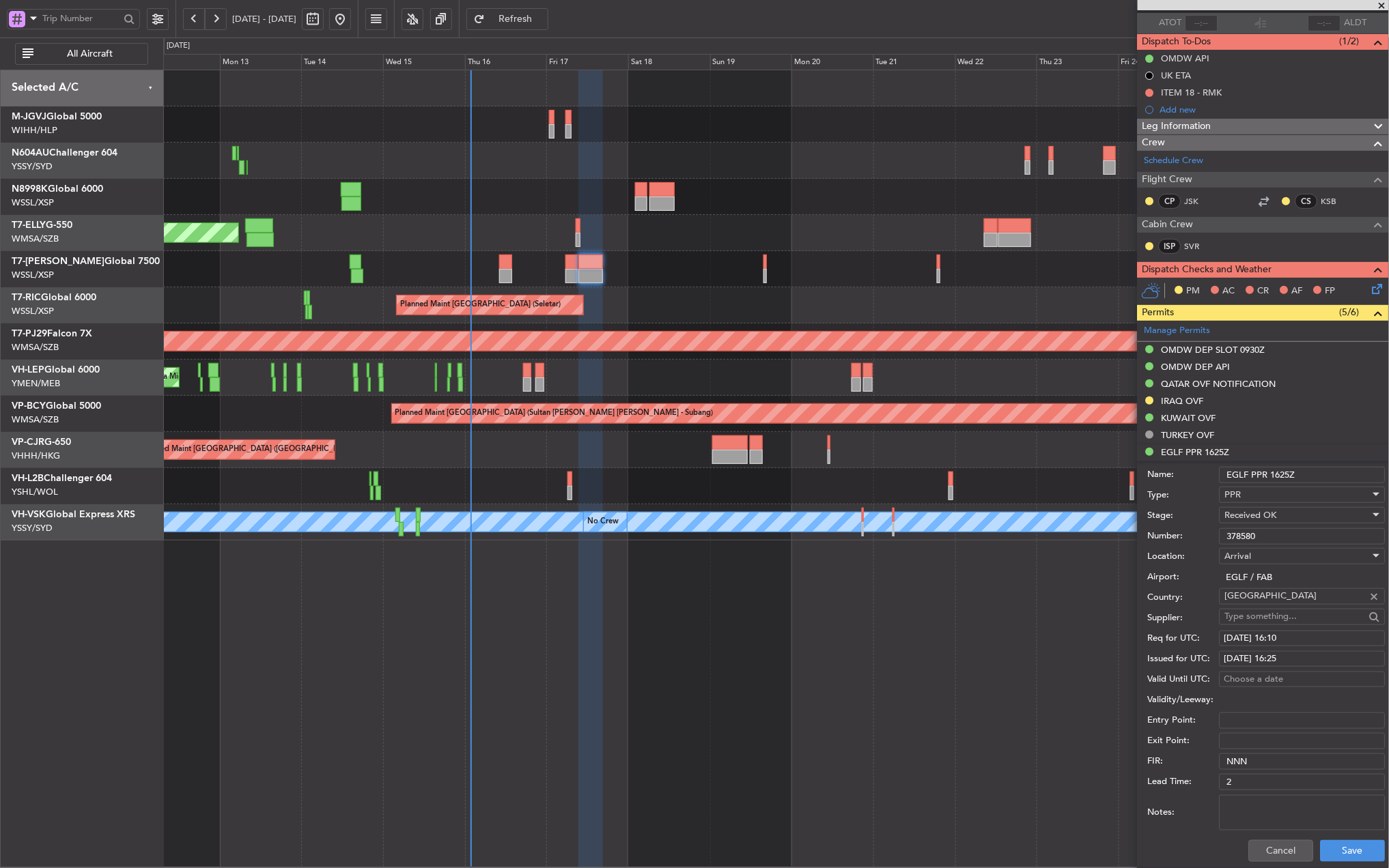
scroll to position [273, 0]
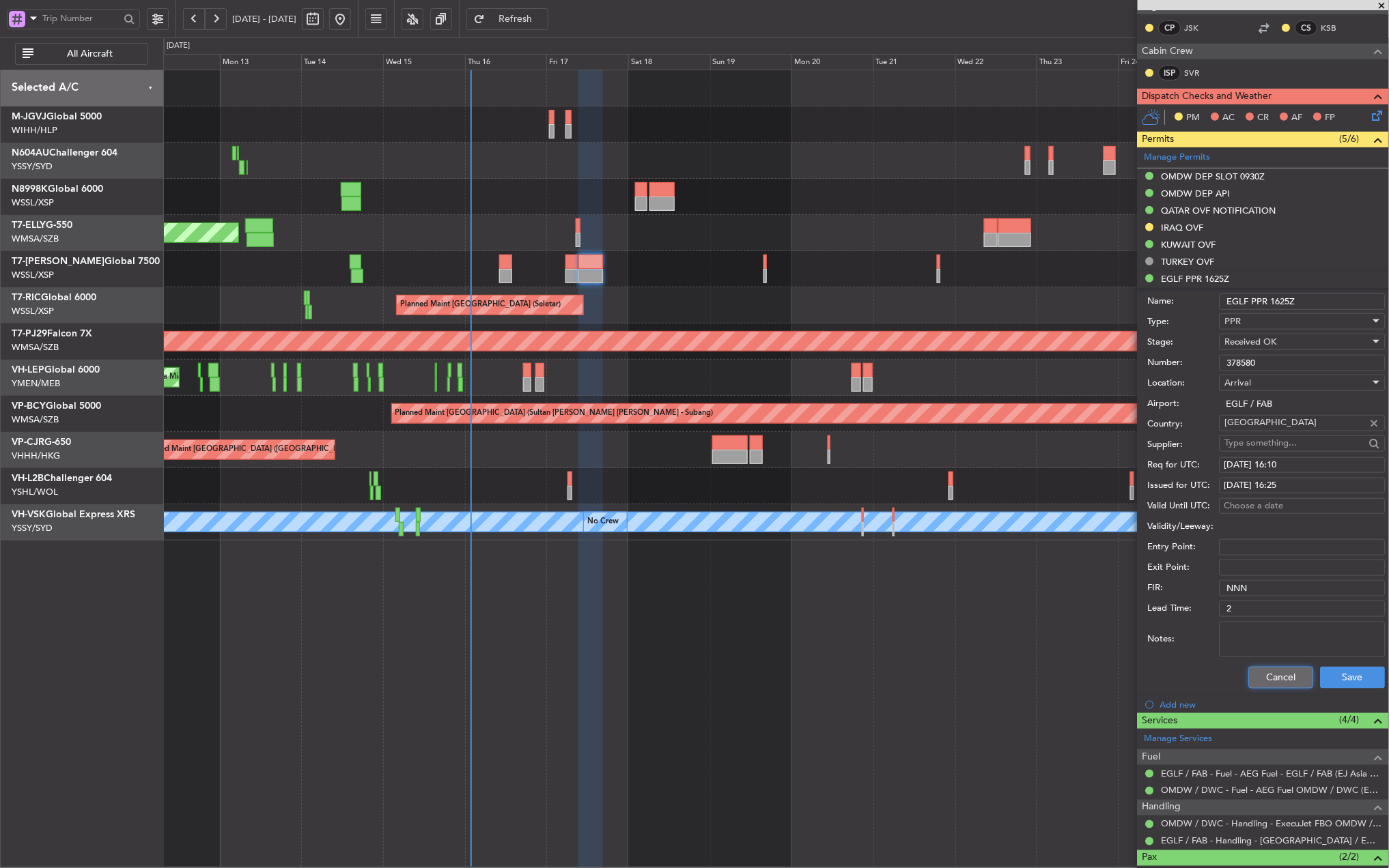
click at [1253, 672] on button "Cancel" at bounding box center [1281, 677] width 65 height 22
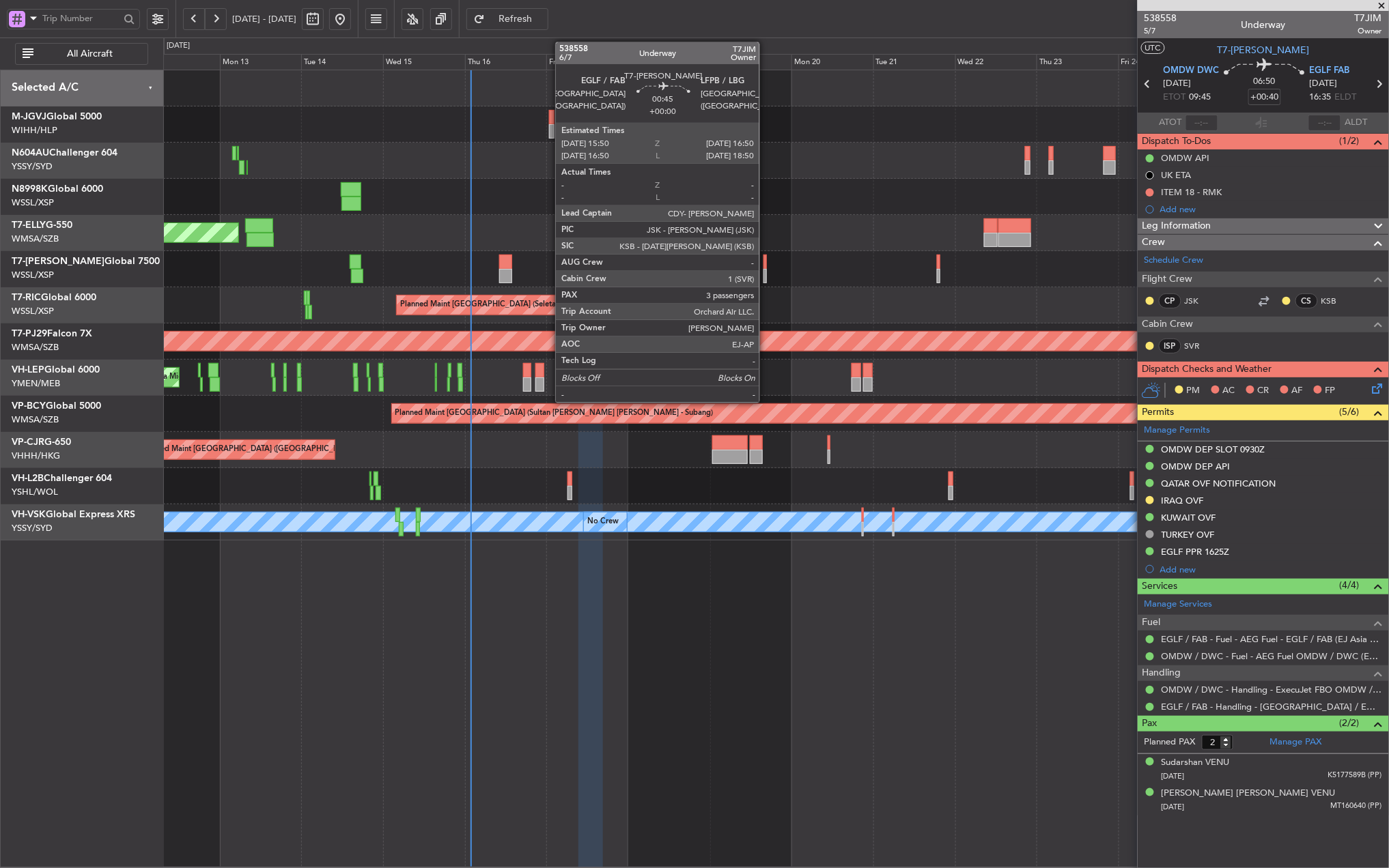
click at [765, 270] on div at bounding box center [765, 276] width 4 height 14
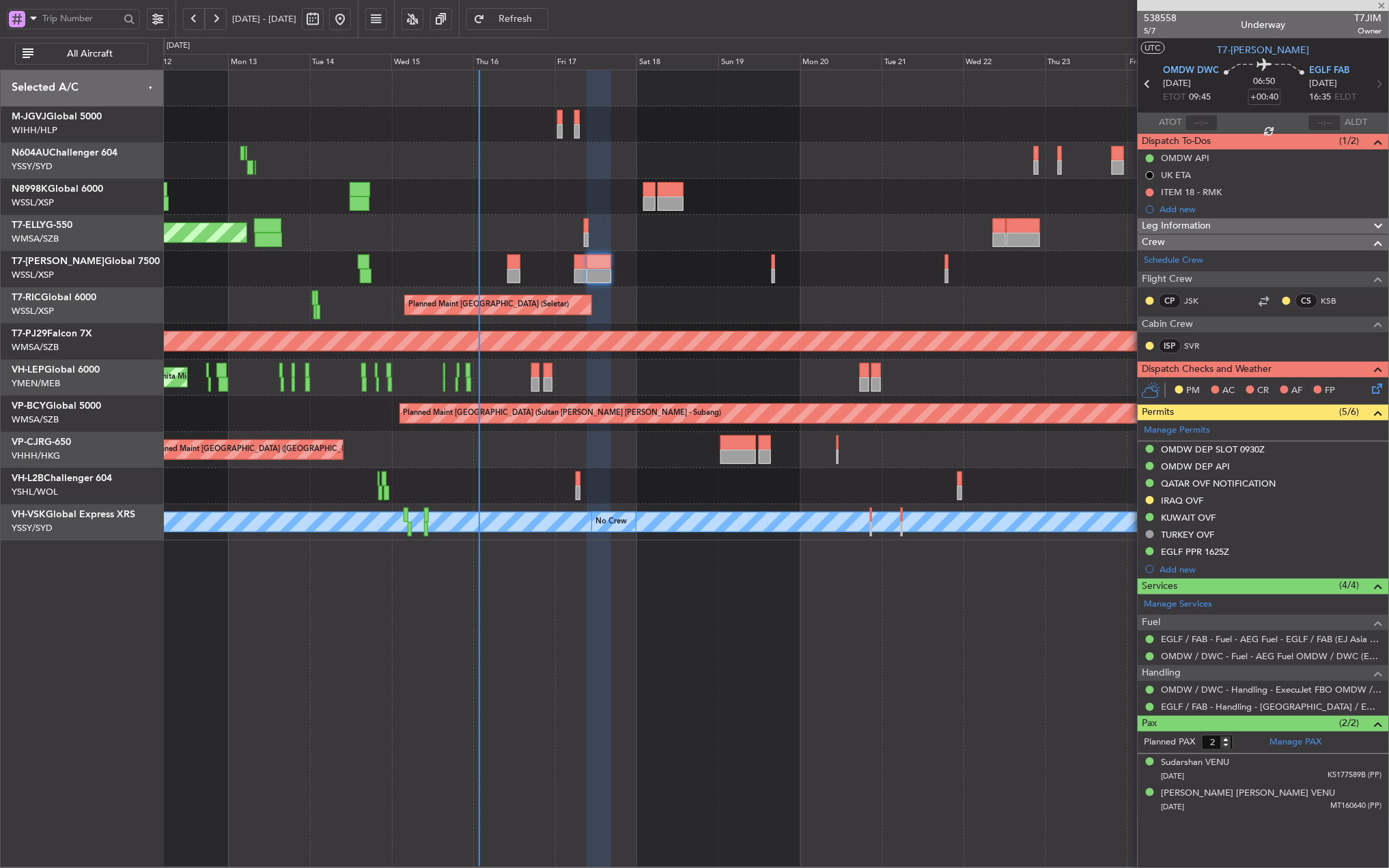
click at [701, 295] on div "Planned Maint [GEOGRAPHIC_DATA] (Seletar)" at bounding box center [776, 305] width 1225 height 36
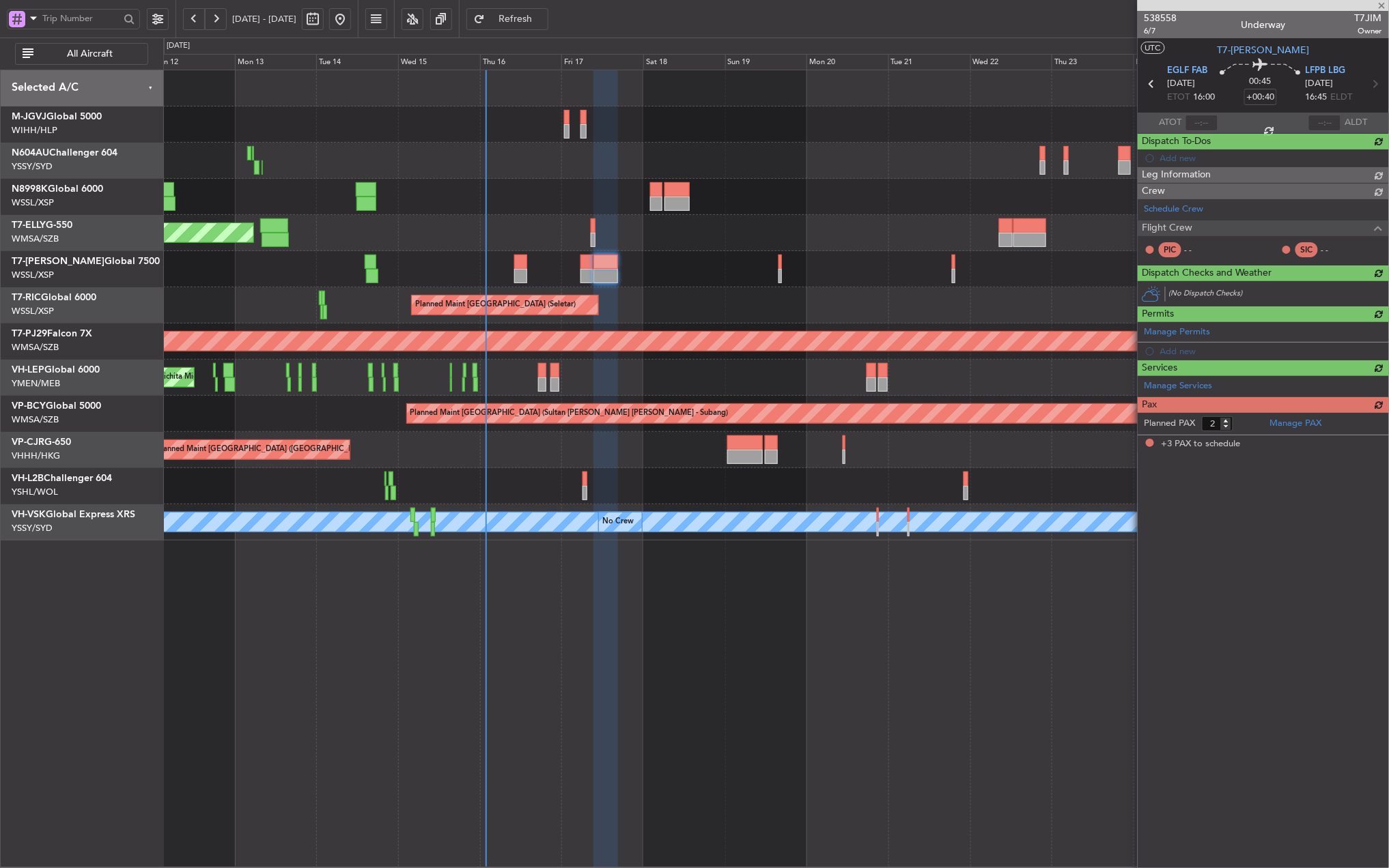
type input "3"
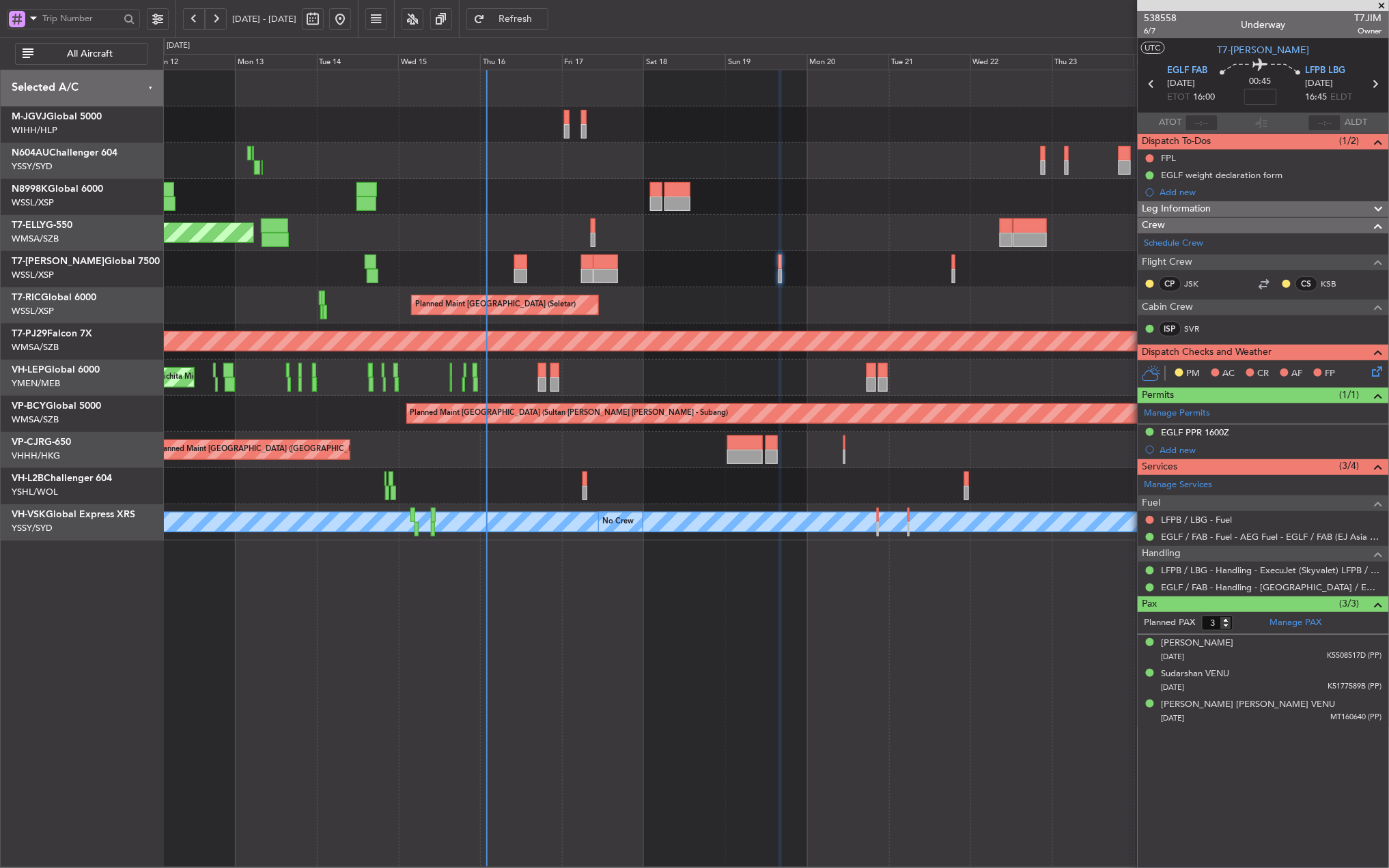
click at [521, 252] on div at bounding box center [776, 269] width 1225 height 36
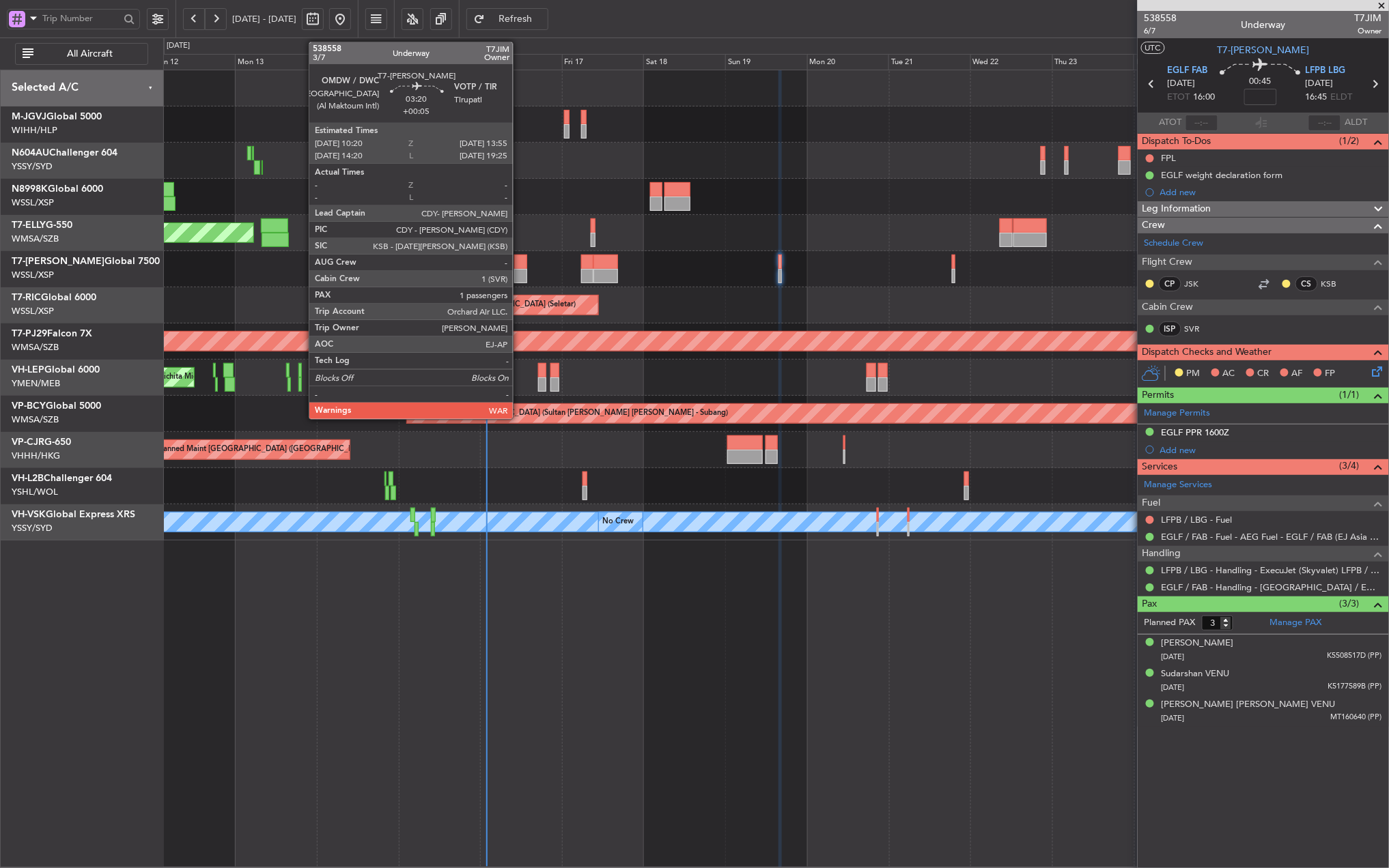
click at [519, 266] on div at bounding box center [520, 262] width 12 height 14
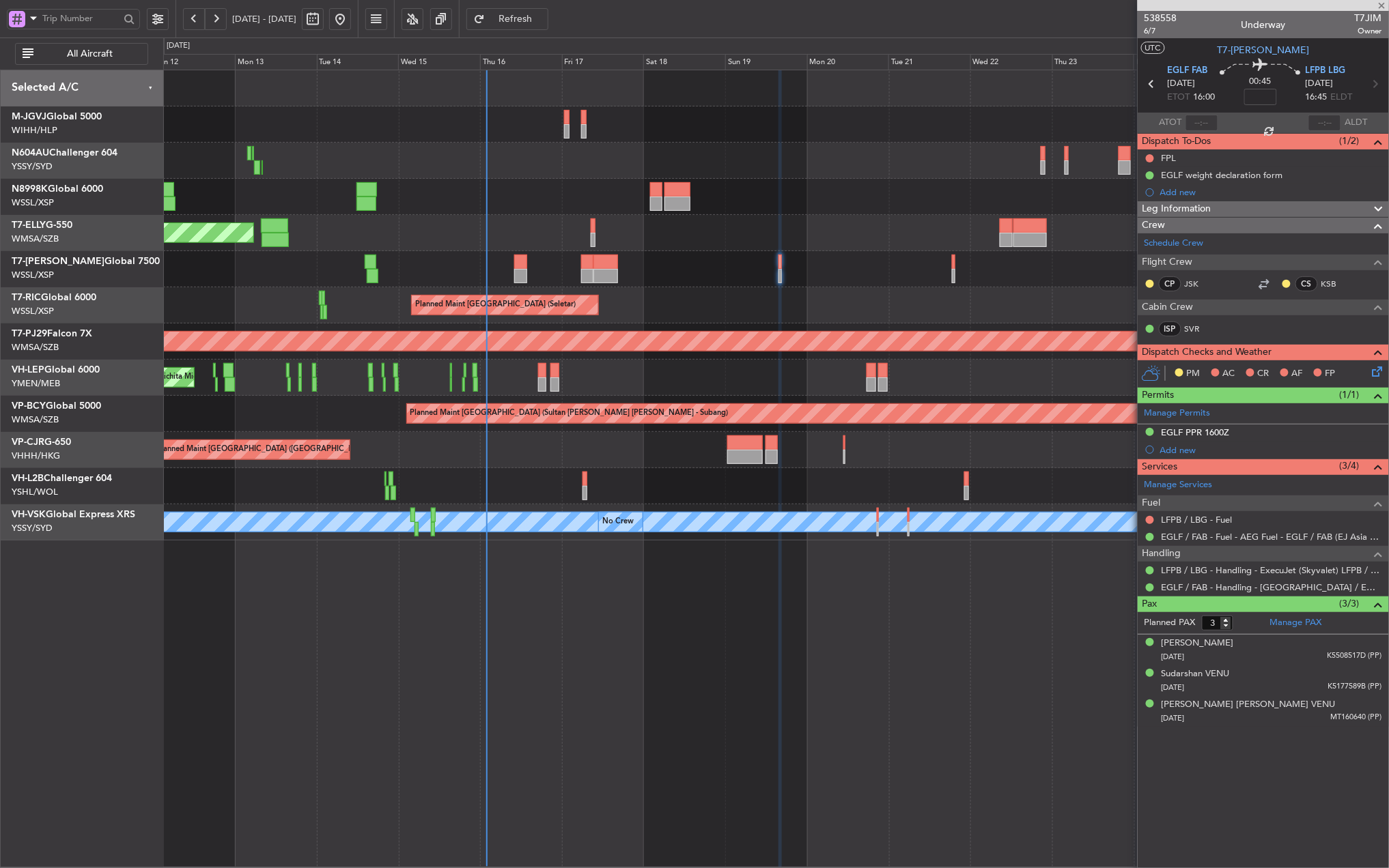
type input "+00:05"
type input "1"
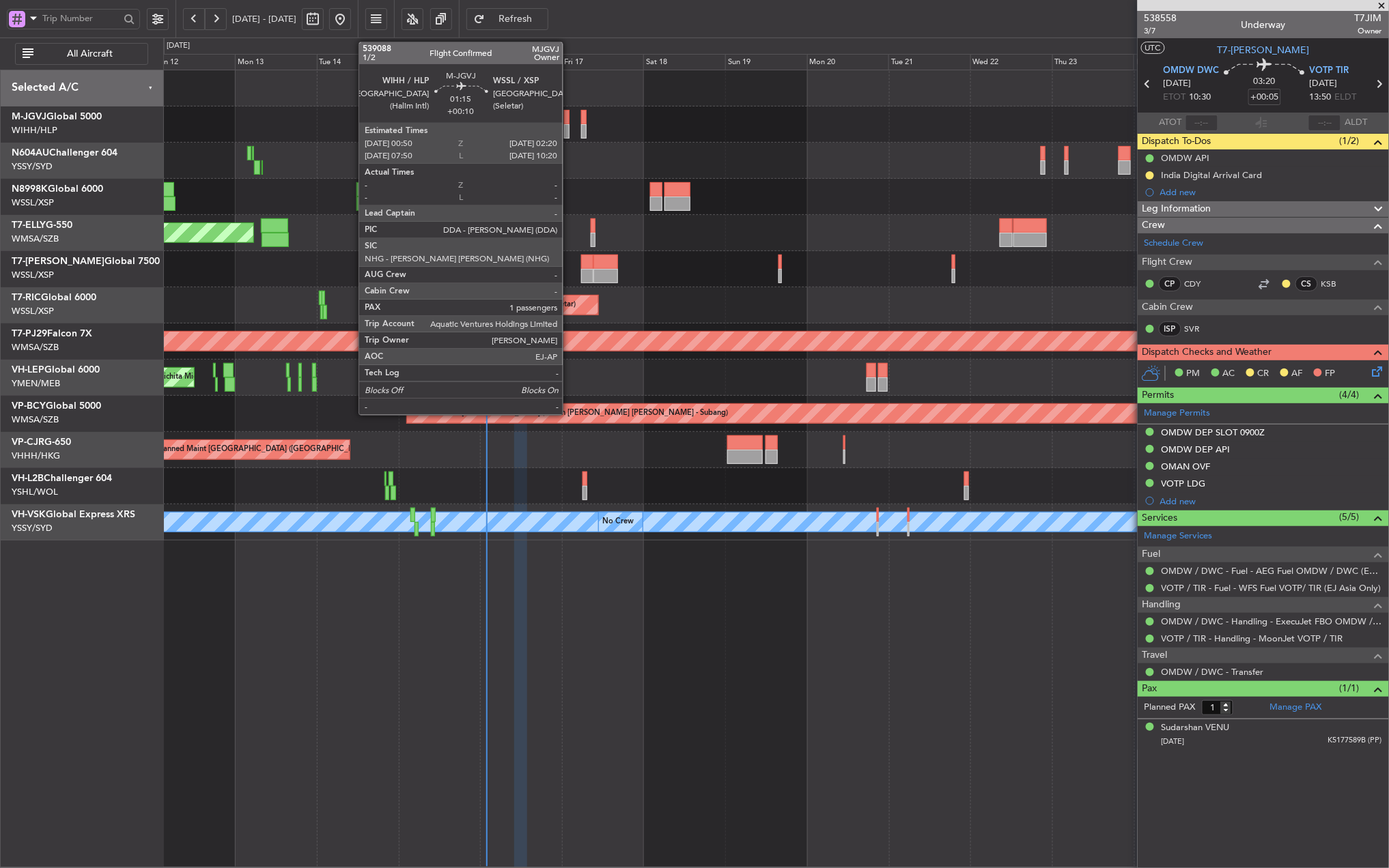
click at [569, 115] on div at bounding box center [567, 117] width 6 height 14
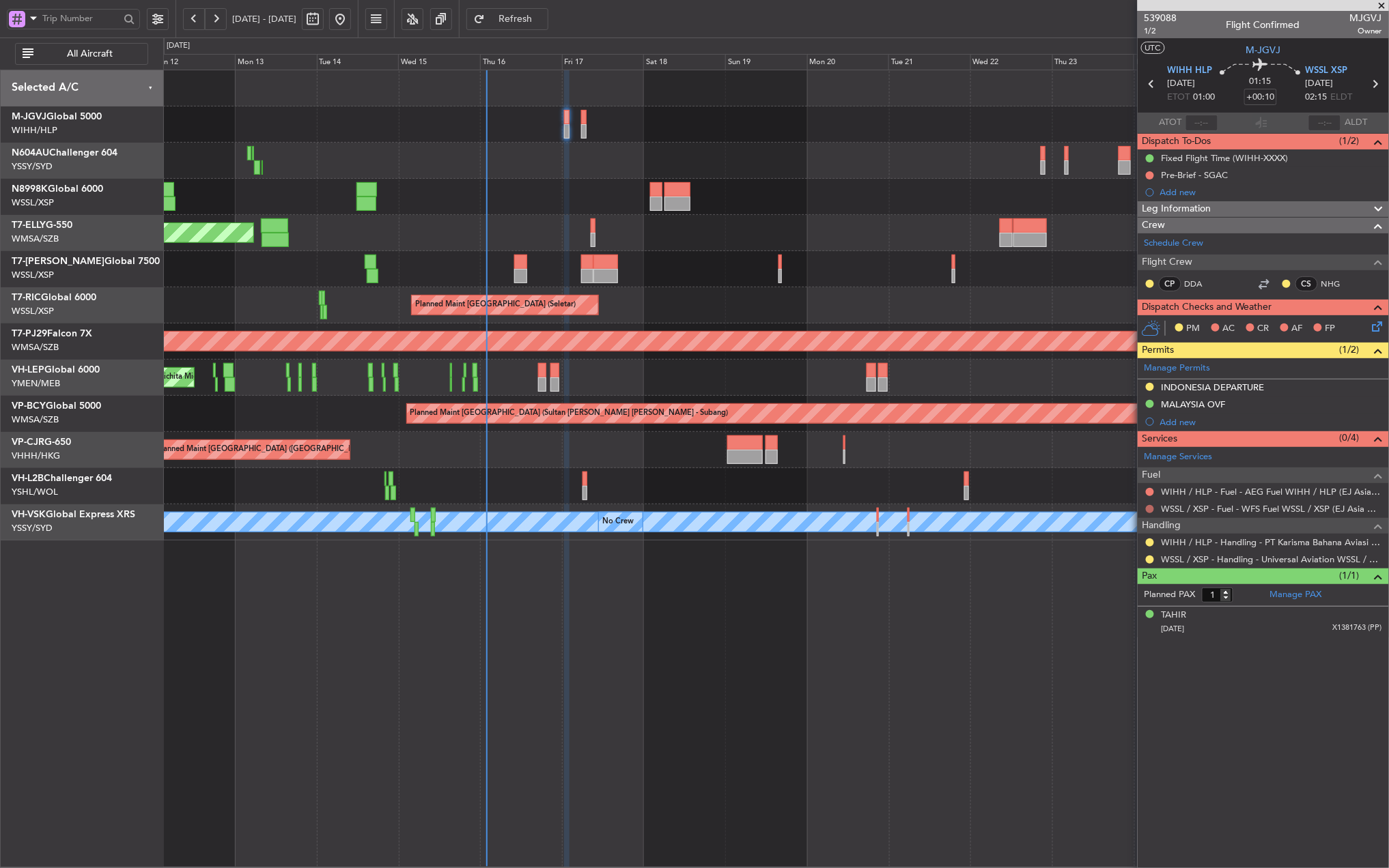
click at [1151, 509] on button at bounding box center [1149, 509] width 8 height 8
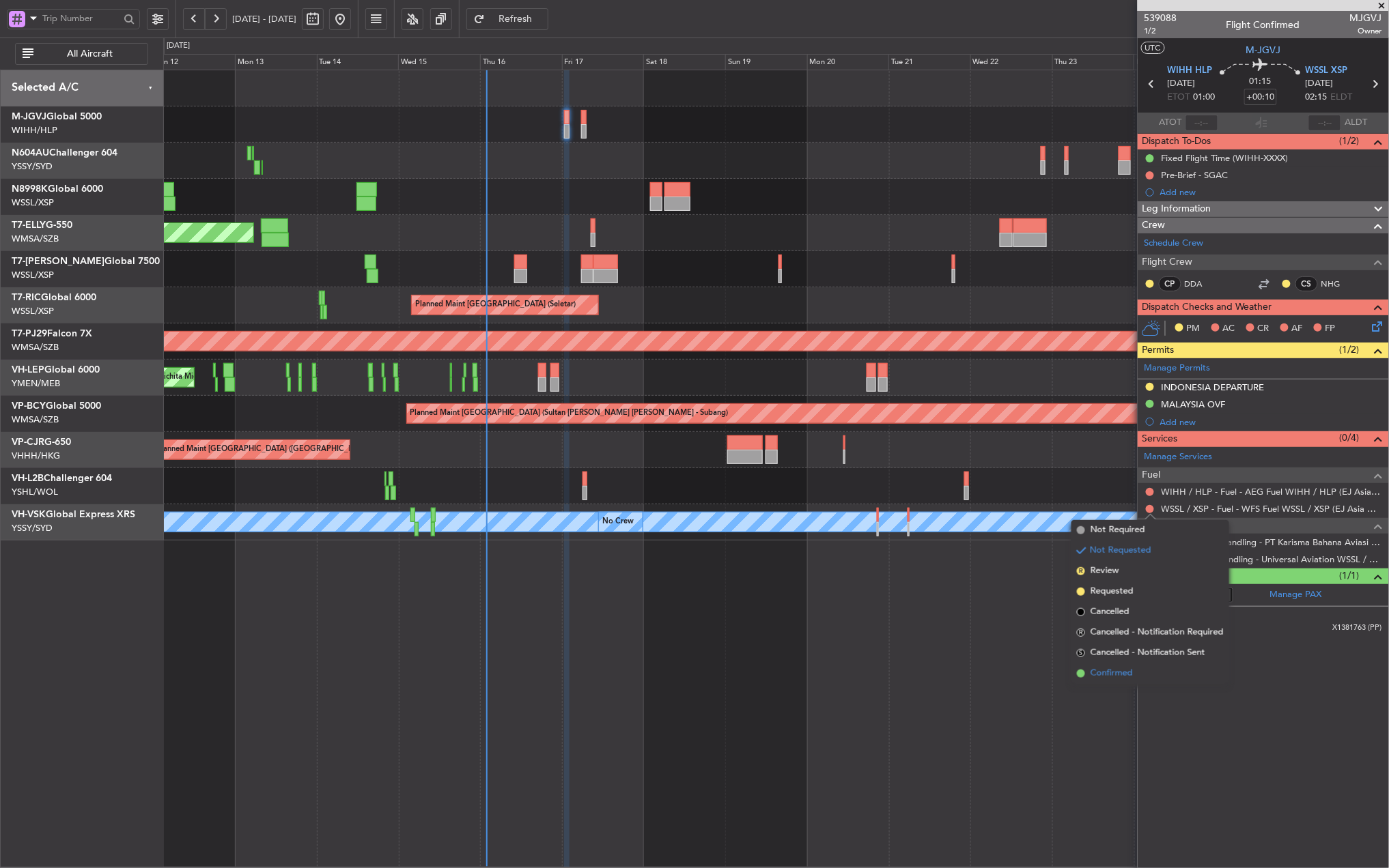
click at [1124, 667] on span "Confirmed" at bounding box center [1111, 673] width 42 height 14
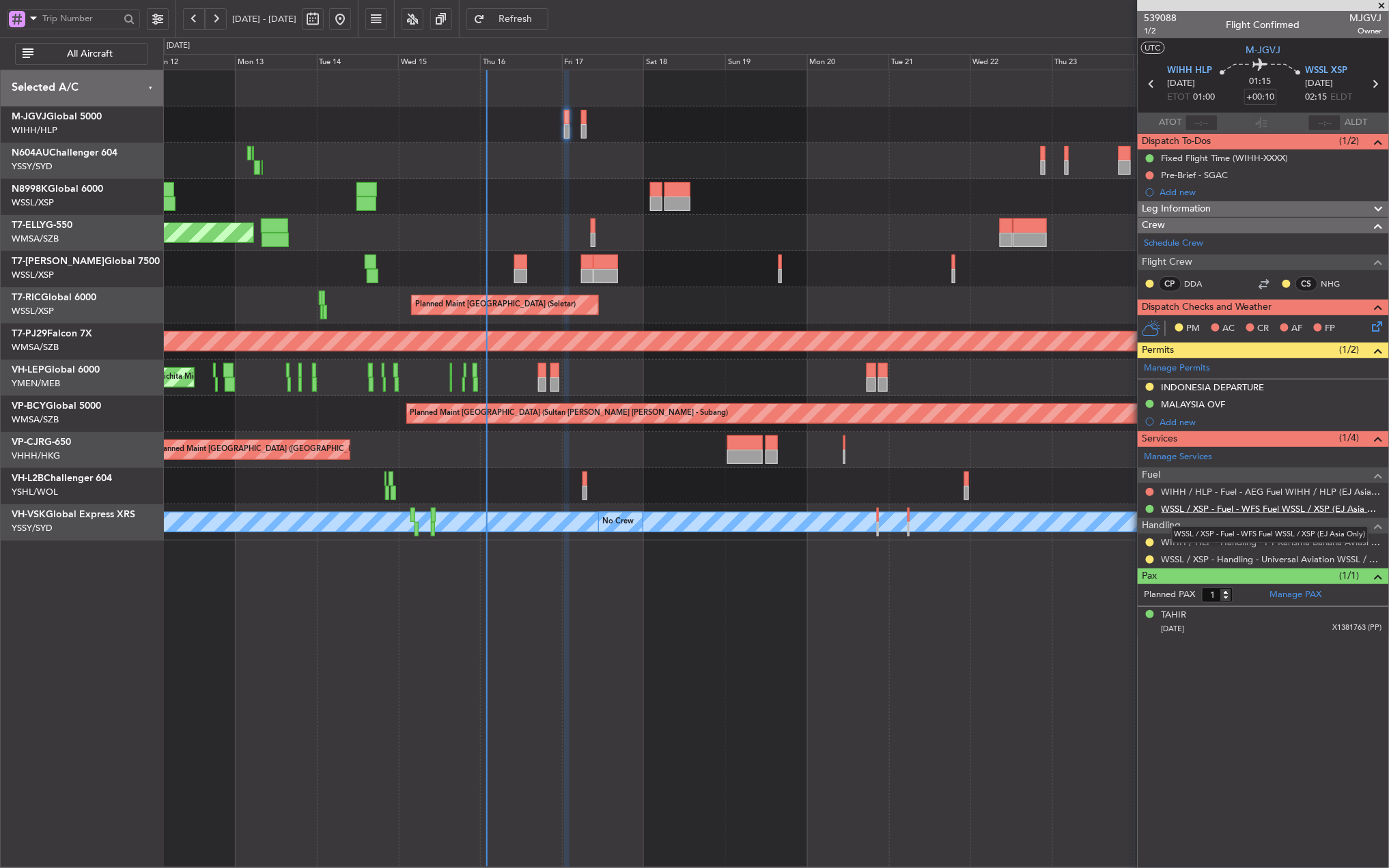
click at [1291, 510] on link "WSSL / XSP - Fuel - WFS Fuel WSSL / XSP (EJ Asia Only)" at bounding box center [1272, 509] width 221 height 11
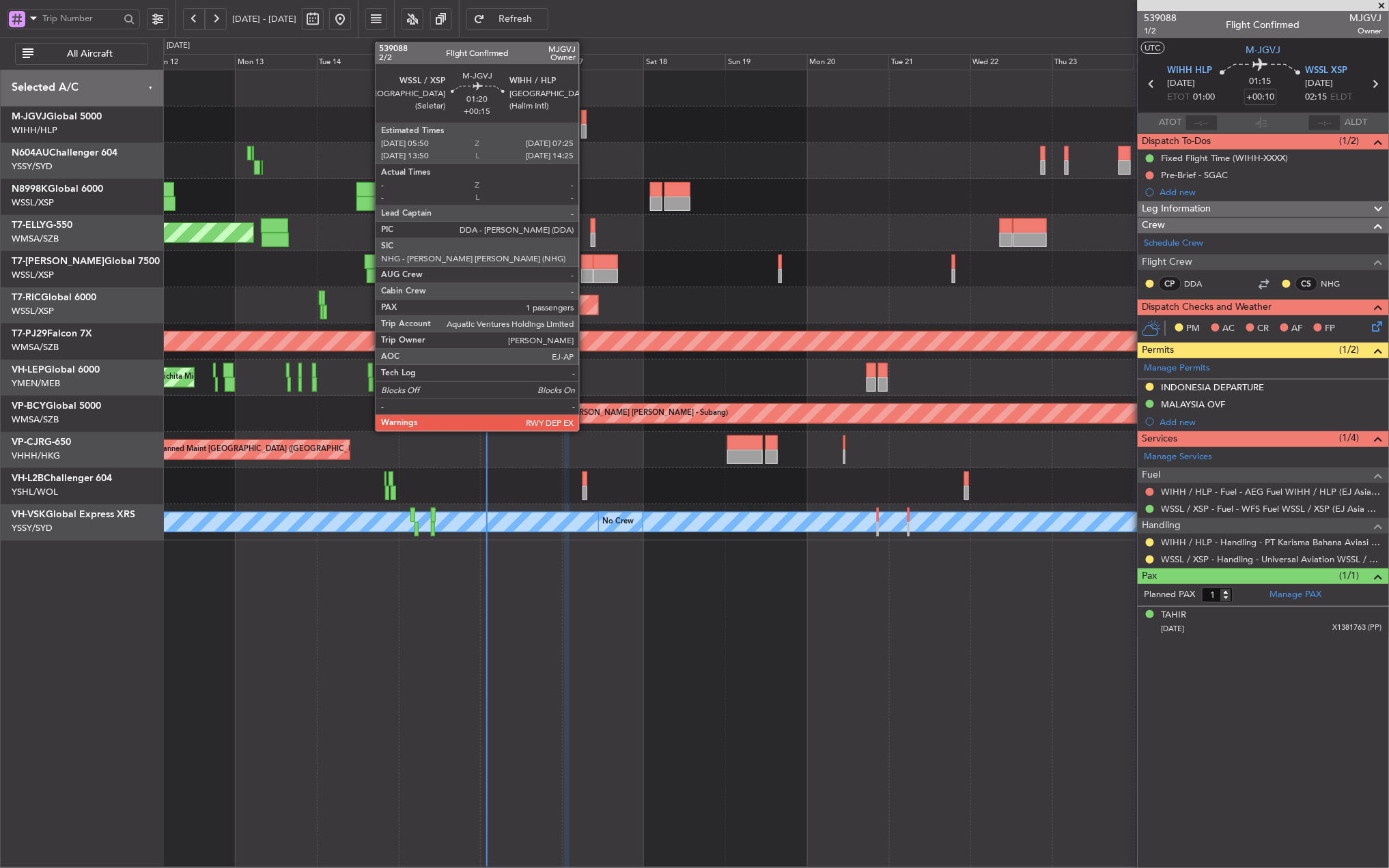
click at [585, 118] on div at bounding box center [584, 117] width 6 height 14
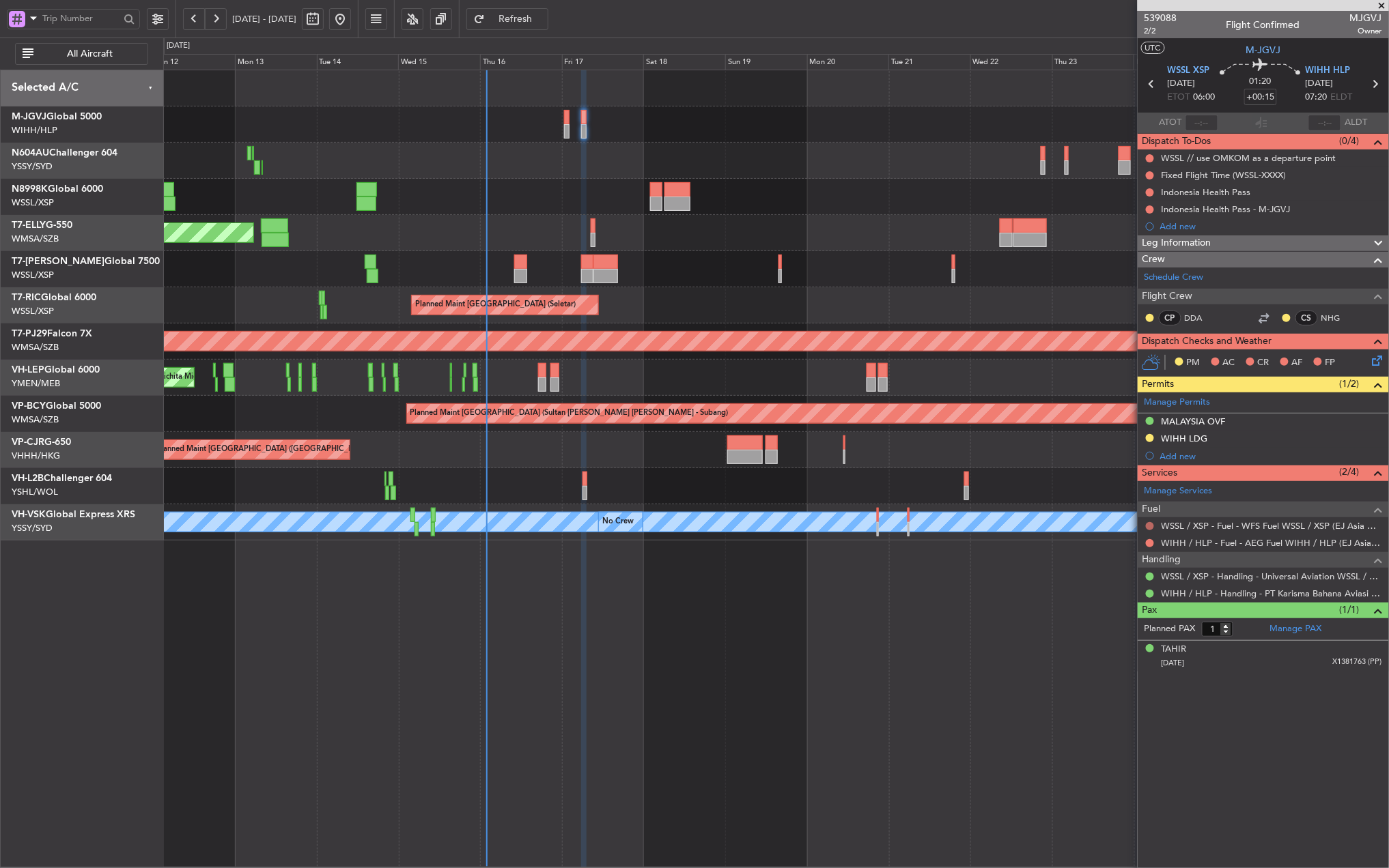
click at [1152, 528] on button at bounding box center [1149, 525] width 8 height 8
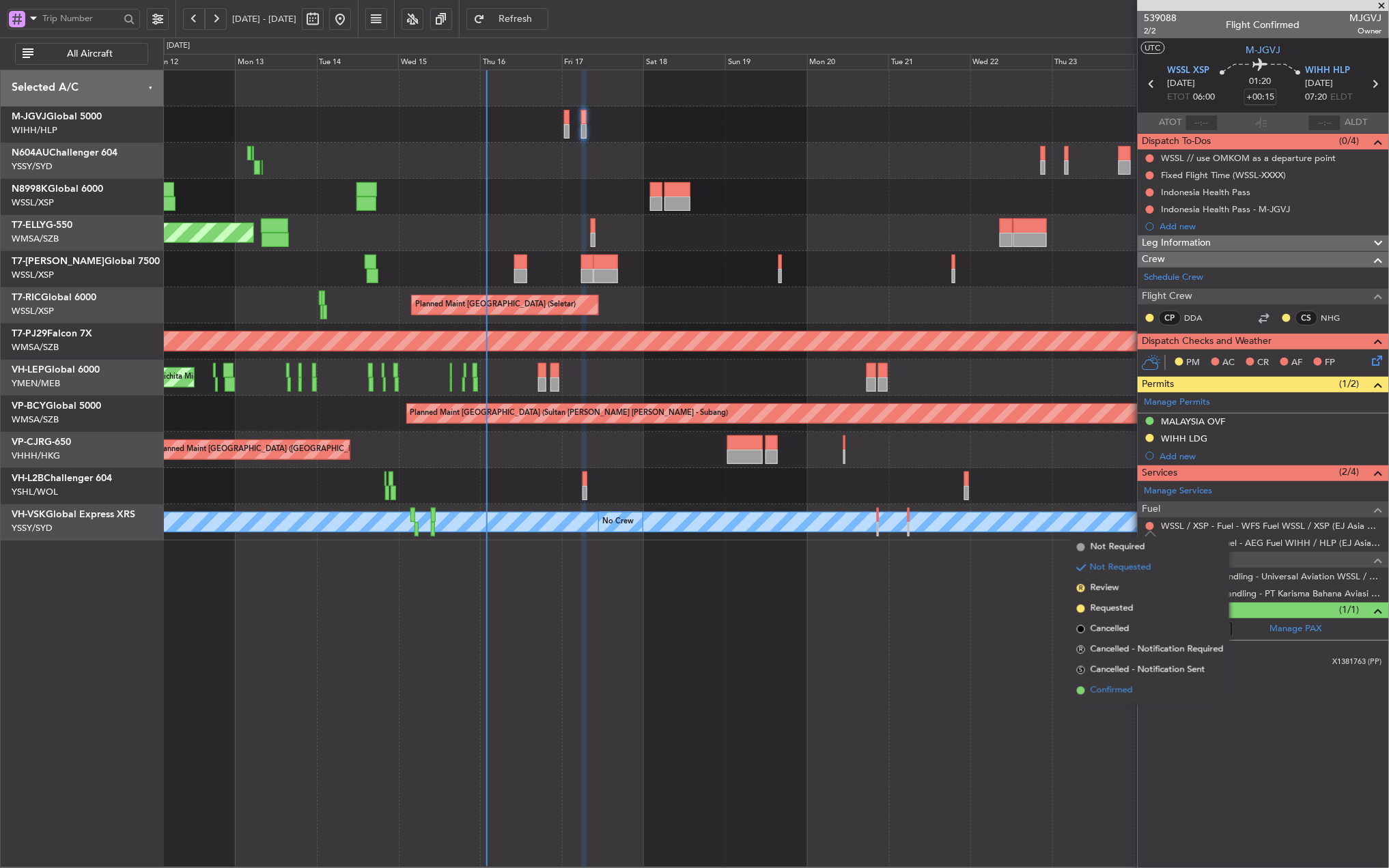
click at [1115, 689] on span "Confirmed" at bounding box center [1111, 690] width 42 height 14
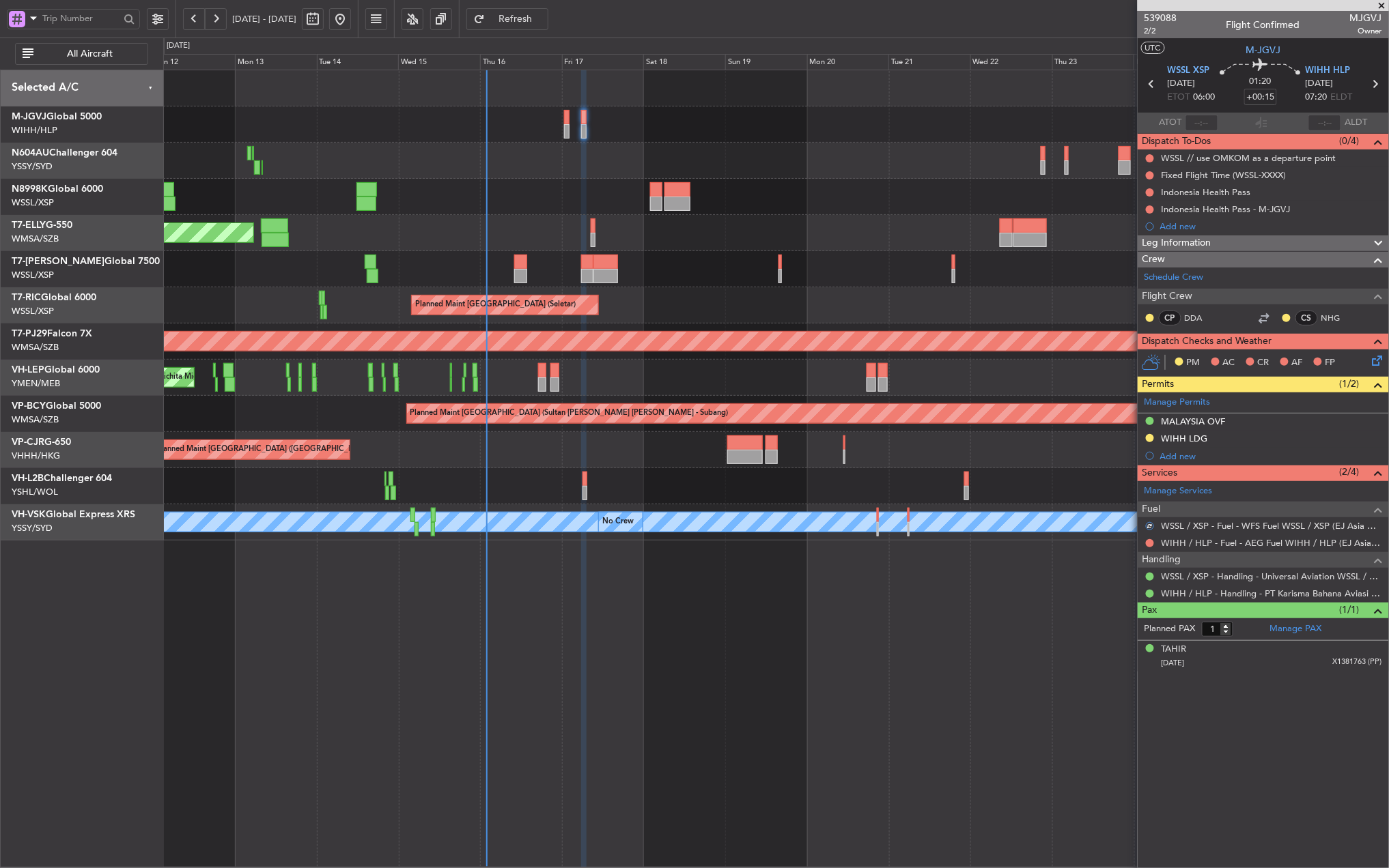
click at [1148, 538] on nimbus-traffic-light at bounding box center [1149, 543] width 11 height 11
click at [1148, 542] on button at bounding box center [1149, 543] width 8 height 8
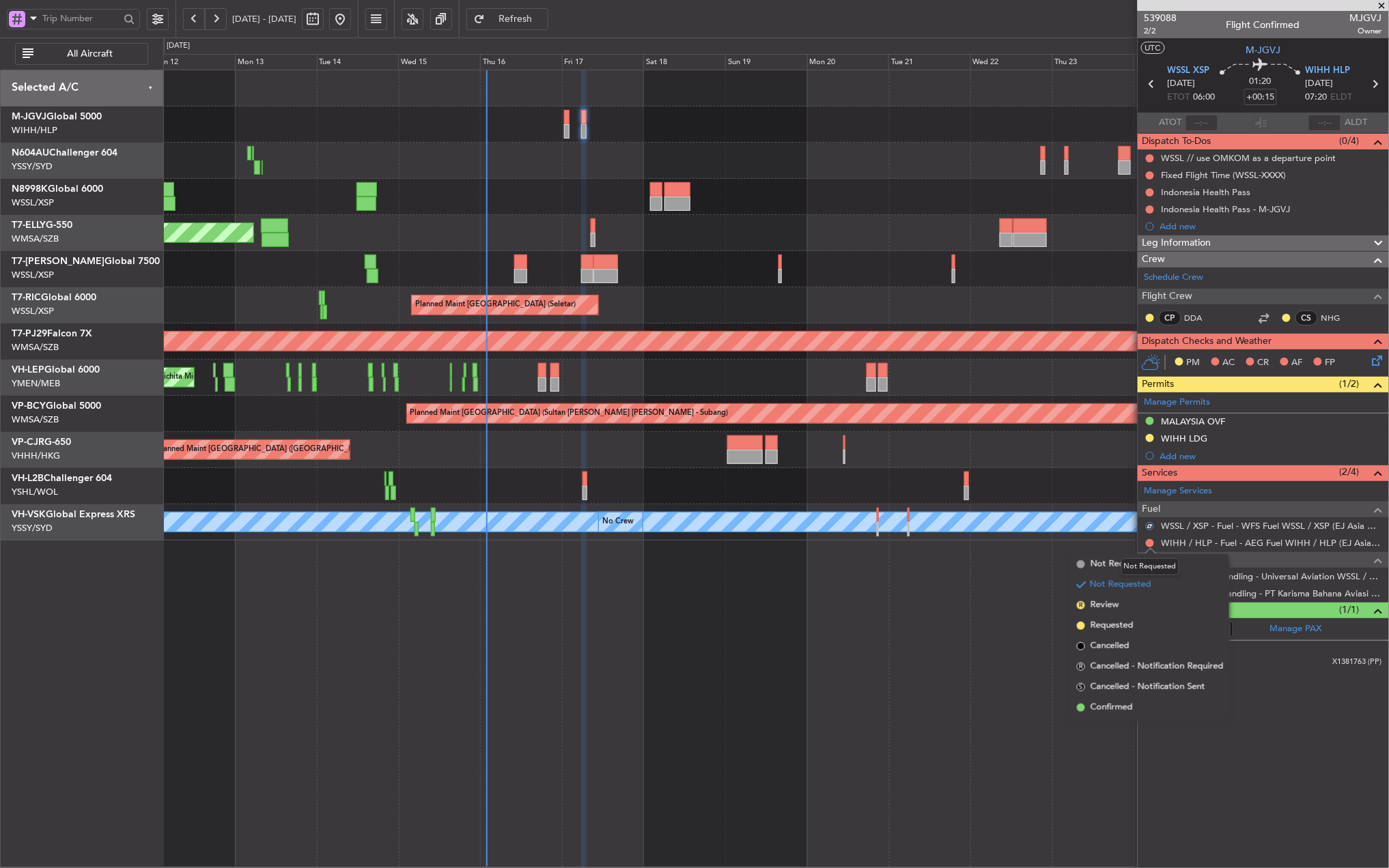
click at [1137, 561] on div "Not Requested" at bounding box center [1150, 567] width 58 height 17
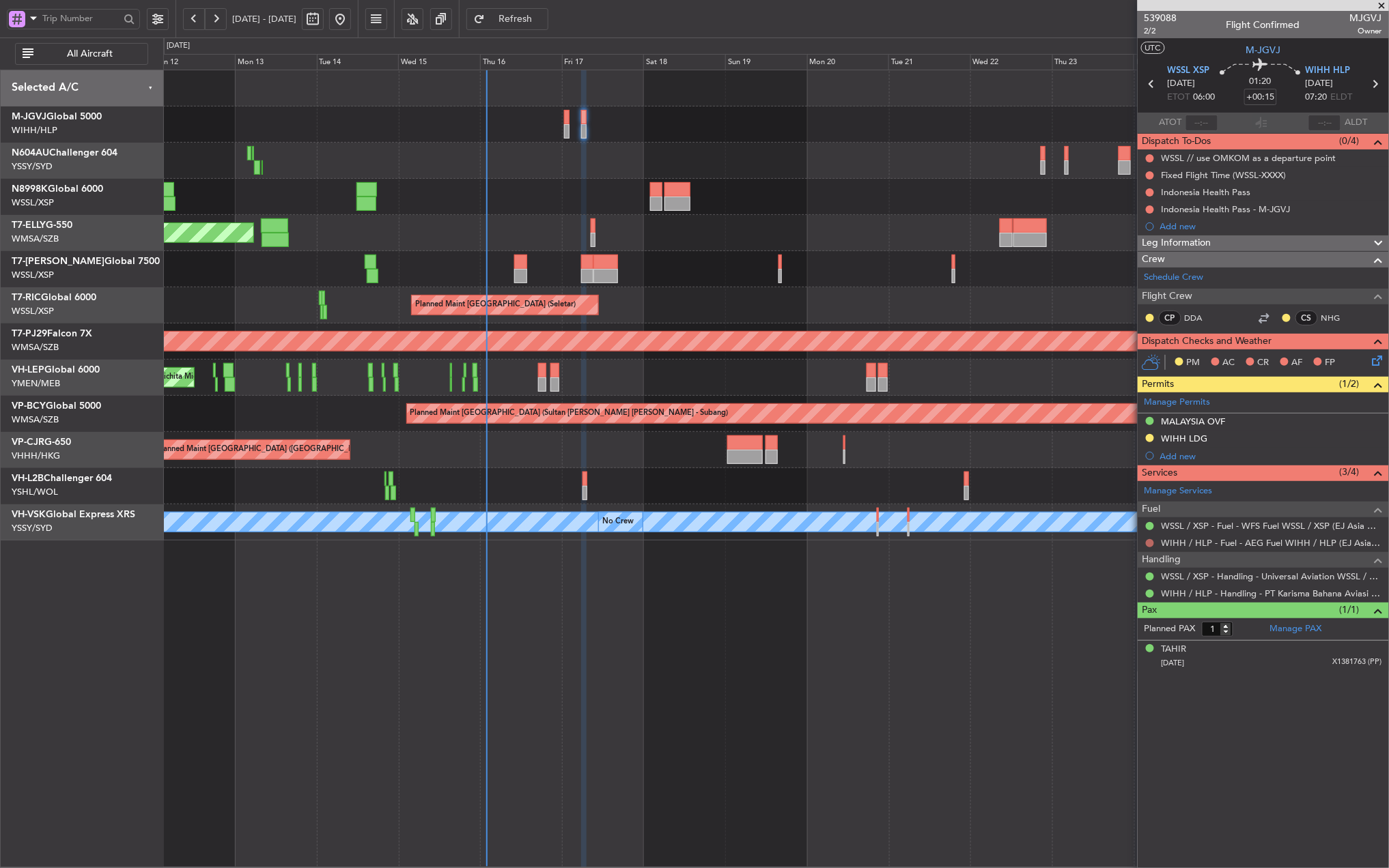
click at [1152, 545] on button at bounding box center [1149, 543] width 8 height 8
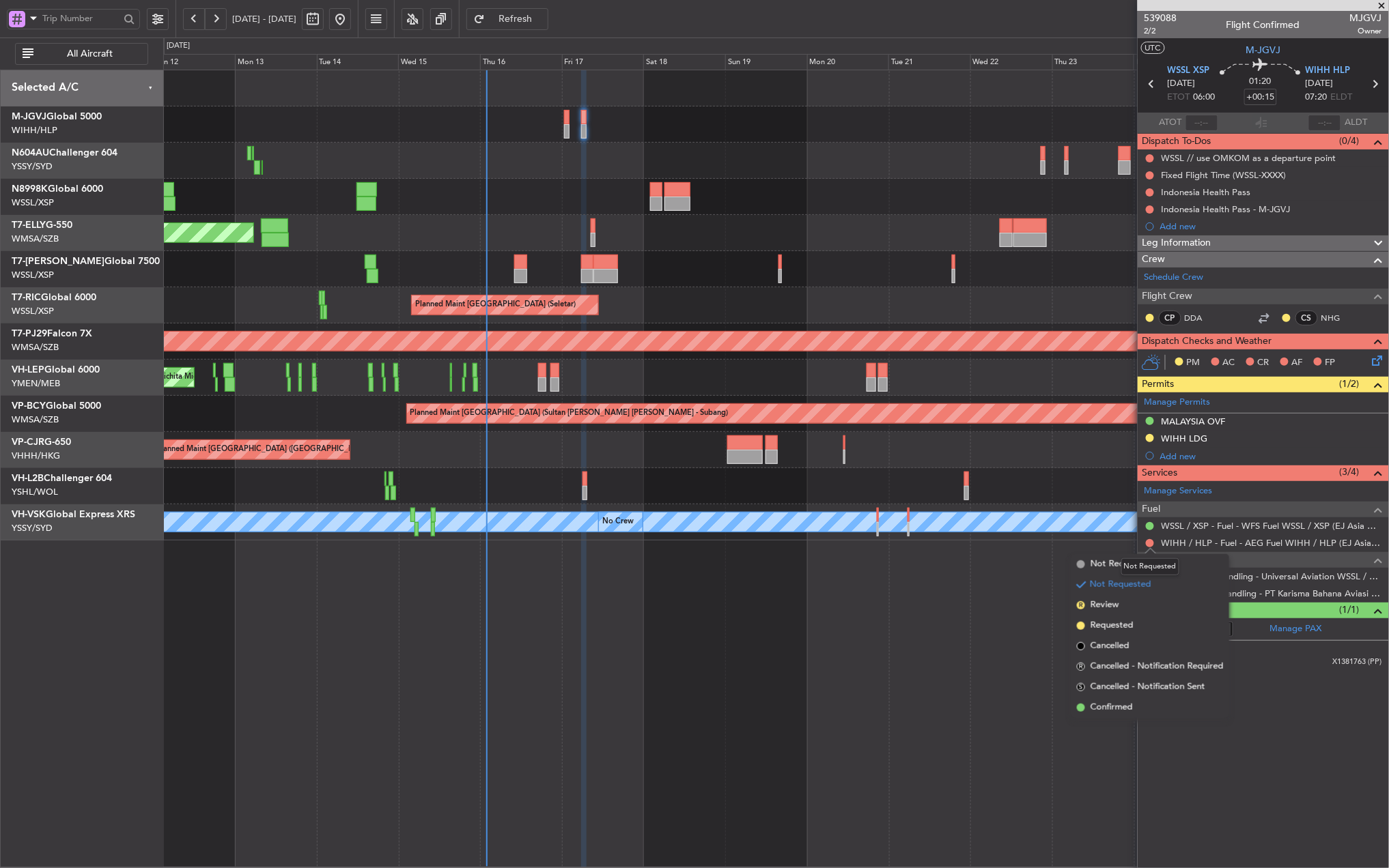
click at [1139, 561] on div "Not Requested" at bounding box center [1150, 567] width 58 height 17
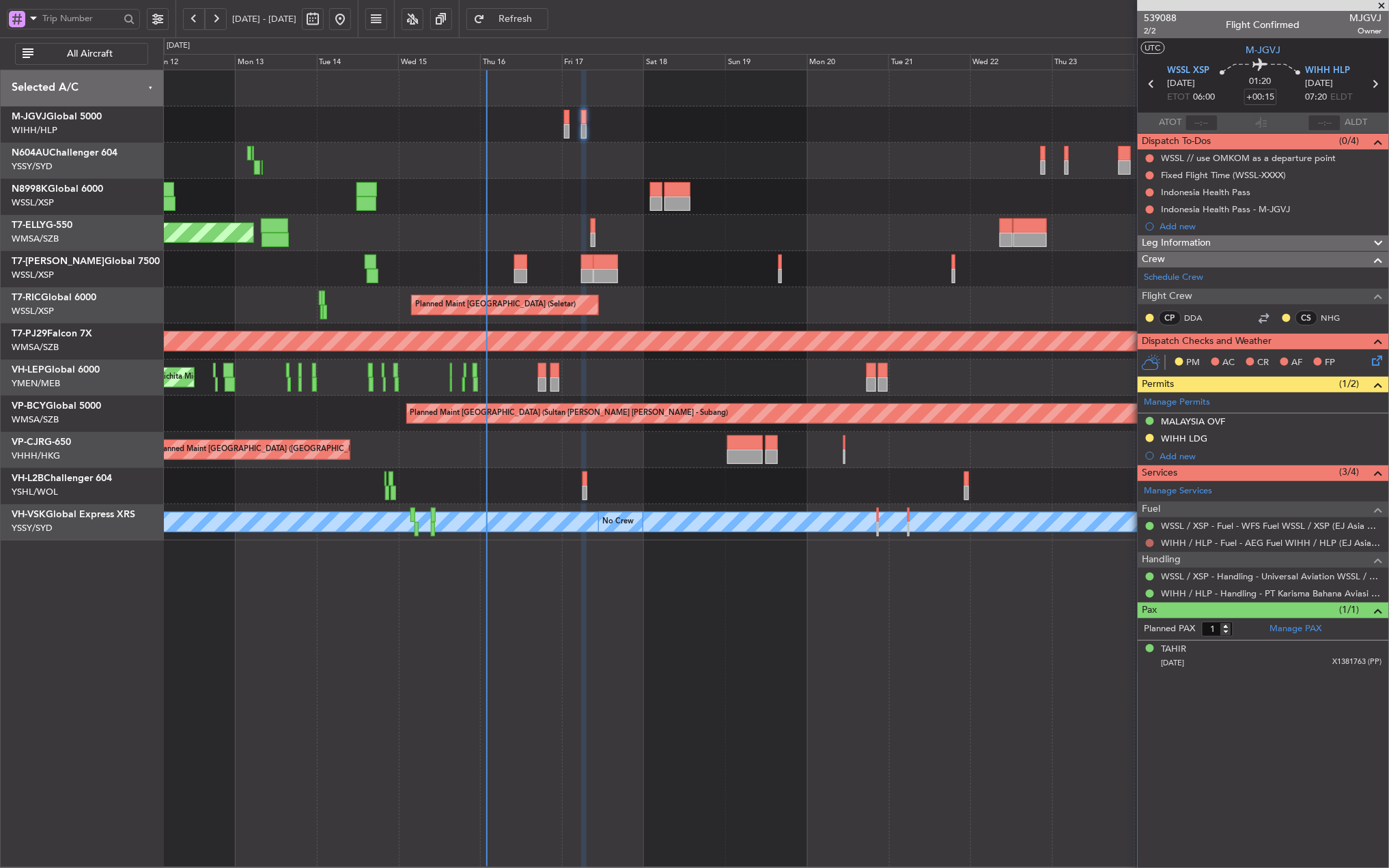
click at [1151, 545] on button at bounding box center [1149, 543] width 8 height 8
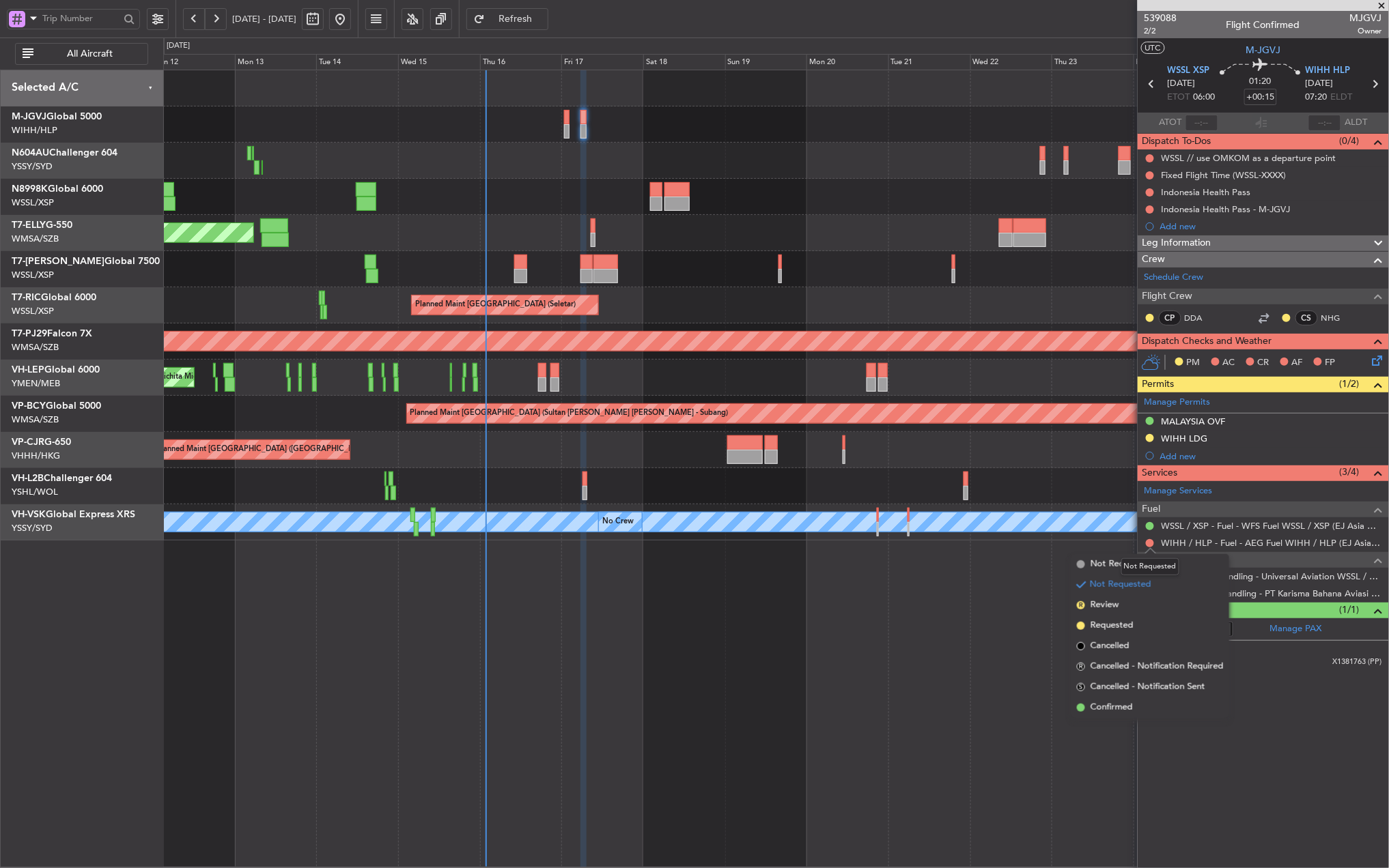
click at [1145, 566] on div "Not Requested" at bounding box center [1150, 567] width 58 height 17
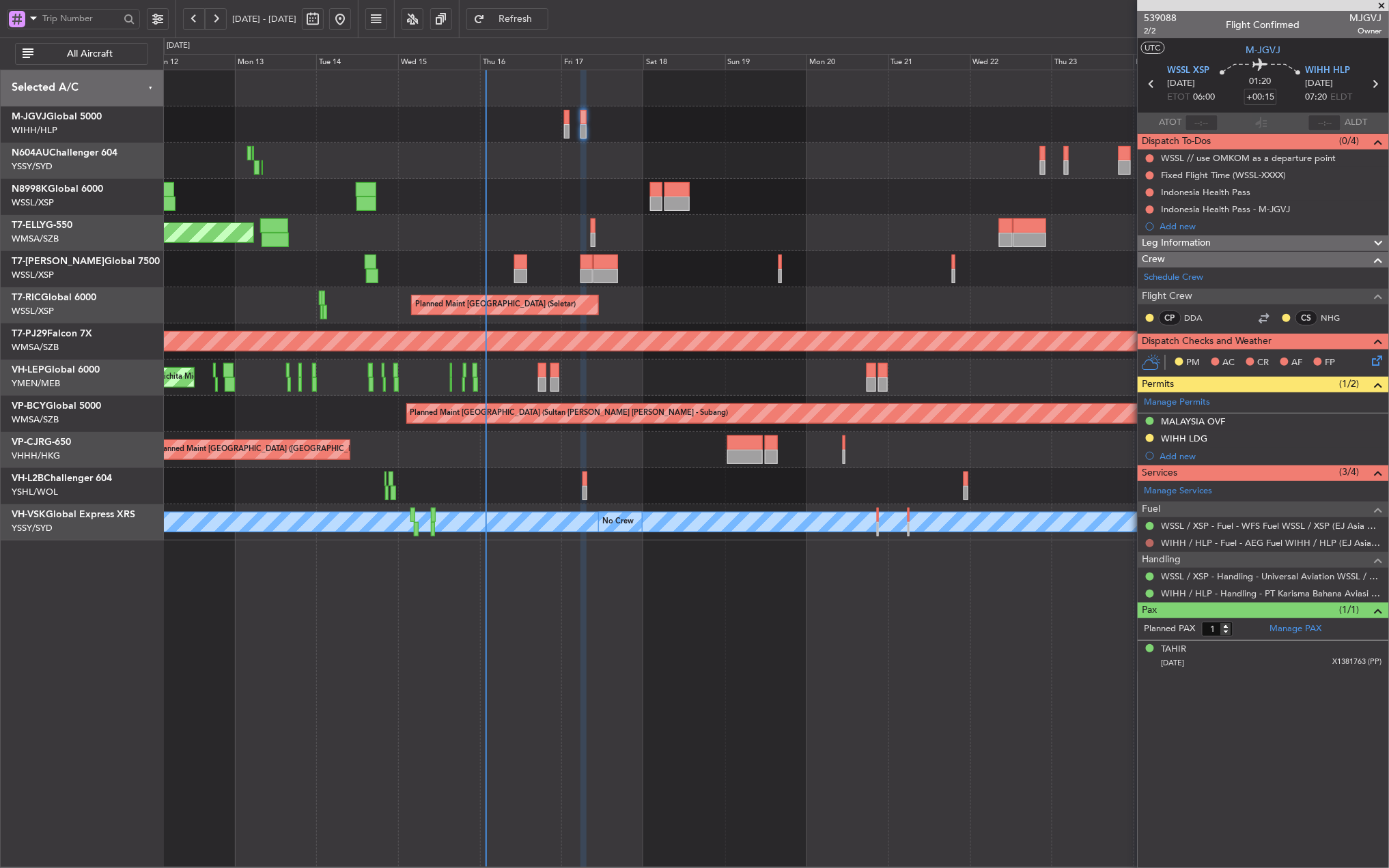
click at [1150, 547] on button at bounding box center [1149, 543] width 8 height 8
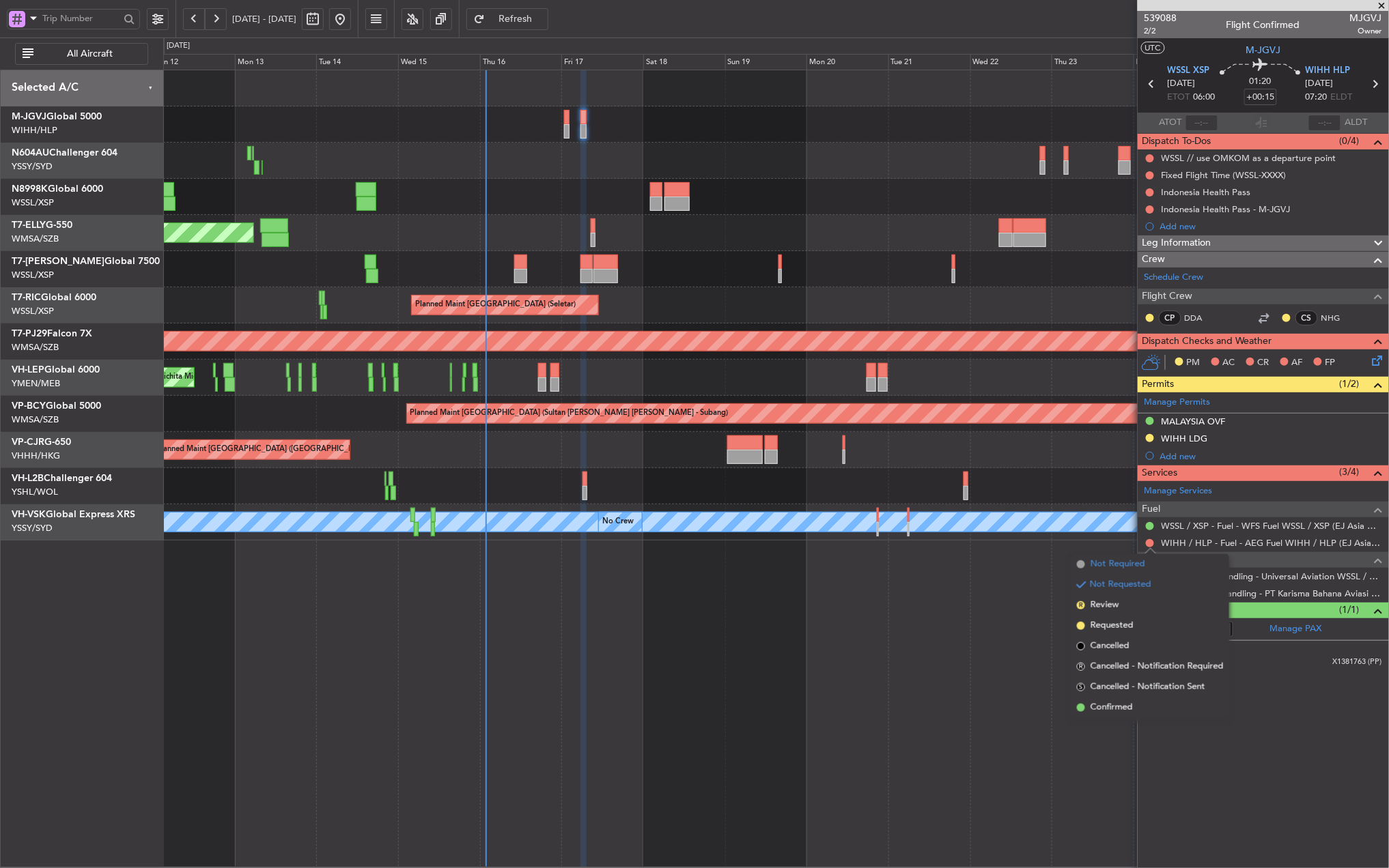
click at [1091, 564] on span "Not Required" at bounding box center [1118, 564] width 54 height 14
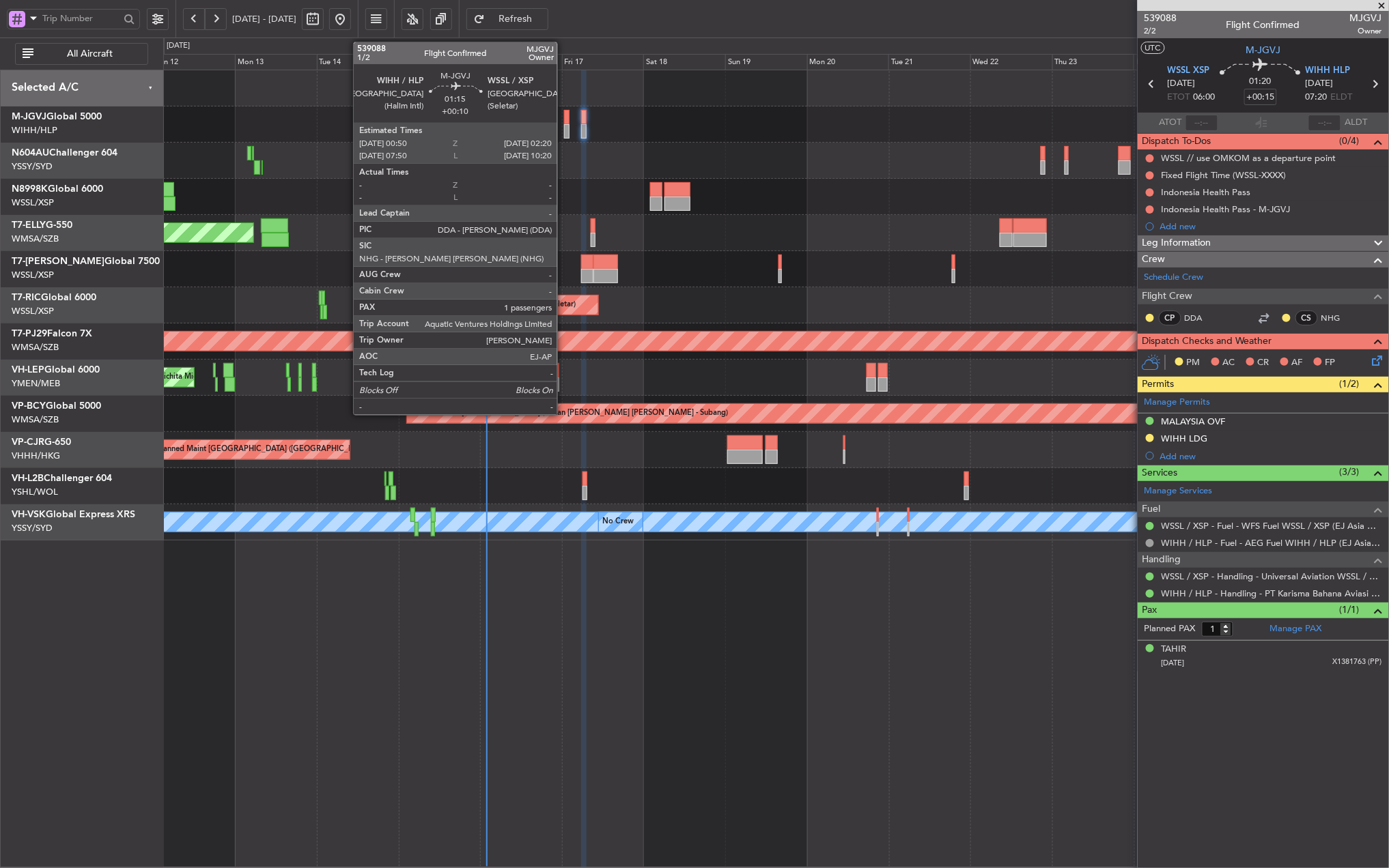
click at [564, 123] on div at bounding box center [567, 117] width 6 height 14
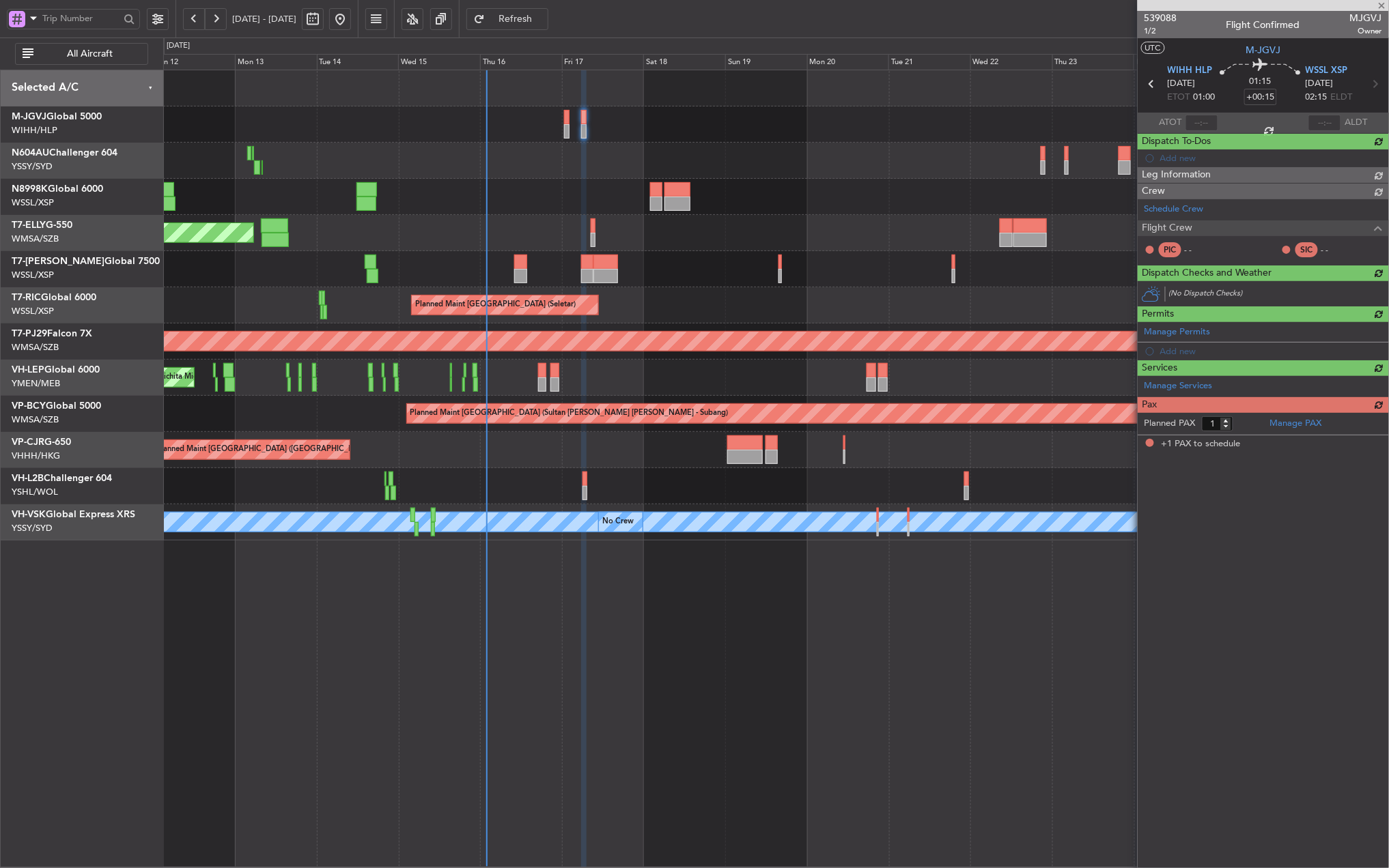
type input "+00:10"
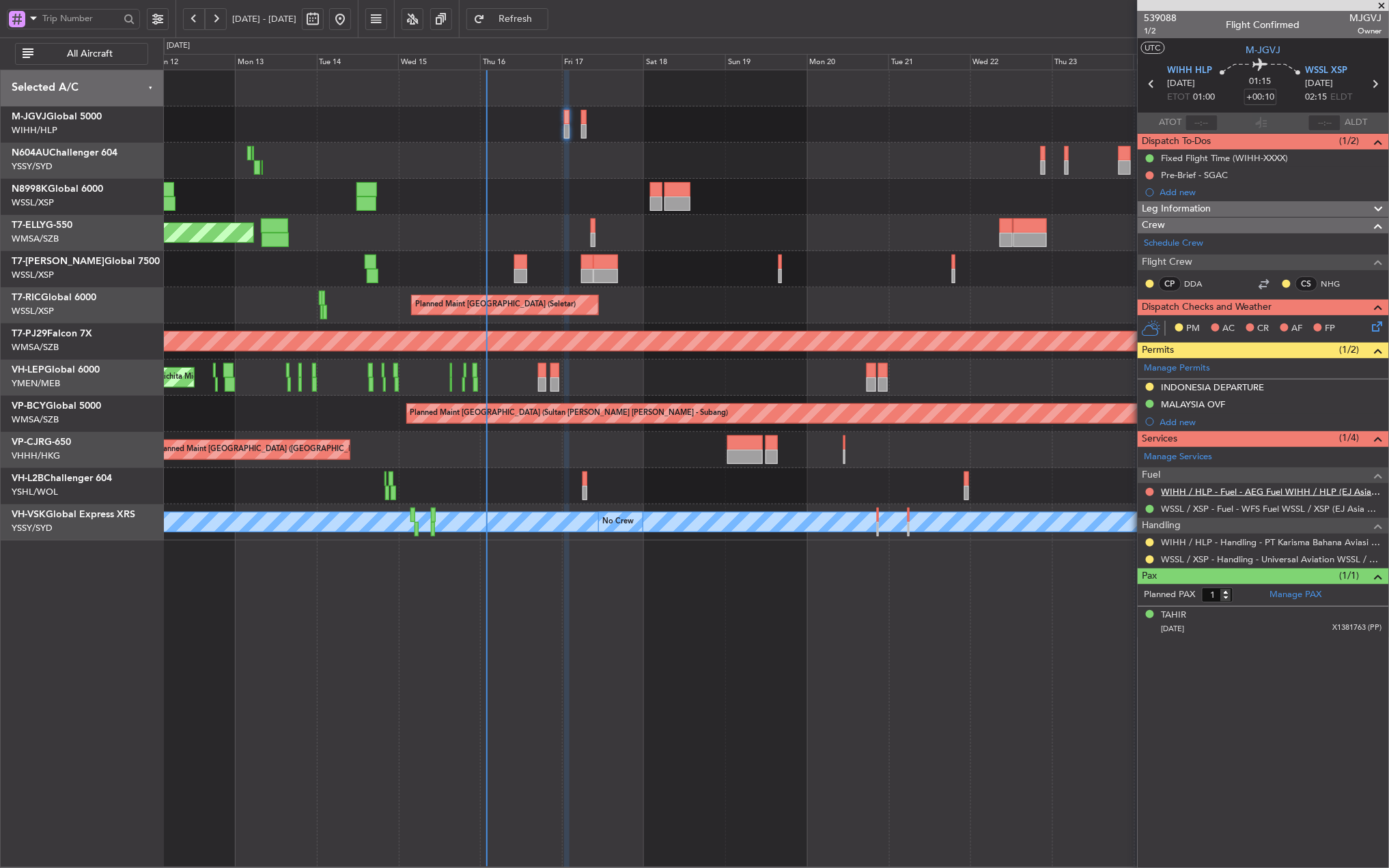
click at [1241, 490] on link "WIHH / HLP - Fuel - AEG Fuel WIHH / HLP (EJ Asia Only)" at bounding box center [1272, 492] width 221 height 11
click at [833, 644] on div "Planned Maint [GEOGRAPHIC_DATA] (Seletar) Planned Maint [GEOGRAPHIC_DATA] (Sele…" at bounding box center [776, 469] width 1226 height 798
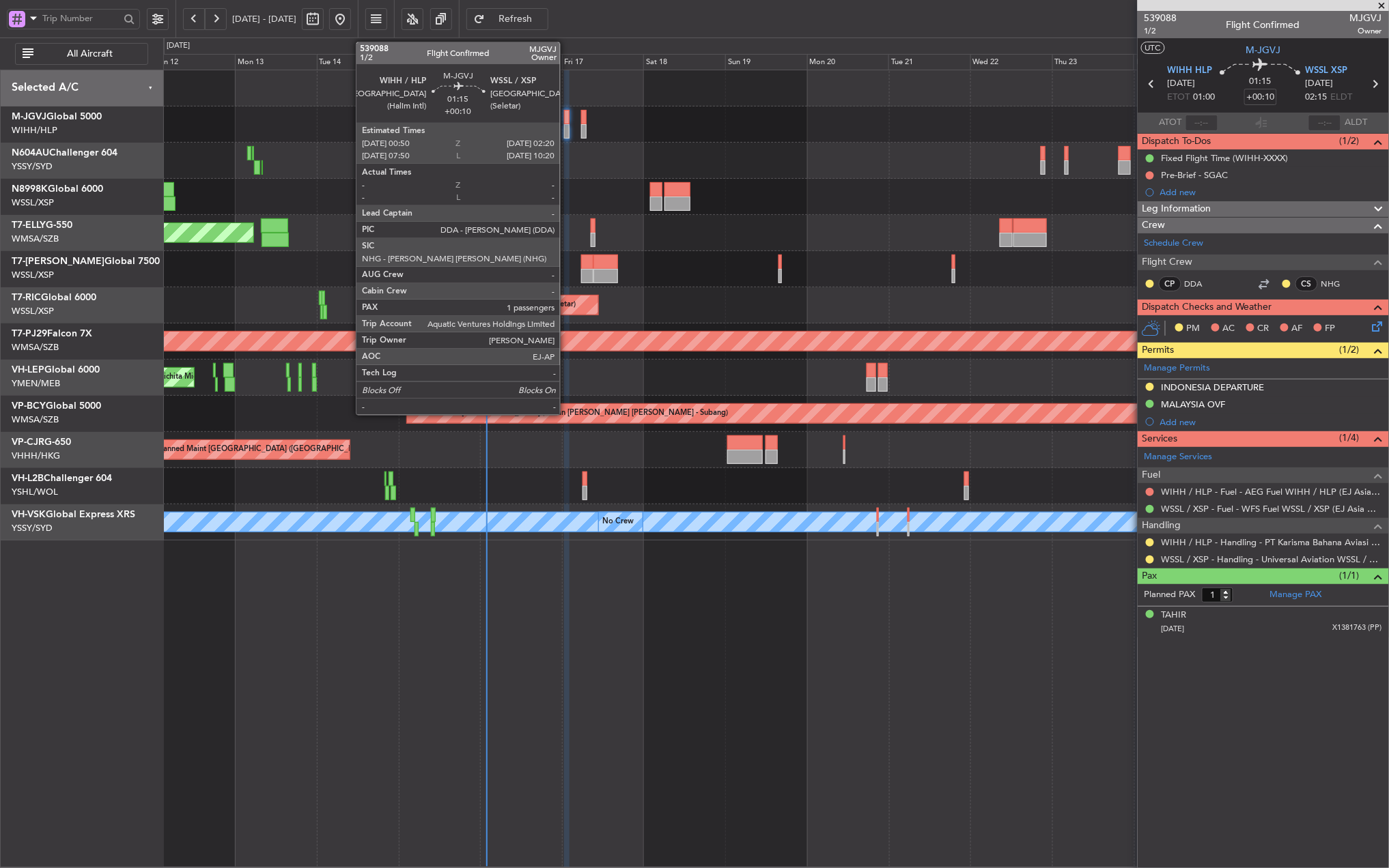
click at [566, 121] on div at bounding box center [567, 117] width 6 height 14
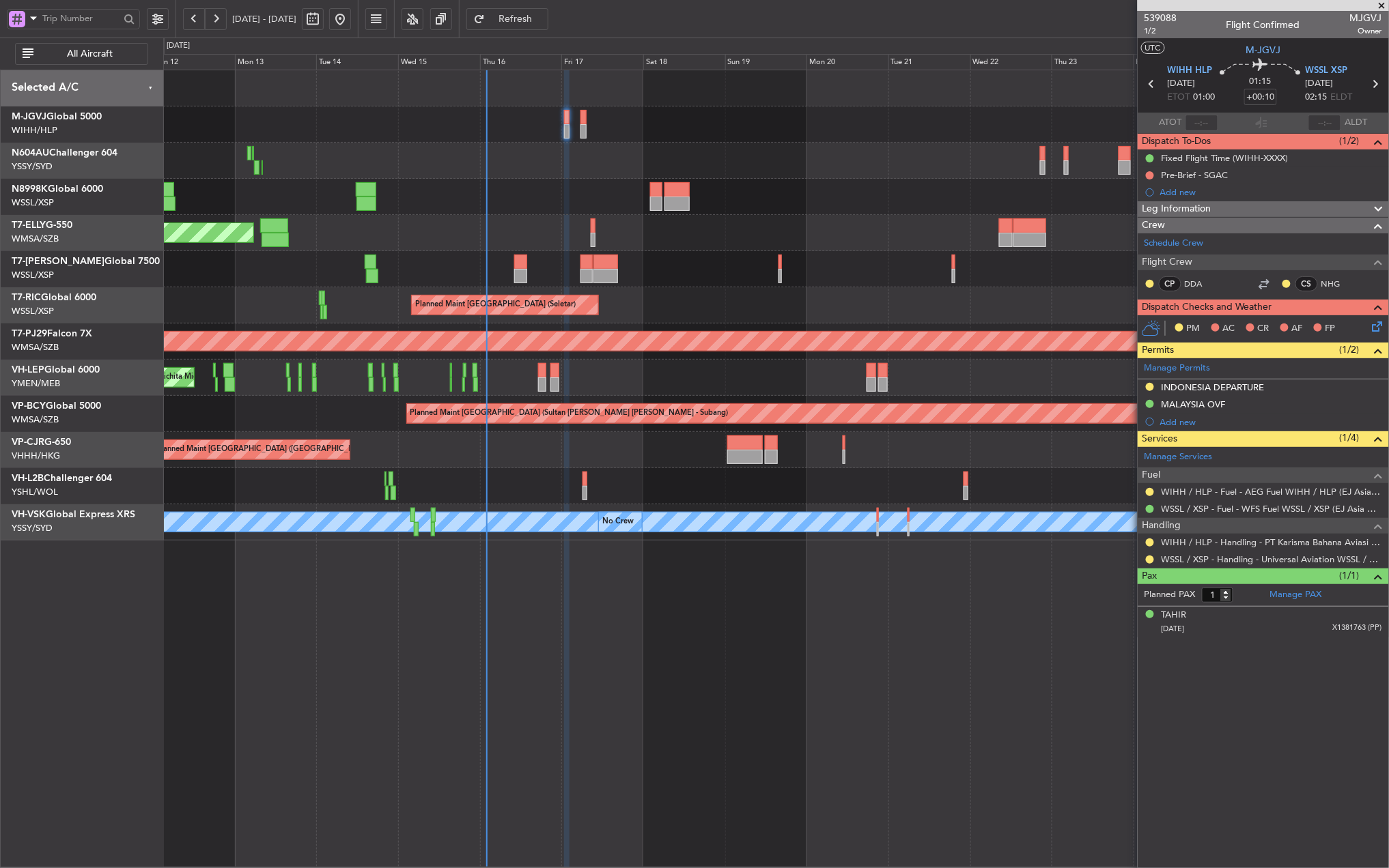
click at [643, 252] on div "Planned Maint [GEOGRAPHIC_DATA] (Seletar) Planned Maint [GEOGRAPHIC_DATA] (Sele…" at bounding box center [776, 305] width 1225 height 470
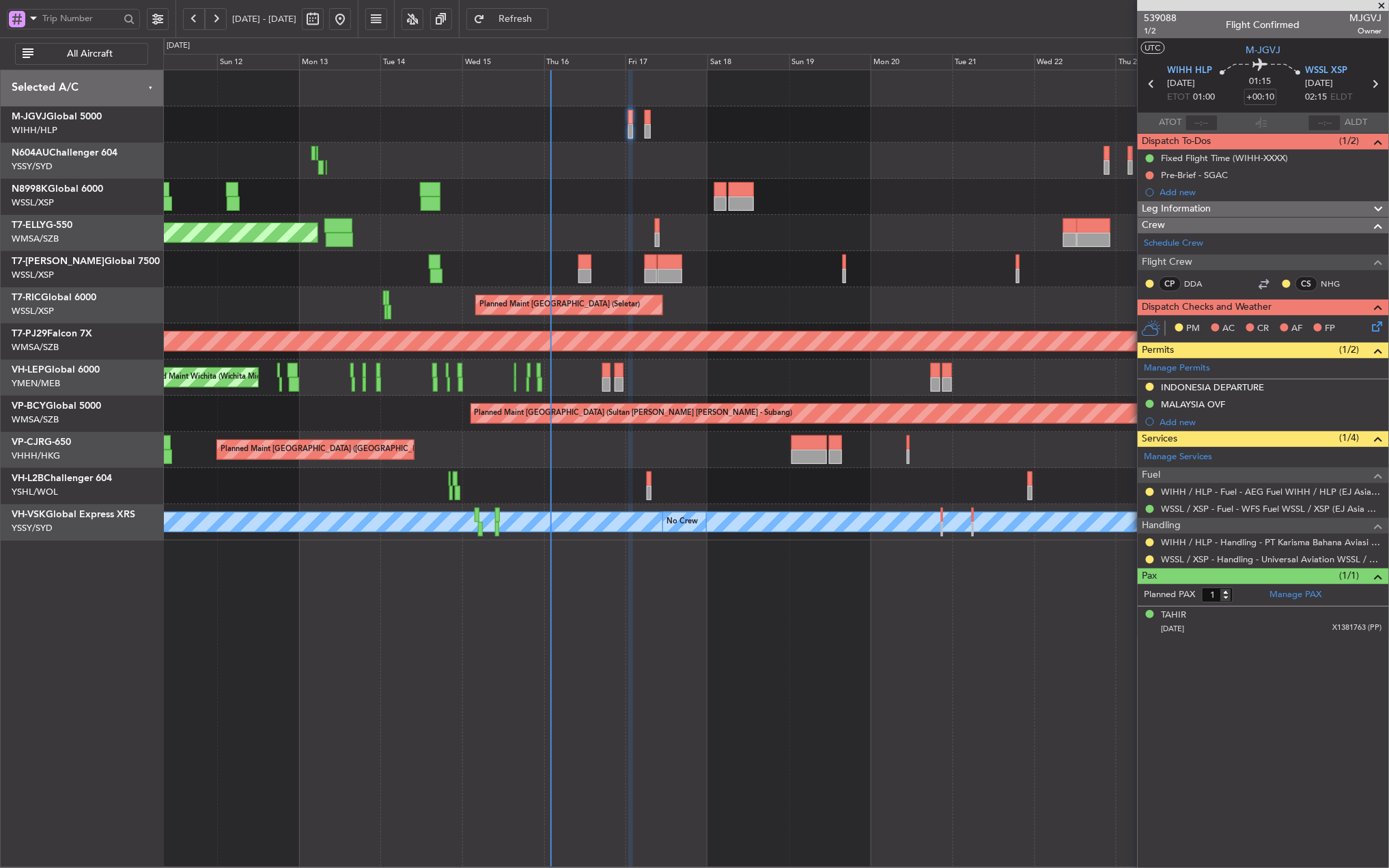
click at [710, 314] on div "Planned Maint [GEOGRAPHIC_DATA] (Seletar)" at bounding box center [776, 305] width 1225 height 36
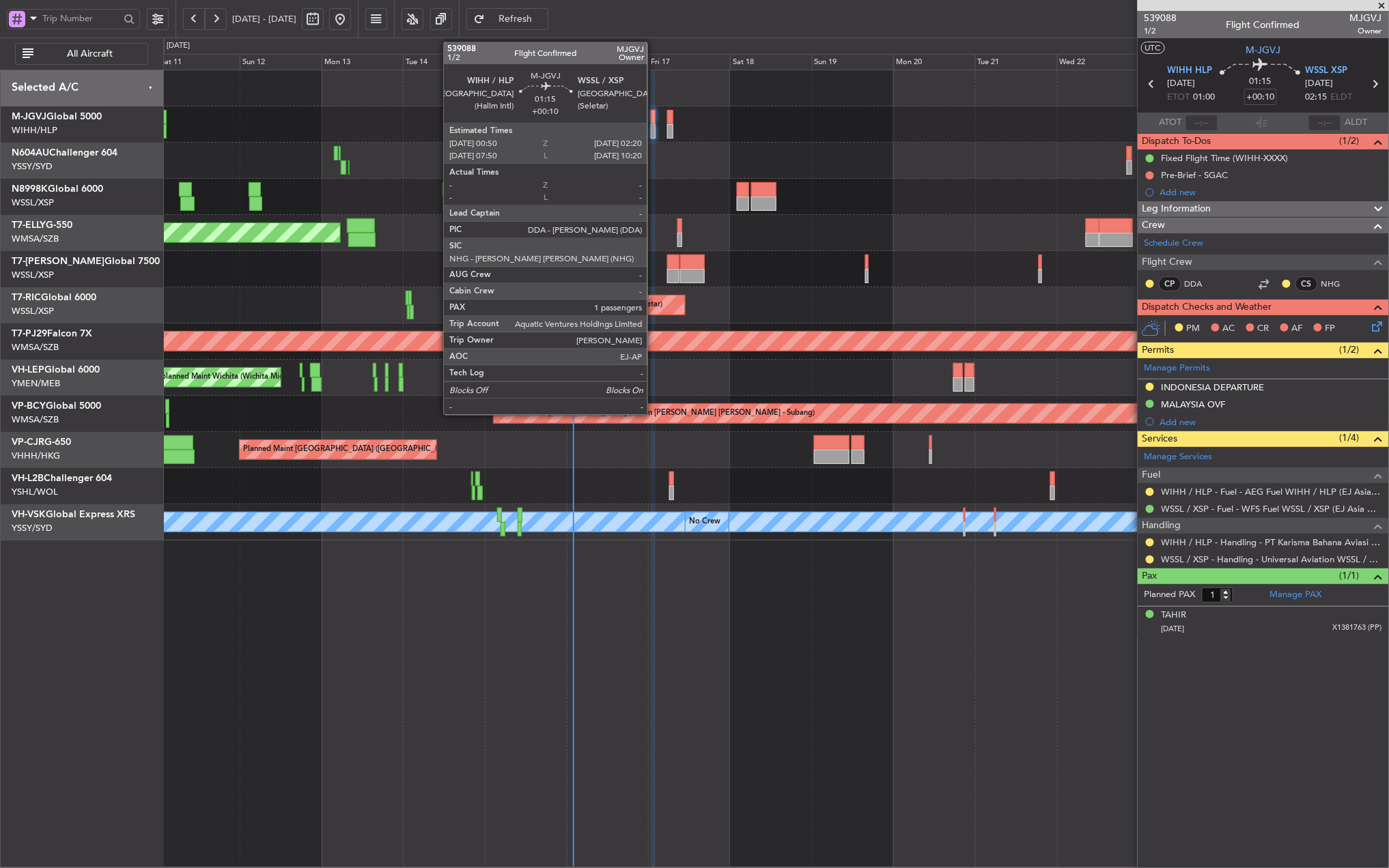
click at [653, 129] on div at bounding box center [653, 131] width 6 height 14
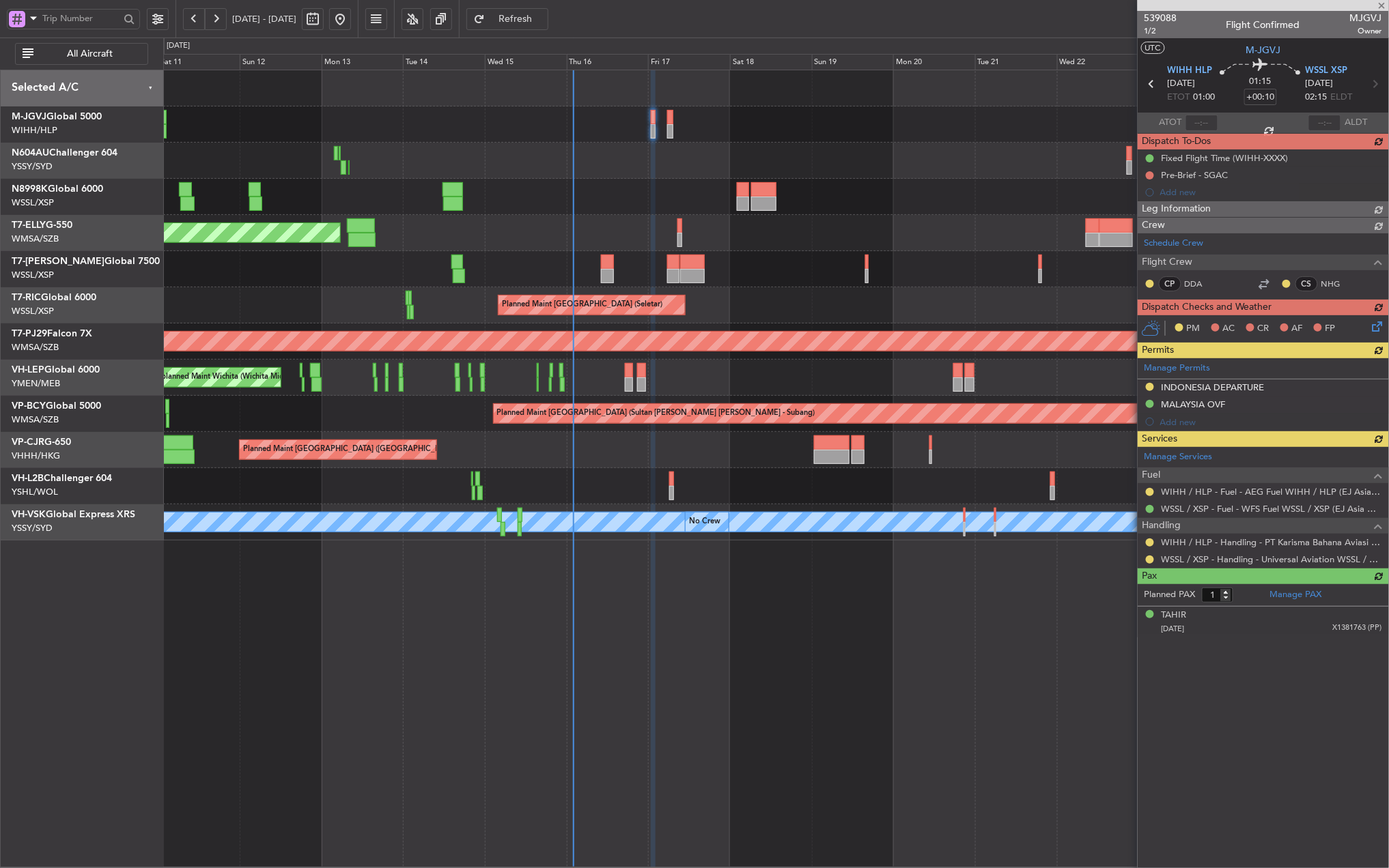
type input "2"
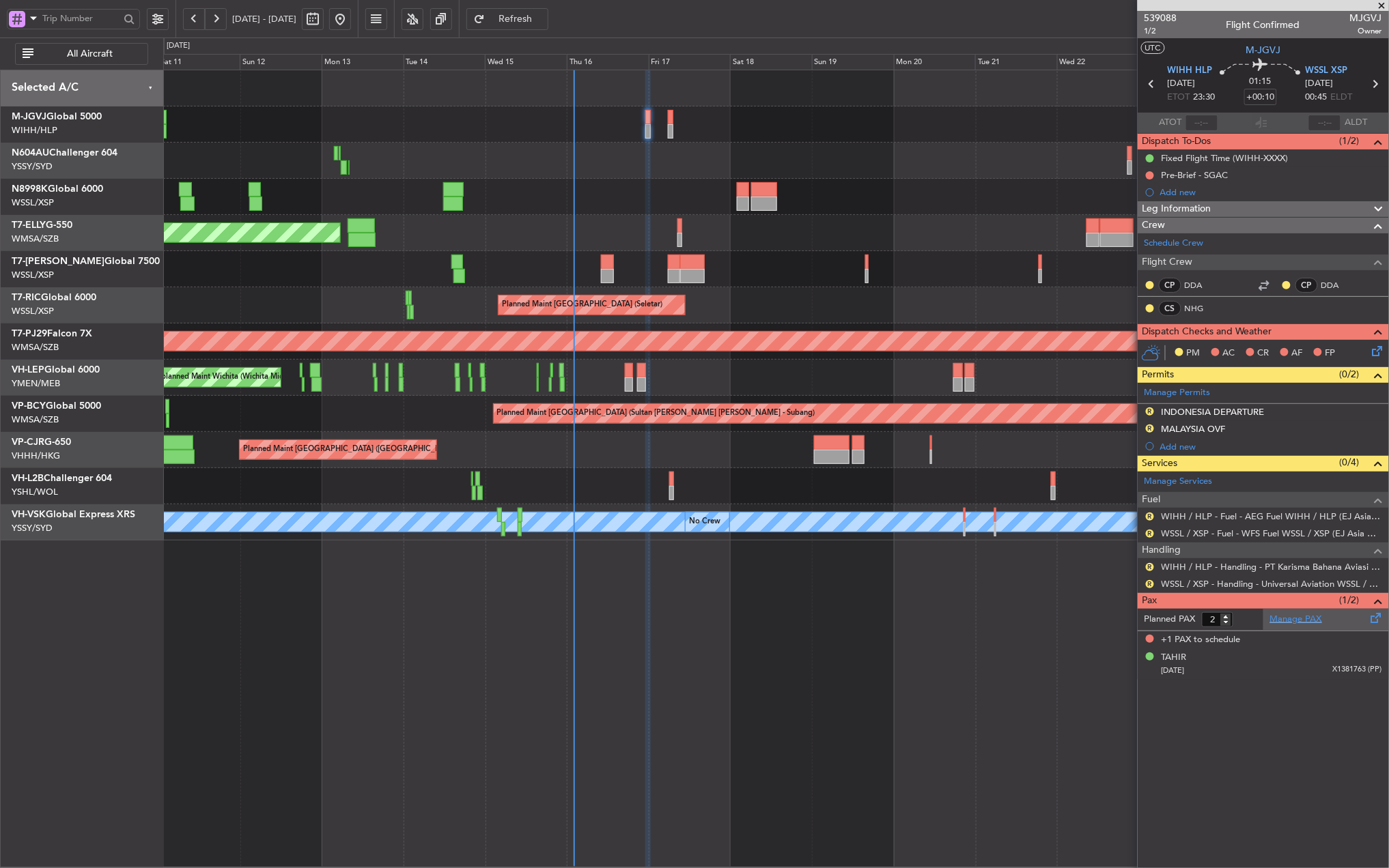
click at [1284, 623] on link "Manage PAX" at bounding box center [1296, 619] width 52 height 14
click at [544, 21] on span "Refresh" at bounding box center [516, 19] width 56 height 9
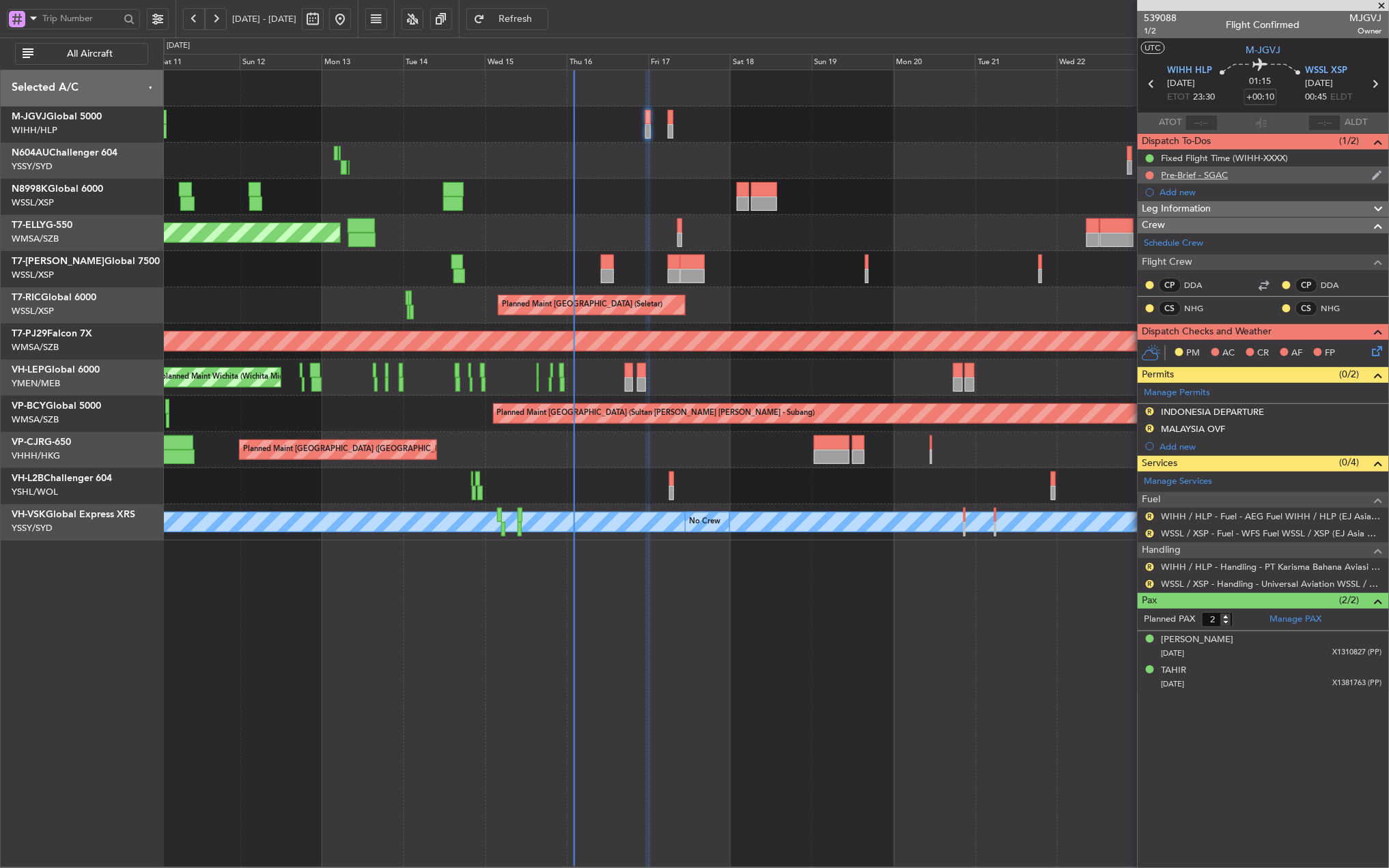
click at [1208, 172] on div "Pre-Brief - SGAC" at bounding box center [1195, 175] width 67 height 11
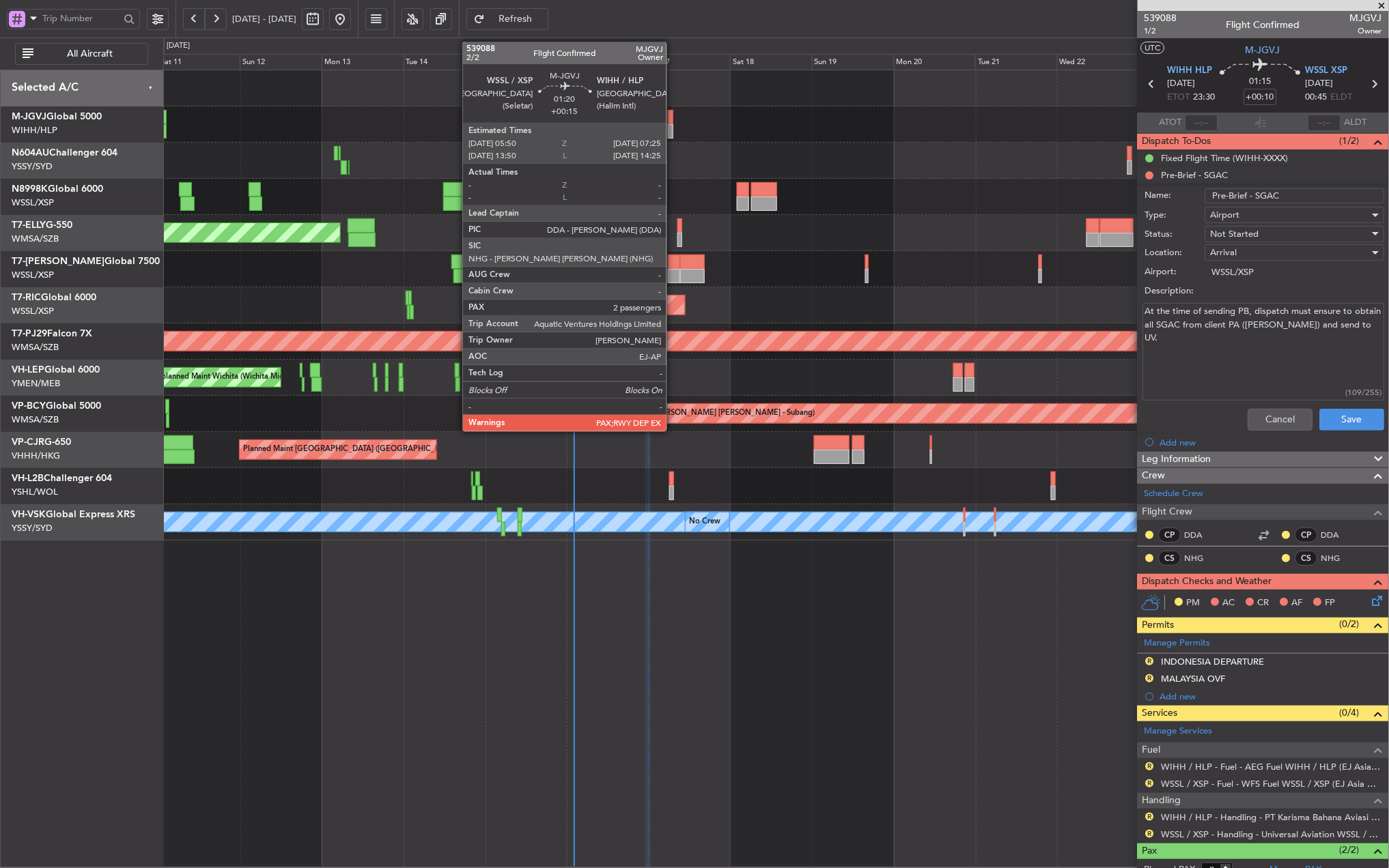
click at [673, 119] on div at bounding box center [670, 117] width 6 height 14
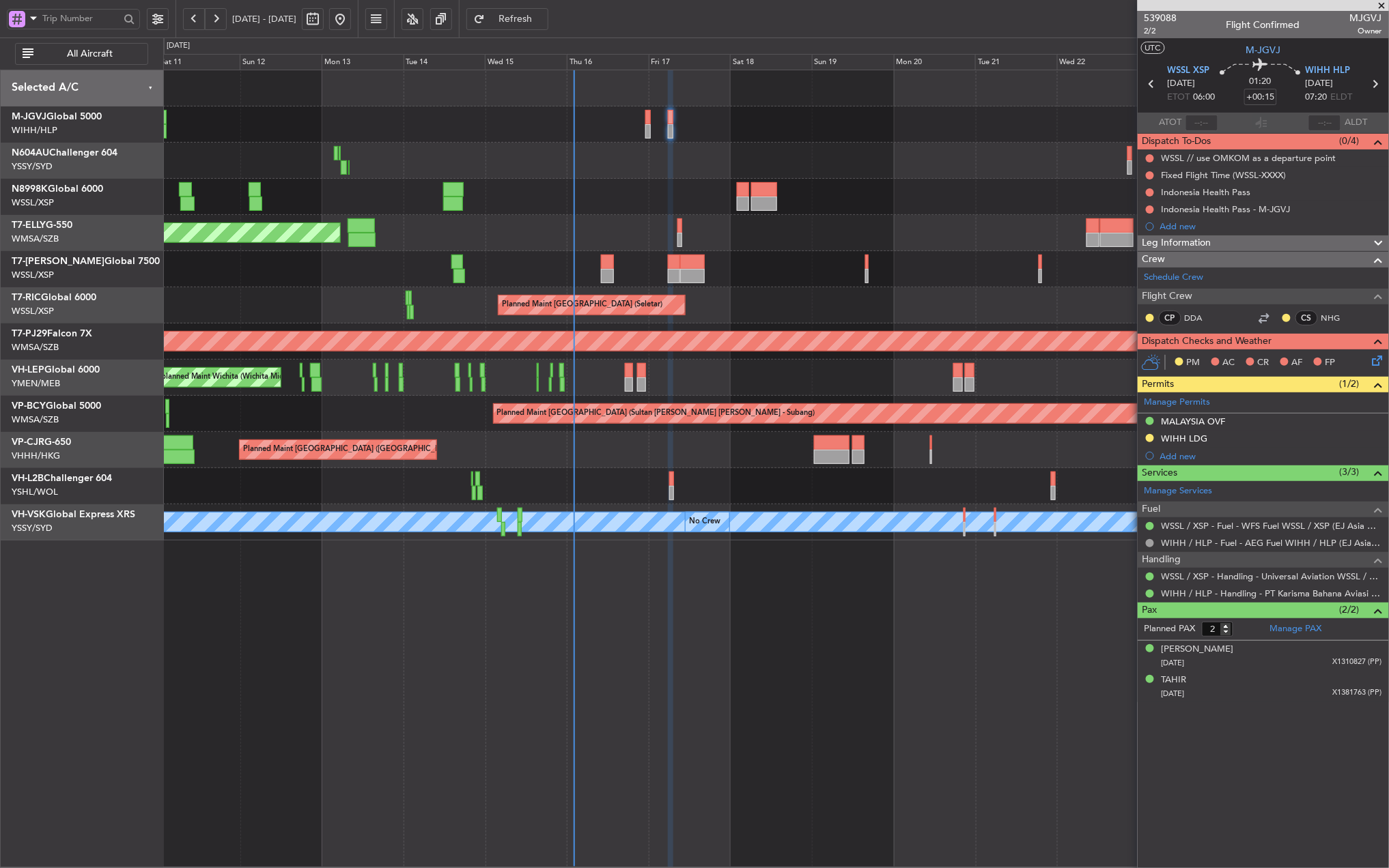
click at [1222, 191] on div "Indonesia Health Pass" at bounding box center [1206, 192] width 90 height 11
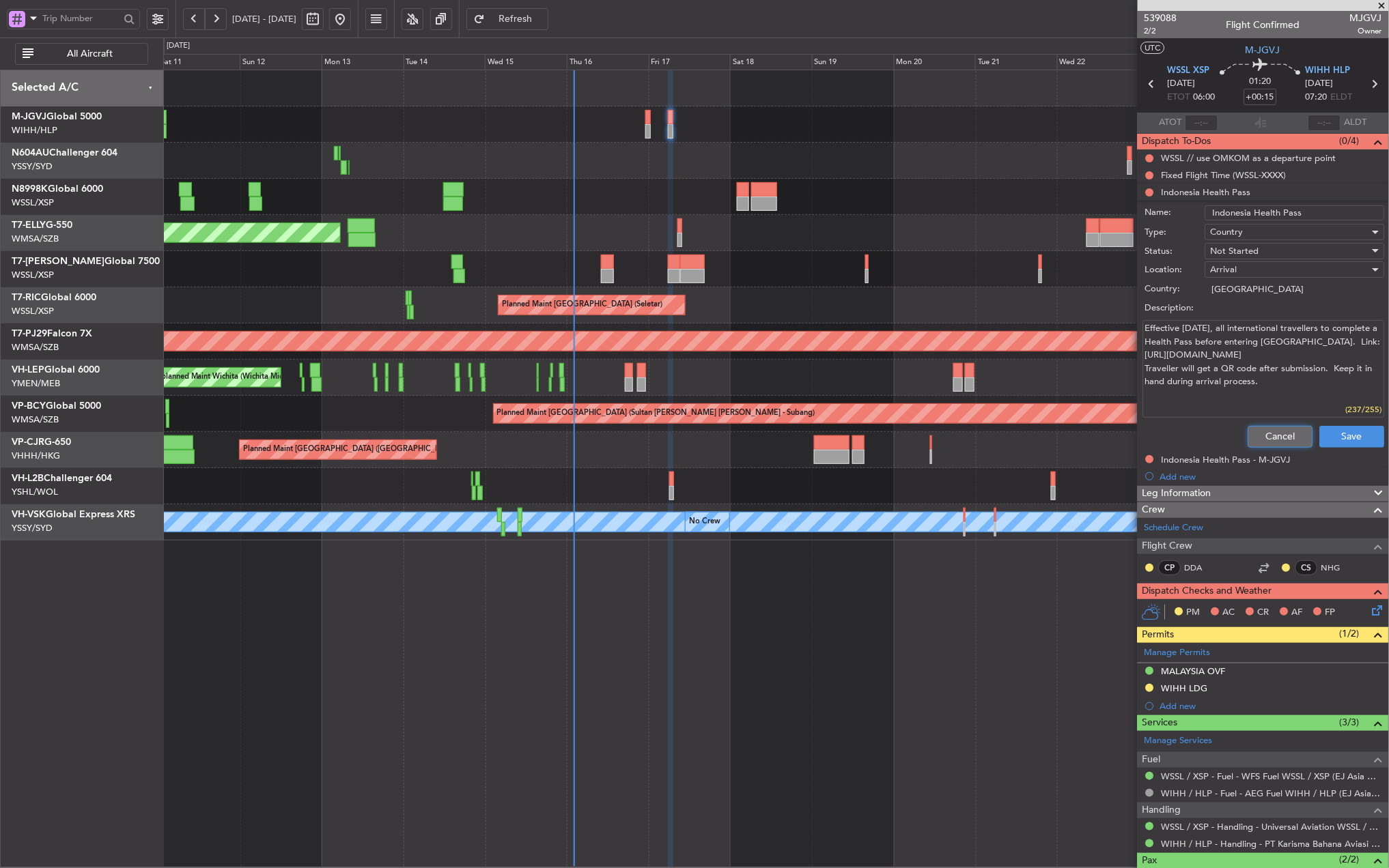
click at [1270, 440] on button "Cancel" at bounding box center [1281, 437] width 65 height 22
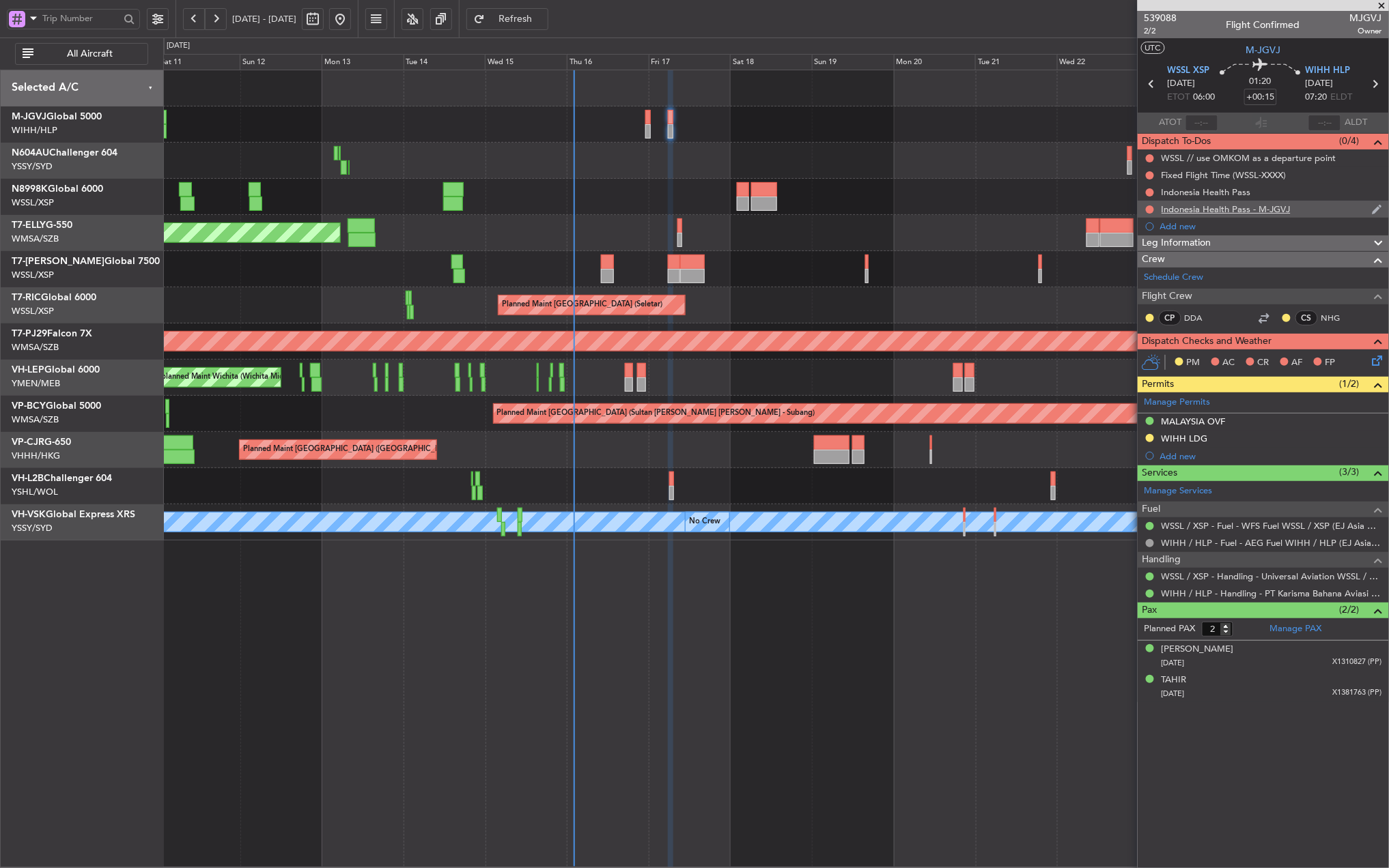
click at [1222, 202] on div "Indonesia Health Pass - M-JGVJ" at bounding box center [1263, 209] width 251 height 17
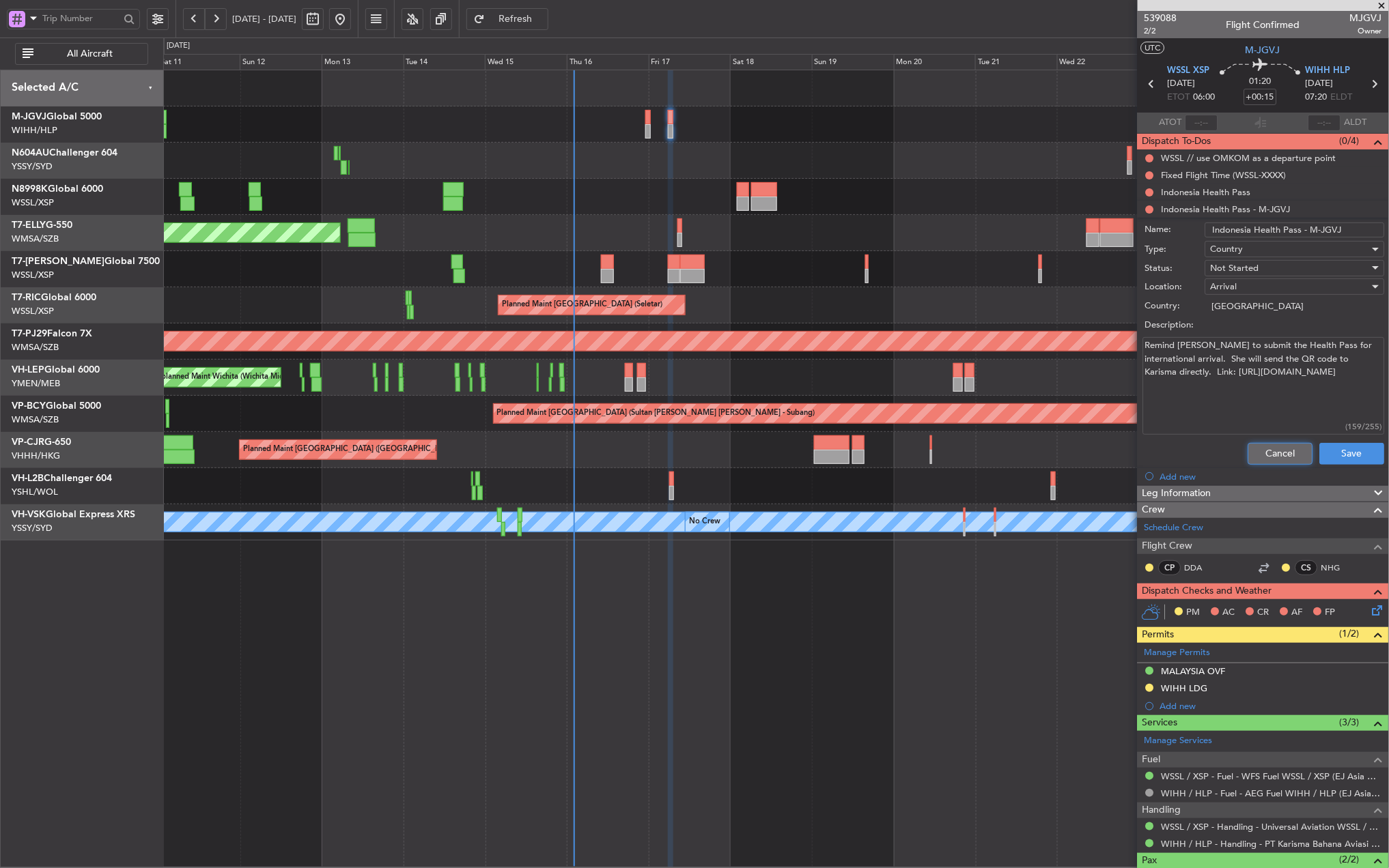
click at [1263, 444] on button "Cancel" at bounding box center [1281, 454] width 65 height 22
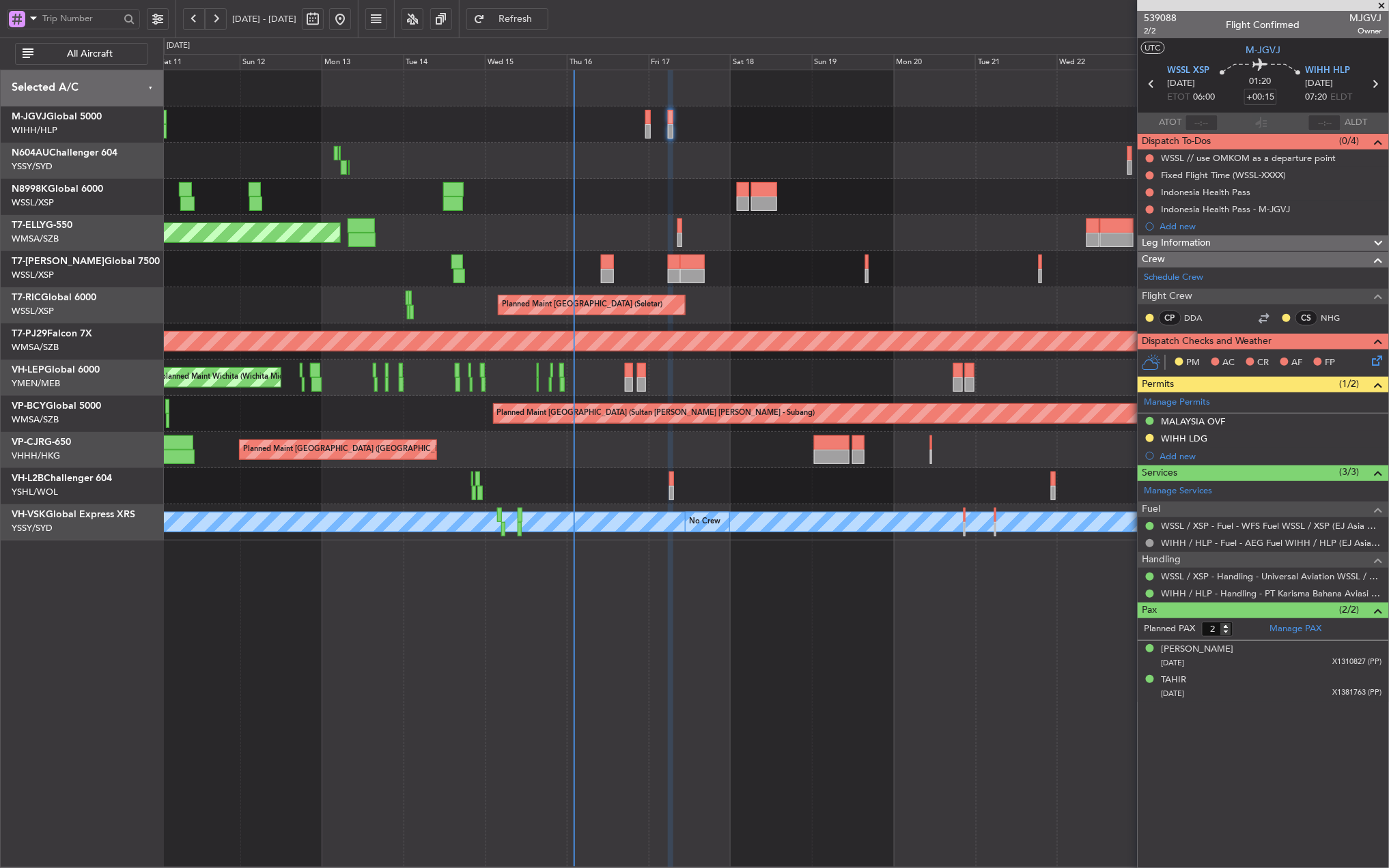
click at [1223, 189] on div "Indonesia Health Pass" at bounding box center [1206, 192] width 90 height 11
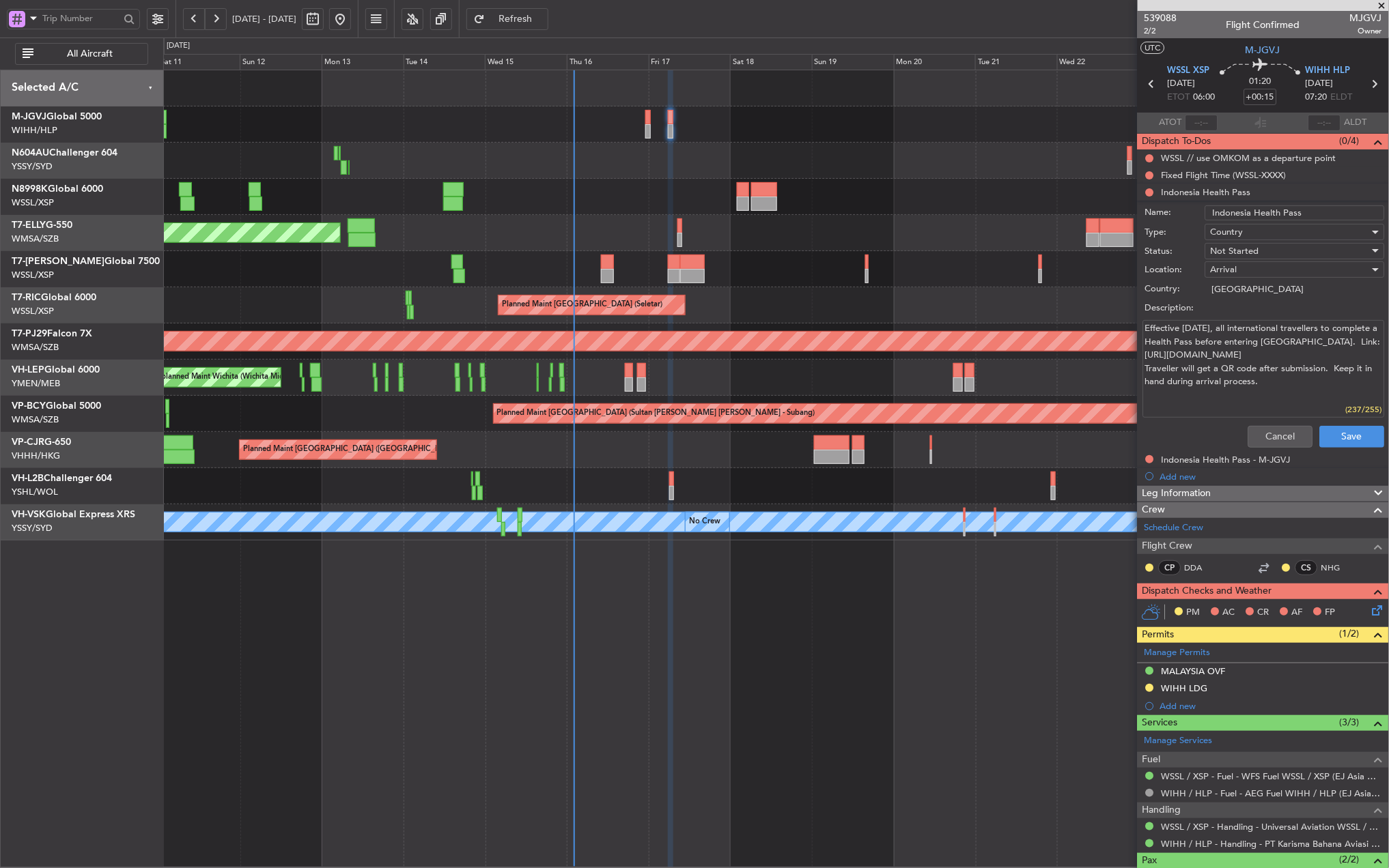
drag, startPoint x: 1266, startPoint y: 385, endPoint x: 1213, endPoint y: 380, distance: 53.2
click at [1213, 380] on textarea "Effective [DATE], all international travellers to complete a Health Pass before…" at bounding box center [1264, 369] width 242 height 97
click at [1317, 361] on textarea "Effective [DATE], all international travellers to complete a Health Pass before…" at bounding box center [1264, 369] width 242 height 97
drag, startPoint x: 1325, startPoint y: 371, endPoint x: 1139, endPoint y: 332, distance: 190.0
click at [1139, 332] on div "Effective 29 Aug, 2024, all international travellers to complete a Health Pass …" at bounding box center [1263, 369] width 265 height 103
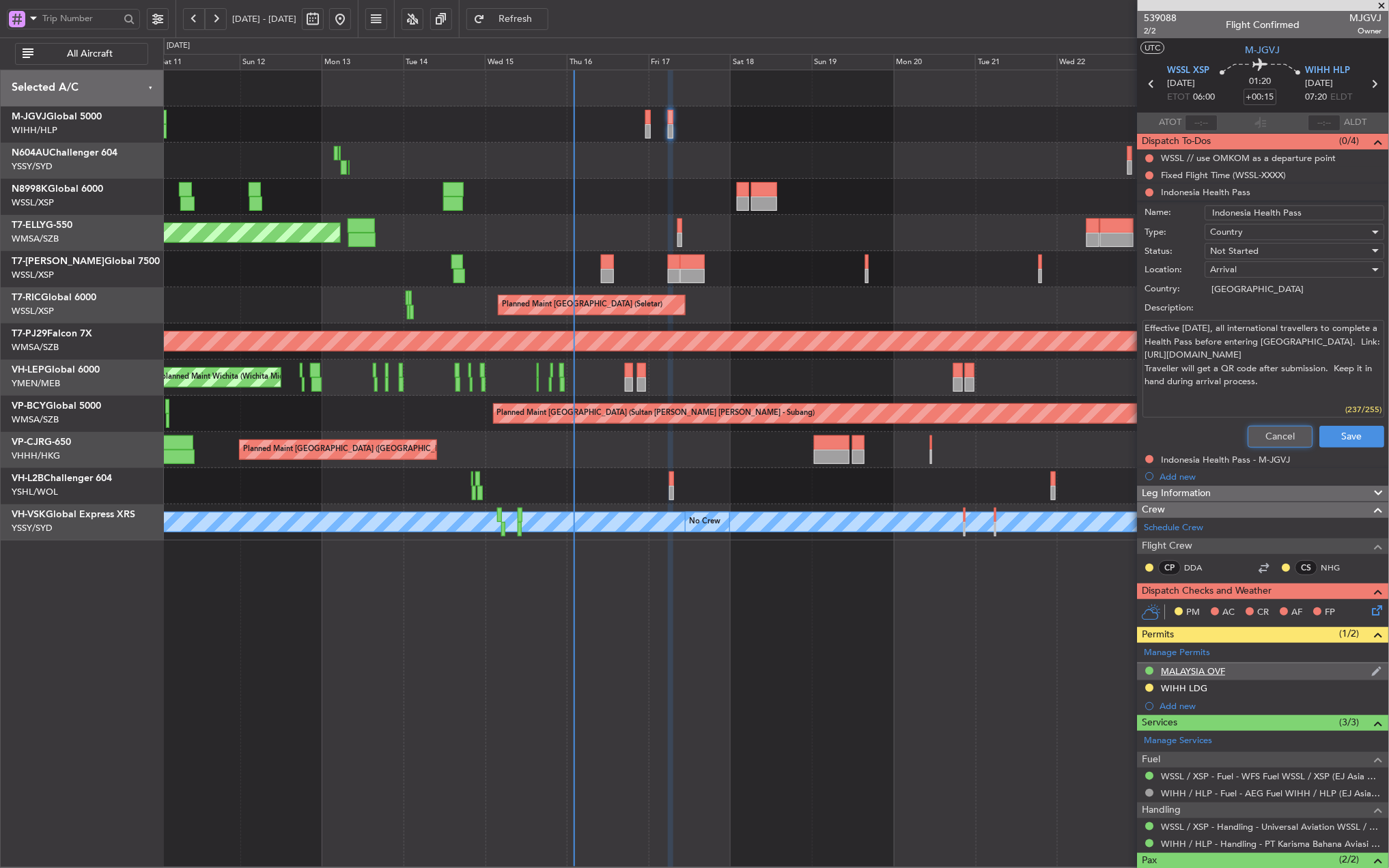
drag, startPoint x: 1264, startPoint y: 437, endPoint x: 1261, endPoint y: 424, distance: 13.3
click at [1264, 437] on button "Cancel" at bounding box center [1281, 437] width 65 height 22
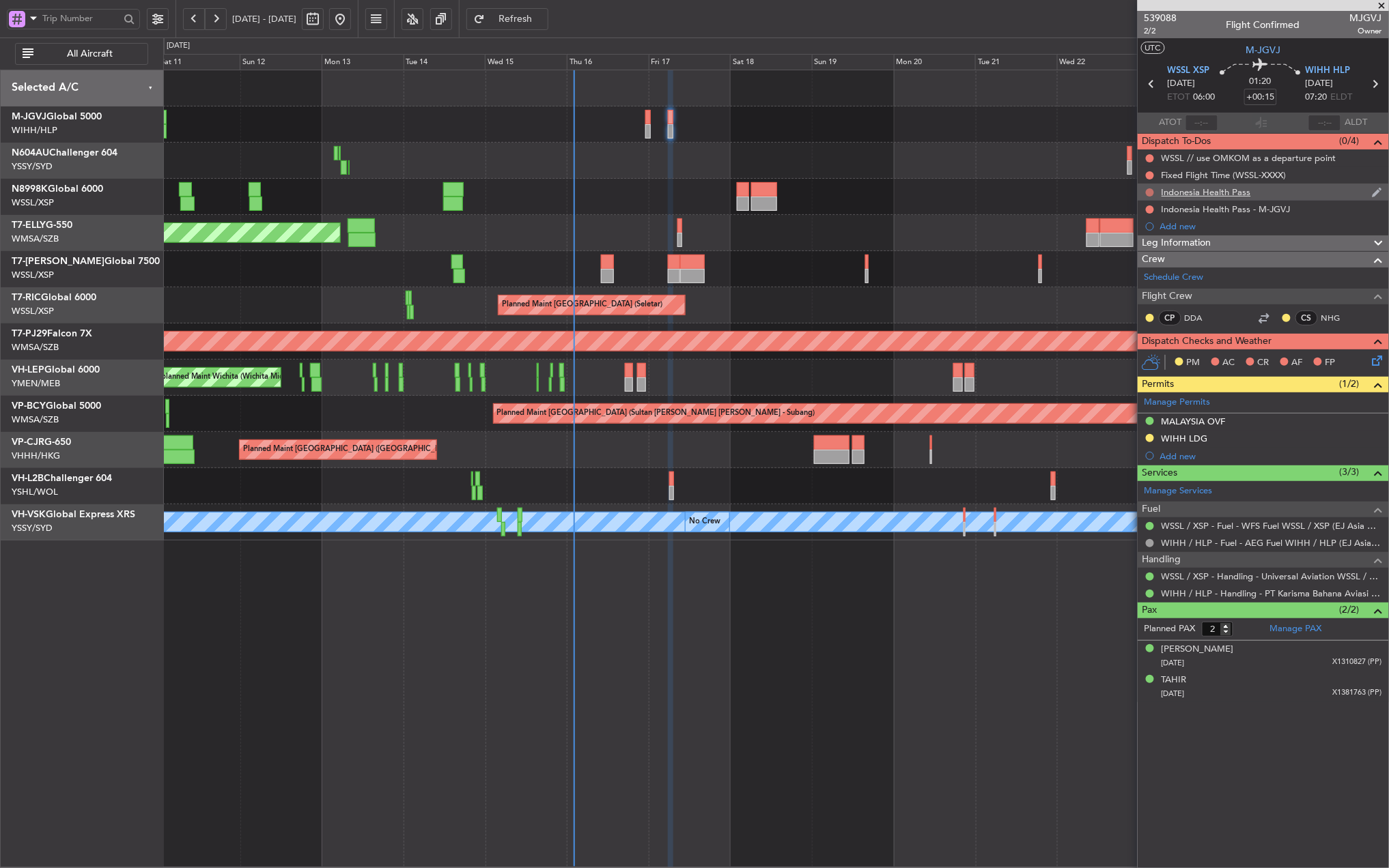
click at [1150, 193] on button at bounding box center [1149, 192] width 8 height 8
click at [1139, 232] on span "In Progress" at bounding box center [1157, 232] width 47 height 14
click at [1149, 208] on button at bounding box center [1149, 209] width 8 height 8
click at [1157, 247] on span "In Progress" at bounding box center [1157, 249] width 47 height 14
click at [1246, 176] on div "Fixed Flight Time (WSSL-XXXX)" at bounding box center [1224, 175] width 125 height 11
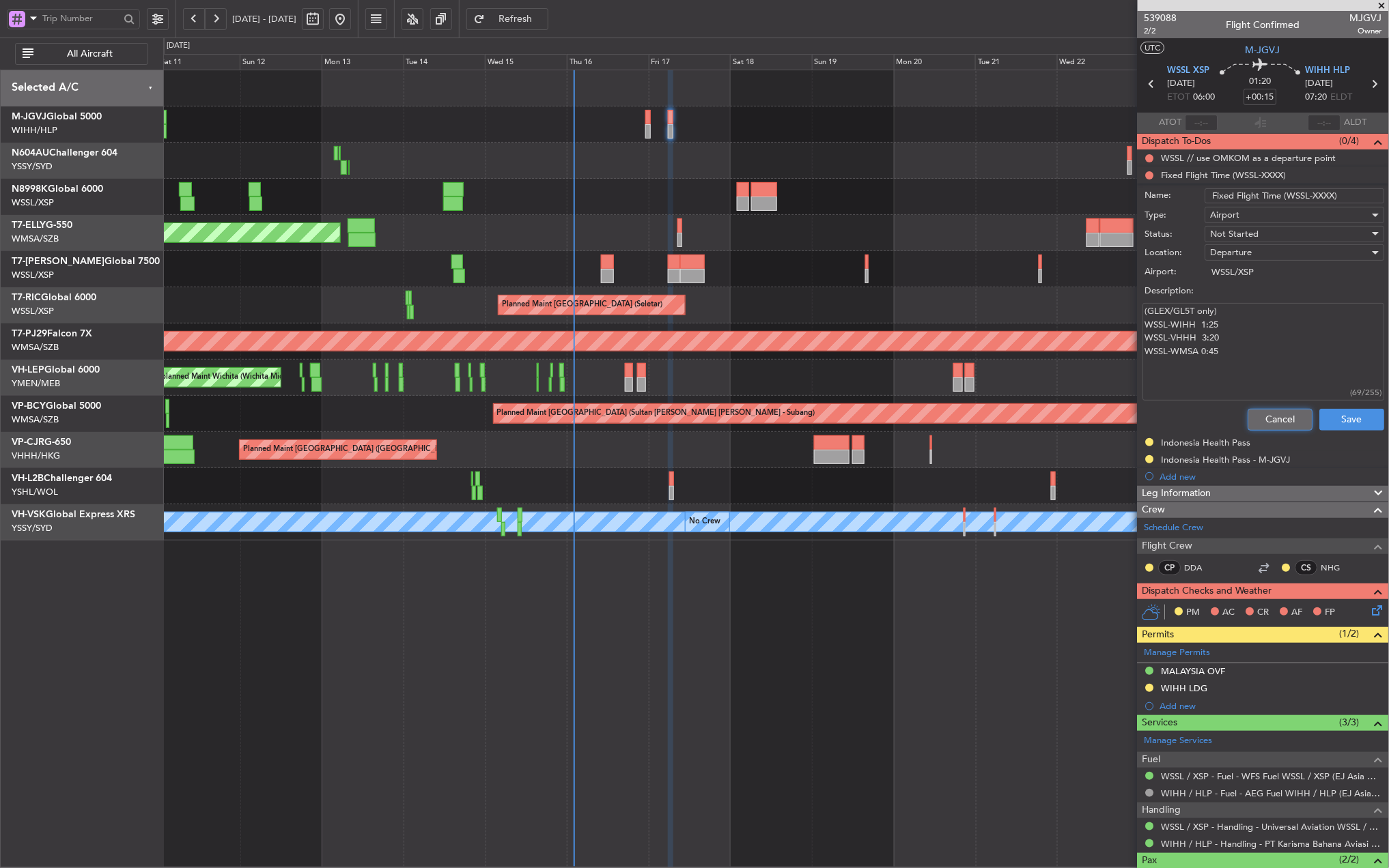
click at [1270, 412] on button "Cancel" at bounding box center [1281, 419] width 65 height 22
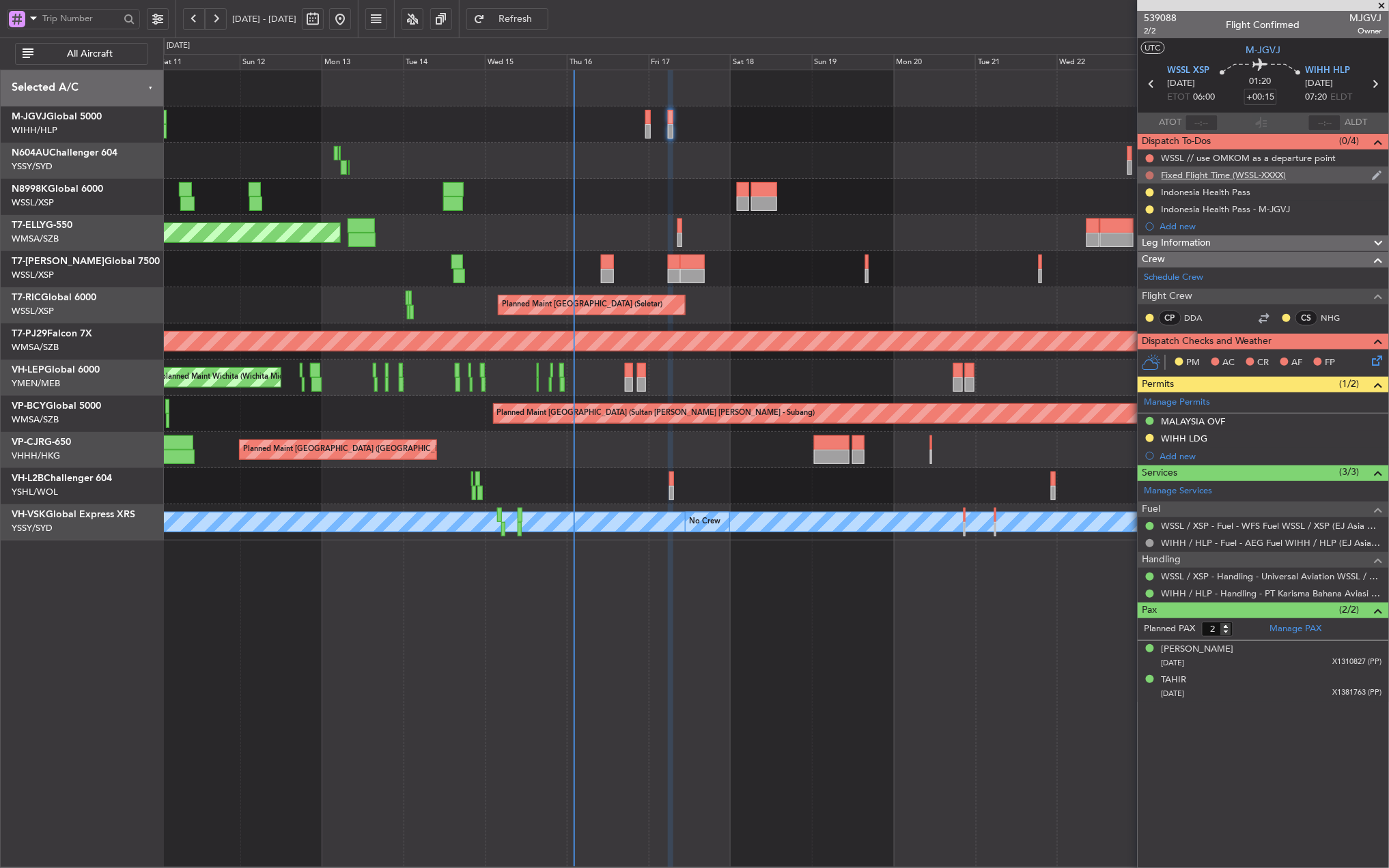
click at [1150, 175] on button at bounding box center [1149, 175] width 8 height 8
click at [1148, 252] on span "Cancelled" at bounding box center [1153, 257] width 39 height 14
click at [1149, 154] on button at bounding box center [1149, 158] width 8 height 8
click at [1145, 221] on span "Completed" at bounding box center [1156, 219] width 45 height 14
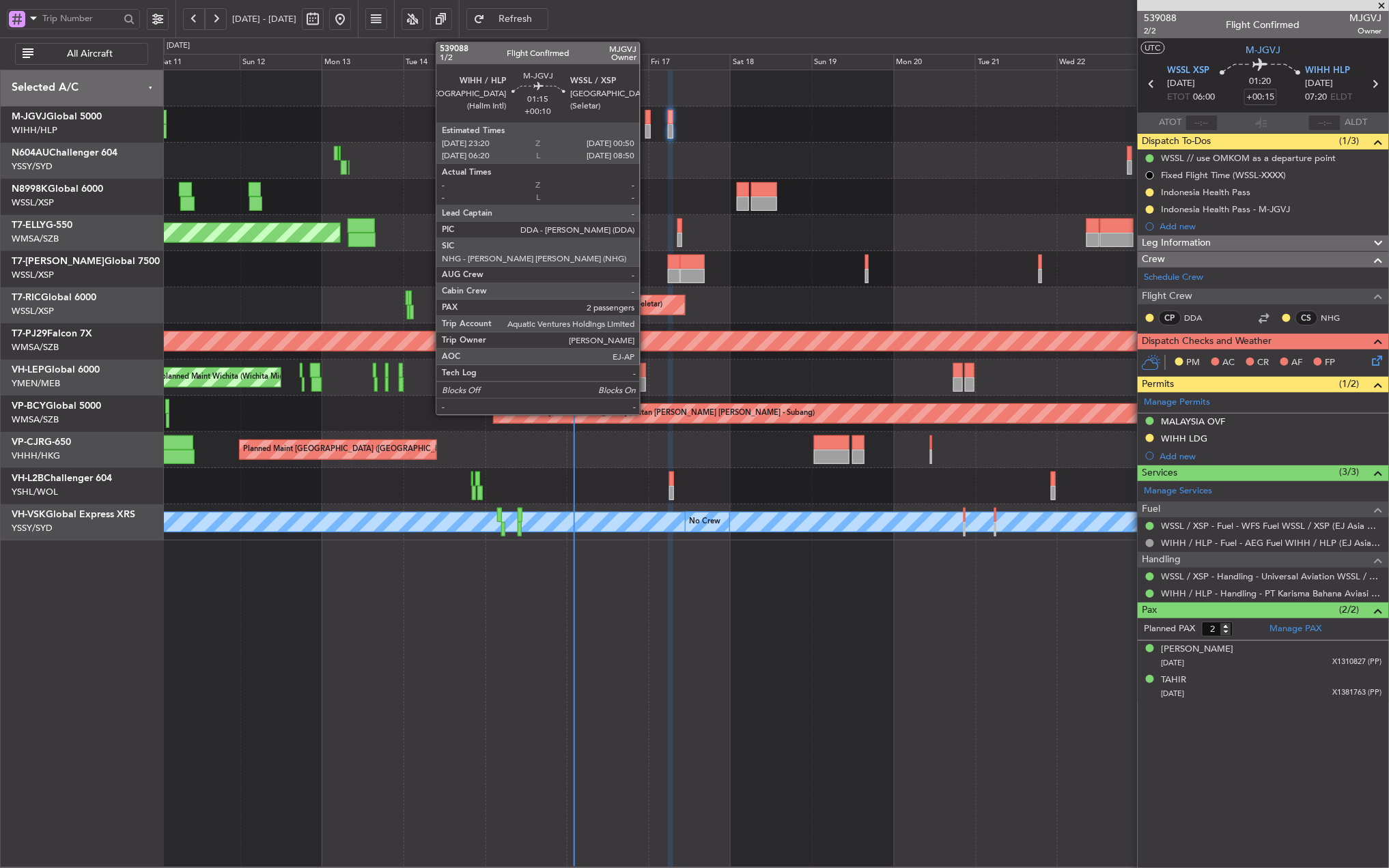
click at [646, 123] on div at bounding box center [648, 117] width 6 height 14
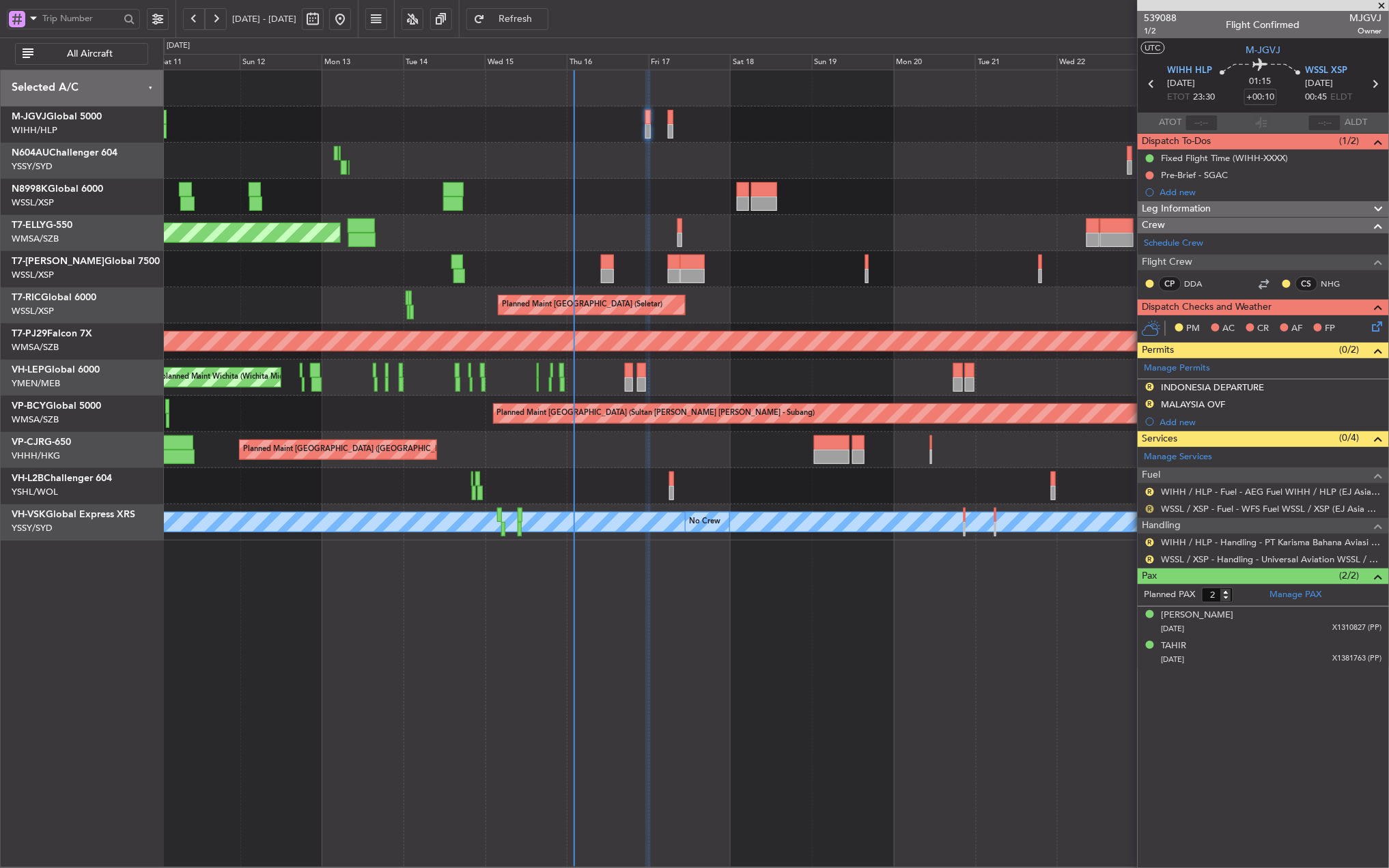
click at [1150, 513] on button "R" at bounding box center [1149, 509] width 8 height 8
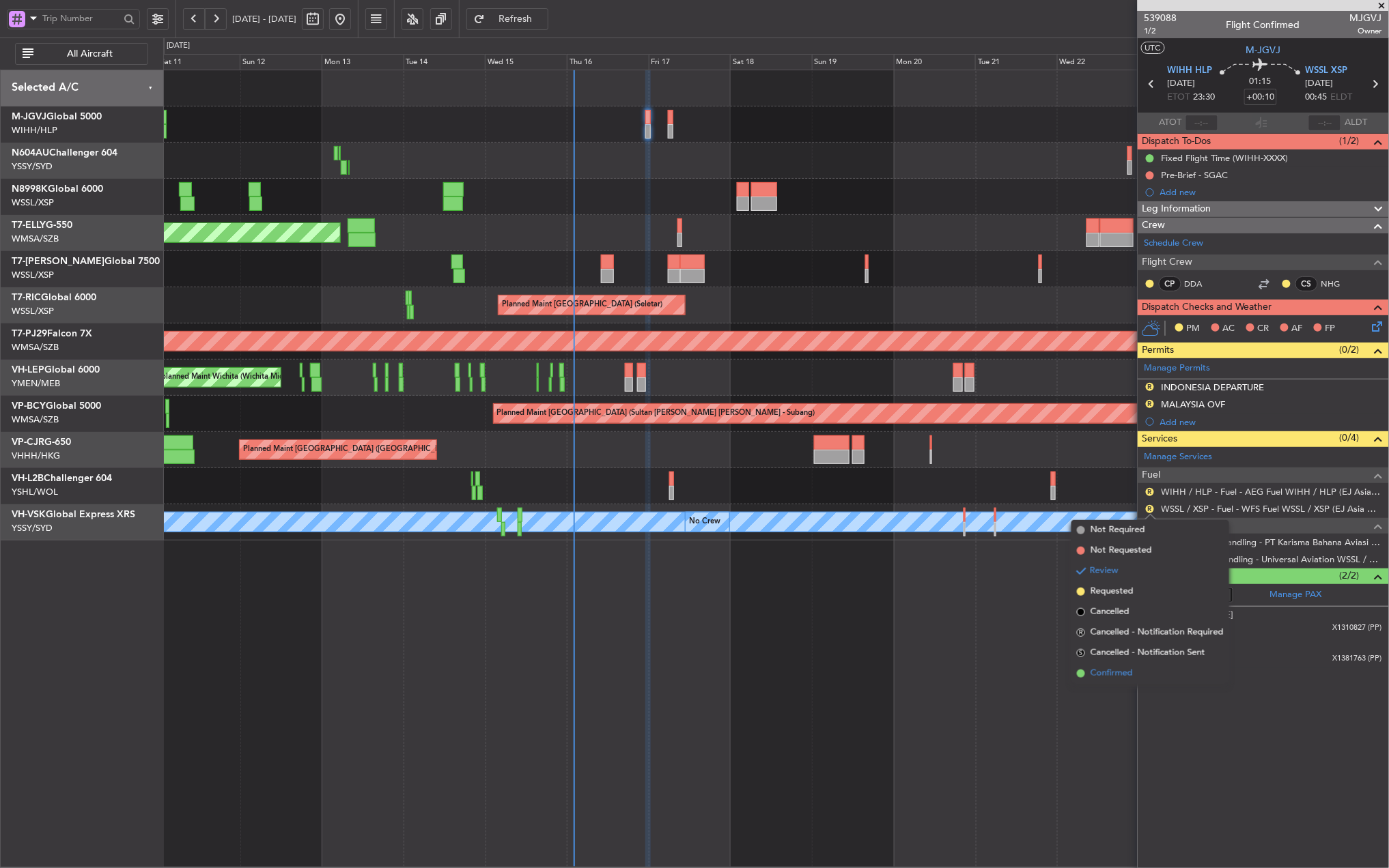
click at [1115, 672] on span "Confirmed" at bounding box center [1111, 673] width 42 height 14
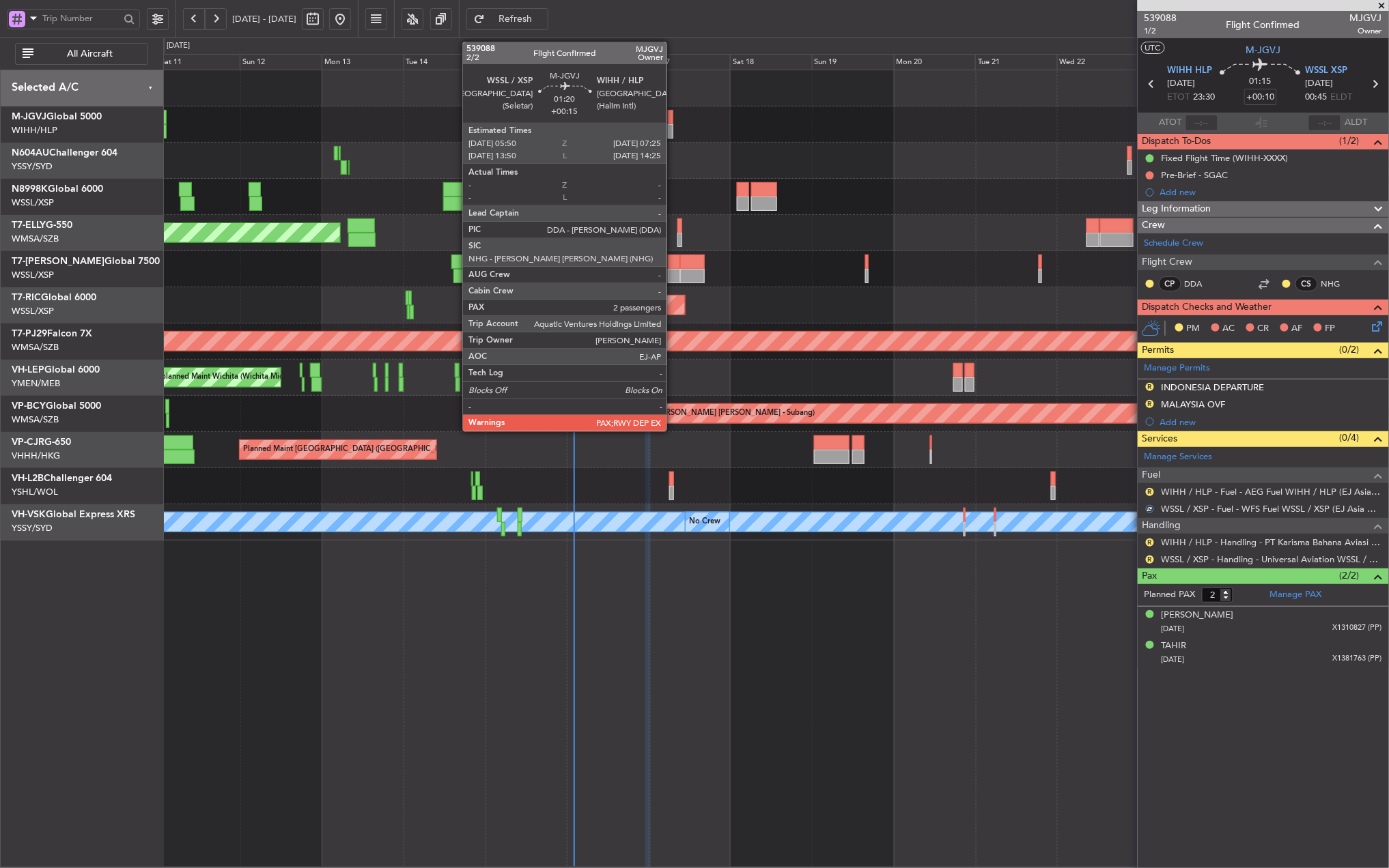
click at [673, 123] on div at bounding box center [670, 117] width 6 height 14
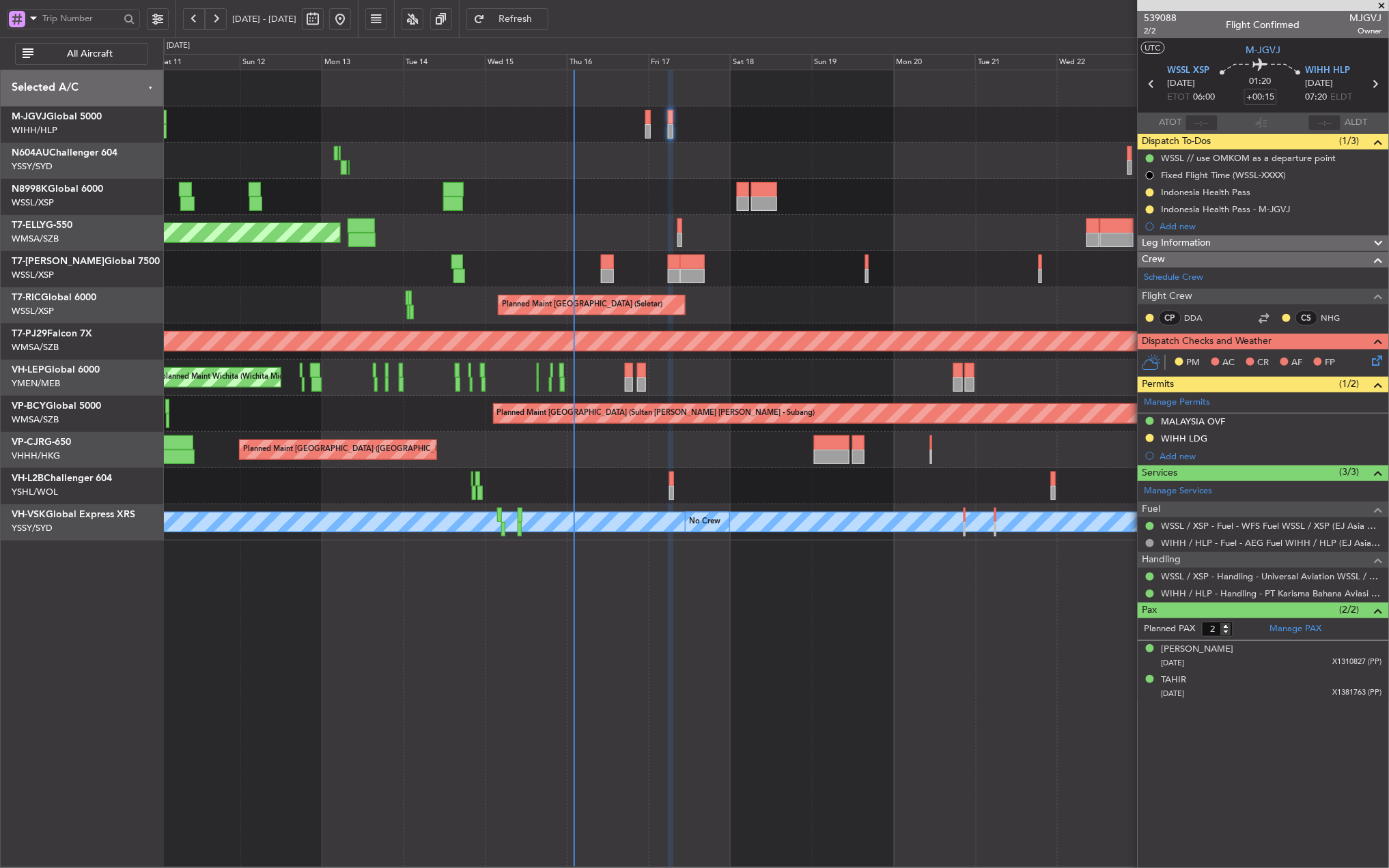
click at [643, 129] on div "Planned Maint [GEOGRAPHIC_DATA] (Seletar)" at bounding box center [776, 125] width 1225 height 36
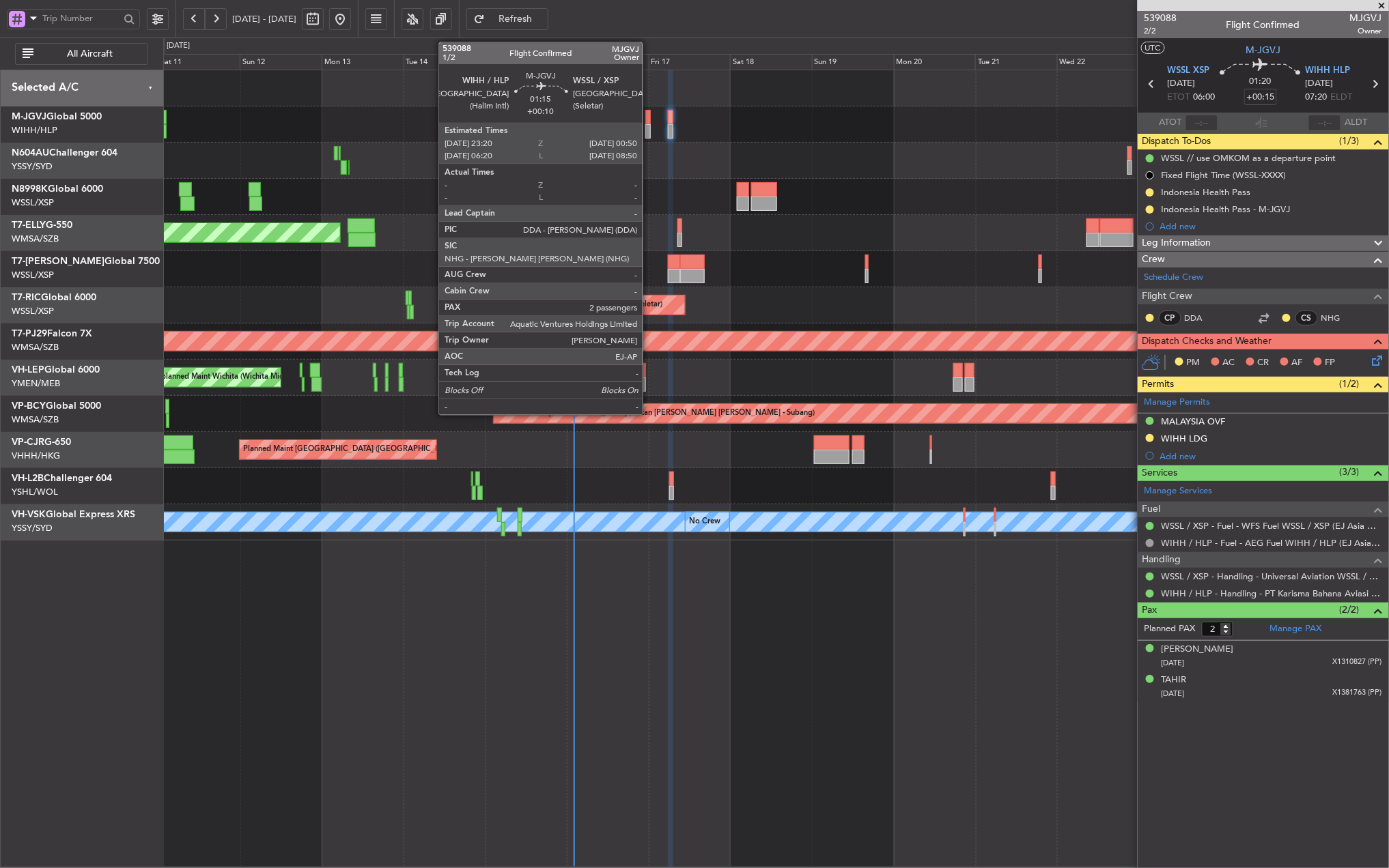
click at [649, 123] on div at bounding box center [648, 117] width 6 height 14
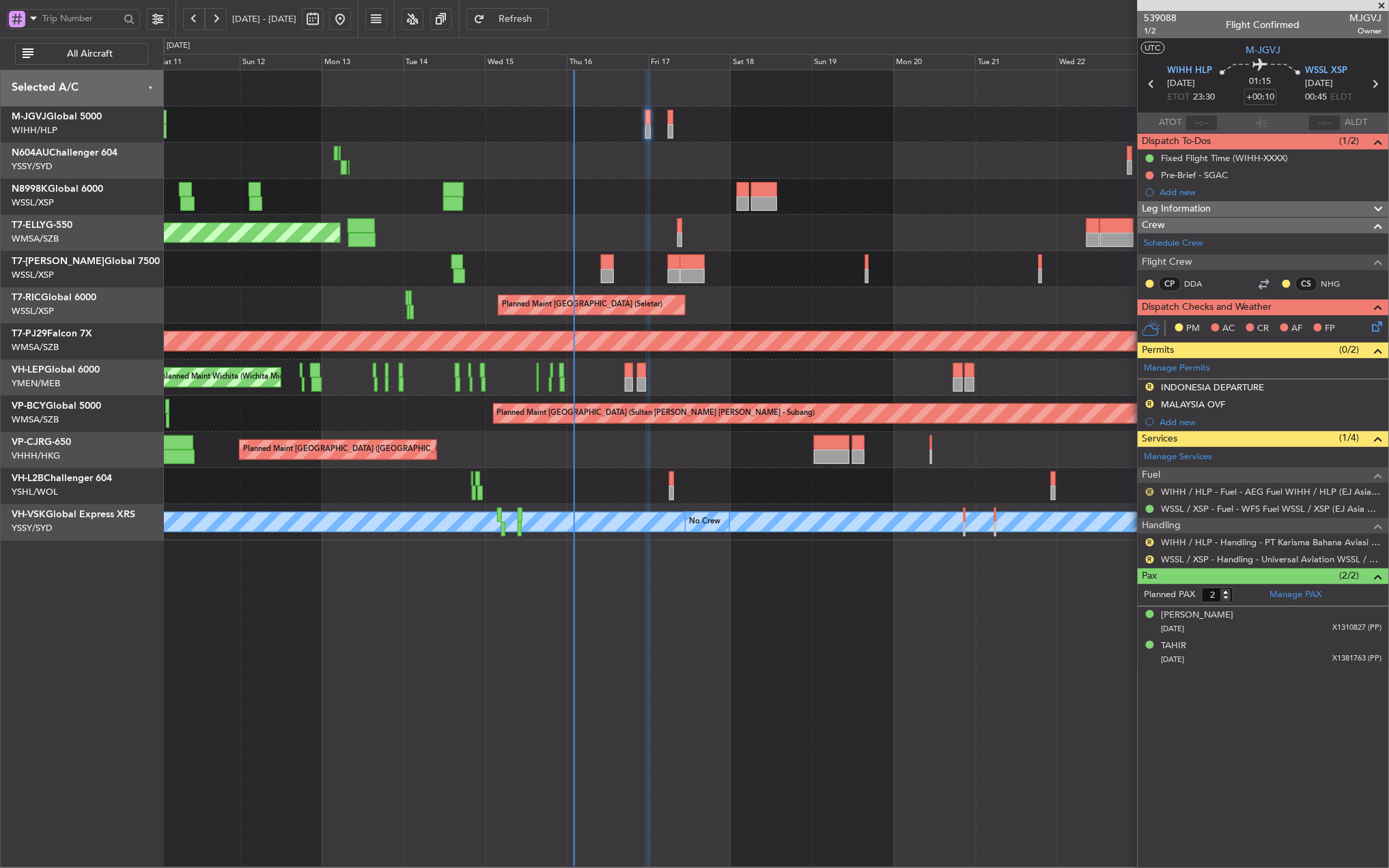
click at [1148, 492] on button "R" at bounding box center [1149, 492] width 8 height 8
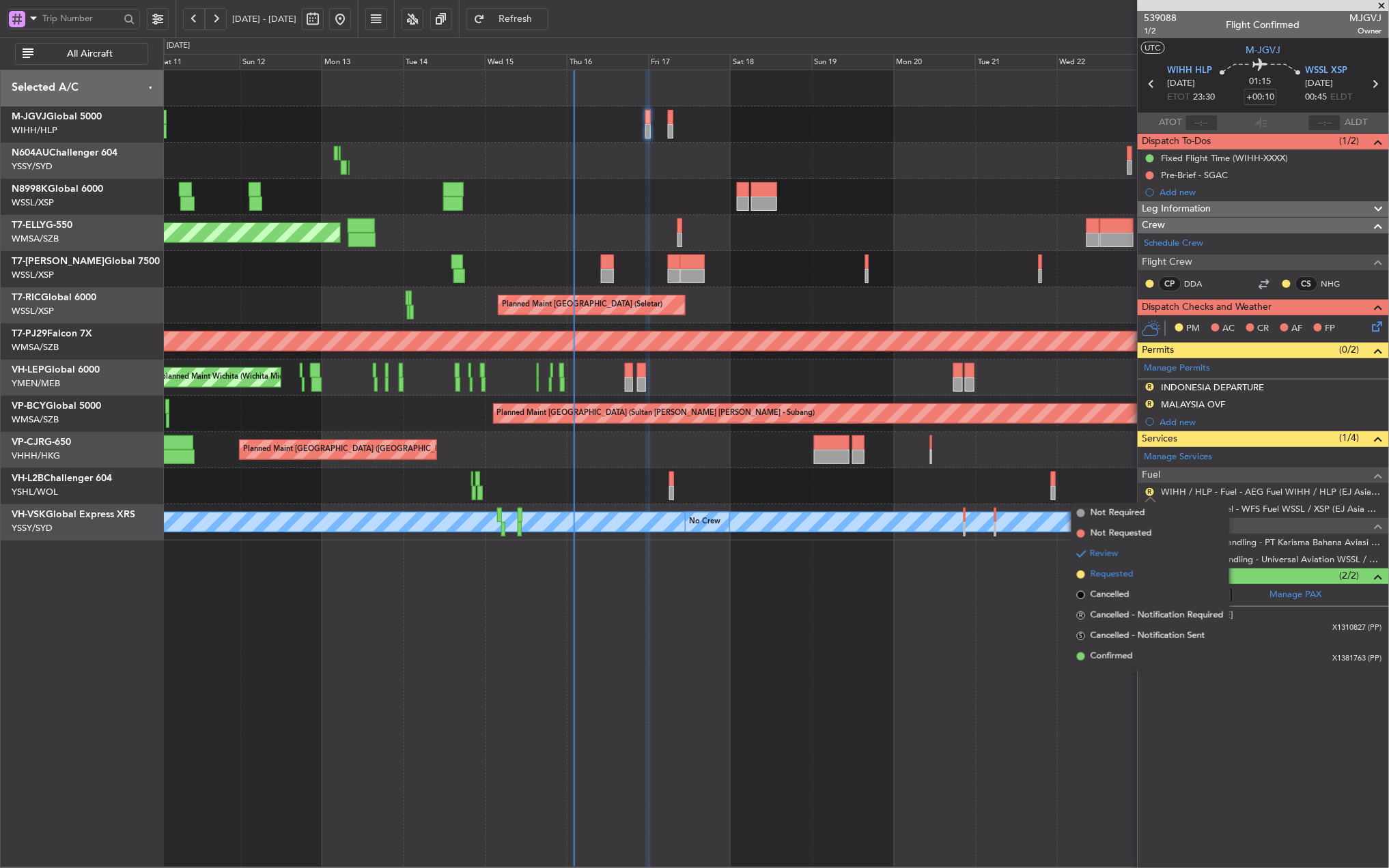
click at [1125, 571] on span "Requested" at bounding box center [1112, 574] width 43 height 14
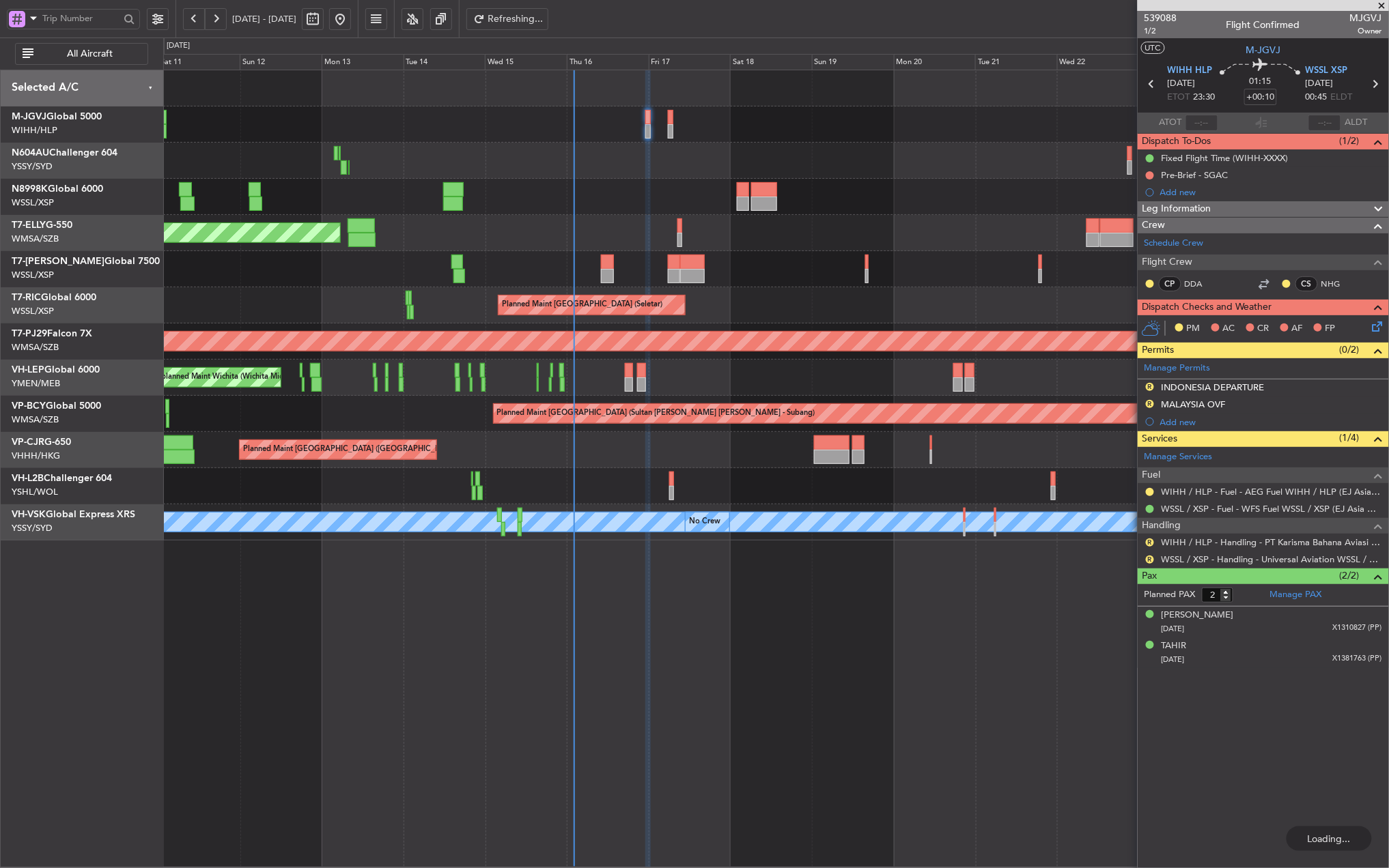
click at [665, 118] on div "Planned Maint [GEOGRAPHIC_DATA] (Seletar)" at bounding box center [776, 125] width 1225 height 36
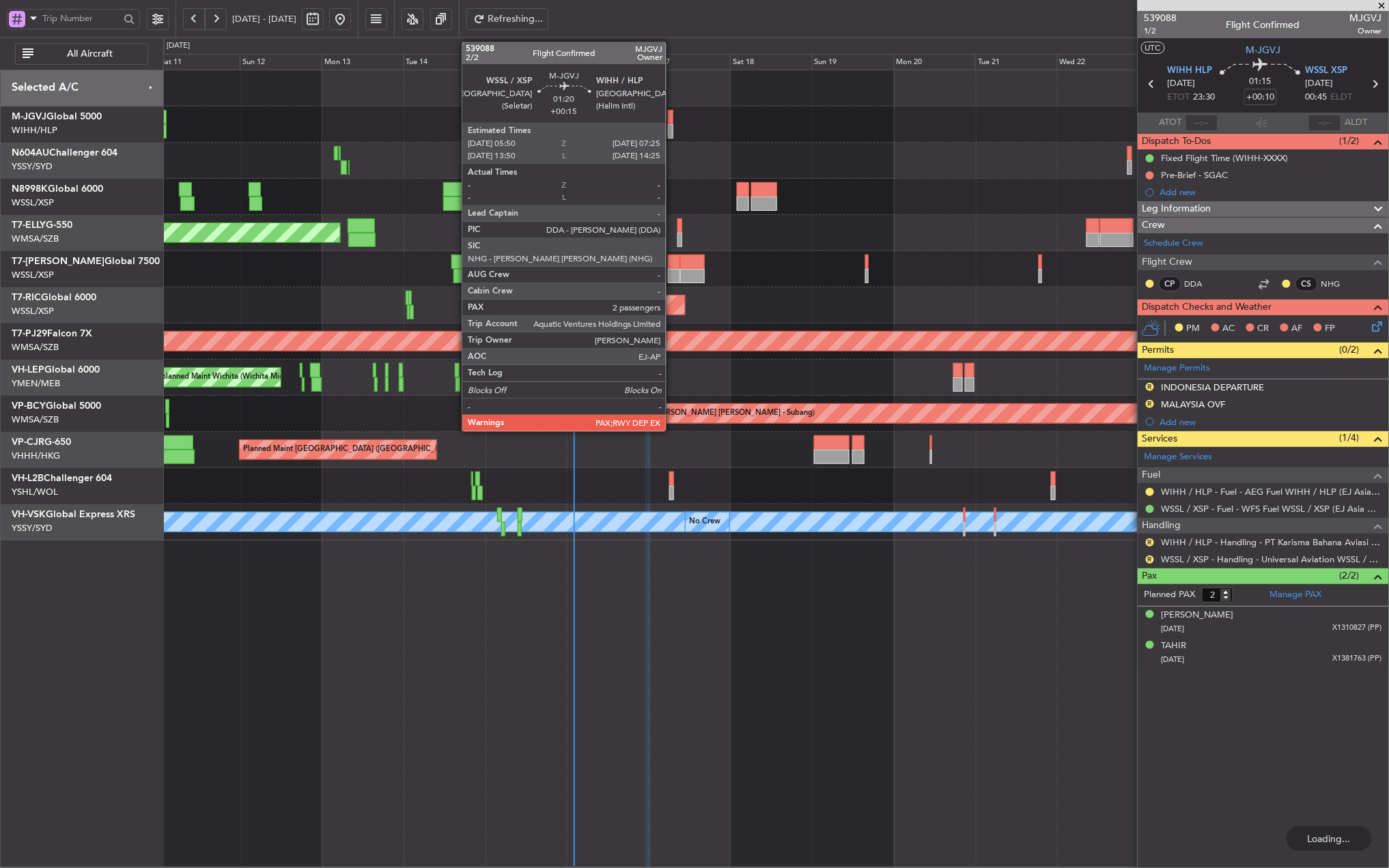
click at [672, 123] on div at bounding box center [670, 117] width 6 height 14
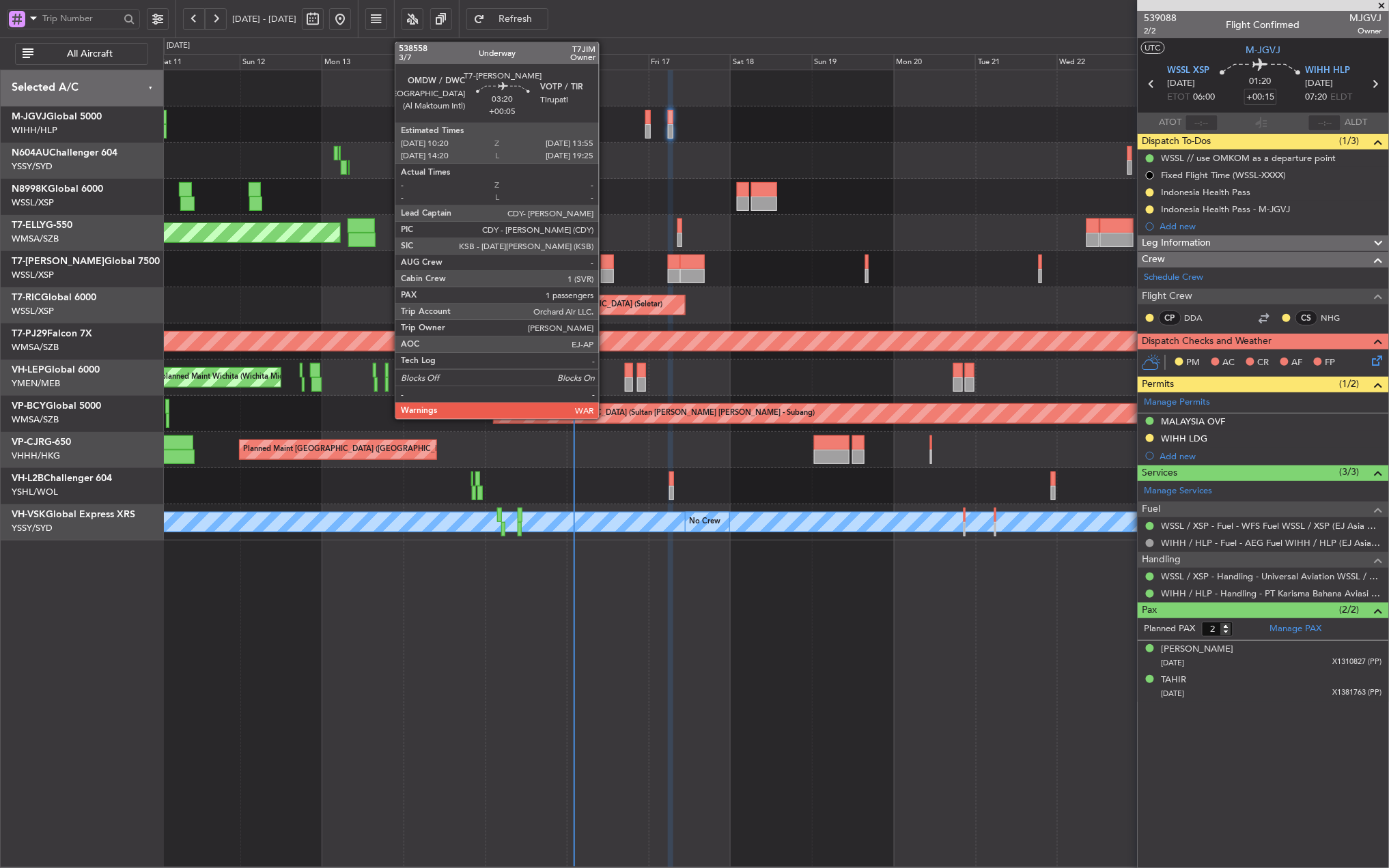
click at [605, 272] on div at bounding box center [607, 276] width 12 height 14
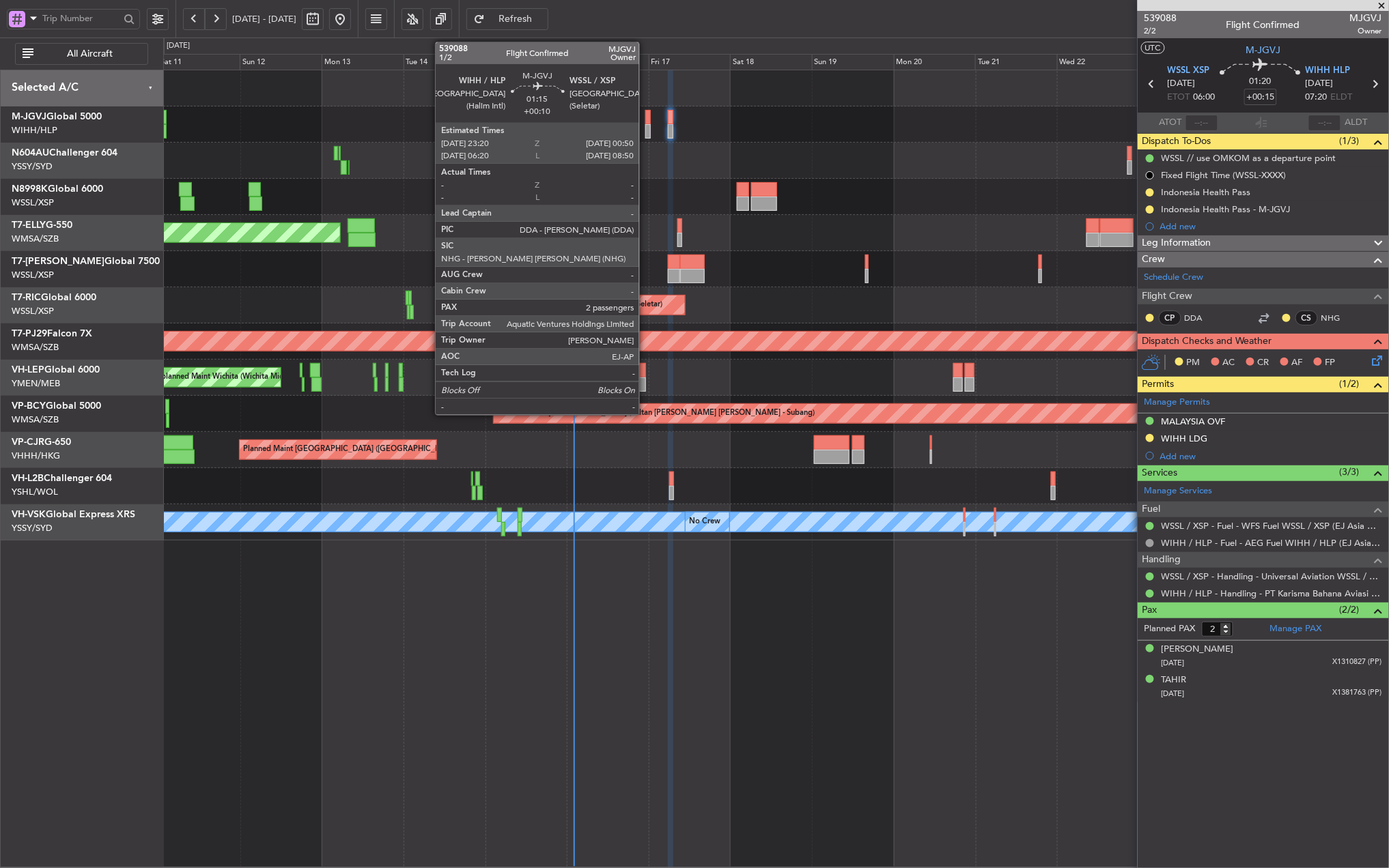
click at [645, 127] on div at bounding box center [648, 131] width 6 height 14
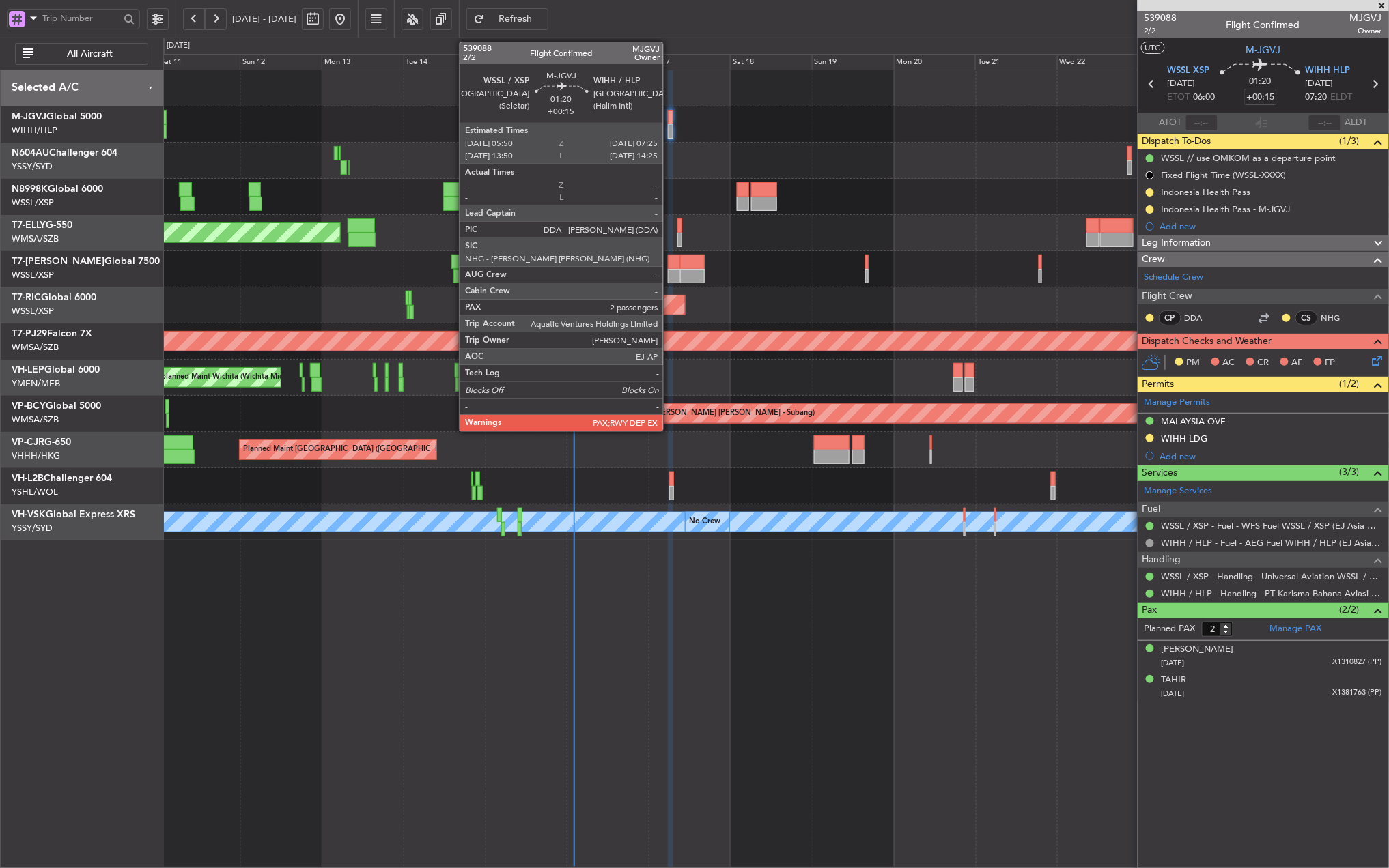
click at [669, 123] on div at bounding box center [670, 117] width 6 height 14
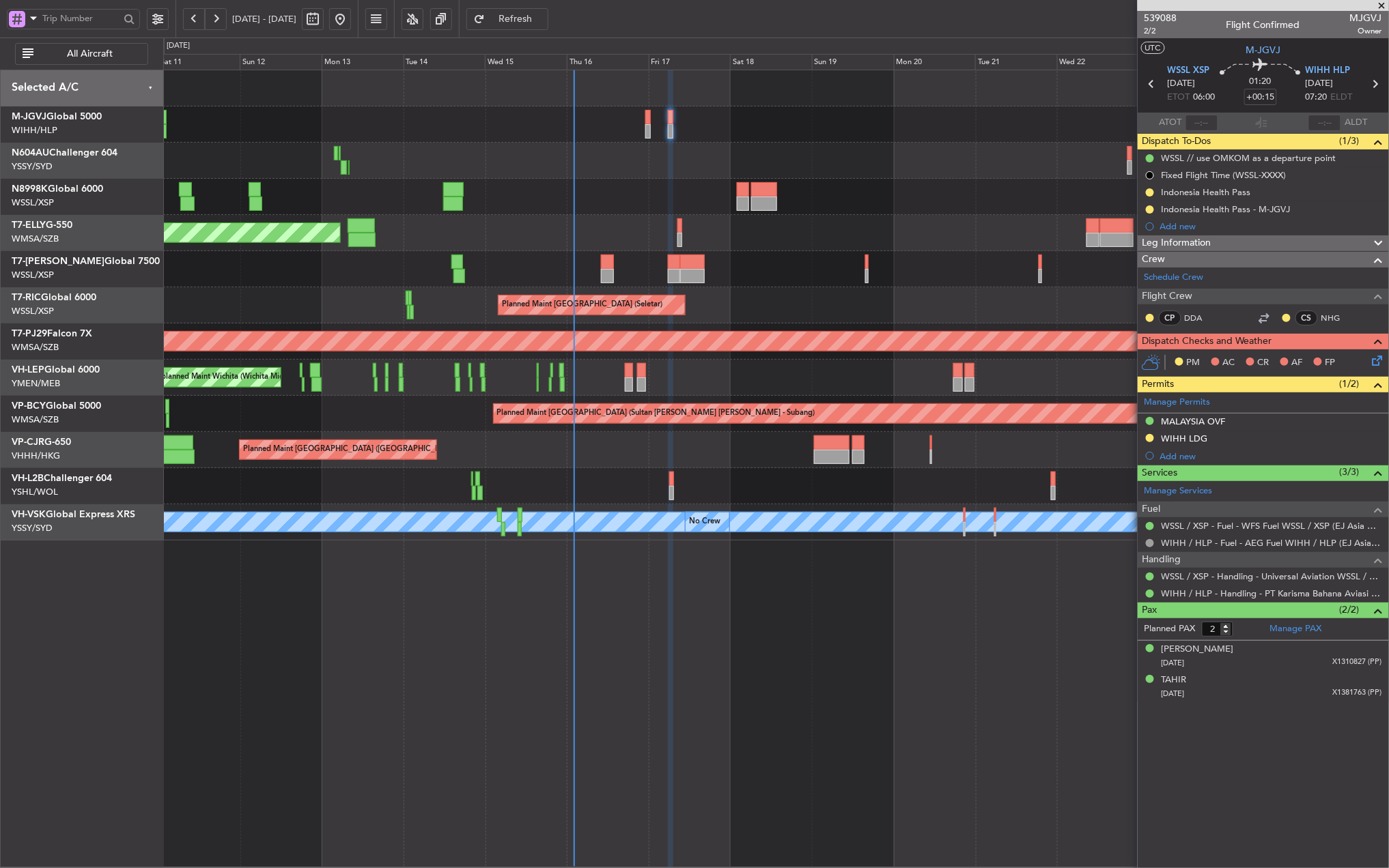
click at [645, 120] on div "Planned Maint [GEOGRAPHIC_DATA] (Seletar)" at bounding box center [776, 125] width 1225 height 36
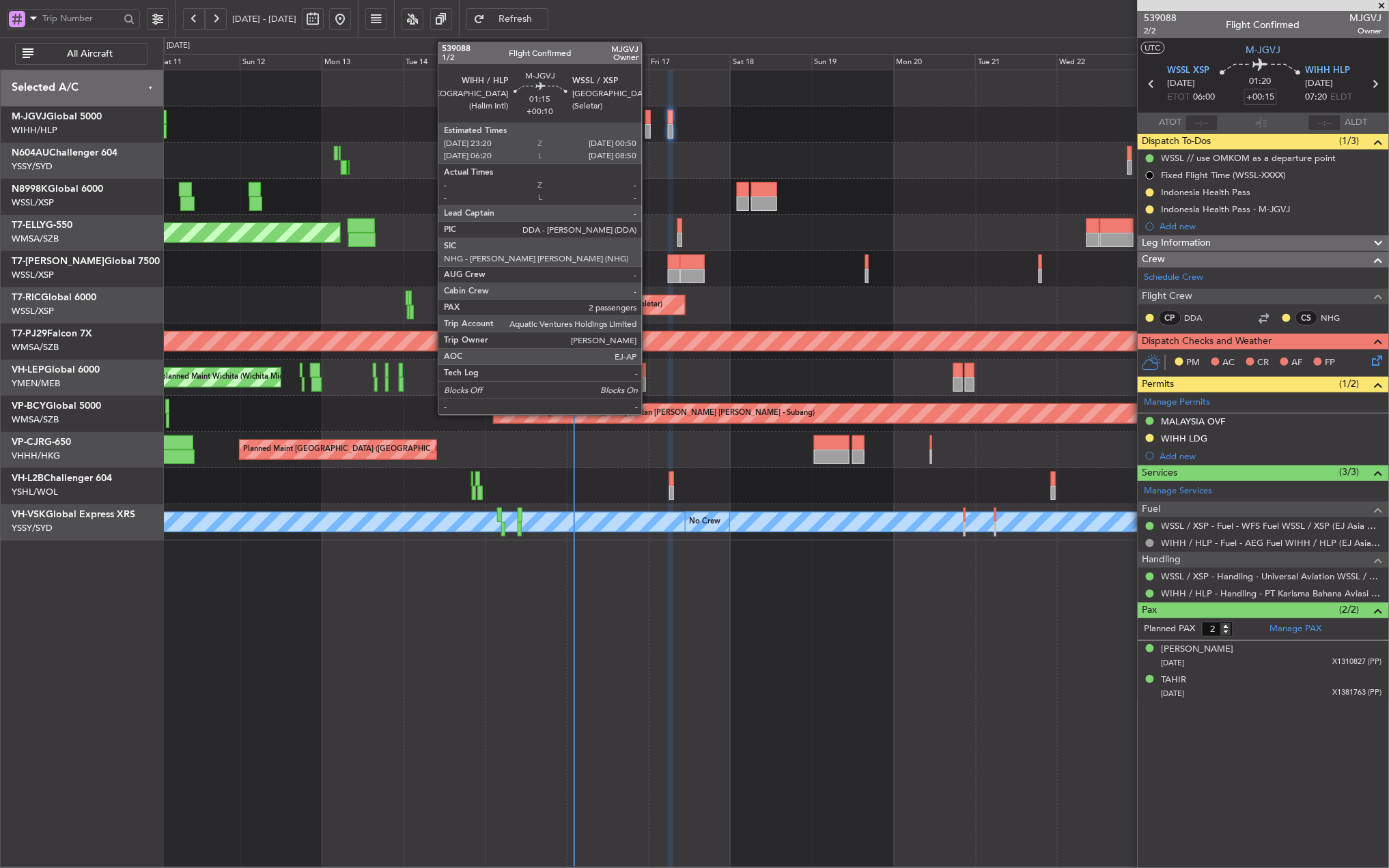
click at [648, 124] on div at bounding box center [648, 131] width 6 height 14
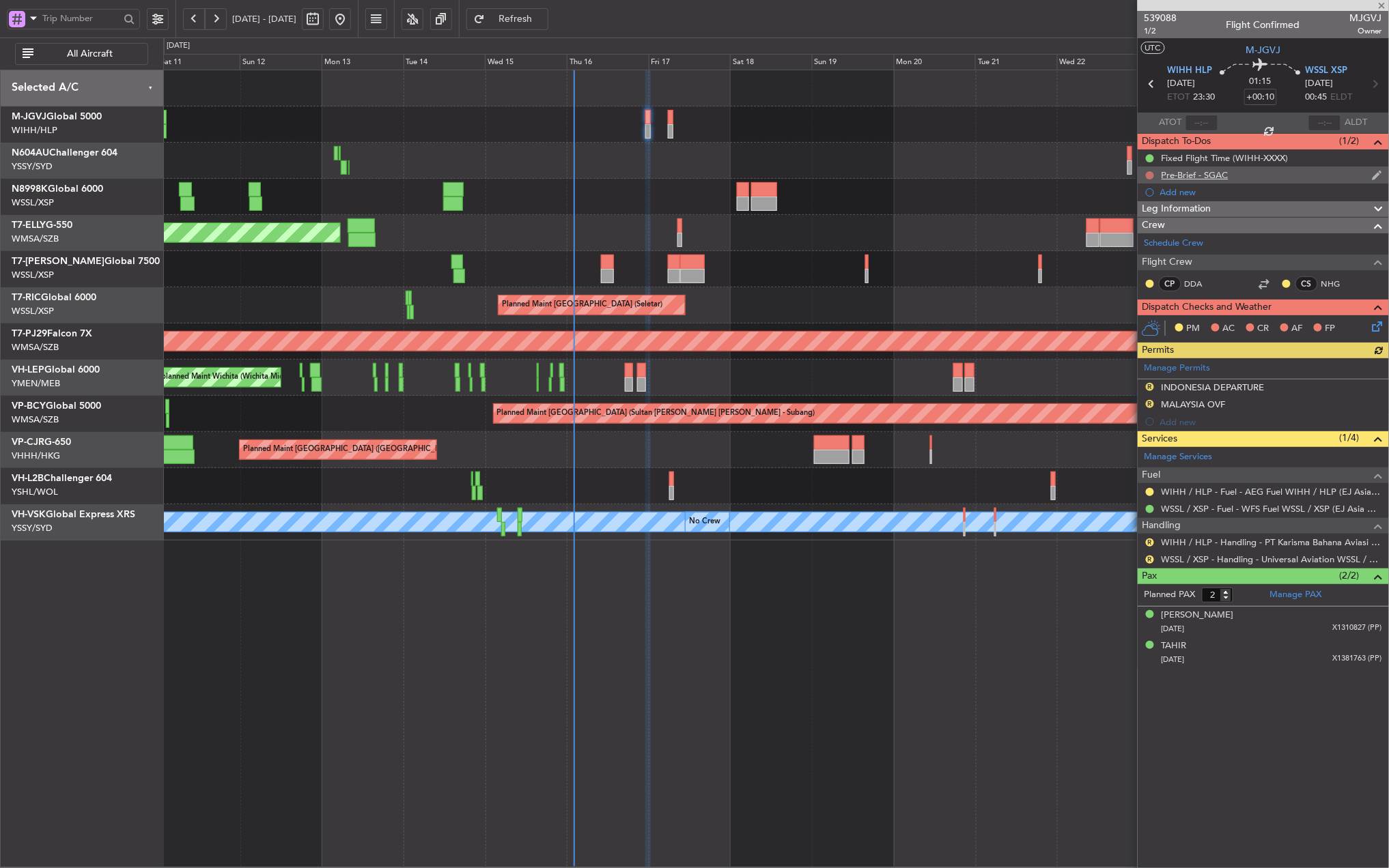
click at [1148, 173] on button at bounding box center [1149, 175] width 8 height 8
click at [1144, 216] on span "In Progress" at bounding box center [1157, 215] width 47 height 14
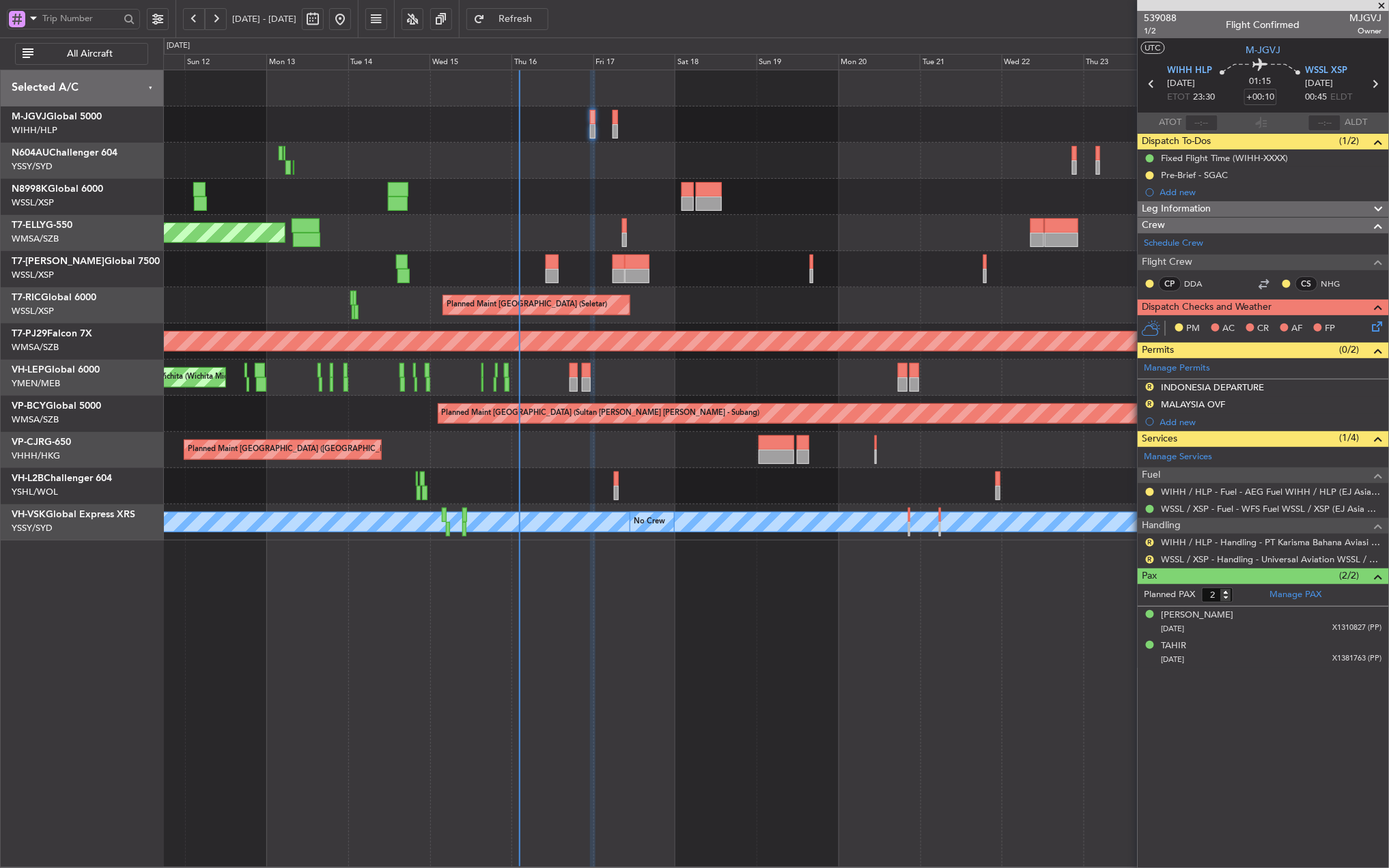
click at [792, 276] on div at bounding box center [776, 269] width 1225 height 36
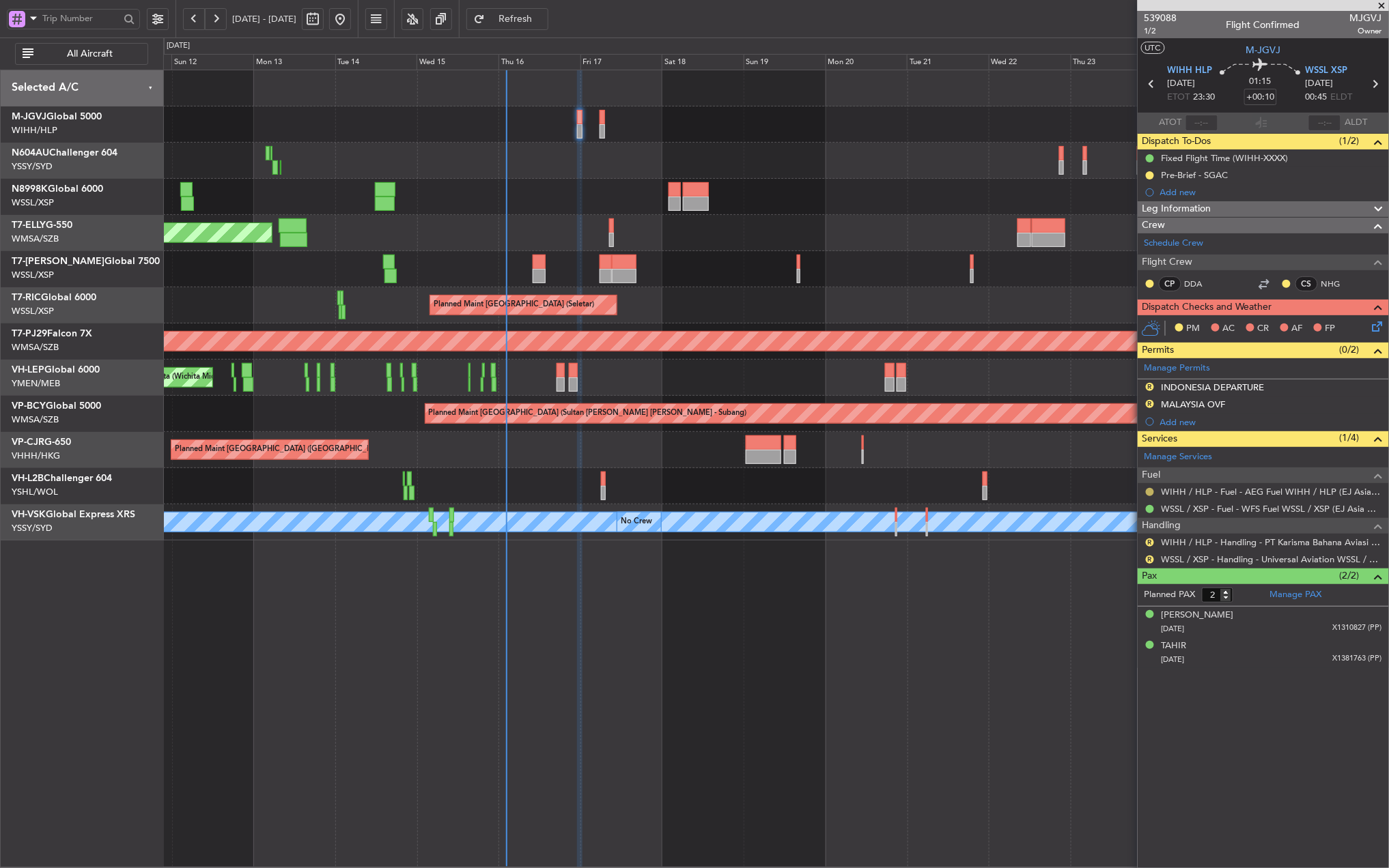
click at [1151, 492] on button at bounding box center [1149, 492] width 8 height 8
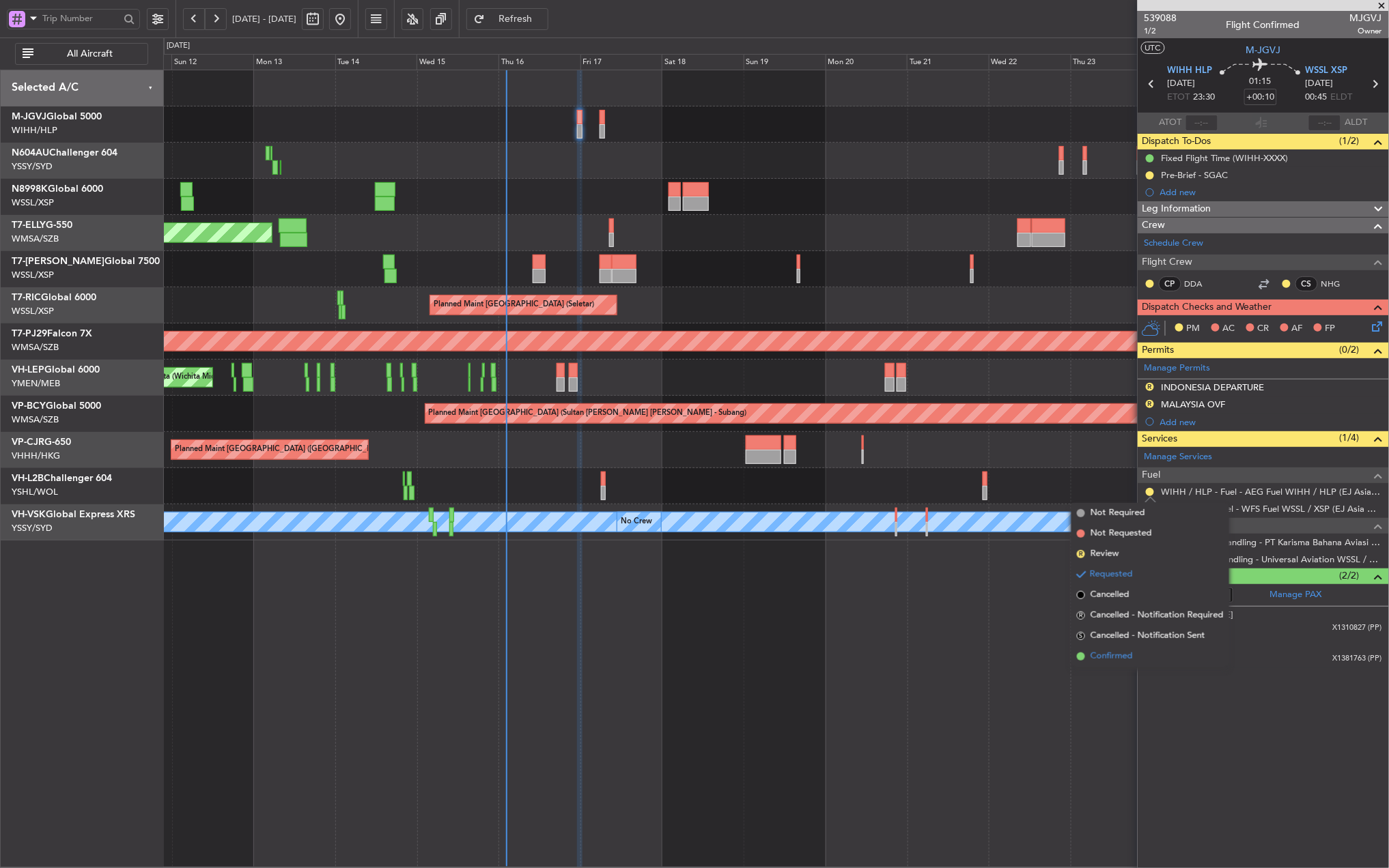
click at [1116, 657] on span "Confirmed" at bounding box center [1111, 657] width 42 height 14
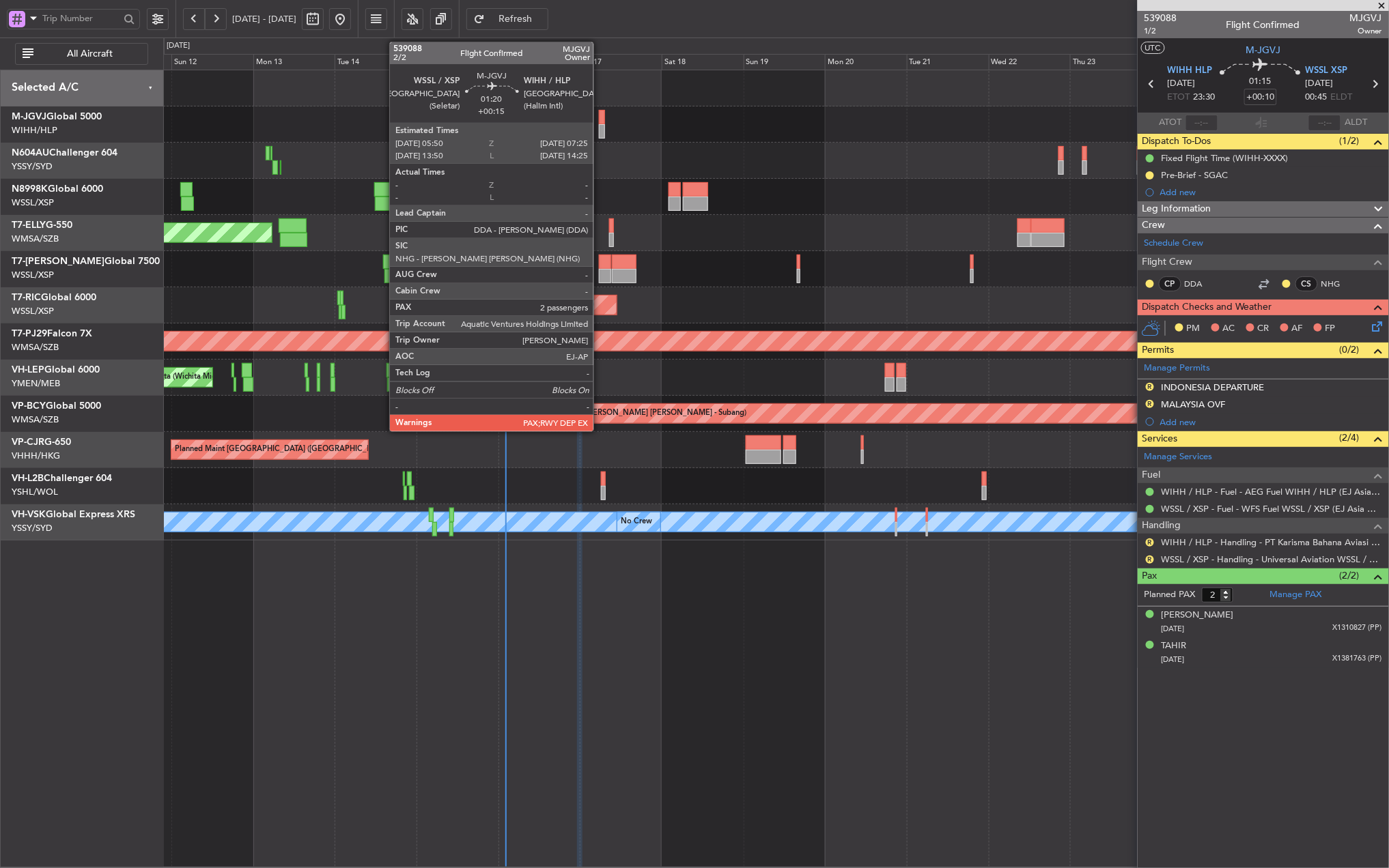
click at [599, 128] on div "Planned Maint [GEOGRAPHIC_DATA] (Seletar)" at bounding box center [776, 125] width 1225 height 36
click at [605, 128] on div at bounding box center [602, 131] width 6 height 14
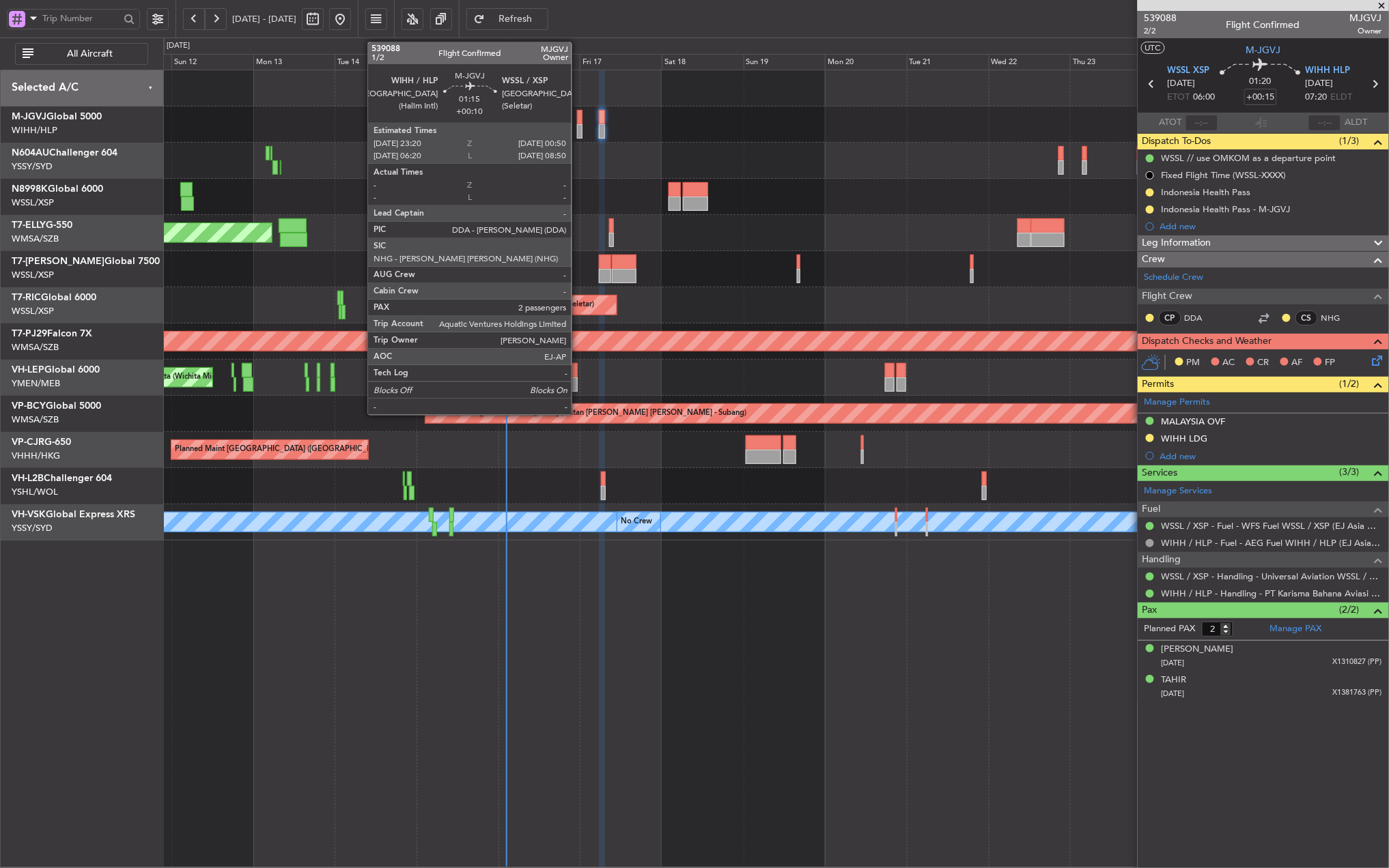
click at [578, 126] on div at bounding box center [580, 131] width 6 height 14
click at [582, 121] on div at bounding box center [580, 117] width 6 height 14
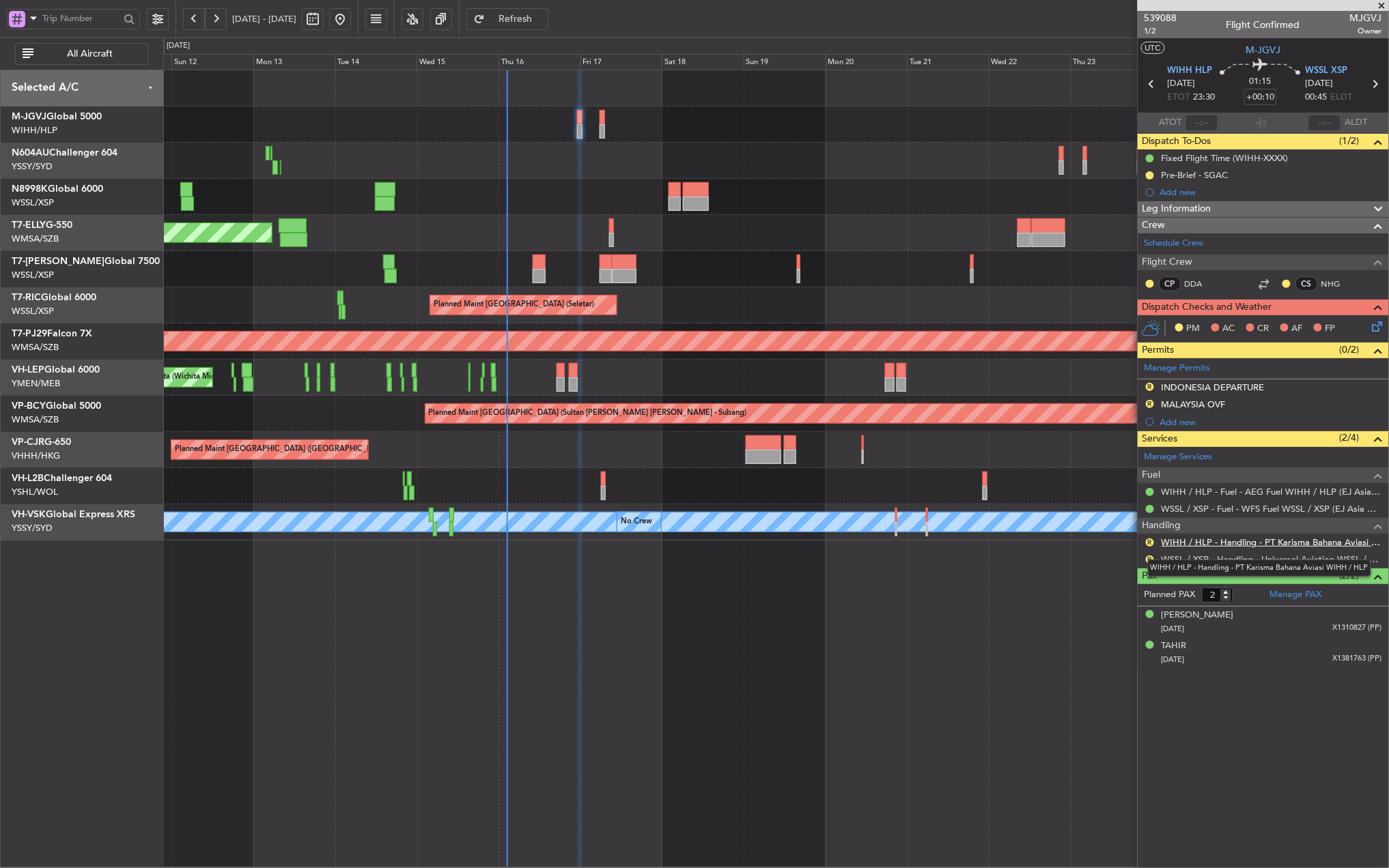
click at [1217, 540] on link "WIHH / HLP - Handling - PT Karisma Bahana Aviasi WIHH / HLP" at bounding box center [1272, 542] width 221 height 11
click at [1147, 543] on button "R" at bounding box center [1149, 542] width 8 height 8
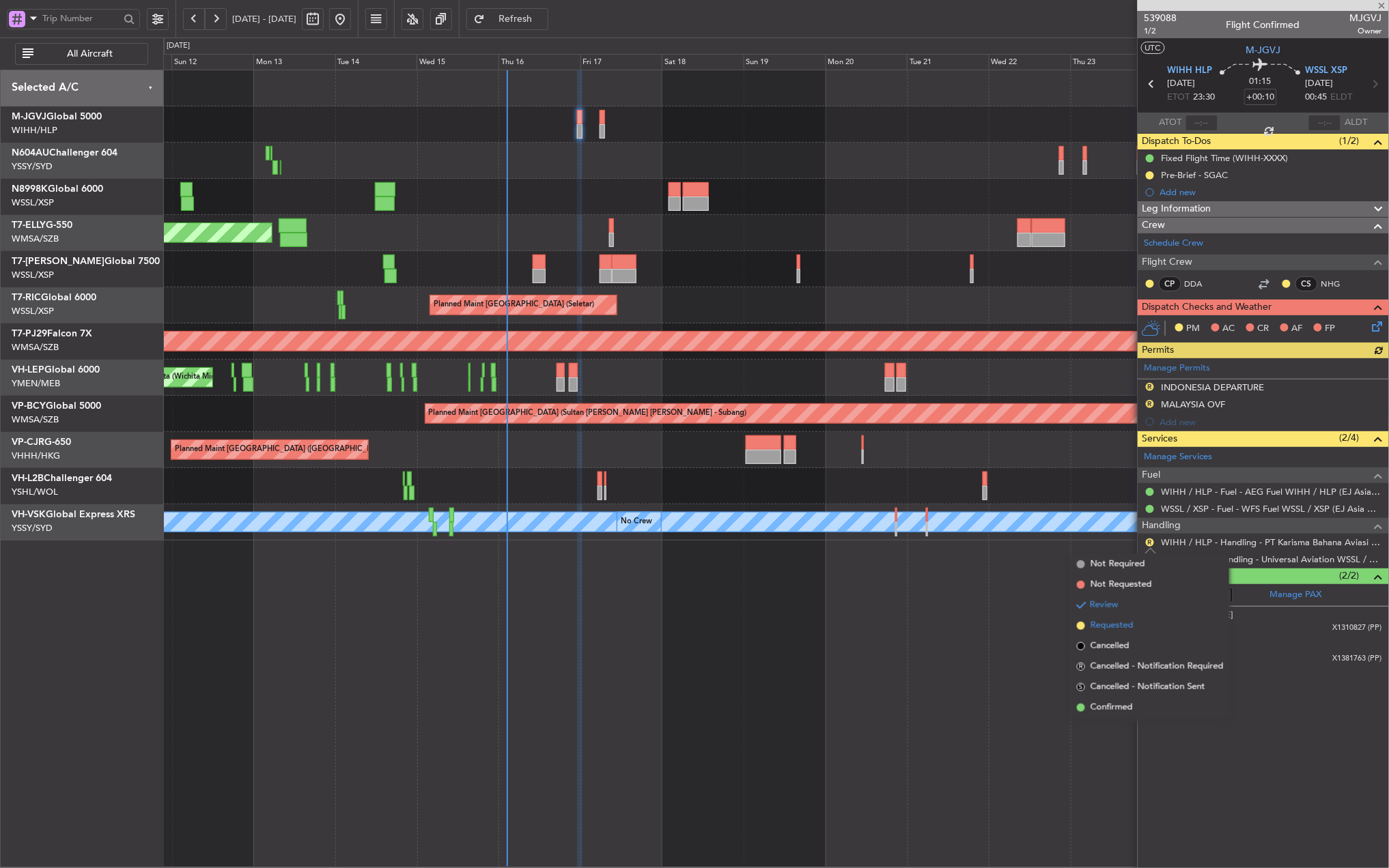
click at [1126, 628] on span "Requested" at bounding box center [1112, 626] width 43 height 14
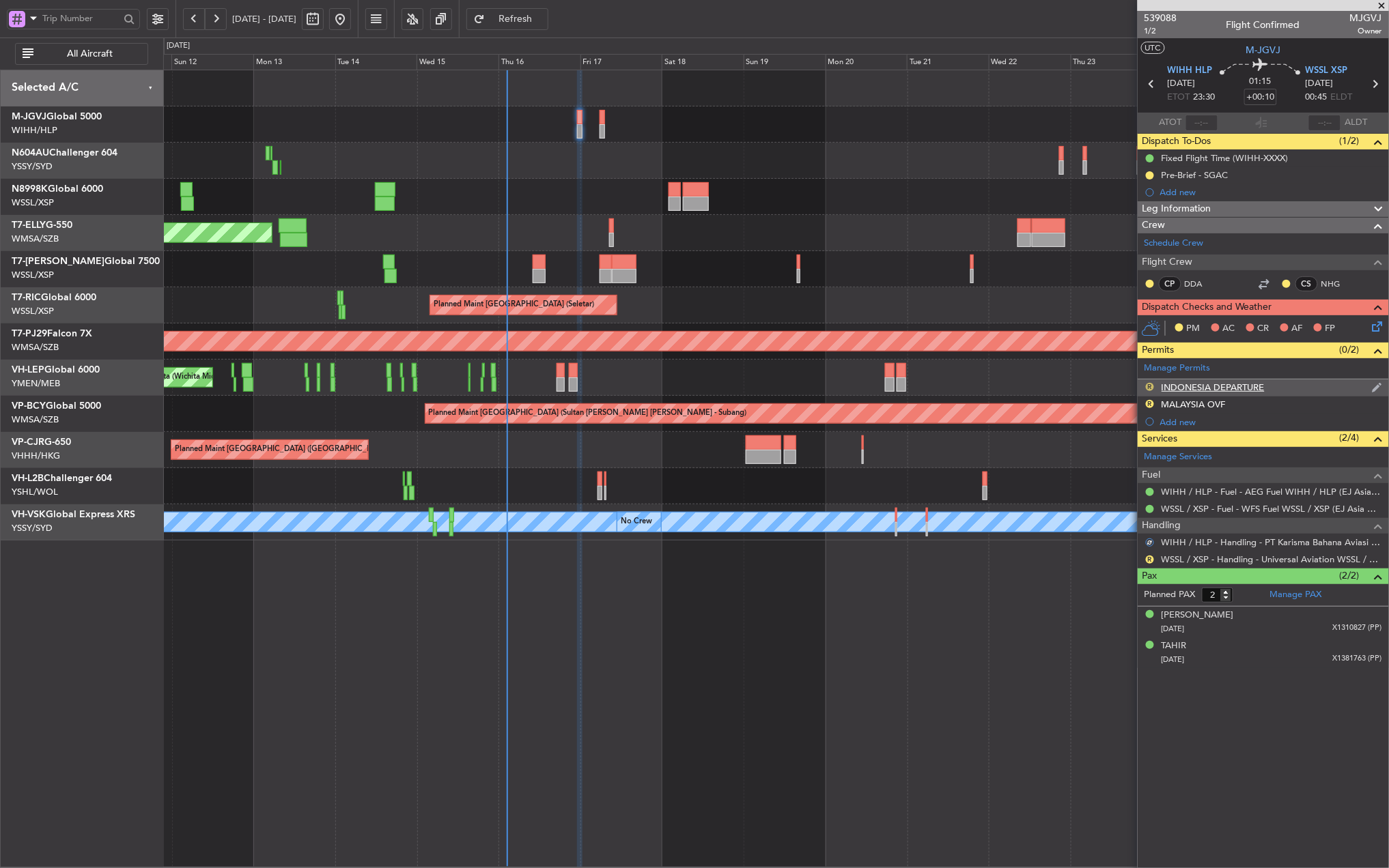
click at [1149, 386] on button "R" at bounding box center [1149, 386] width 8 height 8
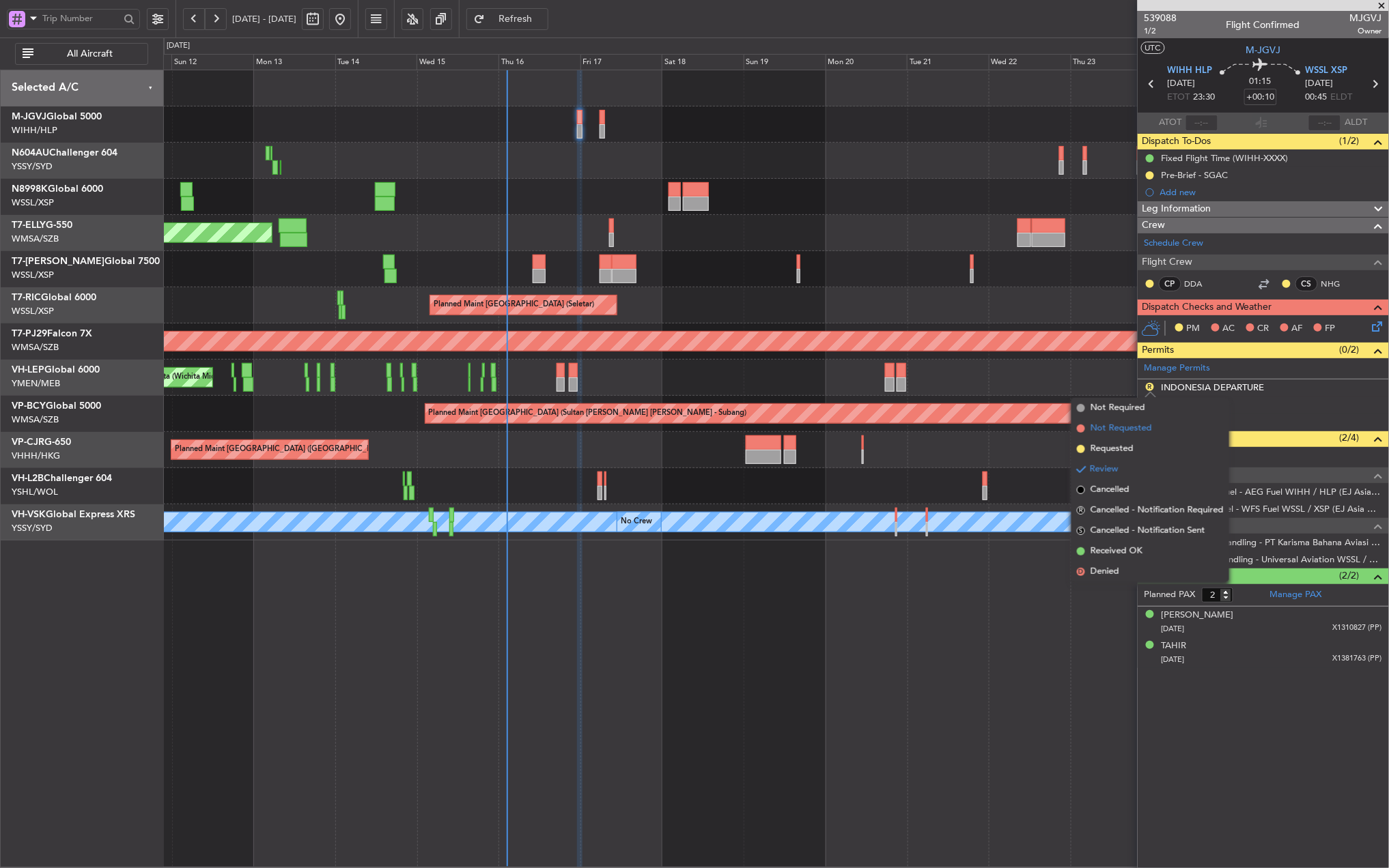
click at [1143, 437] on li "Not Requested" at bounding box center [1150, 429] width 158 height 21
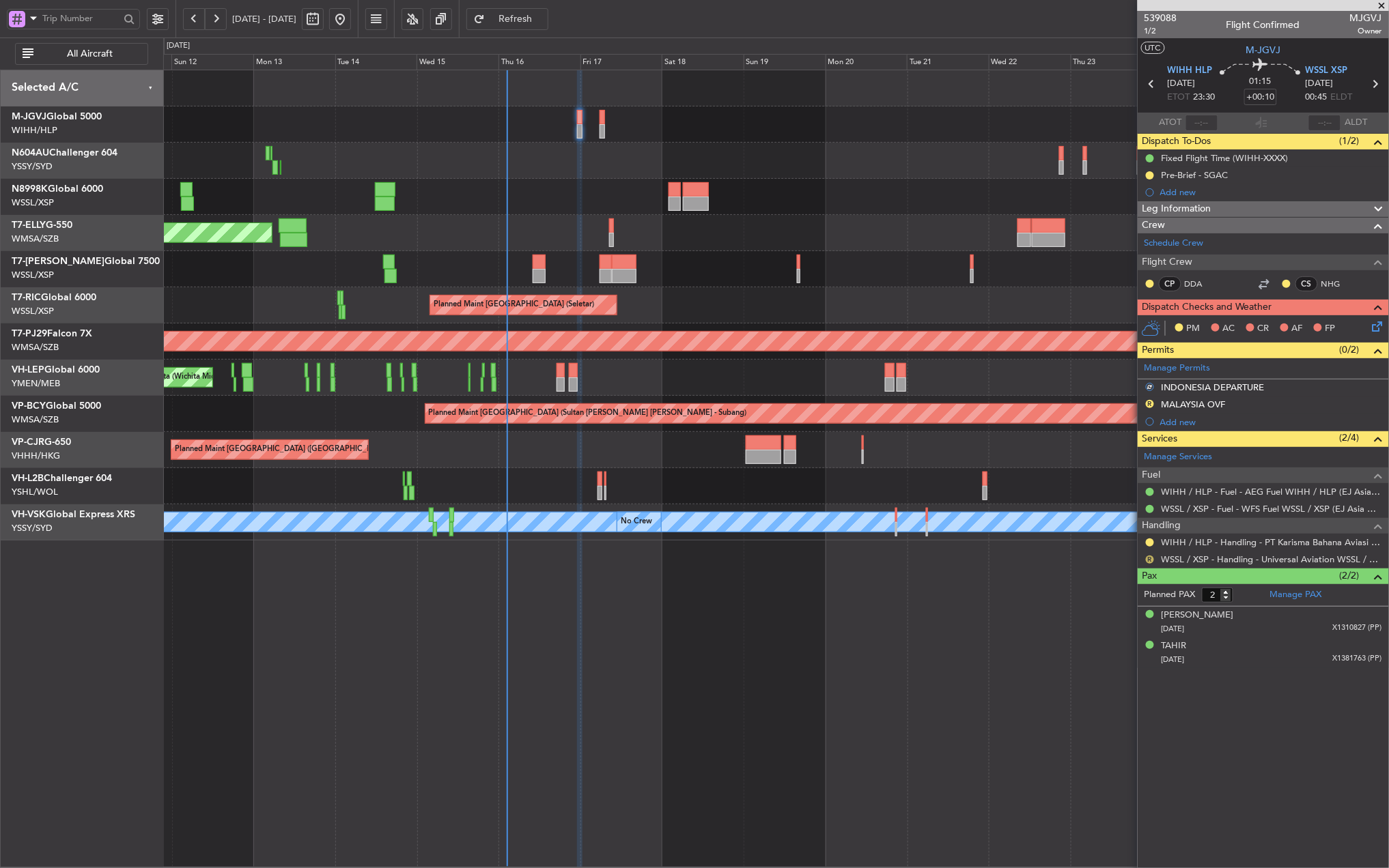
click at [1153, 563] on button "R" at bounding box center [1149, 559] width 8 height 8
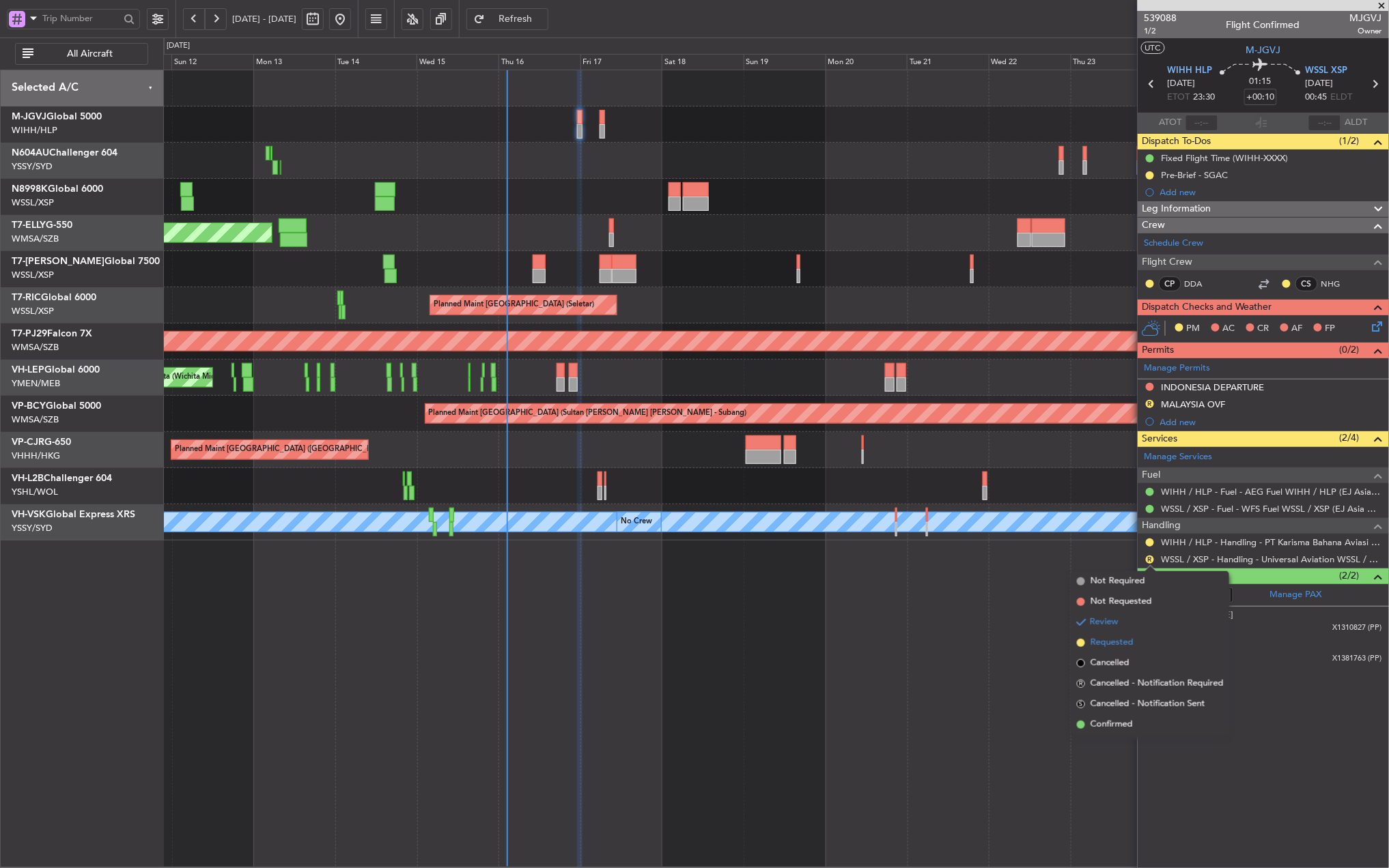
click at [1118, 639] on span "Requested" at bounding box center [1112, 642] width 43 height 14
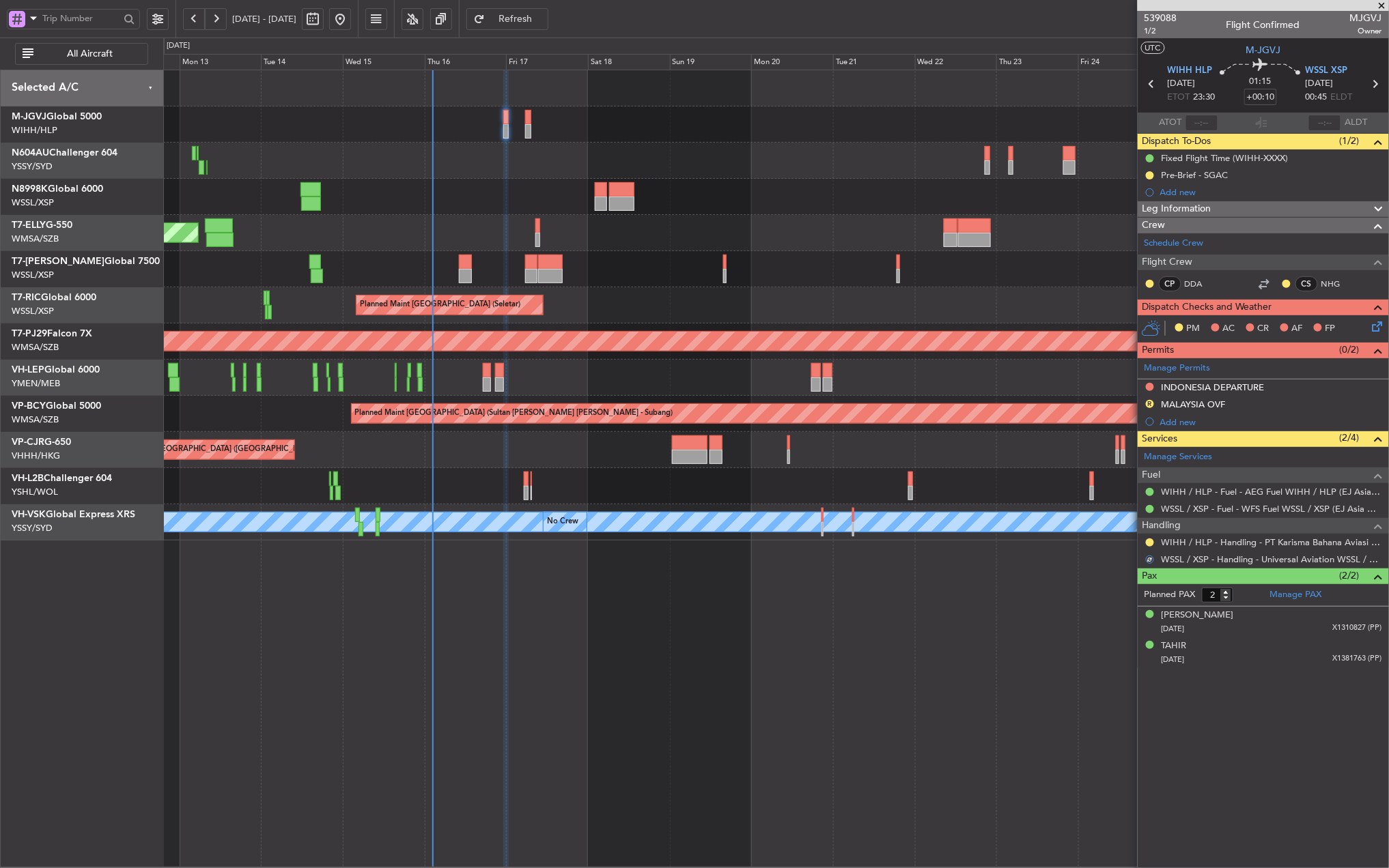
click at [787, 221] on div "Planned Maint [GEOGRAPHIC_DATA] ([GEOGRAPHIC_DATA] Intl)" at bounding box center [776, 233] width 1225 height 36
click at [1147, 383] on div at bounding box center [1149, 386] width 11 height 11
click at [1151, 383] on button at bounding box center [1149, 386] width 8 height 8
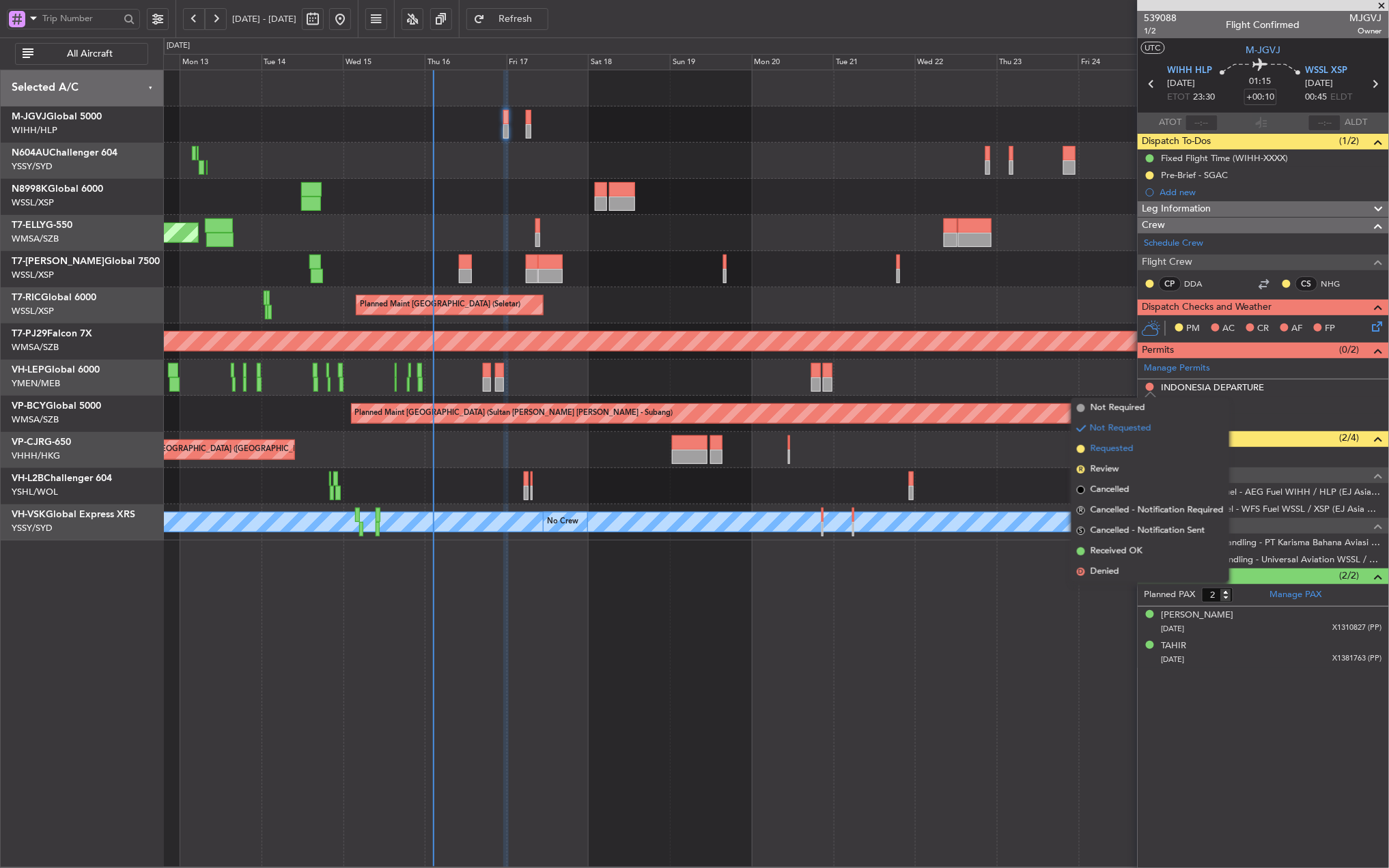
click at [1124, 447] on span "Requested" at bounding box center [1112, 449] width 43 height 14
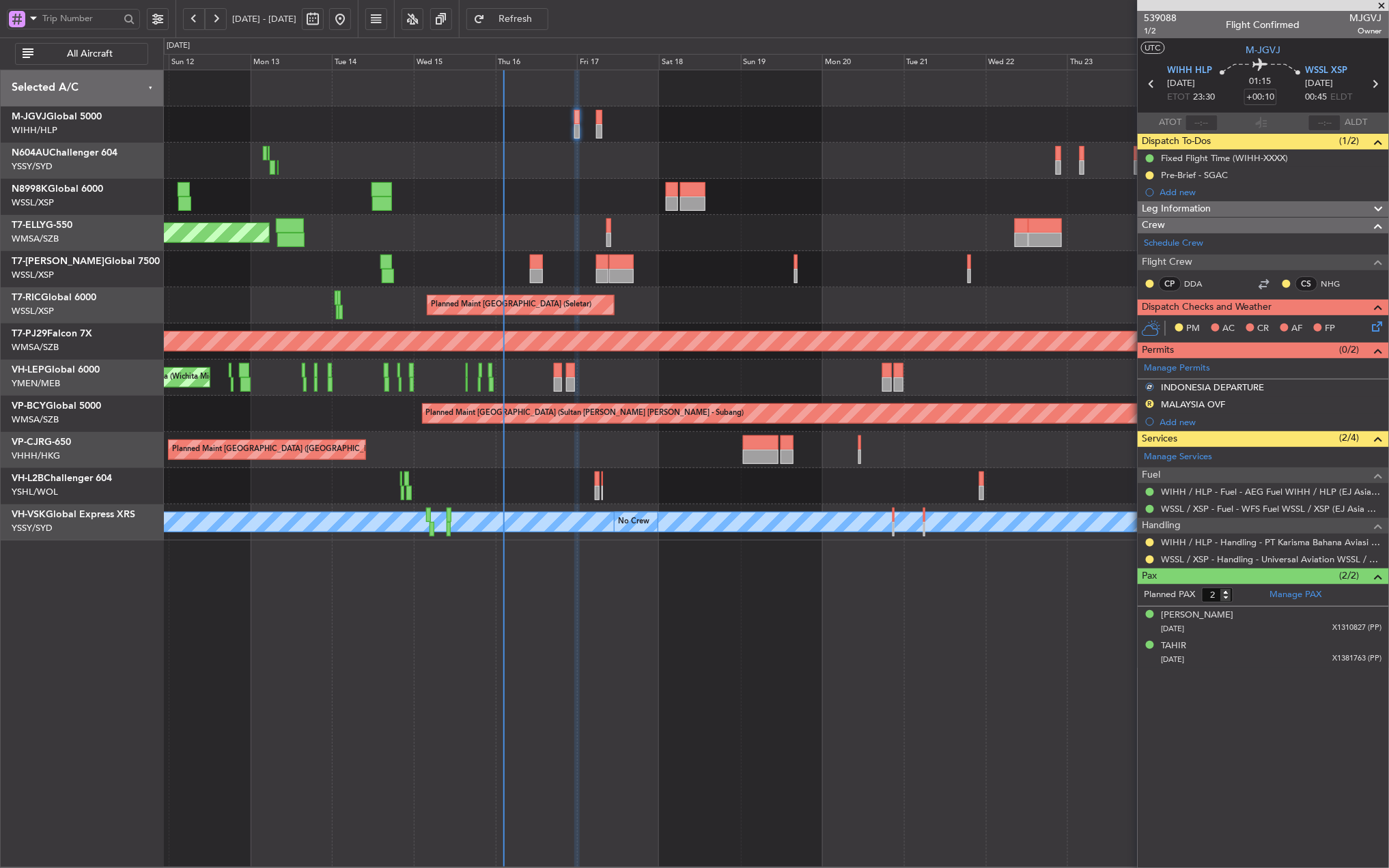
click at [669, 153] on div "Planned Maint [GEOGRAPHIC_DATA] (Seletar) Planned Maint [GEOGRAPHIC_DATA] (Sele…" at bounding box center [776, 305] width 1225 height 470
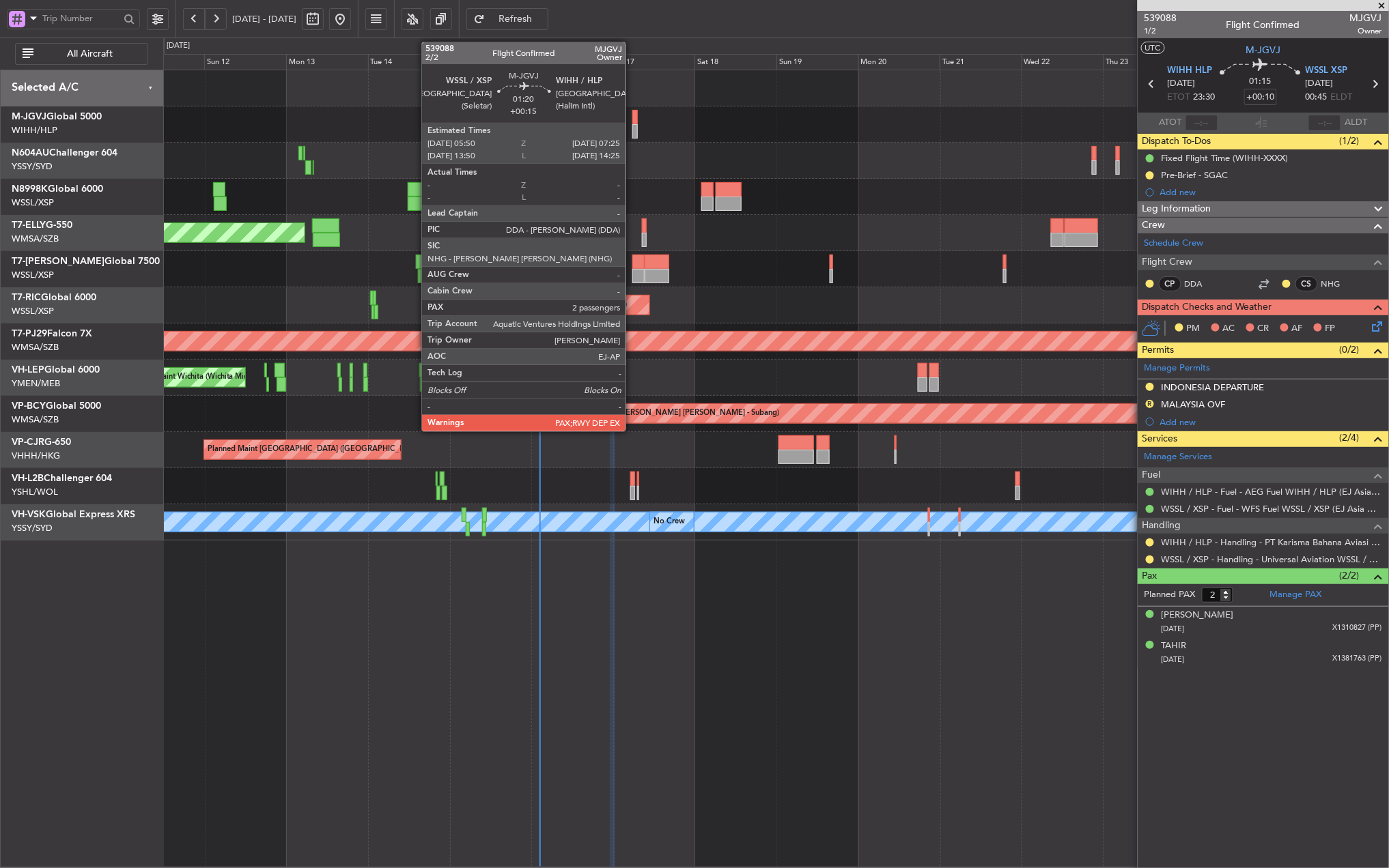
click at [632, 121] on div at bounding box center [635, 117] width 6 height 14
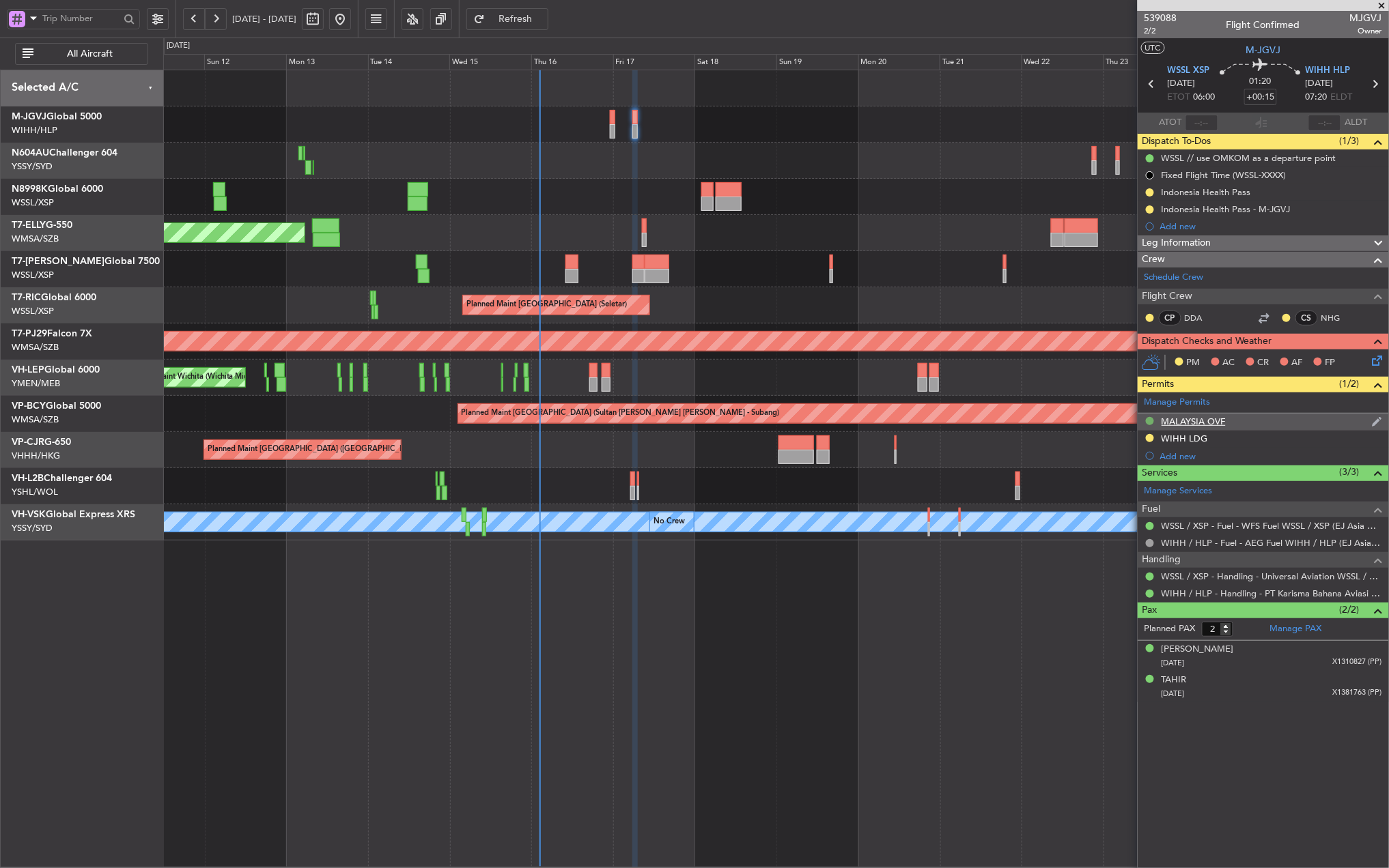
click at [1151, 423] on button at bounding box center [1149, 421] width 8 height 8
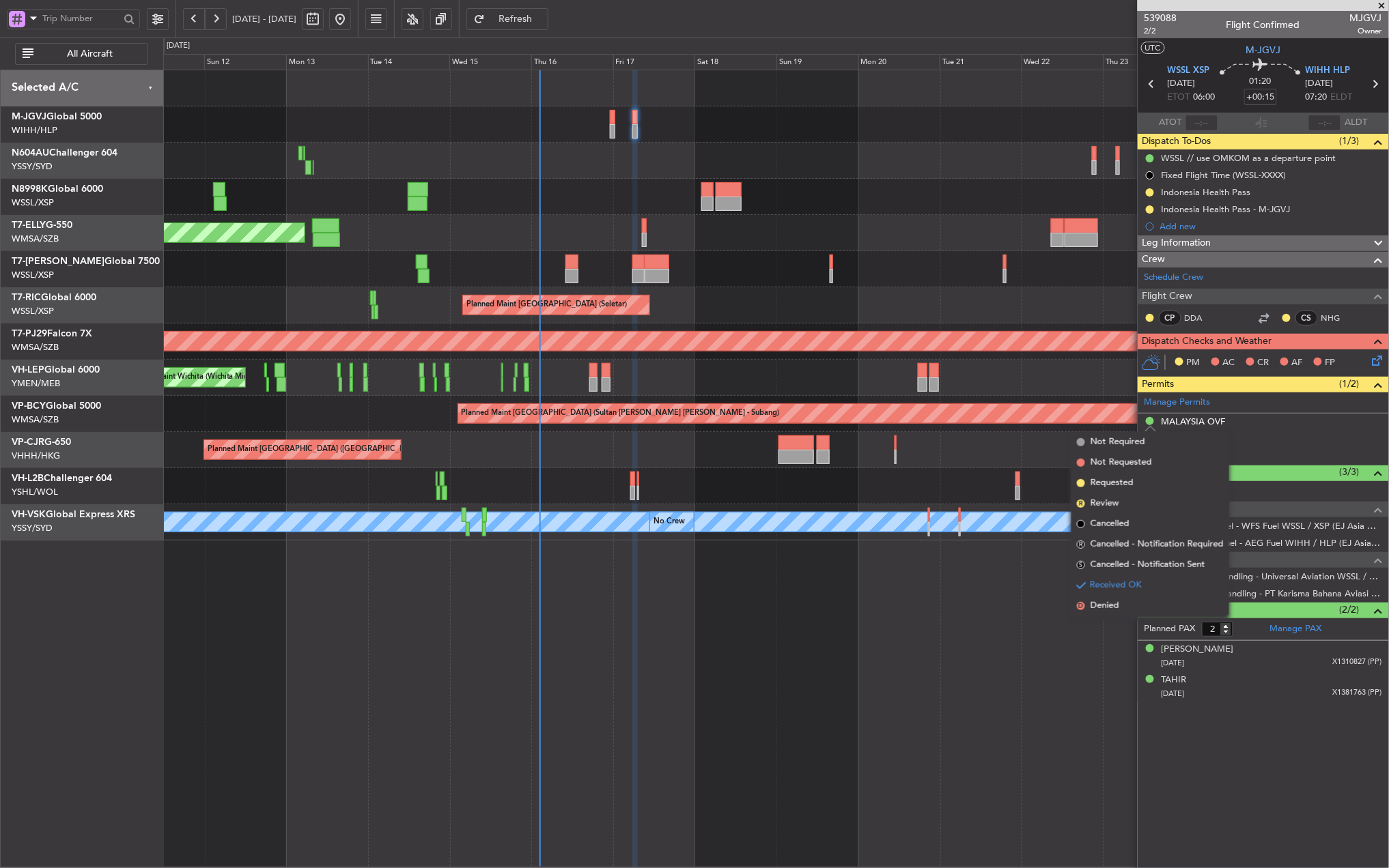
click at [660, 151] on div at bounding box center [776, 161] width 1225 height 36
click at [888, 644] on div "Planned Maint [GEOGRAPHIC_DATA] (Seletar) Planned Maint [GEOGRAPHIC_DATA] (Sele…" at bounding box center [776, 469] width 1226 height 798
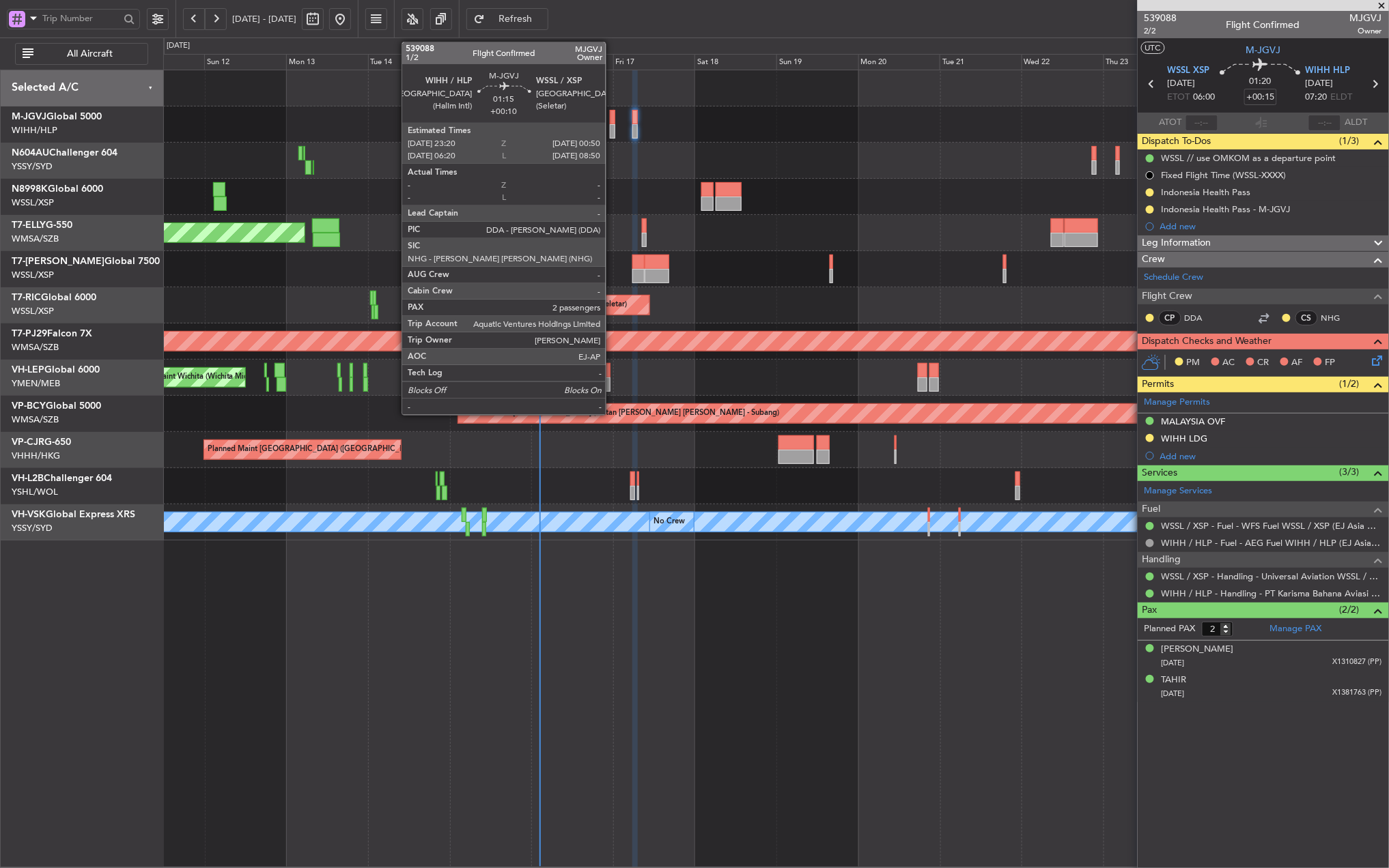
click at [612, 118] on div at bounding box center [612, 117] width 6 height 14
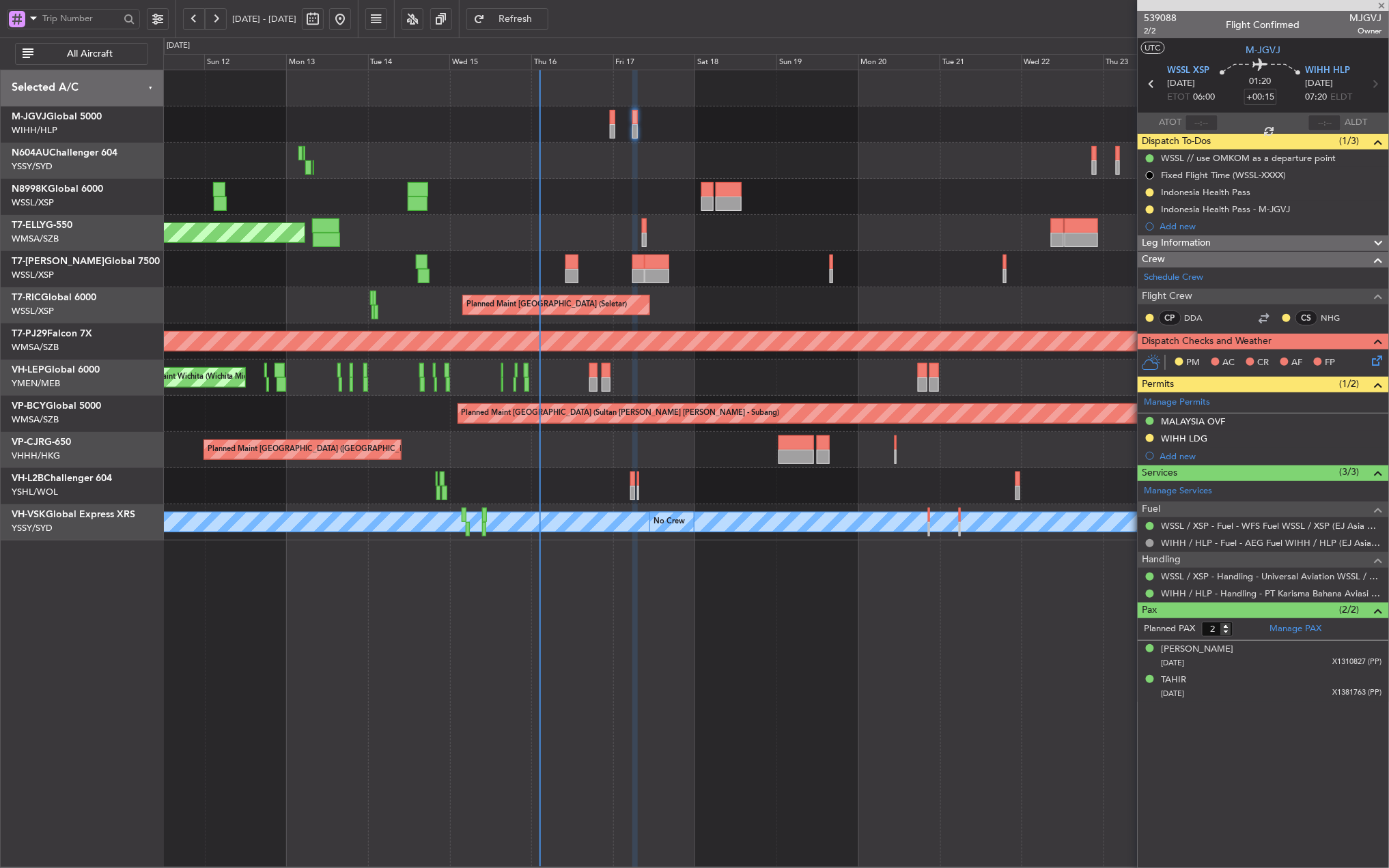
type input "+00:10"
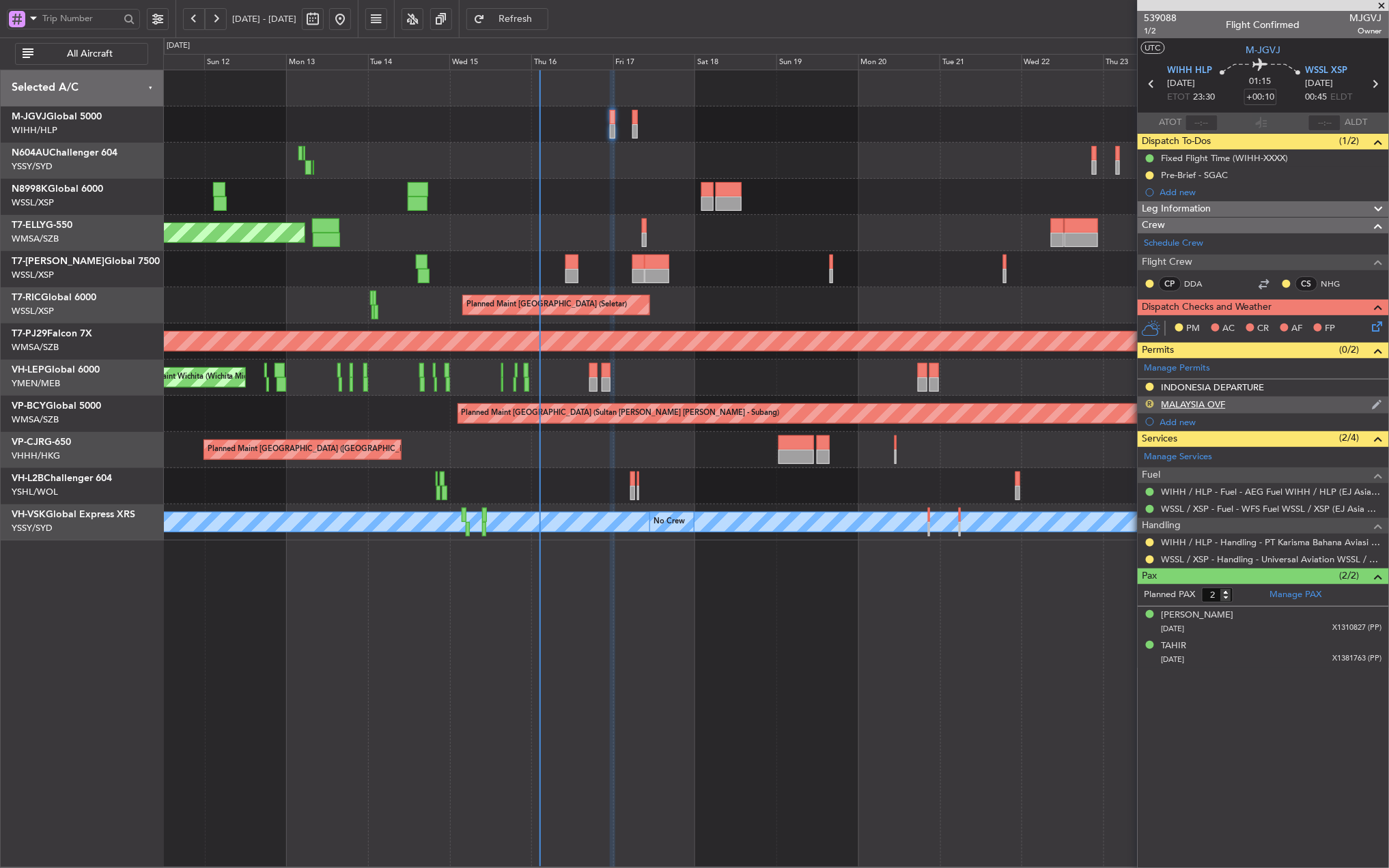
click at [1146, 403] on button "R" at bounding box center [1149, 404] width 8 height 8
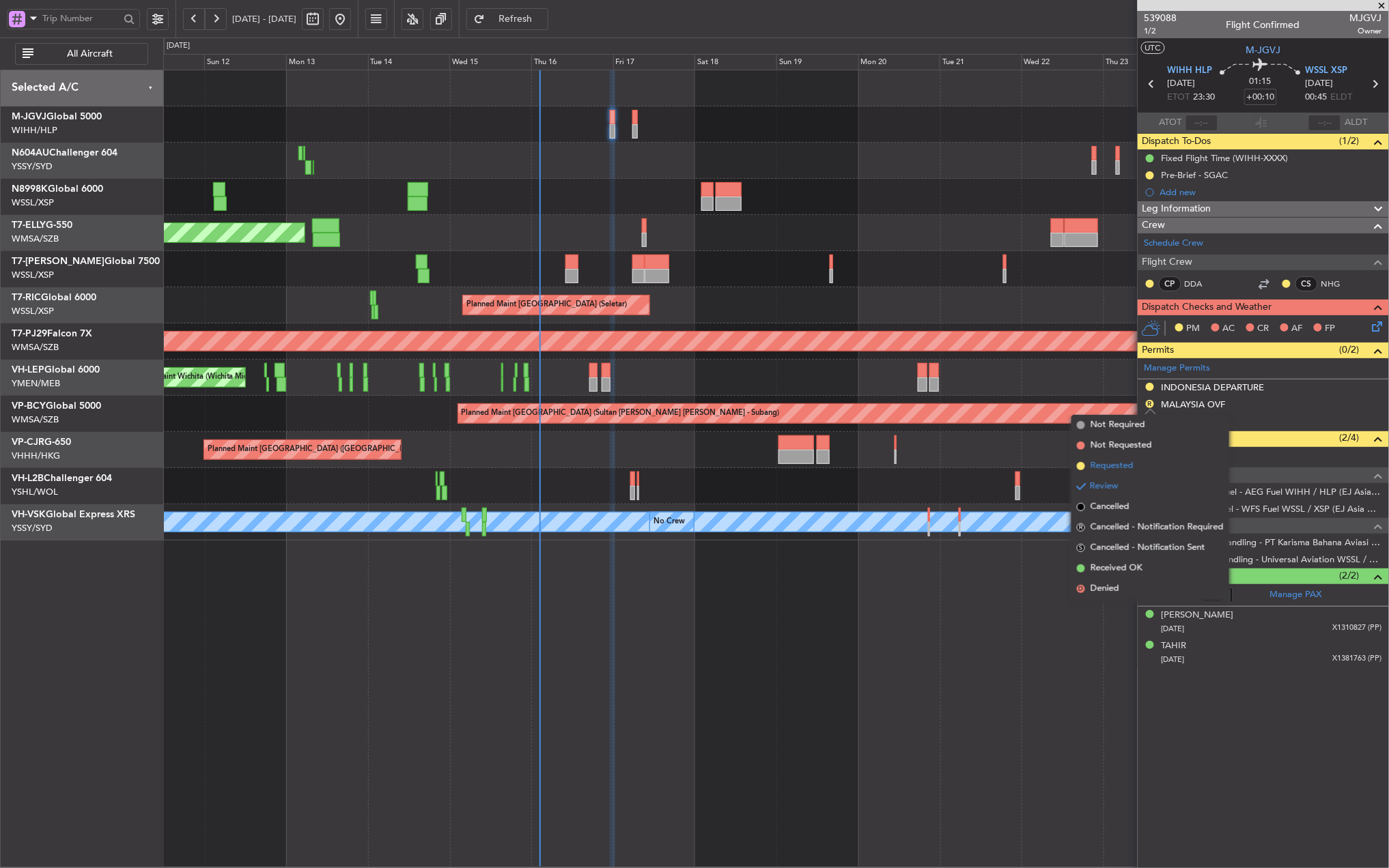
click at [1129, 465] on span "Requested" at bounding box center [1112, 466] width 43 height 14
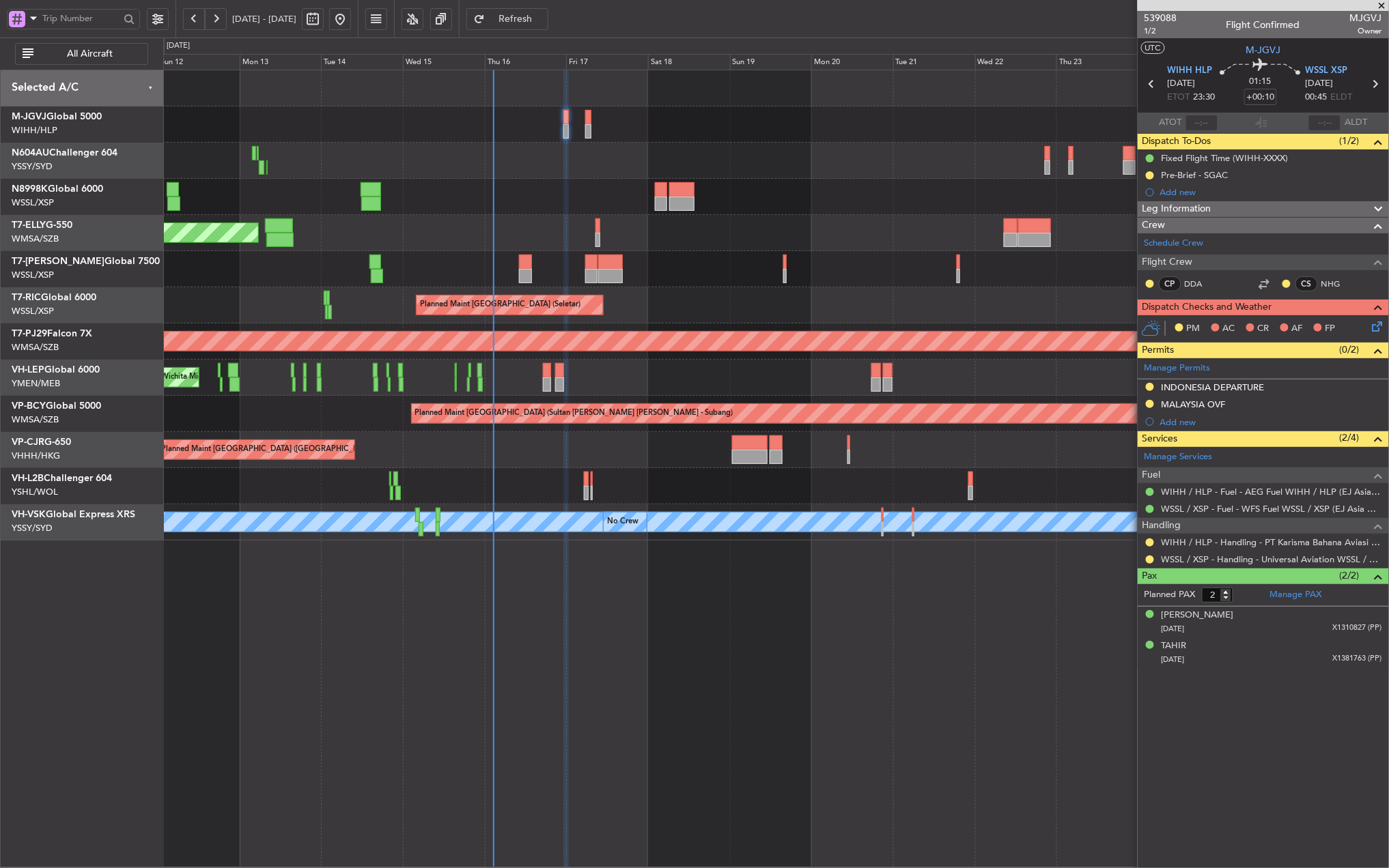
click at [746, 140] on div "Planned Maint [GEOGRAPHIC_DATA] (Seletar) Planned Maint [GEOGRAPHIC_DATA] (Sele…" at bounding box center [776, 305] width 1225 height 470
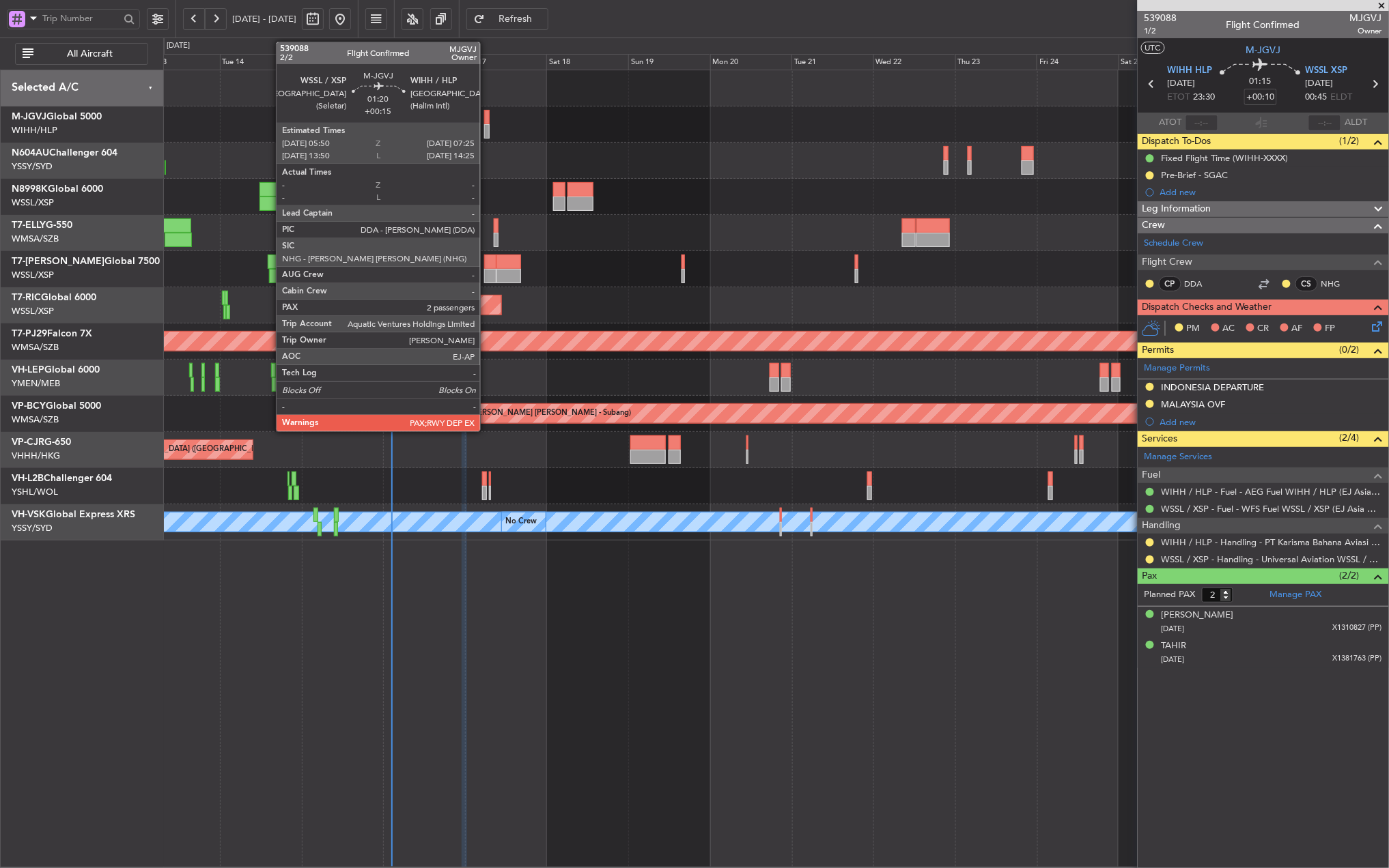
click at [486, 123] on div at bounding box center [487, 117] width 6 height 14
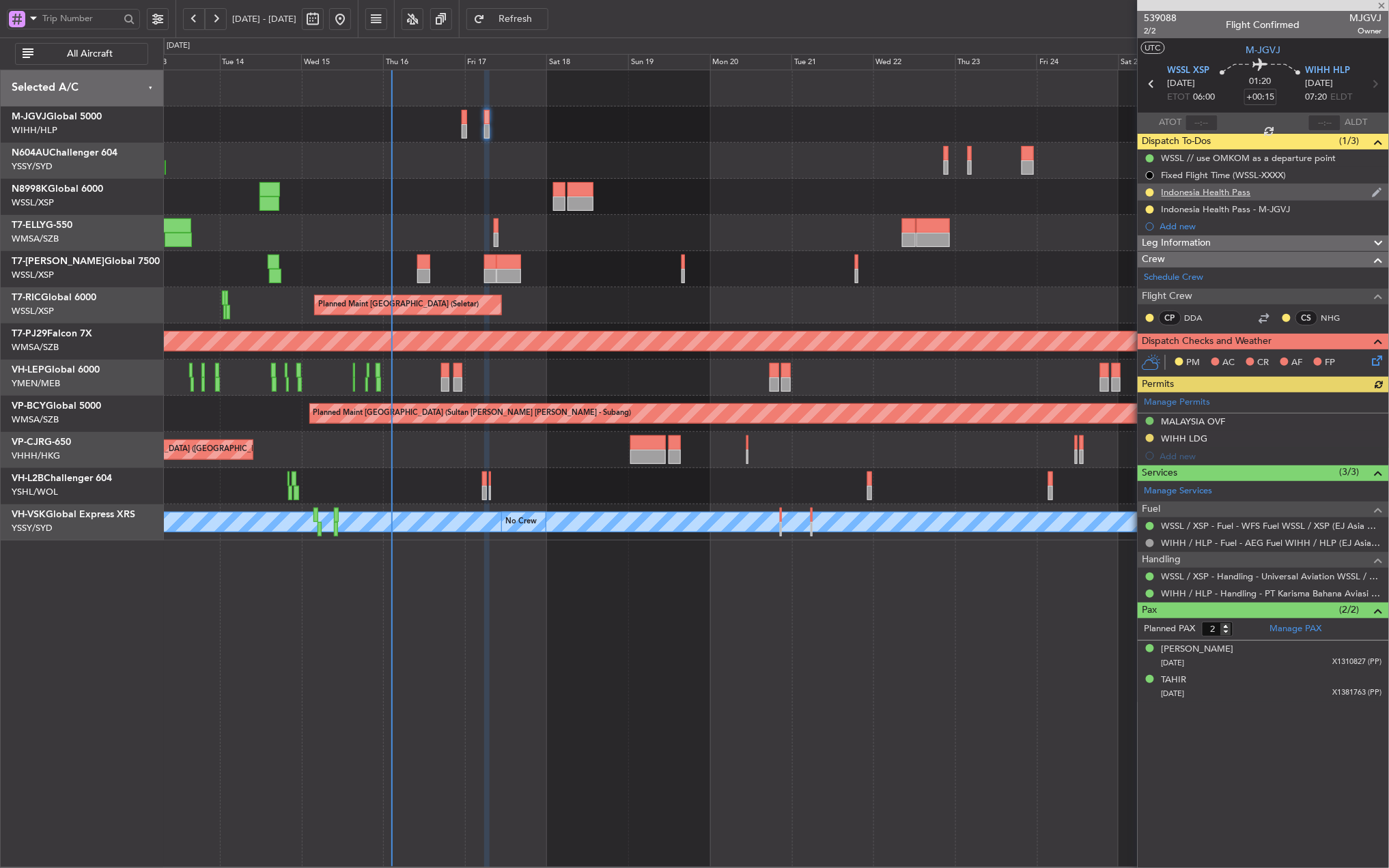
click at [1225, 193] on div "Indonesia Health Pass" at bounding box center [1206, 192] width 90 height 11
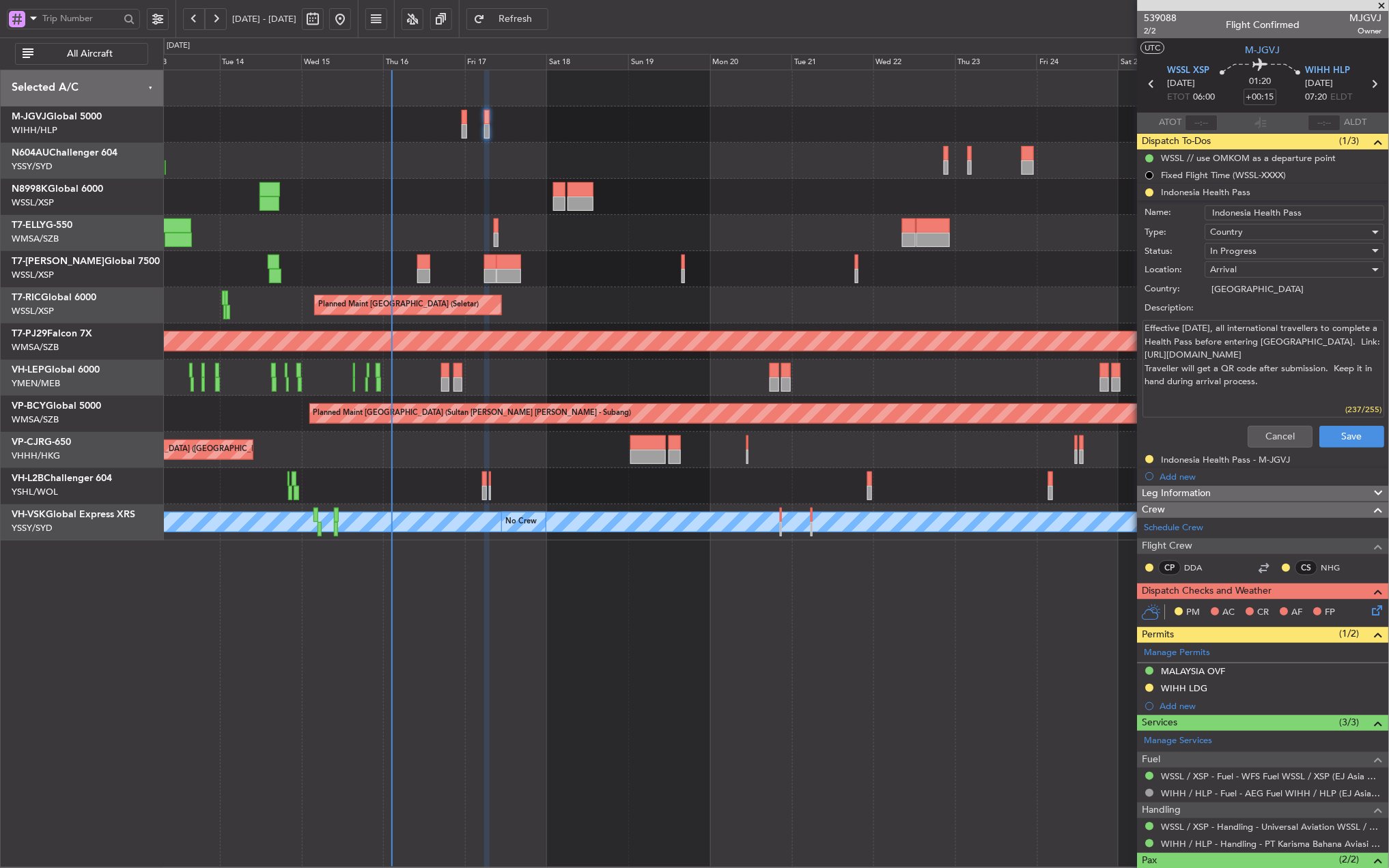
drag, startPoint x: 1291, startPoint y: 391, endPoint x: 1126, endPoint y: 328, distance: 176.6
click at [1126, 328] on fb-app "[DATE] - [DATE] Refresh Quick Links All Aircraft Planned Maint [GEOGRAPHIC_DATA…" at bounding box center [694, 443] width 1389 height 852
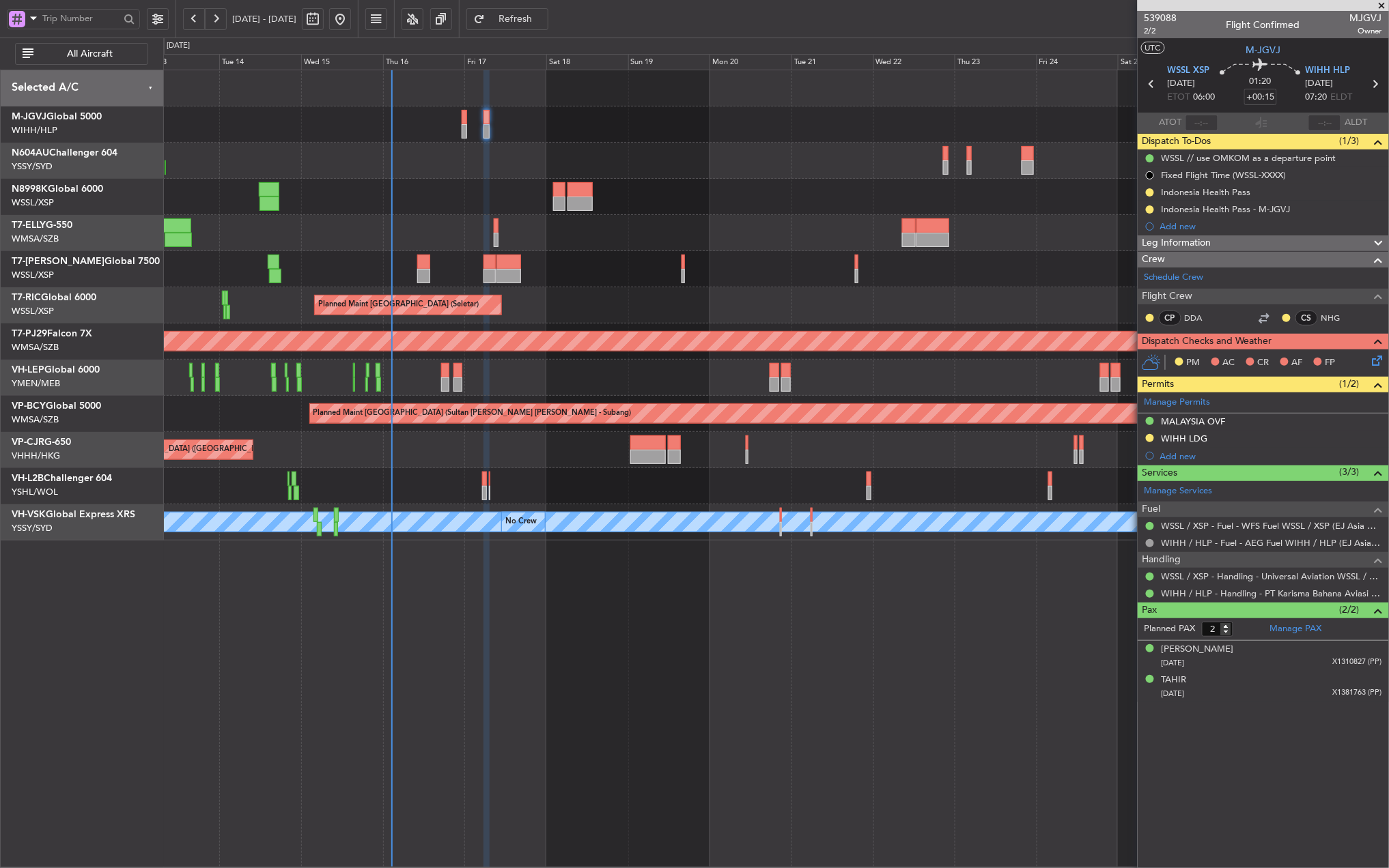
click at [675, 610] on div "Planned Maint [GEOGRAPHIC_DATA] ([GEOGRAPHIC_DATA] Intl) Planned Maint [GEOGRAP…" at bounding box center [776, 469] width 1226 height 798
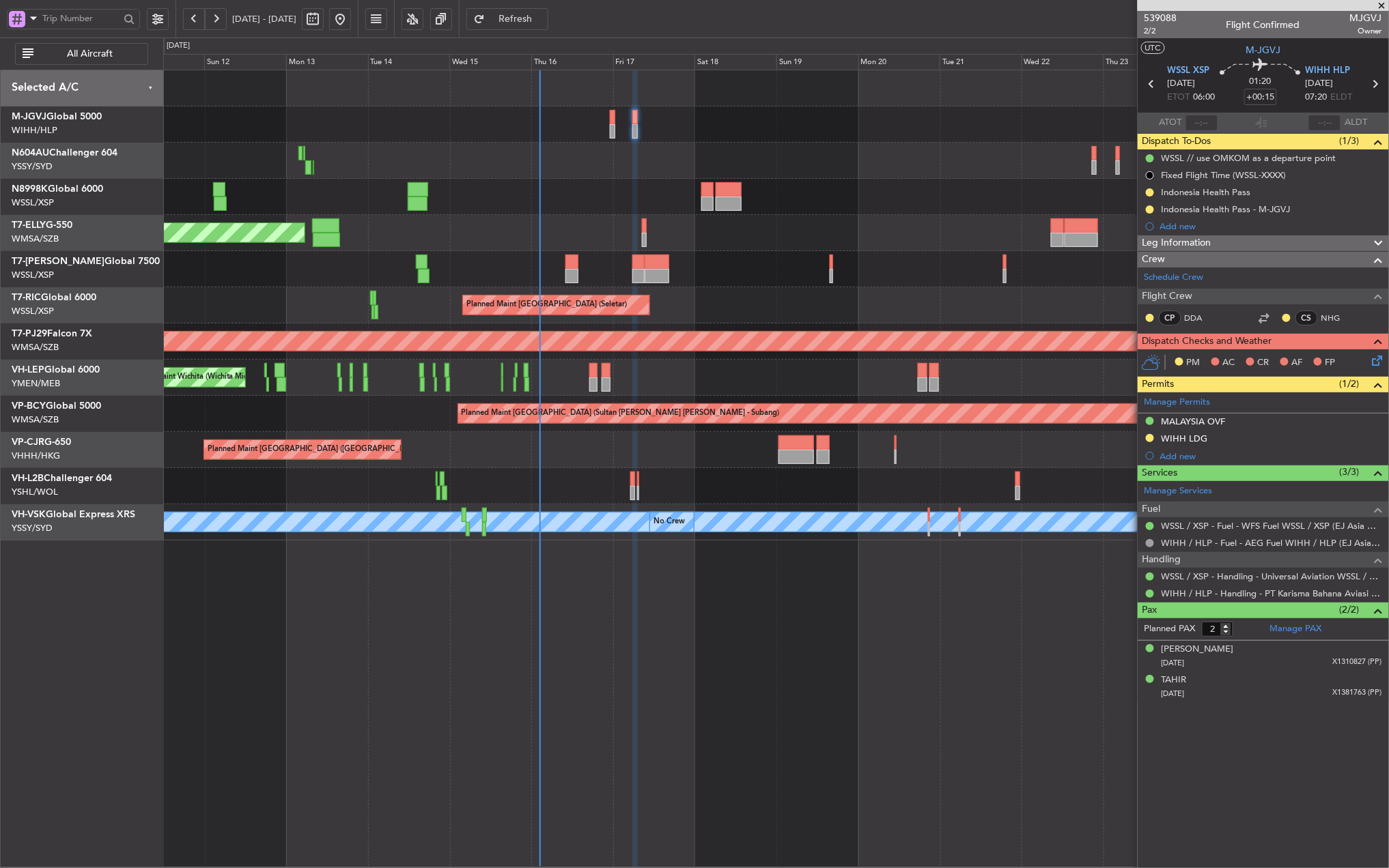
click at [616, 128] on div "Planned Maint [GEOGRAPHIC_DATA] (Seletar)" at bounding box center [776, 125] width 1225 height 36
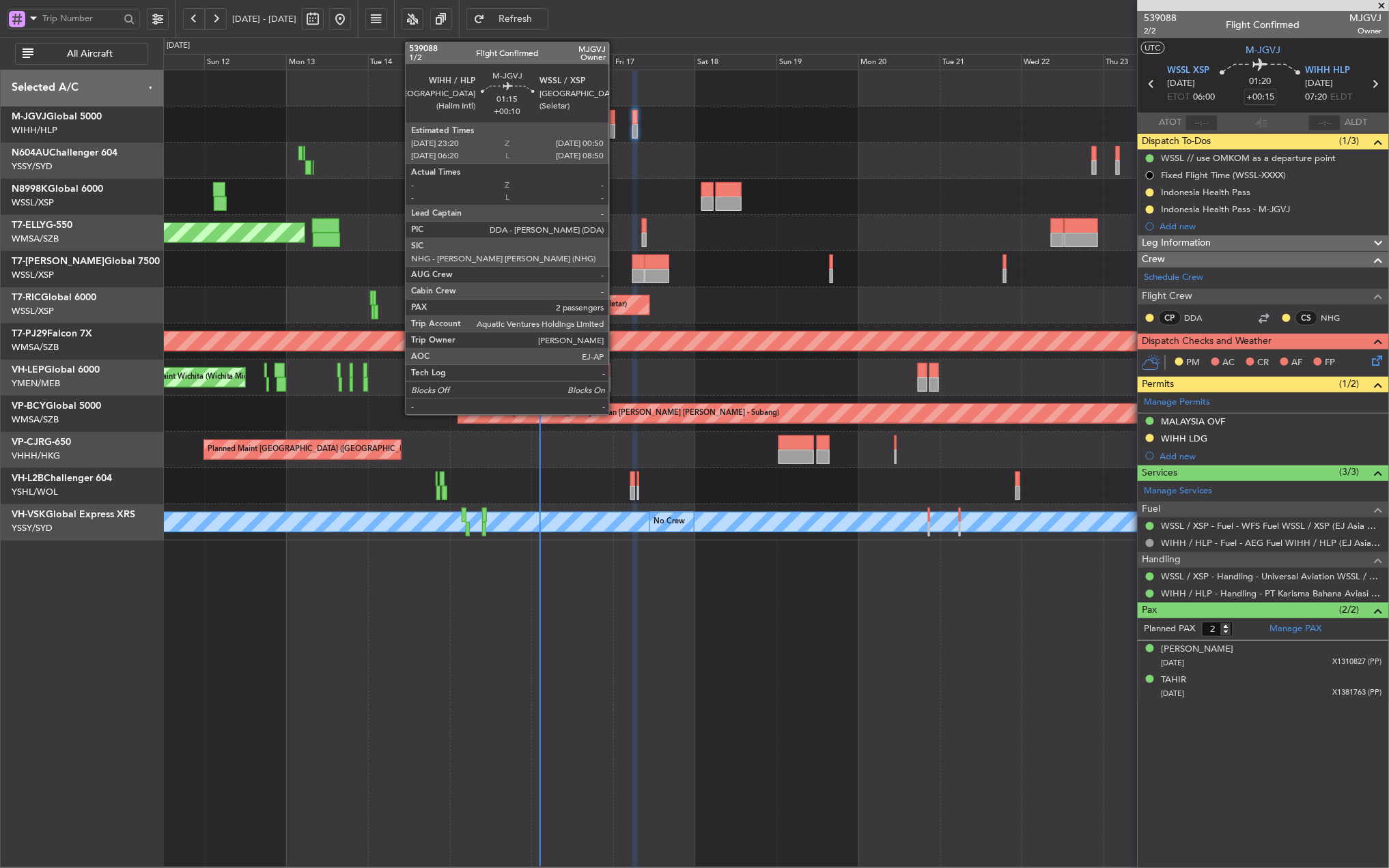
click at [615, 123] on div at bounding box center [612, 117] width 6 height 14
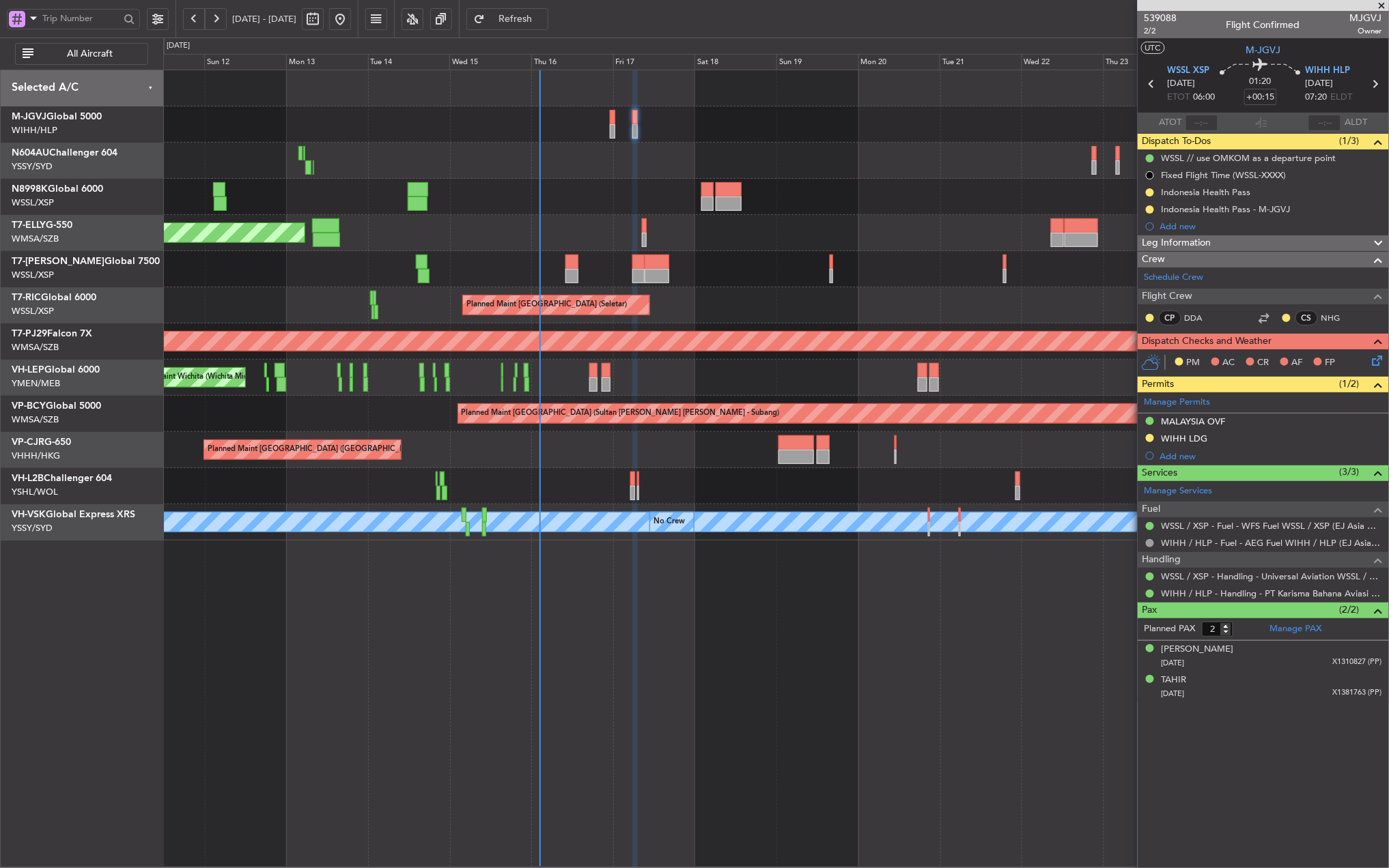
click at [636, 214] on div "Planned Maint [GEOGRAPHIC_DATA] (Seletar) Planned Maint [GEOGRAPHIC_DATA] (Sele…" at bounding box center [776, 305] width 1225 height 470
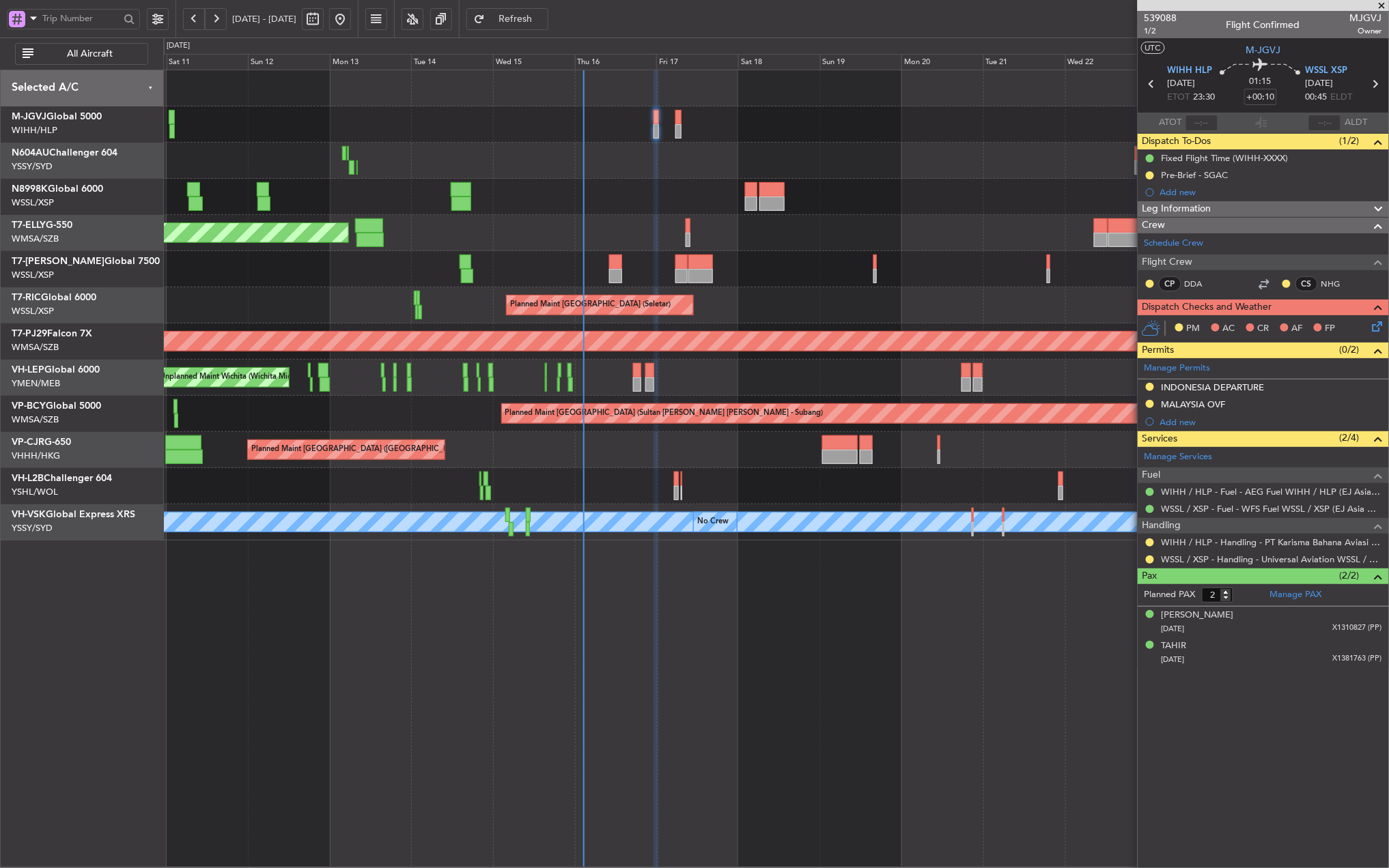
click at [351, 468] on div at bounding box center [776, 486] width 1225 height 36
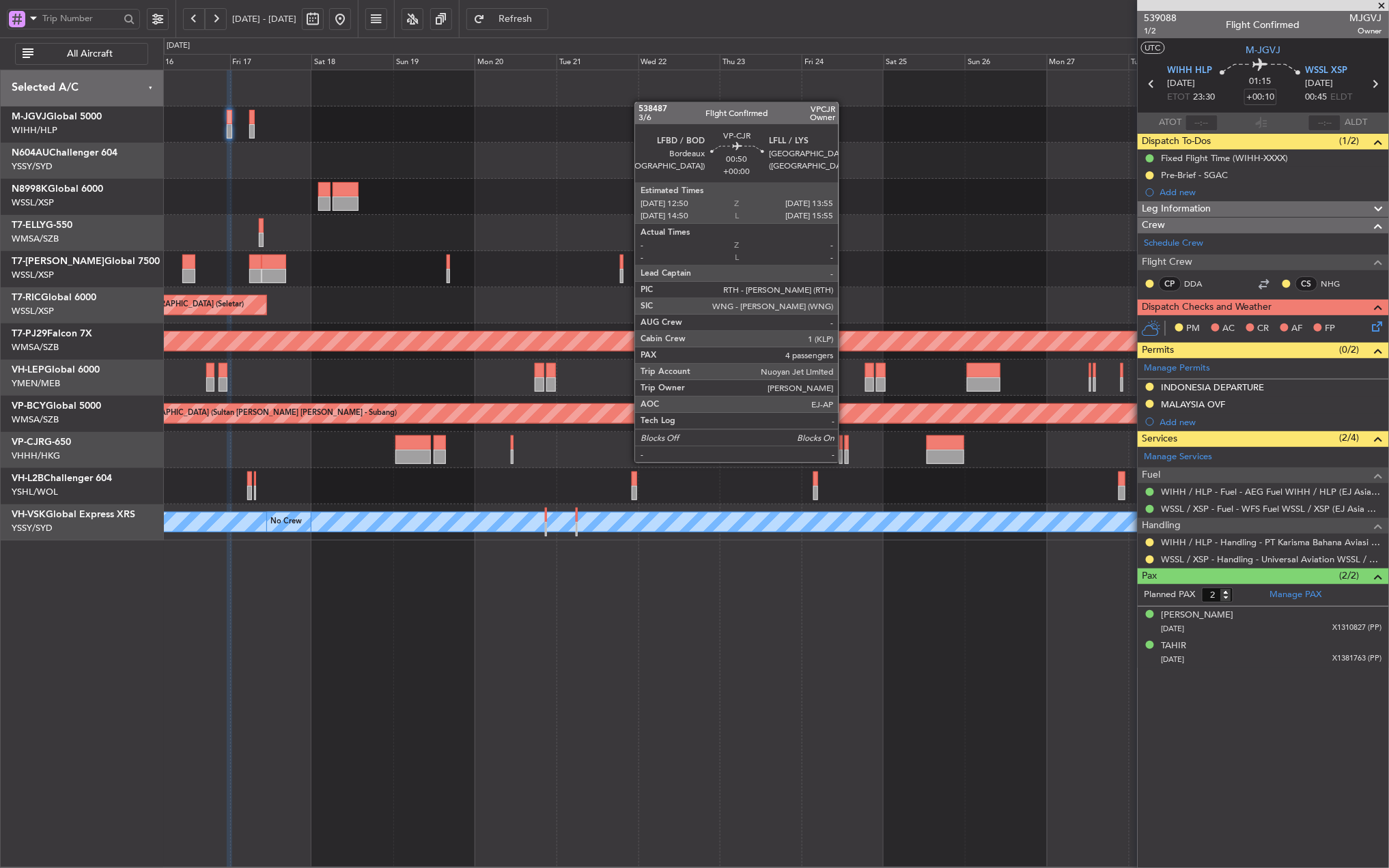
click at [407, 467] on div "Planned Maint [GEOGRAPHIC_DATA] ([GEOGRAPHIC_DATA] Intl)" at bounding box center [776, 450] width 1225 height 36
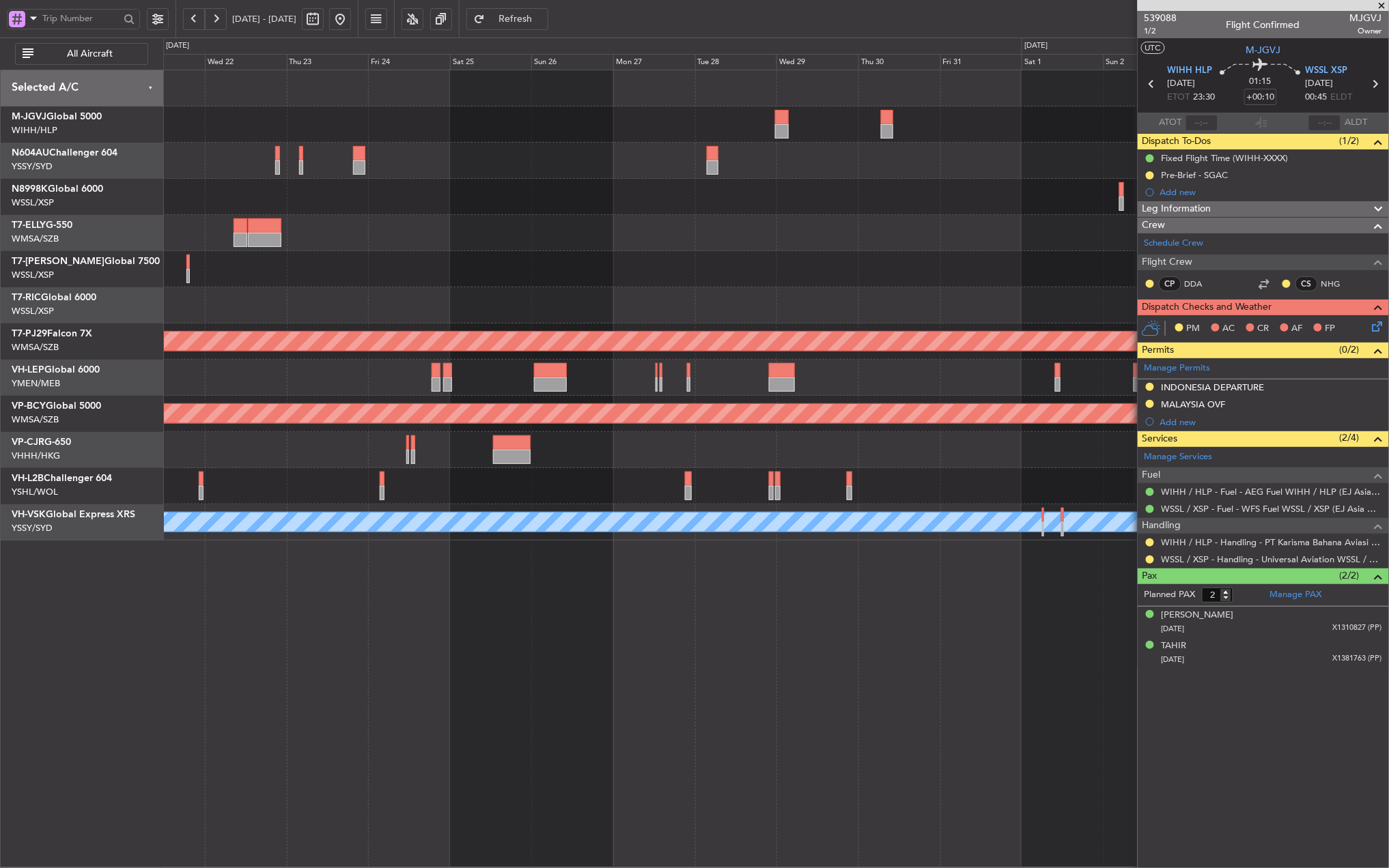
click at [244, 464] on div at bounding box center [776, 450] width 1225 height 36
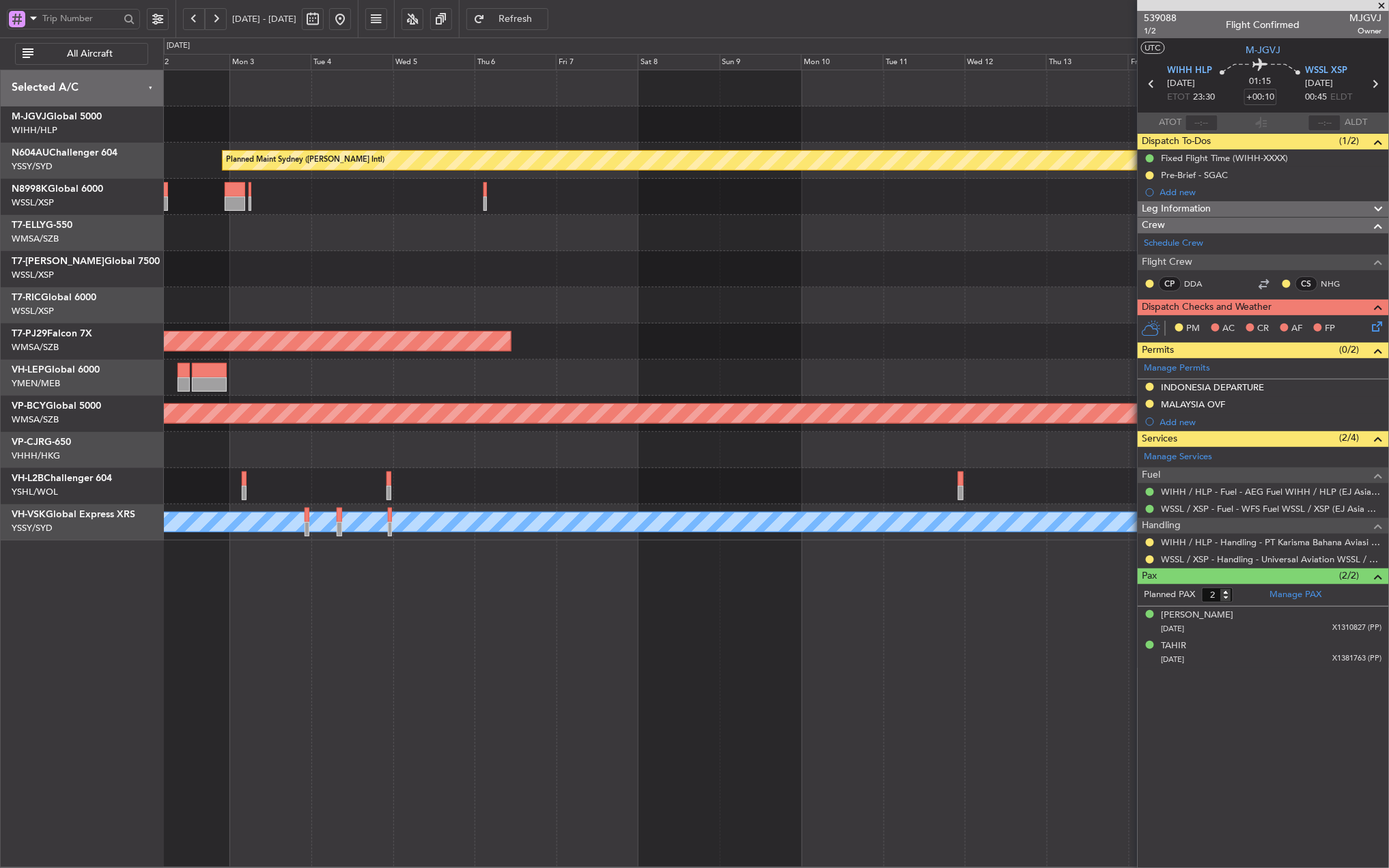
click at [935, 463] on div at bounding box center [776, 450] width 1225 height 36
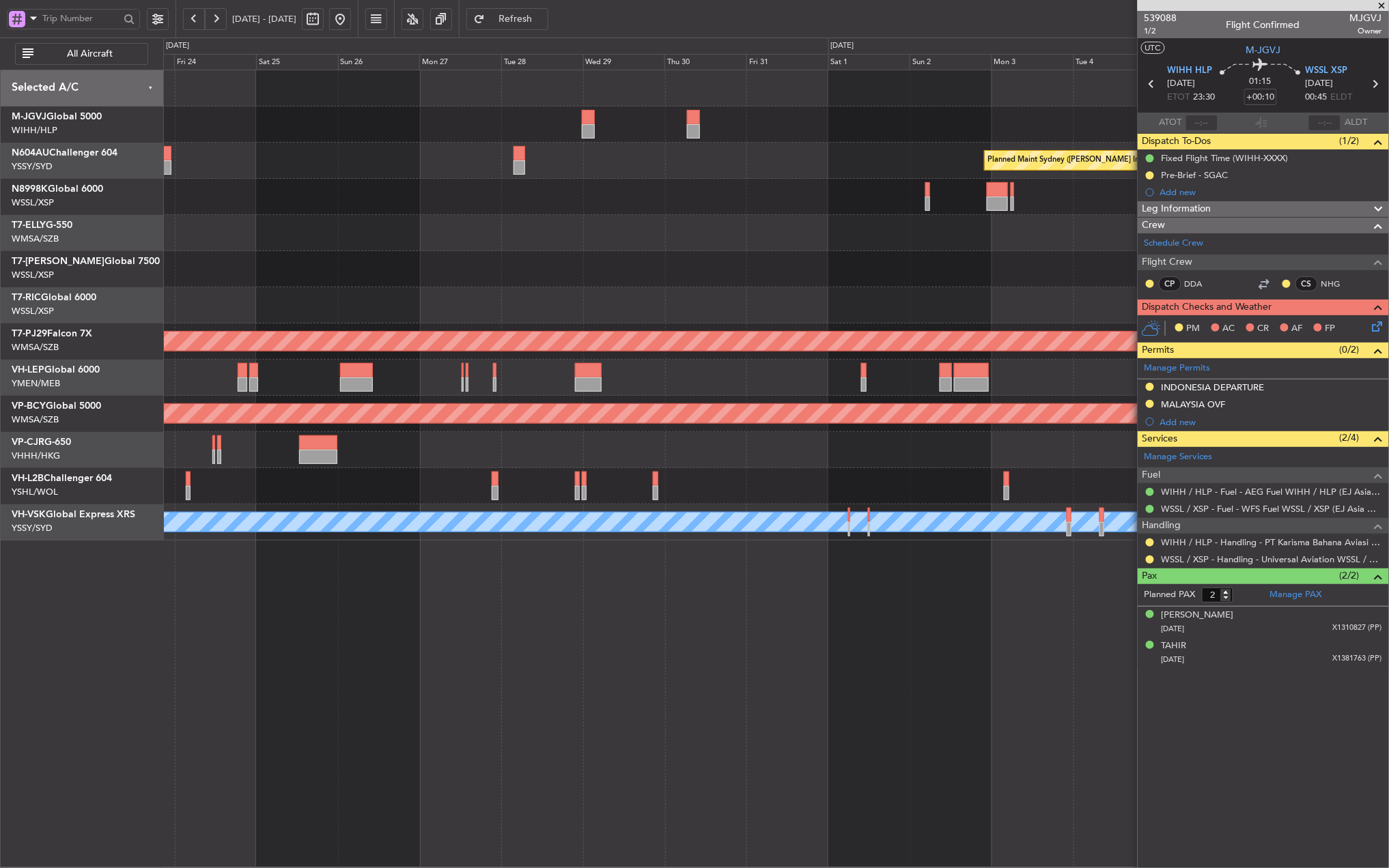
click at [825, 457] on div at bounding box center [776, 450] width 1225 height 36
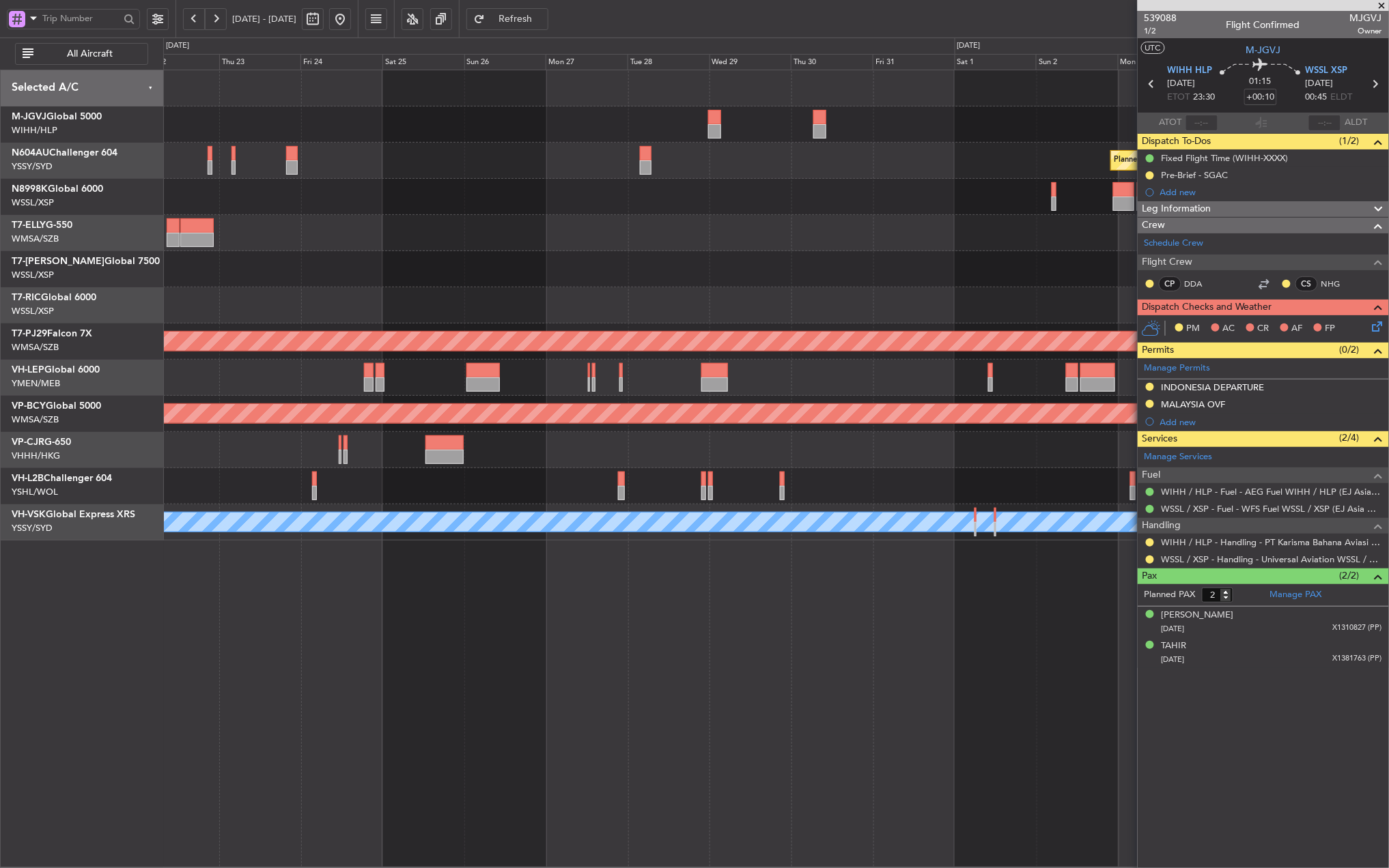
click at [743, 454] on div at bounding box center [776, 450] width 1225 height 36
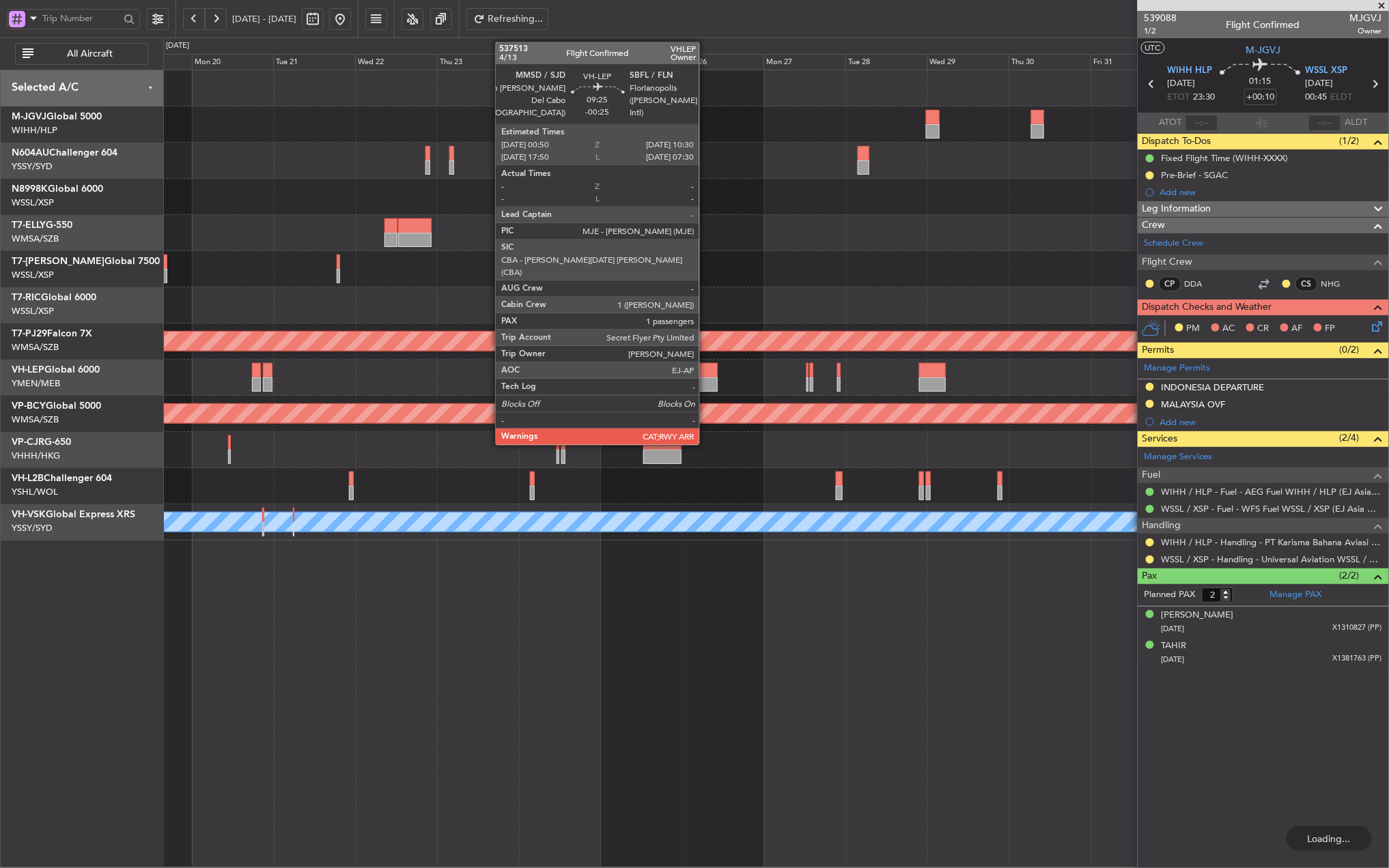
click at [706, 379] on div at bounding box center [701, 385] width 34 height 14
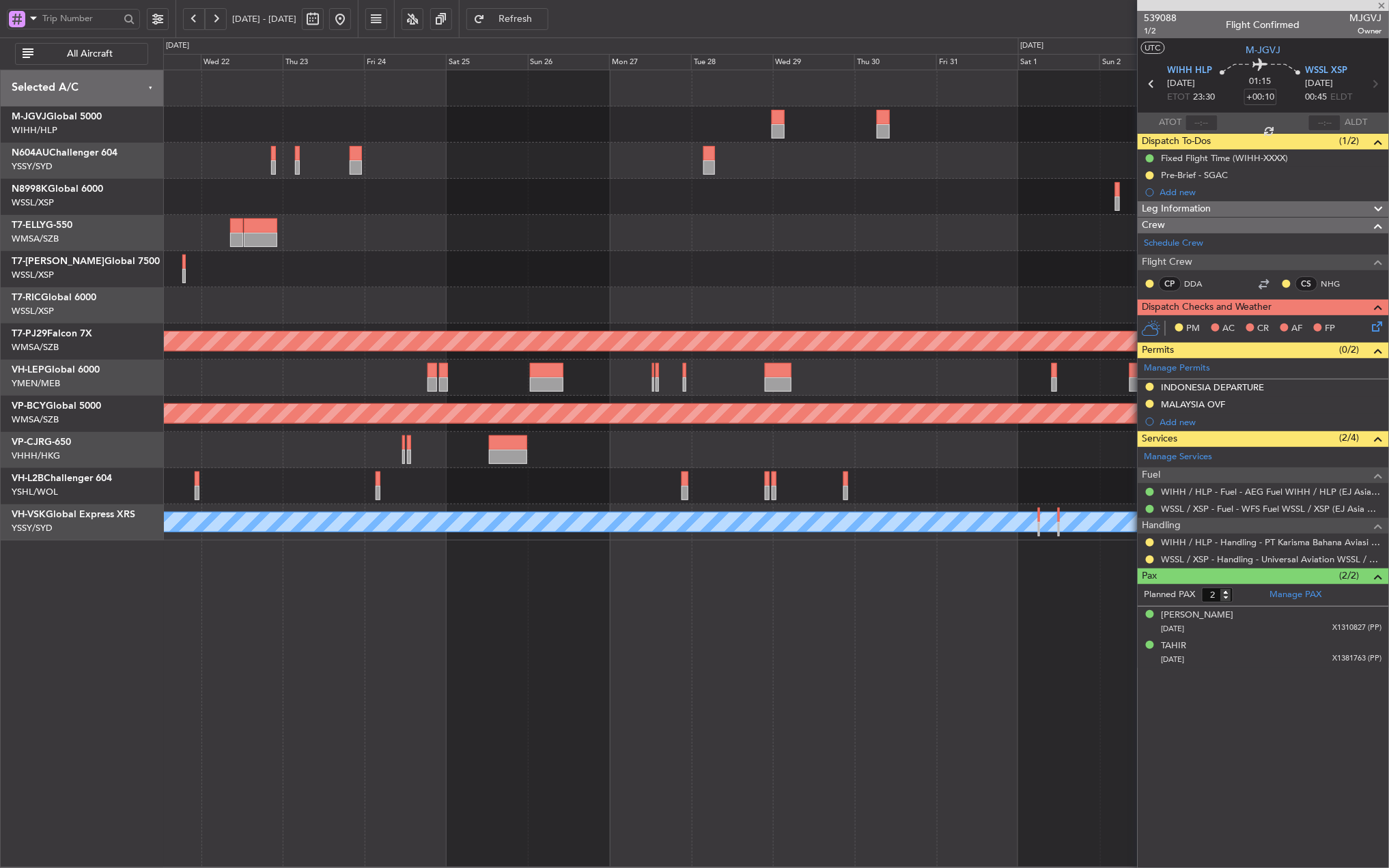
click at [605, 454] on div at bounding box center [776, 450] width 1225 height 36
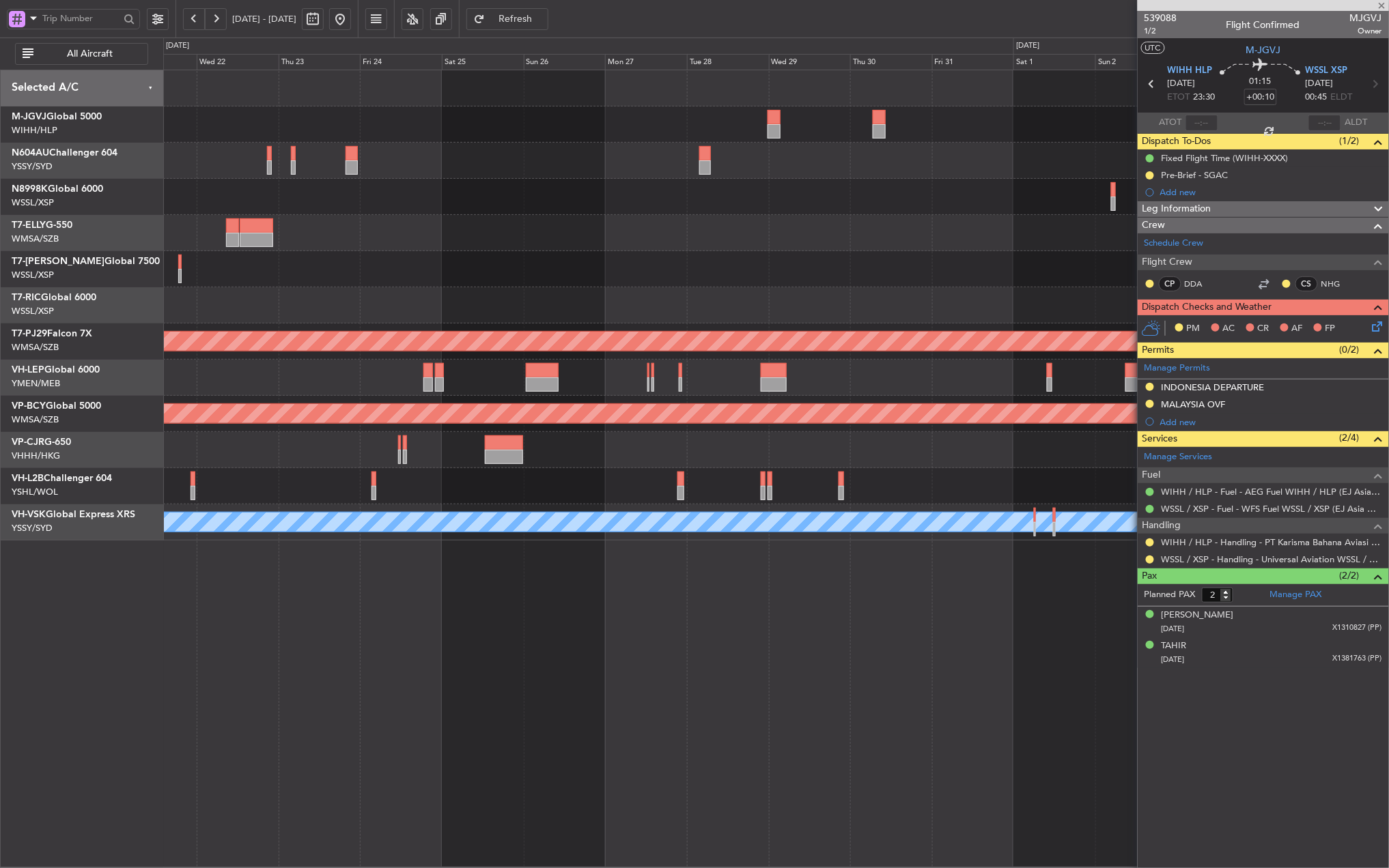
type input "-00:25"
type input "1"
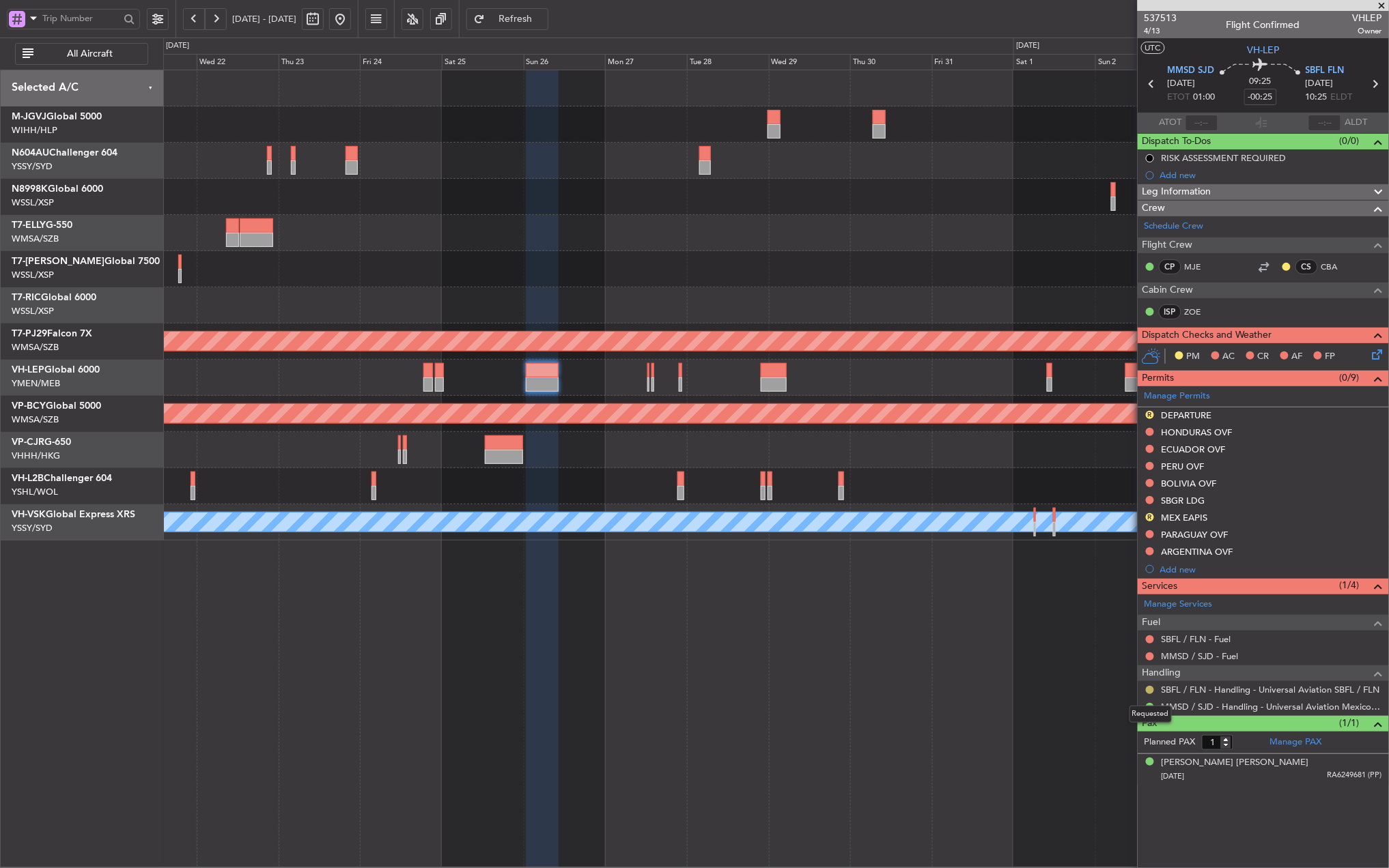
click at [1147, 692] on button at bounding box center [1149, 690] width 8 height 8
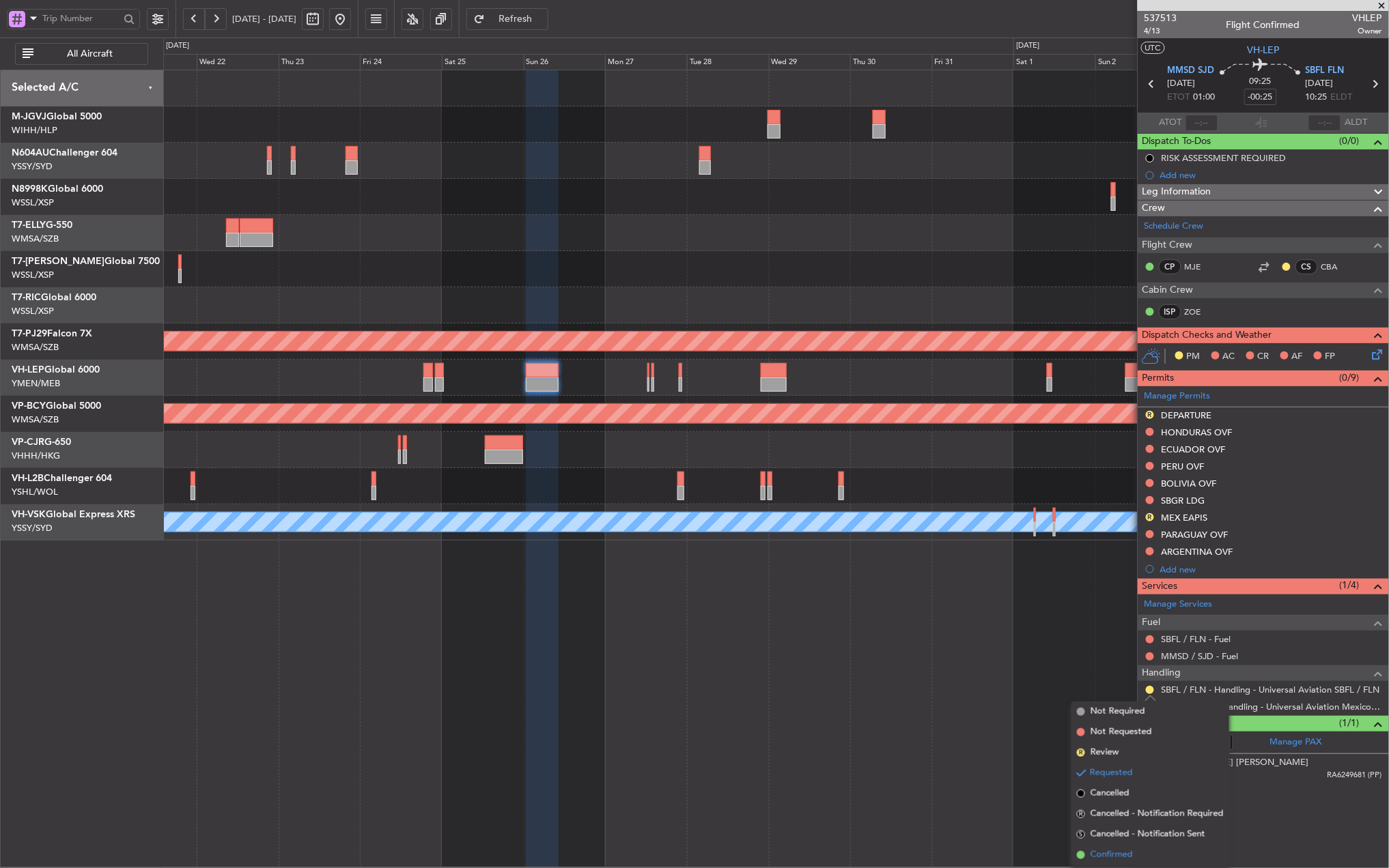
click at [1111, 852] on span "Confirmed" at bounding box center [1111, 855] width 42 height 14
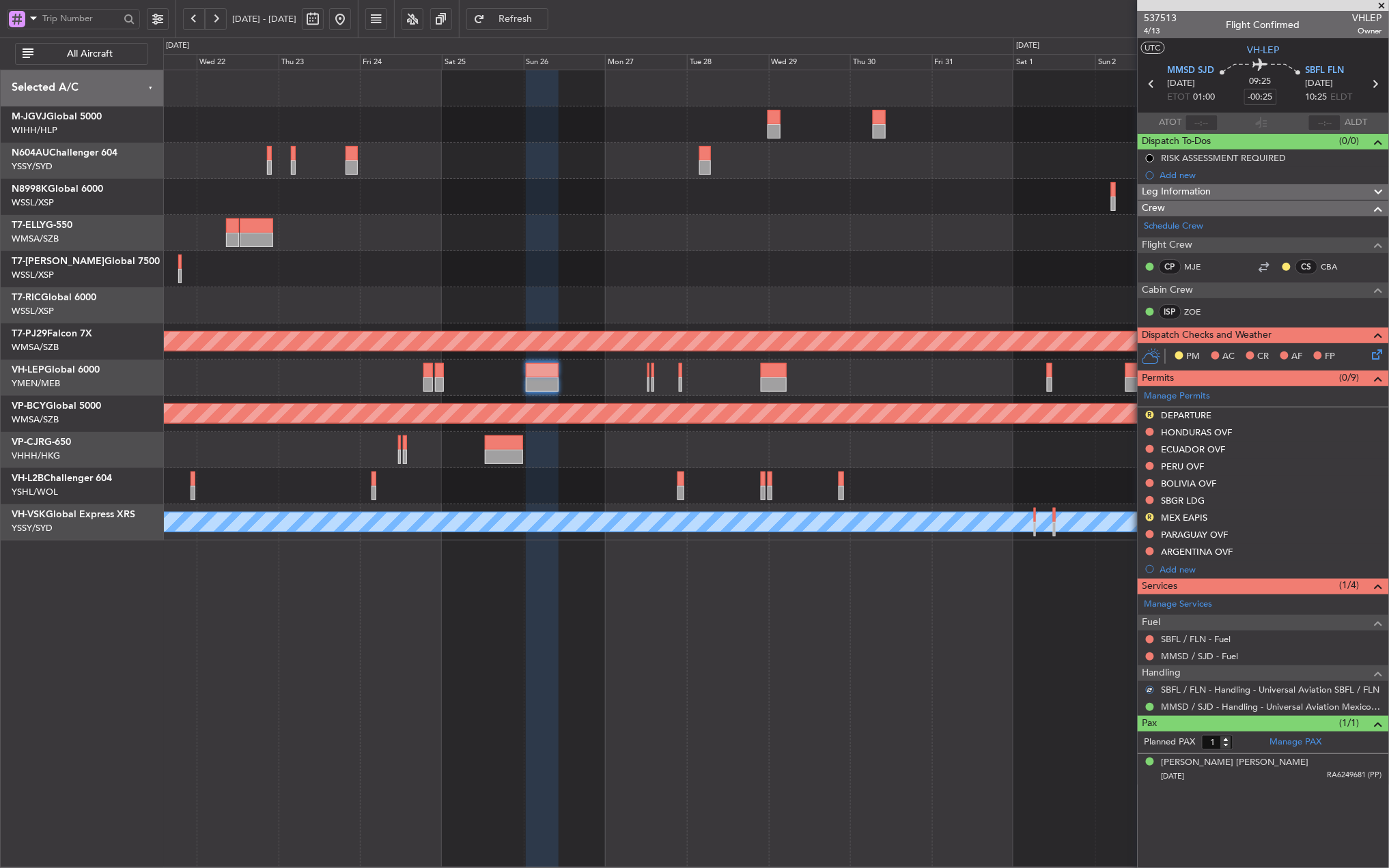
click at [534, 281] on div at bounding box center [776, 269] width 1225 height 36
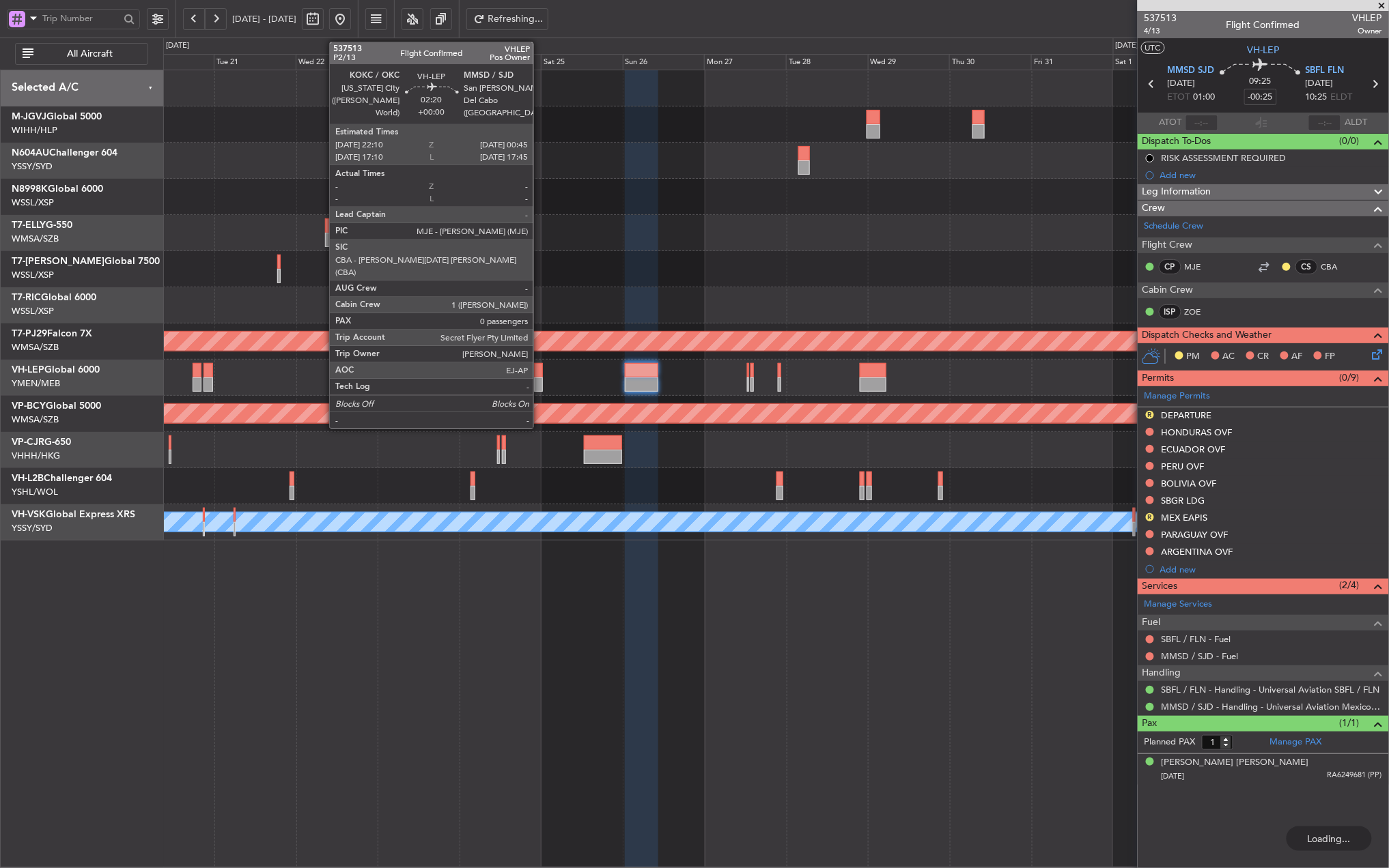
click at [539, 379] on div at bounding box center [539, 385] width 9 height 14
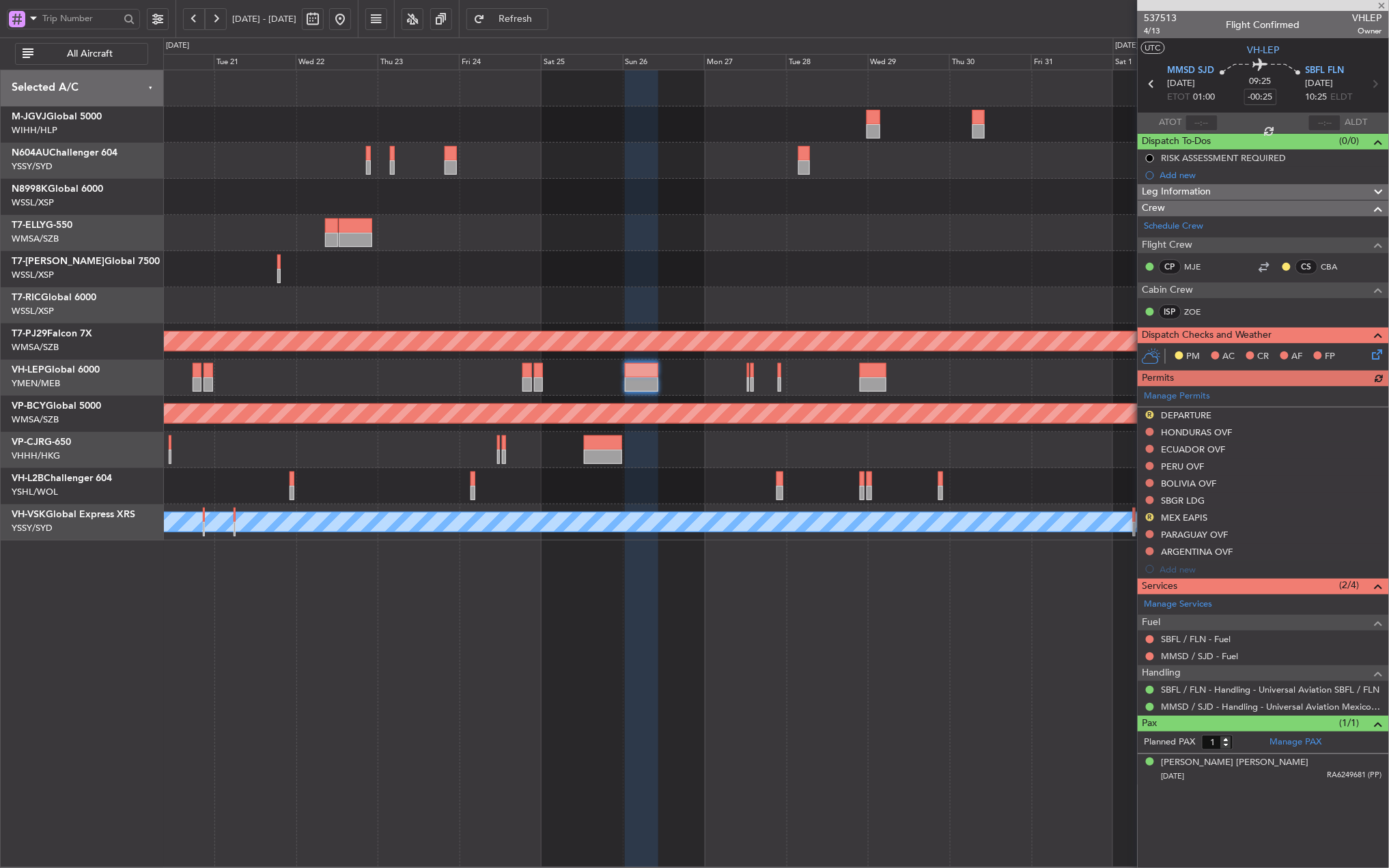
type input "0"
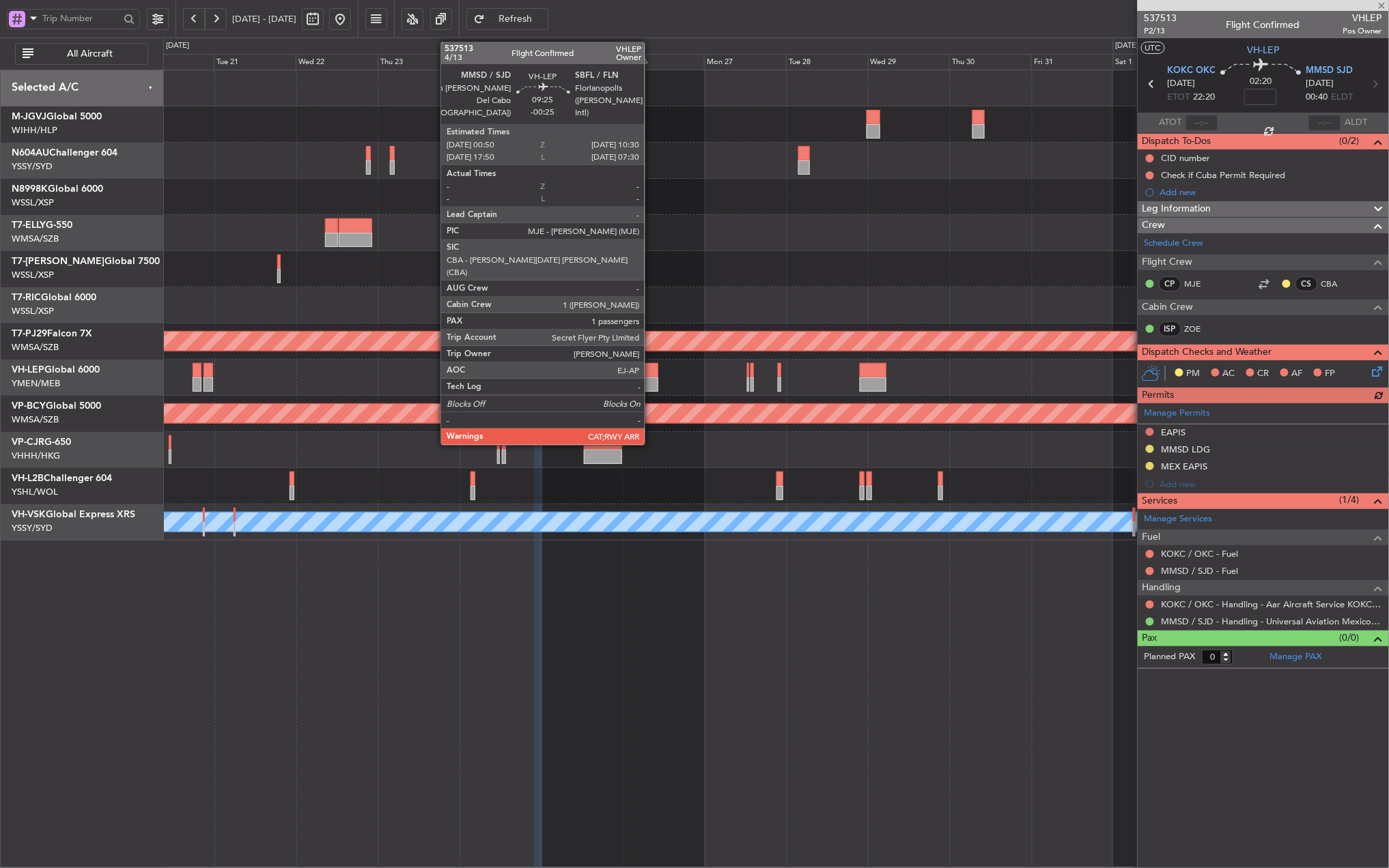
click at [650, 383] on div at bounding box center [641, 385] width 34 height 14
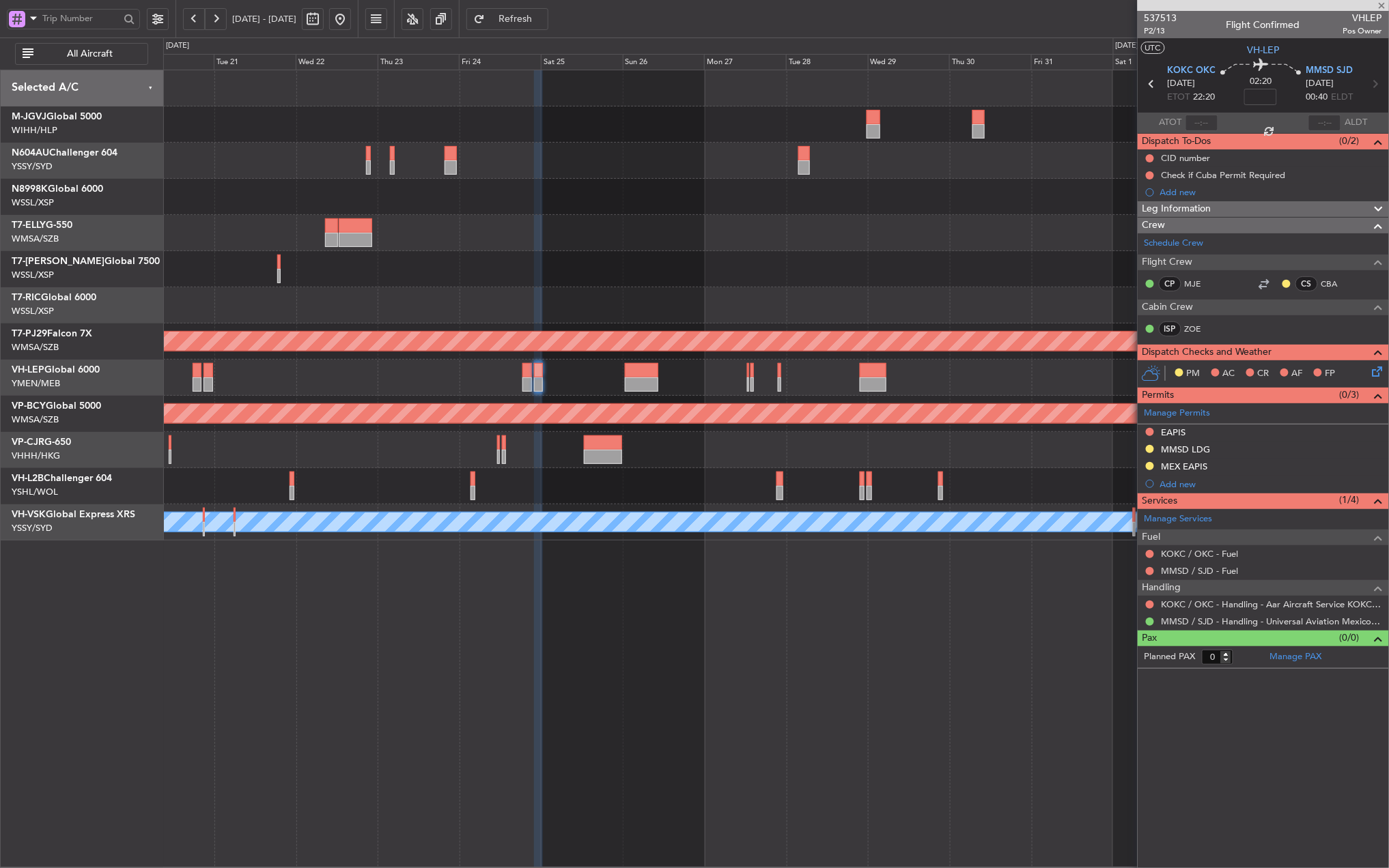
type input "-00:25"
type input "1"
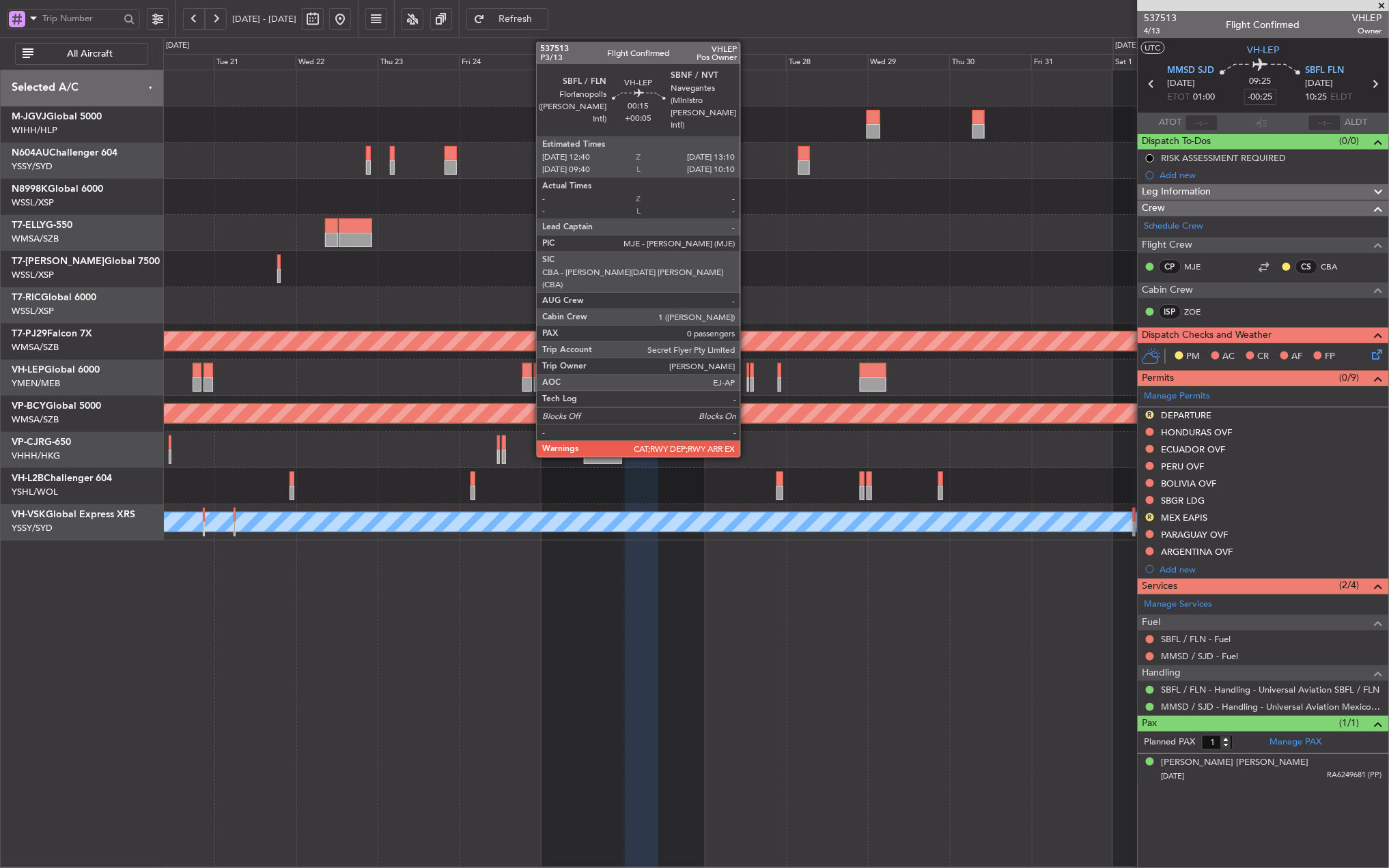
click at [747, 381] on div at bounding box center [748, 385] width 2 height 14
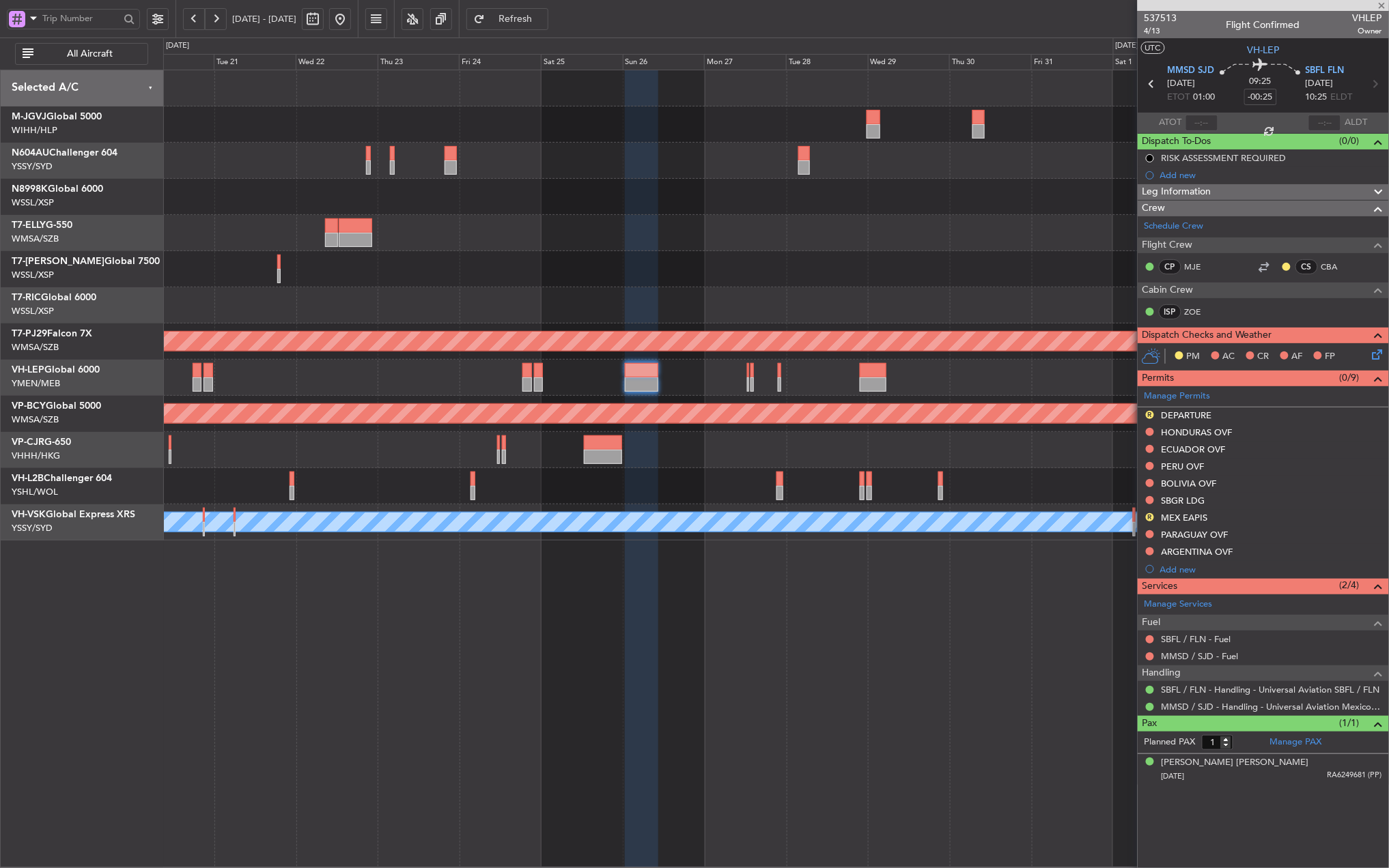
type input "+00:05"
type input "0"
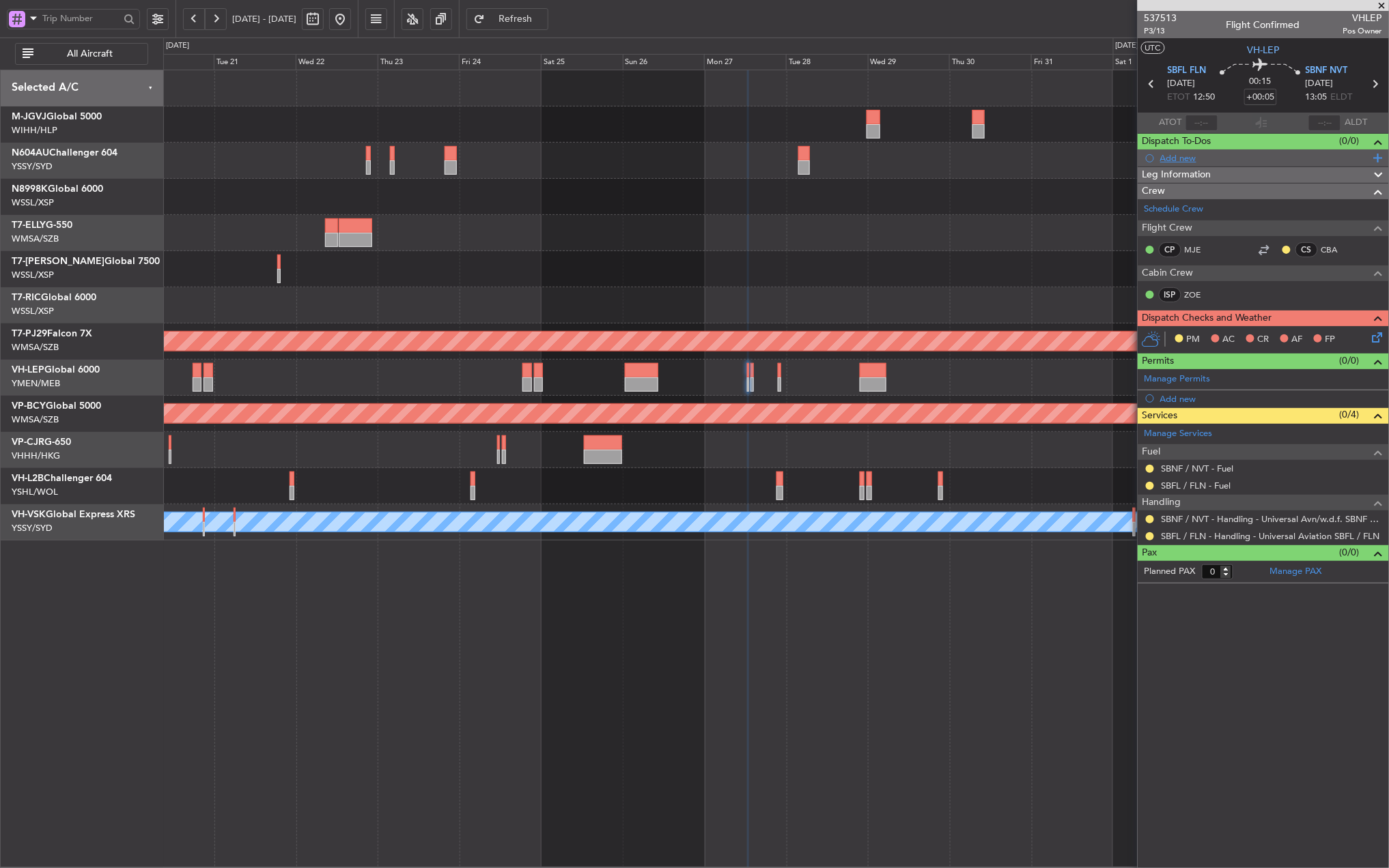
click at [1191, 156] on div "Add new" at bounding box center [1265, 158] width 209 height 11
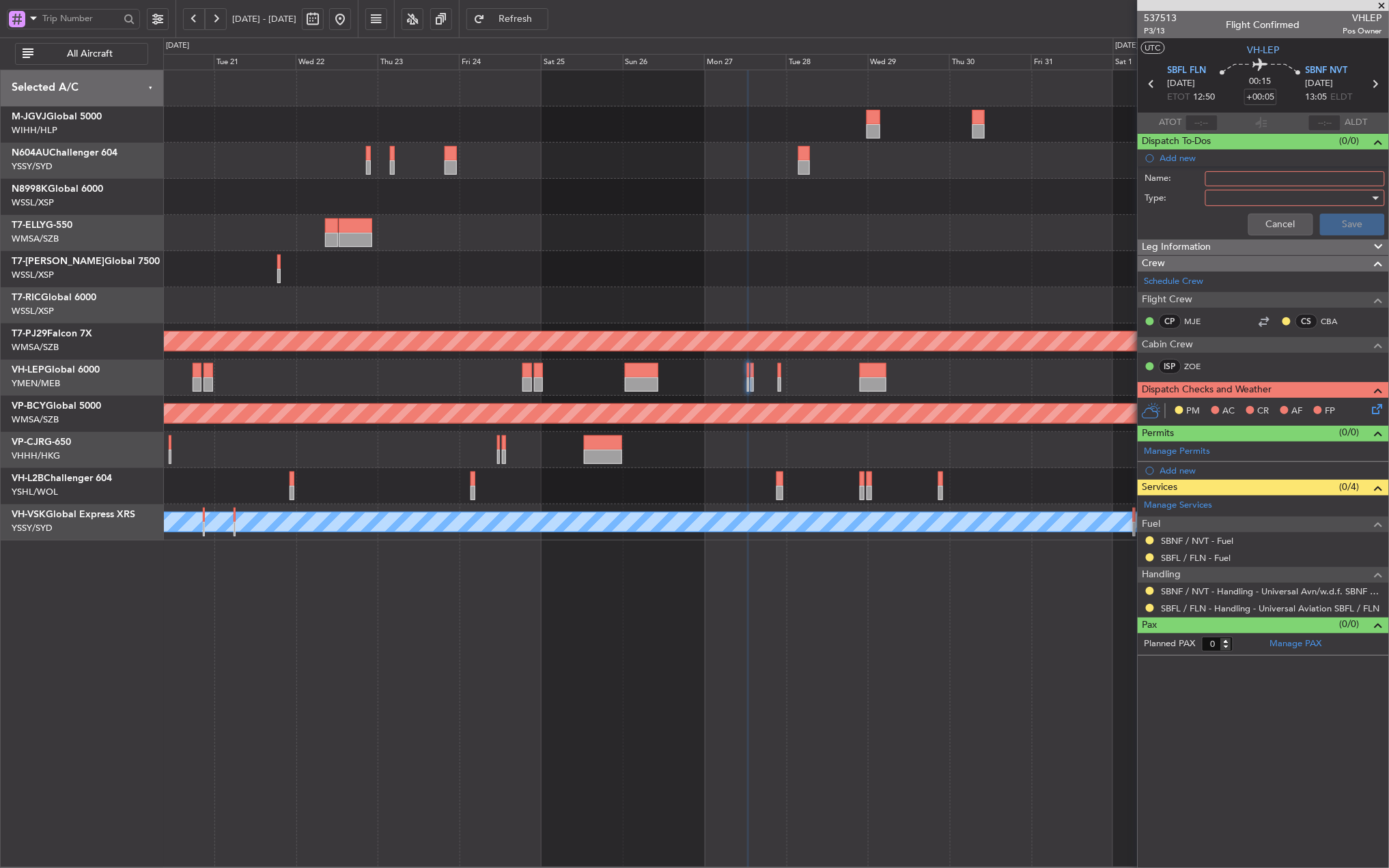
click at [1226, 181] on input "Name:" at bounding box center [1295, 178] width 179 height 15
type input "TOW BAR REQUIRED"
click at [1243, 198] on div at bounding box center [1290, 198] width 159 height 21
click at [1226, 267] on span "Airport" at bounding box center [1289, 267] width 167 height 21
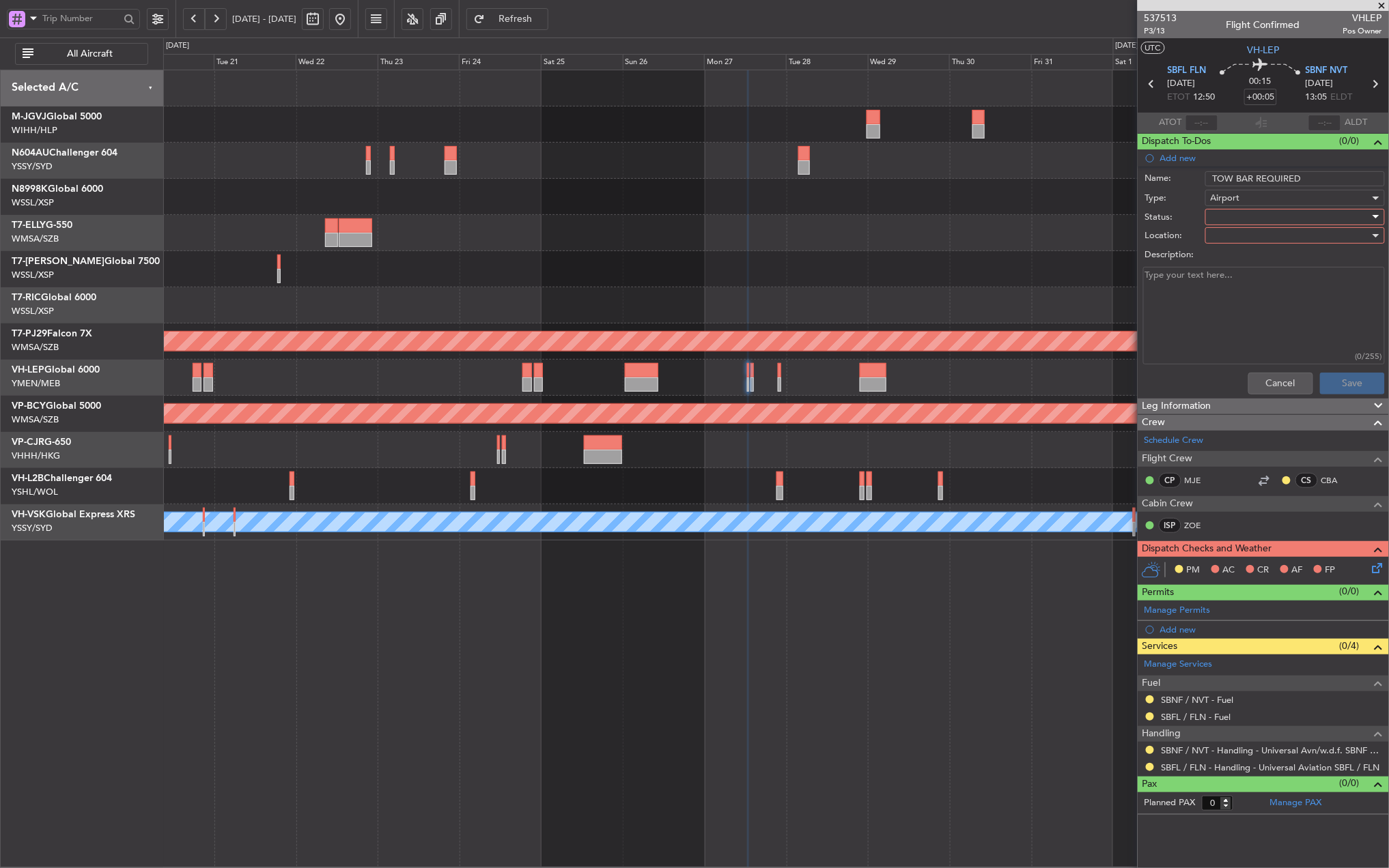
click at [1221, 211] on div at bounding box center [1290, 217] width 159 height 21
click at [1233, 239] on span "Not Started" at bounding box center [1289, 245] width 167 height 21
click at [1233, 239] on div at bounding box center [1290, 235] width 159 height 21
click at [1241, 265] on span "Arrival" at bounding box center [1289, 263] width 167 height 21
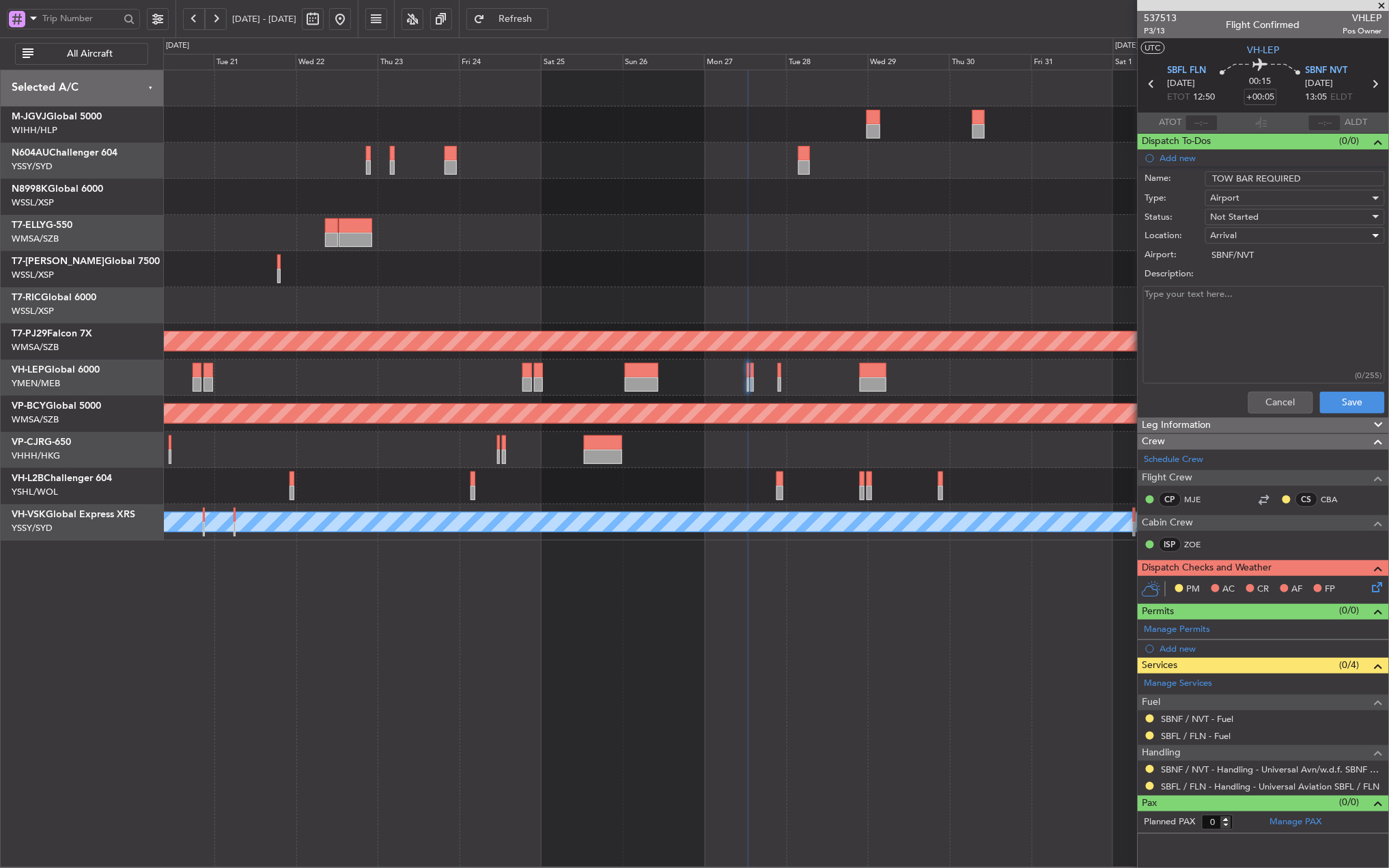
click at [1237, 335] on textarea "Description:" at bounding box center [1264, 335] width 242 height 97
type textarea "Crew confirm towbar onboard"
click at [1330, 396] on button "Save" at bounding box center [1352, 403] width 65 height 22
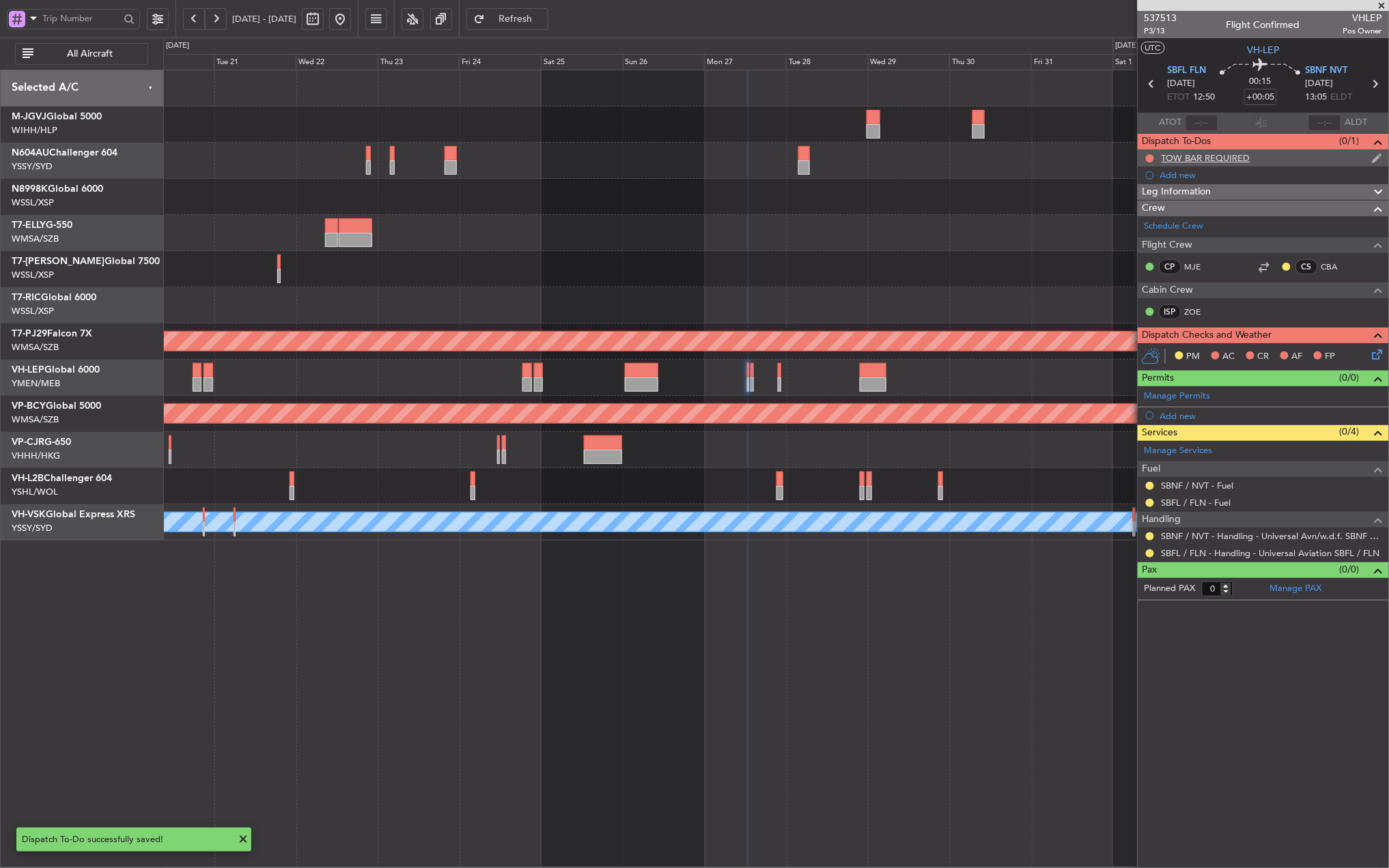
click at [1229, 150] on div "TOW BAR REQUIRED" at bounding box center [1263, 158] width 251 height 17
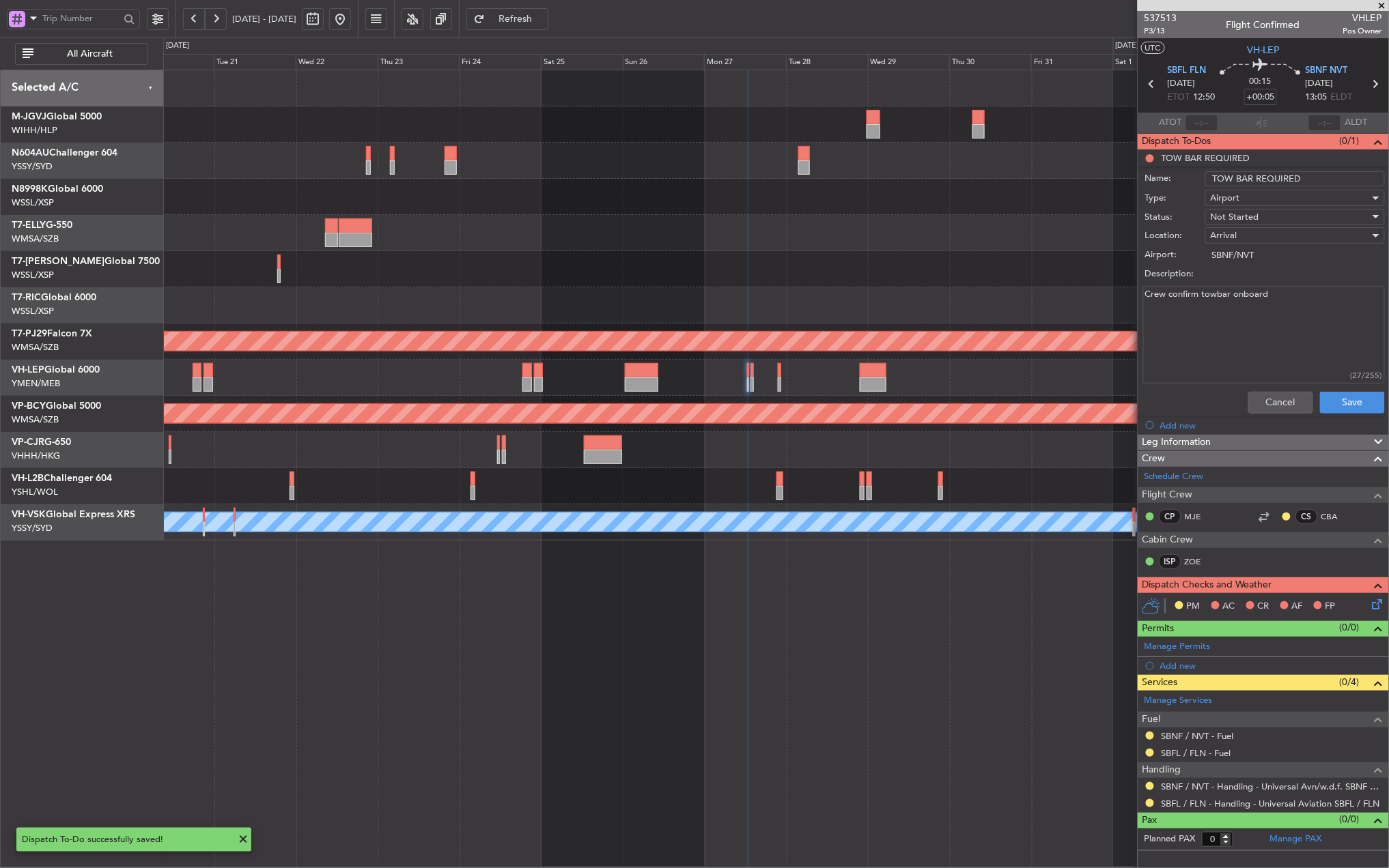
click at [1338, 183] on input "TOW BAR REQUIRED" at bounding box center [1295, 178] width 179 height 15
type input "TOW BAR REQUIRED SBNF"
click at [1352, 403] on button "Save" at bounding box center [1352, 403] width 65 height 22
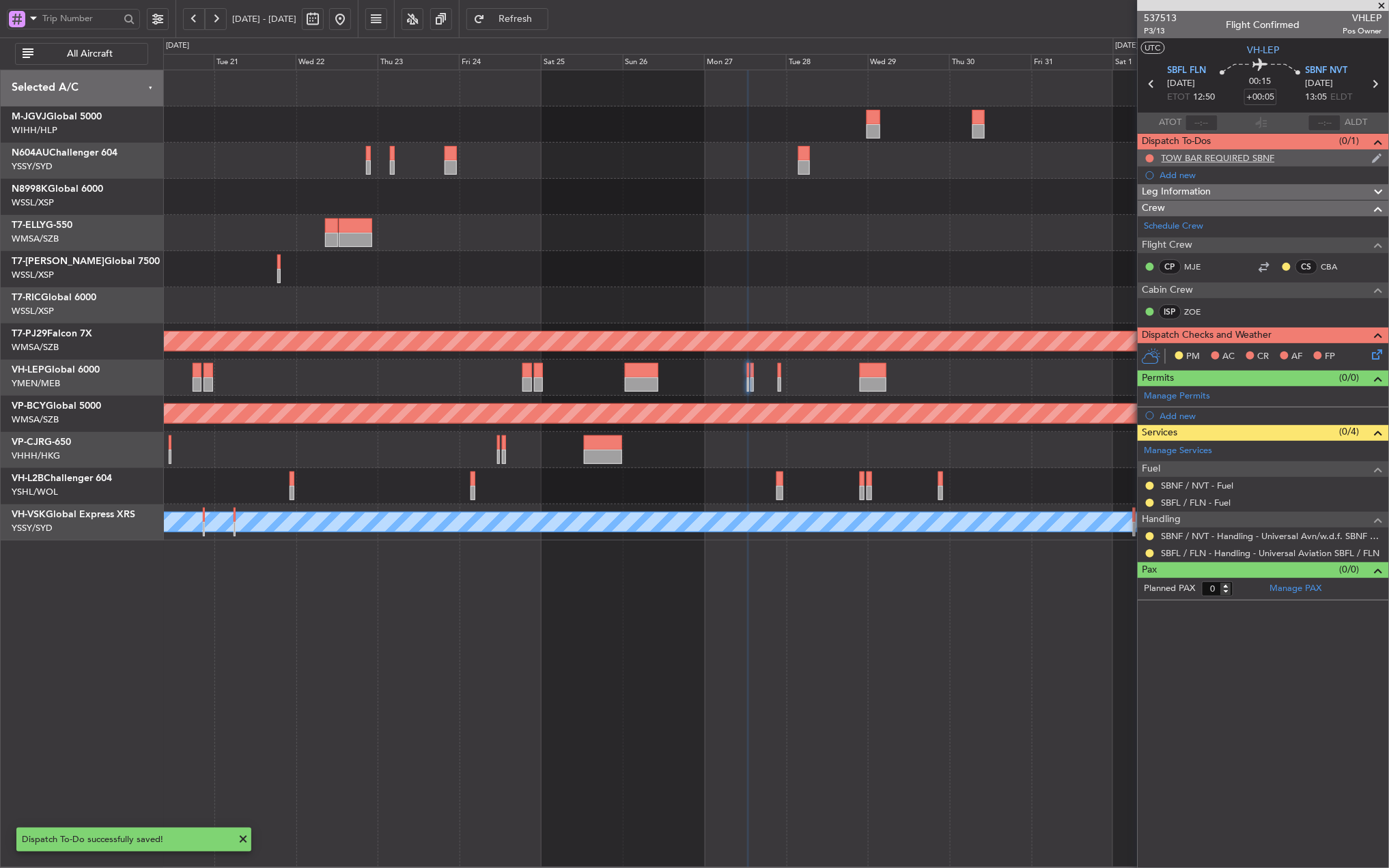
click at [1145, 157] on div at bounding box center [1149, 158] width 11 height 11
click at [1150, 158] on button at bounding box center [1149, 158] width 8 height 8
click at [1157, 216] on span "Completed" at bounding box center [1156, 219] width 45 height 14
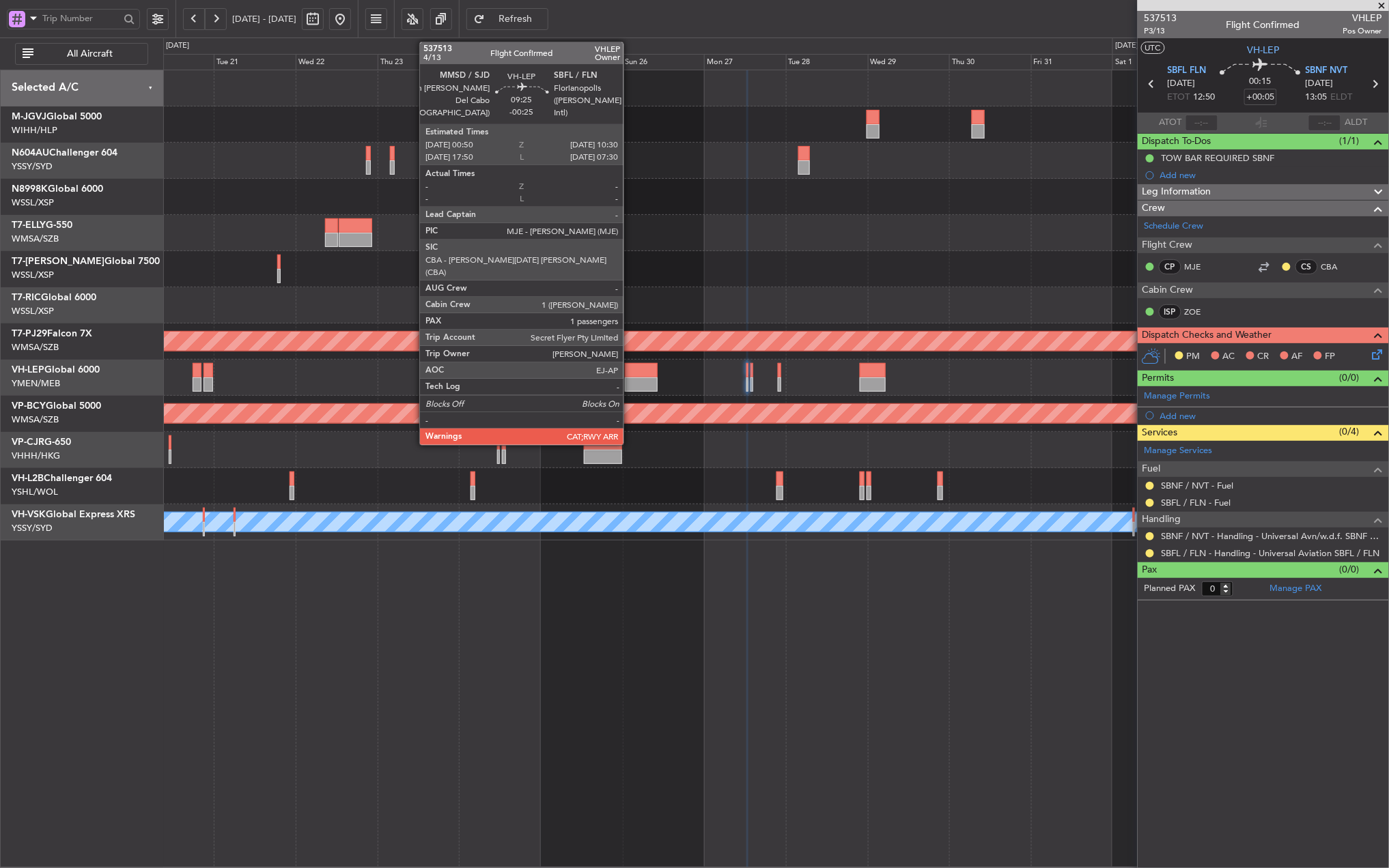
click at [630, 378] on div at bounding box center [641, 385] width 34 height 14
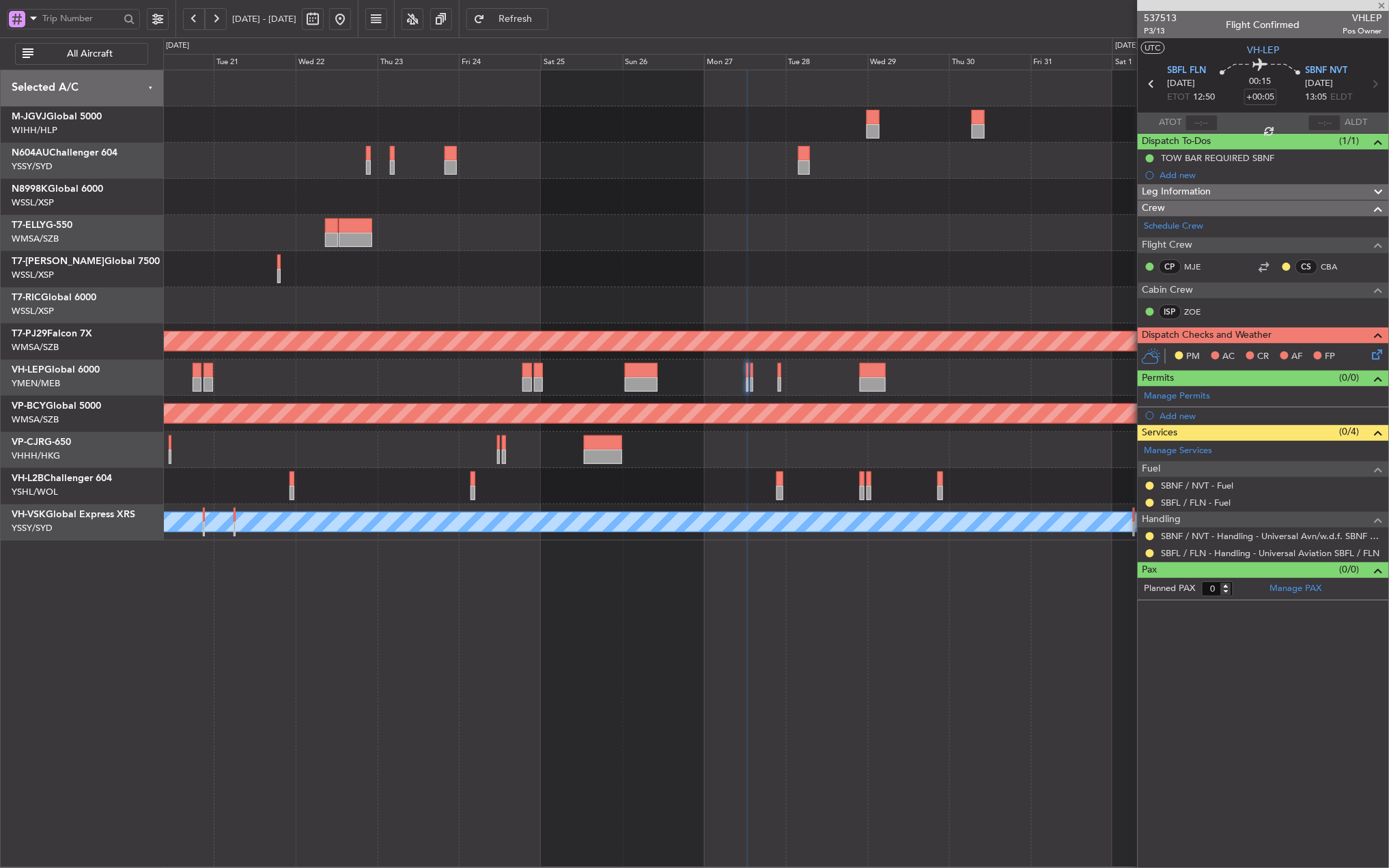
type input "-00:25"
type input "1"
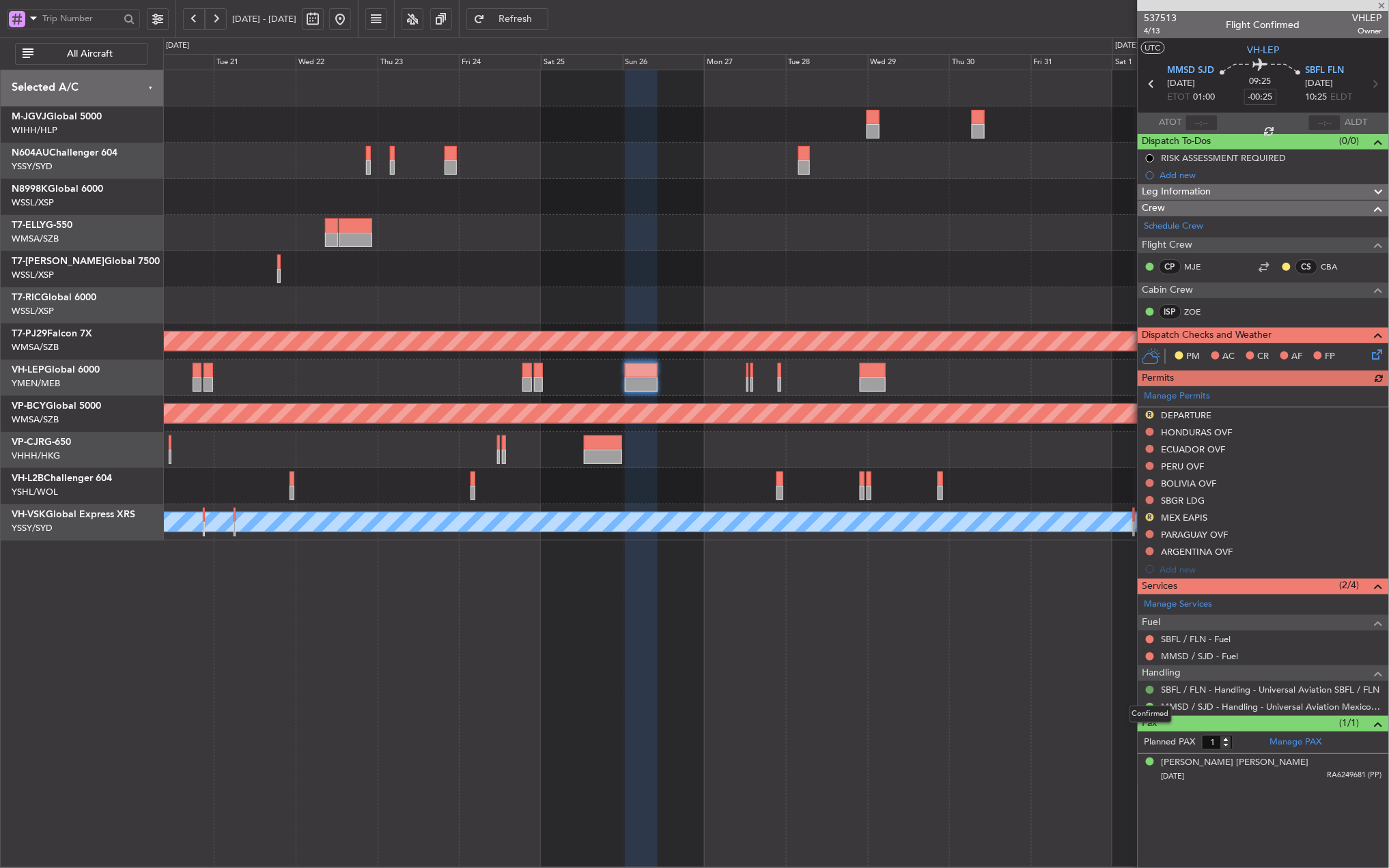
click at [1149, 691] on button at bounding box center [1149, 690] width 8 height 8
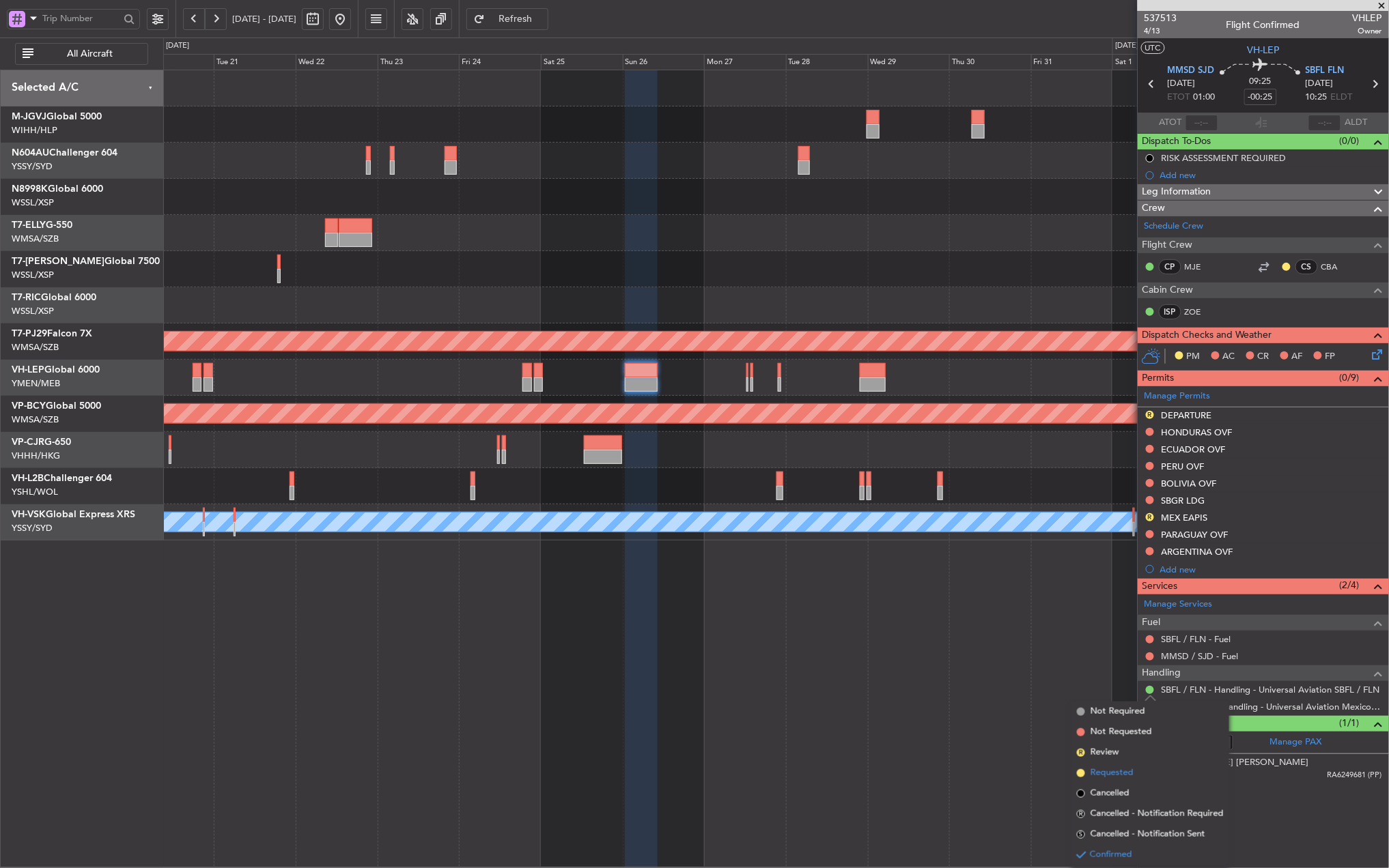
click at [1122, 771] on span "Requested" at bounding box center [1112, 773] width 43 height 14
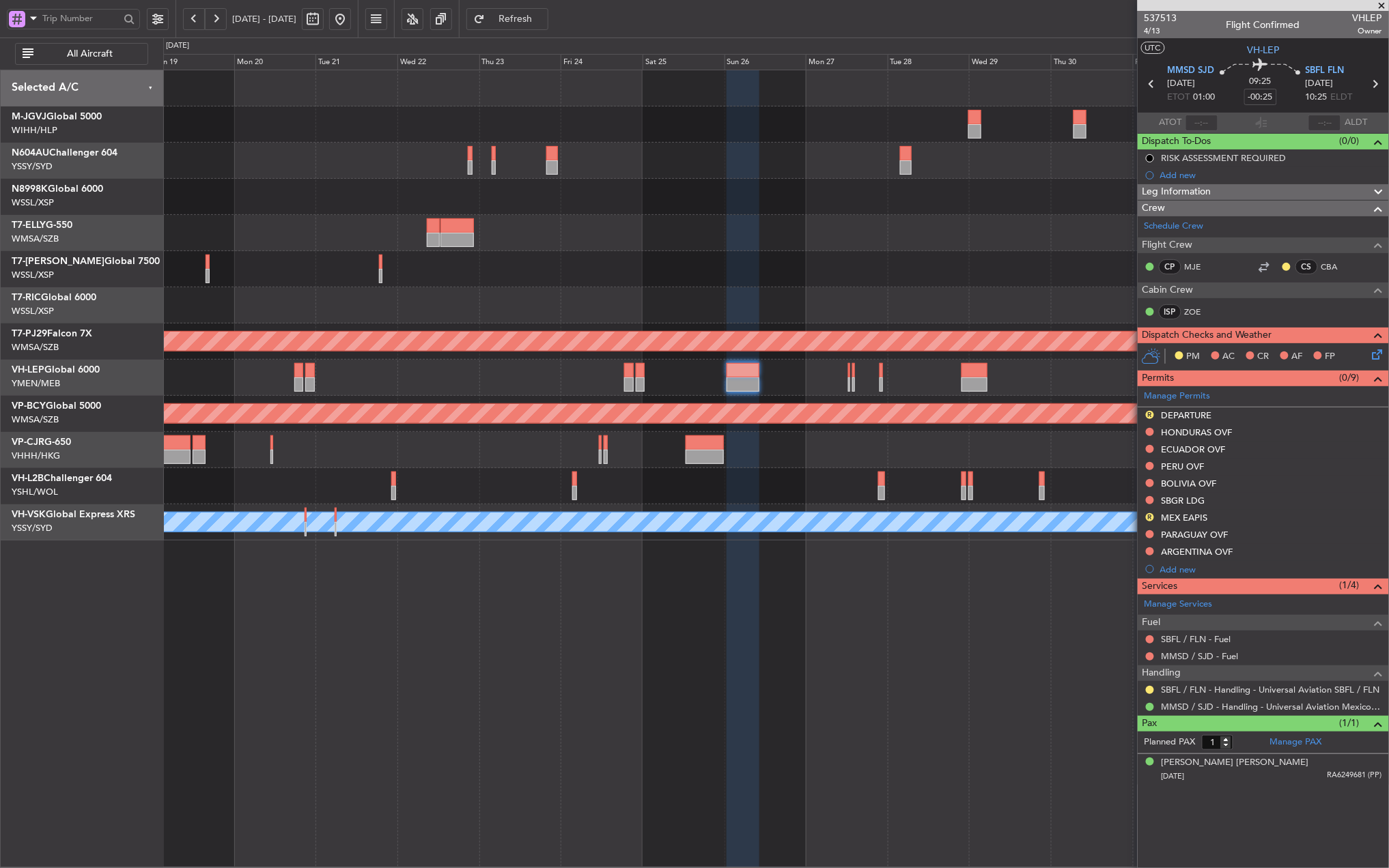
click at [645, 675] on div "Planned Maint Sydney ([PERSON_NAME] Intl) Planned Maint [GEOGRAPHIC_DATA] (Sele…" at bounding box center [776, 469] width 1226 height 798
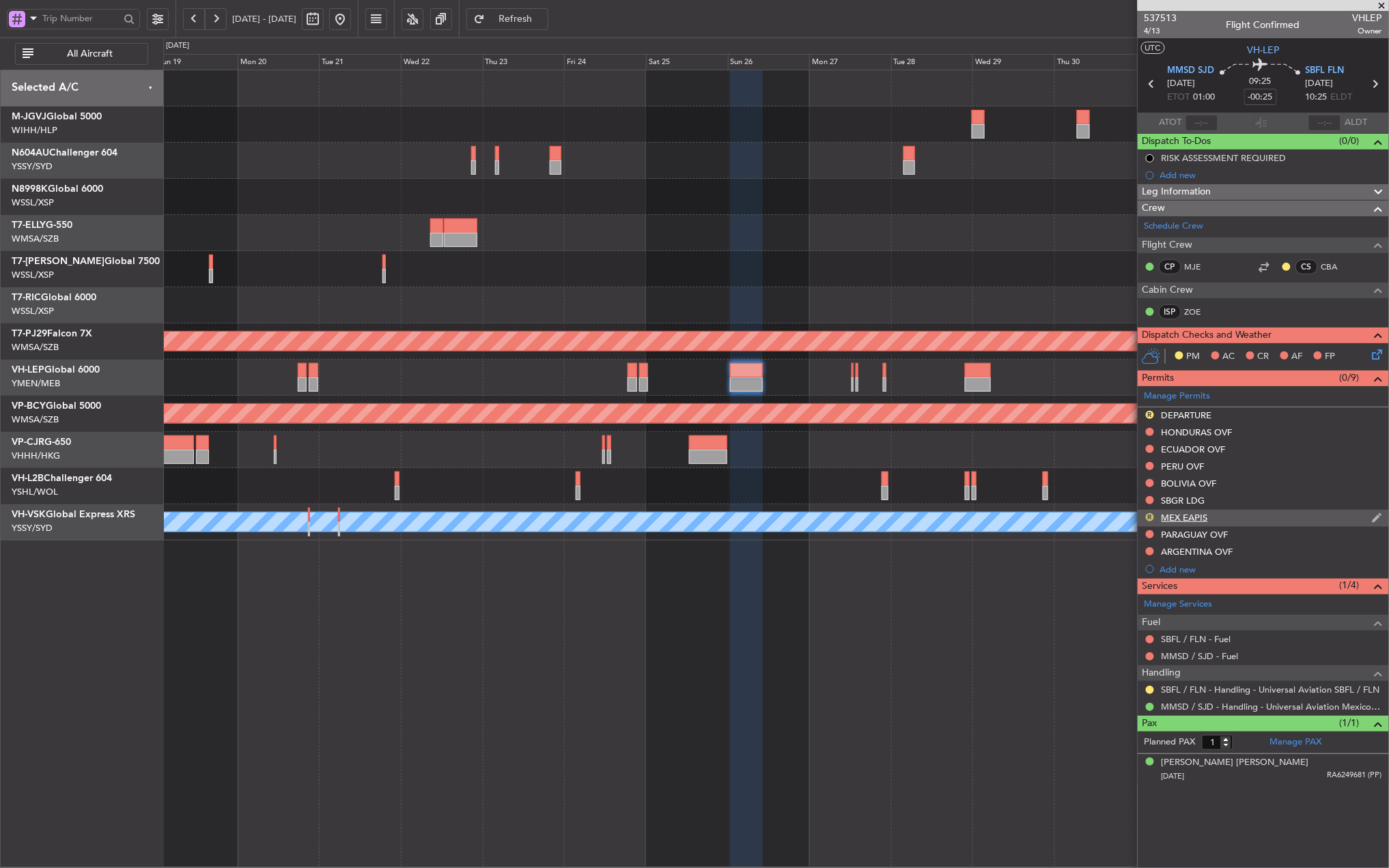
click at [1149, 516] on button "R" at bounding box center [1149, 517] width 8 height 8
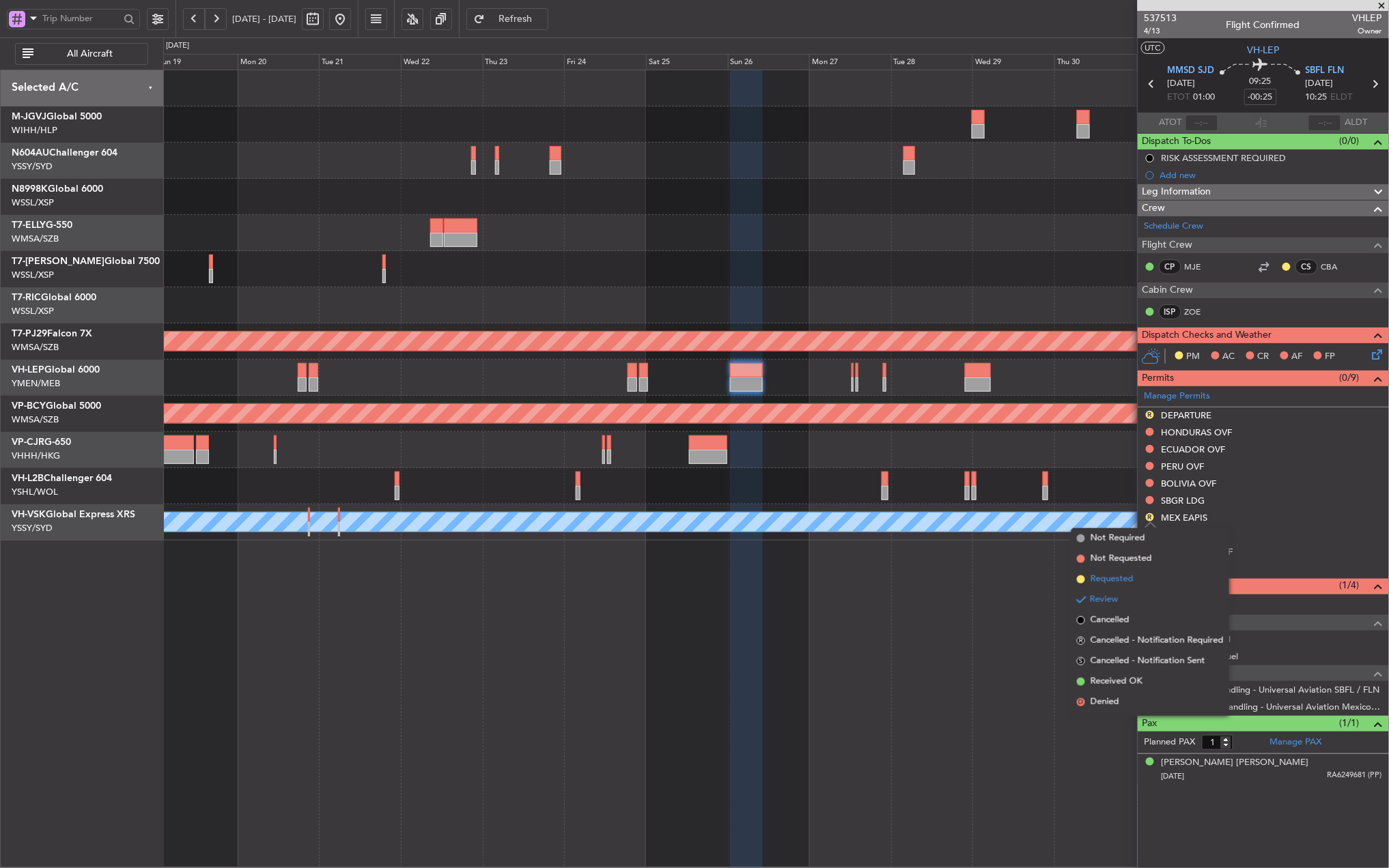
click at [1126, 578] on span "Requested" at bounding box center [1112, 579] width 43 height 14
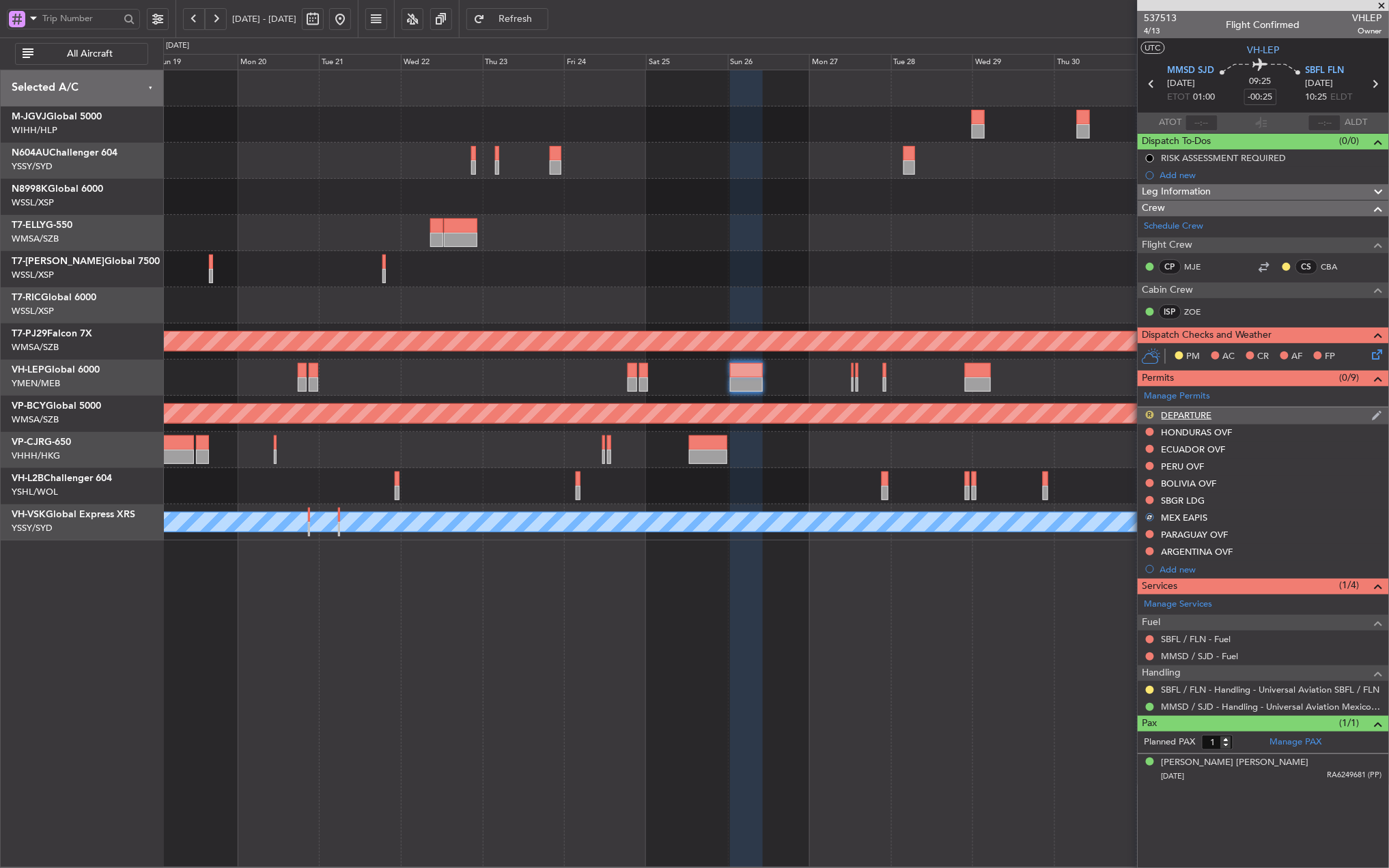
click at [1148, 414] on button "R" at bounding box center [1149, 414] width 8 height 8
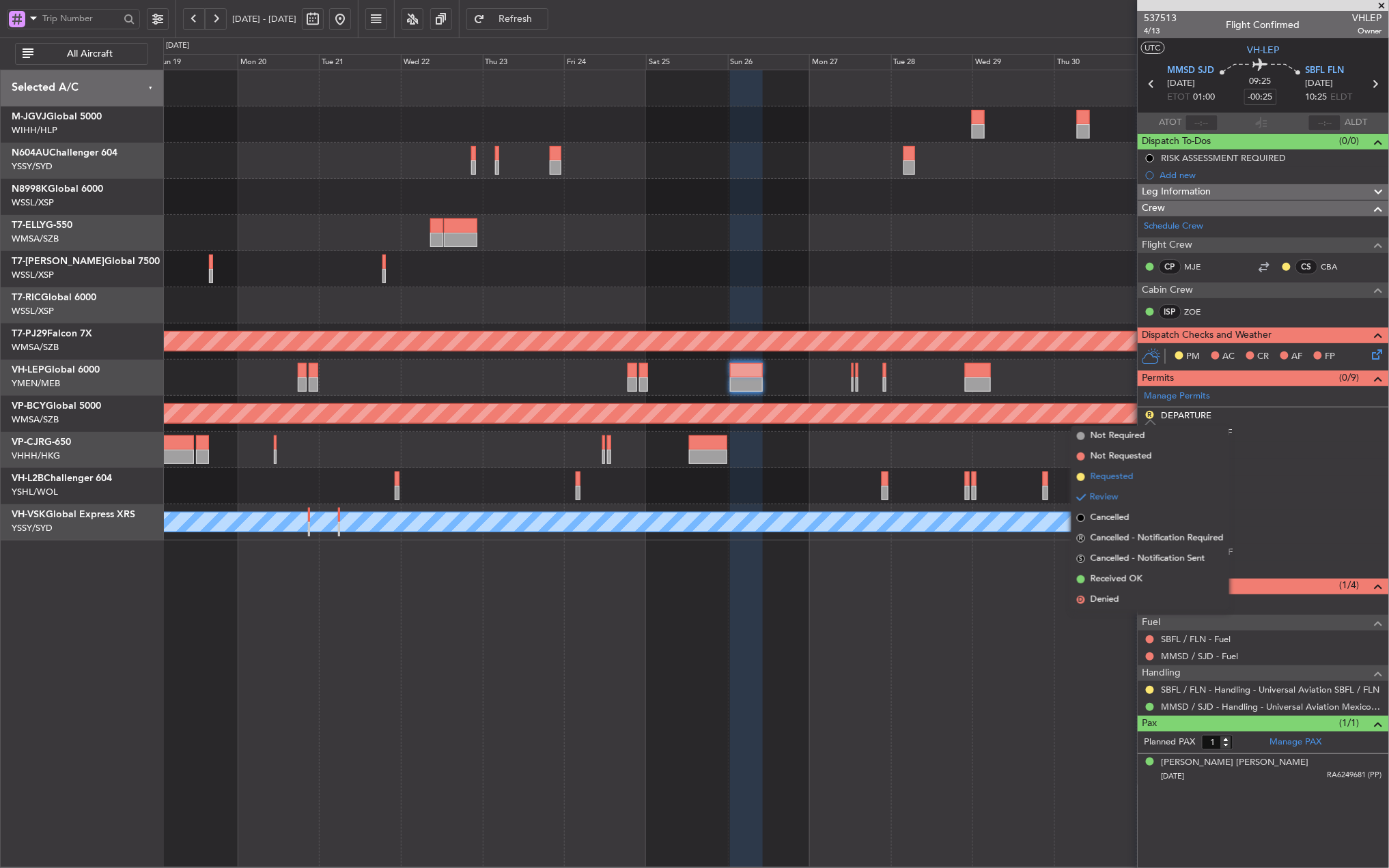
click at [1137, 471] on li "Requested" at bounding box center [1150, 477] width 158 height 21
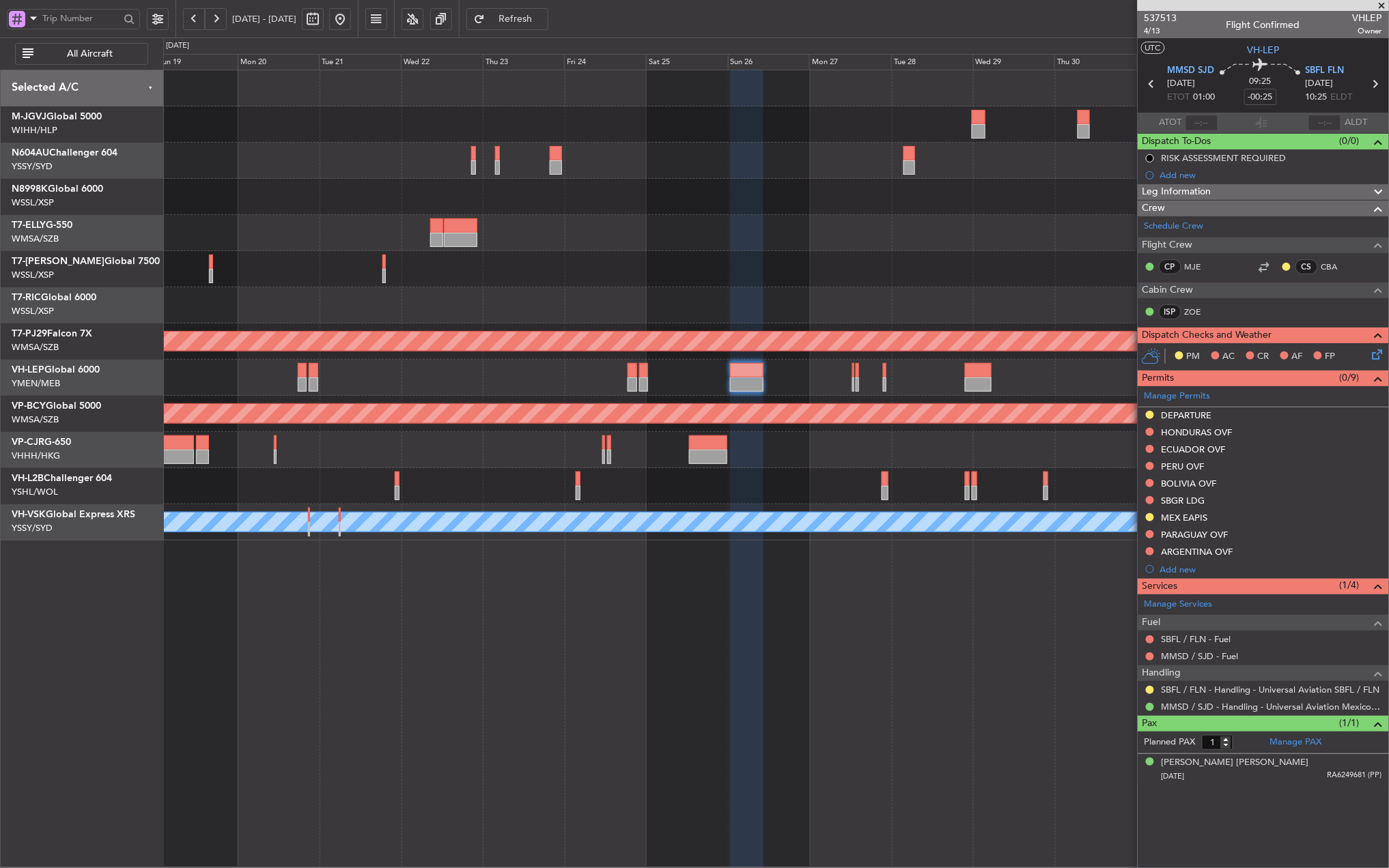
click at [779, 369] on div at bounding box center [776, 378] width 1225 height 36
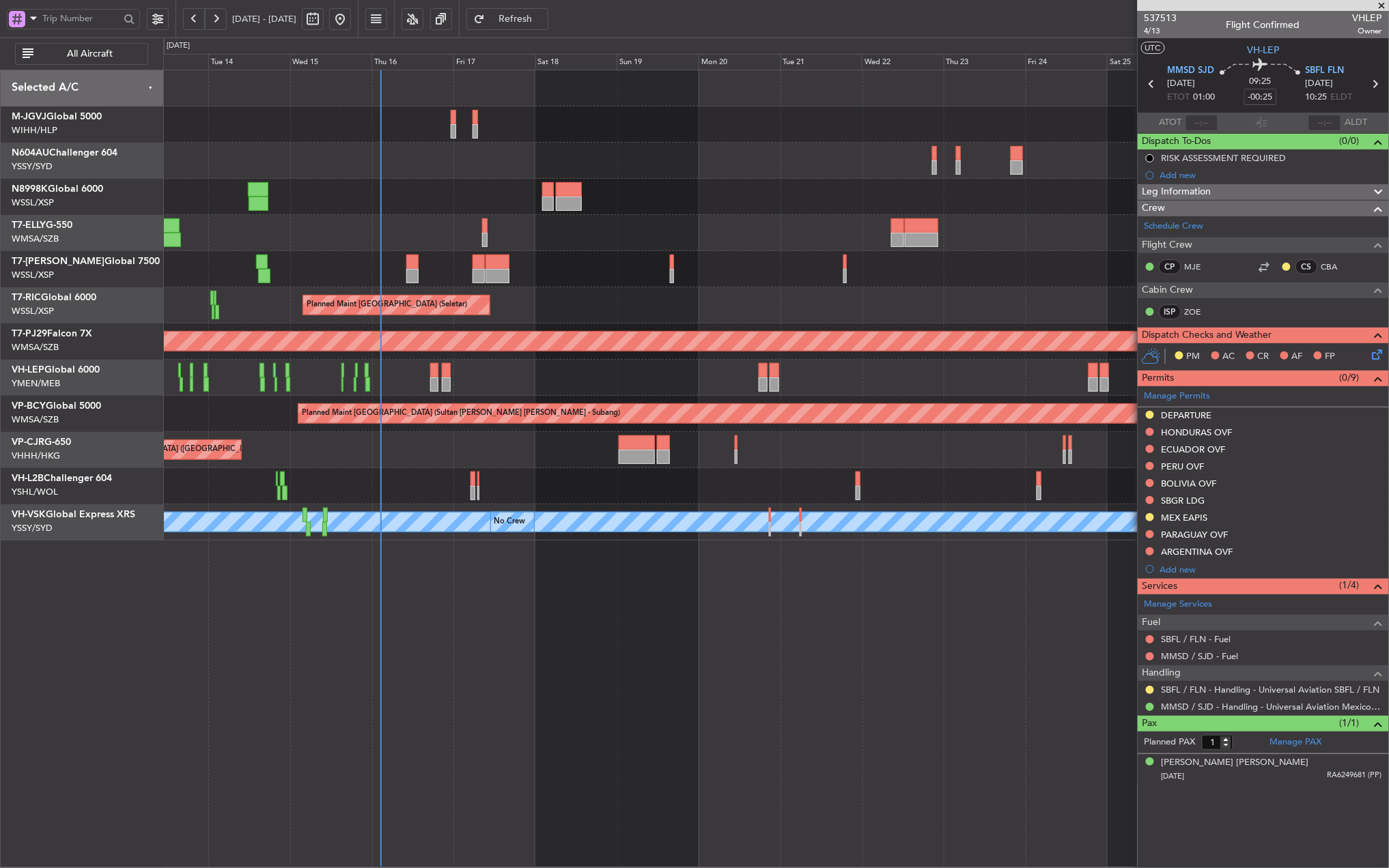
click at [758, 307] on div "Planned Maint [GEOGRAPHIC_DATA] (Seletar)" at bounding box center [776, 305] width 1225 height 36
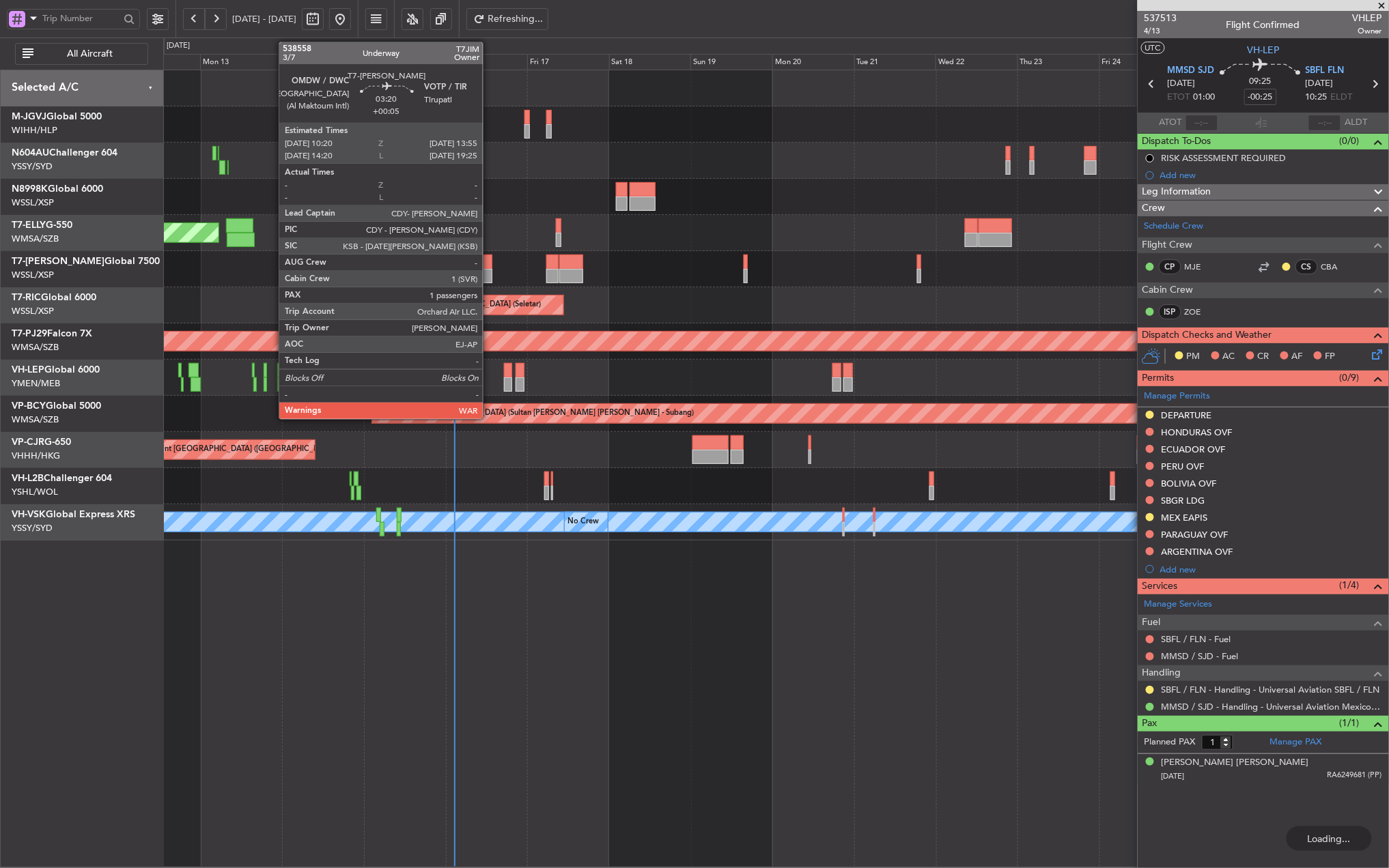
click at [489, 260] on div at bounding box center [485, 262] width 12 height 14
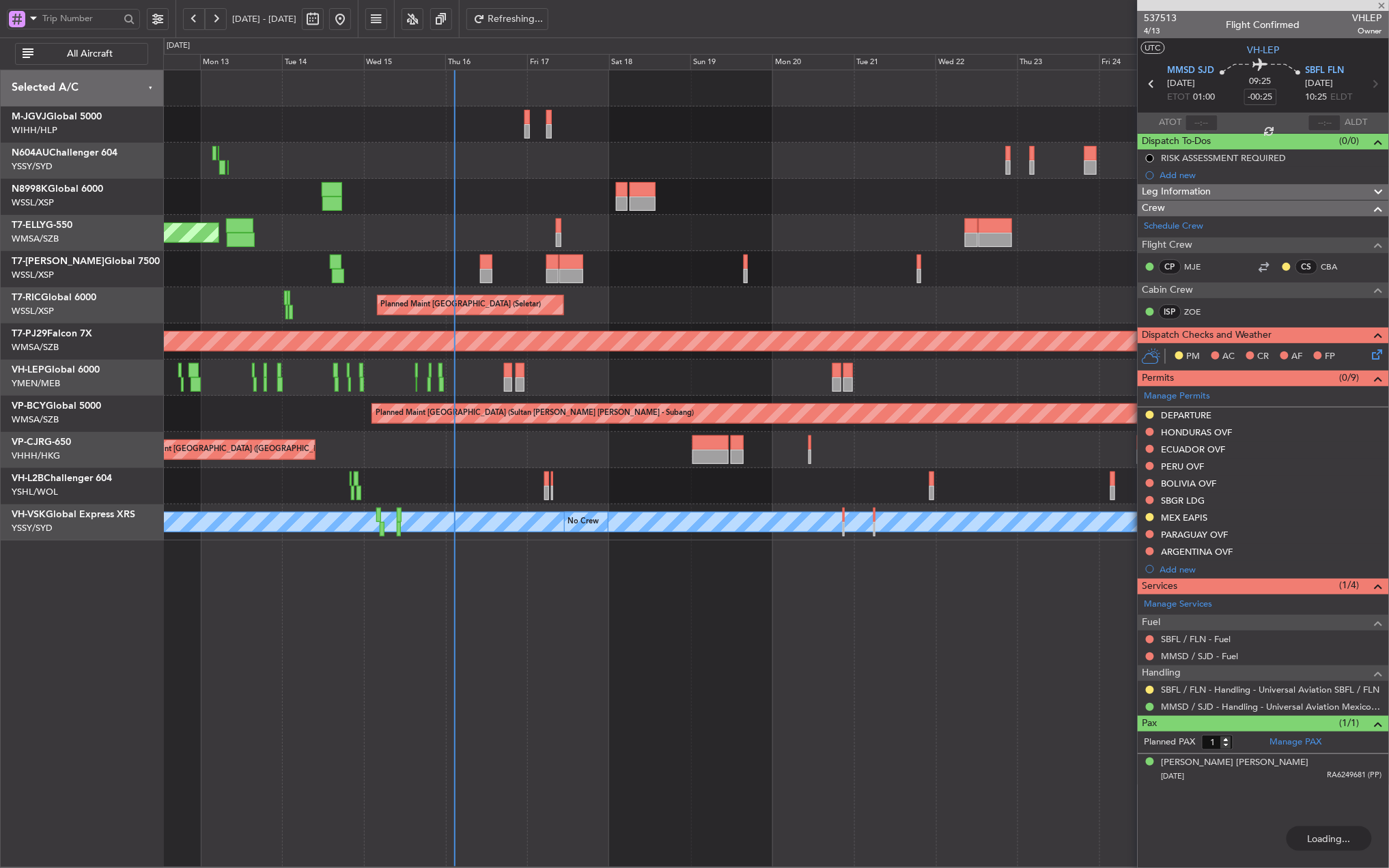
click at [572, 209] on div "Planned Maint [GEOGRAPHIC_DATA] (Seletar)" at bounding box center [776, 196] width 1225 height 36
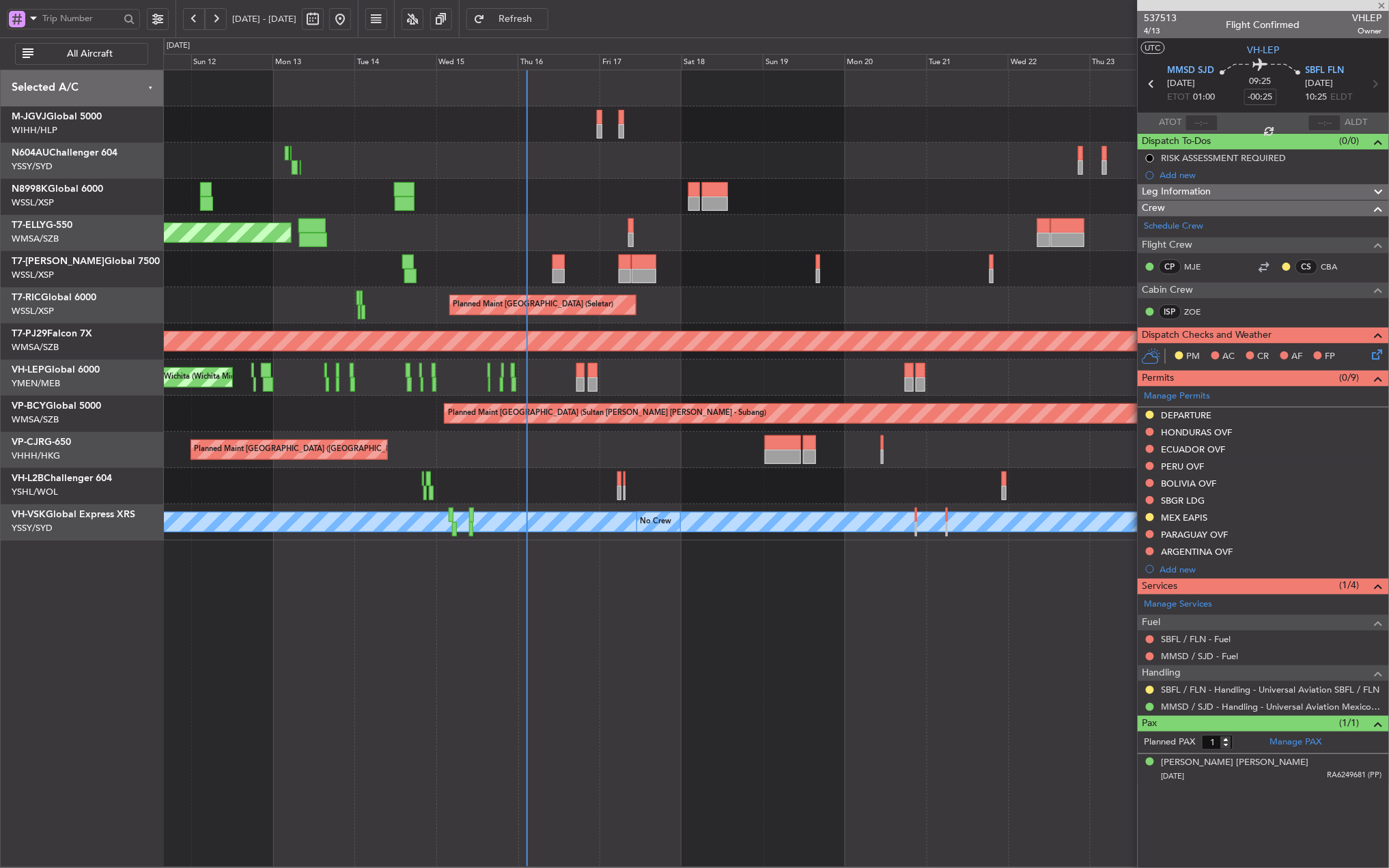
type input "+00:05"
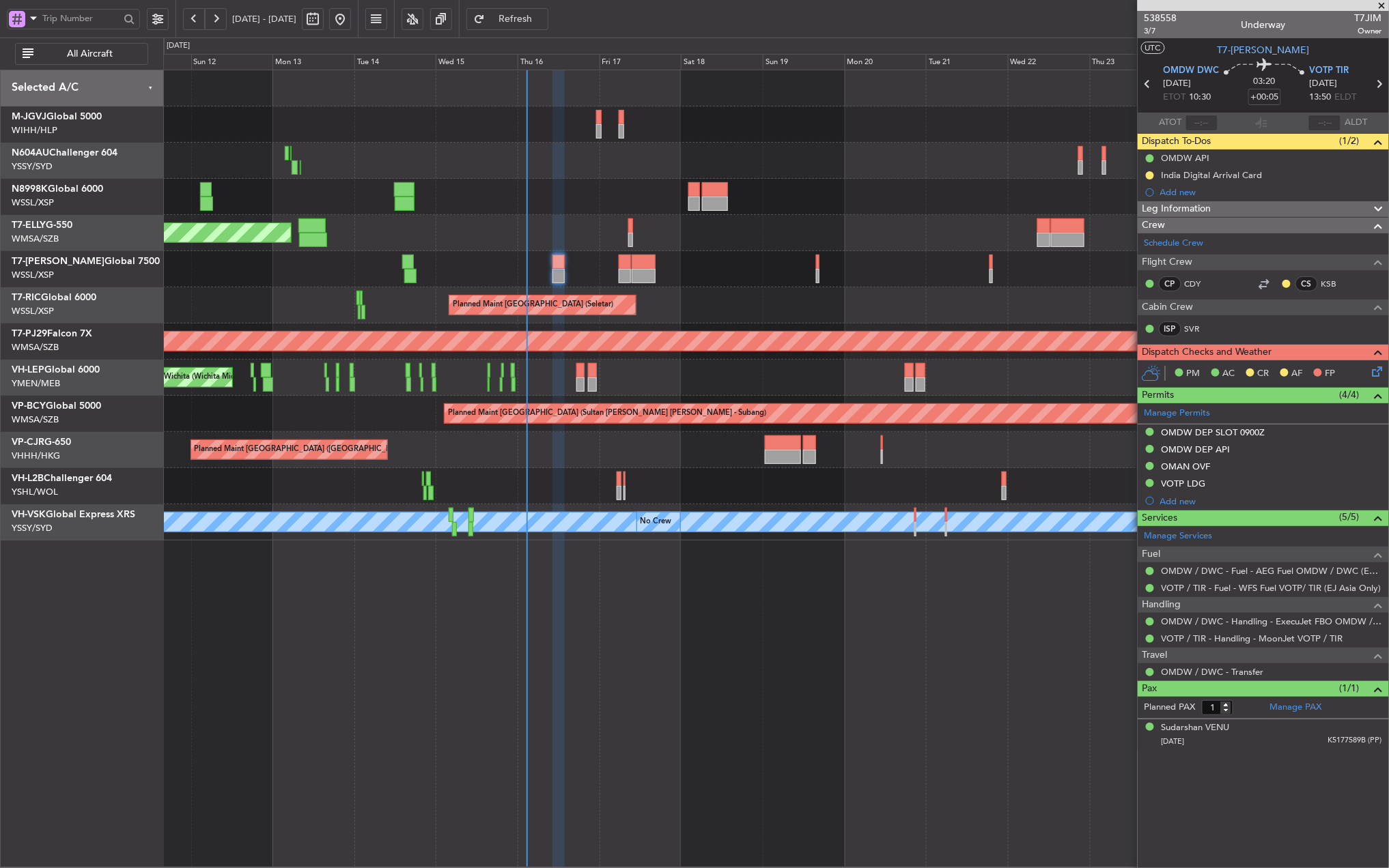
drag, startPoint x: 1181, startPoint y: 465, endPoint x: 1193, endPoint y: 467, distance: 12.2
click at [1181, 465] on div "OMAN OVF" at bounding box center [1186, 467] width 49 height 11
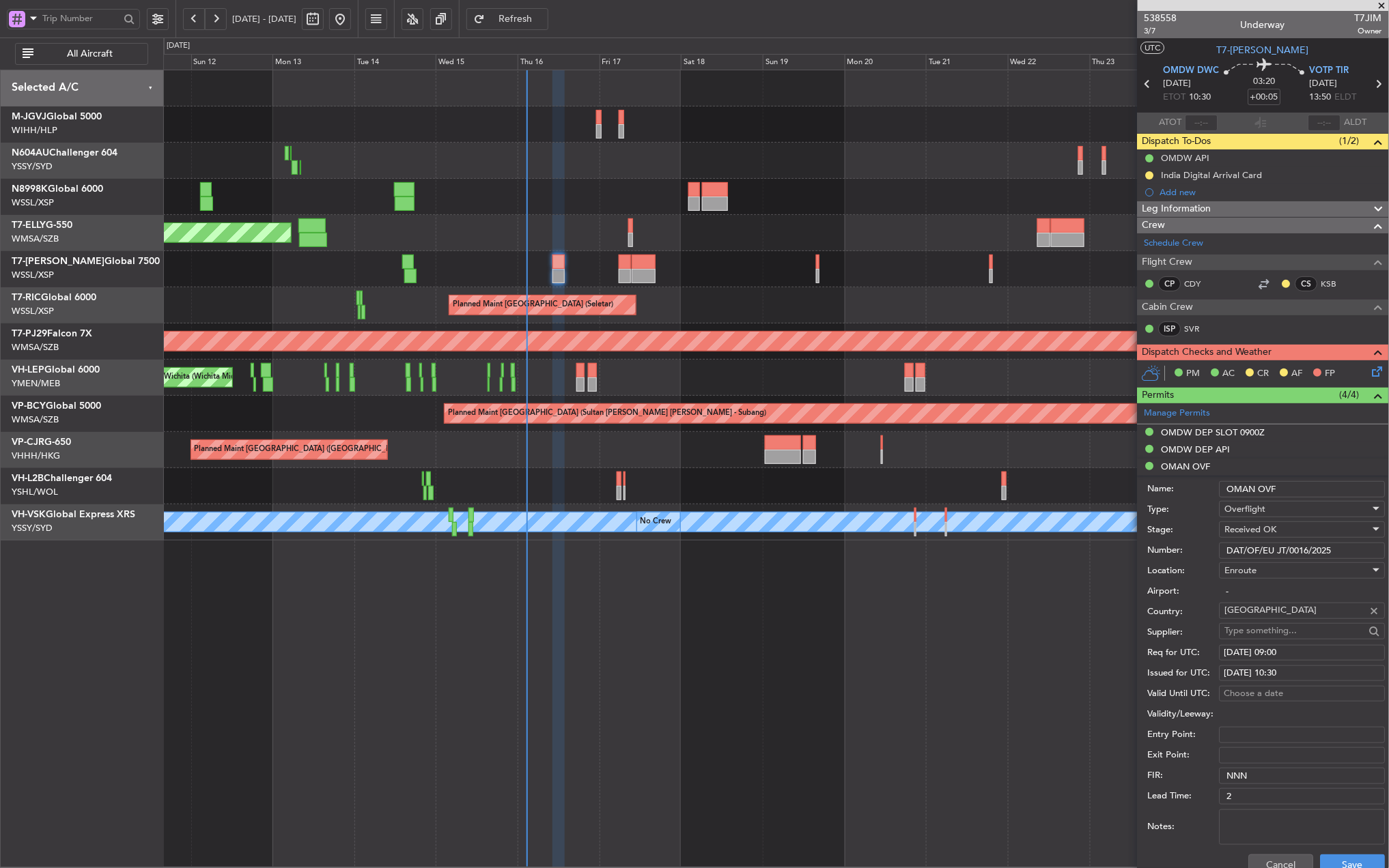
drag, startPoint x: 1342, startPoint y: 553, endPoint x: 1086, endPoint y: 544, distance: 256.2
click at [1160, 544] on div "Number: DAT/OF/EU JT/0016/2025" at bounding box center [1266, 550] width 237 height 21
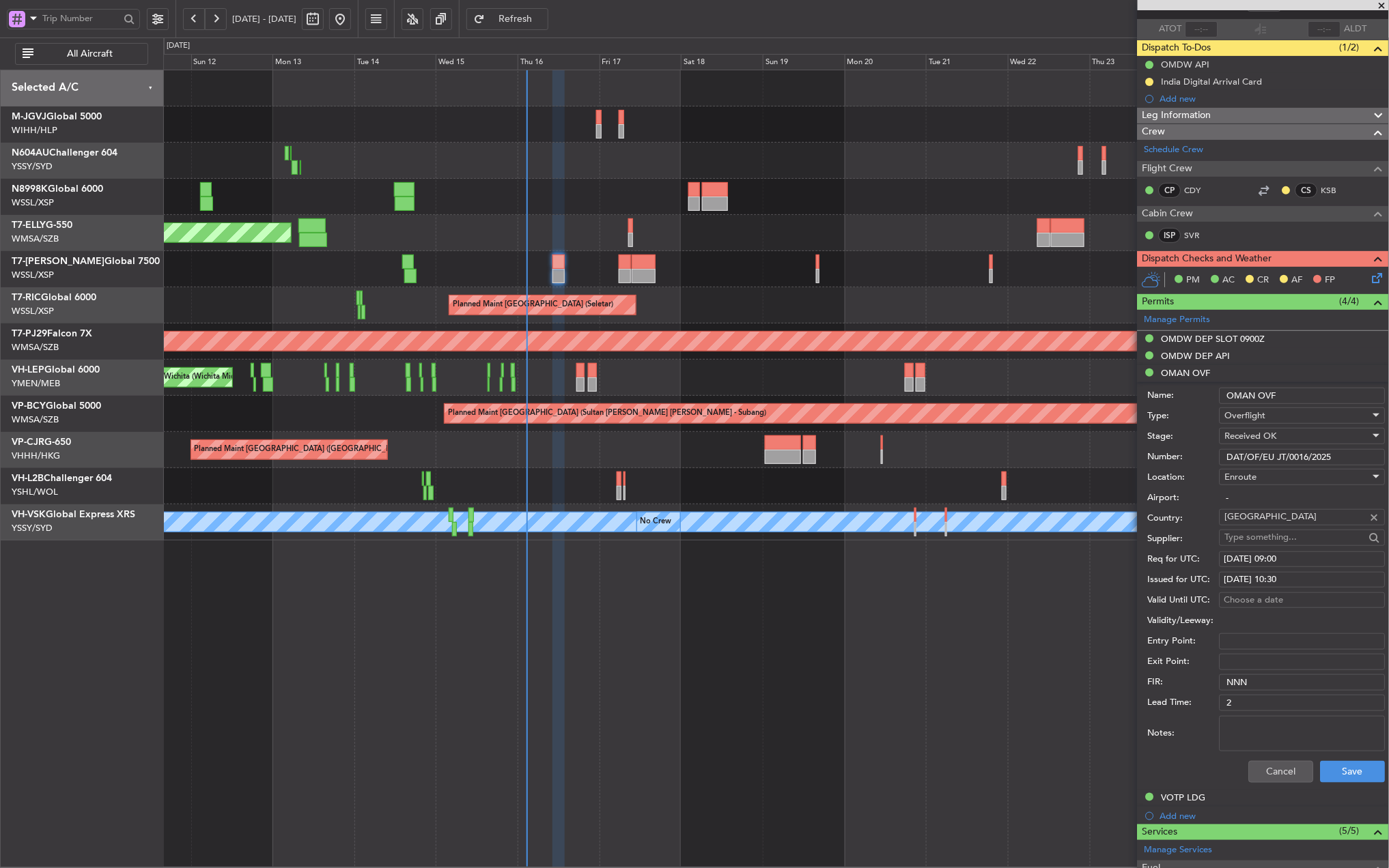
scroll to position [181, 0]
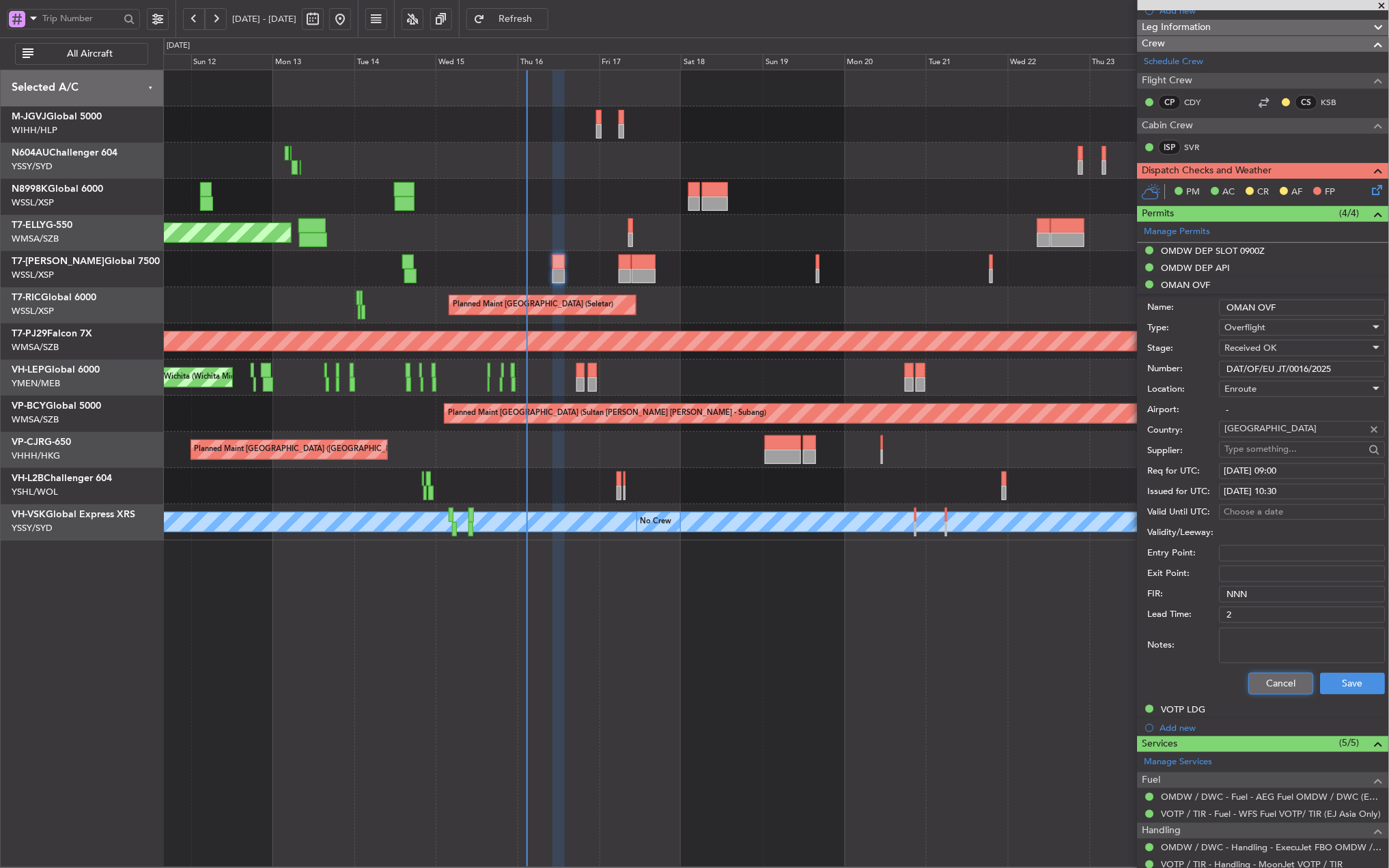
click at [1279, 685] on button "Cancel" at bounding box center [1281, 684] width 65 height 22
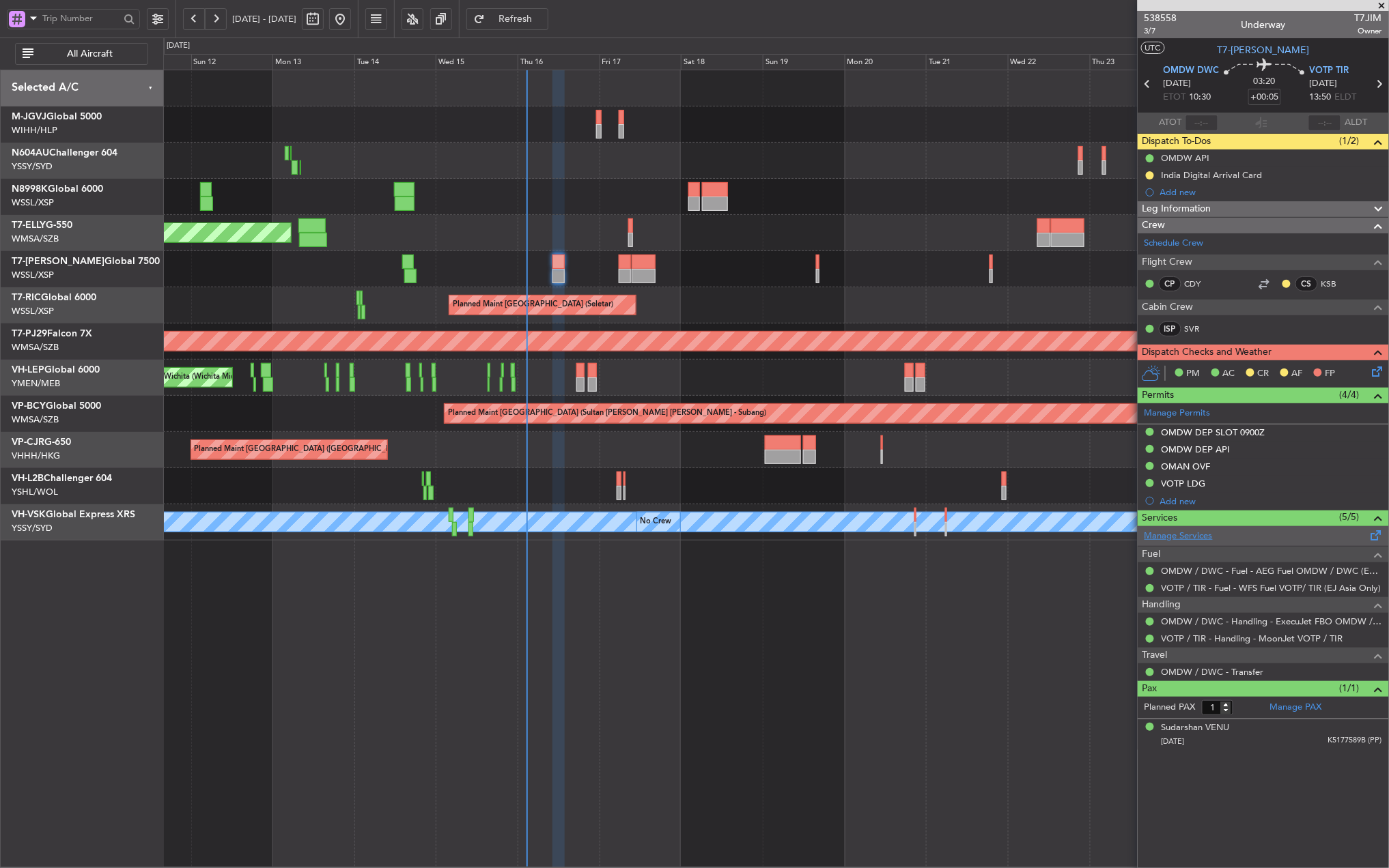
scroll to position [0, 0]
click at [1186, 490] on div "VOTP LDG" at bounding box center [1184, 484] width 44 height 11
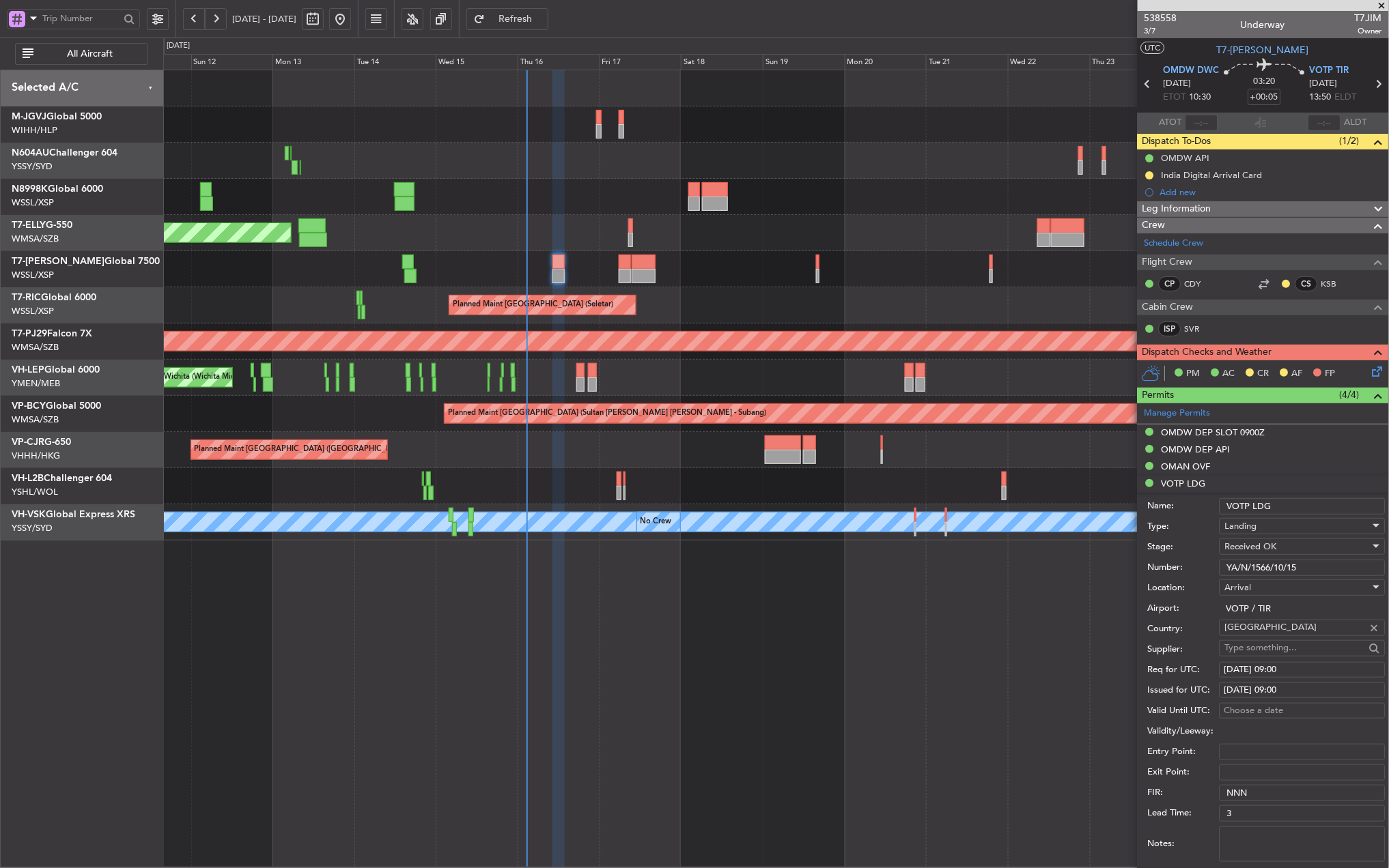
drag, startPoint x: 1309, startPoint y: 568, endPoint x: 1040, endPoint y: 555, distance: 269.3
click at [1049, 555] on fb-app "[DATE] - [DATE] Refresh Quick Links All Aircraft Planned Maint [GEOGRAPHIC_DATA…" at bounding box center [694, 443] width 1389 height 852
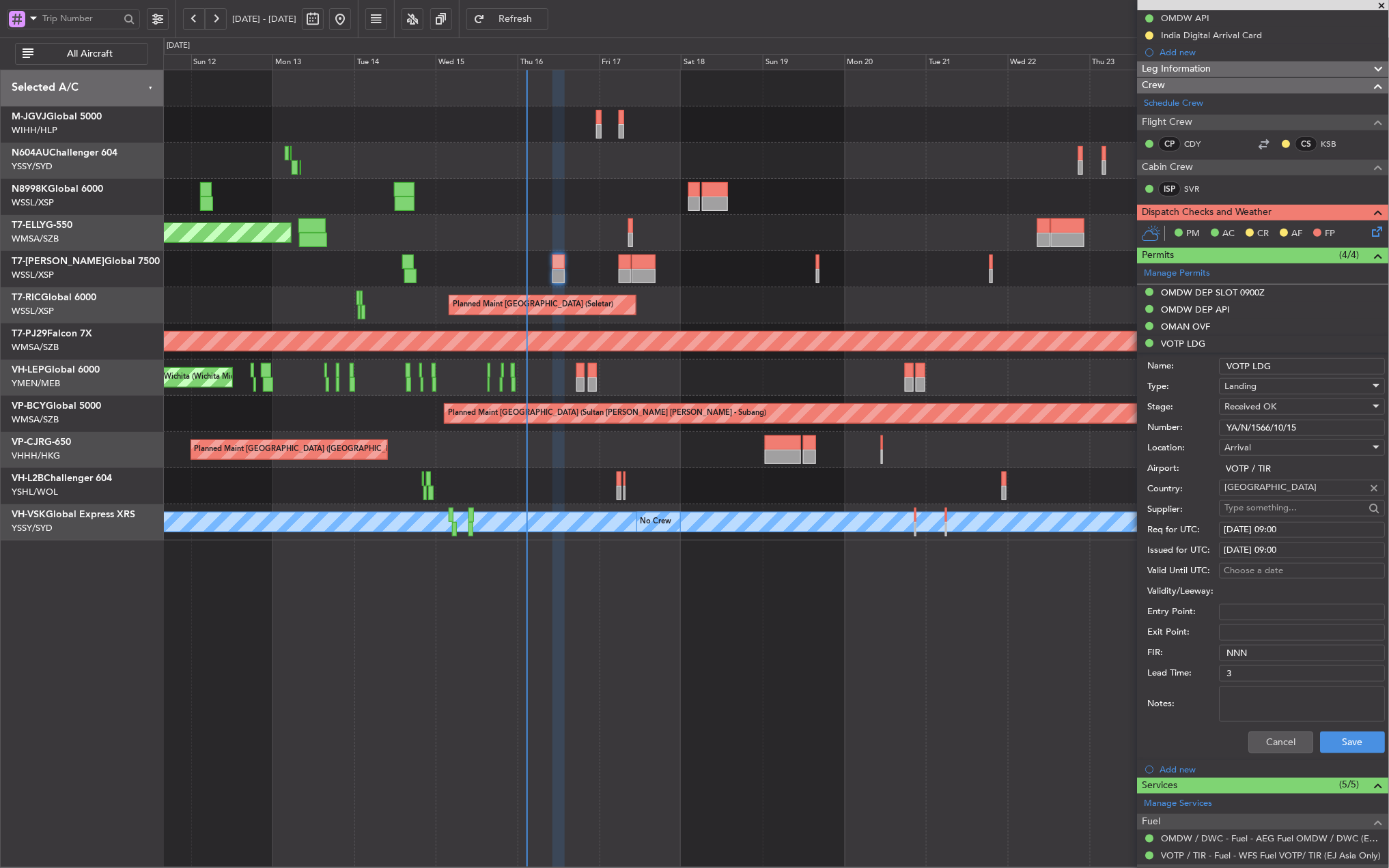
scroll to position [292, 0]
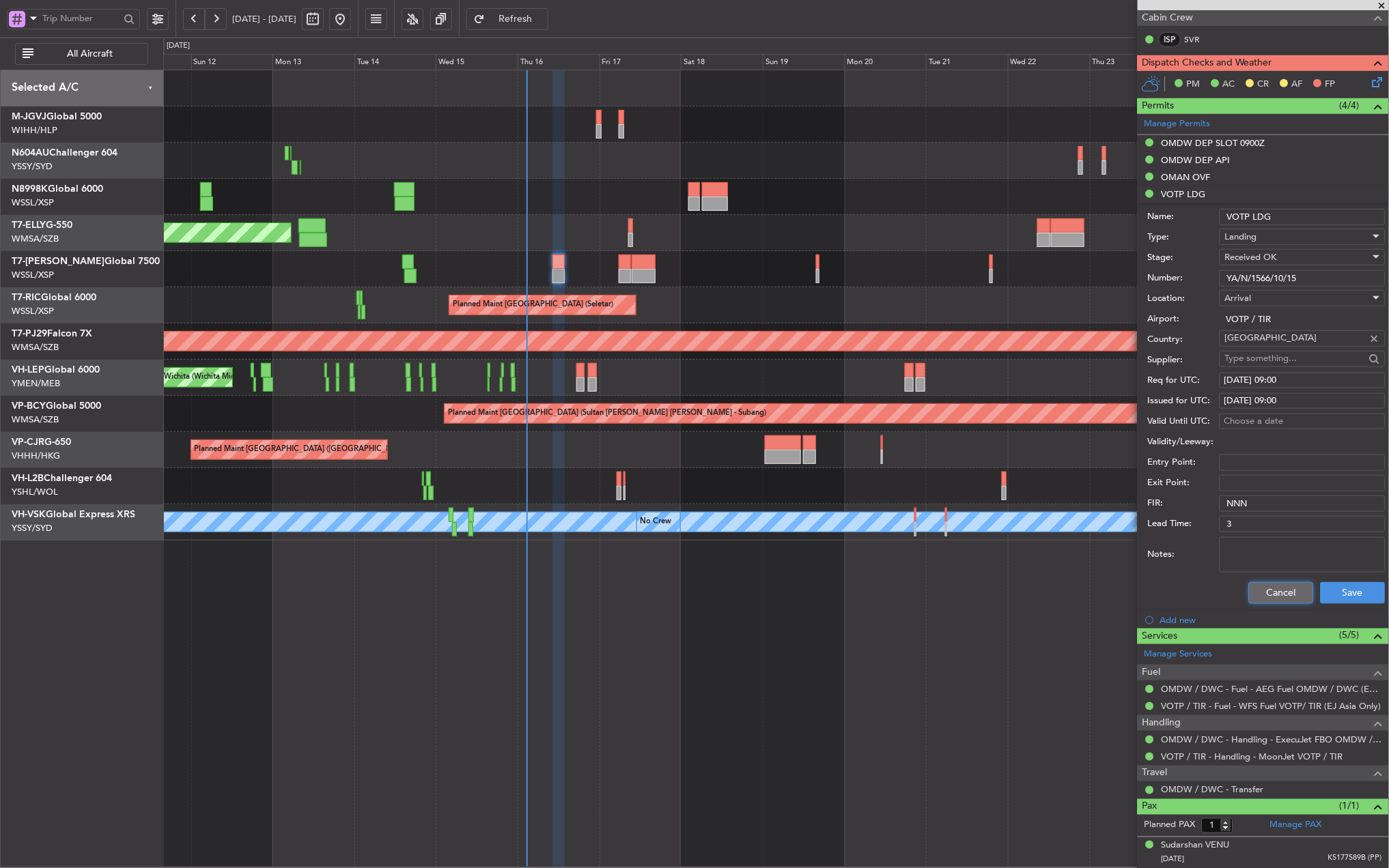
click at [1268, 584] on button "Cancel" at bounding box center [1281, 593] width 65 height 22
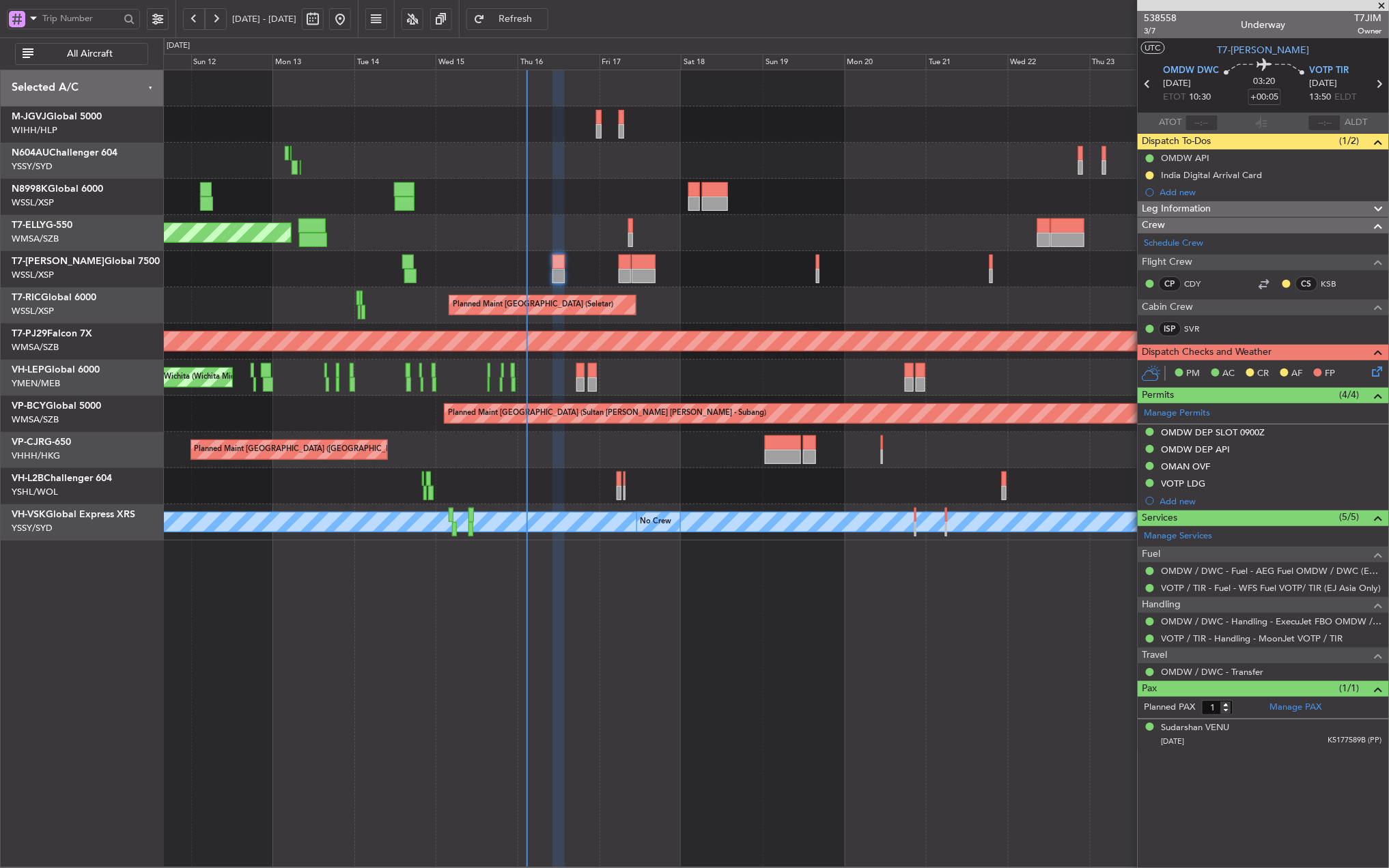
scroll to position [0, 0]
click at [477, 656] on div "Planned Maint [GEOGRAPHIC_DATA] (Seletar) Planned Maint [GEOGRAPHIC_DATA] (Sele…" at bounding box center [776, 469] width 1226 height 798
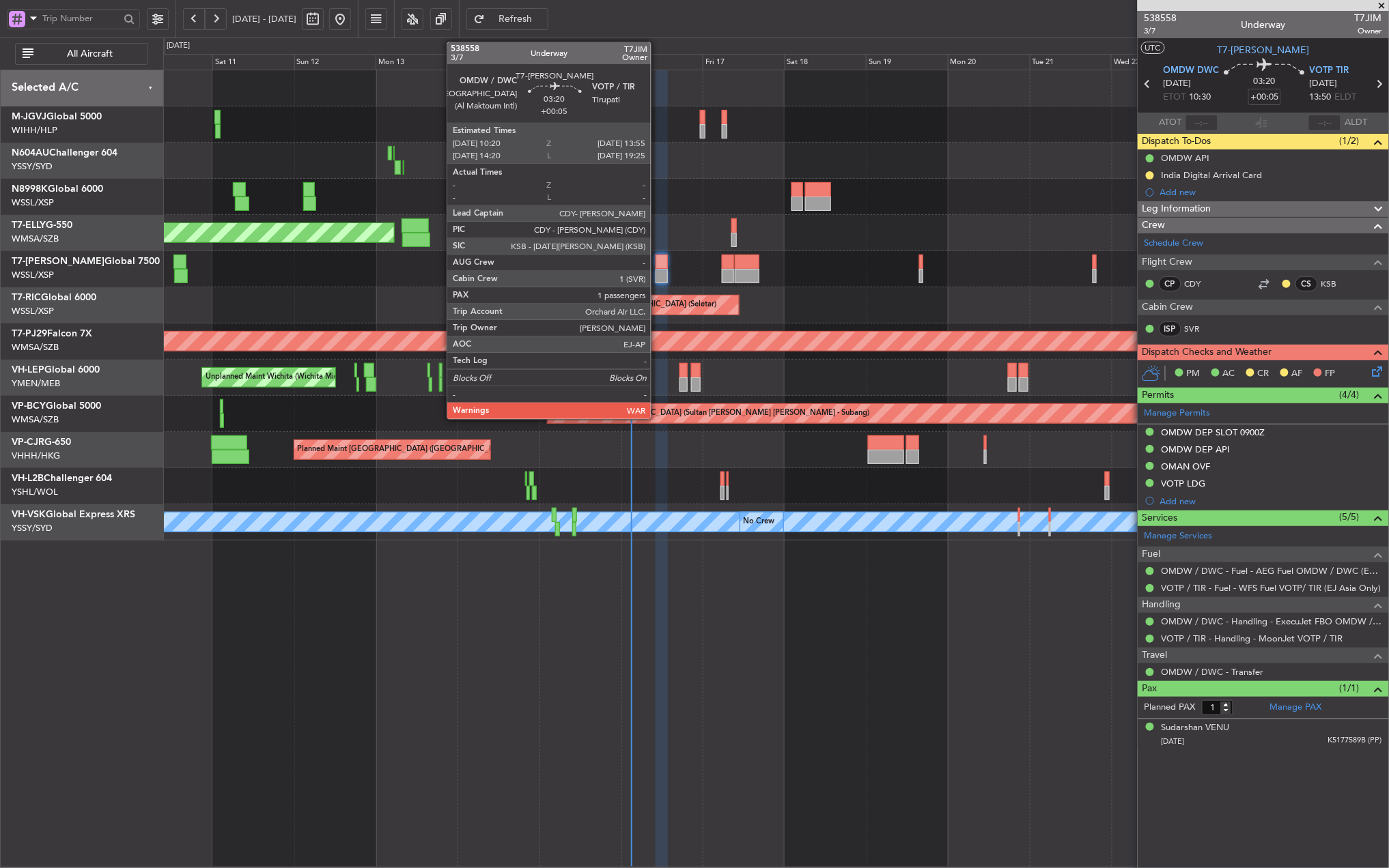
click at [658, 264] on div at bounding box center [661, 262] width 12 height 14
click at [664, 264] on div at bounding box center [661, 262] width 12 height 14
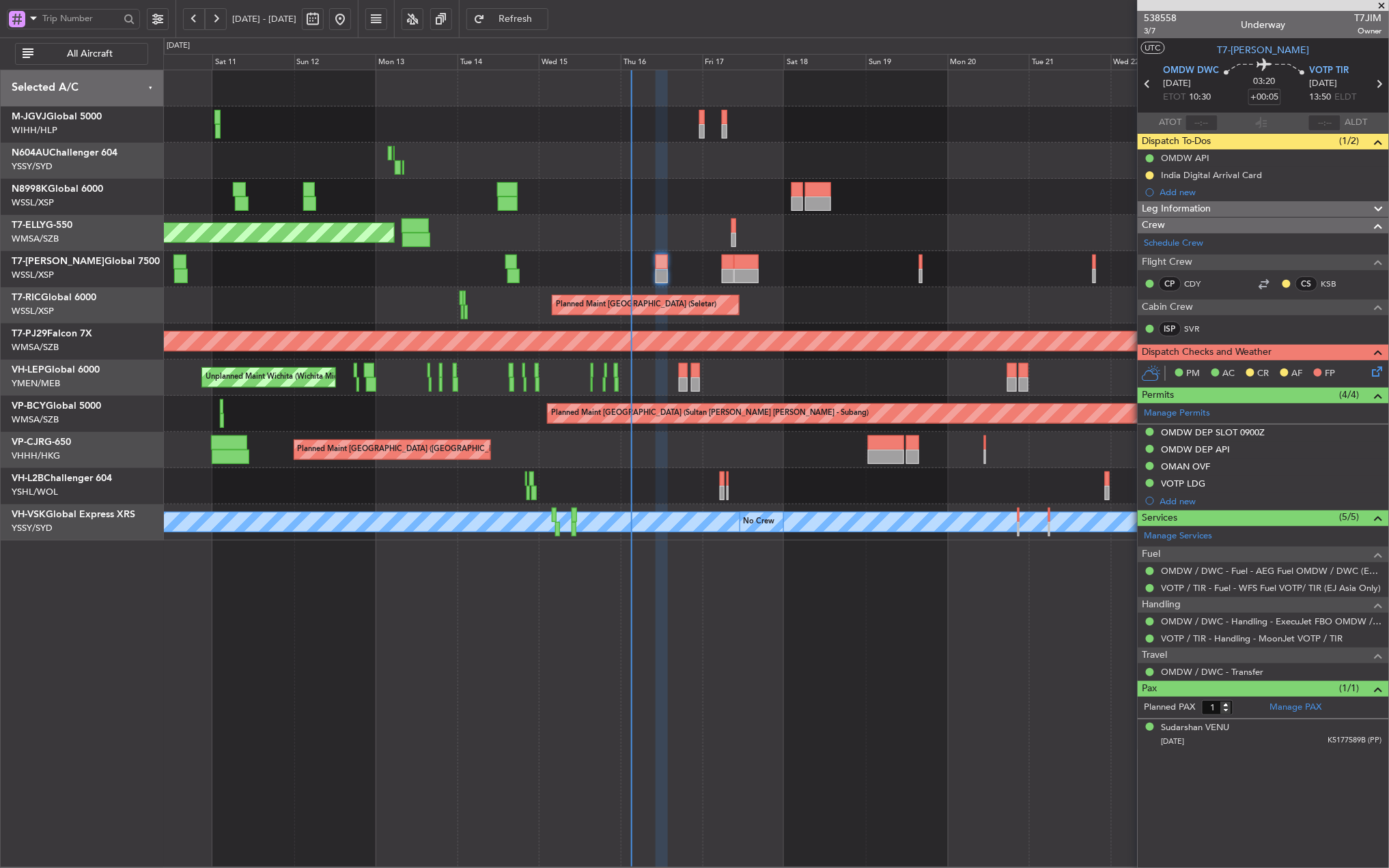
click at [582, 97] on div at bounding box center [776, 88] width 1225 height 36
type input "[PERSON_NAME] (HHAFI)"
click at [913, 636] on div "Planned Maint [GEOGRAPHIC_DATA] (Seletar) Planned Maint [GEOGRAPHIC_DATA] (Sele…" at bounding box center [776, 469] width 1226 height 798
type input "[PERSON_NAME] (HHAFI)"
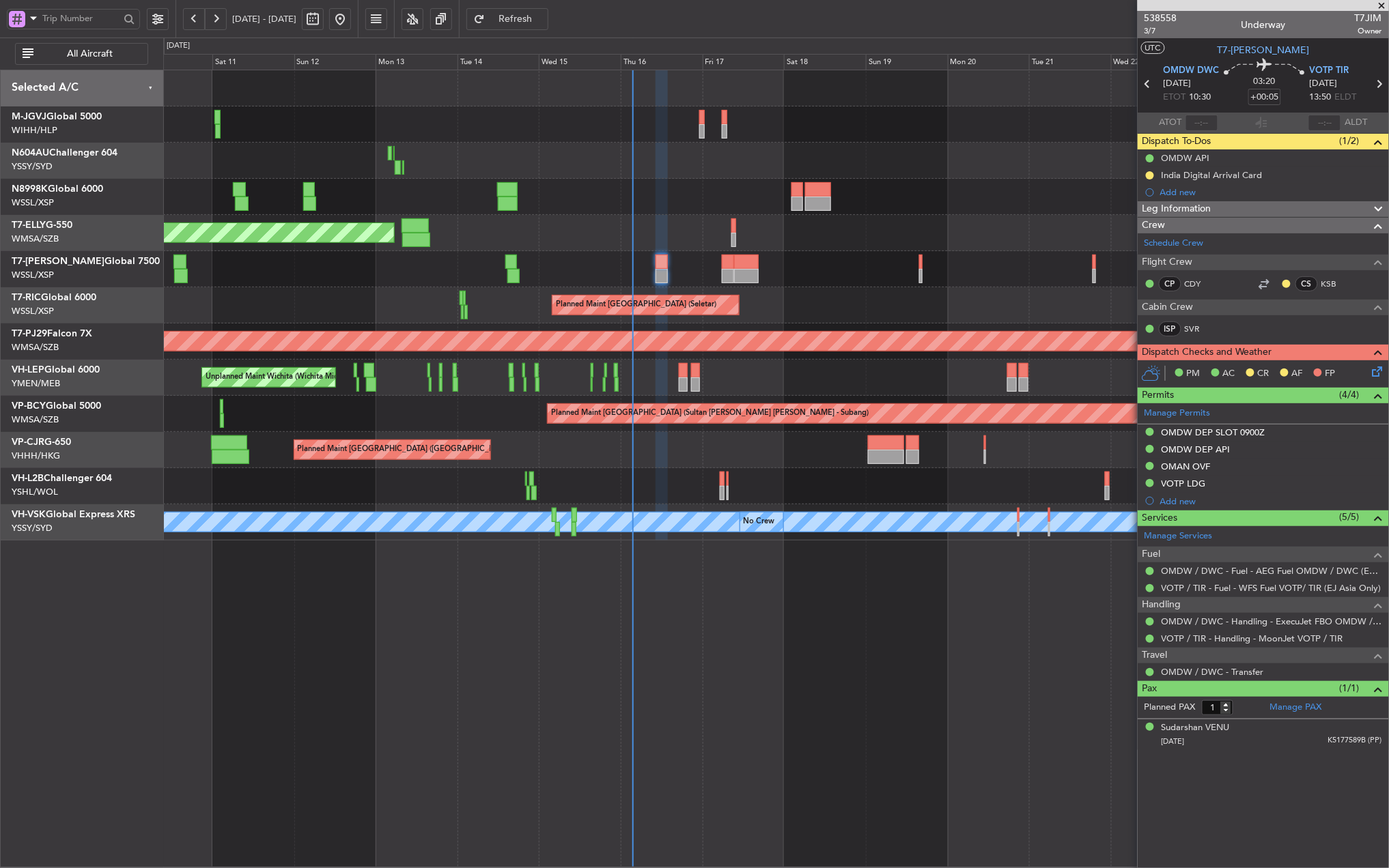
type input "[PERSON_NAME] (HHAFI)"
click at [762, 265] on div "Planned Maint [GEOGRAPHIC_DATA] (Seletar)" at bounding box center [776, 269] width 1225 height 36
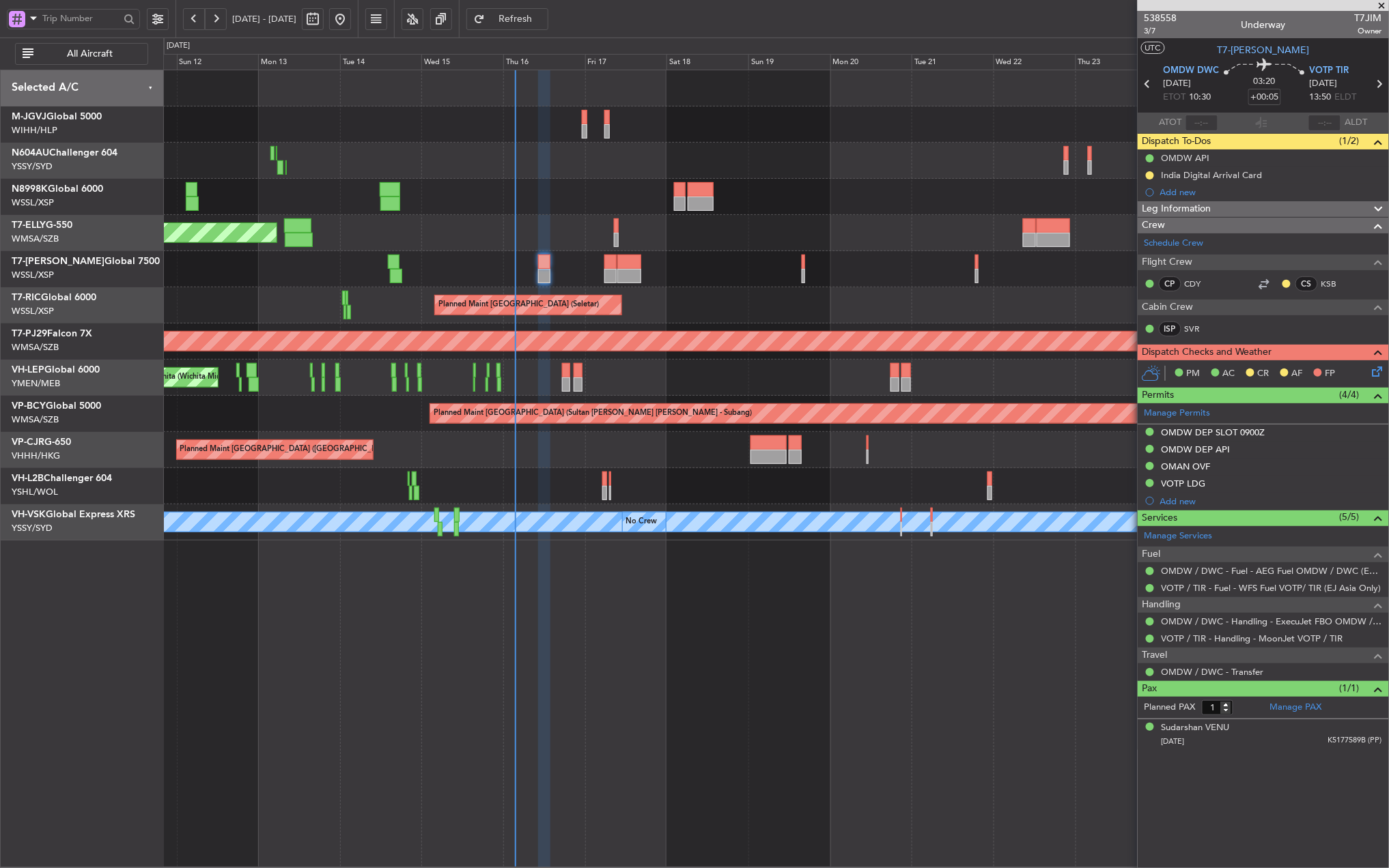
click at [744, 264] on div at bounding box center [776, 269] width 1225 height 36
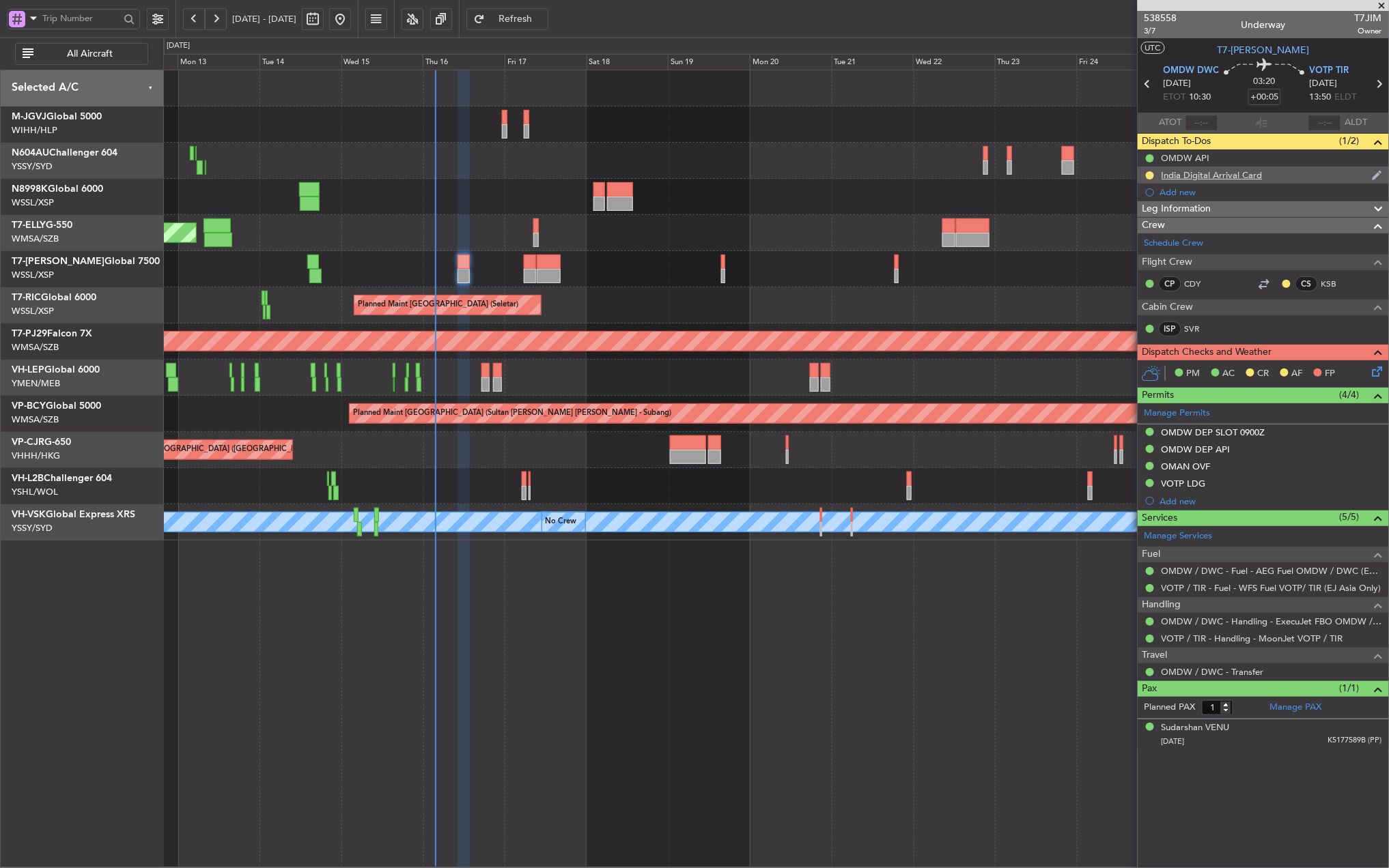
click at [1223, 176] on div "India Digital Arrival Card" at bounding box center [1212, 175] width 101 height 11
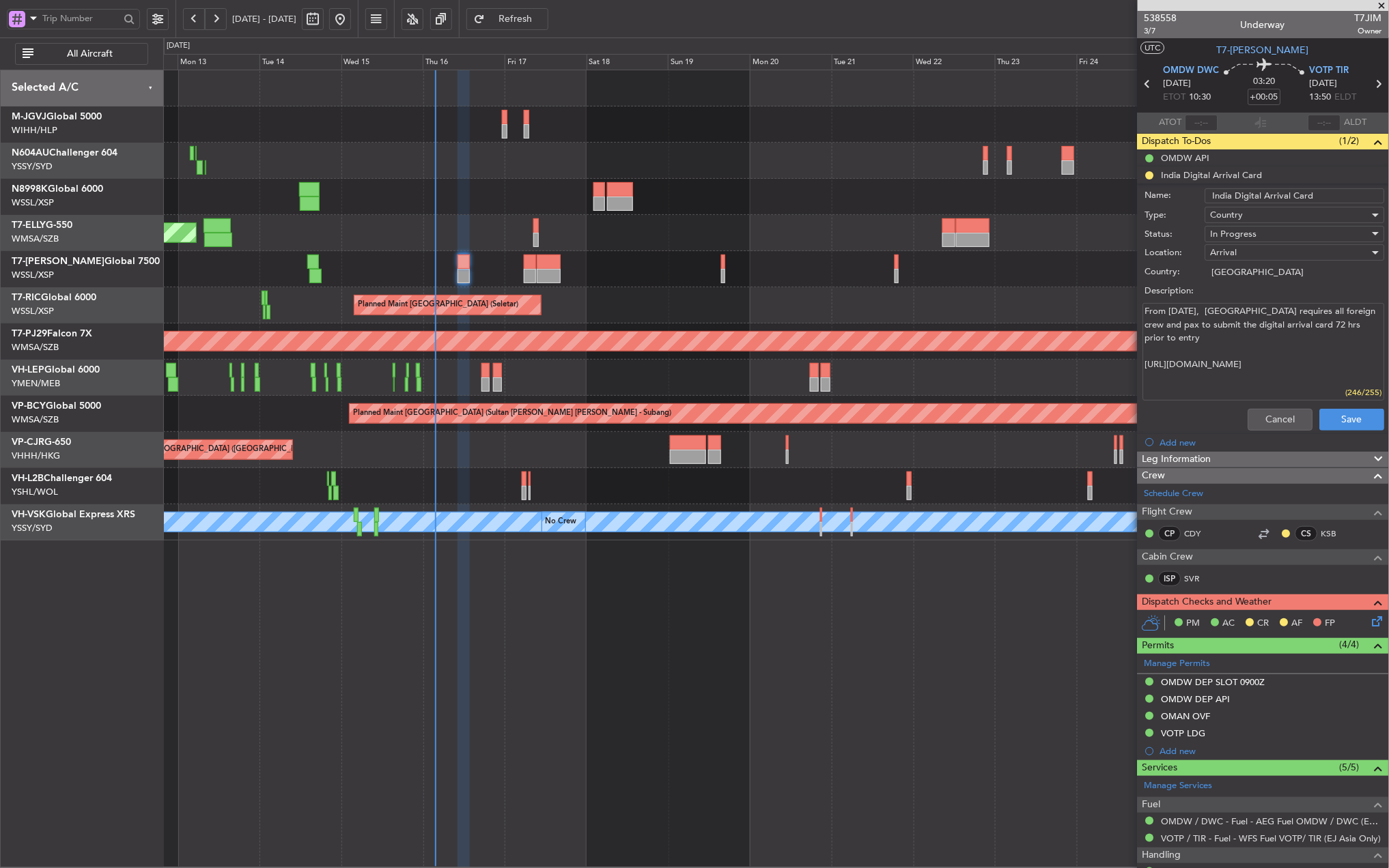
click at [482, 684] on div "Planned Maint [GEOGRAPHIC_DATA] (Seletar) Planned Maint [GEOGRAPHIC_DATA] (Sele…" at bounding box center [776, 469] width 1226 height 798
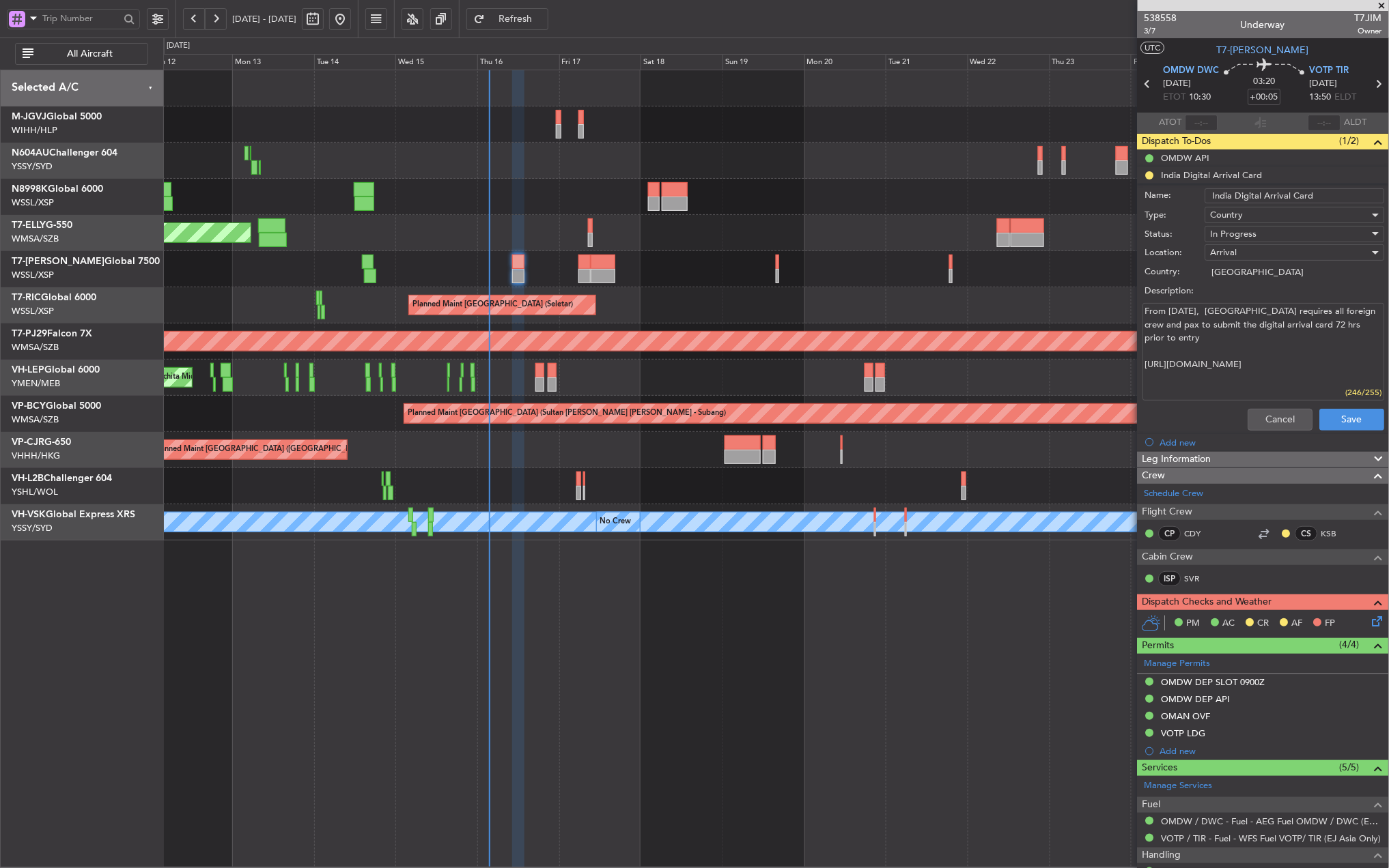
click at [1205, 394] on textarea "From [DATE], [GEOGRAPHIC_DATA] requires all foreign crew and pax to submit the …" at bounding box center [1264, 352] width 242 height 97
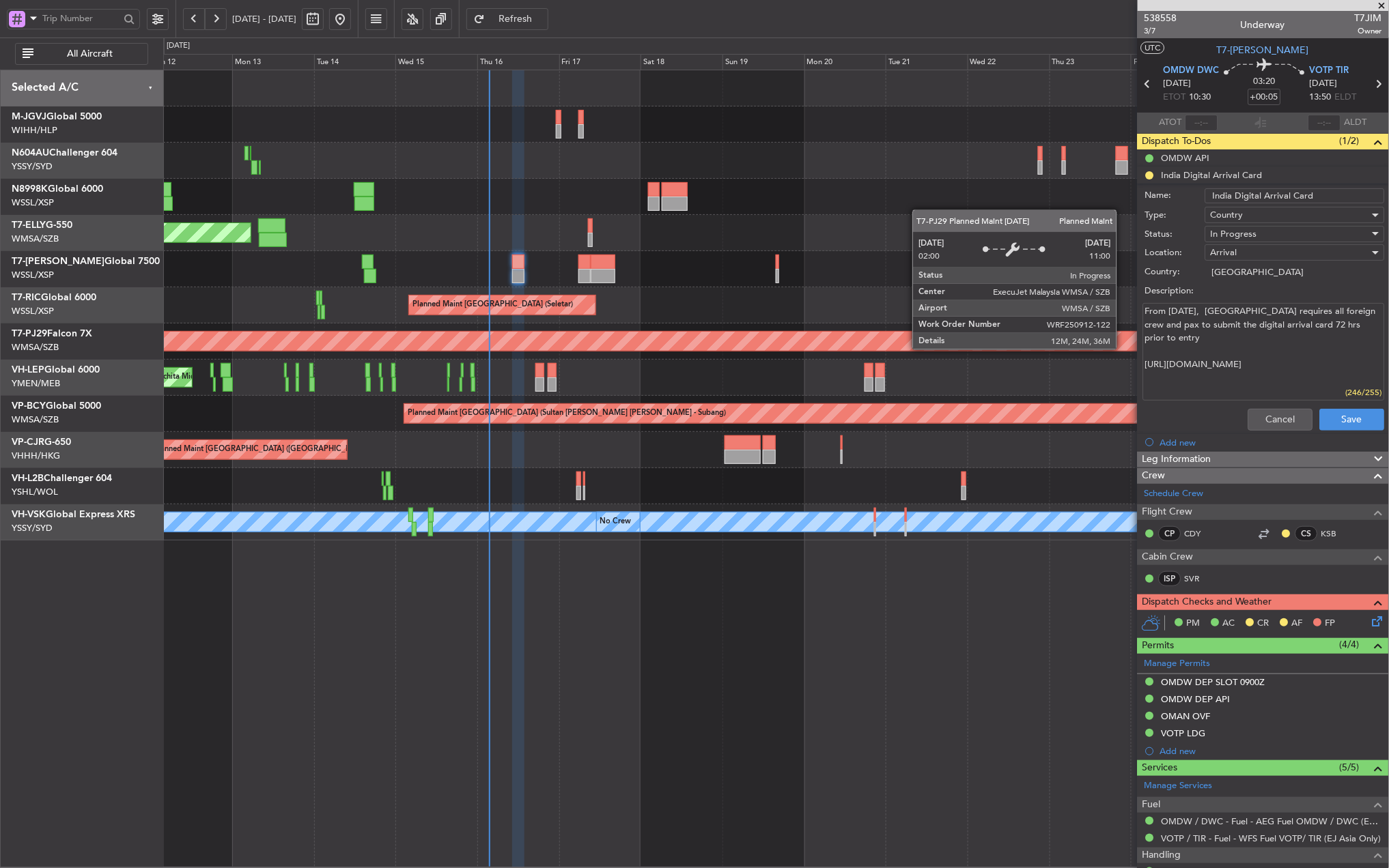
drag, startPoint x: 1193, startPoint y: 389, endPoint x: 1122, endPoint y: 350, distance: 81.0
click at [1122, 350] on fb-app "[DATE] - [DATE] Refresh Quick Links All Aircraft Planned Maint [GEOGRAPHIC_DATA…" at bounding box center [694, 443] width 1389 height 852
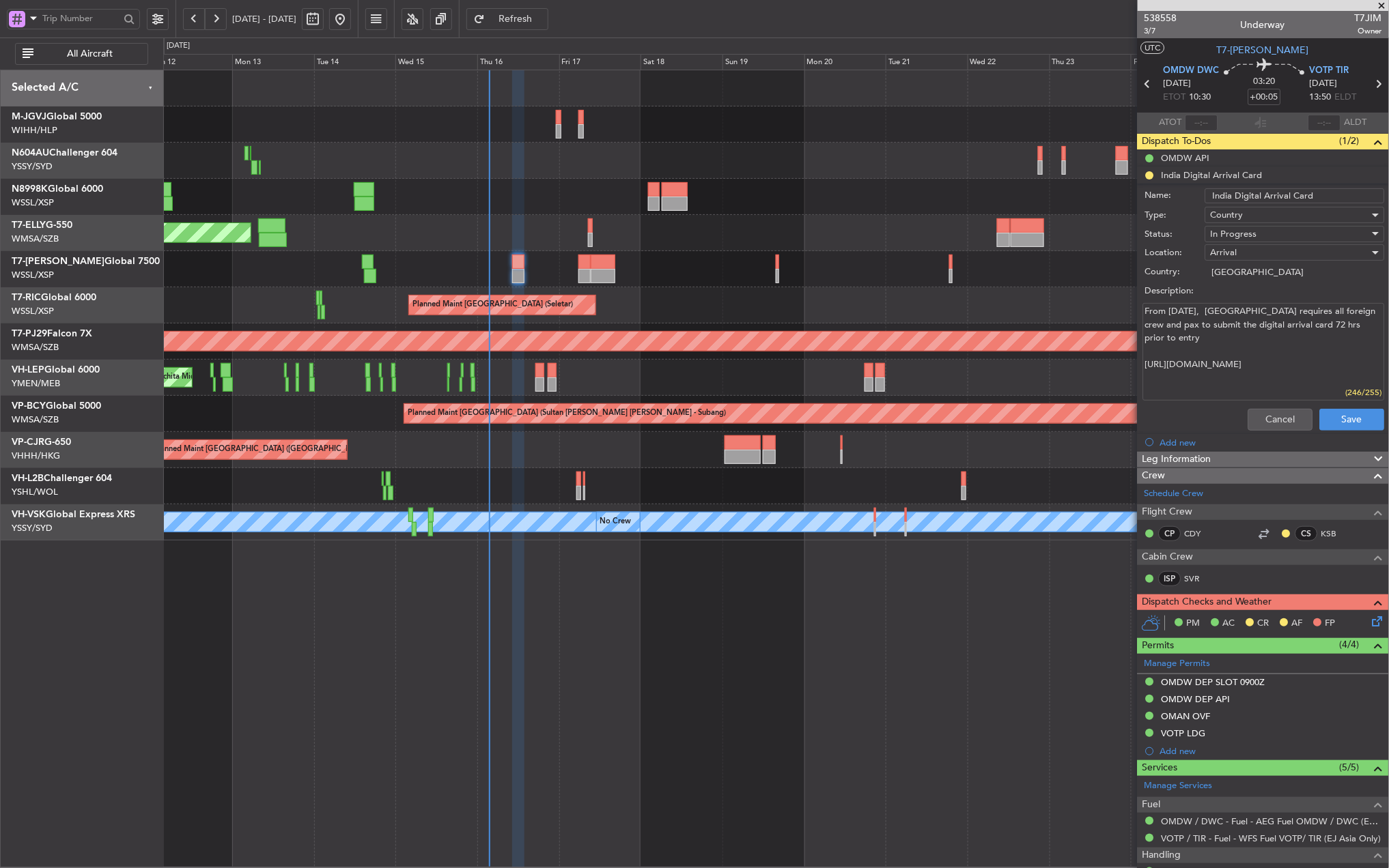
click at [1208, 374] on textarea "From [DATE], [GEOGRAPHIC_DATA] requires all foreign crew and pax to submit the …" at bounding box center [1264, 352] width 242 height 97
drag, startPoint x: 1180, startPoint y: 391, endPoint x: 1142, endPoint y: 355, distance: 52.3
click at [1142, 355] on div "From [DATE], [GEOGRAPHIC_DATA] requires all foreign crew and pax to submit the …" at bounding box center [1263, 352] width 265 height 103
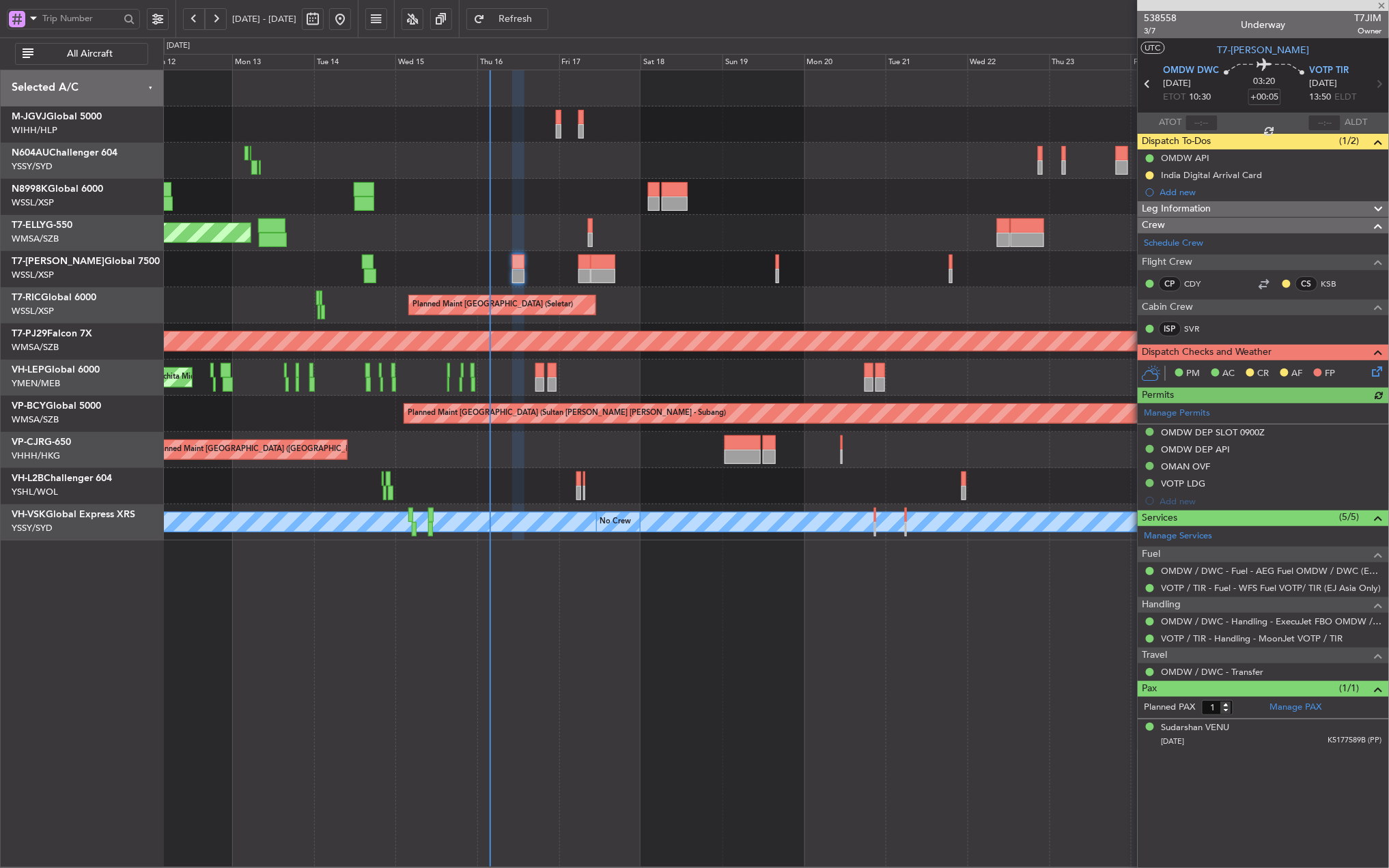
type input "[PERSON_NAME] (HHAFI)"
click at [582, 664] on div "Planned Maint [GEOGRAPHIC_DATA] (Seletar) Planned Maint [GEOGRAPHIC_DATA] (Sele…" at bounding box center [776, 469] width 1226 height 798
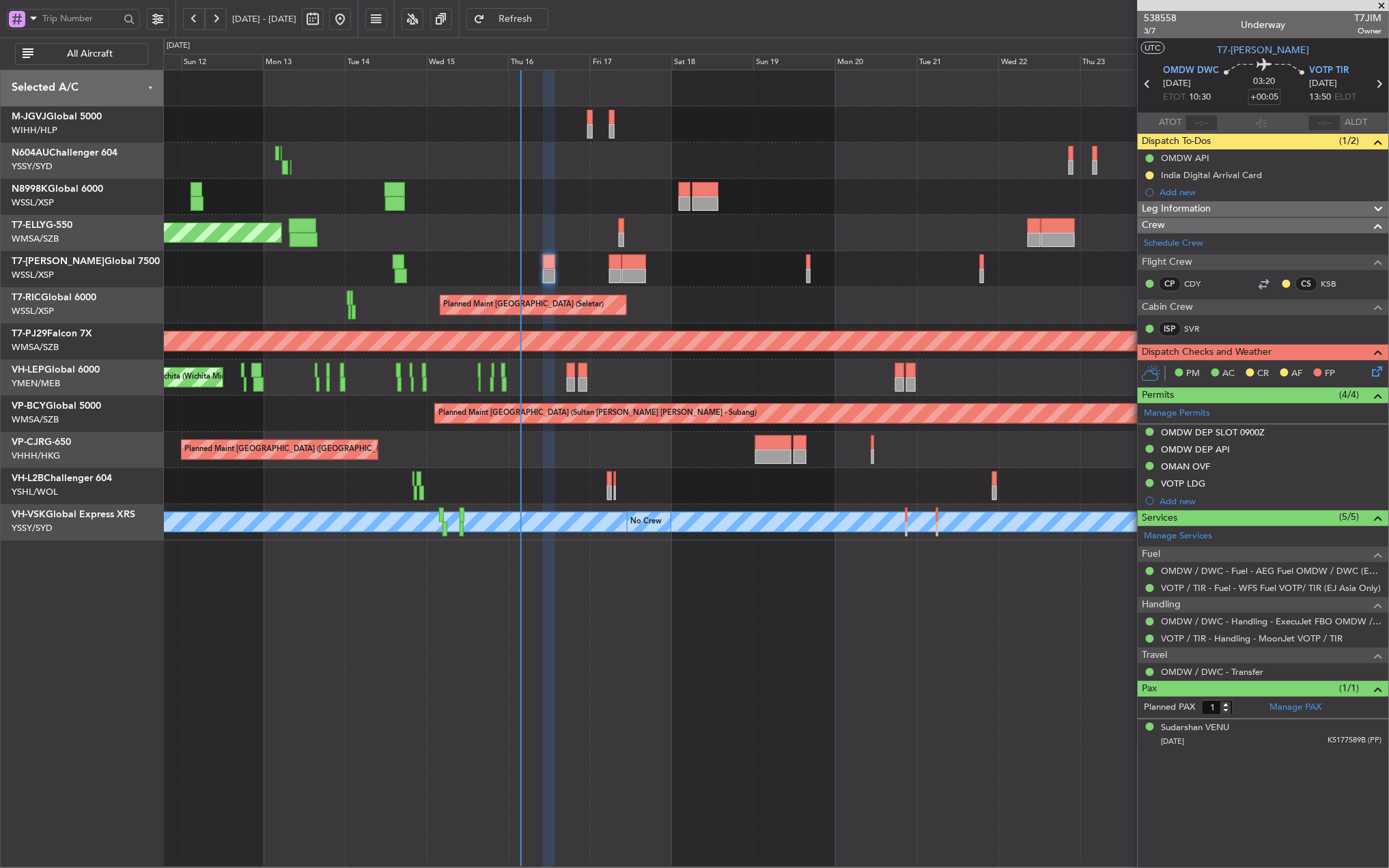
click at [839, 659] on div "Planned Maint [GEOGRAPHIC_DATA] (Seletar) Planned Maint [GEOGRAPHIC_DATA] (Sele…" at bounding box center [776, 469] width 1226 height 798
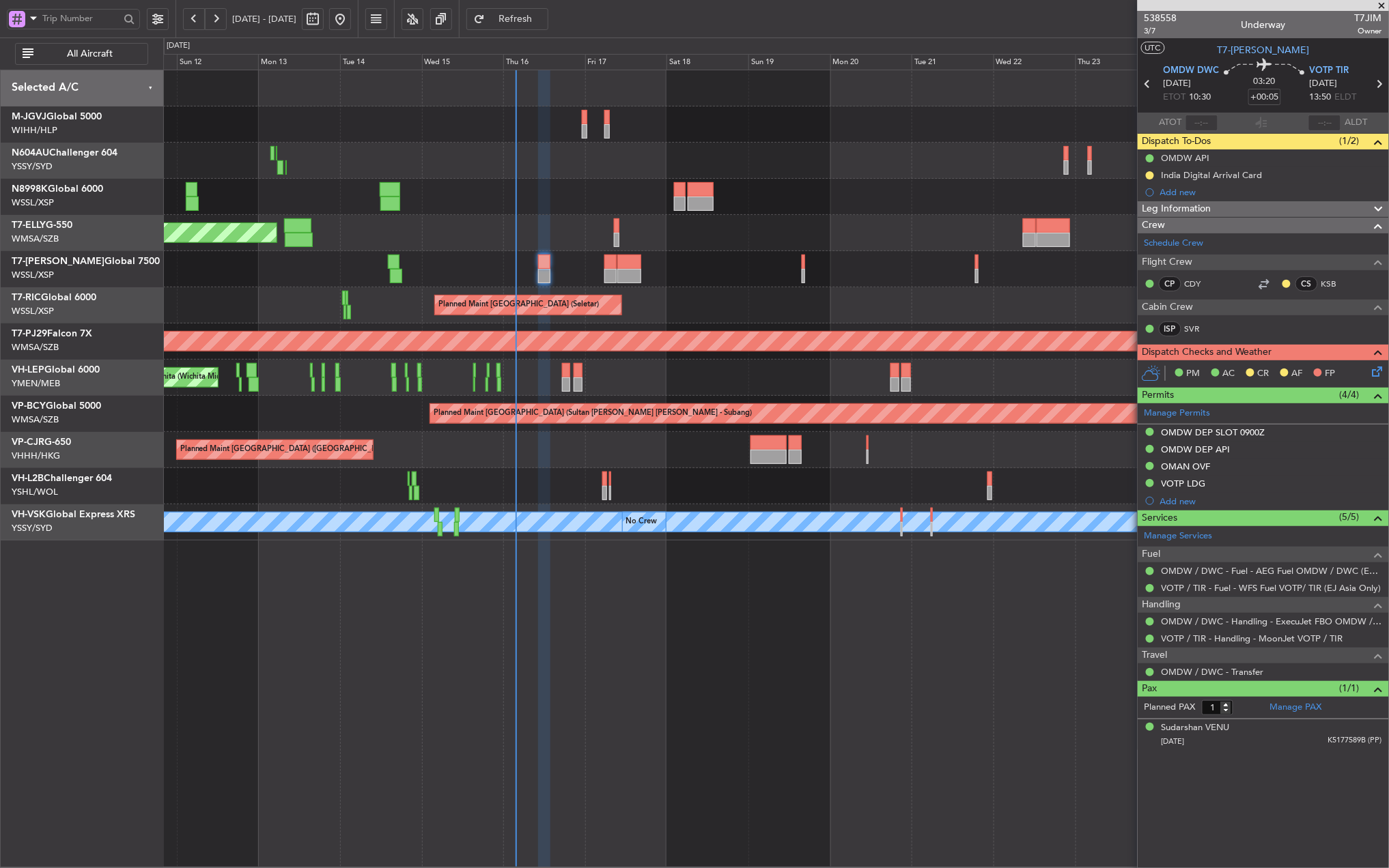
click at [1371, 369] on icon at bounding box center [1375, 369] width 11 height 11
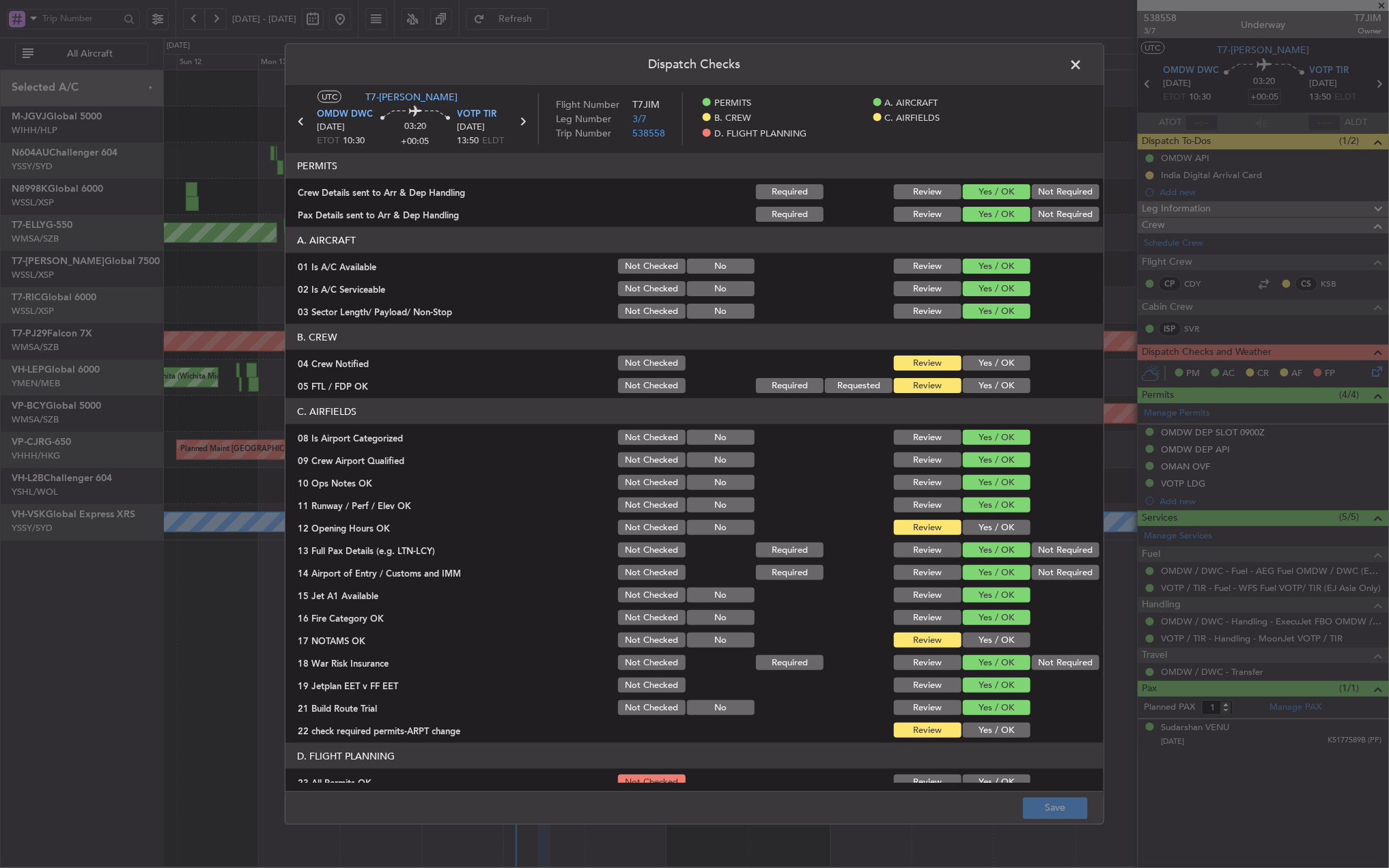
click at [982, 370] on button "Yes / OK" at bounding box center [997, 363] width 67 height 15
click at [990, 382] on button "Yes / OK" at bounding box center [997, 386] width 67 height 15
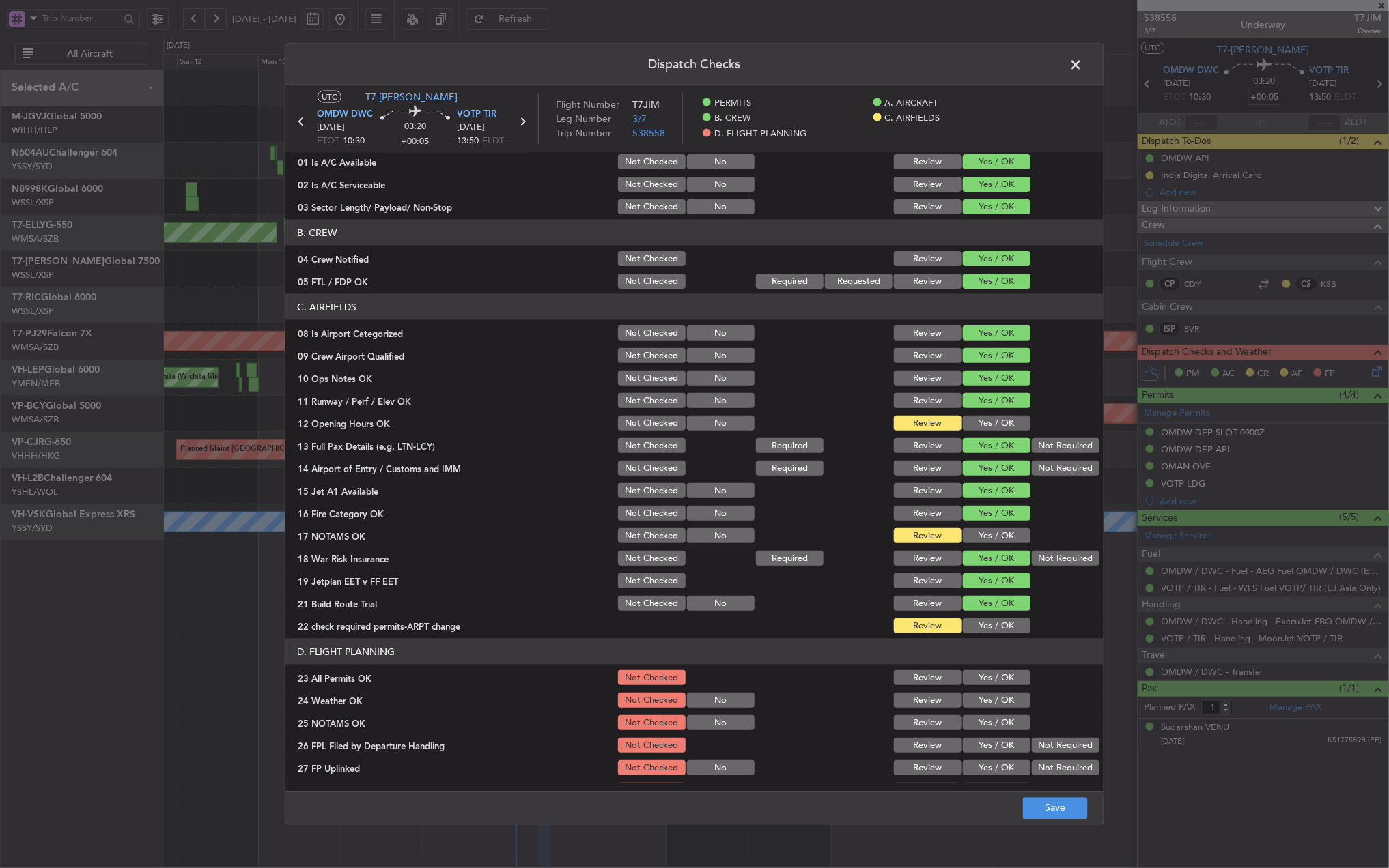
scroll to position [170, 0]
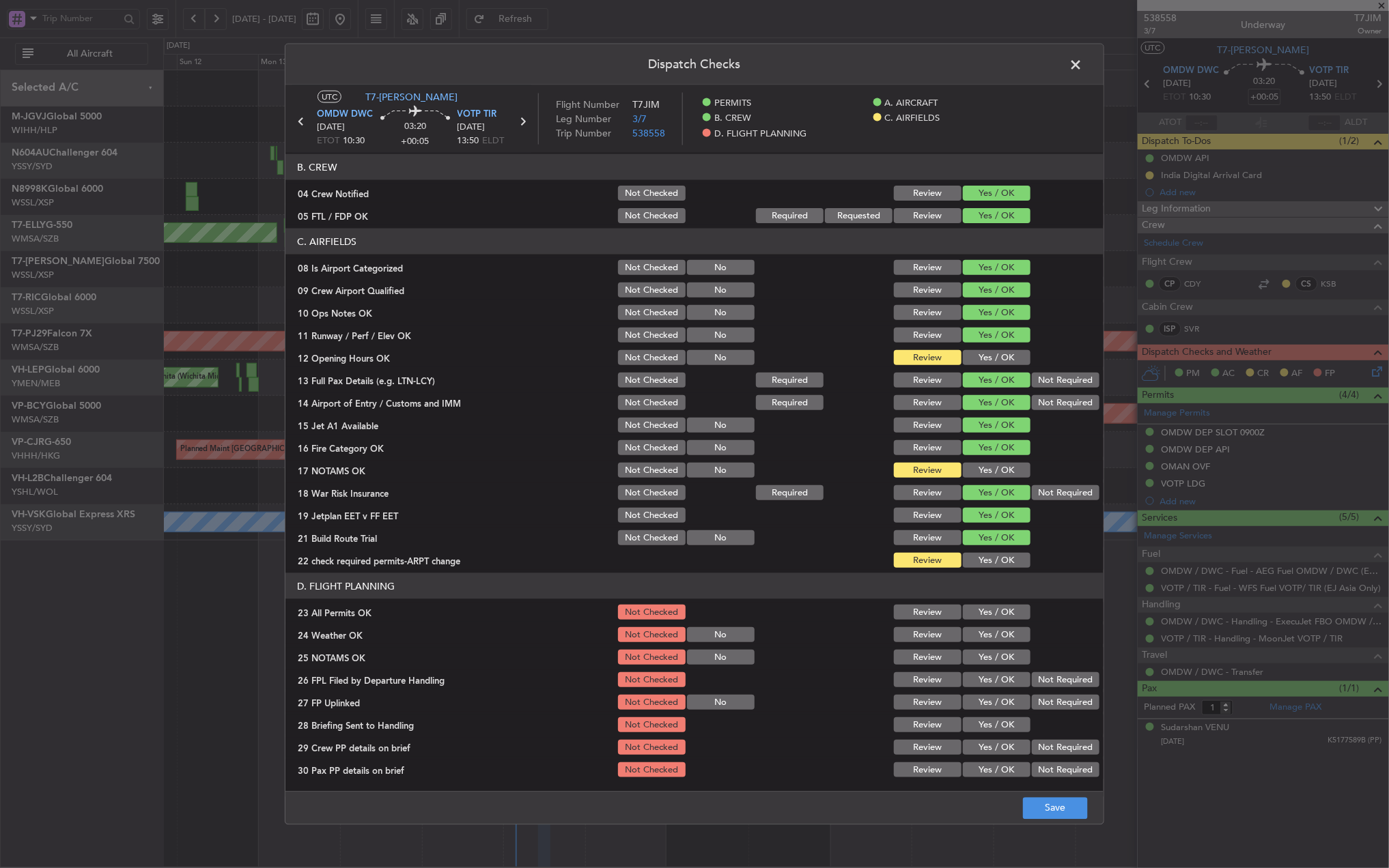
click at [984, 352] on button "Yes / OK" at bounding box center [997, 357] width 67 height 15
click at [980, 459] on section "C. AIRFIELDS 08 Is Airport Categorized Not Checked No Review Yes / OK 09 Crew A…" at bounding box center [694, 399] width 818 height 341
click at [986, 457] on section "C. AIRFIELDS 08 Is Airport Categorized Not Checked No Review Yes / OK 09 Crew A…" at bounding box center [694, 399] width 818 height 341
drag, startPoint x: 986, startPoint y: 457, endPoint x: 987, endPoint y: 483, distance: 26.0
click at [982, 468] on button "Yes / OK" at bounding box center [997, 470] width 67 height 15
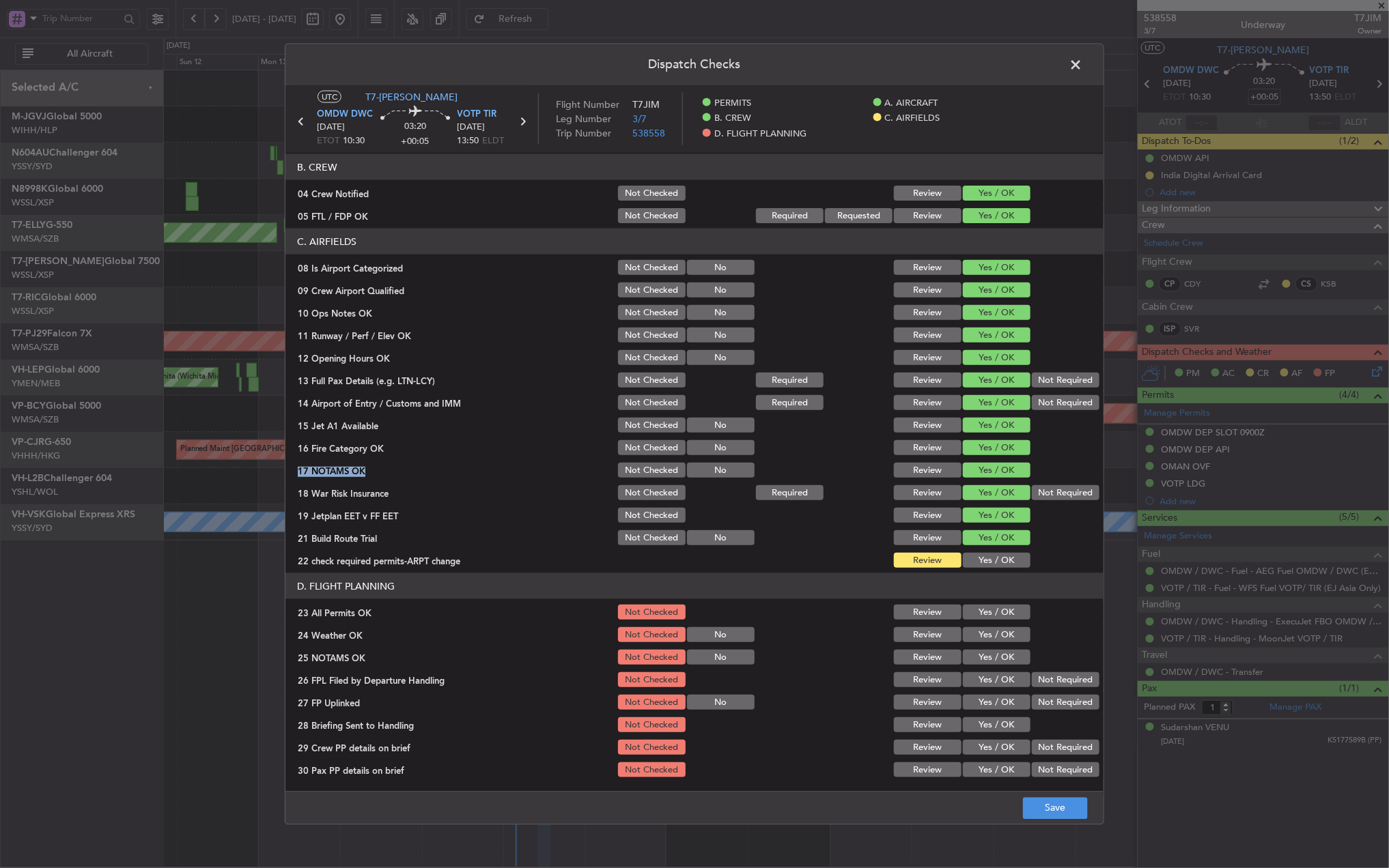
click at [990, 561] on button "Yes / OK" at bounding box center [997, 560] width 67 height 15
click at [986, 623] on section "D. FLIGHT PLANNING 23 All Permits OK Not Checked Review Yes / OK 24 Weather OK …" at bounding box center [694, 677] width 818 height 206
click at [979, 634] on button "Yes / OK" at bounding box center [997, 634] width 67 height 15
click at [982, 615] on button "Yes / OK" at bounding box center [997, 612] width 67 height 15
click at [983, 649] on div "Yes / OK" at bounding box center [995, 657] width 69 height 19
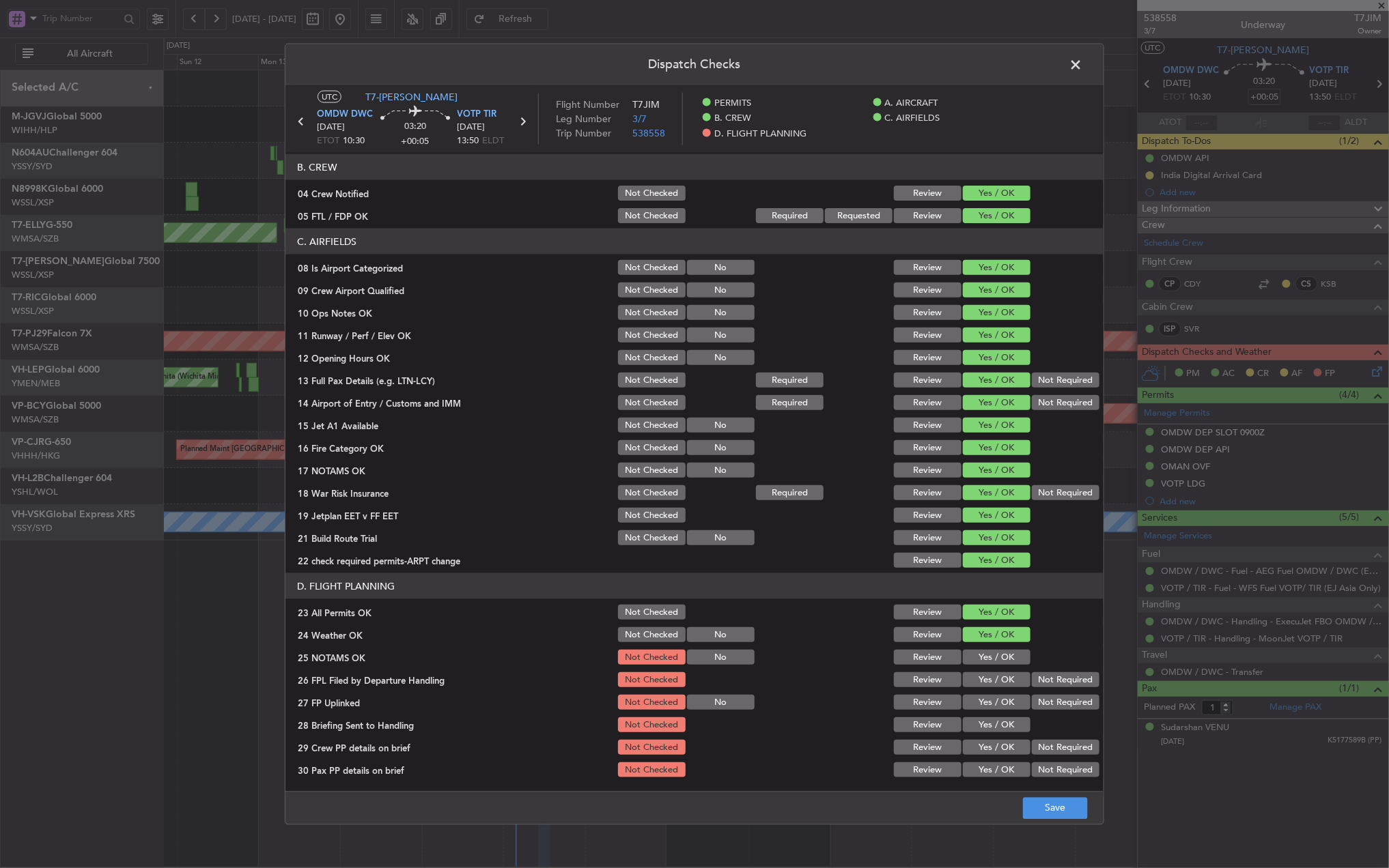
click at [980, 654] on button "Yes / OK" at bounding box center [997, 657] width 67 height 15
click at [981, 680] on button "Yes / OK" at bounding box center [997, 679] width 67 height 15
click at [977, 697] on button "Yes / OK" at bounding box center [997, 702] width 67 height 15
click at [975, 714] on section "D. FLIGHT PLANNING 23 All Permits OK Not Checked Review Yes / OK 24 Weather OK …" at bounding box center [694, 677] width 818 height 206
click at [976, 735] on section "D. FLIGHT PLANNING 23 All Permits OK Not Checked Review Yes / OK 24 Weather OK …" at bounding box center [694, 677] width 818 height 206
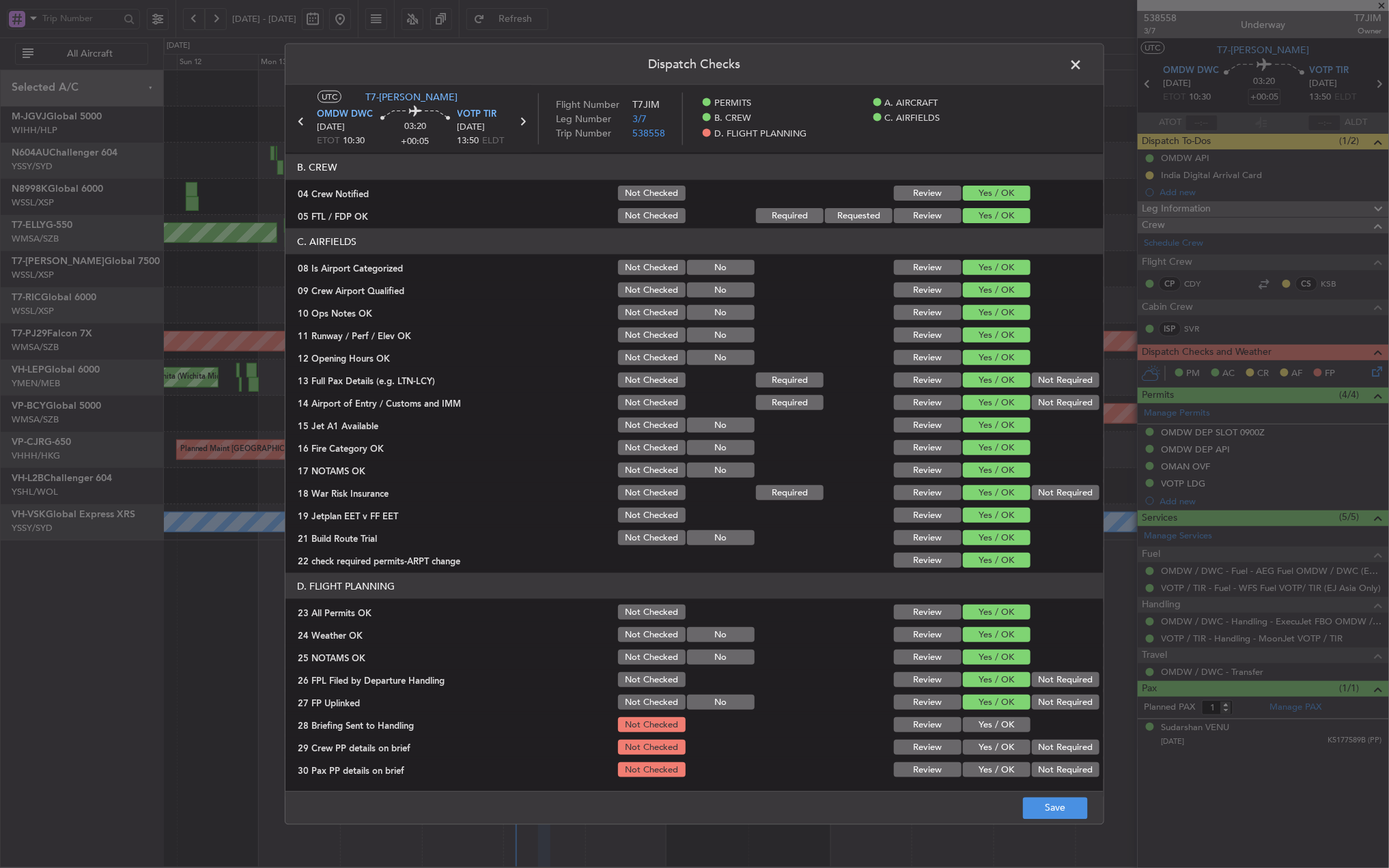
click at [976, 748] on button "Yes / OK" at bounding box center [997, 747] width 67 height 15
click at [976, 725] on button "Yes / OK" at bounding box center [997, 725] width 67 height 15
click at [975, 773] on button "Yes / OK" at bounding box center [997, 770] width 67 height 15
click at [1047, 808] on button "Save" at bounding box center [1055, 808] width 65 height 22
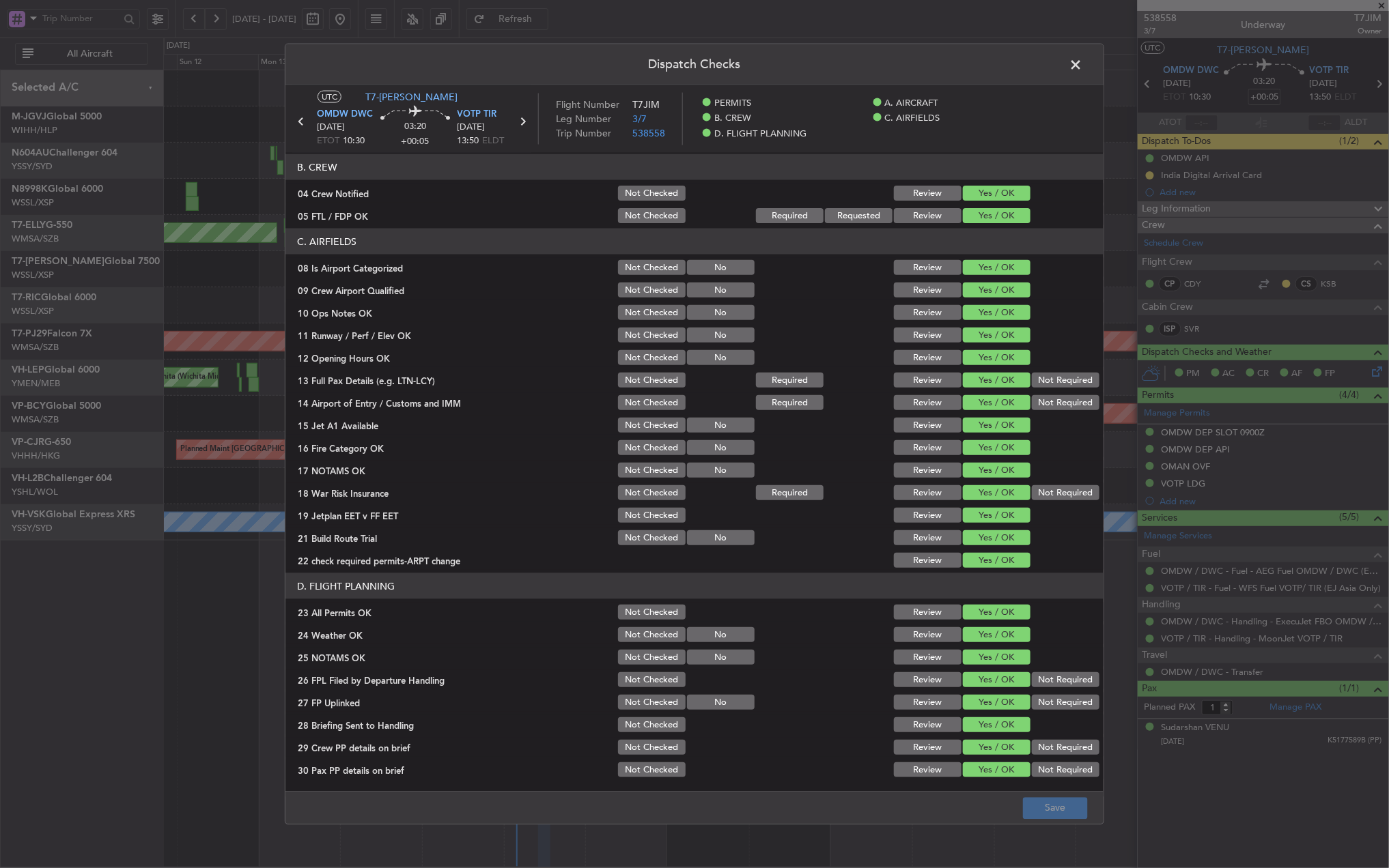
click at [1083, 66] on span at bounding box center [1083, 68] width 0 height 27
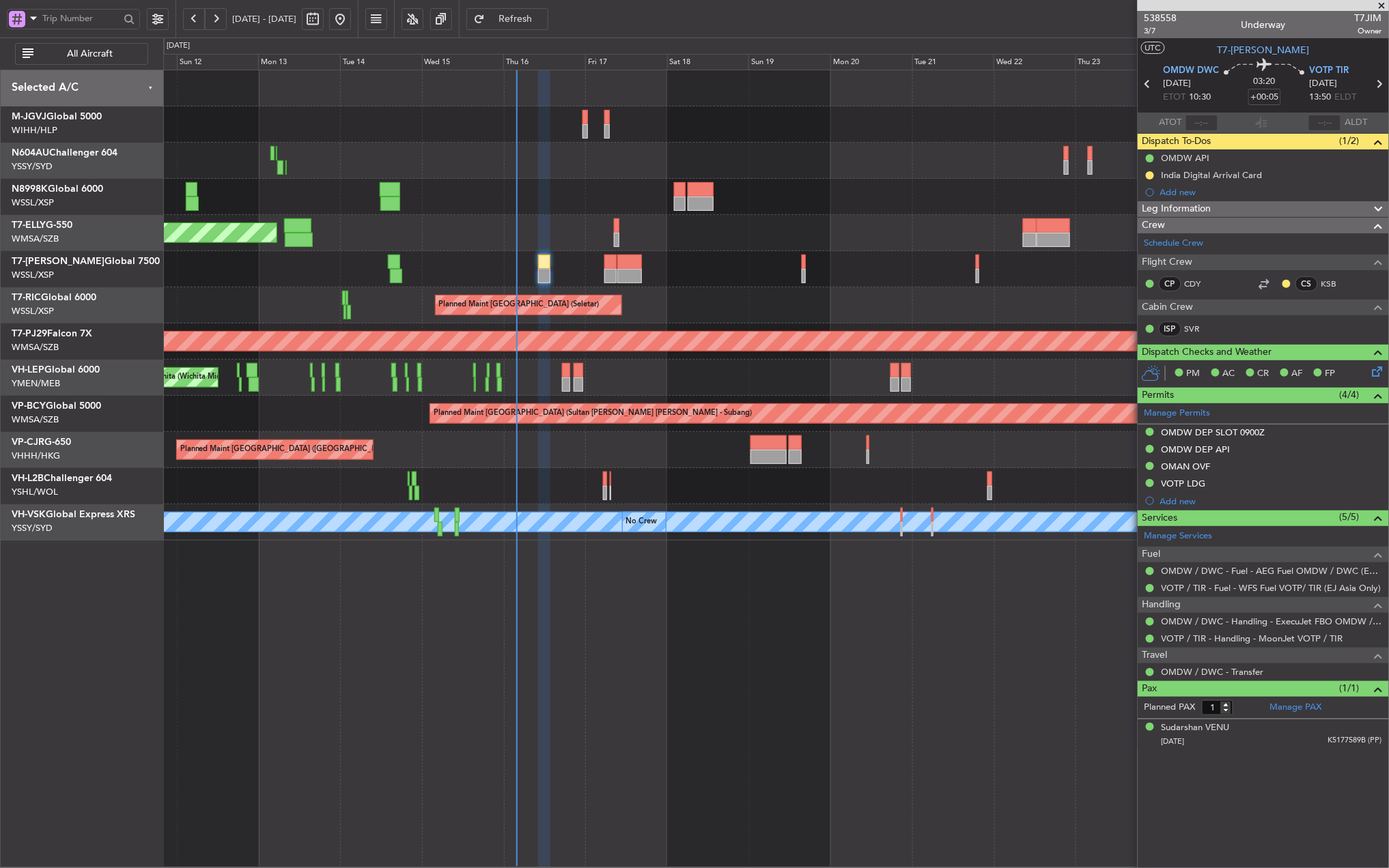
click at [683, 621] on div "Planned Maint [GEOGRAPHIC_DATA] (Seletar) Planned Maint [GEOGRAPHIC_DATA] (Sele…" at bounding box center [776, 469] width 1226 height 798
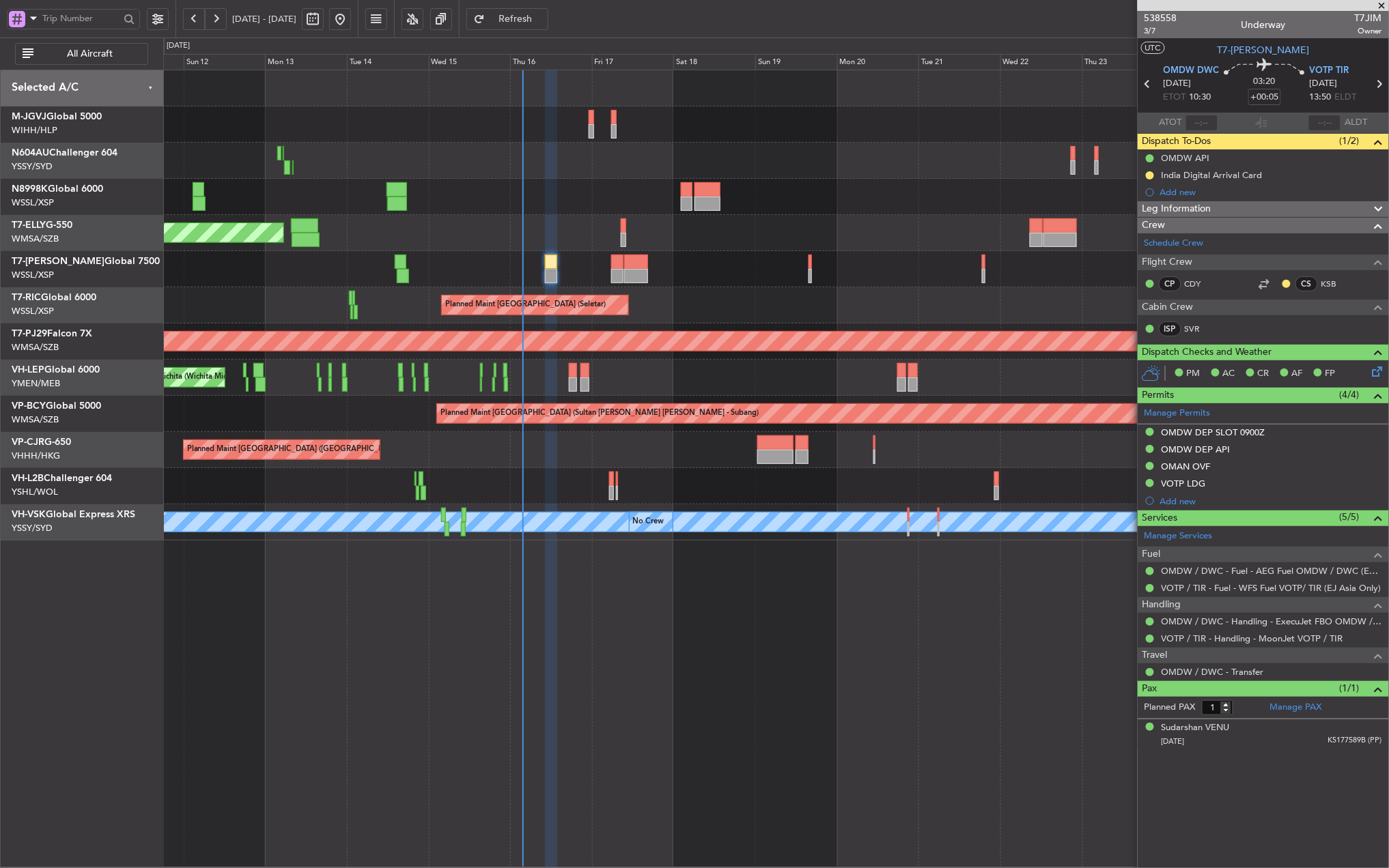
click at [728, 571] on div "Planned Maint [GEOGRAPHIC_DATA] (Seletar) Planned Maint [GEOGRAPHIC_DATA] (Sele…" at bounding box center [776, 469] width 1226 height 798
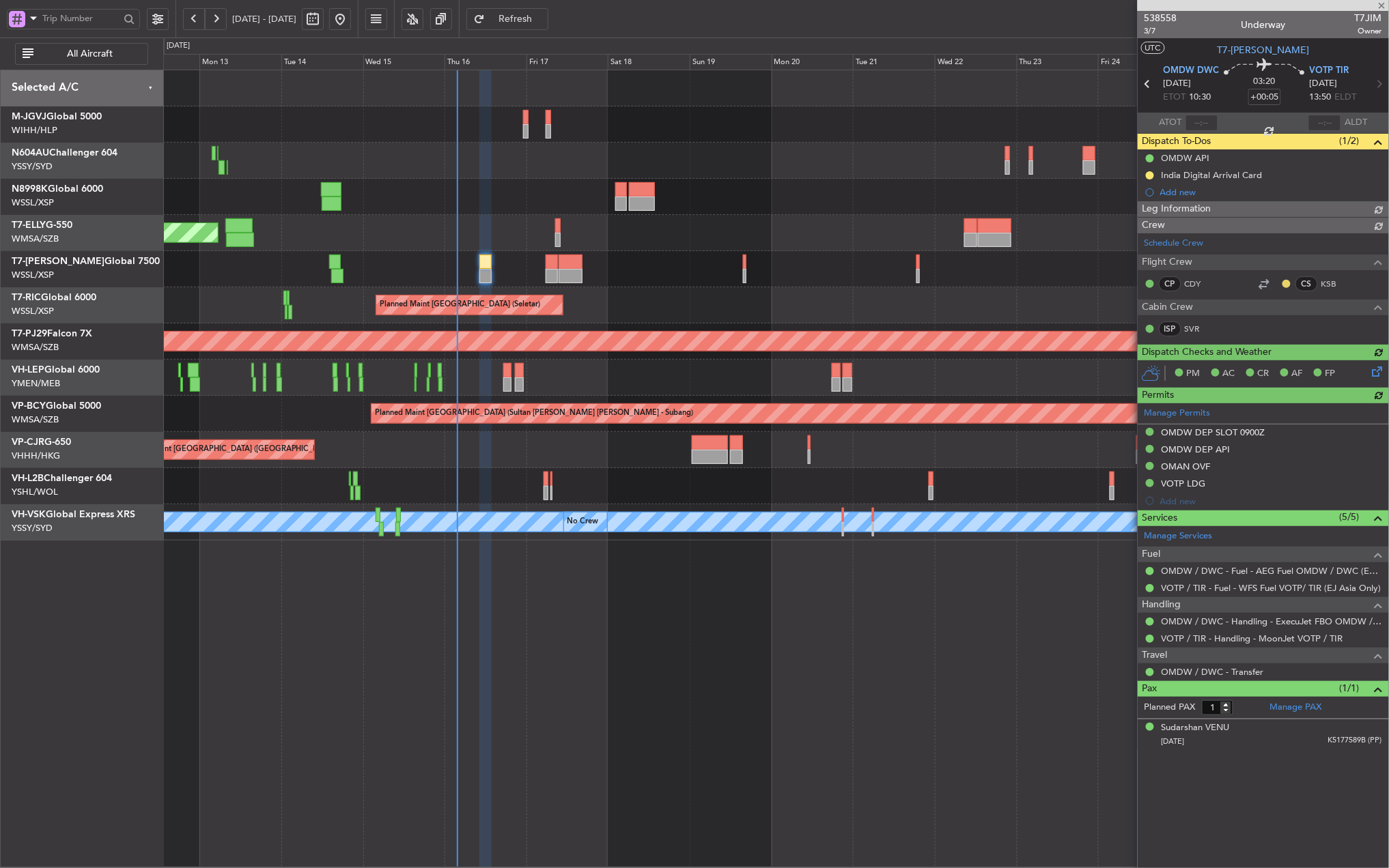
type input "[PERSON_NAME] (HHAFI)"
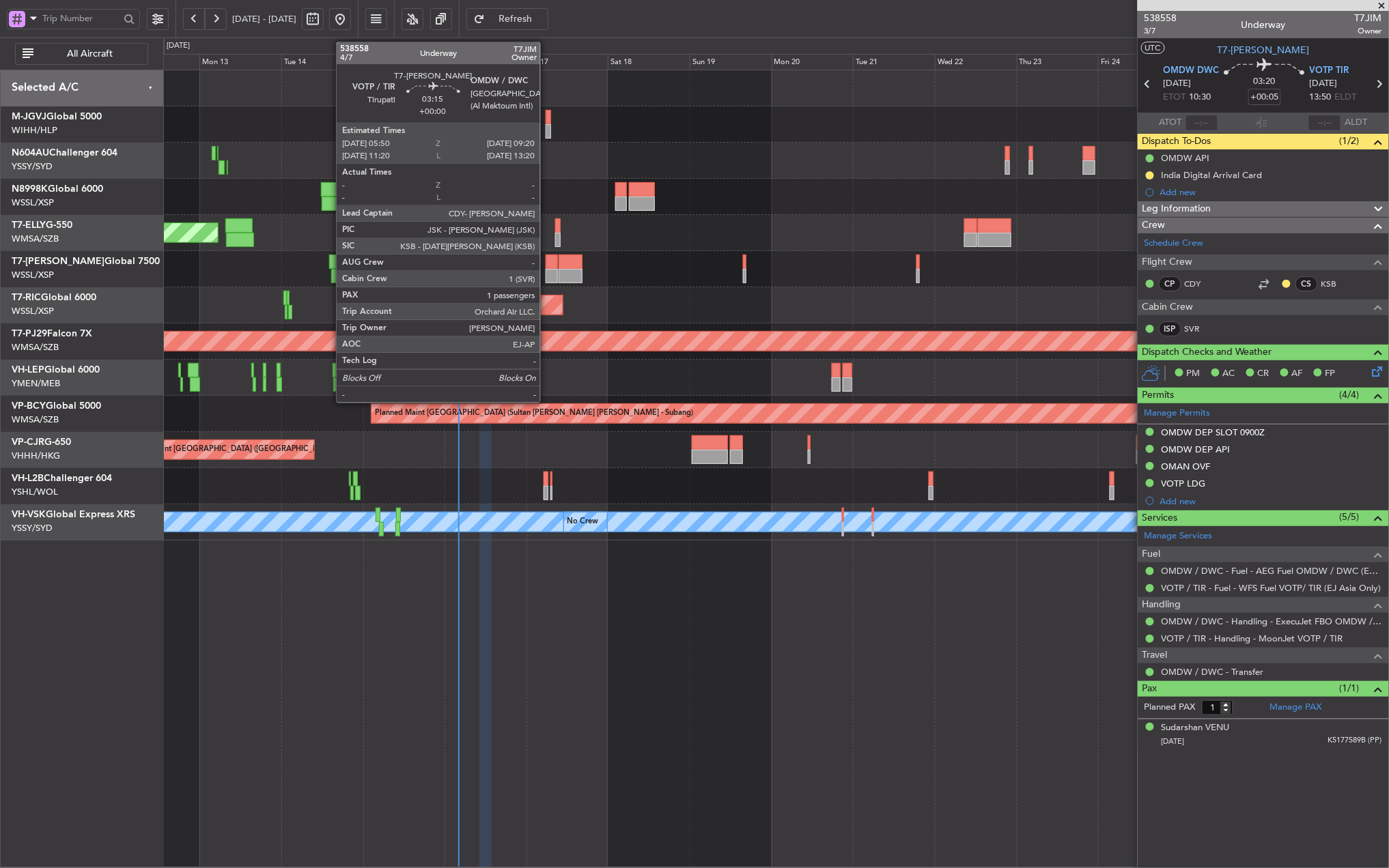
click at [546, 263] on div at bounding box center [551, 262] width 12 height 14
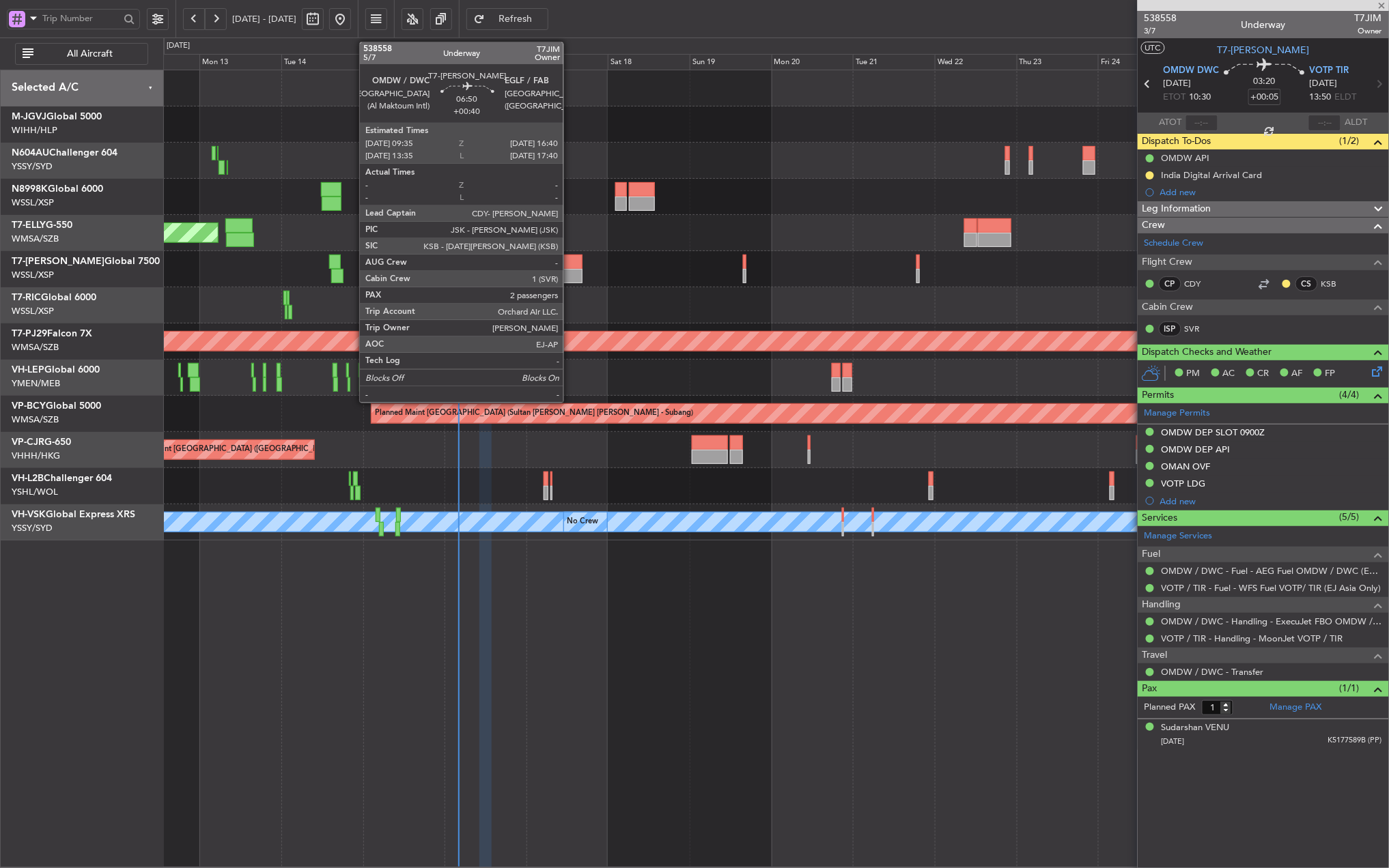
click at [569, 266] on div at bounding box center [571, 262] width 24 height 14
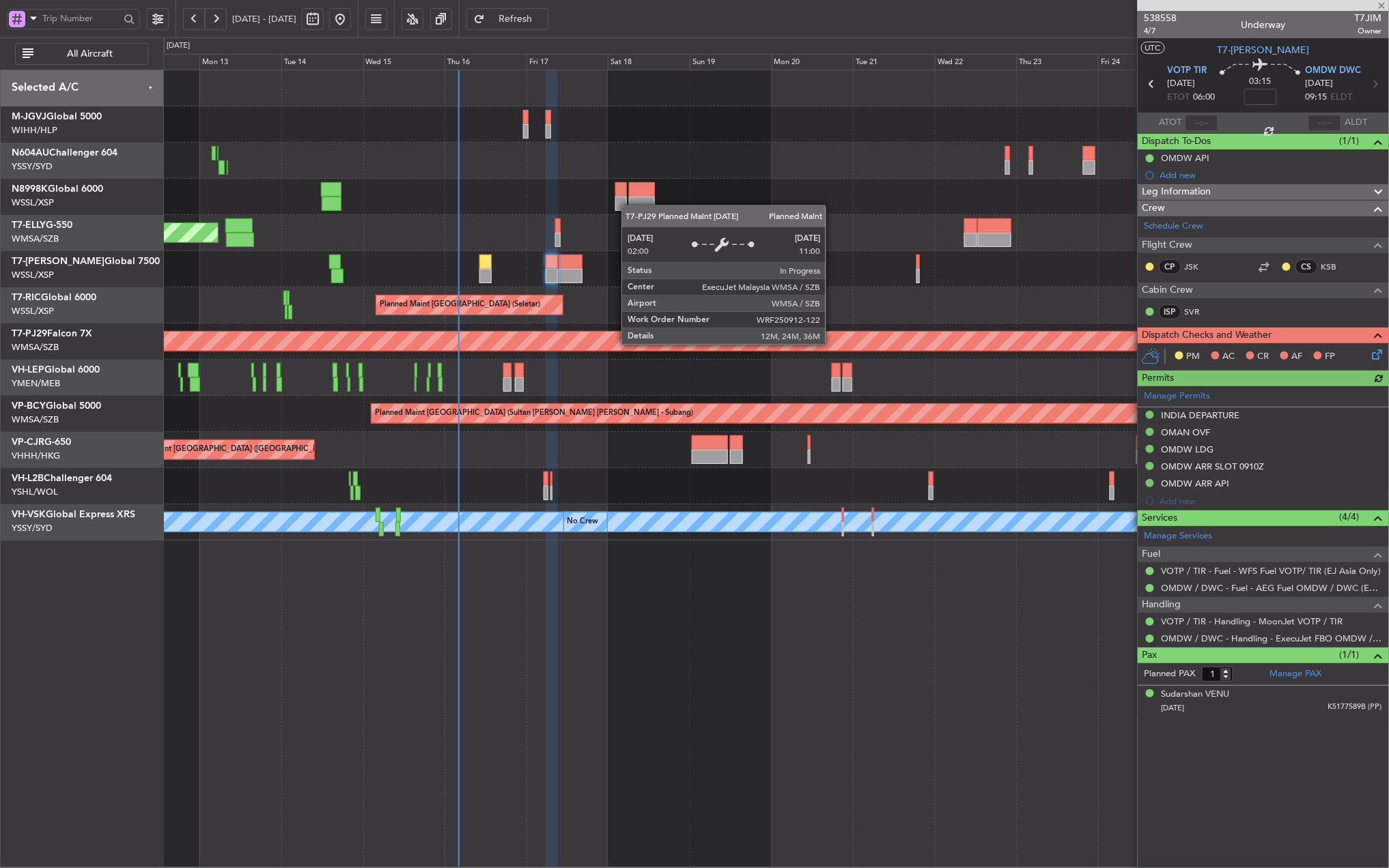
type input "+00:40"
type input "2"
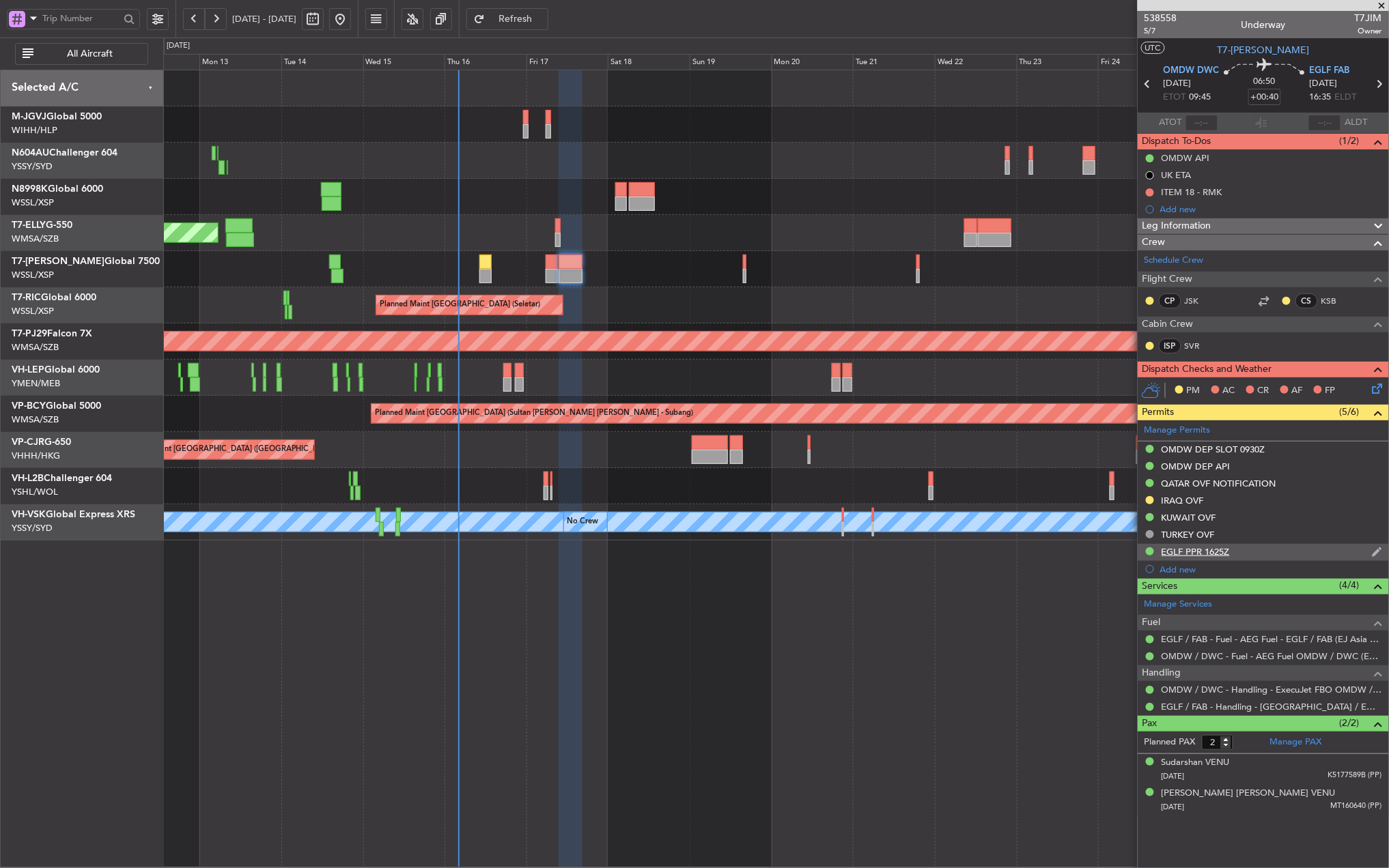
click at [1215, 551] on div "EGLF PPR 1625Z" at bounding box center [1195, 552] width 68 height 11
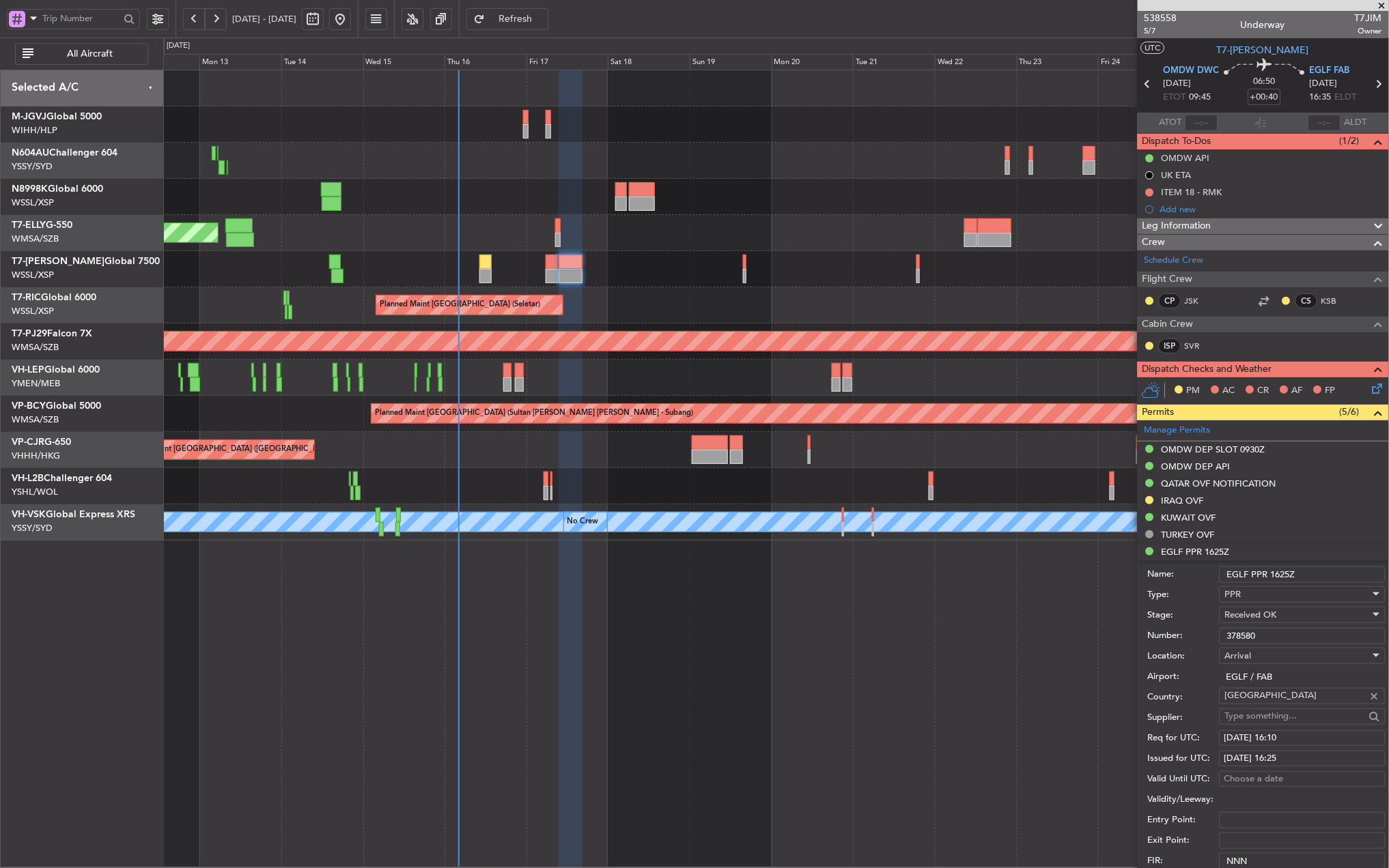
drag, startPoint x: 1274, startPoint y: 632, endPoint x: 1170, endPoint y: 629, distance: 104.0
click at [1175, 629] on div "Number: 378580" at bounding box center [1266, 636] width 237 height 21
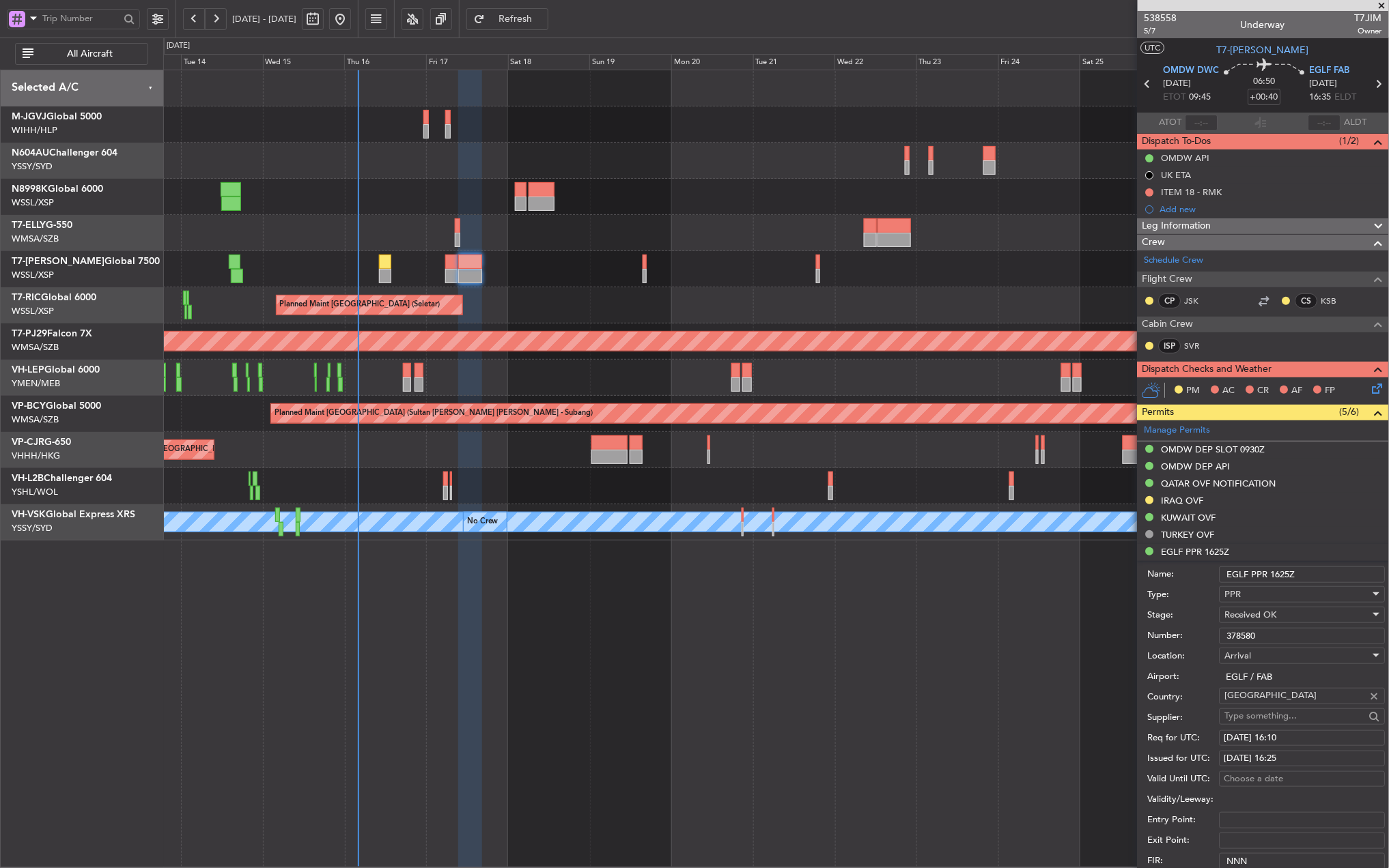
click at [896, 301] on div "Planned Maint [GEOGRAPHIC_DATA] (Seletar)" at bounding box center [776, 305] width 1225 height 36
